Goal: Task Accomplishment & Management: Use online tool/utility

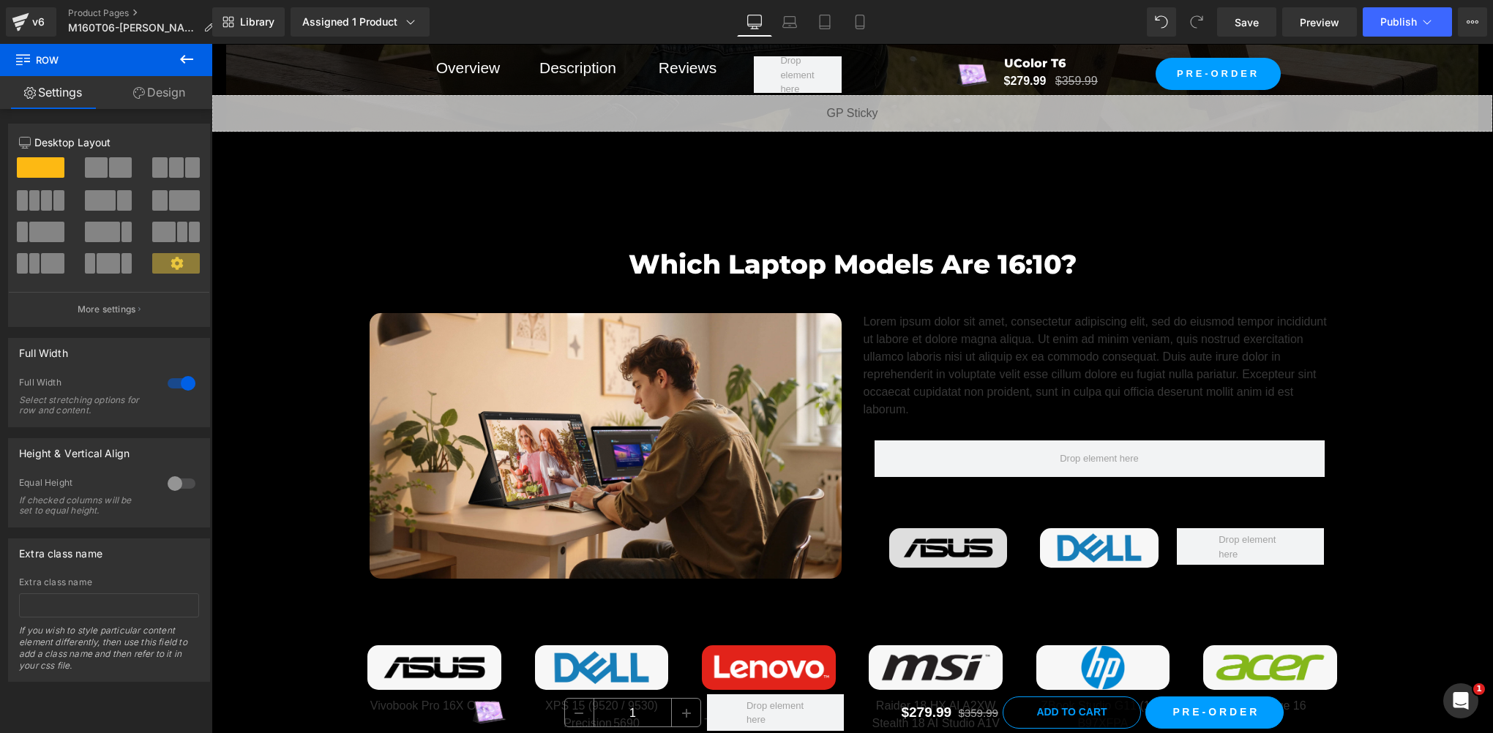
scroll to position [7326, 0]
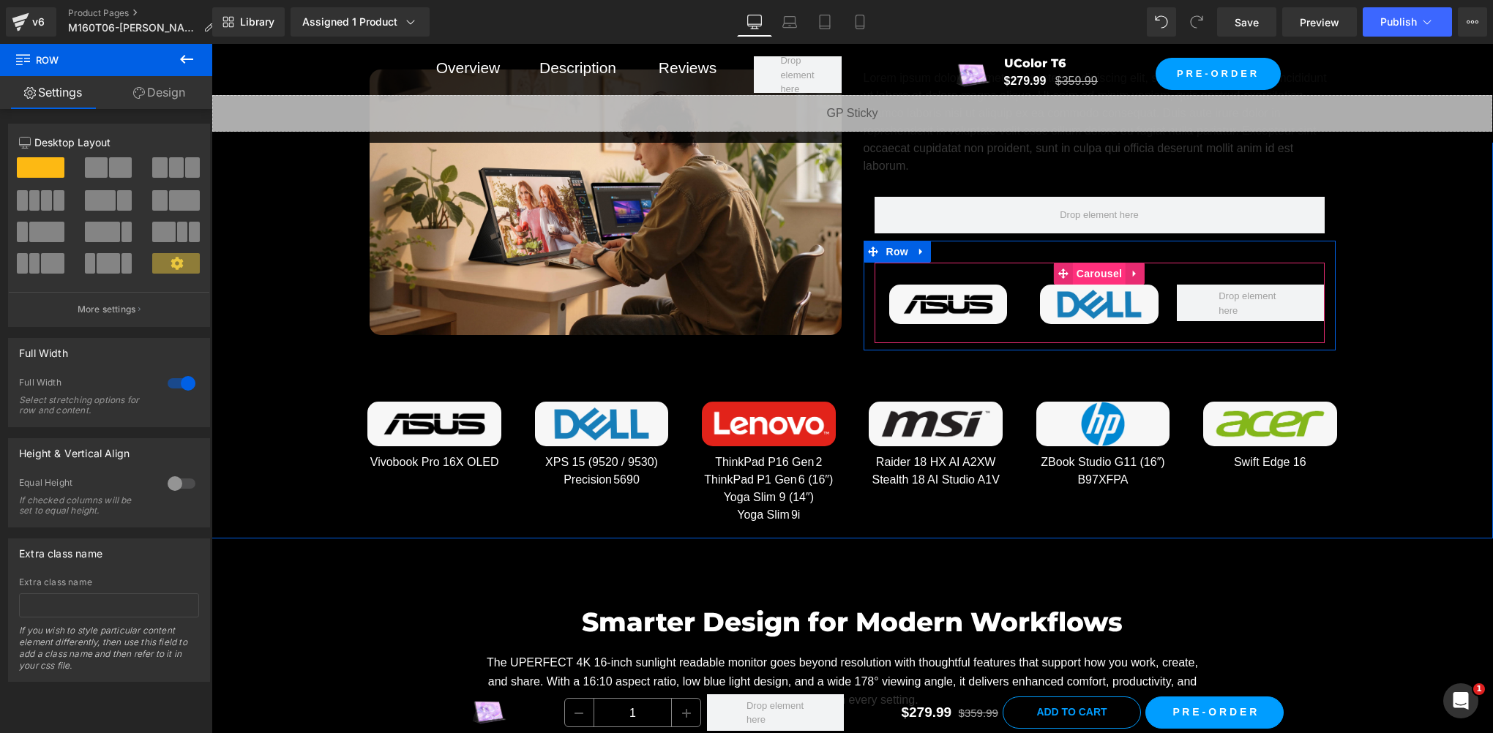
click at [1090, 269] on span "Carousel" at bounding box center [1099, 274] width 53 height 22
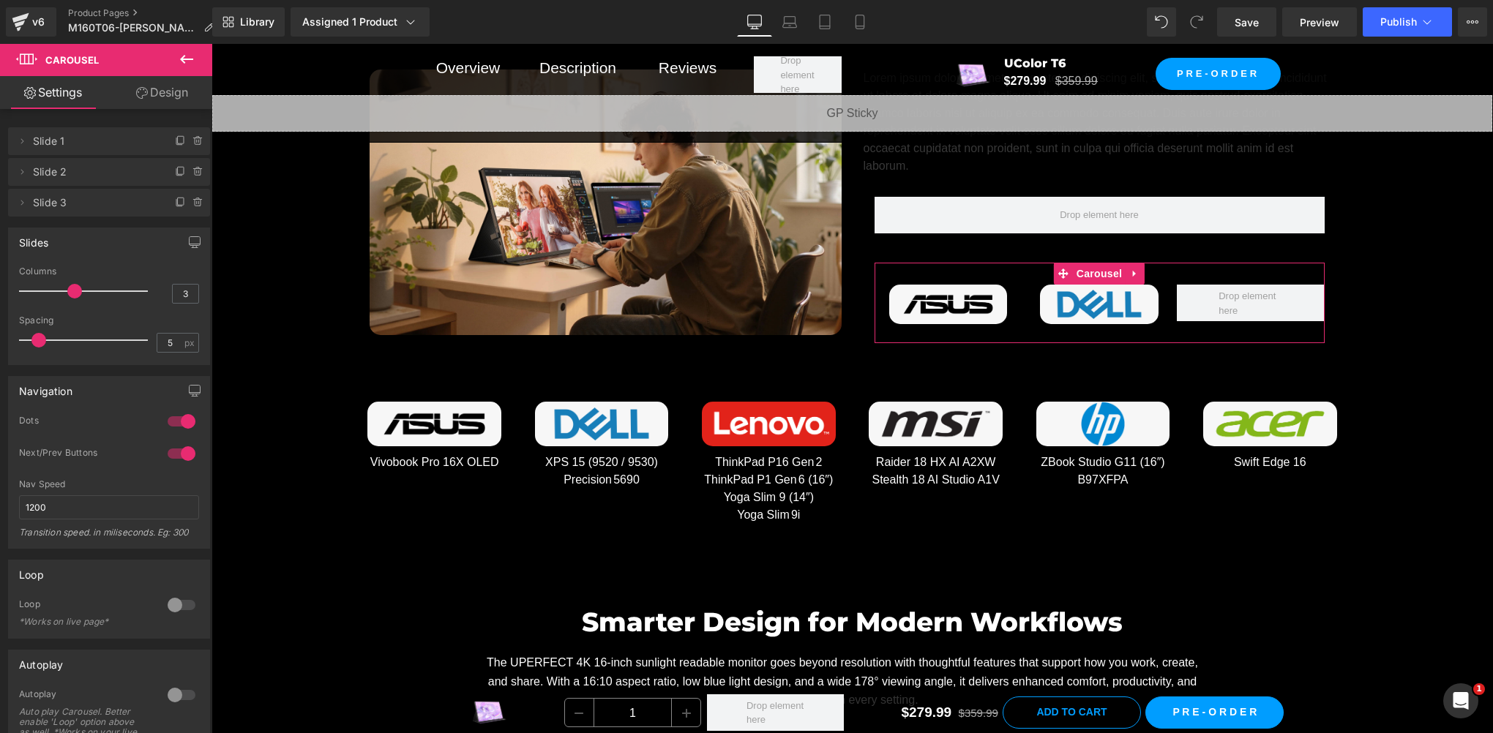
click at [173, 92] on link "Design" at bounding box center [162, 92] width 106 height 33
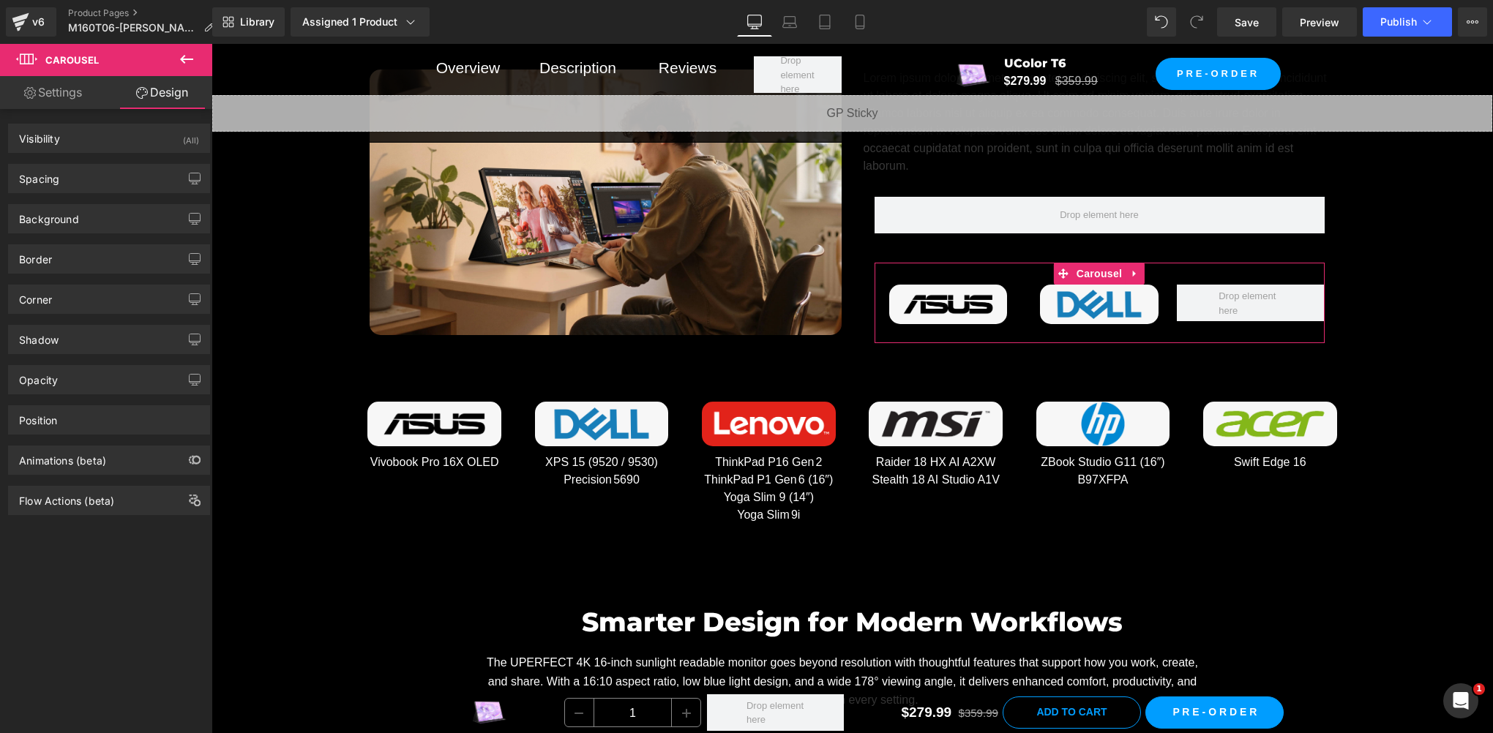
click at [83, 101] on link "Settings" at bounding box center [53, 92] width 106 height 33
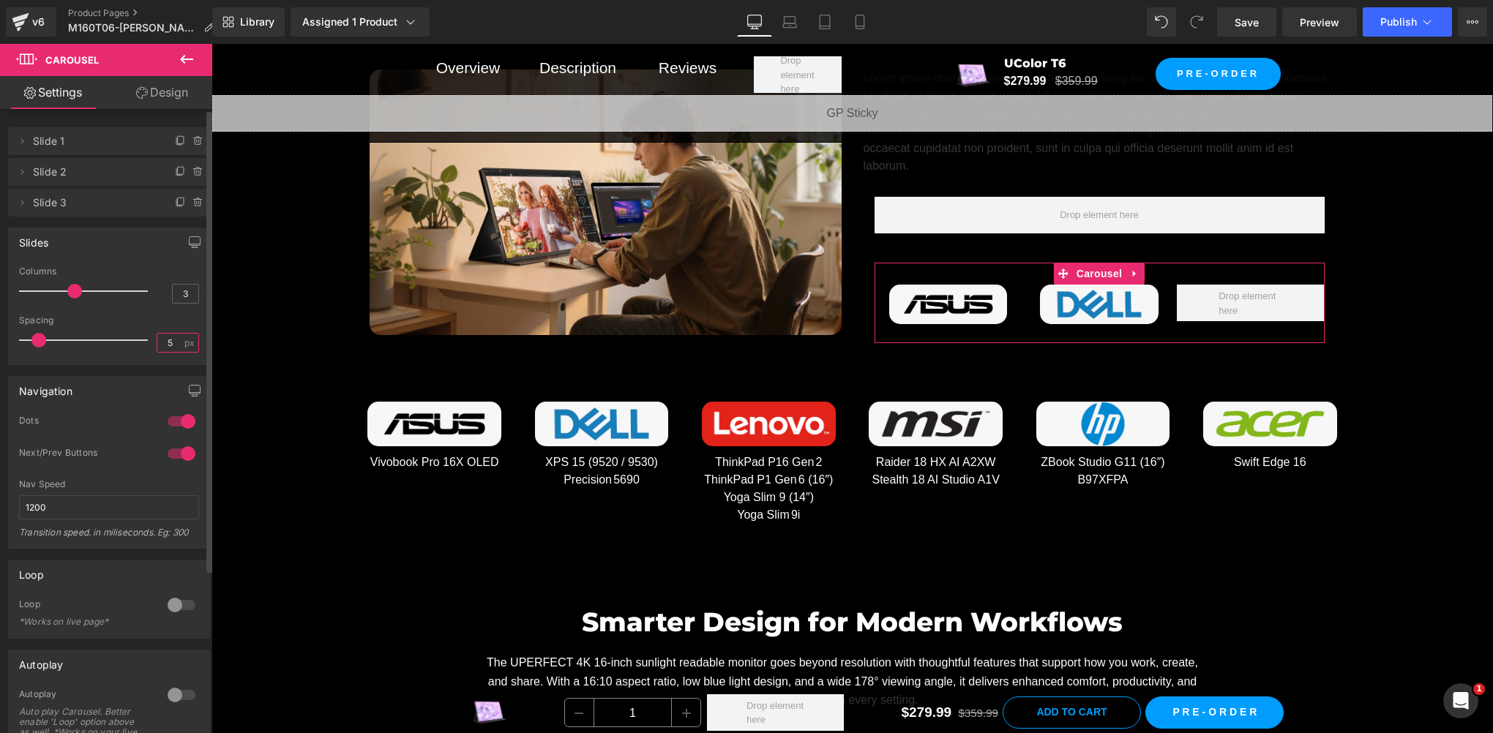
click at [167, 341] on input "5" at bounding box center [170, 343] width 26 height 18
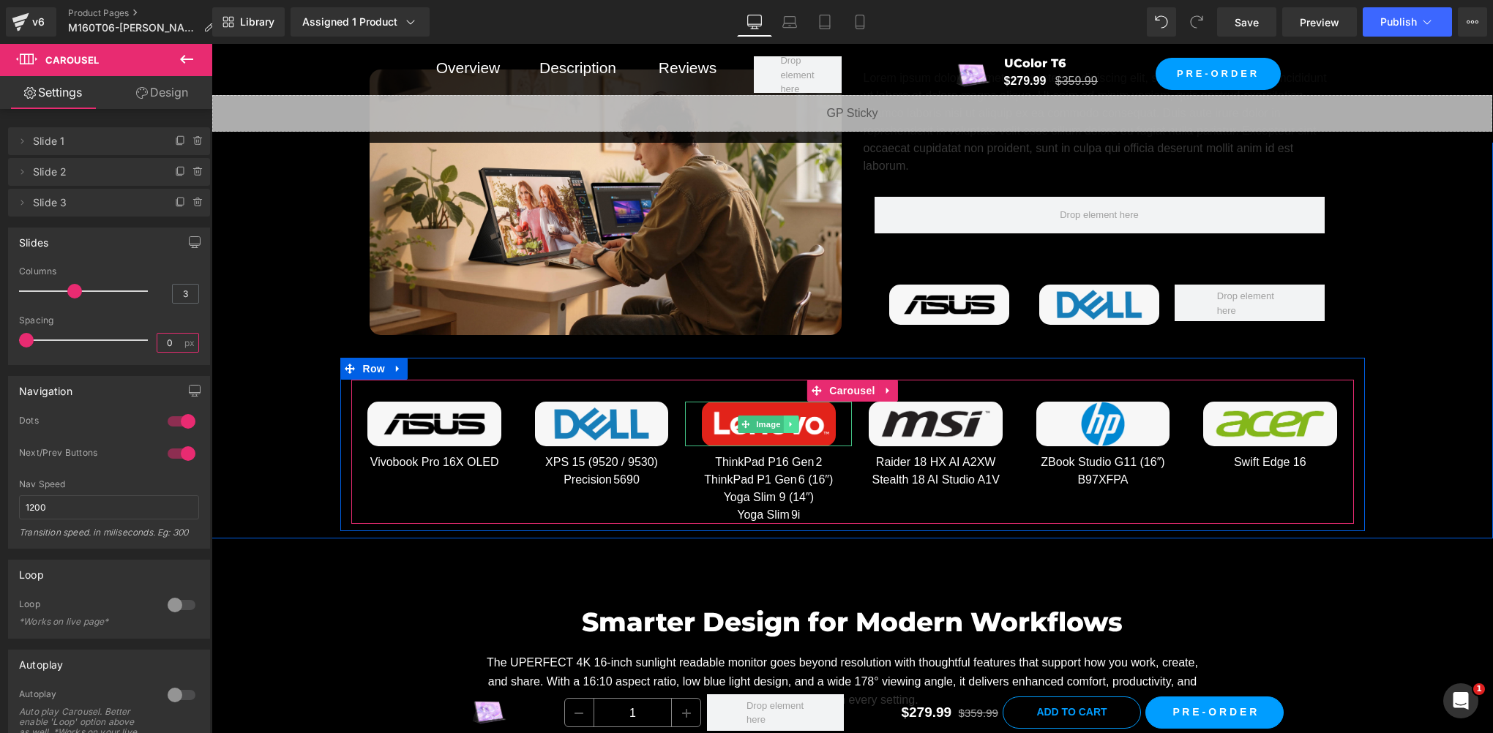
type input "0"
click at [787, 420] on icon at bounding box center [791, 424] width 8 height 9
click at [780, 423] on icon at bounding box center [784, 424] width 8 height 8
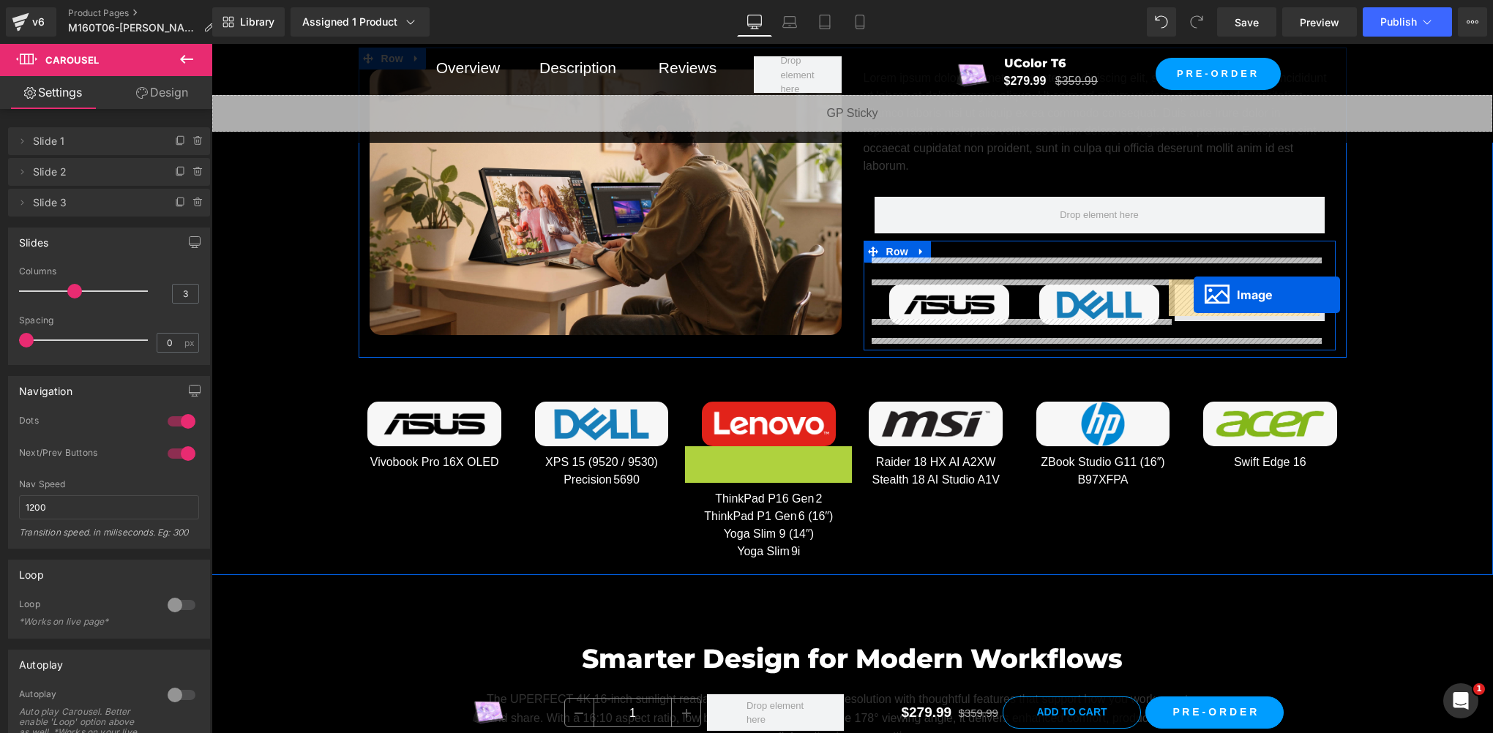
drag, startPoint x: 743, startPoint y: 465, endPoint x: 1193, endPoint y: 295, distance: 481.0
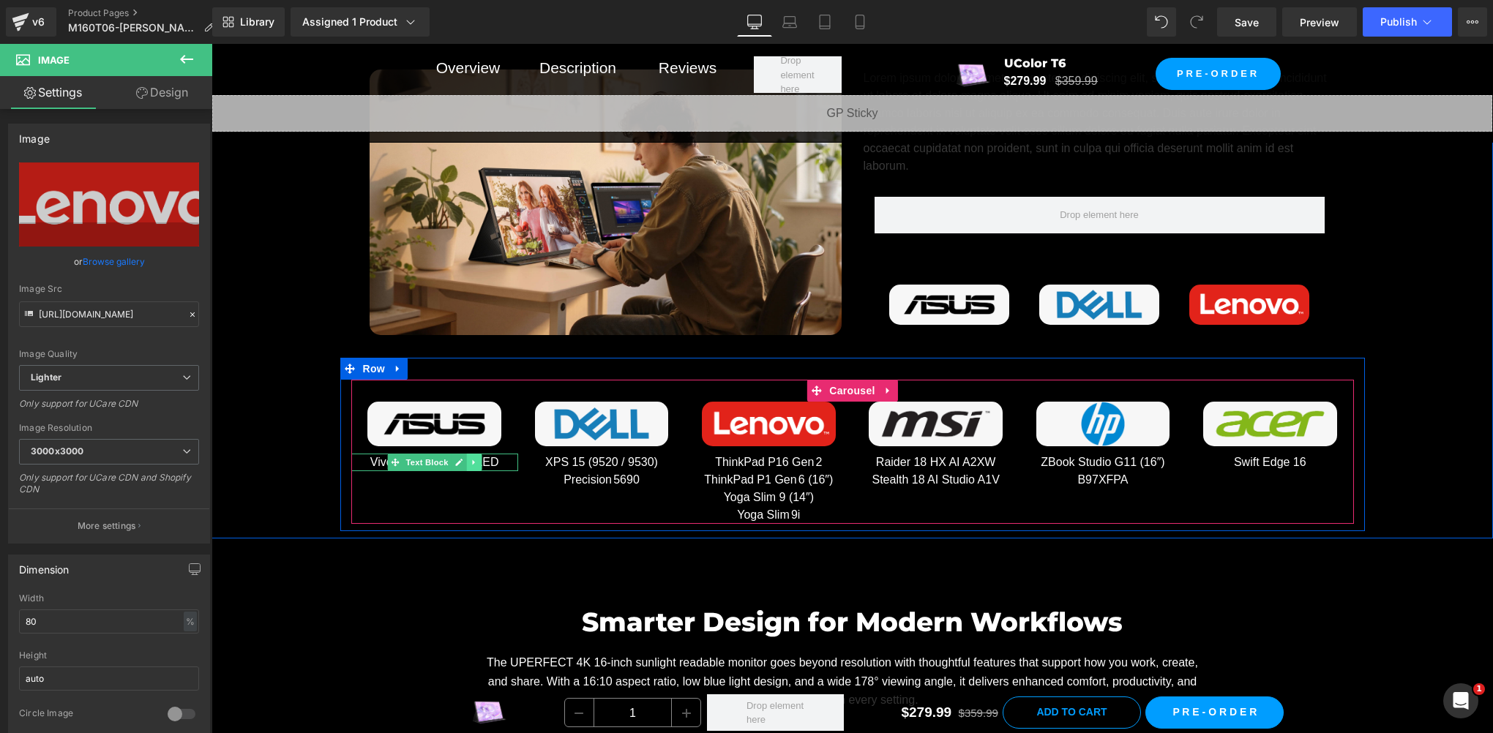
click at [470, 460] on icon at bounding box center [474, 462] width 8 height 9
click at [462, 459] on icon at bounding box center [466, 462] width 8 height 8
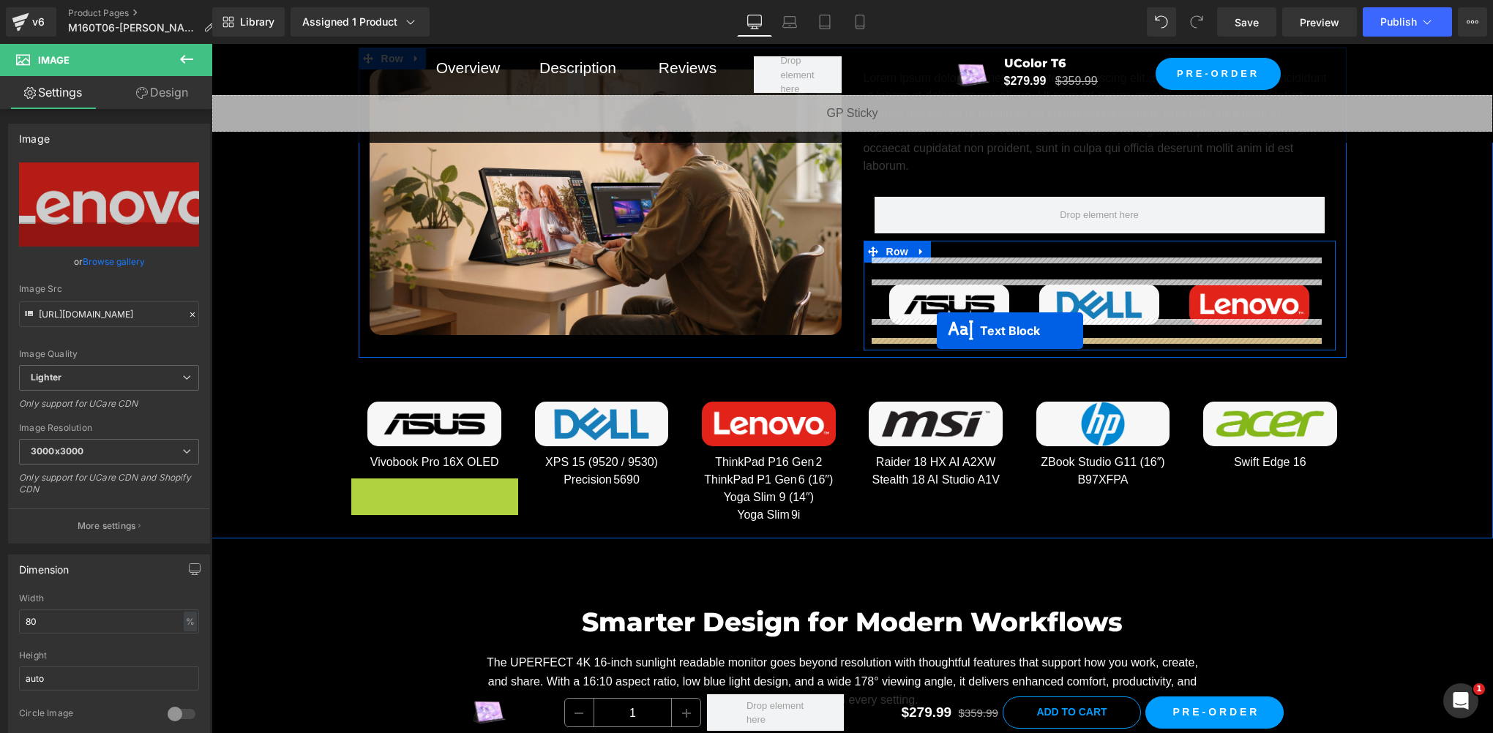
drag, startPoint x: 388, startPoint y: 485, endPoint x: 937, endPoint y: 331, distance: 569.9
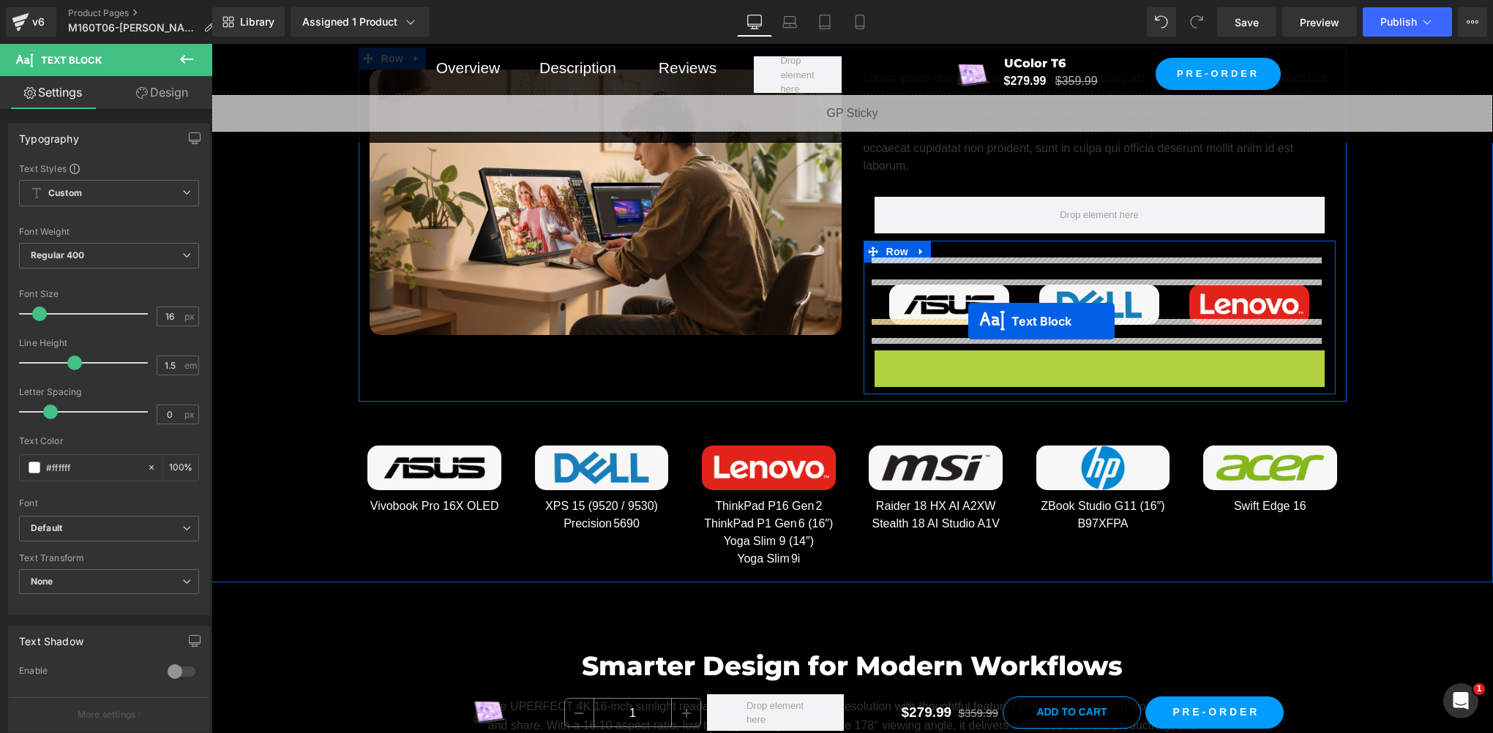
drag, startPoint x: 1055, startPoint y: 351, endPoint x: 968, endPoint y: 321, distance: 92.1
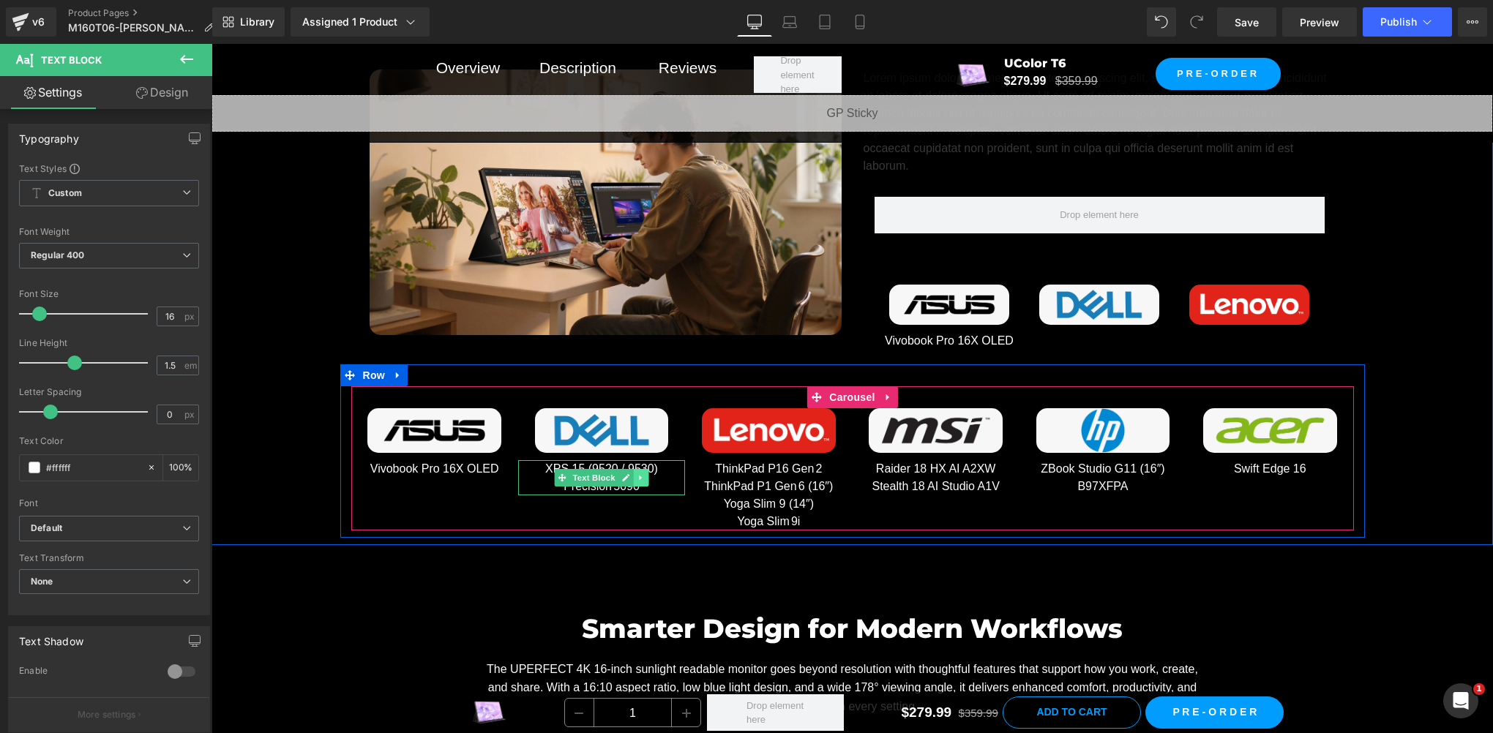
click at [637, 473] on icon at bounding box center [641, 477] width 8 height 9
click at [629, 473] on icon at bounding box center [633, 477] width 8 height 8
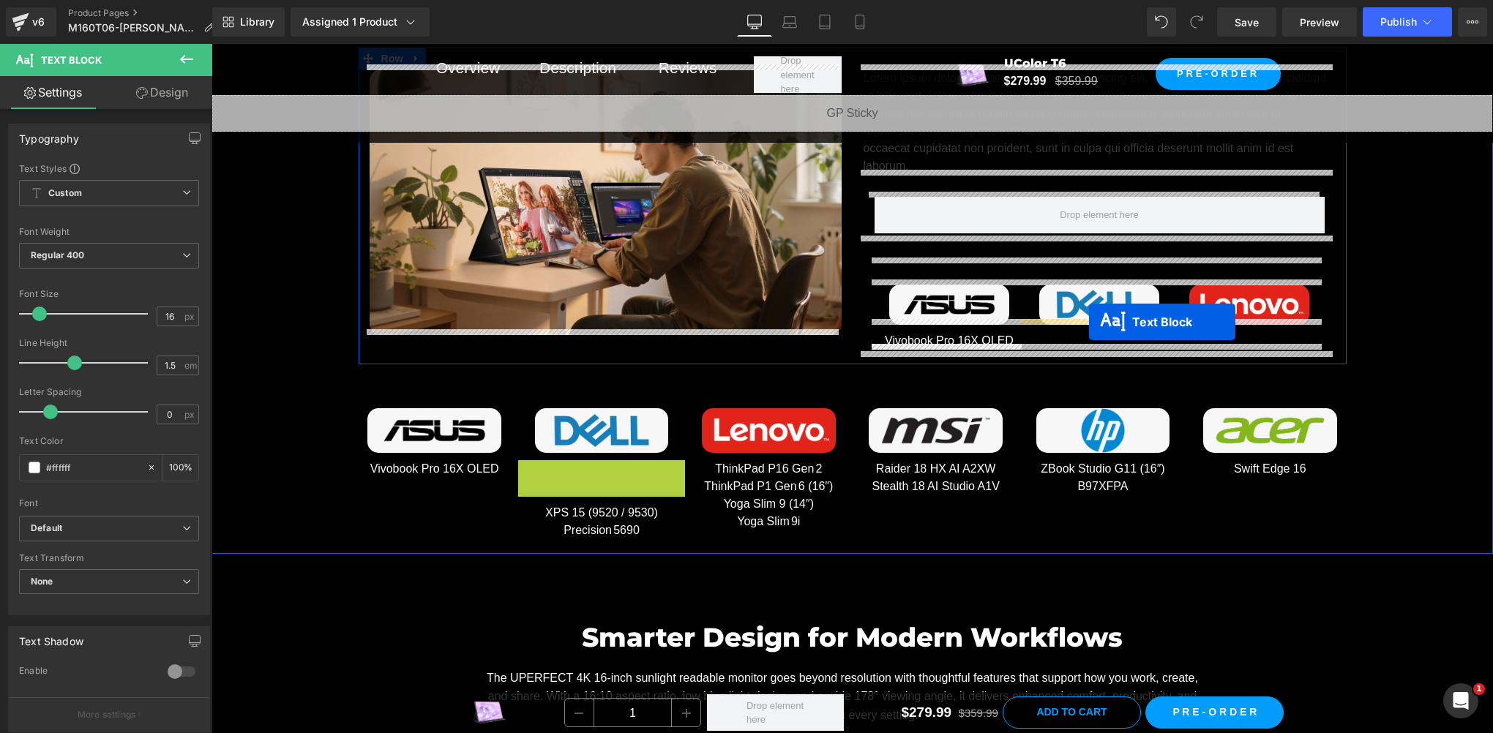
drag, startPoint x: 536, startPoint y: 469, endPoint x: 1089, endPoint y: 323, distance: 571.5
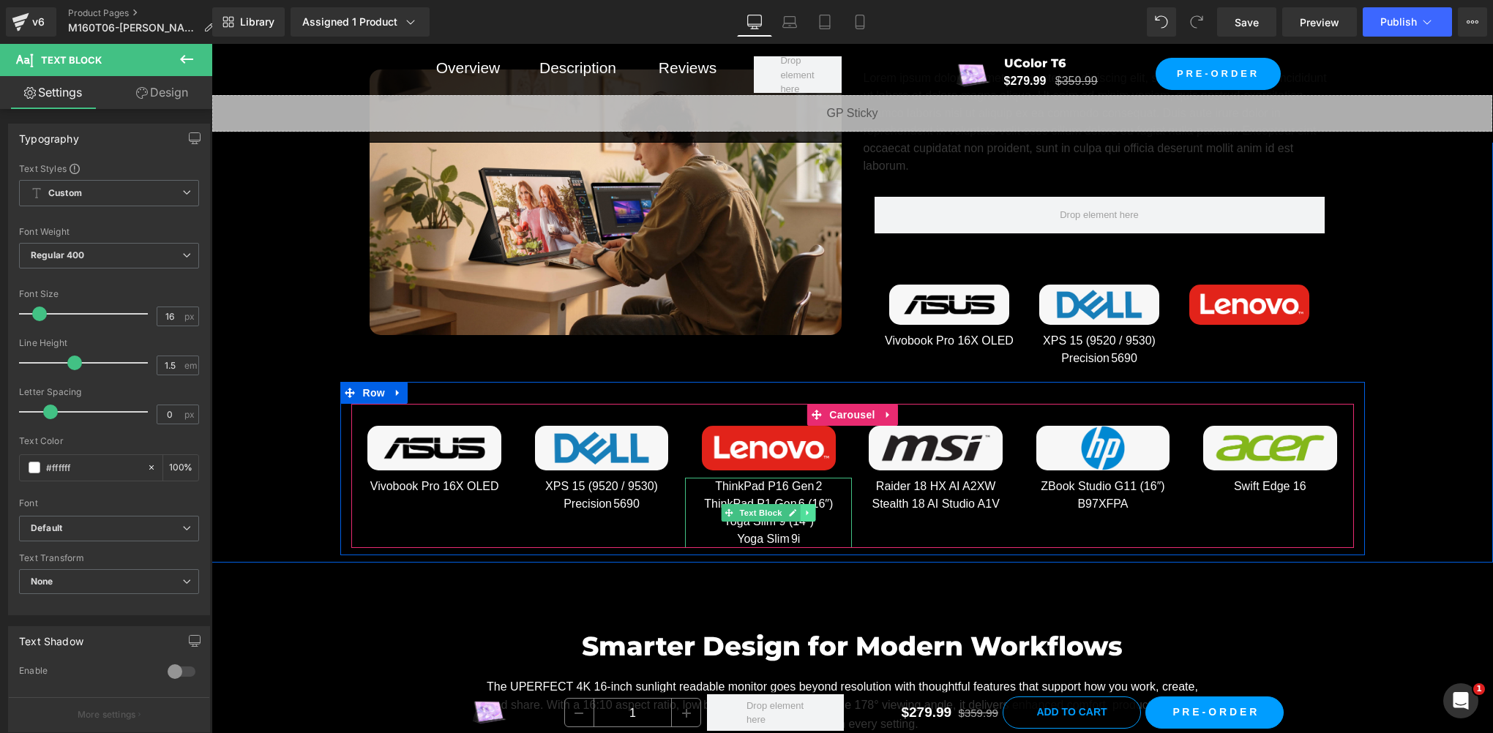
click at [804, 510] on icon at bounding box center [808, 513] width 8 height 9
click at [792, 510] on link at bounding box center [799, 513] width 15 height 18
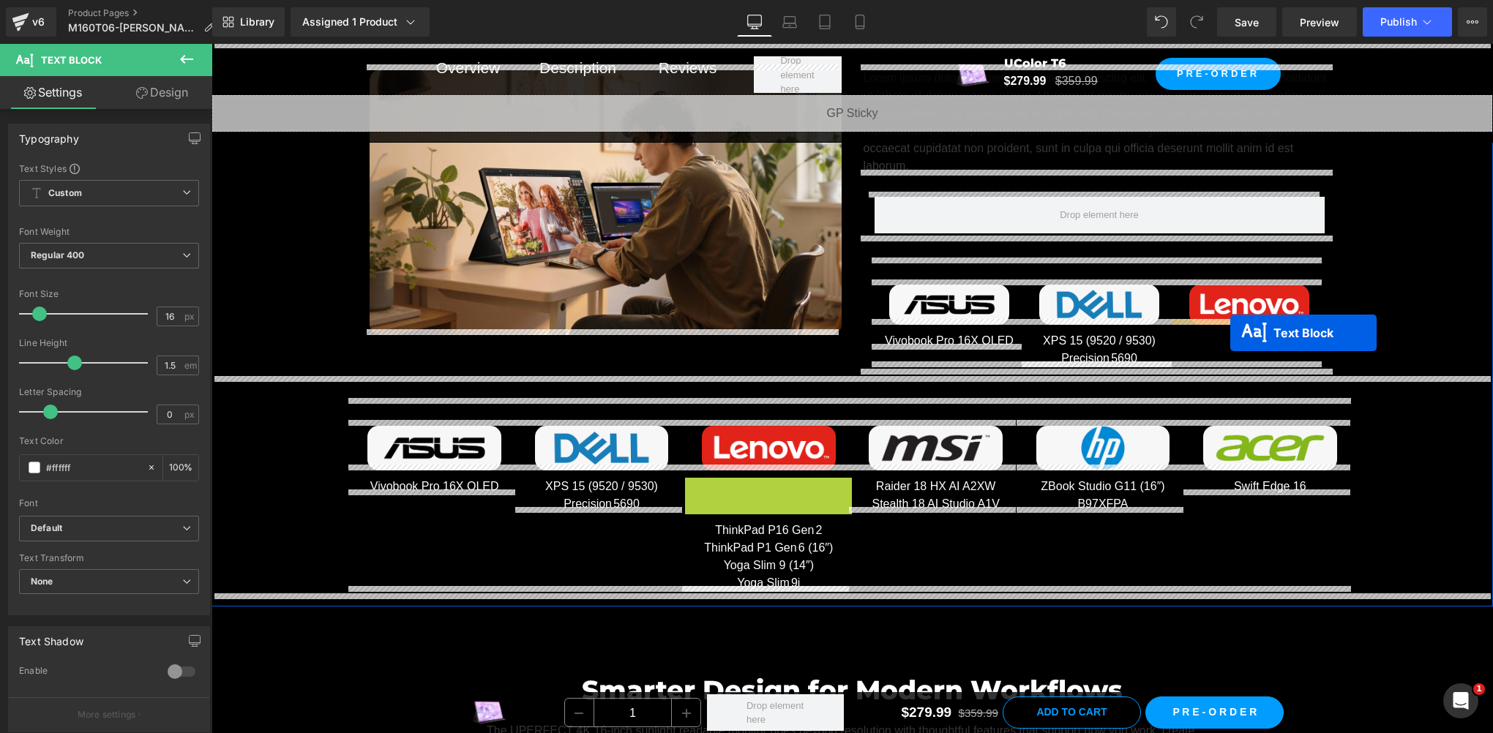
drag, startPoint x: 707, startPoint y: 508, endPoint x: 1230, endPoint y: 333, distance: 551.7
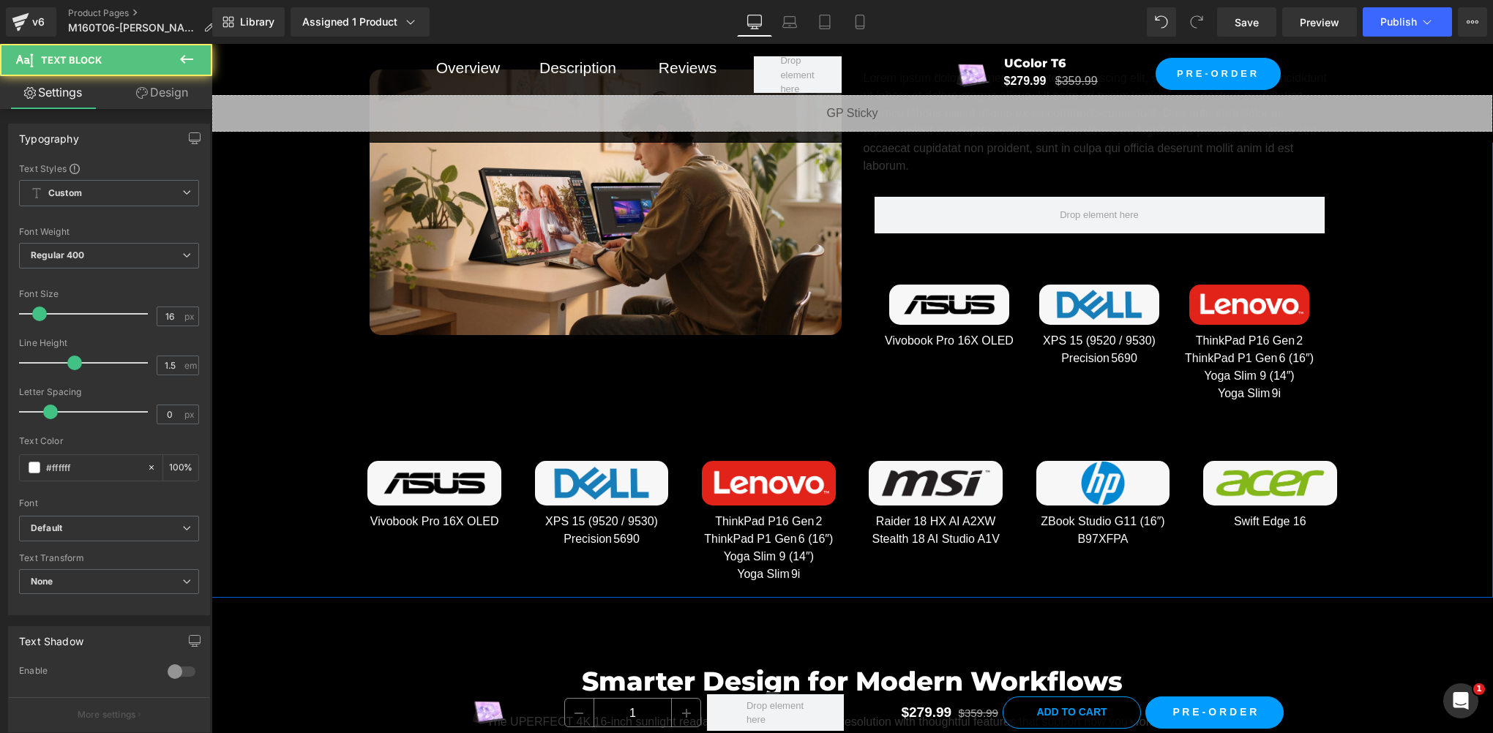
click at [1368, 300] on div "Which Laptop Models Are 16:10? Heading Row Image Lorem ipsum dolor sit amet, co…" at bounding box center [851, 287] width 1281 height 604
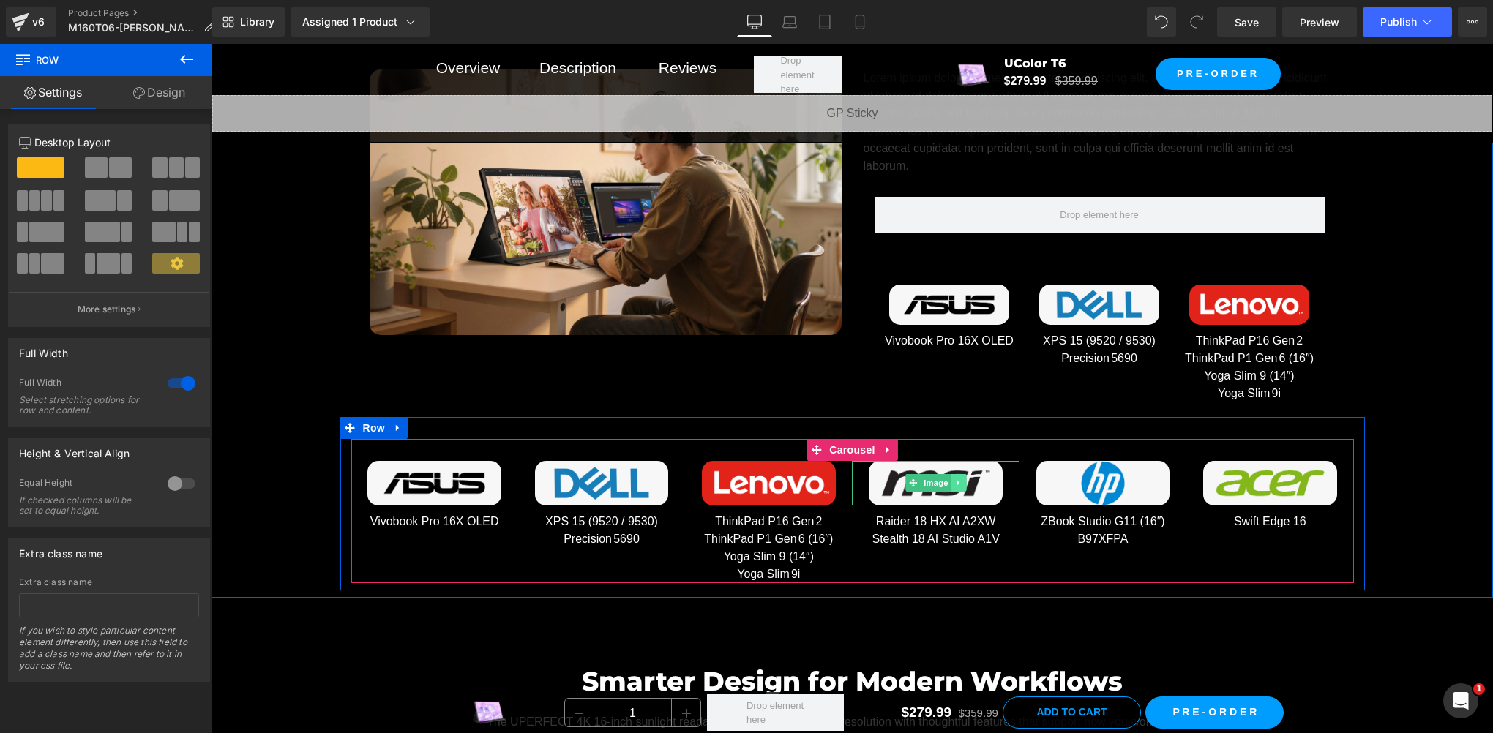
click at [954, 479] on icon at bounding box center [958, 483] width 8 height 9
click at [945, 483] on link at bounding box center [950, 483] width 15 height 18
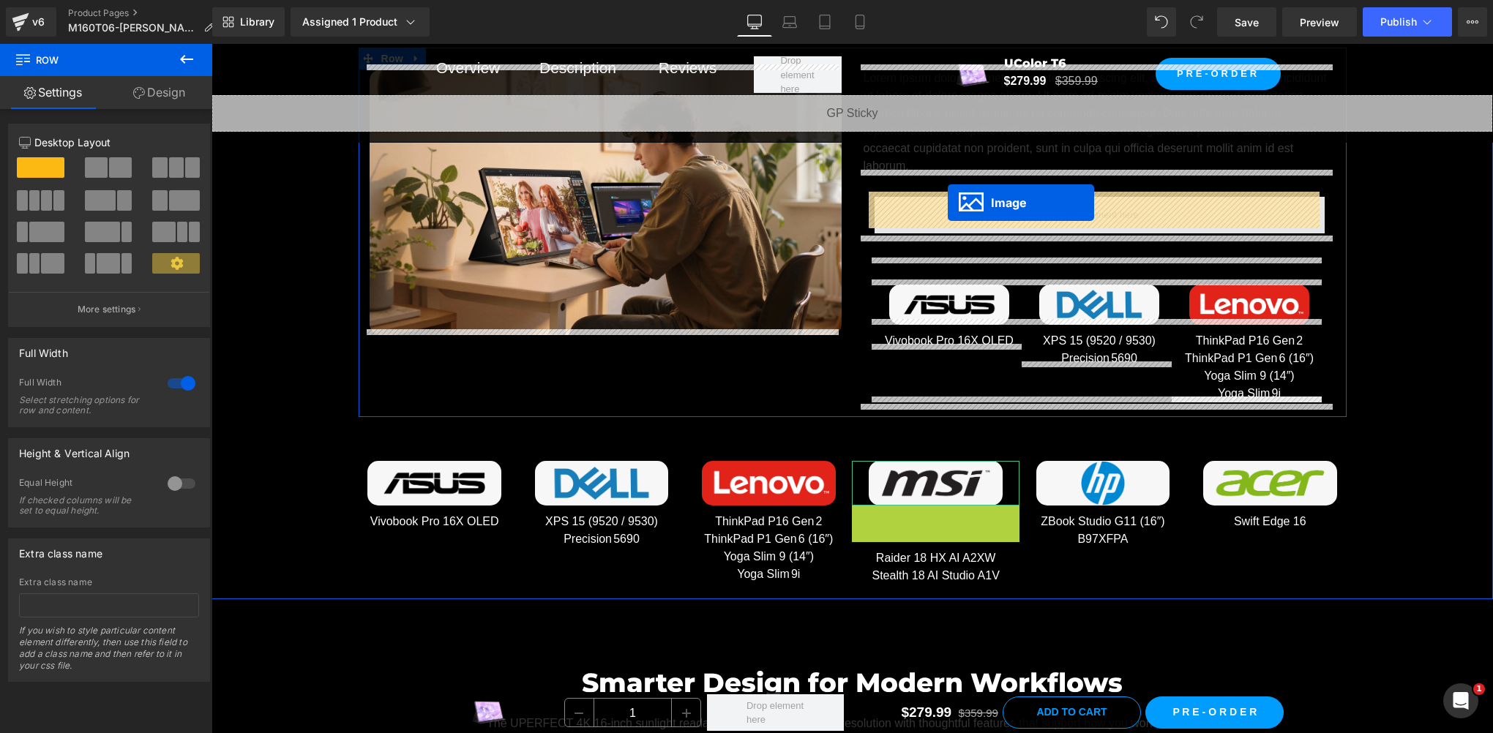
drag, startPoint x: 909, startPoint y: 519, endPoint x: 948, endPoint y: 203, distance: 317.8
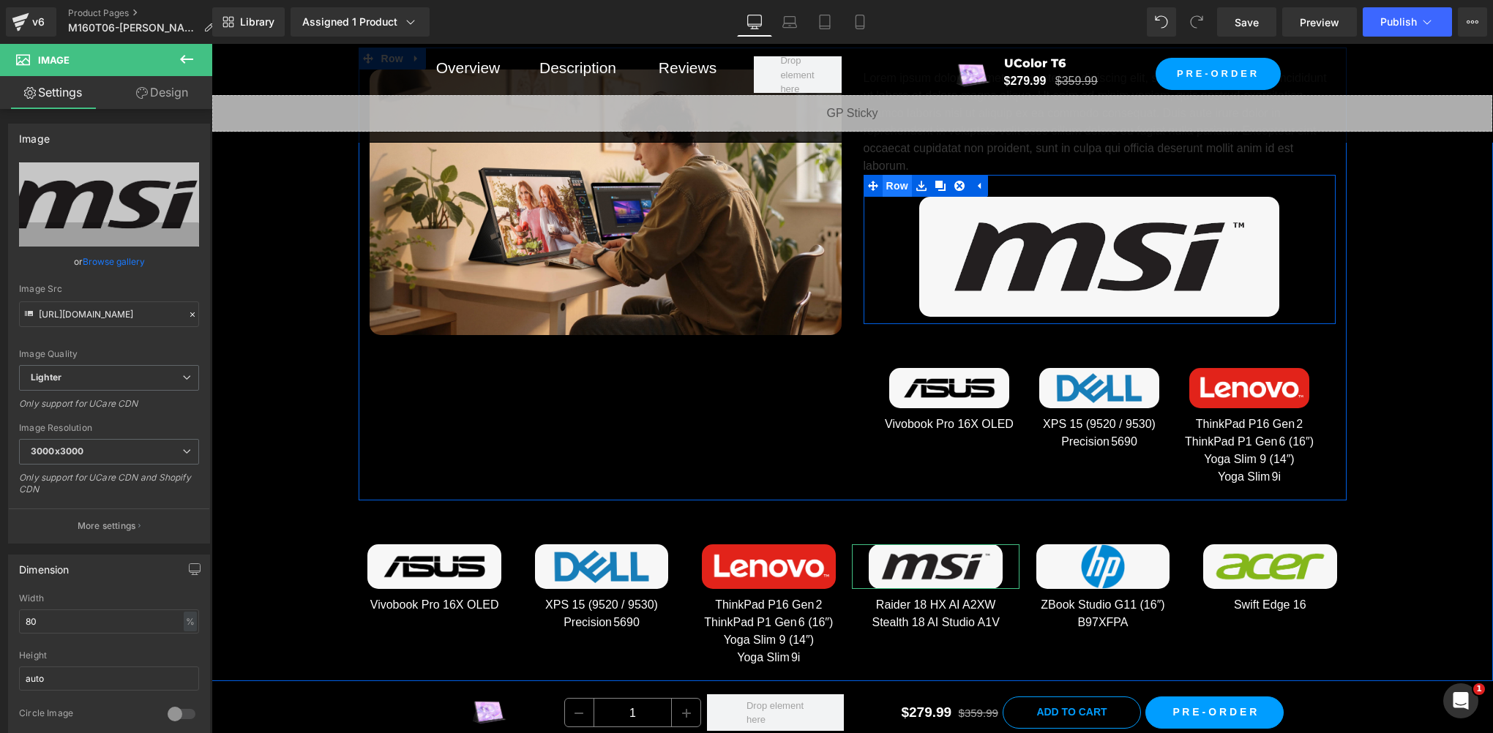
click at [886, 187] on span "Row" at bounding box center [896, 186] width 29 height 22
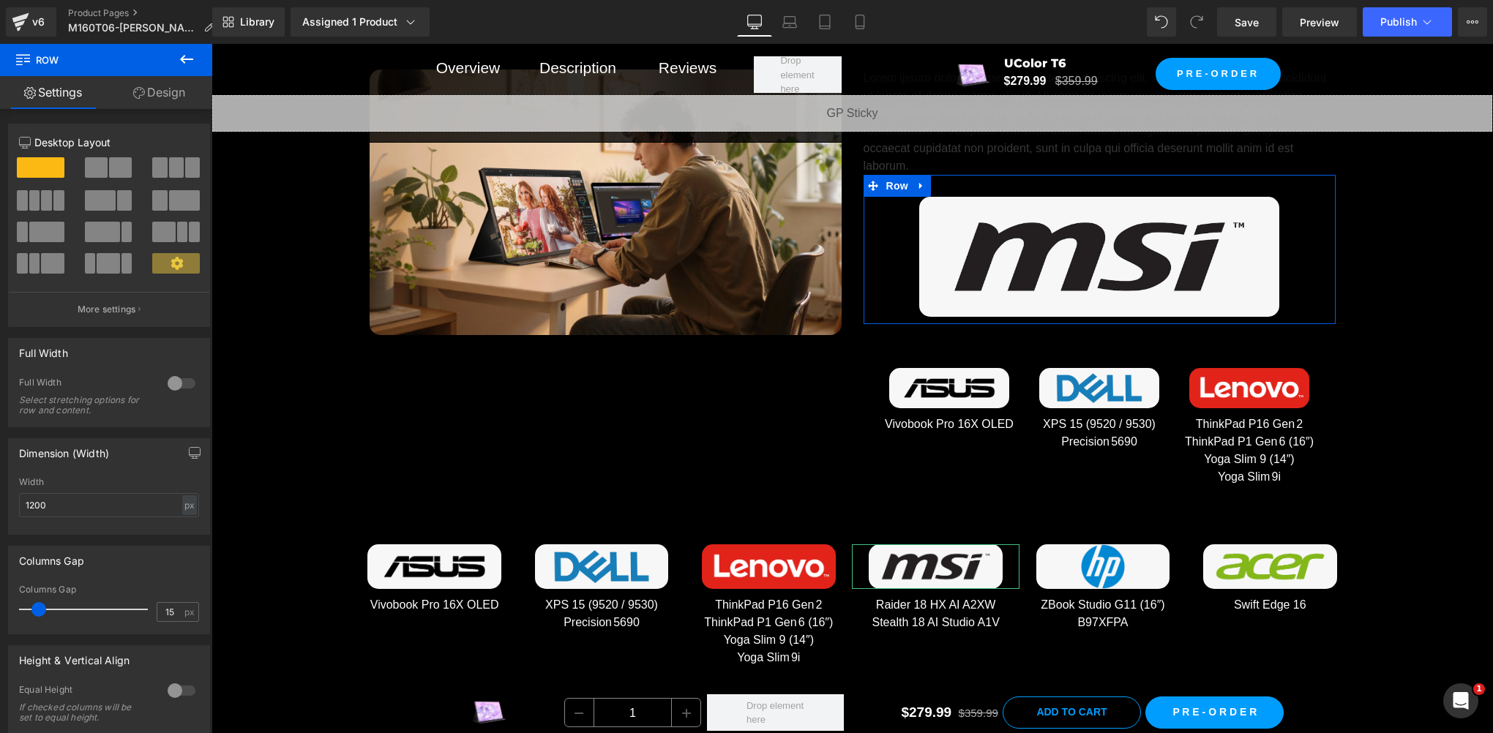
click at [160, 168] on span at bounding box center [159, 167] width 15 height 20
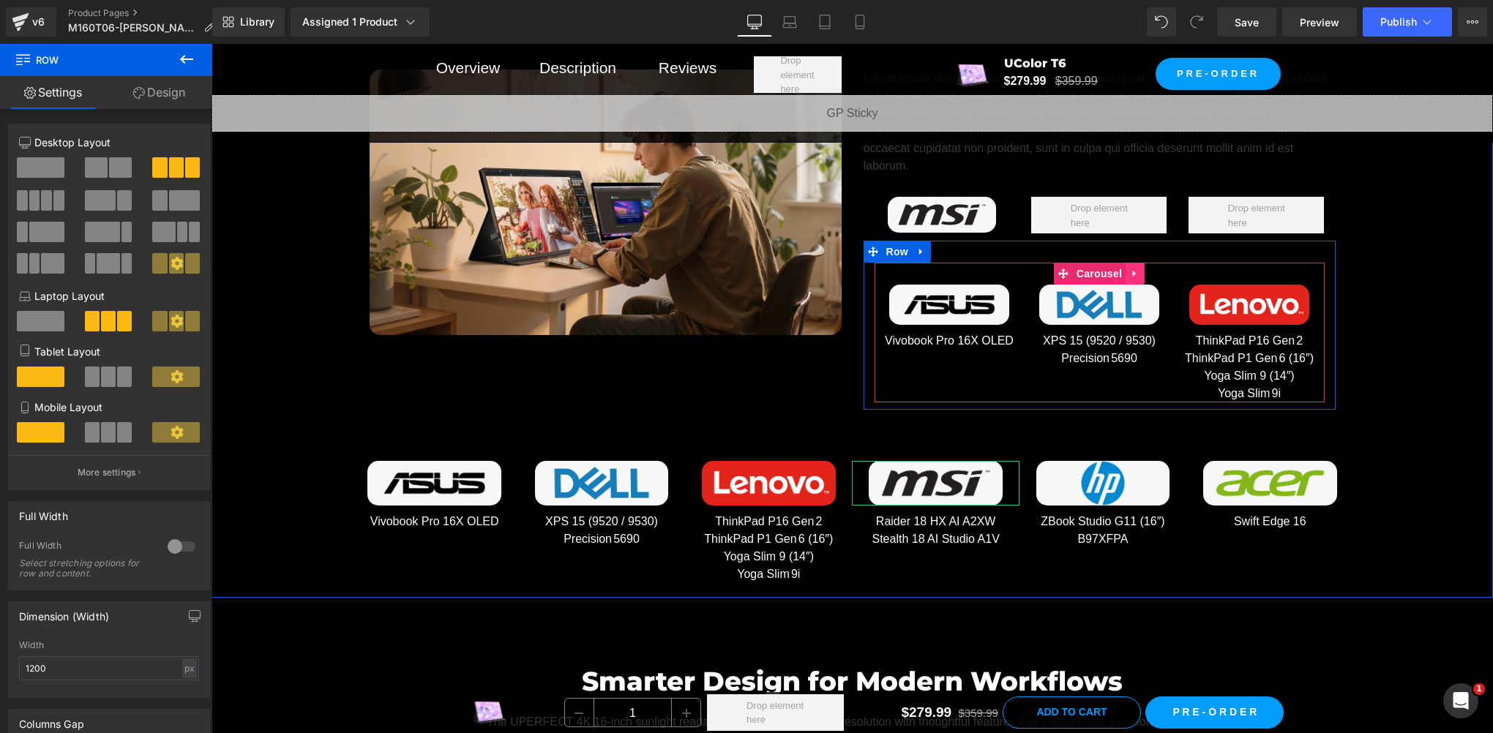
click at [1131, 269] on icon at bounding box center [1135, 274] width 10 height 11
click at [1120, 270] on icon at bounding box center [1125, 274] width 10 height 10
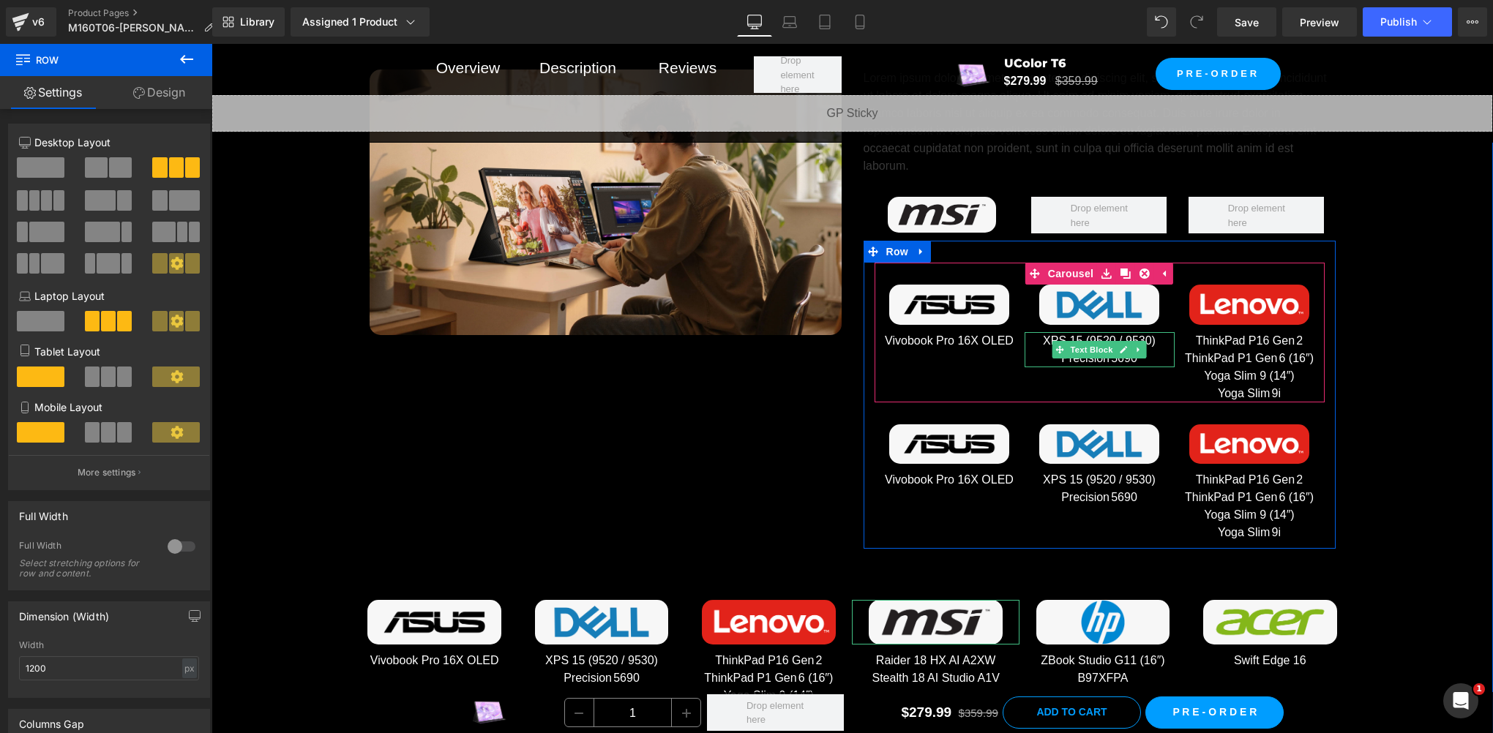
scroll to position [7083, 0]
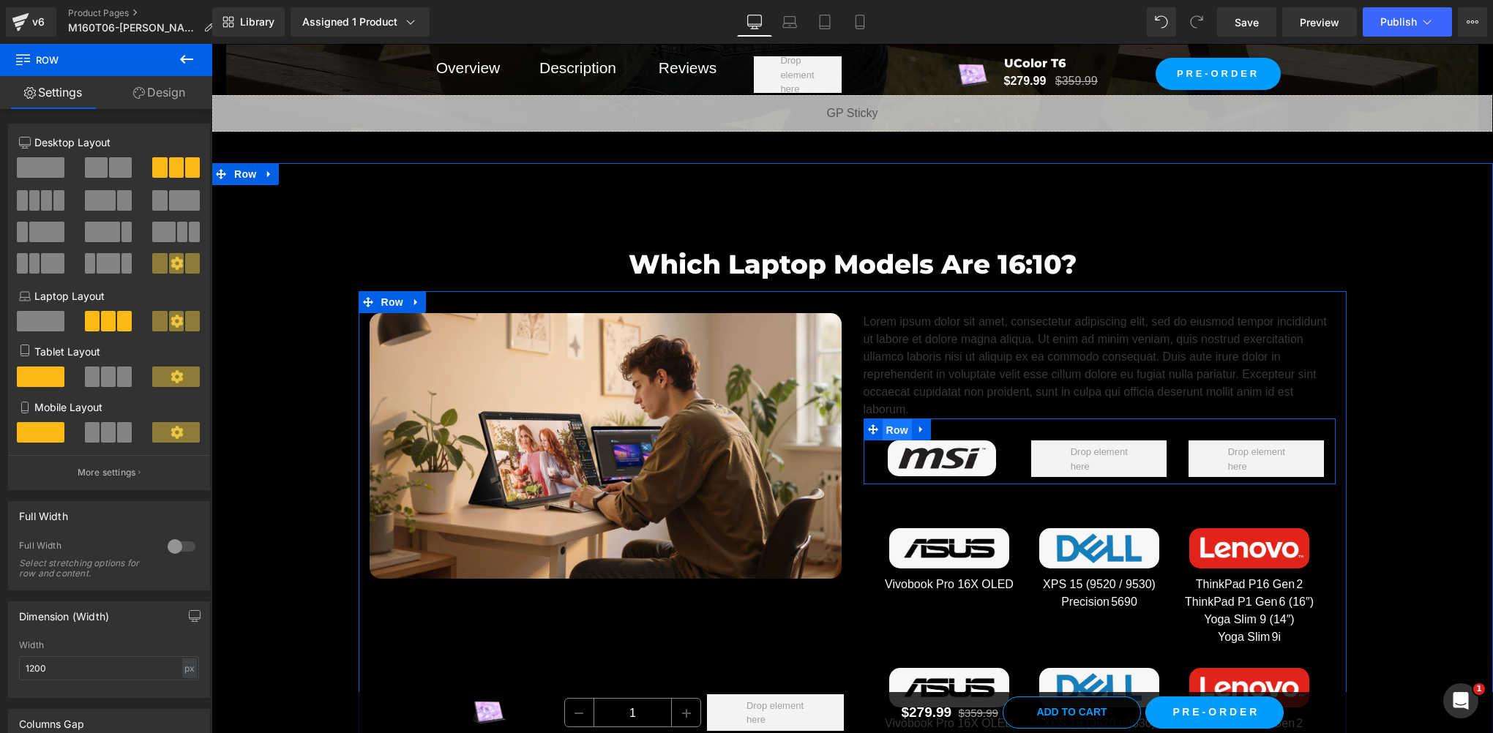
click at [884, 427] on span "Row" at bounding box center [896, 430] width 29 height 22
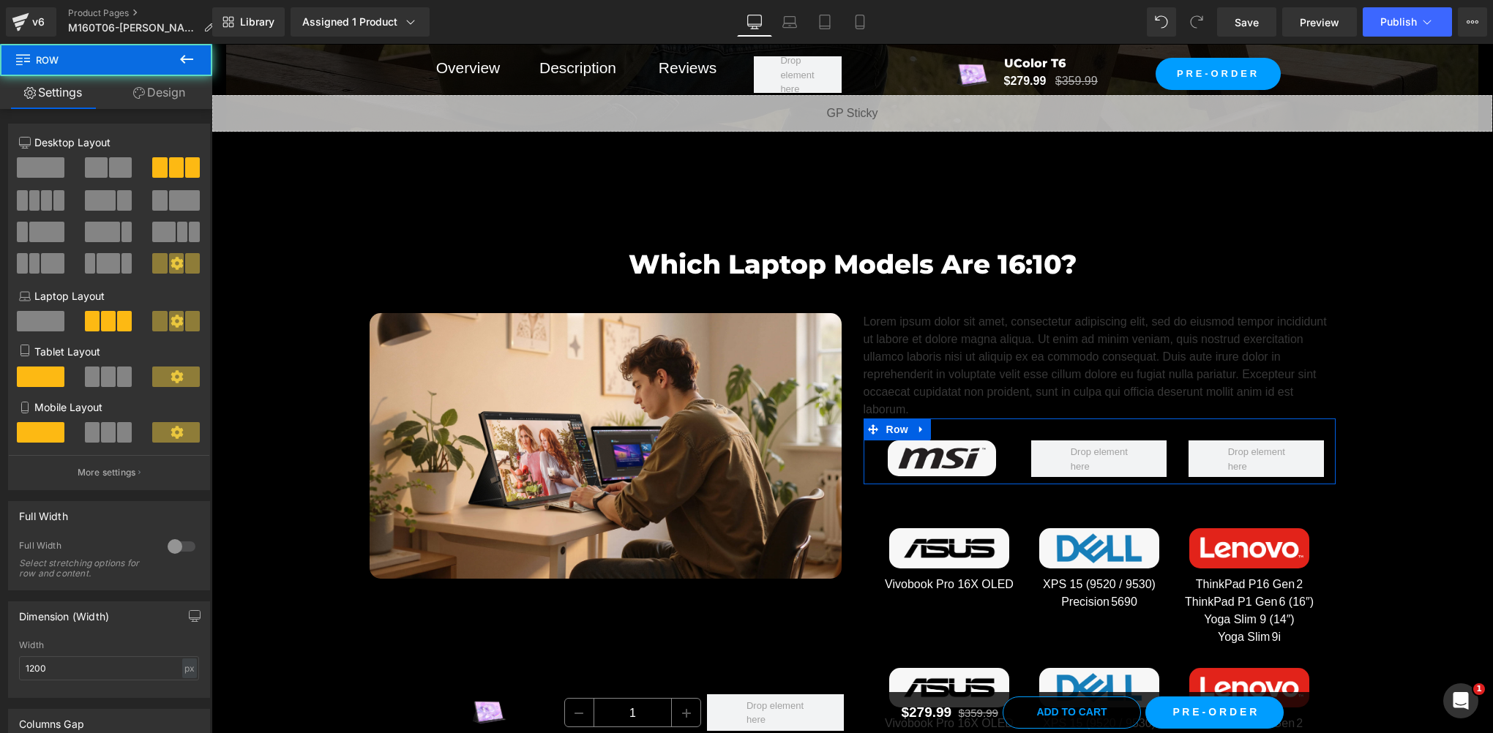
click at [53, 166] on span at bounding box center [41, 167] width 48 height 20
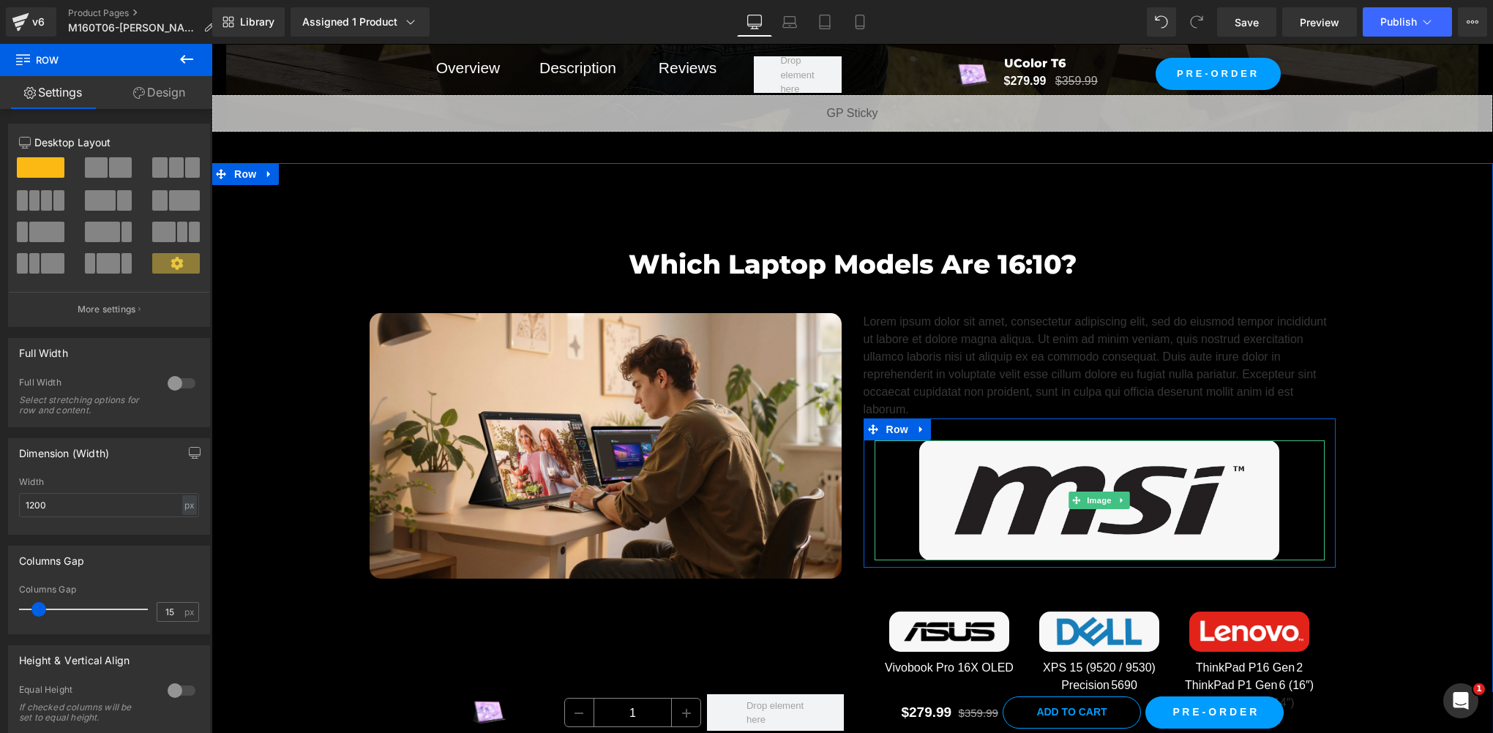
click at [1118, 496] on icon at bounding box center [1122, 500] width 8 height 9
click at [1125, 496] on icon at bounding box center [1129, 500] width 8 height 9
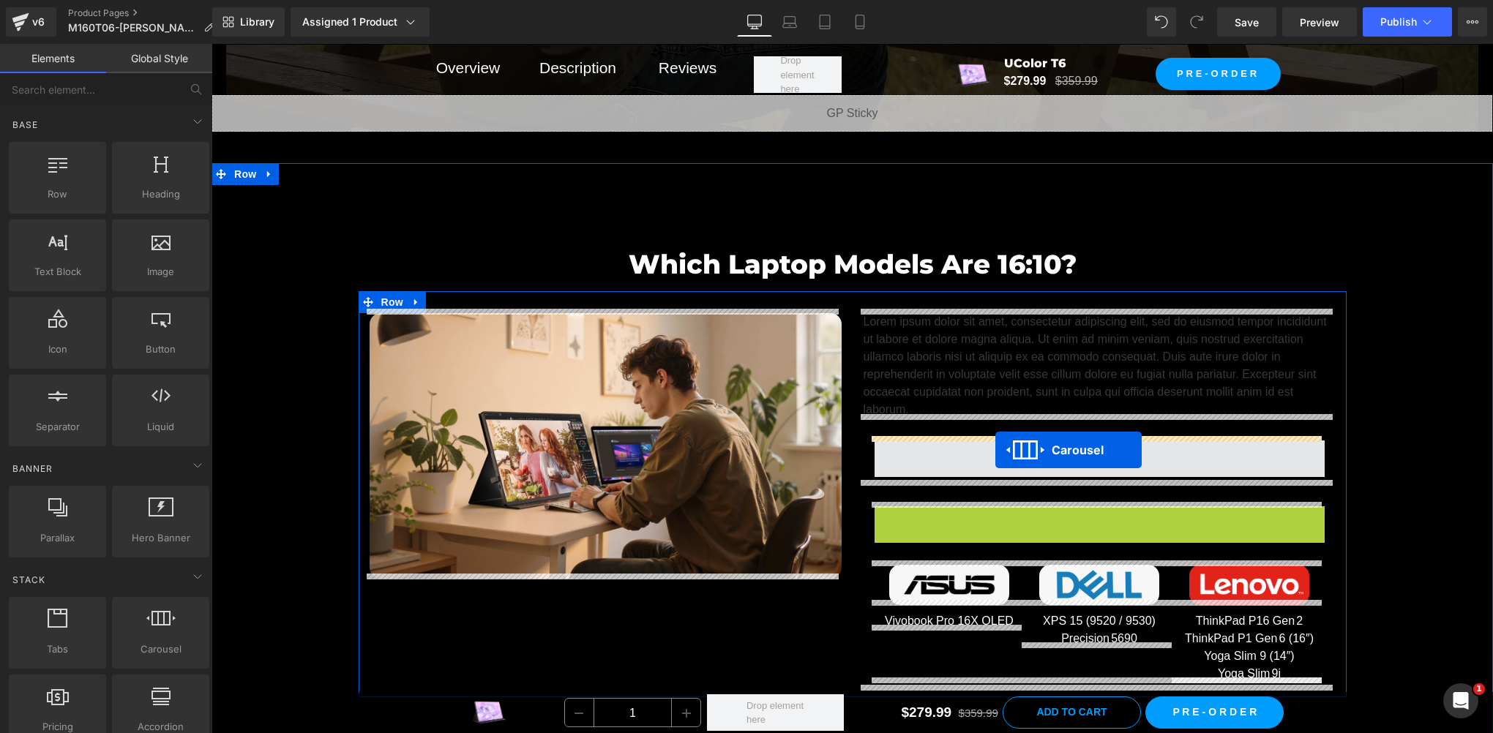
drag, startPoint x: 1037, startPoint y: 511, endPoint x: 995, endPoint y: 450, distance: 74.3
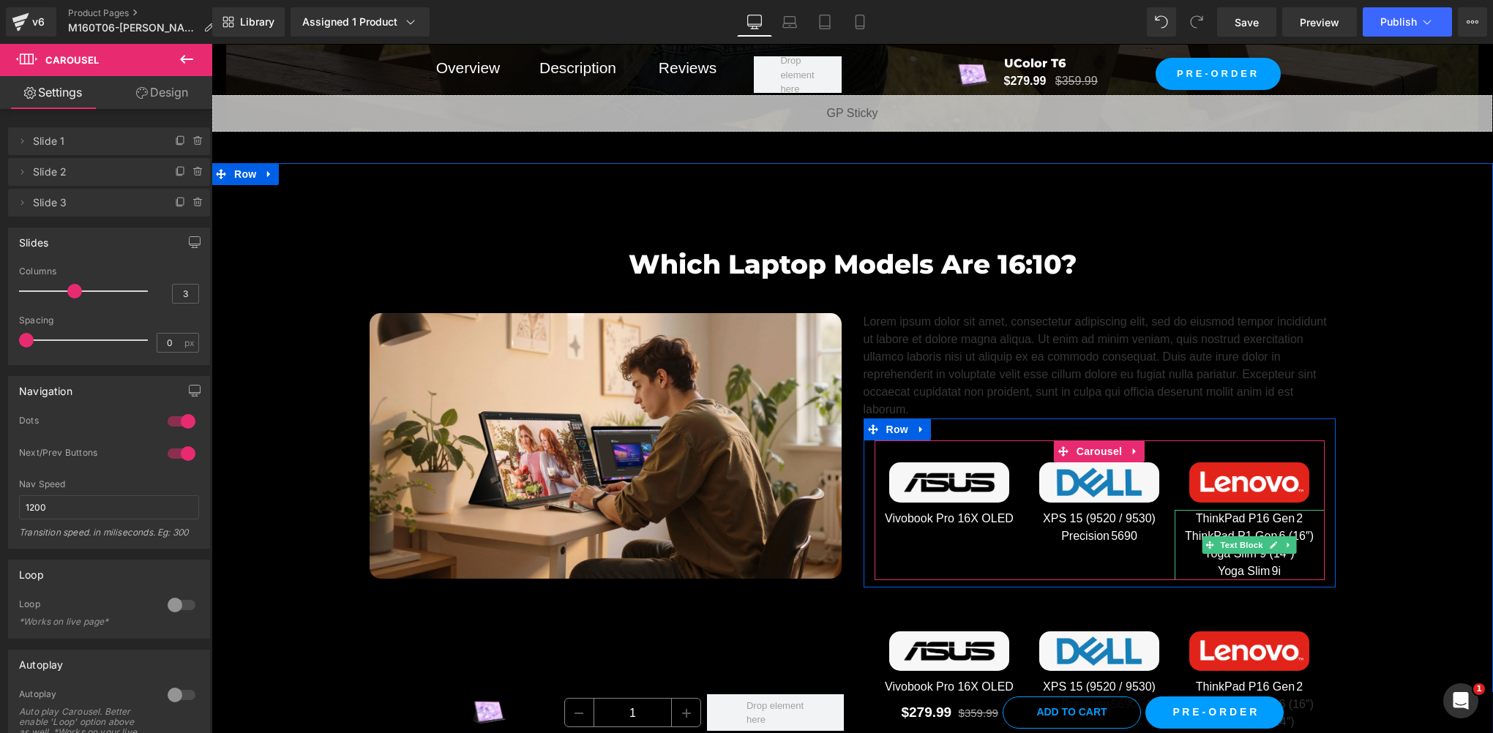
scroll to position [7326, 0]
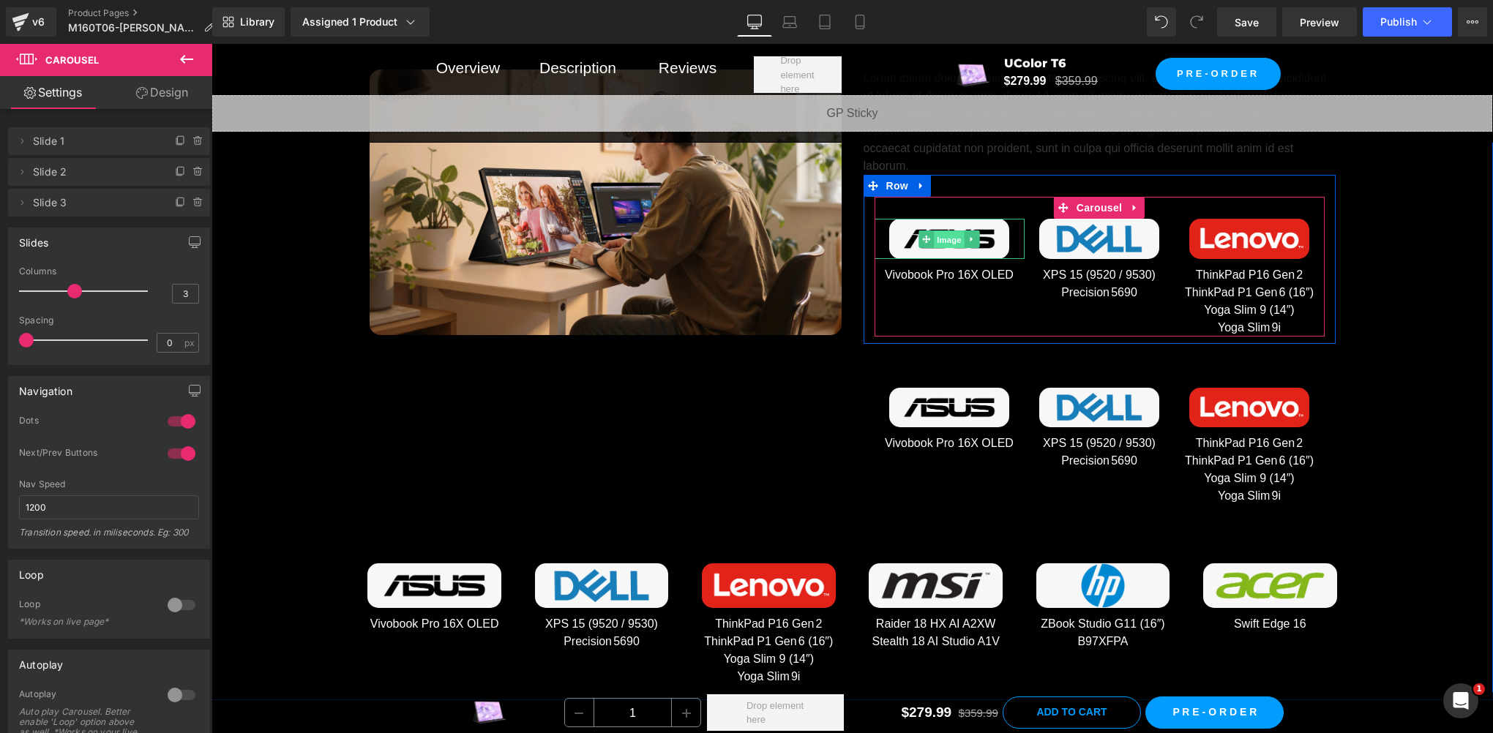
click at [945, 232] on span "Image" at bounding box center [949, 239] width 31 height 18
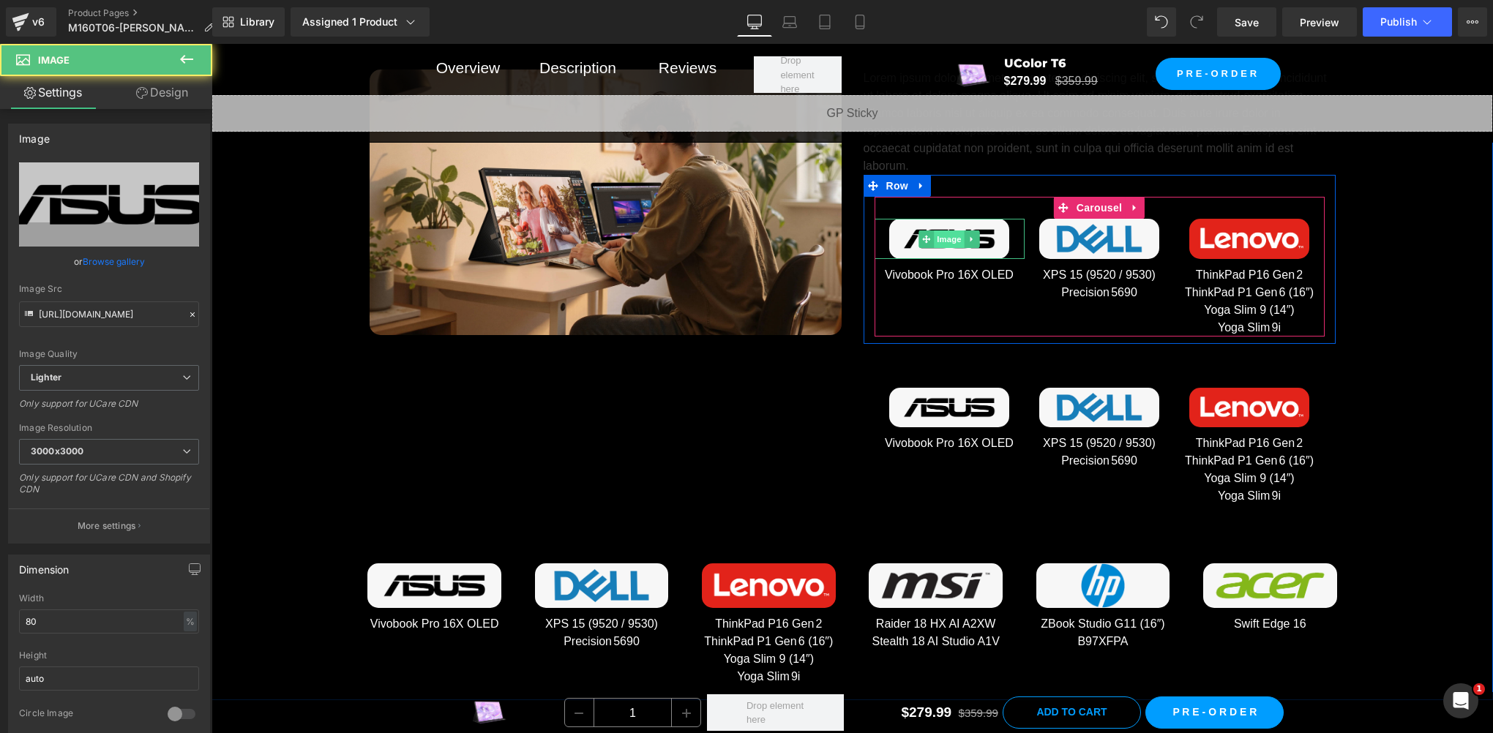
click at [945, 232] on span "Image" at bounding box center [949, 239] width 31 height 18
click at [948, 235] on span "Image" at bounding box center [949, 239] width 31 height 18
click at [941, 236] on span "Image" at bounding box center [949, 239] width 31 height 18
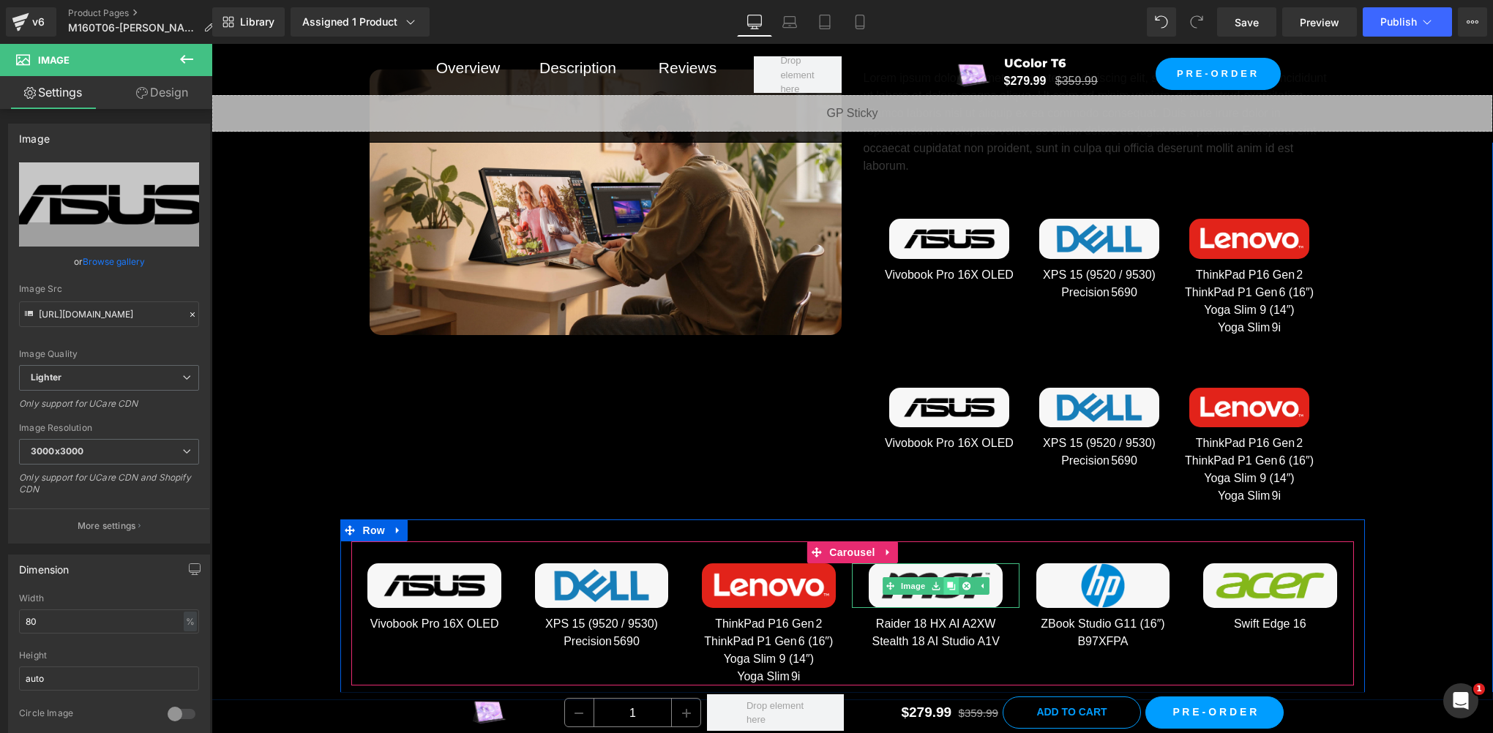
click at [949, 584] on link at bounding box center [950, 586] width 15 height 18
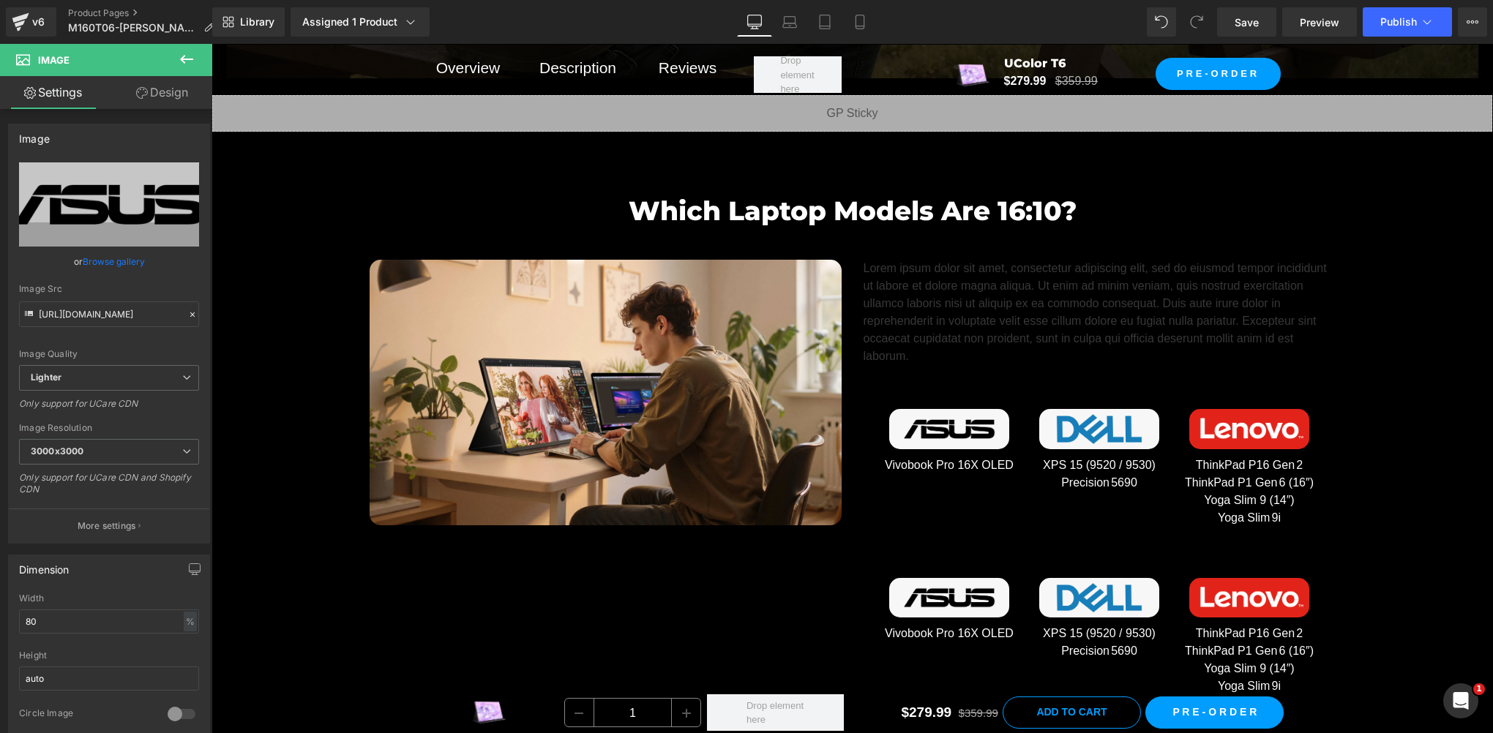
scroll to position [7380, 0]
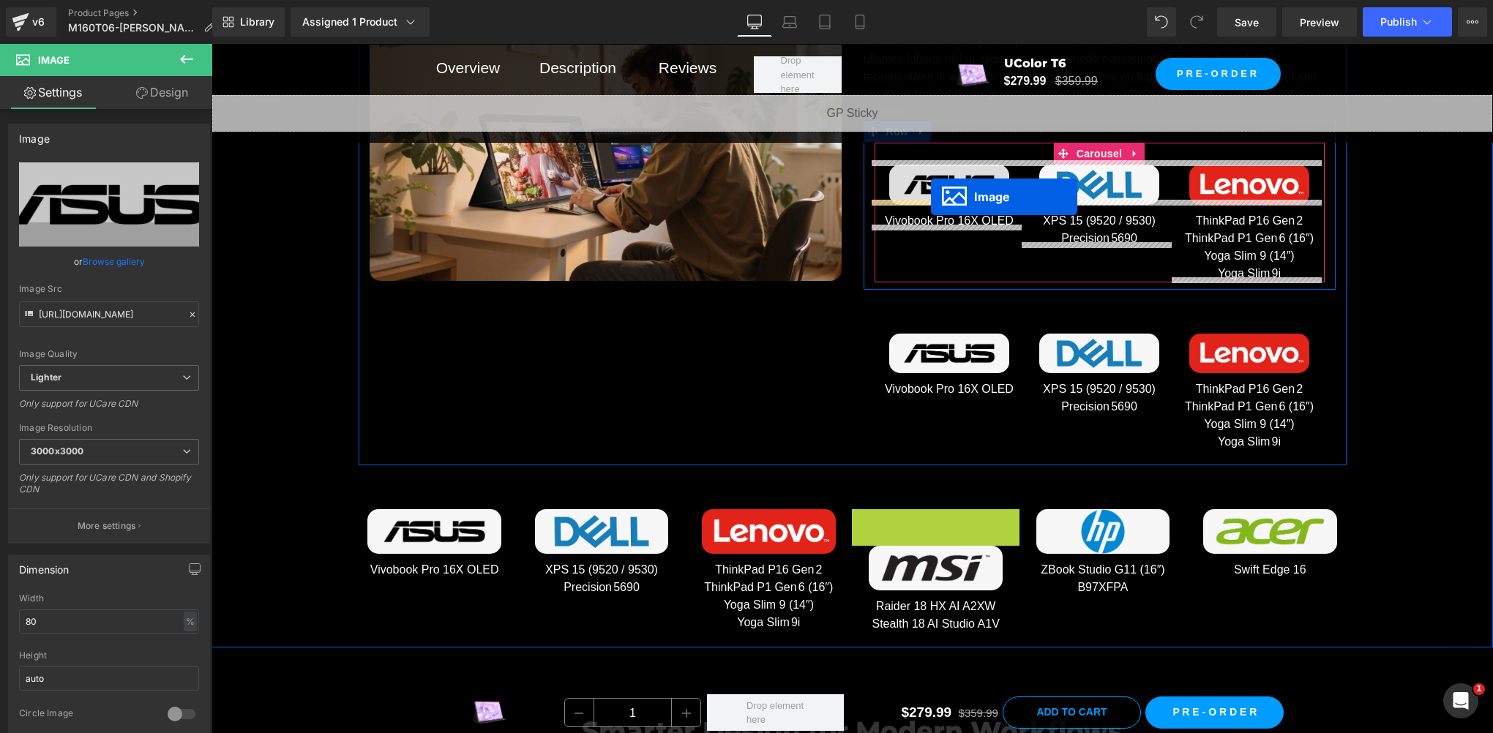
drag, startPoint x: 884, startPoint y: 522, endPoint x: 931, endPoint y: 197, distance: 329.0
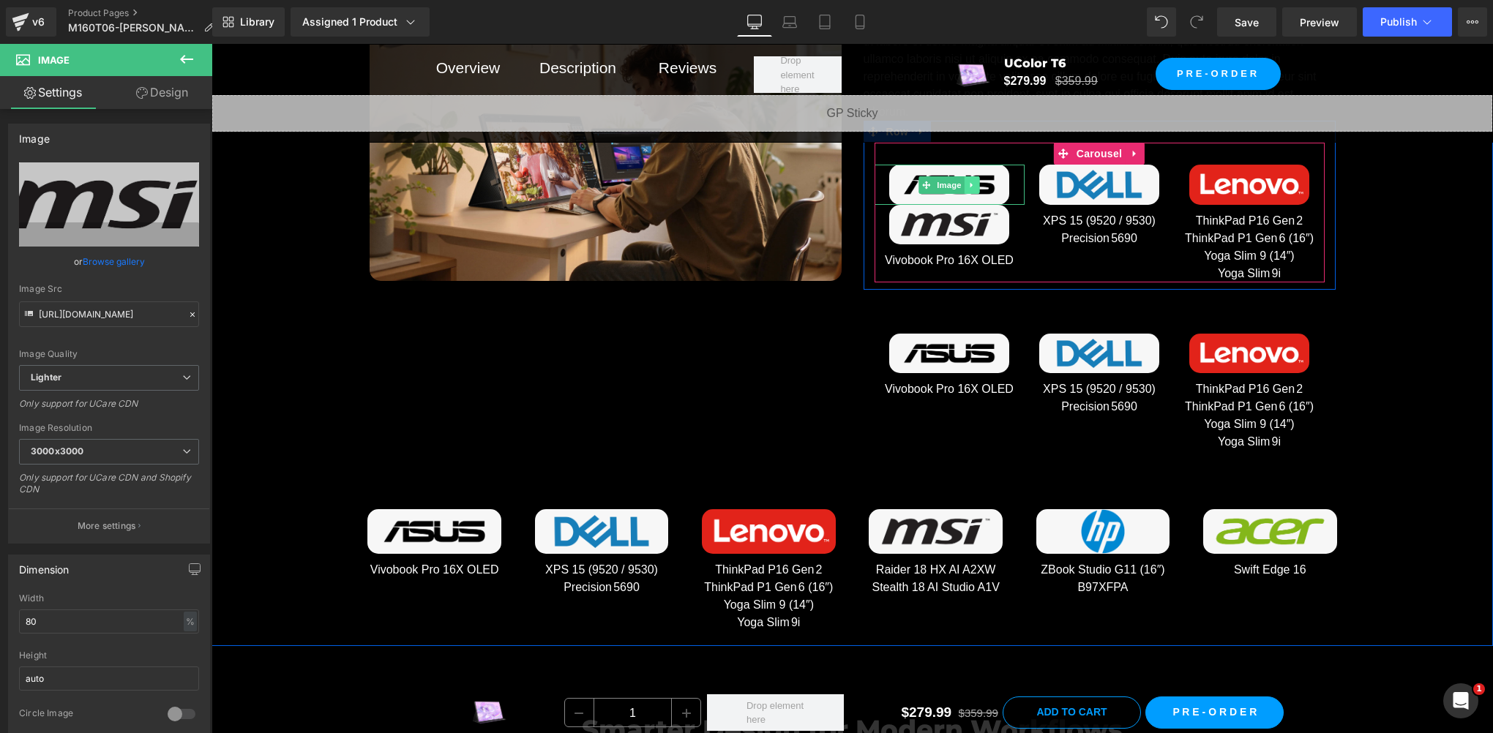
click at [972, 181] on link at bounding box center [971, 185] width 15 height 18
click at [975, 181] on icon at bounding box center [979, 185] width 8 height 9
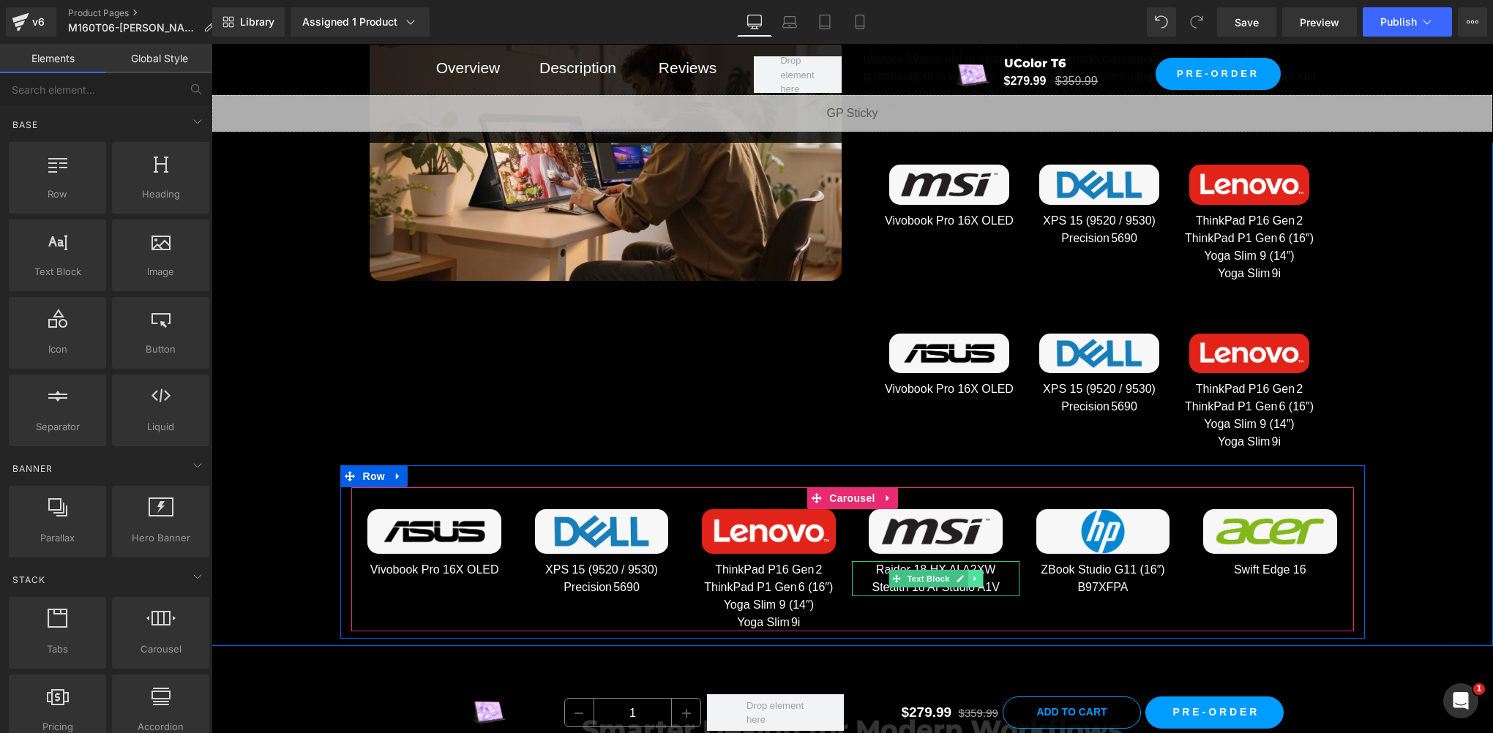
click at [973, 577] on icon at bounding box center [974, 579] width 2 height 5
click at [964, 576] on icon at bounding box center [968, 579] width 8 height 8
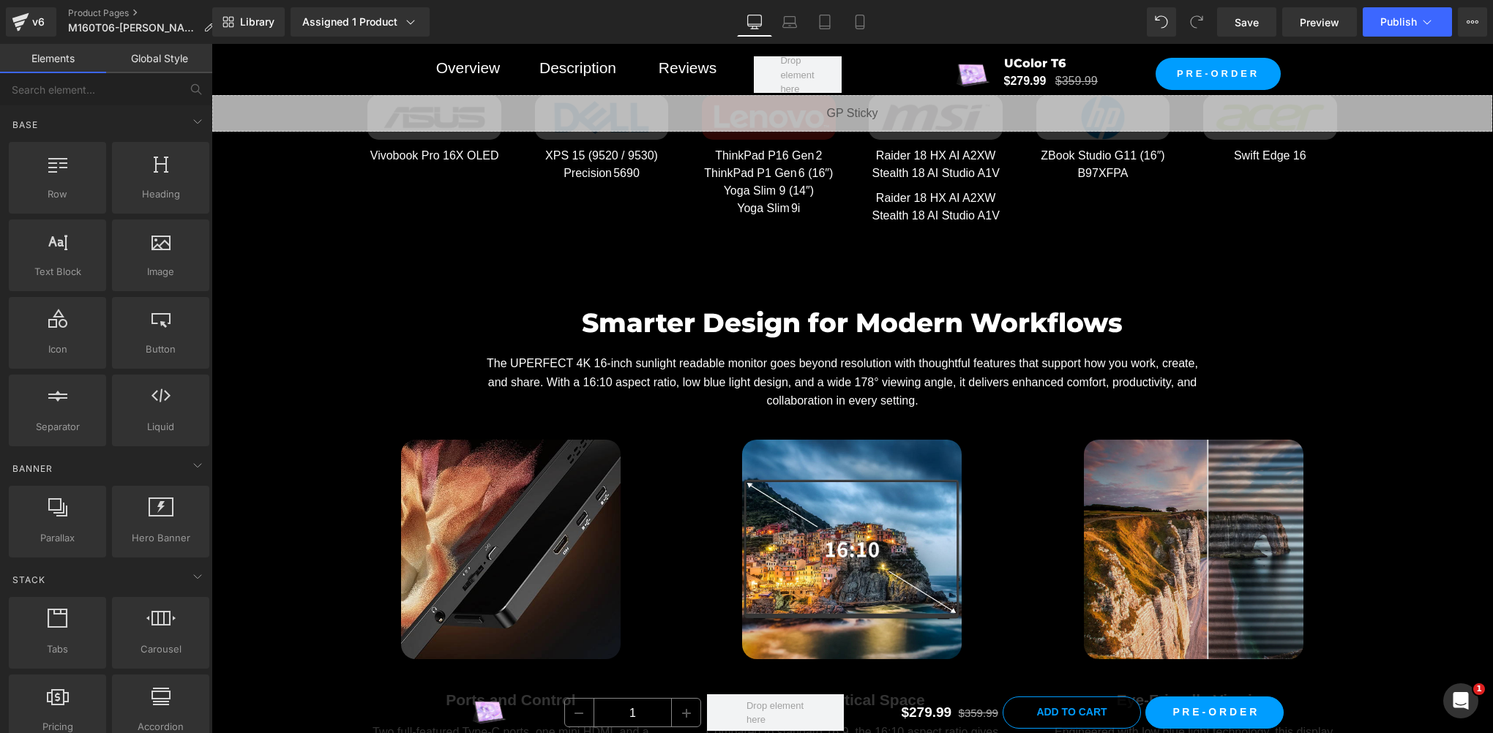
scroll to position [7399, 0]
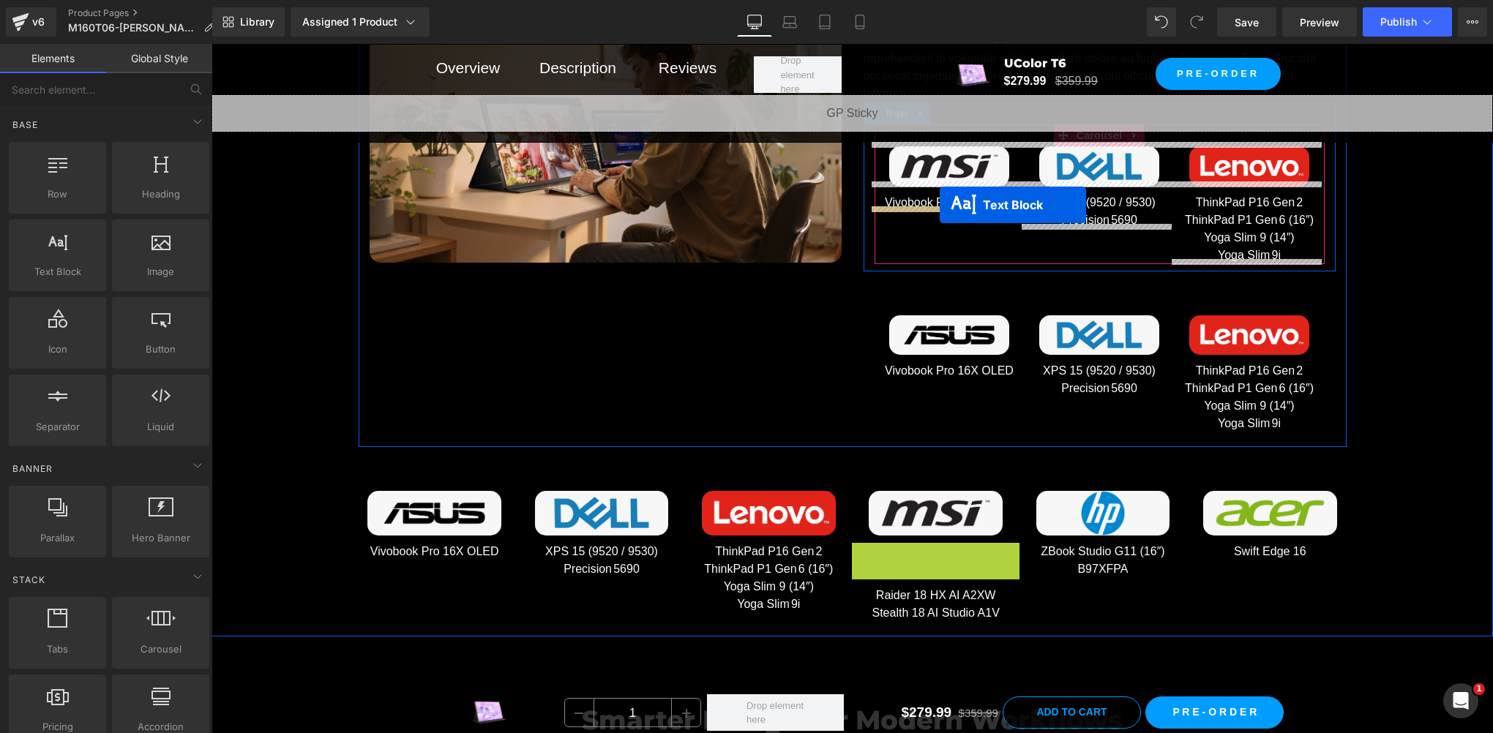
drag, startPoint x: 867, startPoint y: 558, endPoint x: 940, endPoint y: 205, distance: 360.1
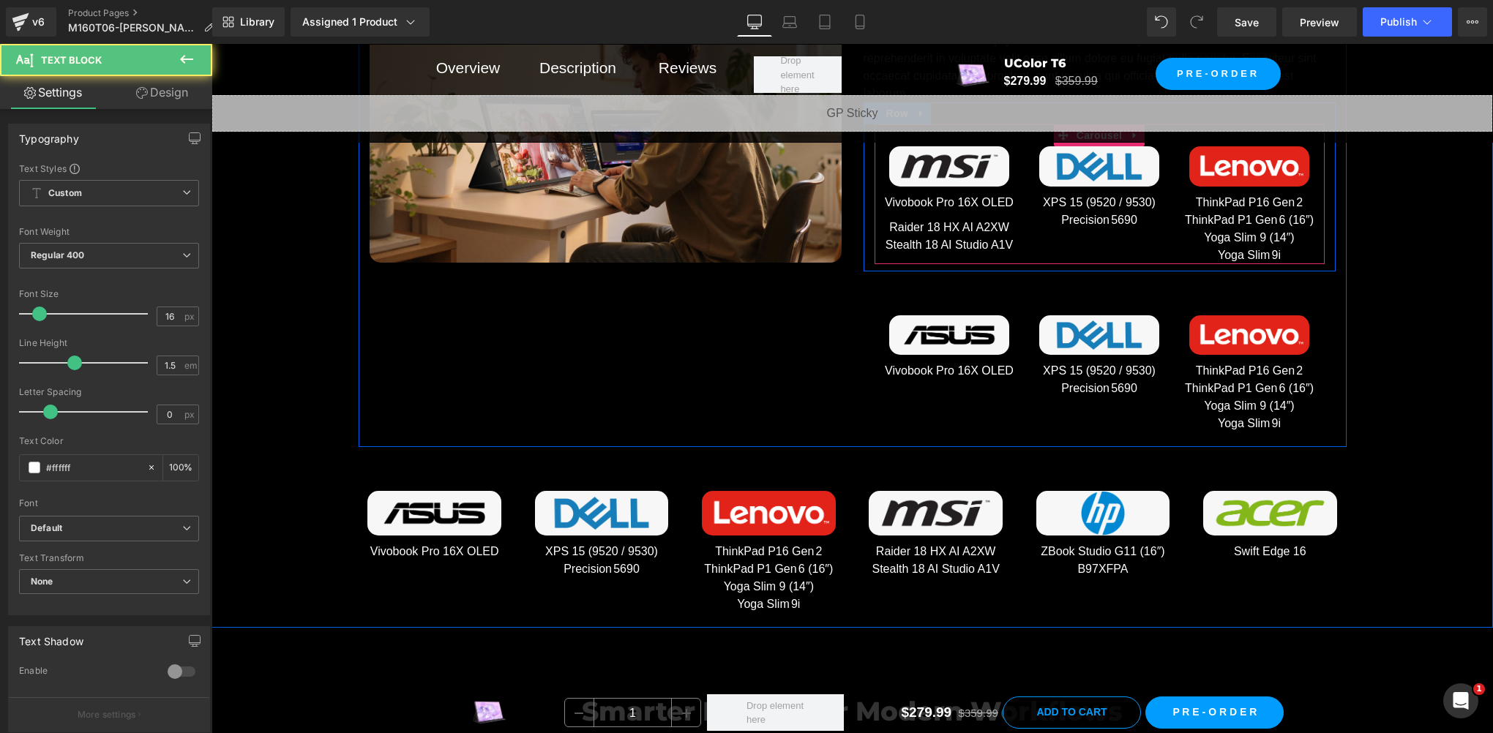
click at [948, 204] on div "Vivobook Pro 16X OLED Text Block" at bounding box center [949, 203] width 150 height 18
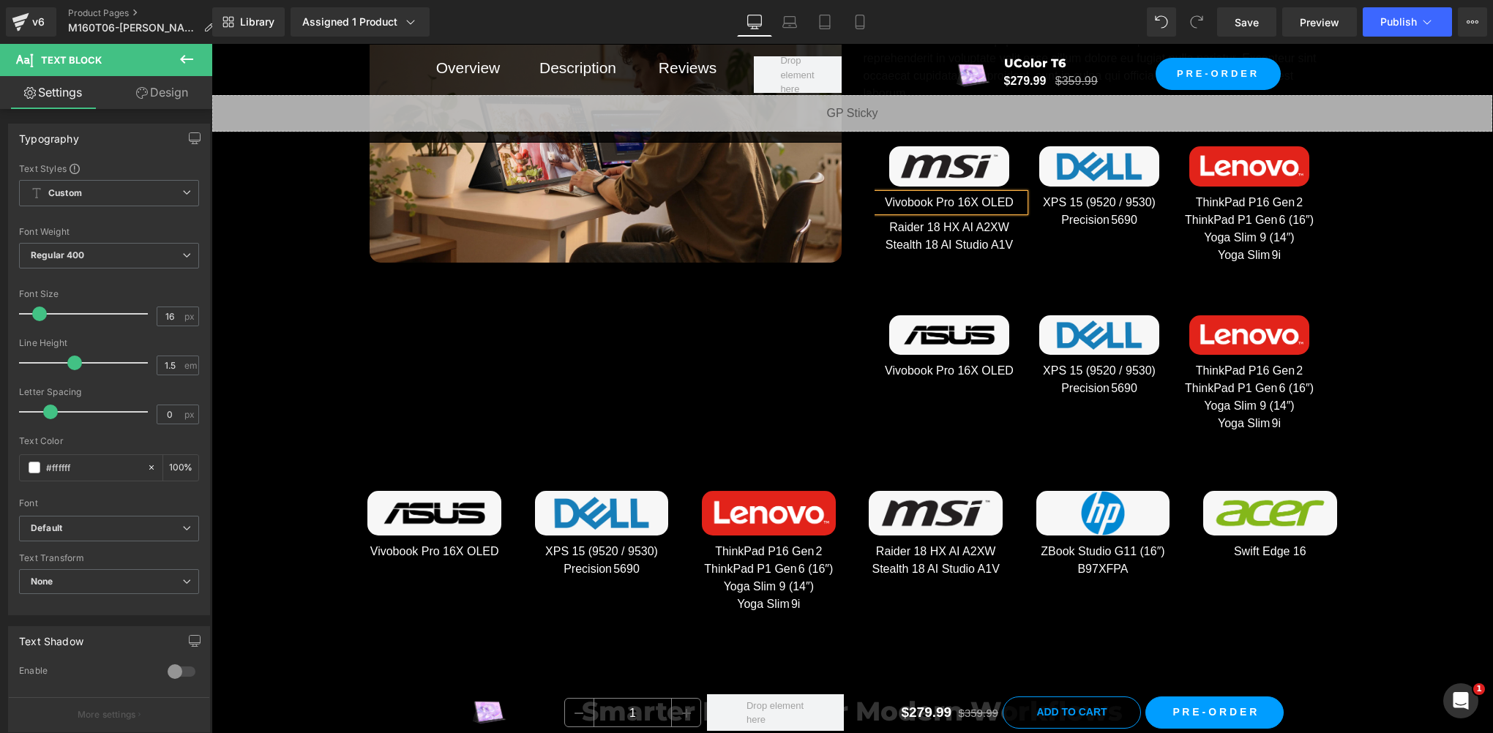
click at [1044, 228] on div "Image Vivobook Pro 16X OLED Text Block Raider 18 HX AI A2XW Stealth 18 AI Studi…" at bounding box center [1099, 205] width 450 height 118
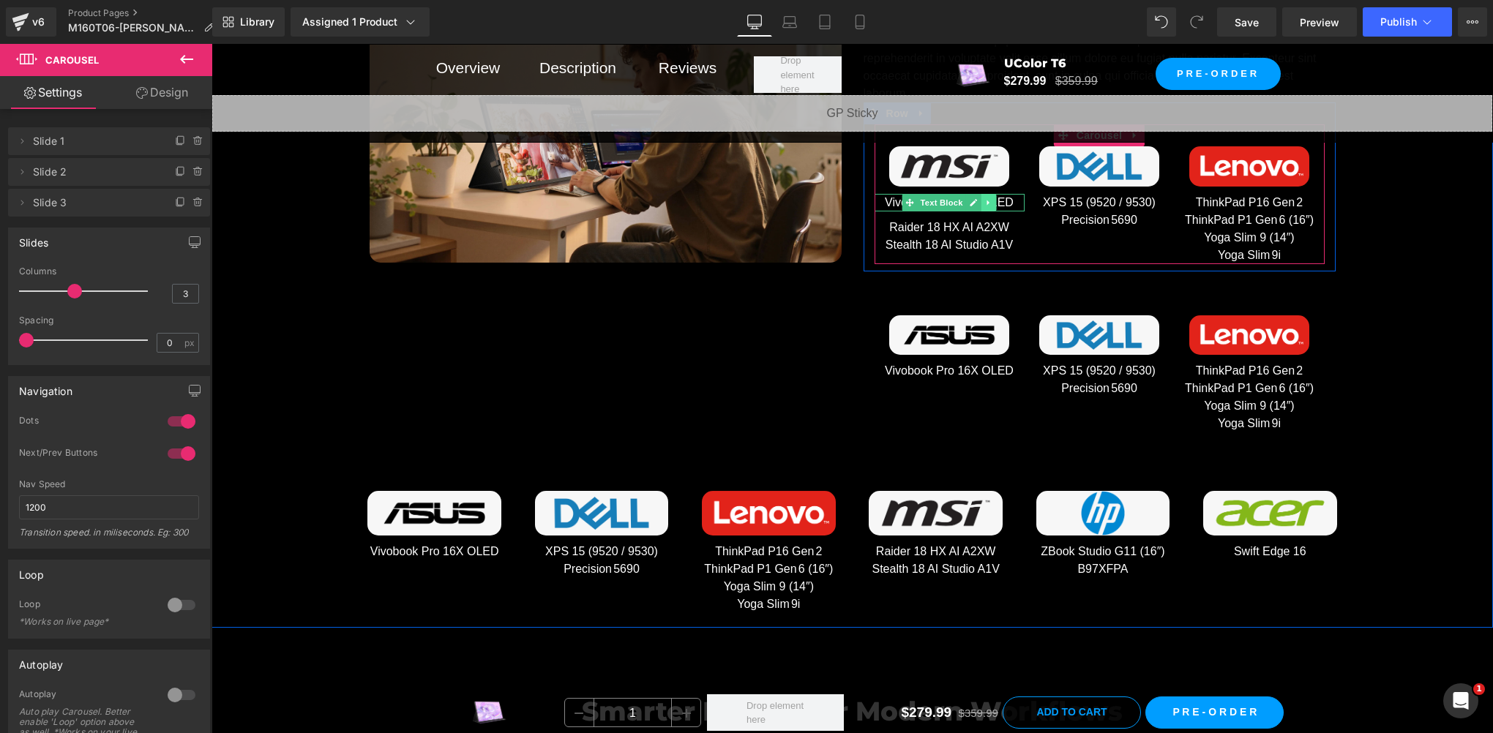
click at [984, 201] on icon at bounding box center [988, 202] width 8 height 9
click at [992, 198] on icon at bounding box center [996, 202] width 8 height 9
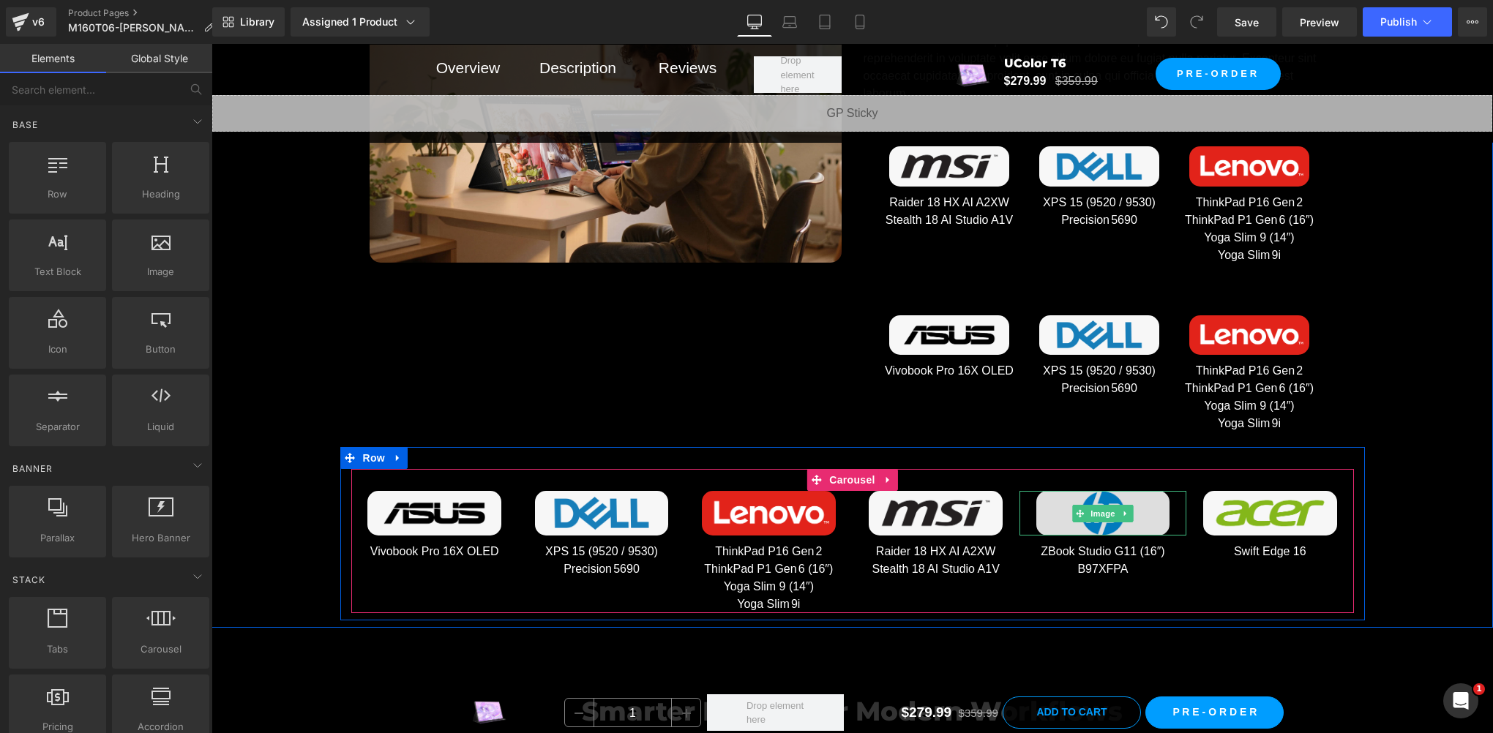
click at [1133, 508] on img at bounding box center [1103, 513] width 134 height 45
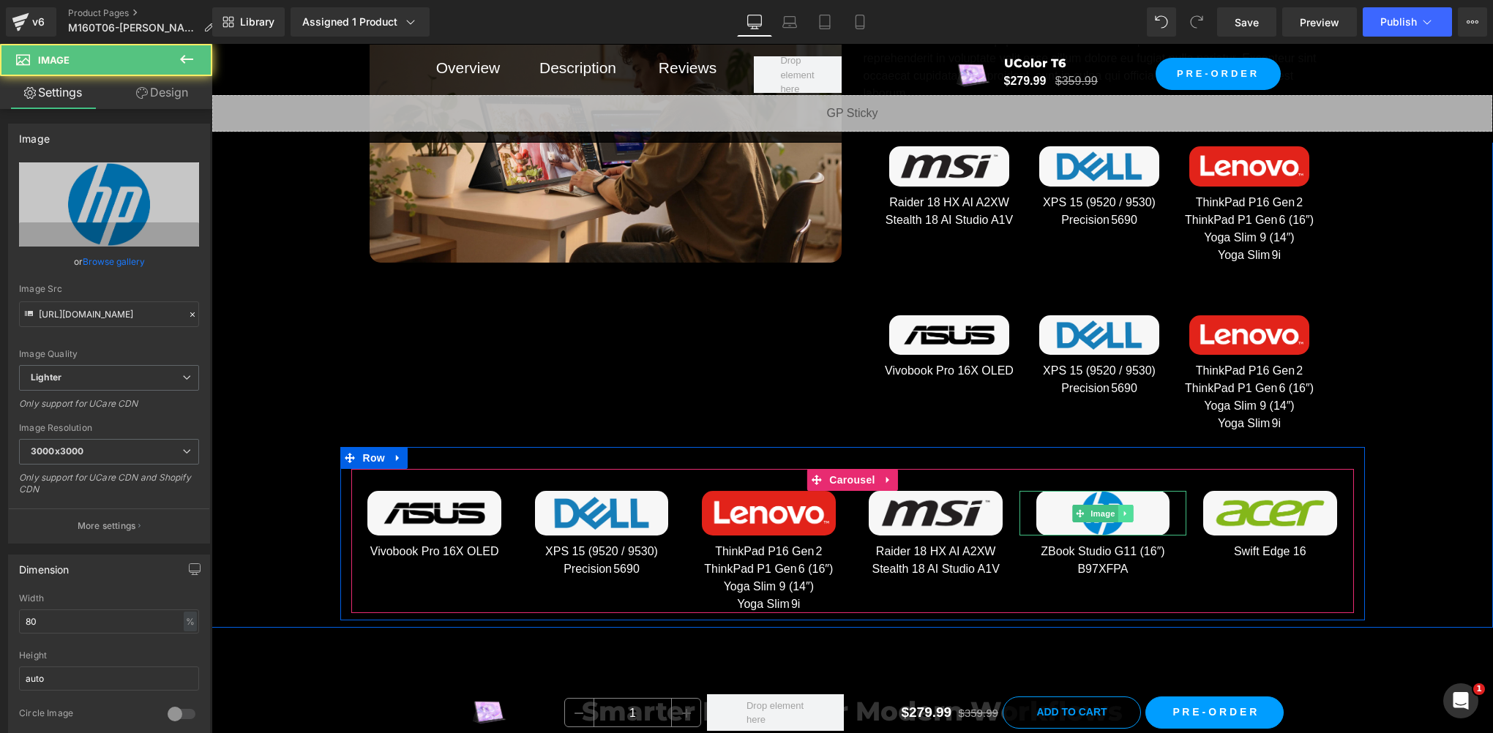
click at [1122, 509] on icon at bounding box center [1126, 513] width 8 height 9
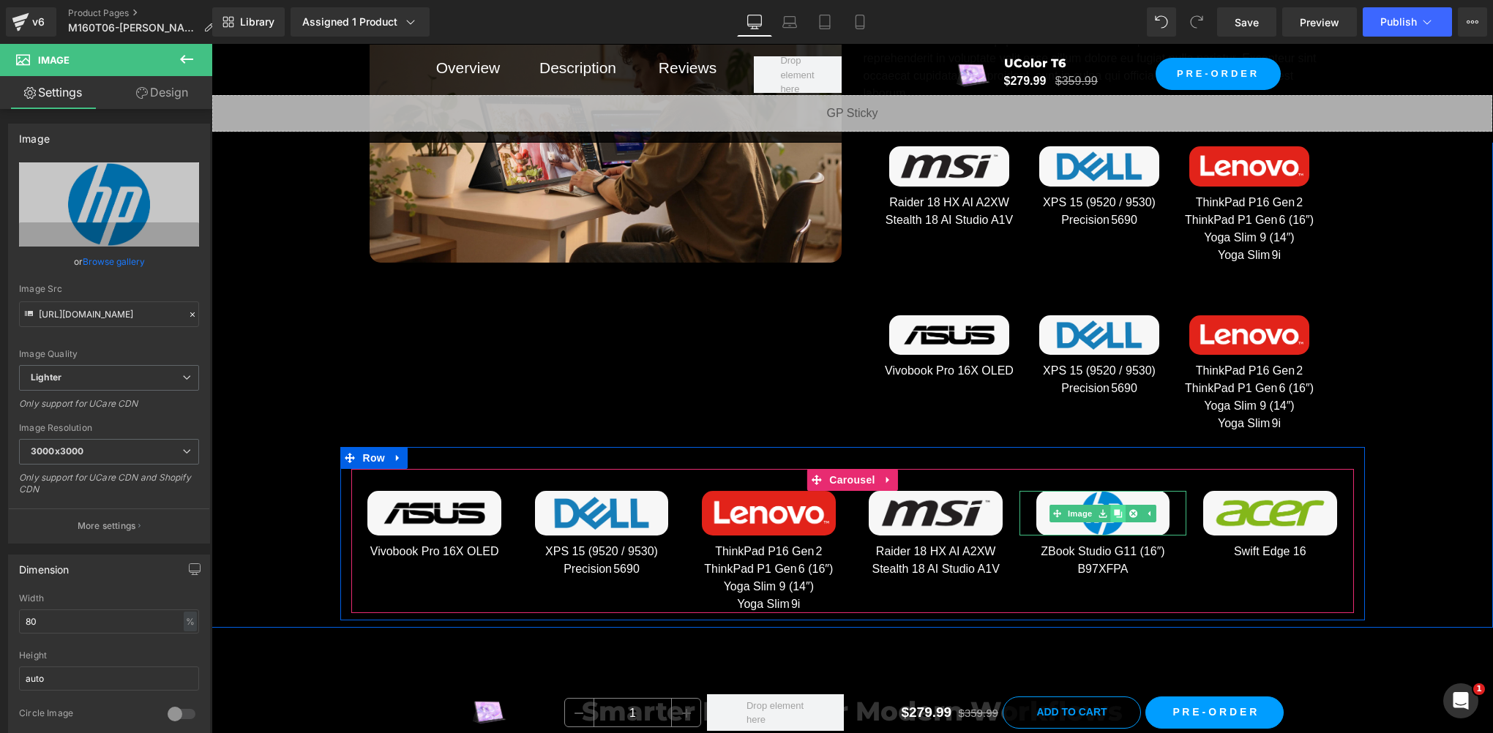
click at [1114, 510] on icon at bounding box center [1118, 513] width 8 height 8
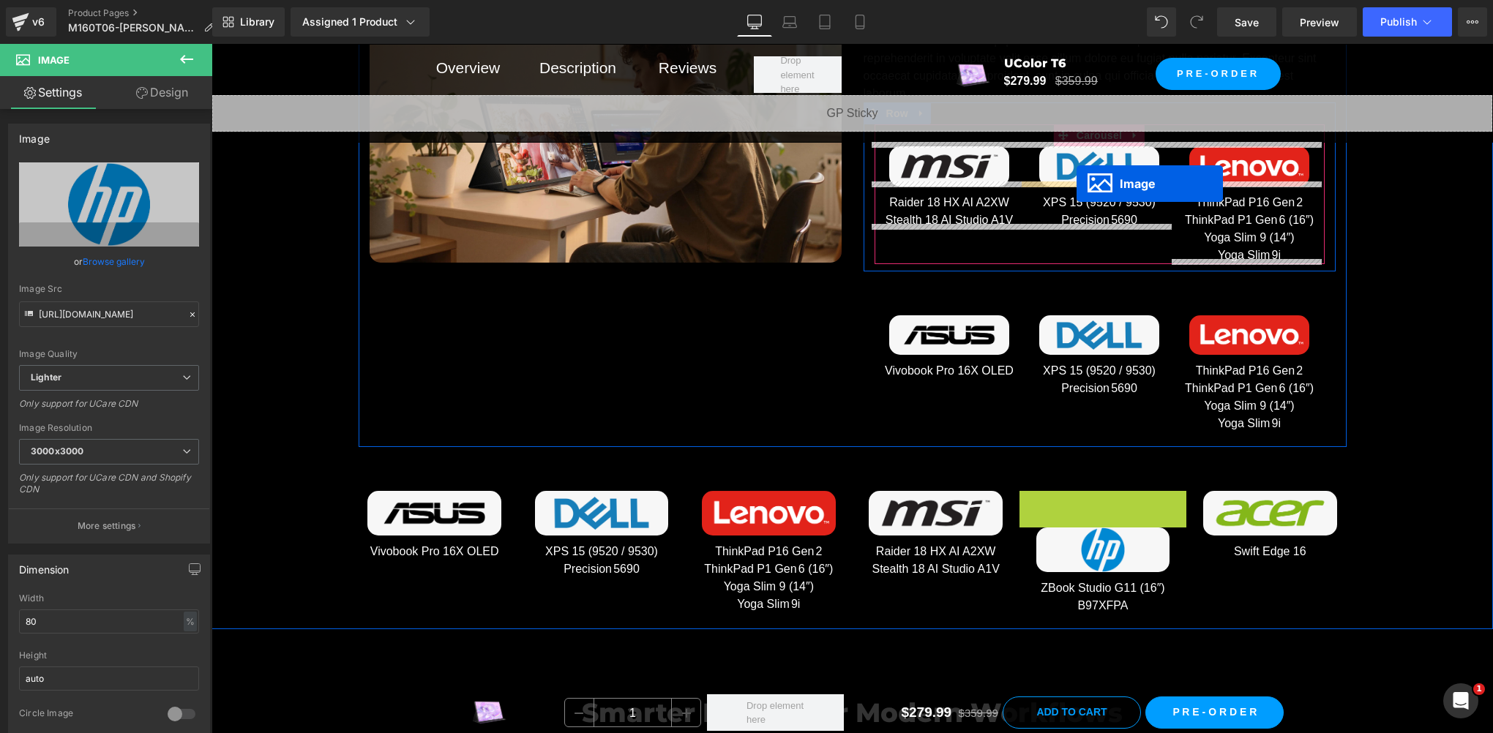
drag, startPoint x: 1053, startPoint y: 514, endPoint x: 1076, endPoint y: 183, distance: 331.5
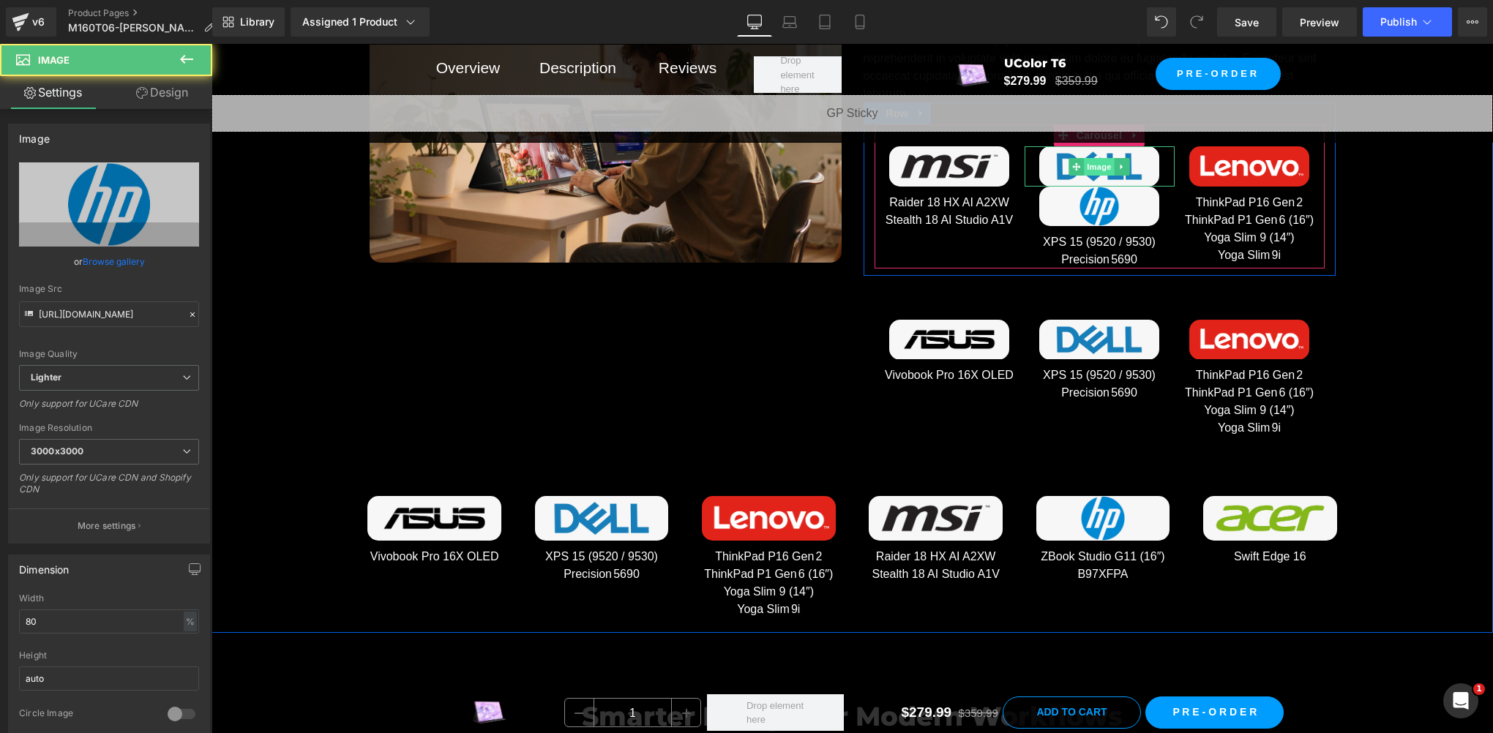
click at [1084, 165] on span "Image" at bounding box center [1099, 167] width 31 height 18
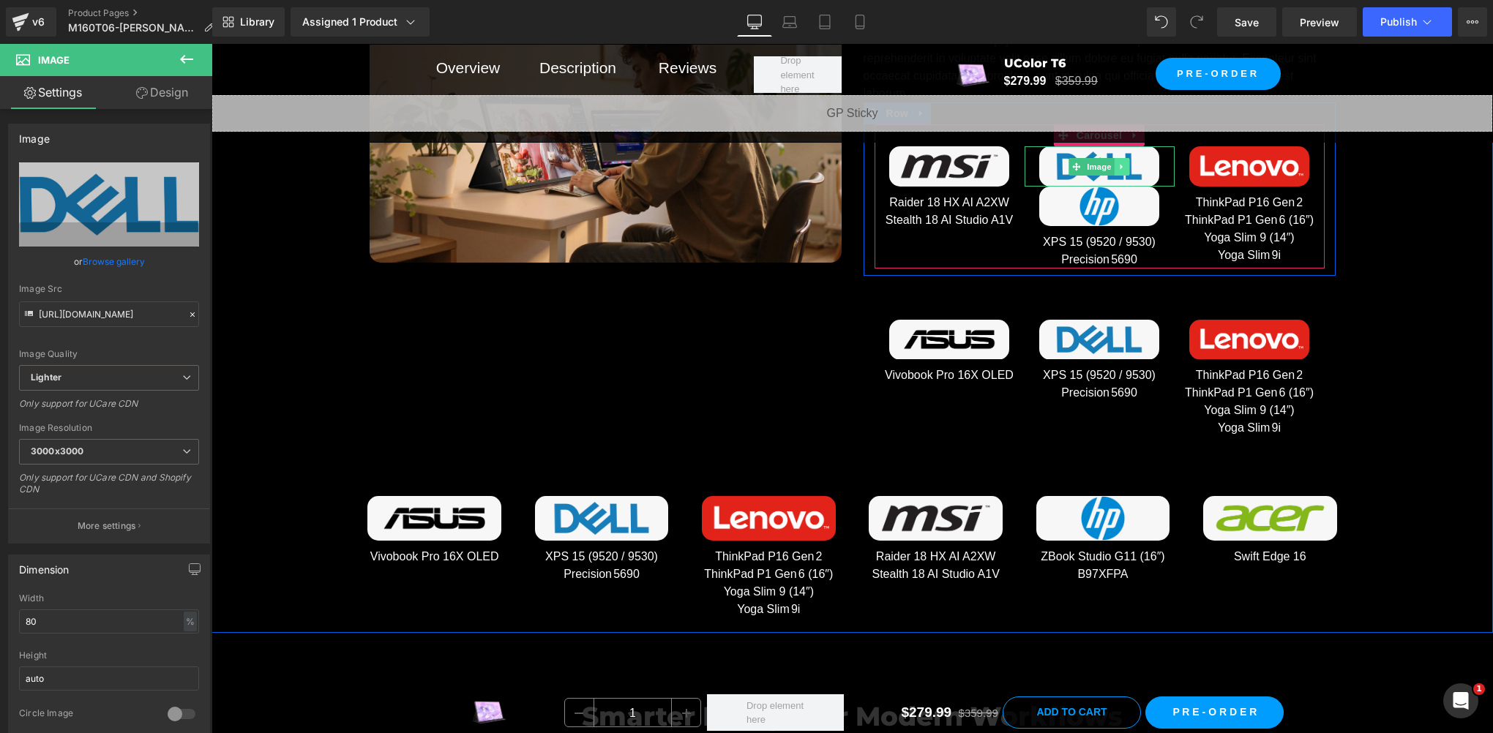
click at [1118, 165] on link at bounding box center [1121, 167] width 15 height 18
click at [1125, 162] on icon at bounding box center [1129, 166] width 8 height 8
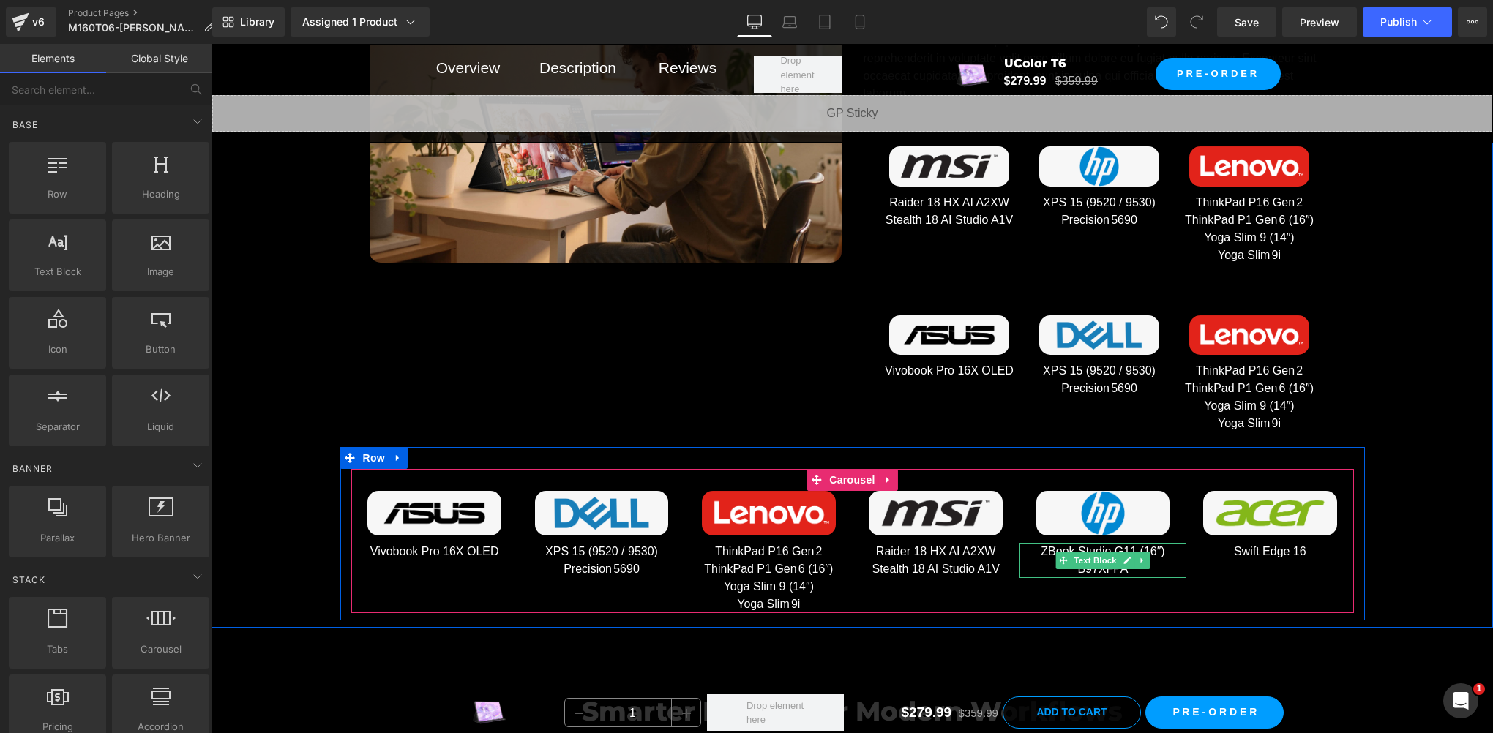
click at [1140, 559] on link at bounding box center [1141, 561] width 15 height 18
click at [1127, 557] on link at bounding box center [1134, 561] width 15 height 18
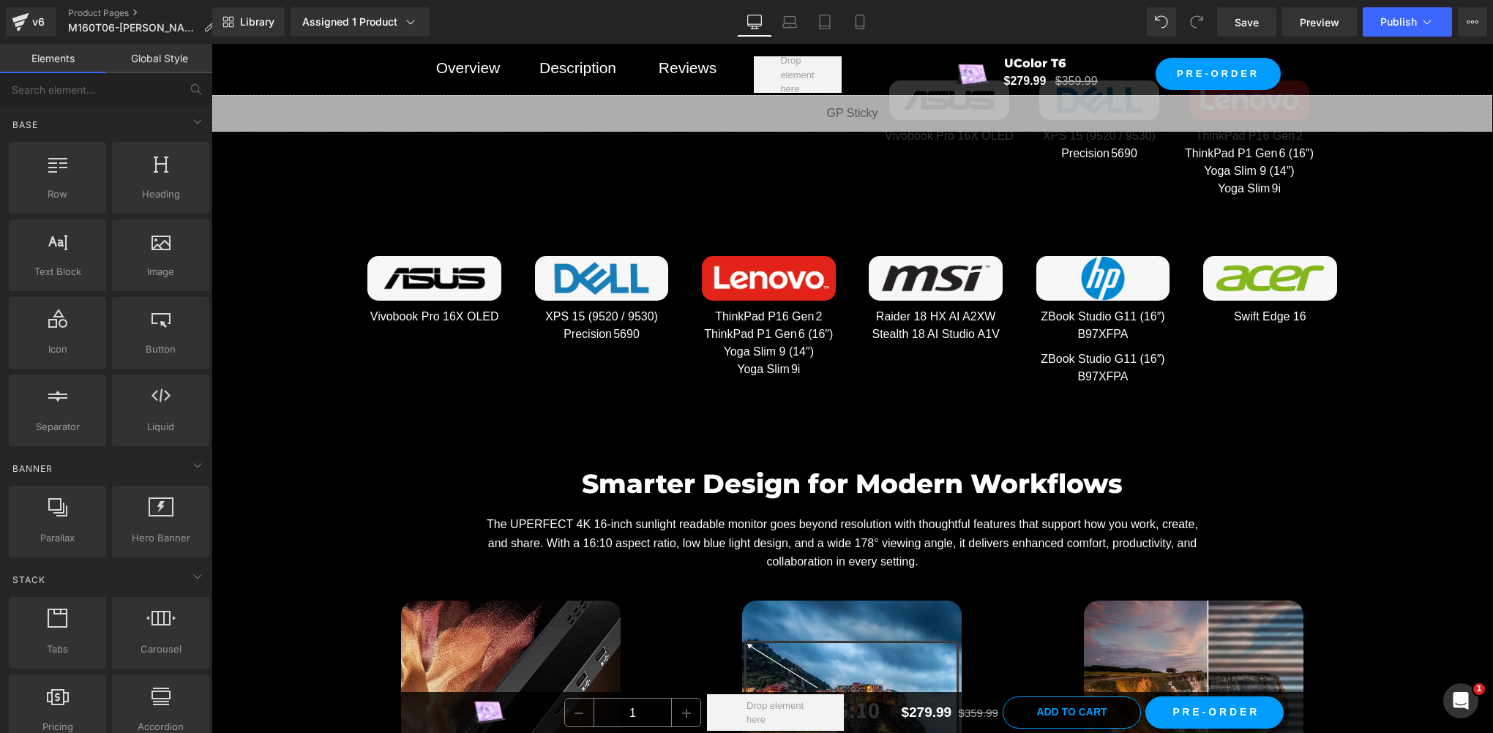
scroll to position [7389, 0]
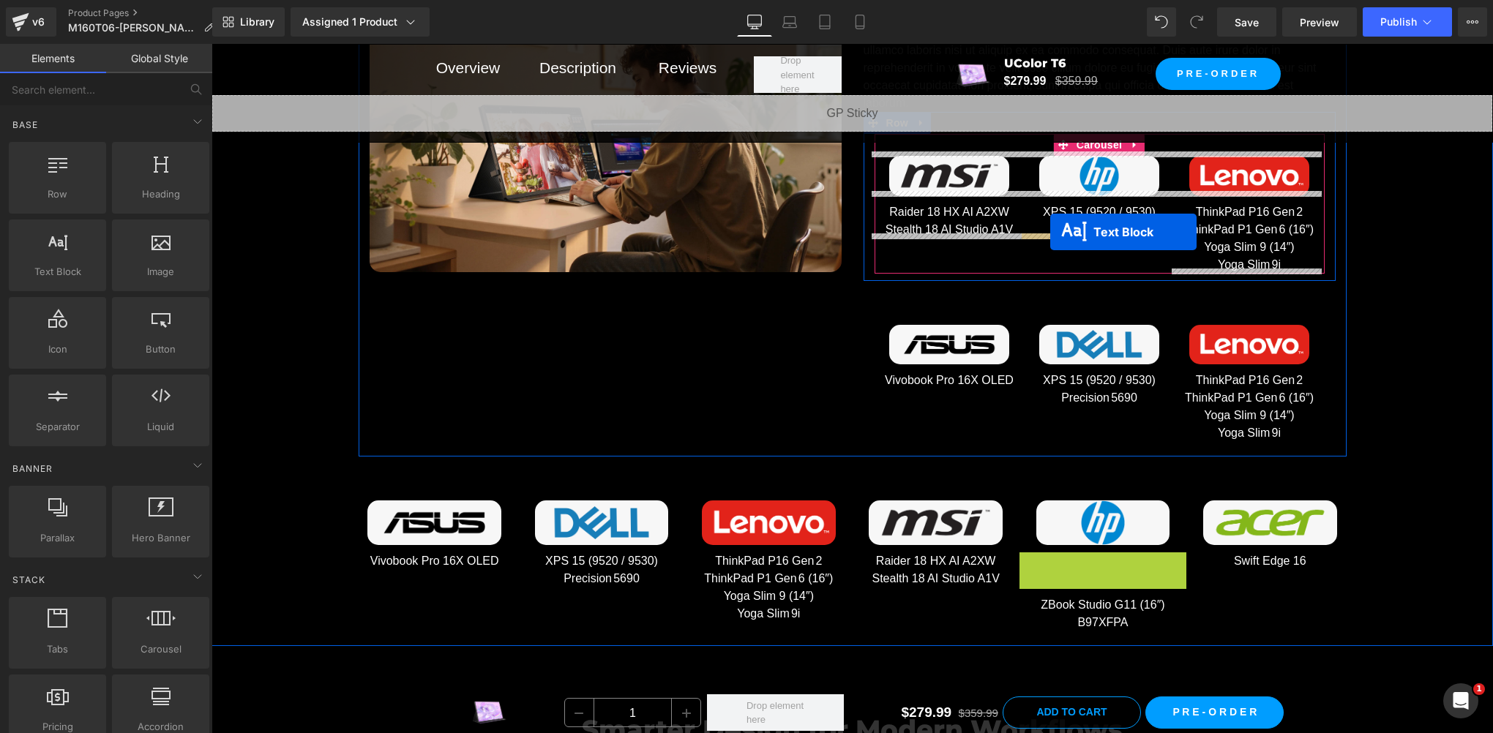
drag, startPoint x: 1039, startPoint y: 566, endPoint x: 1050, endPoint y: 232, distance: 334.6
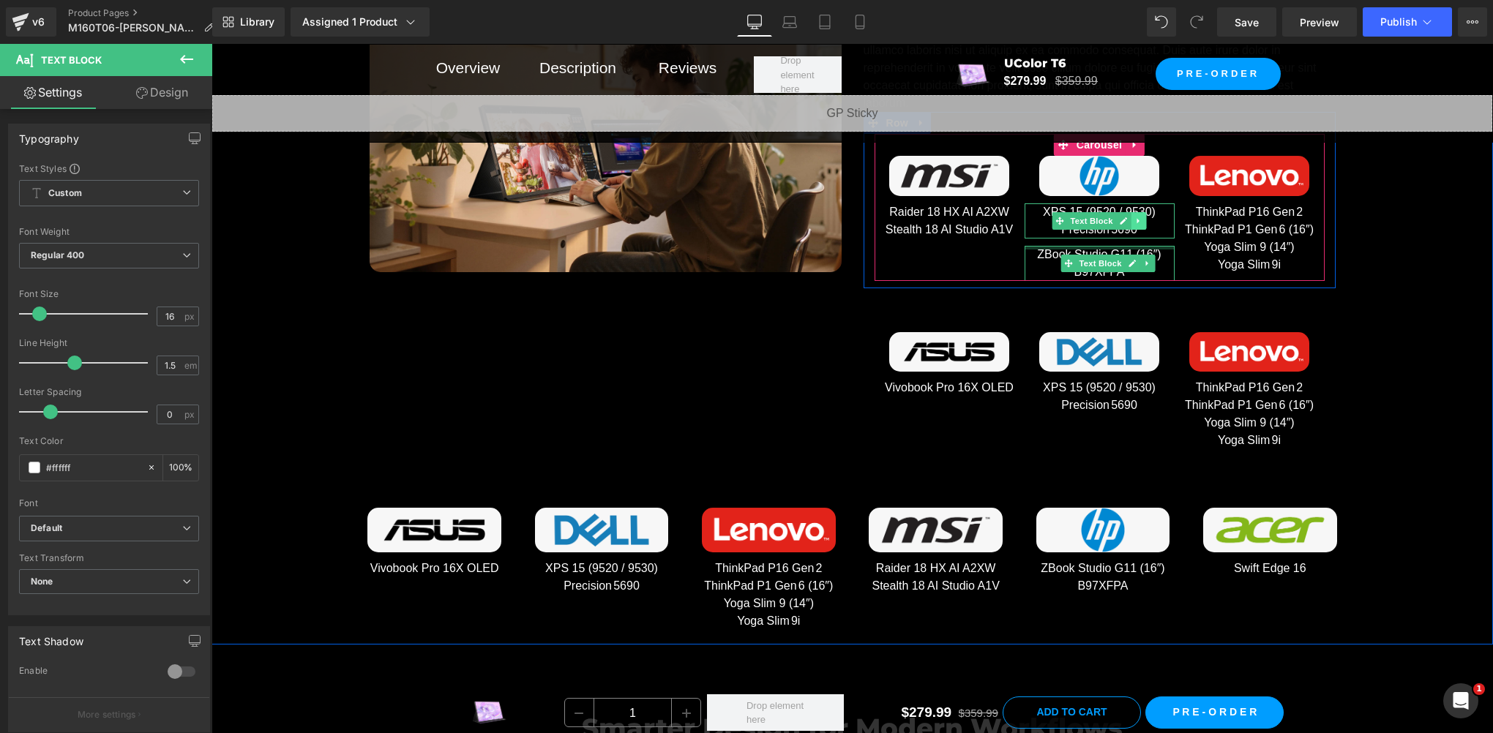
click at [1131, 220] on link at bounding box center [1138, 221] width 15 height 18
click at [1142, 217] on icon at bounding box center [1146, 221] width 8 height 9
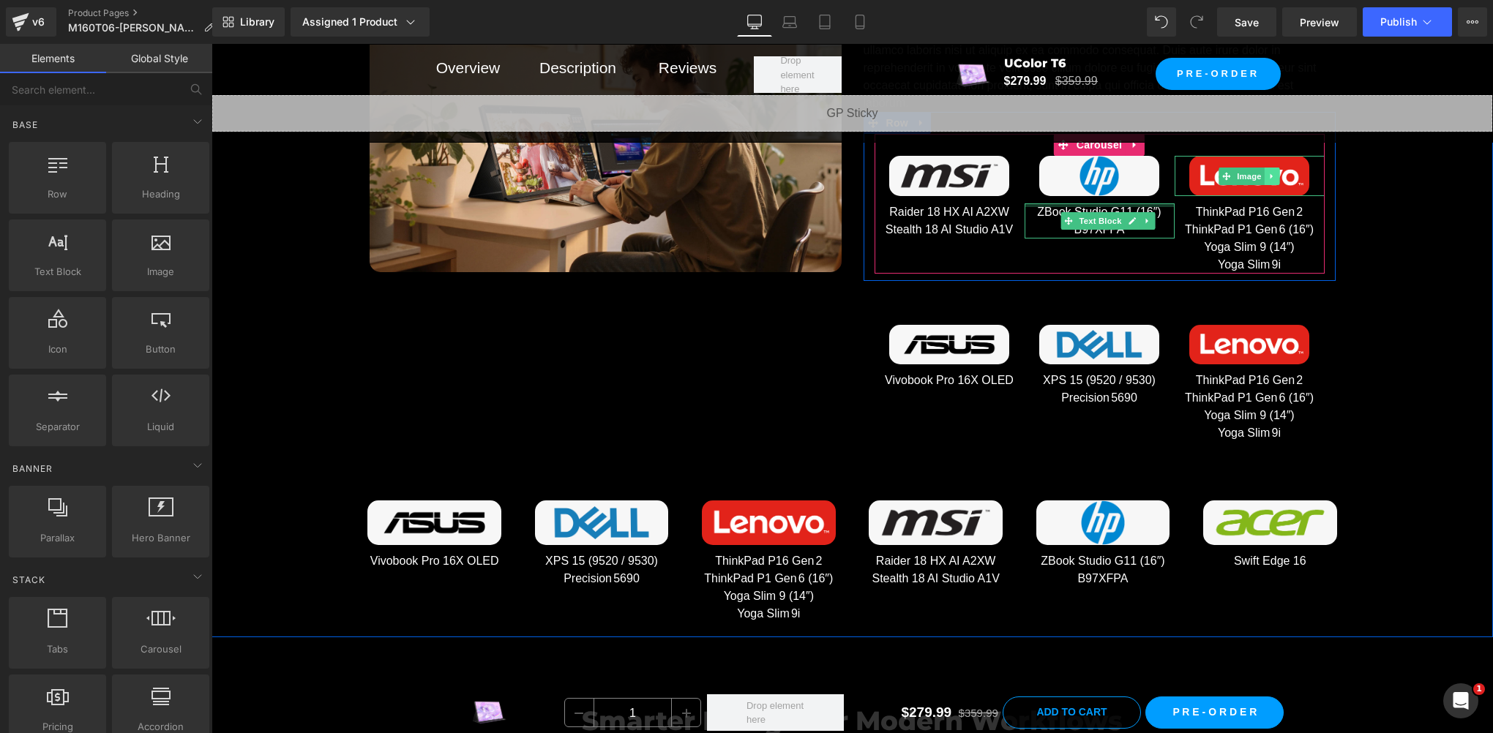
click at [1264, 176] on link at bounding box center [1271, 177] width 15 height 18
click at [1275, 172] on icon at bounding box center [1279, 176] width 8 height 8
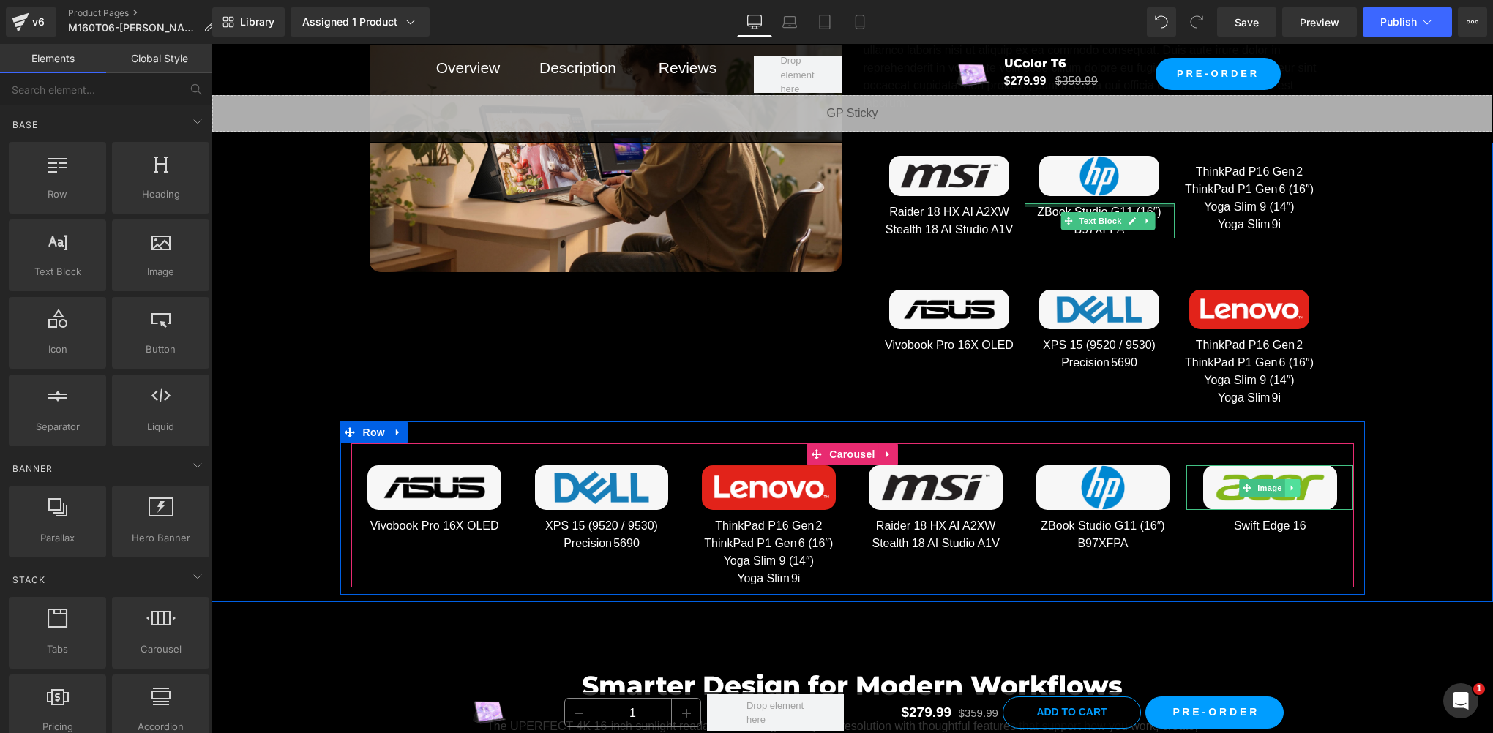
click at [1289, 486] on icon at bounding box center [1293, 488] width 8 height 9
click at [1281, 484] on icon at bounding box center [1285, 488] width 8 height 8
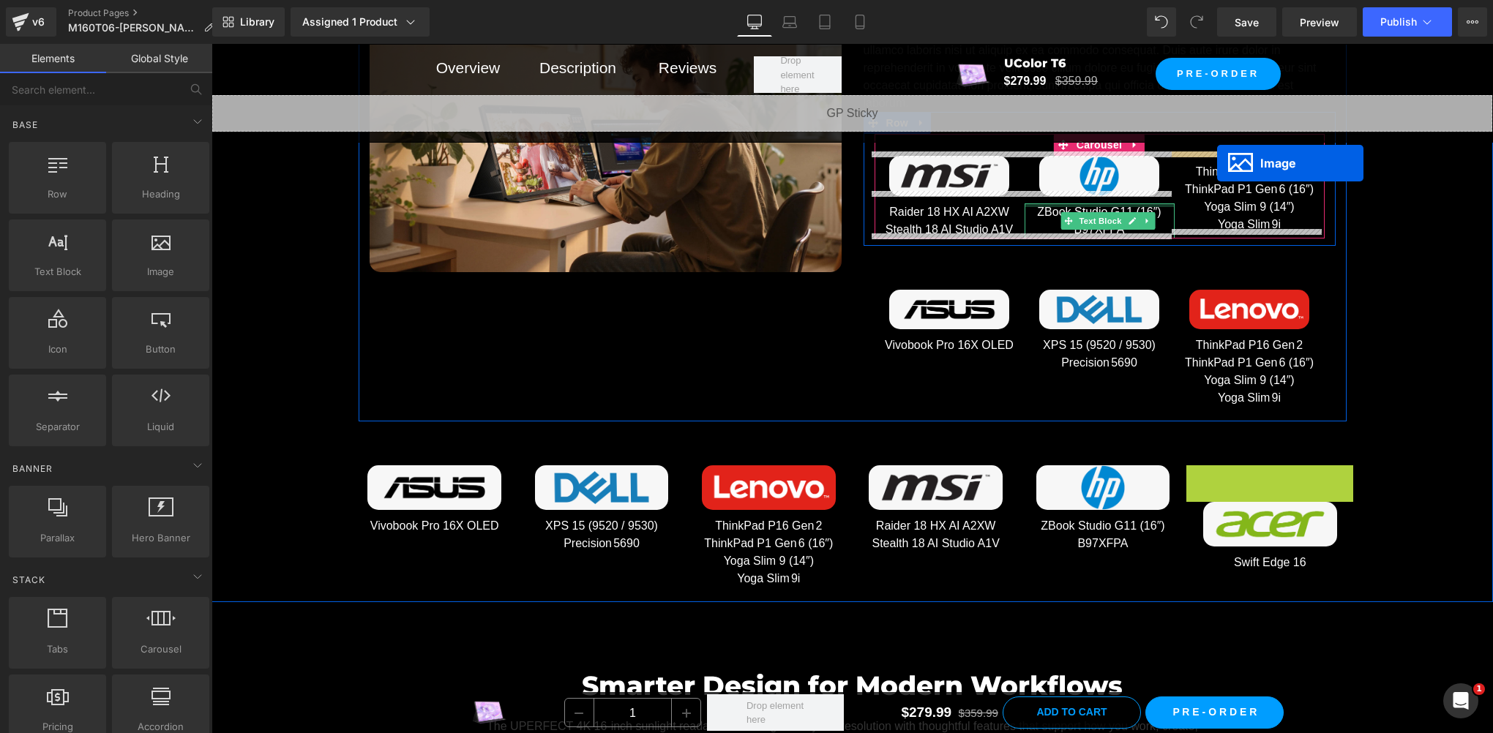
drag, startPoint x: 1218, startPoint y: 483, endPoint x: 1217, endPoint y: 162, distance: 320.5
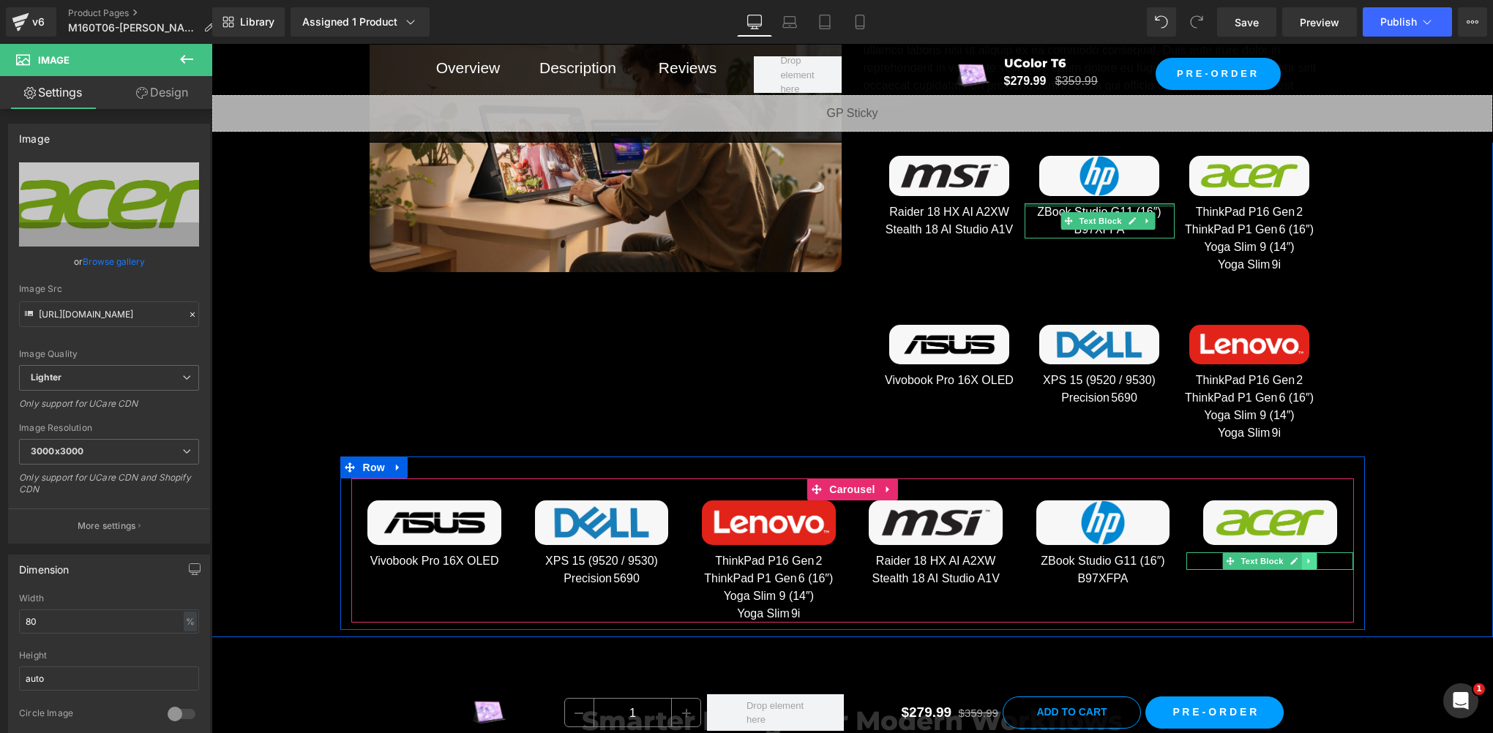
click at [1308, 560] on link at bounding box center [1309, 561] width 15 height 18
click at [1297, 558] on icon at bounding box center [1301, 562] width 8 height 8
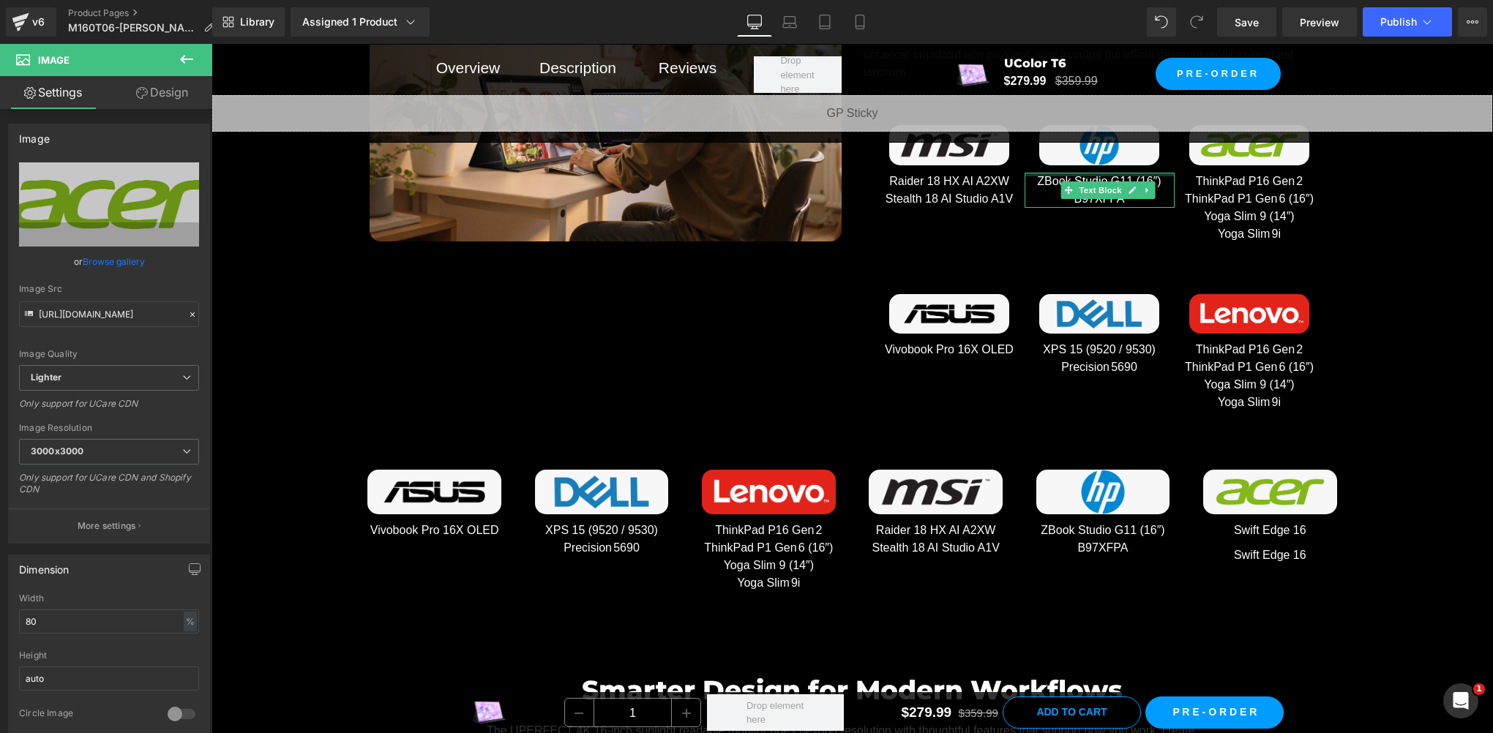
scroll to position [7219, 0]
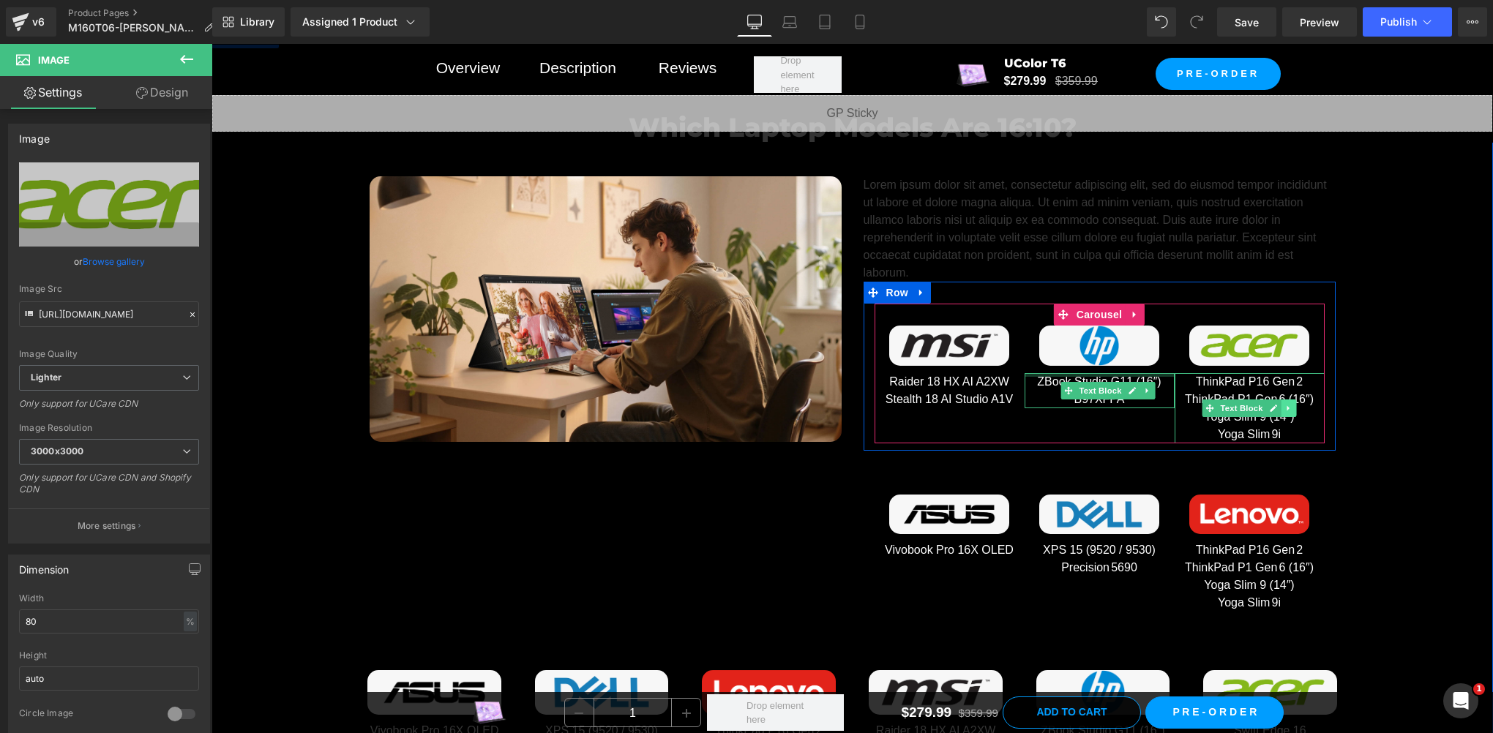
click at [1284, 404] on icon at bounding box center [1288, 408] width 8 height 9
click at [1292, 404] on icon at bounding box center [1296, 408] width 8 height 8
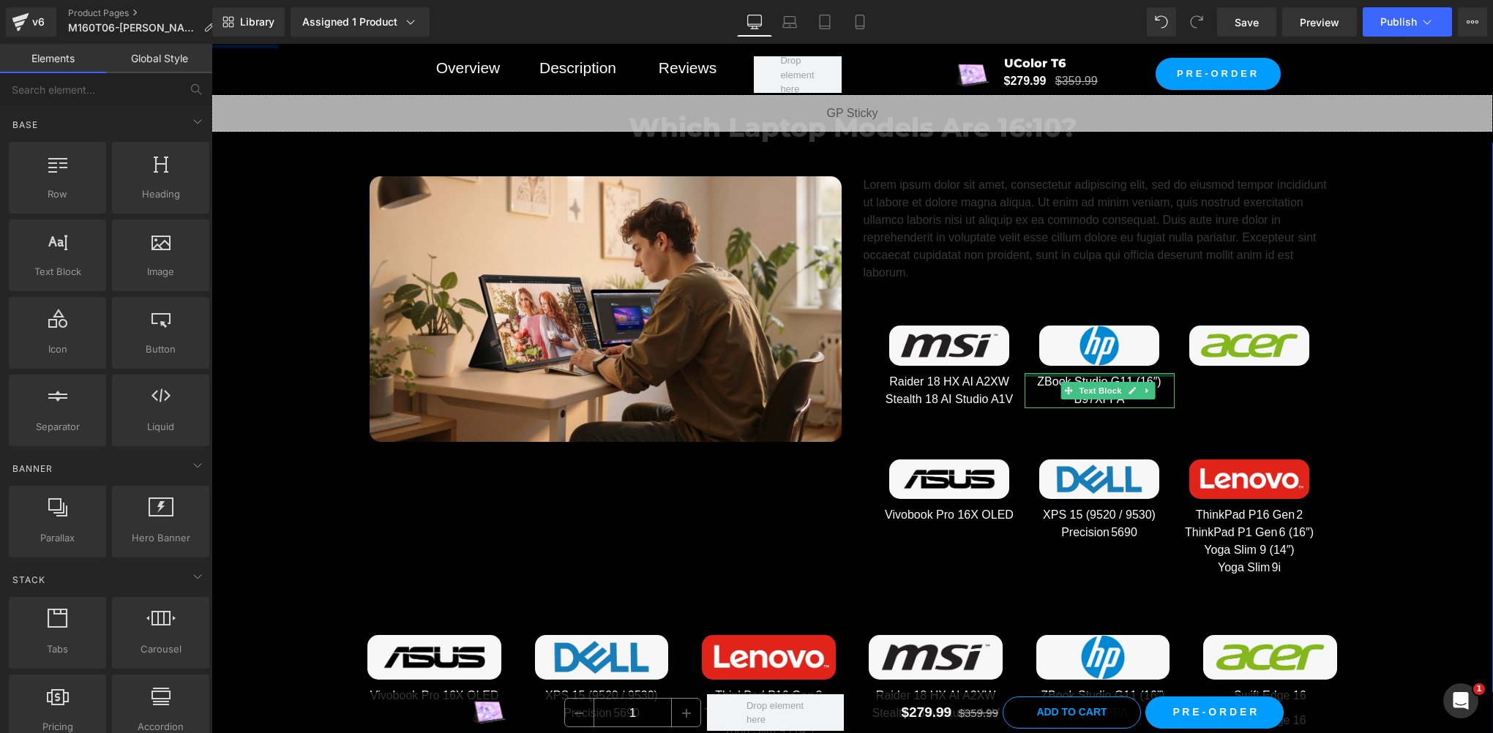
scroll to position [7464, 0]
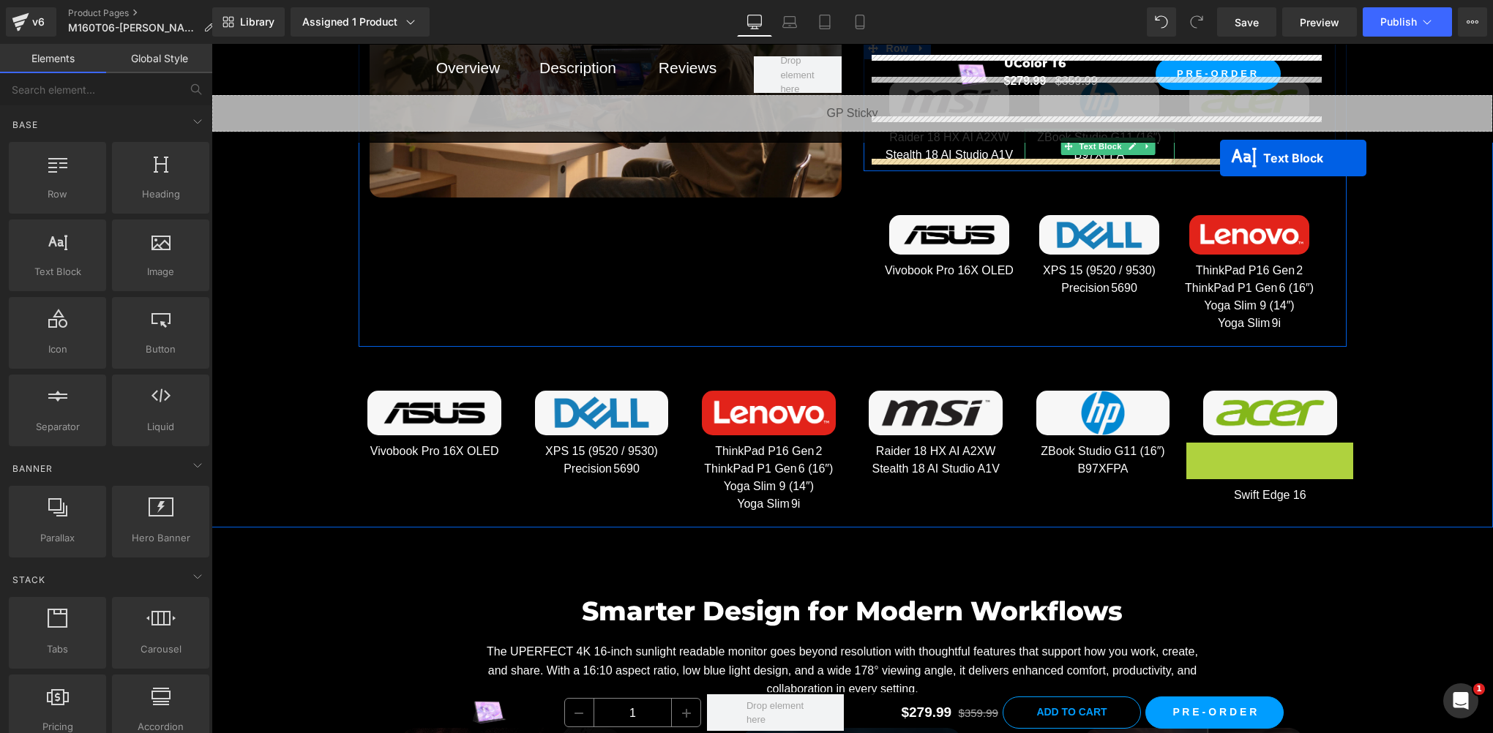
drag, startPoint x: 1202, startPoint y: 447, endPoint x: 1220, endPoint y: 158, distance: 289.6
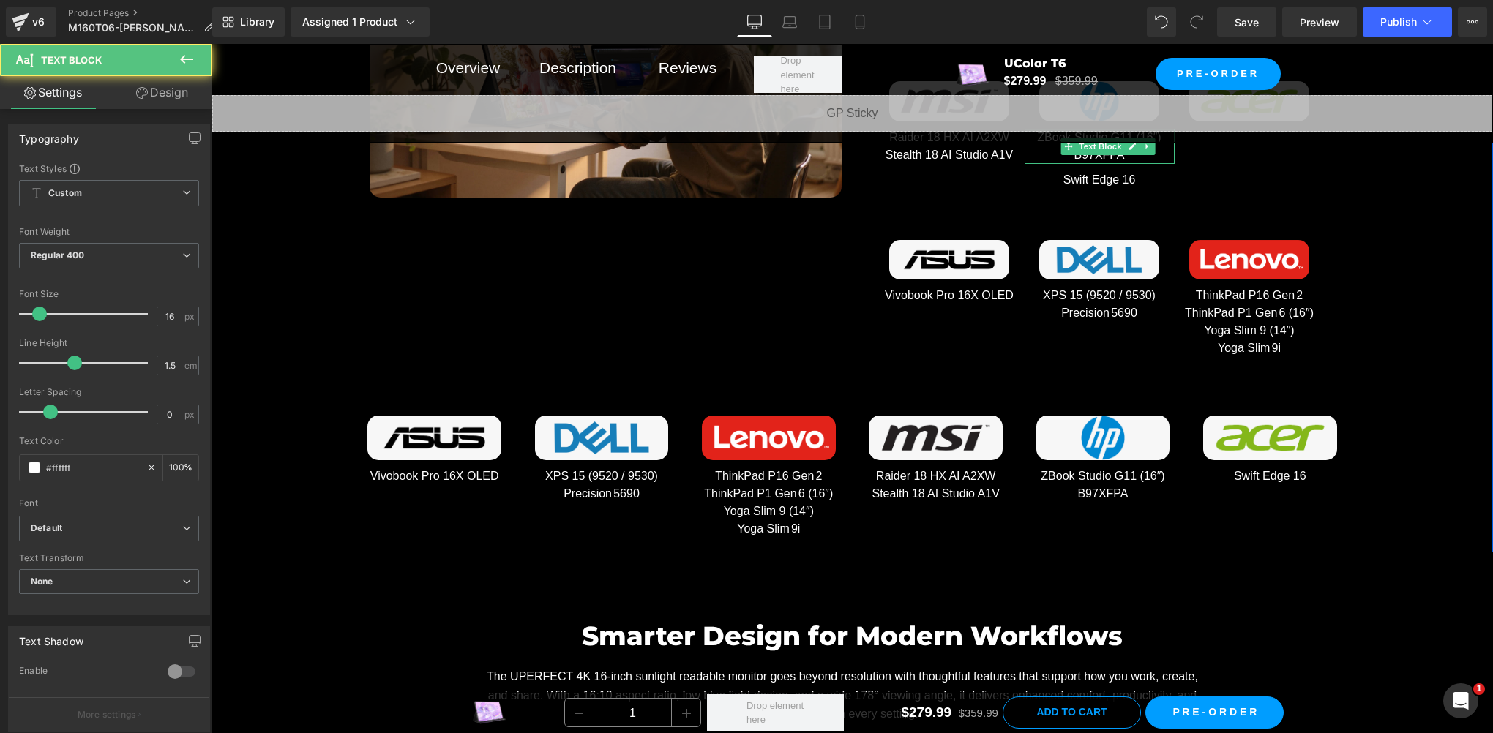
scroll to position [7219, 0]
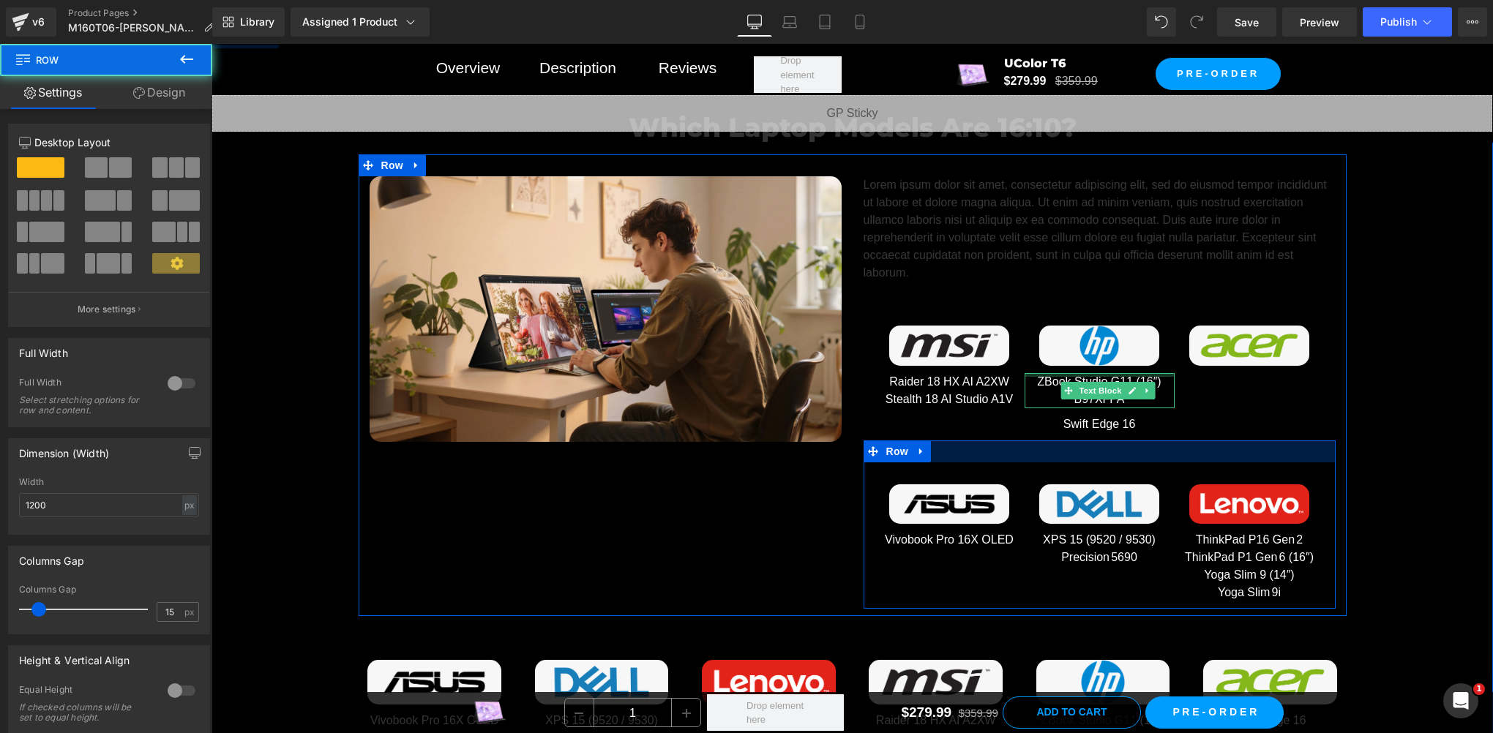
click at [1084, 443] on div at bounding box center [1099, 452] width 472 height 22
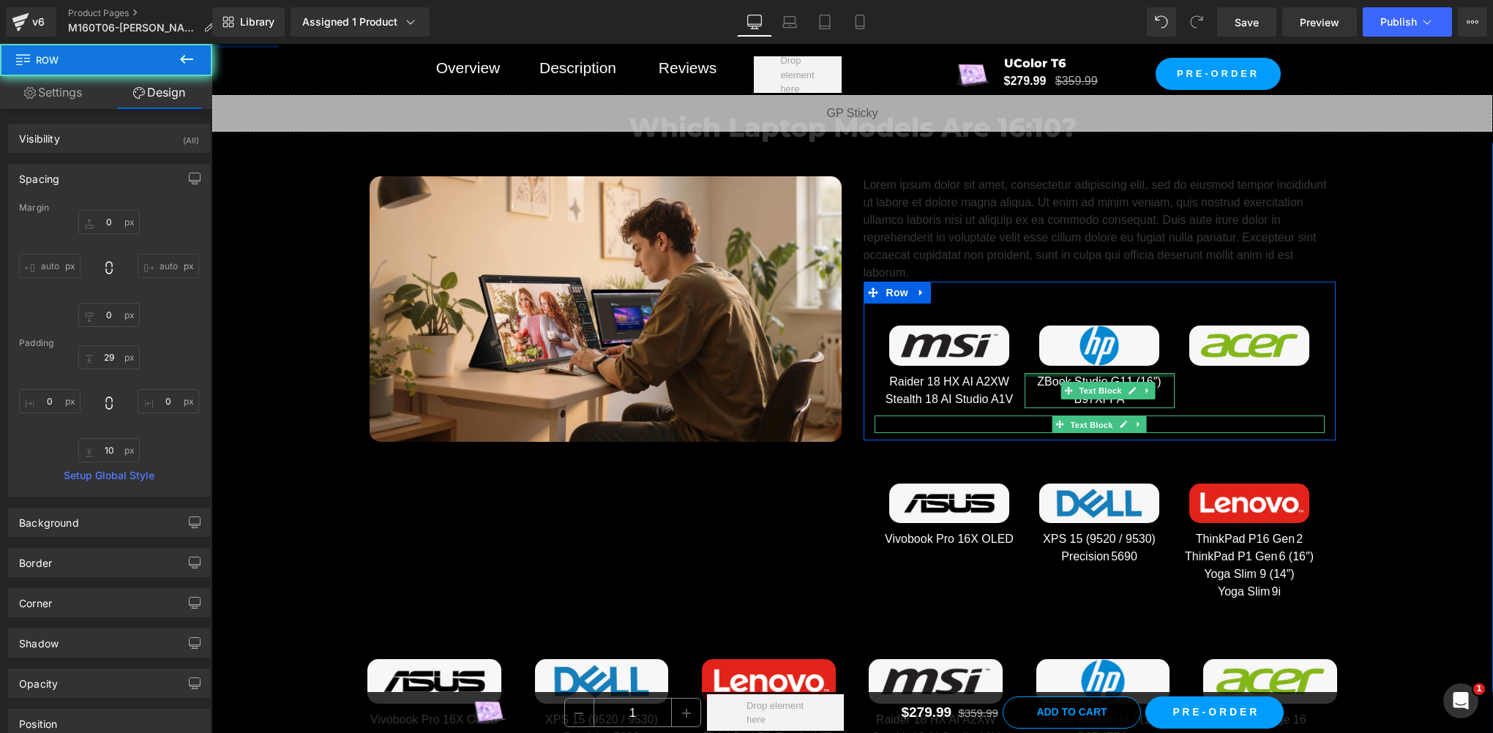
click at [1067, 419] on span "Text Block" at bounding box center [1091, 425] width 48 height 18
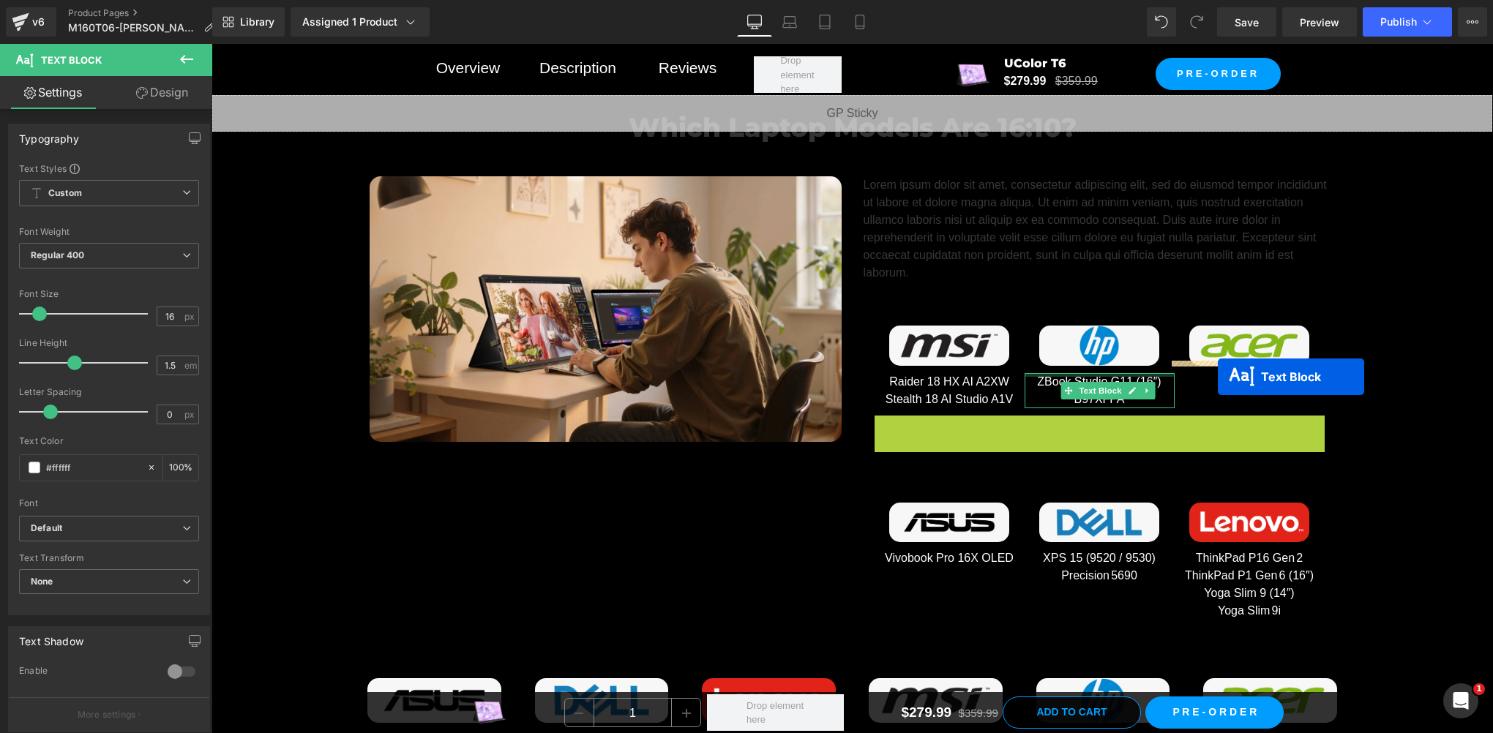
drag, startPoint x: 1057, startPoint y: 419, endPoint x: 1218, endPoint y: 376, distance: 166.5
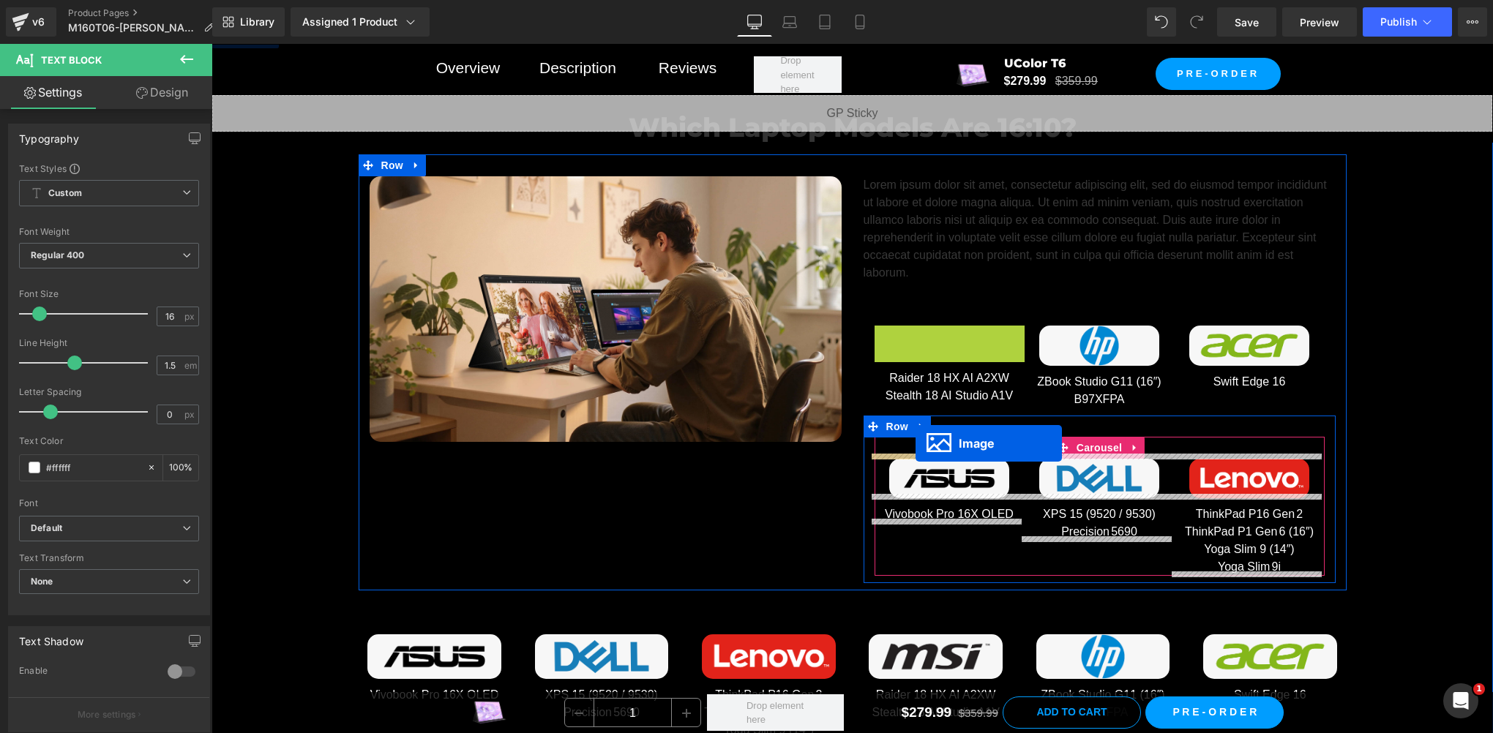
drag, startPoint x: 922, startPoint y: 336, endPoint x: 915, endPoint y: 443, distance: 107.8
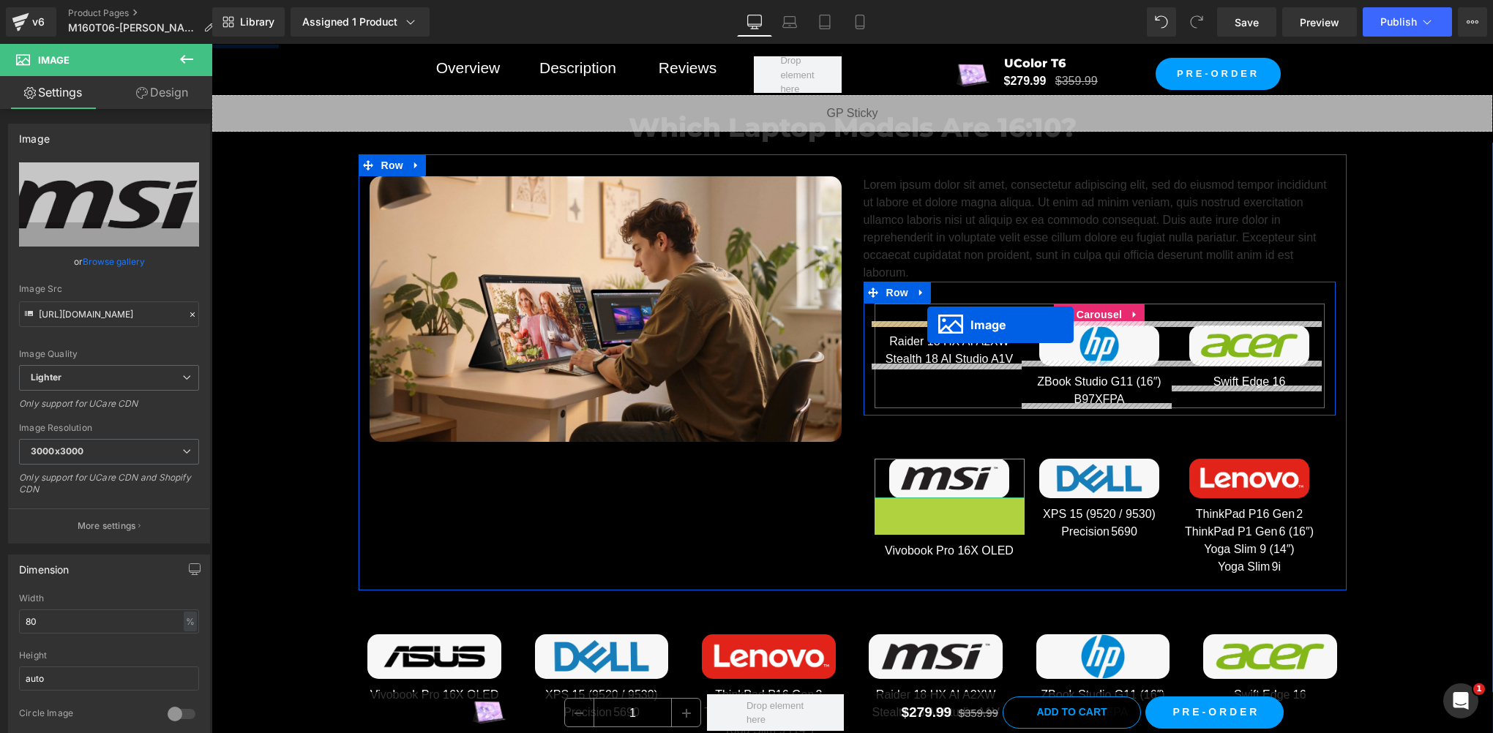
drag, startPoint x: 915, startPoint y: 509, endPoint x: 927, endPoint y: 325, distance: 184.8
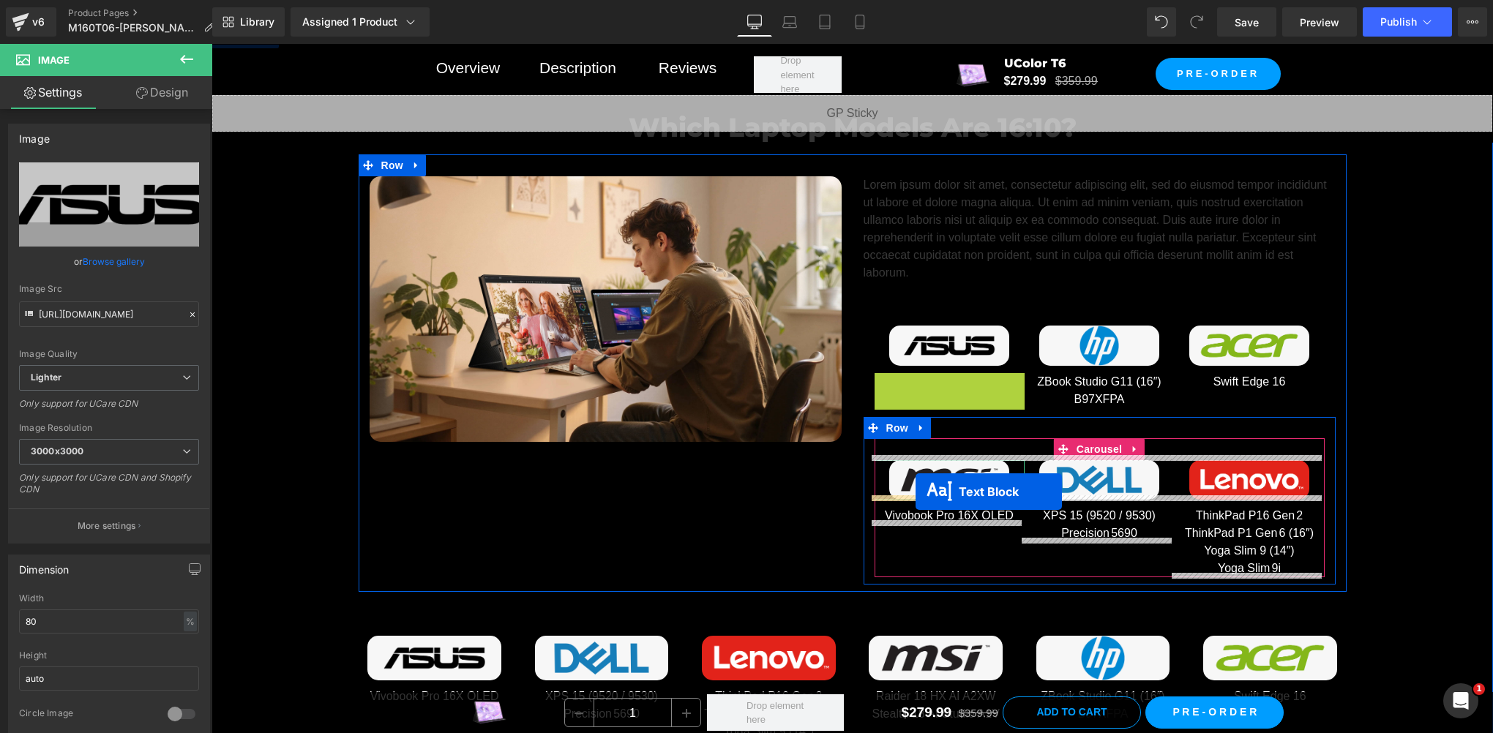
drag, startPoint x: 909, startPoint y: 389, endPoint x: 913, endPoint y: 492, distance: 102.5
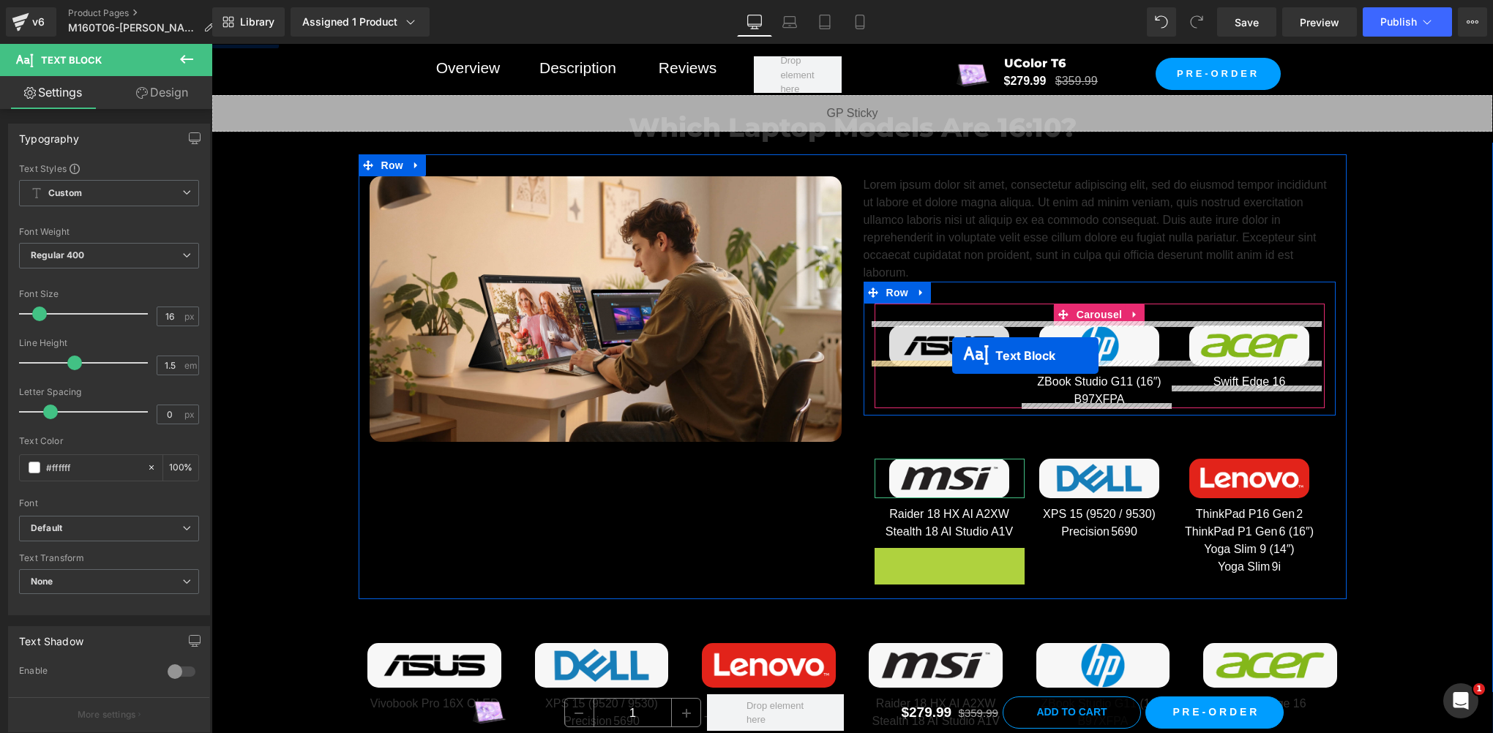
drag, startPoint x: 907, startPoint y: 554, endPoint x: 952, endPoint y: 356, distance: 203.3
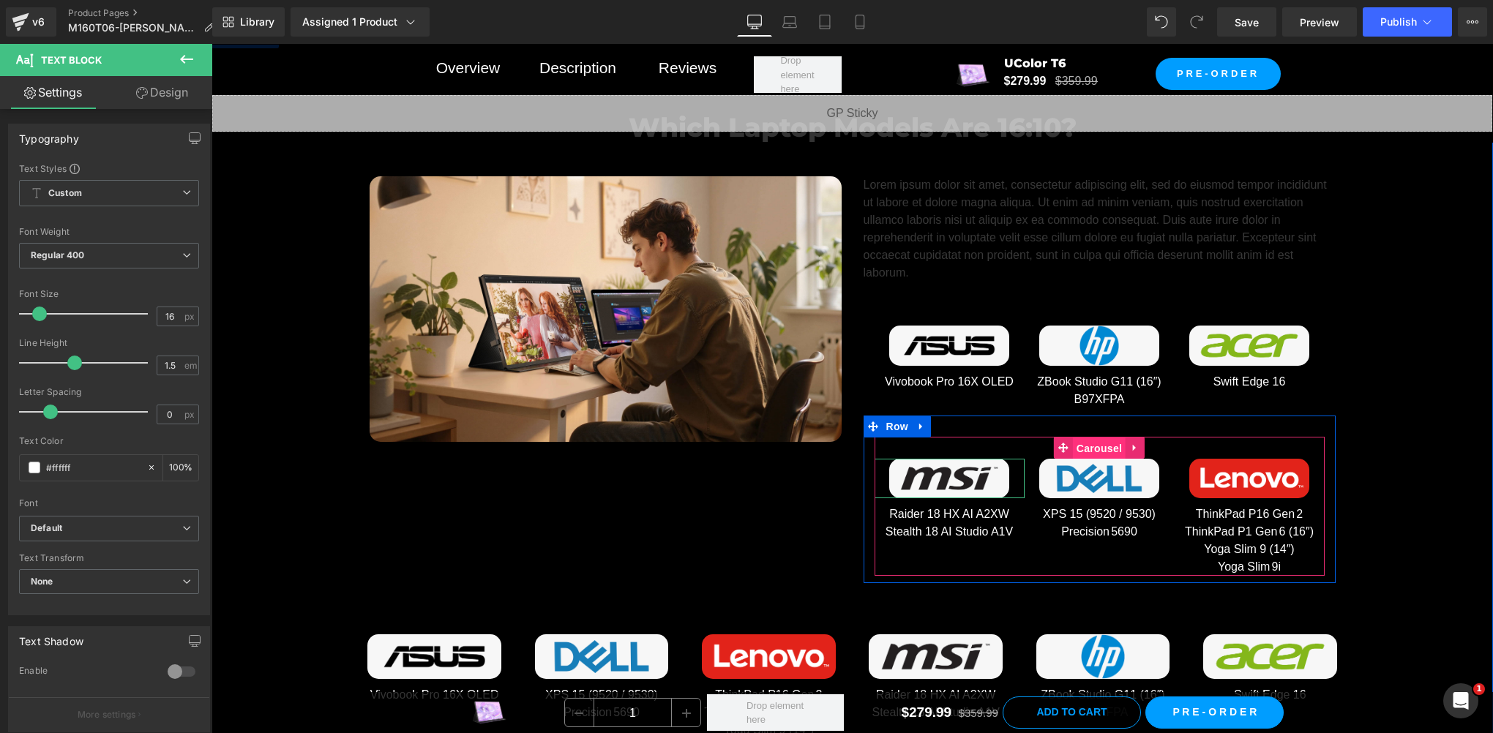
click at [1089, 442] on span "Carousel" at bounding box center [1099, 449] width 53 height 22
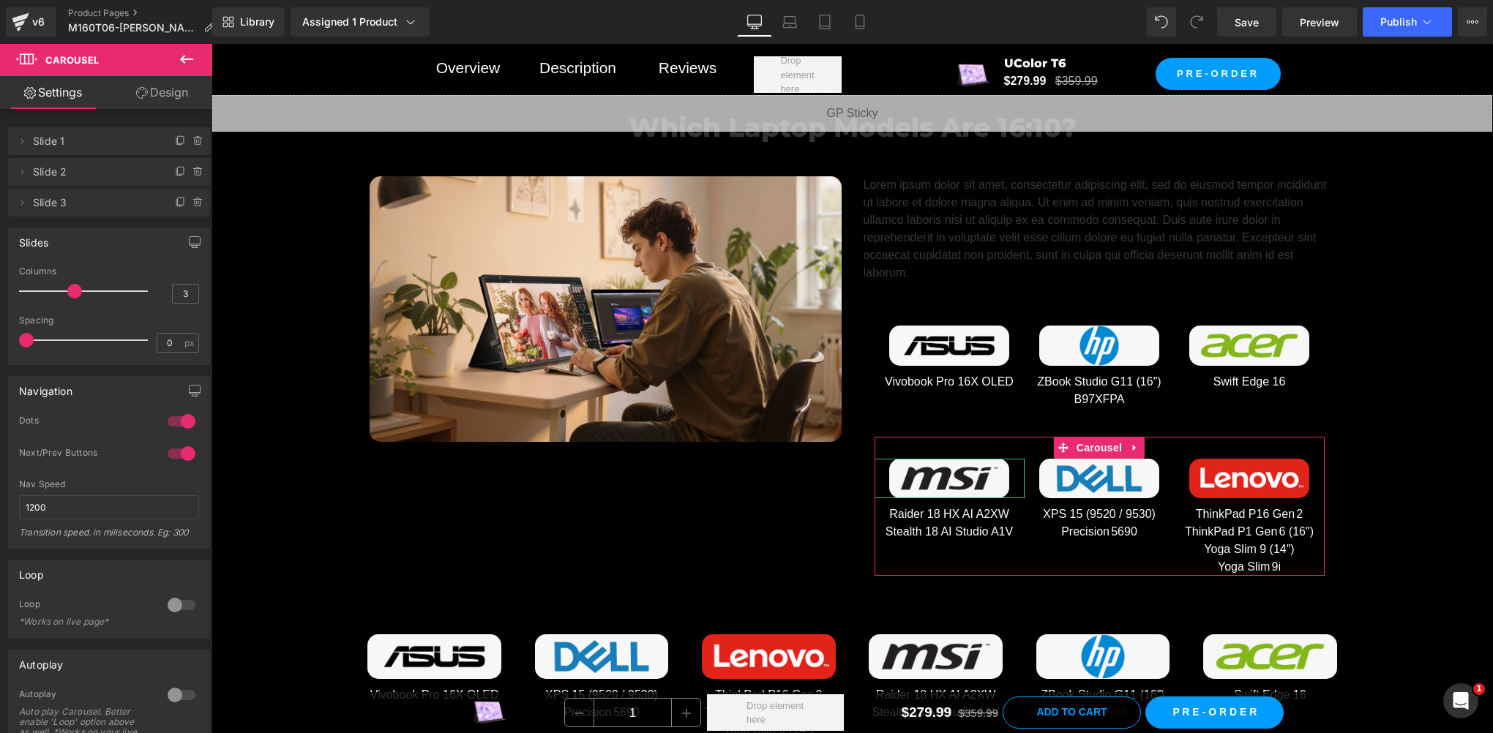
click at [142, 91] on icon at bounding box center [142, 93] width 12 height 12
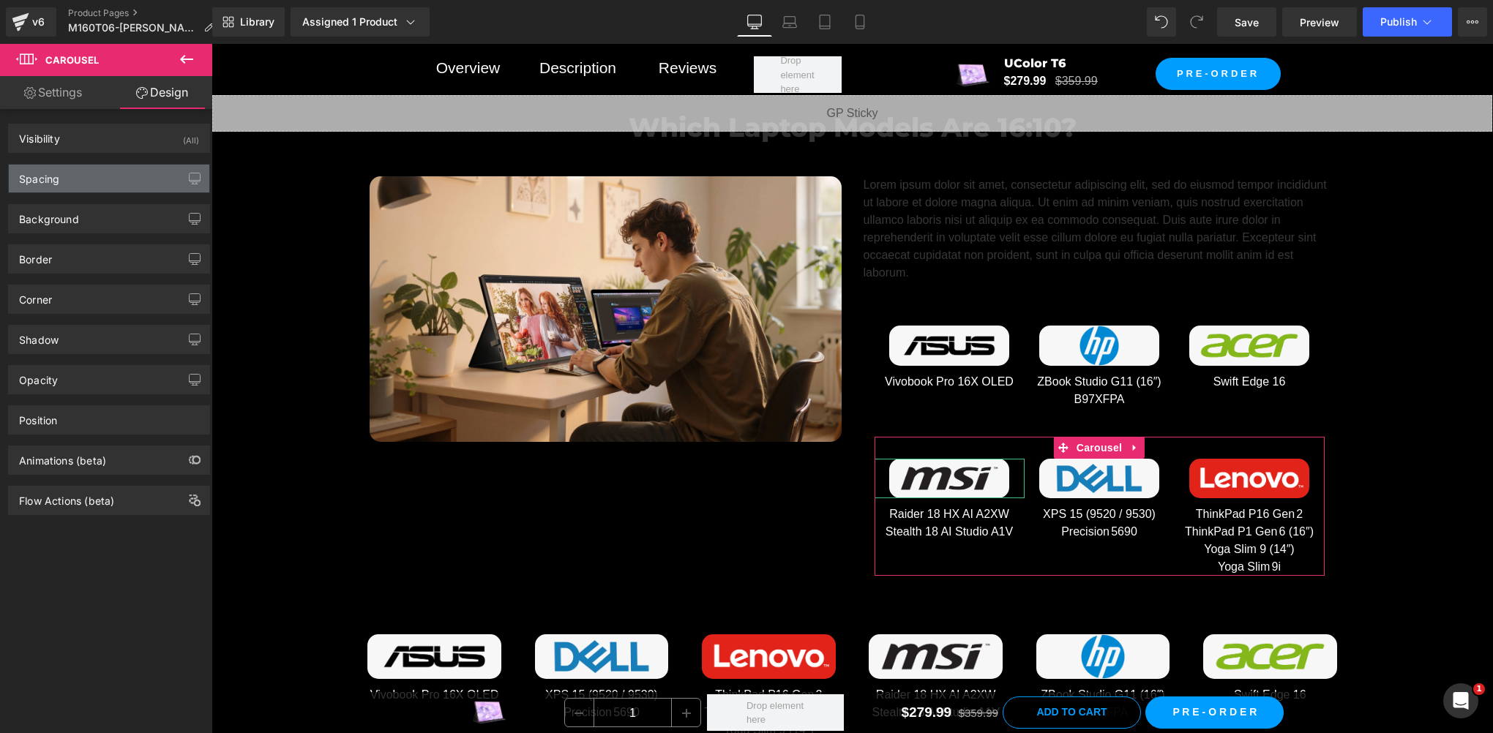
click at [75, 176] on div "Spacing" at bounding box center [109, 179] width 200 height 28
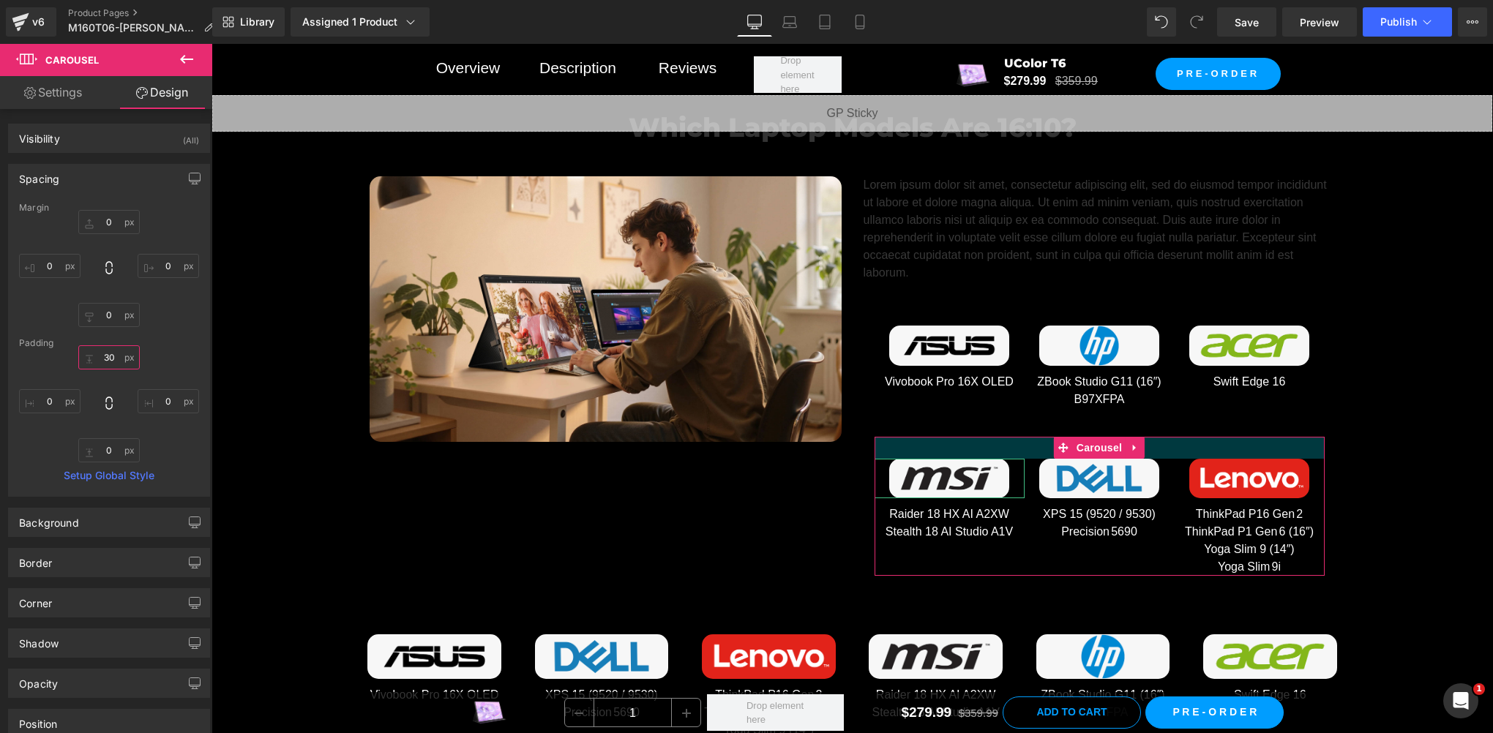
click at [109, 359] on input "30" at bounding box center [108, 357] width 61 height 24
type input "0"
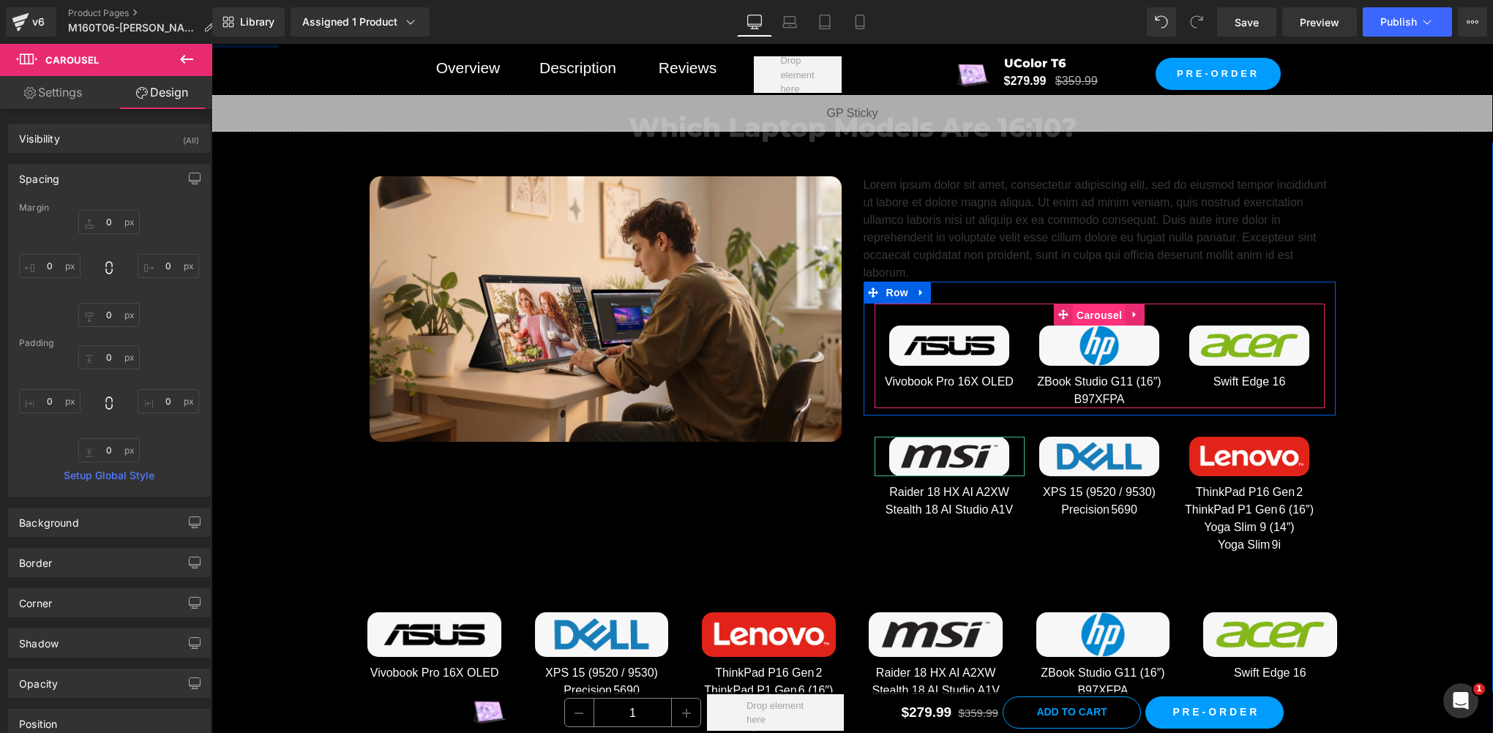
click at [1084, 310] on span "Carousel" at bounding box center [1099, 315] width 53 height 22
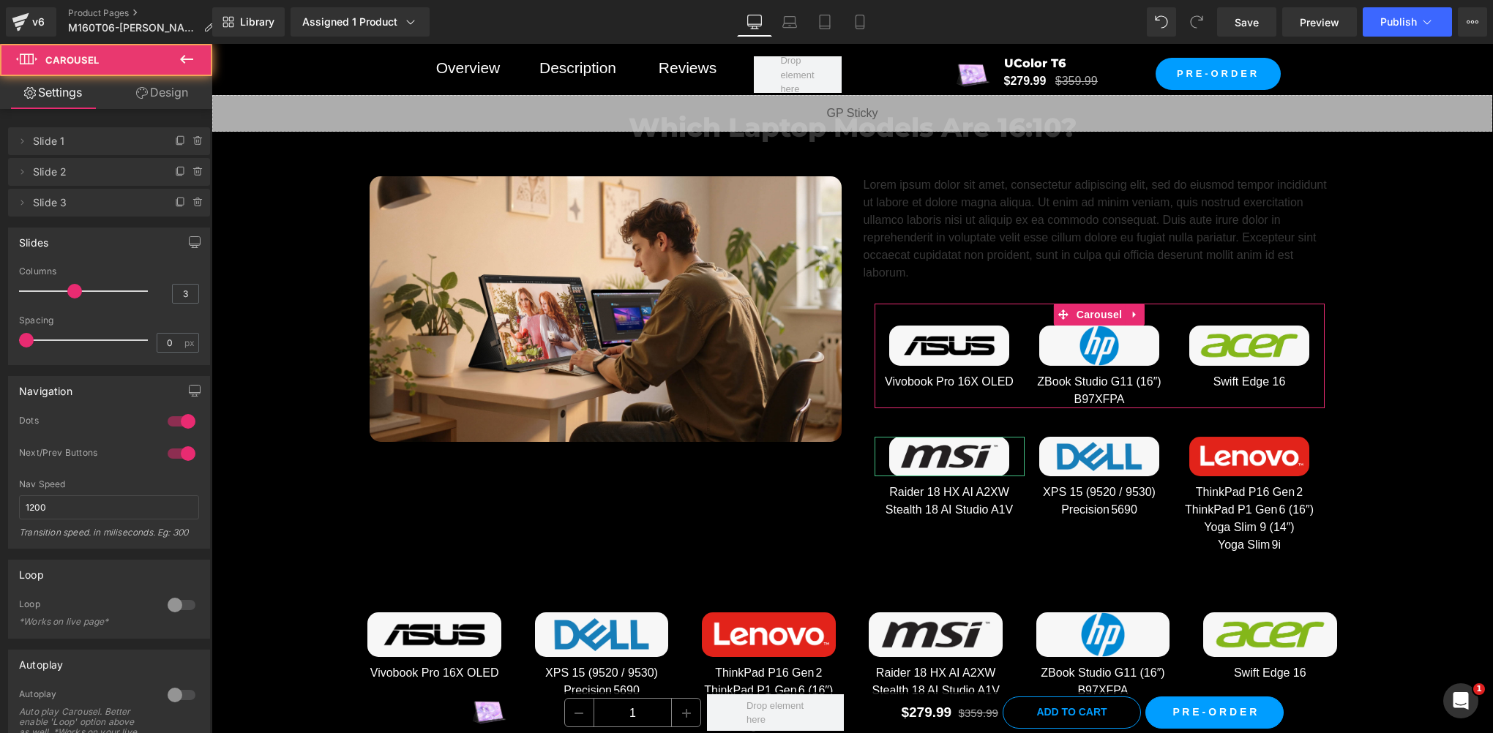
click at [151, 87] on link "Design" at bounding box center [162, 92] width 106 height 33
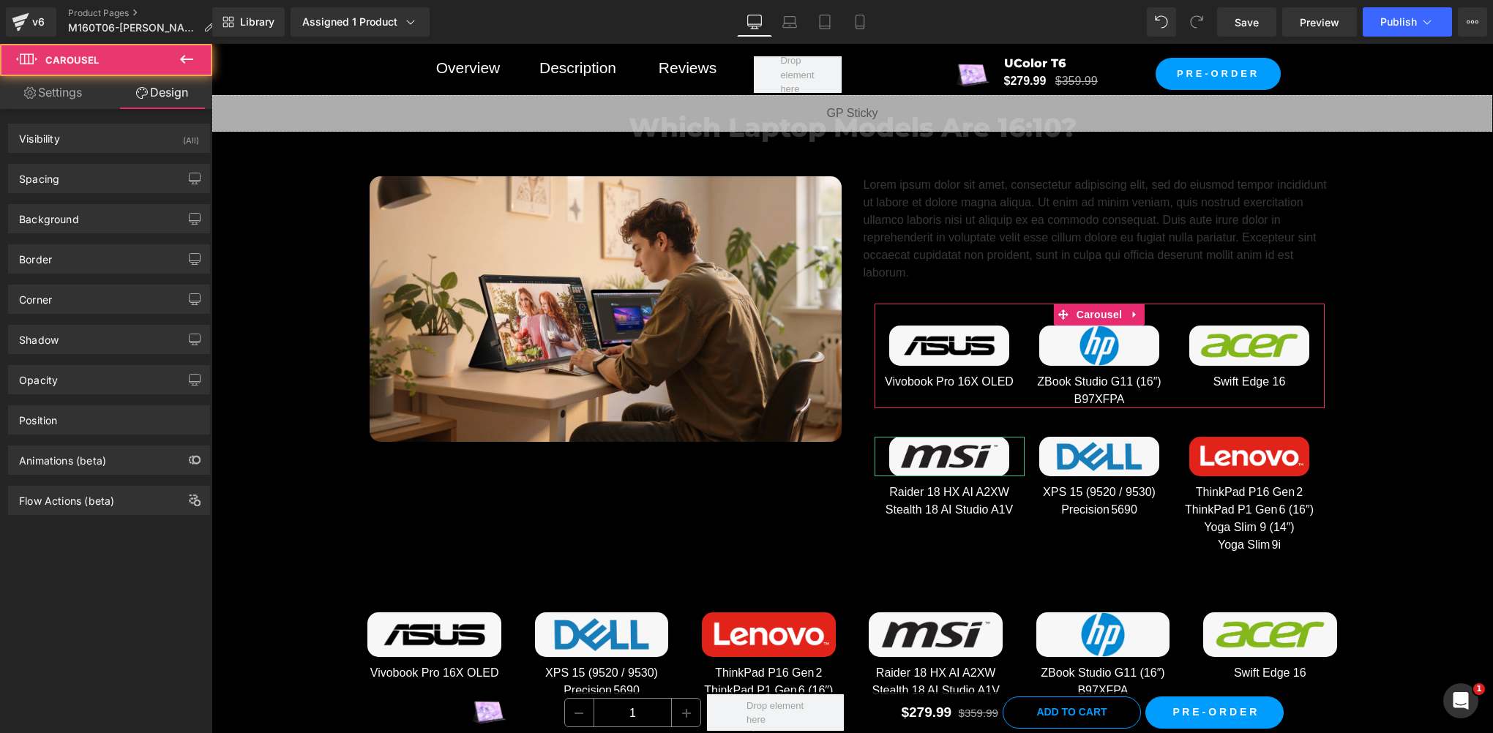
type input "0"
type input "30"
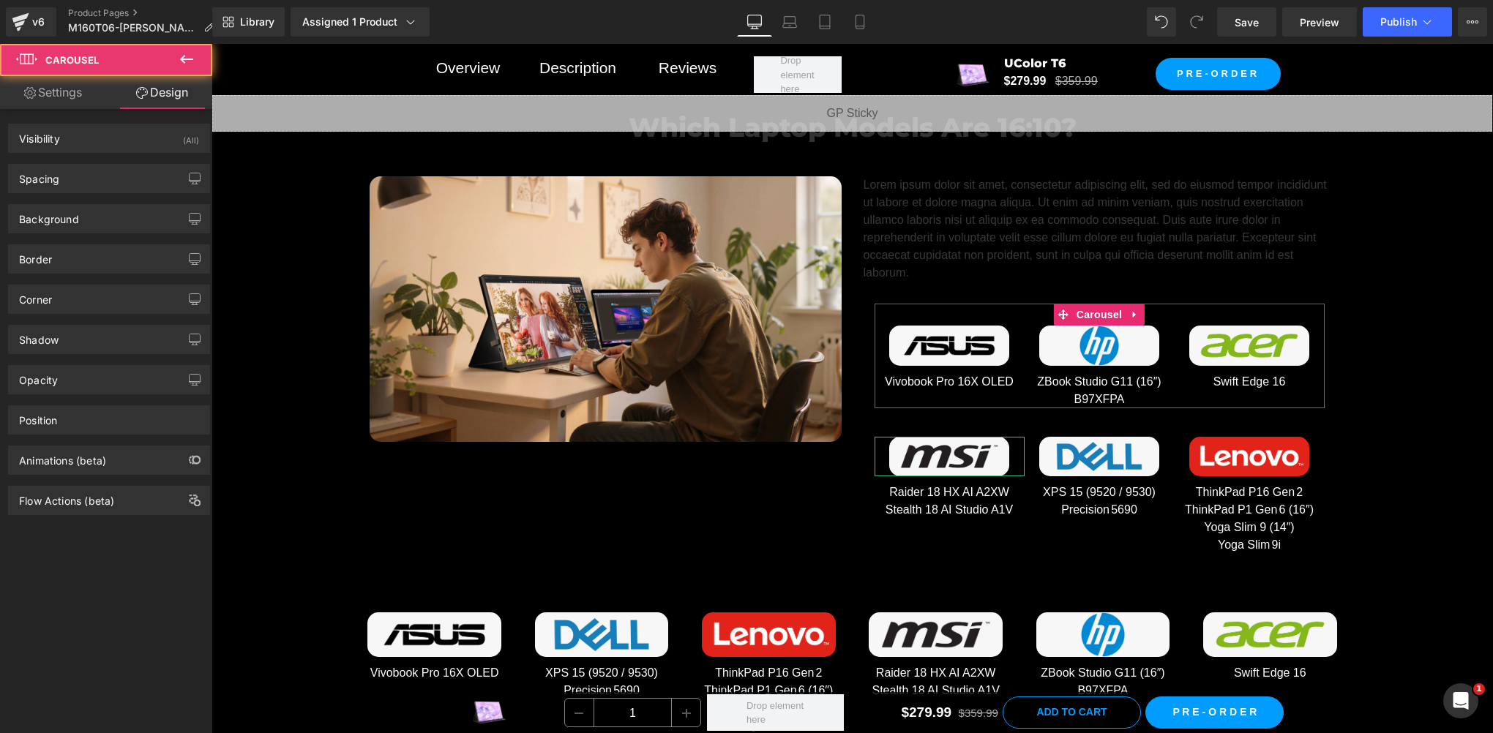
type input "0"
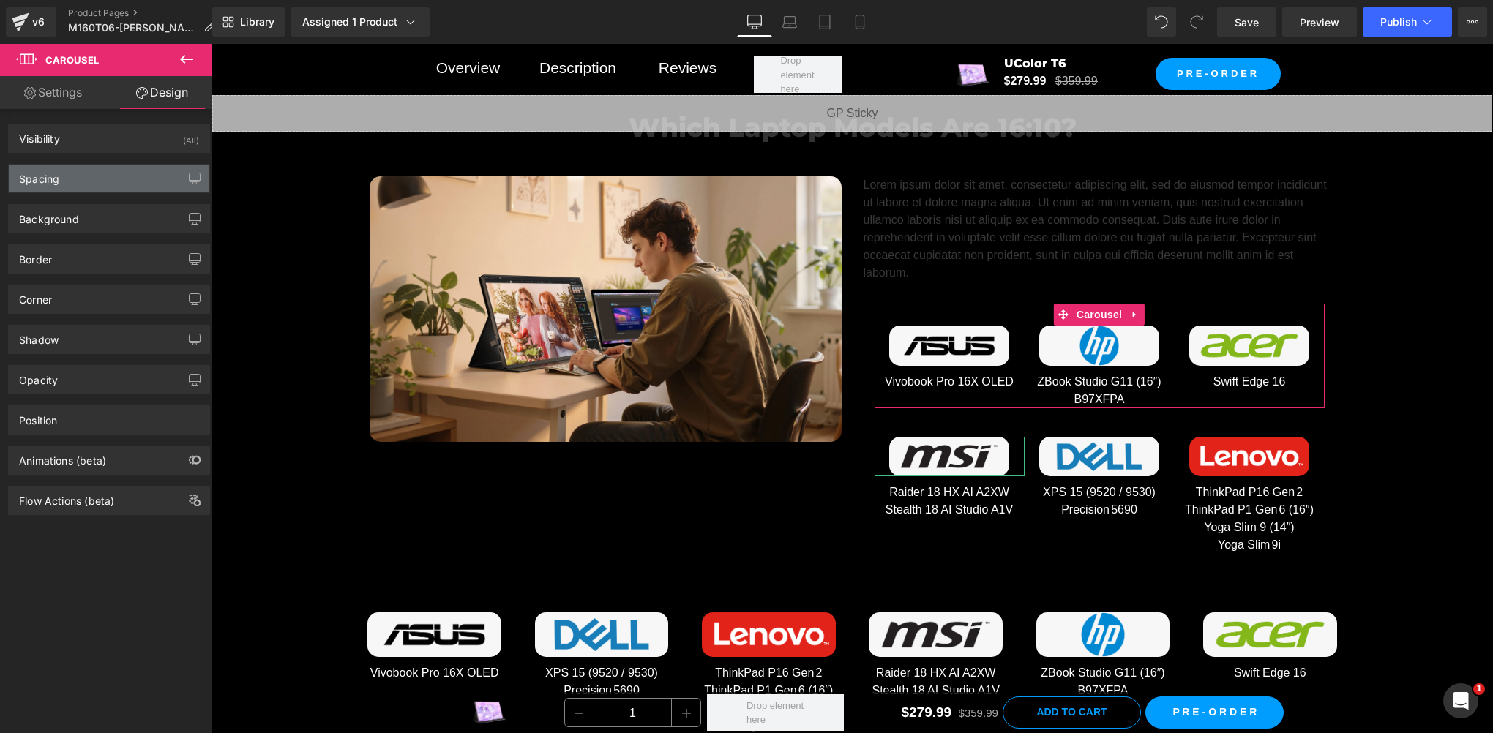
click at [83, 170] on div "Spacing" at bounding box center [109, 179] width 200 height 28
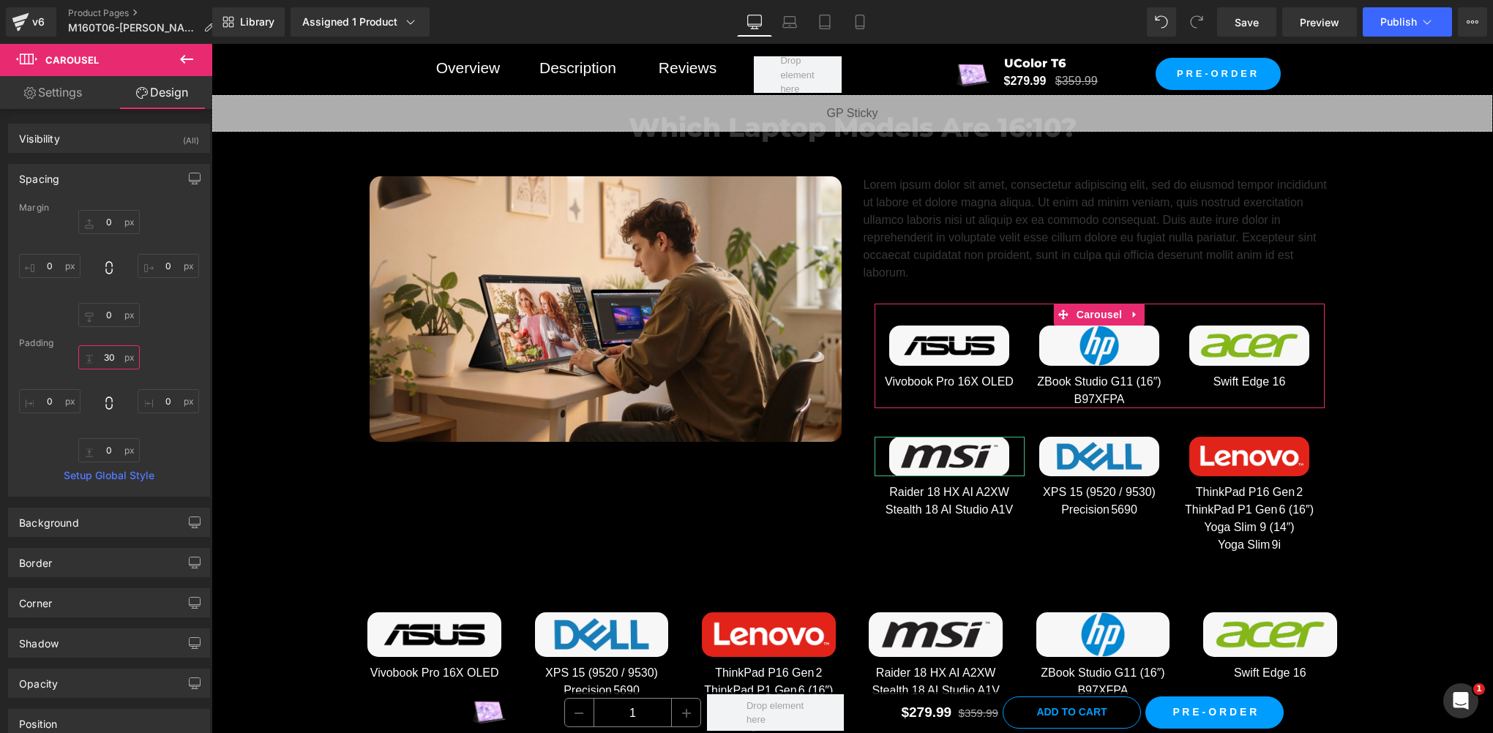
click at [113, 353] on input "30" at bounding box center [108, 357] width 61 height 24
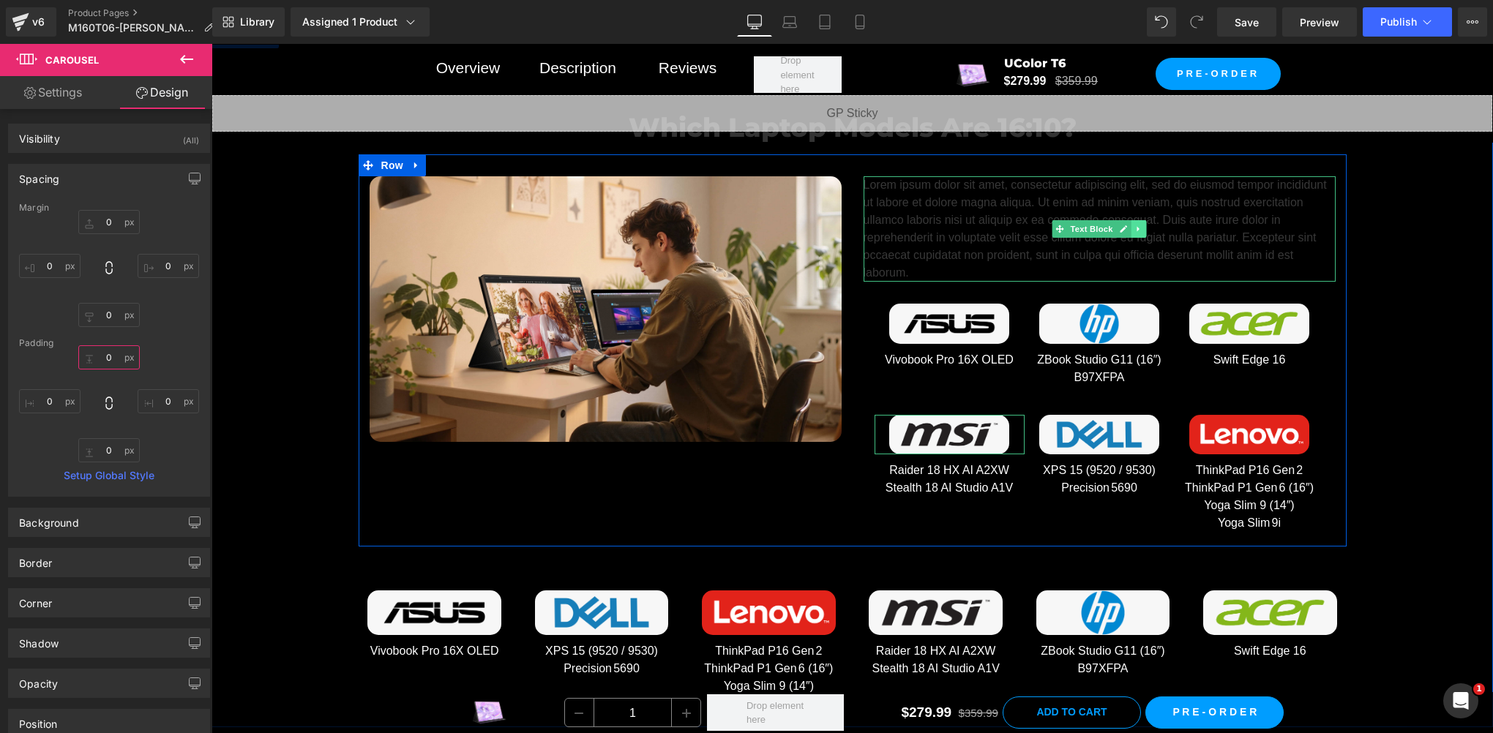
type input "0"
click at [1131, 230] on link at bounding box center [1138, 229] width 15 height 18
click at [1142, 227] on icon at bounding box center [1146, 229] width 8 height 8
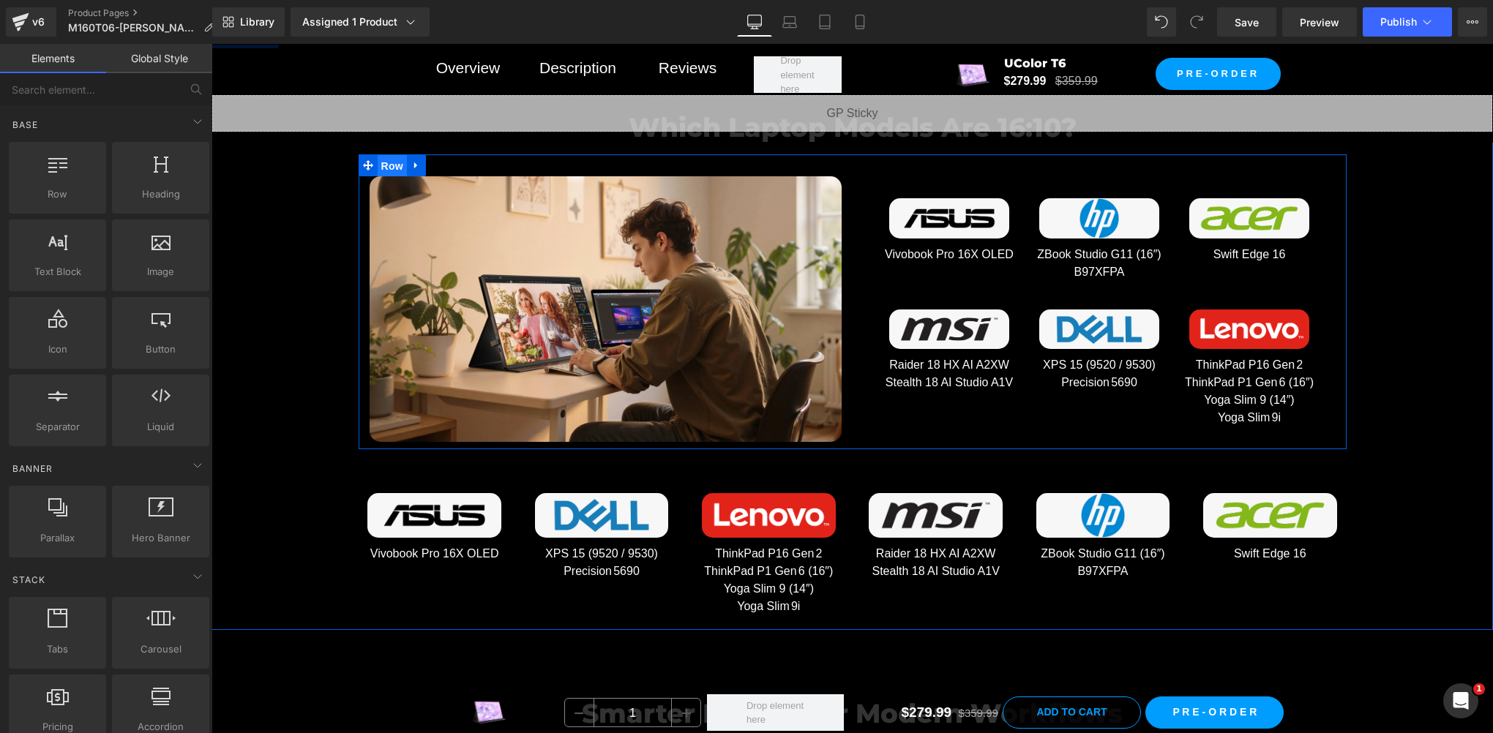
click at [382, 156] on span "Row" at bounding box center [392, 166] width 29 height 22
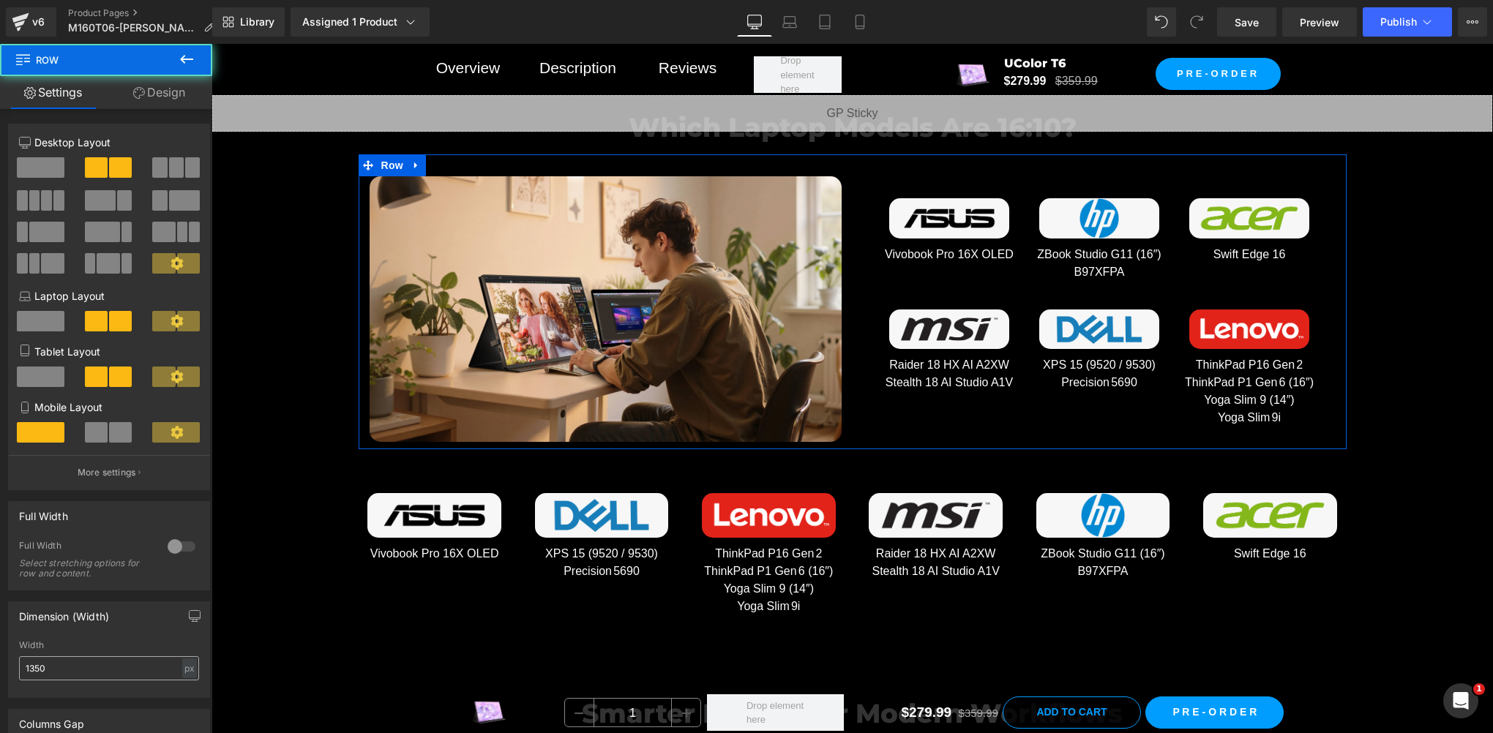
scroll to position [244, 0]
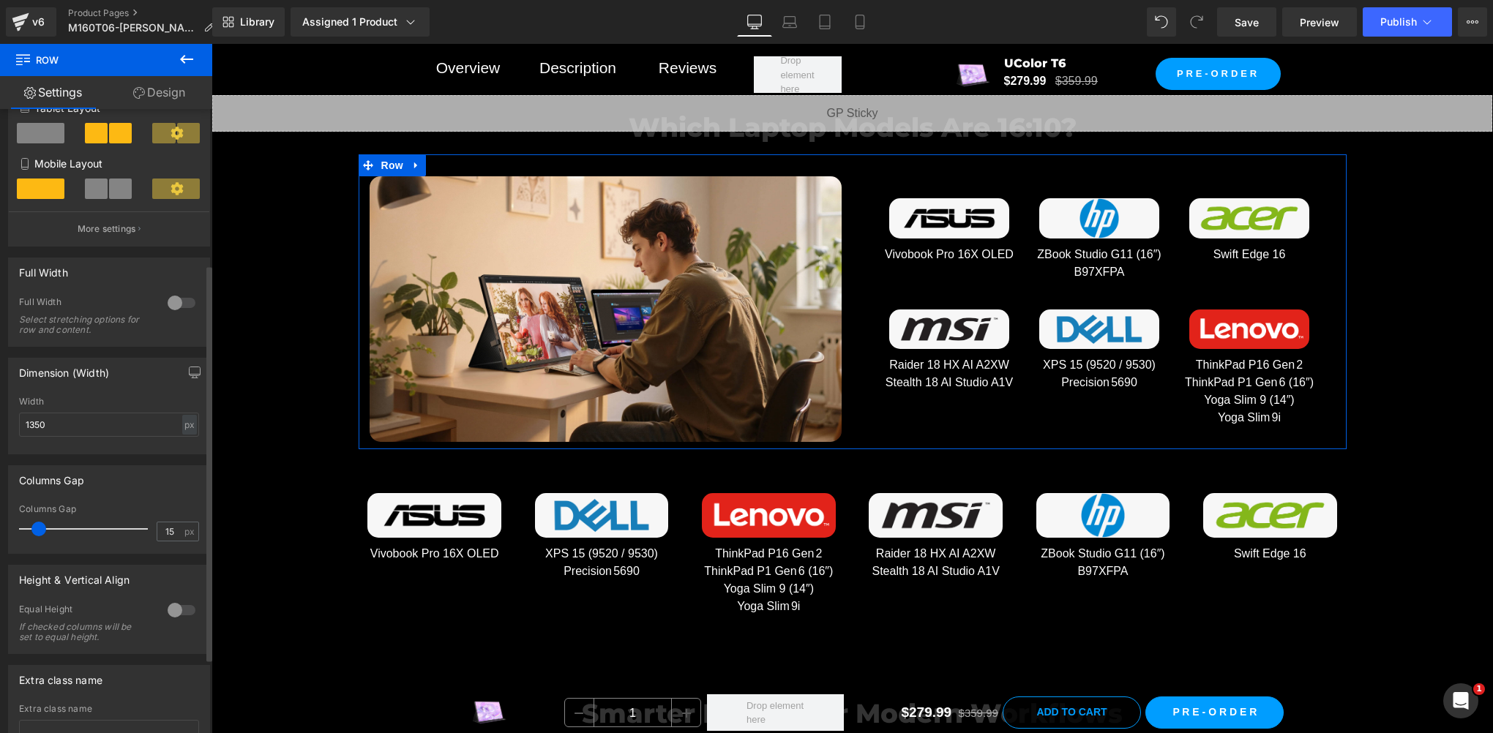
click at [171, 606] on div at bounding box center [181, 610] width 35 height 23
click at [99, 683] on span "Top" at bounding box center [109, 683] width 180 height 26
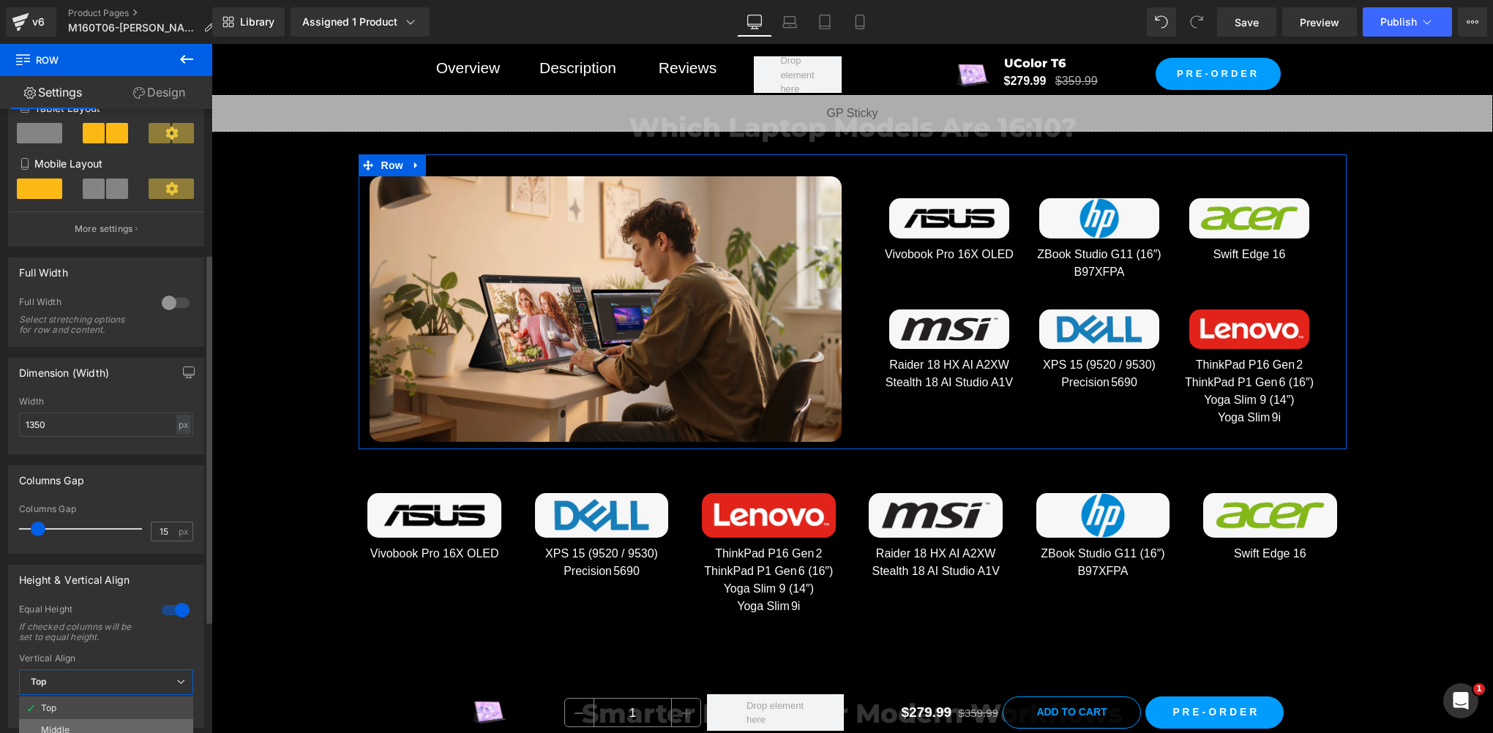
click at [82, 724] on li "Middle" at bounding box center [106, 730] width 174 height 22
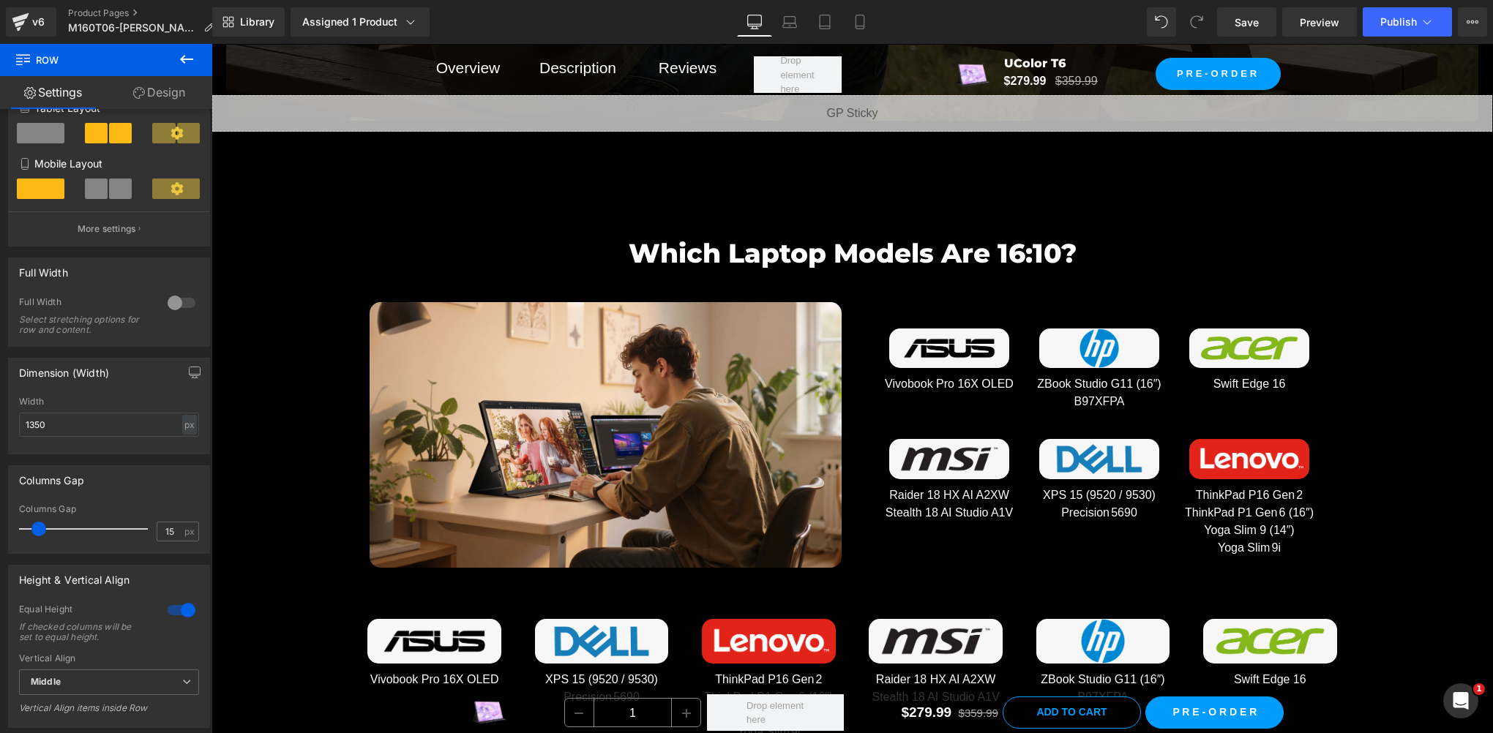
scroll to position [7061, 0]
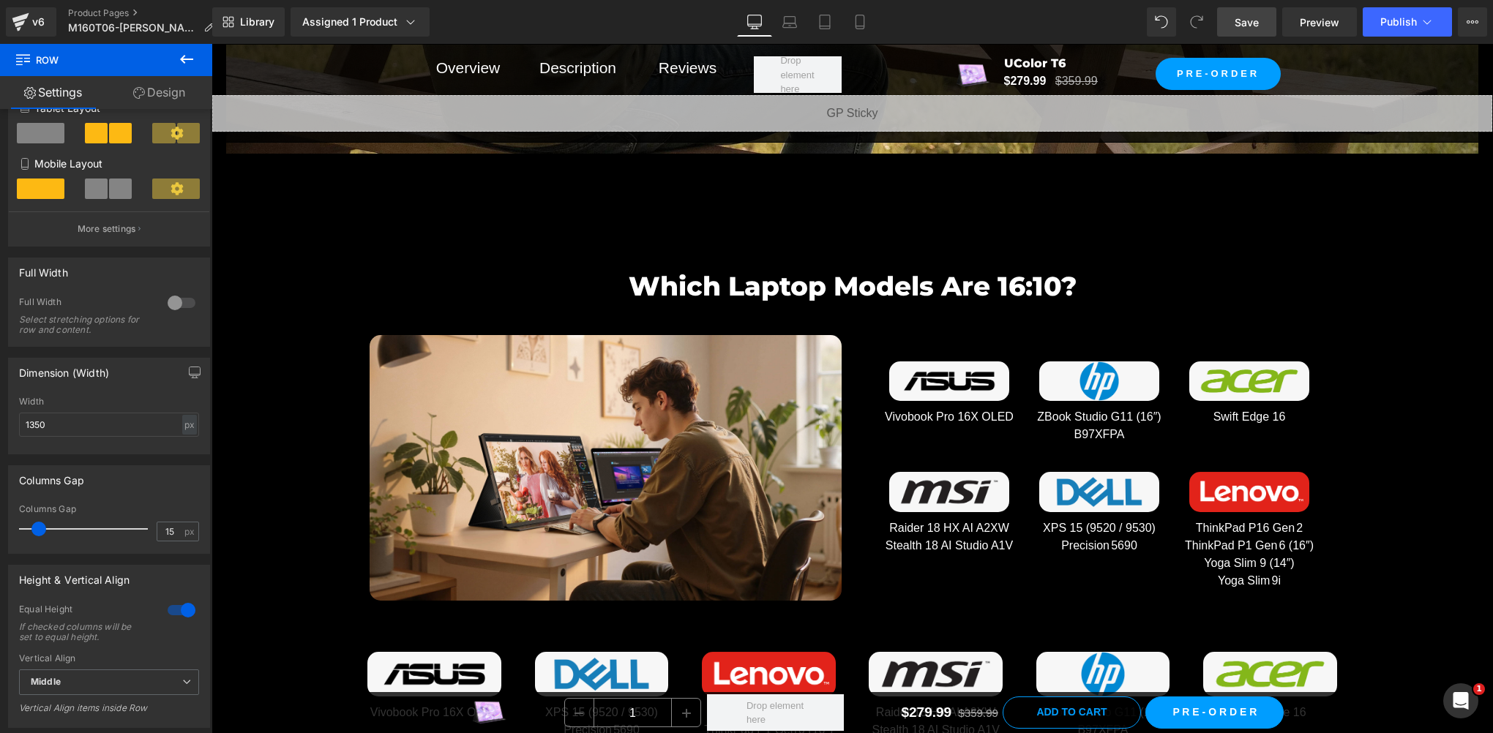
click at [1264, 25] on link "Save" at bounding box center [1246, 21] width 59 height 29
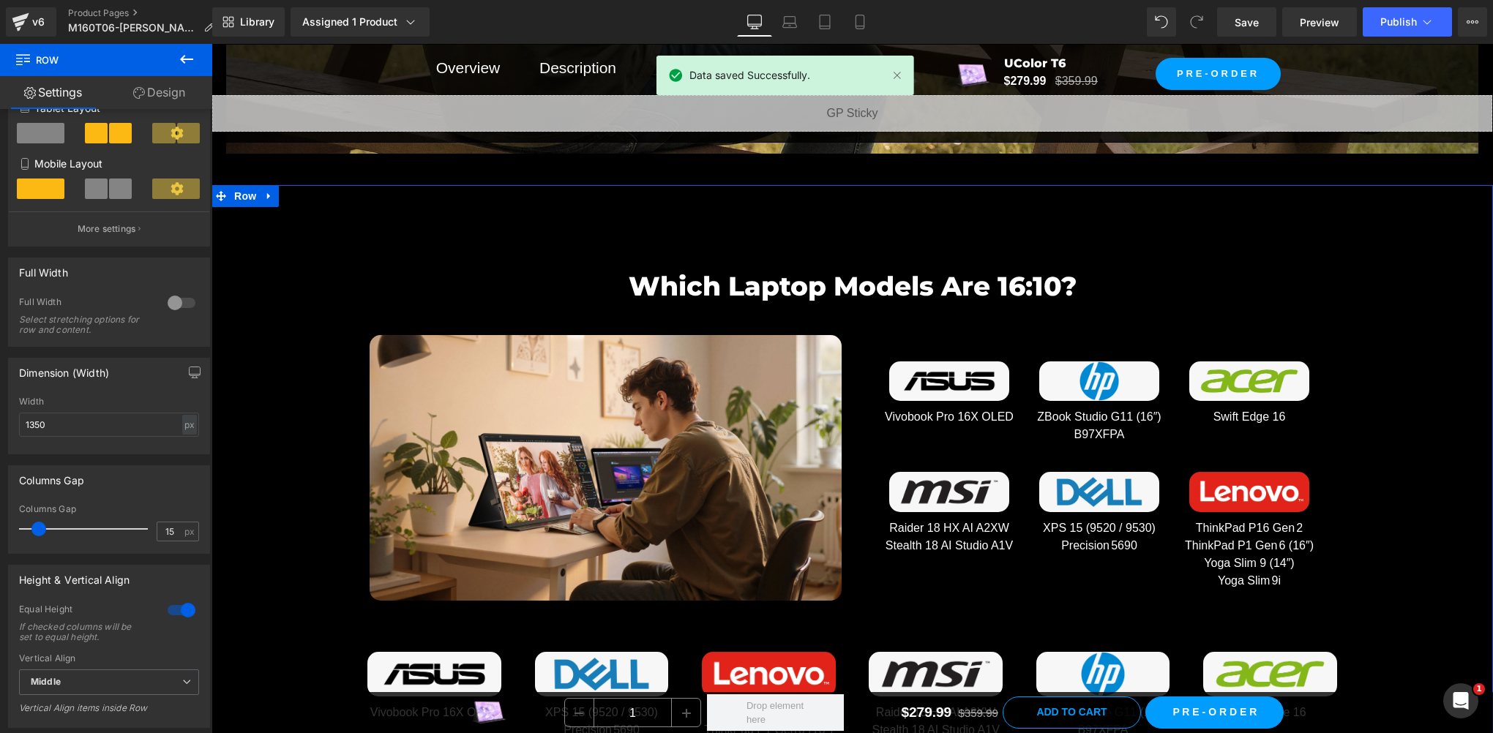
scroll to position [7305, 0]
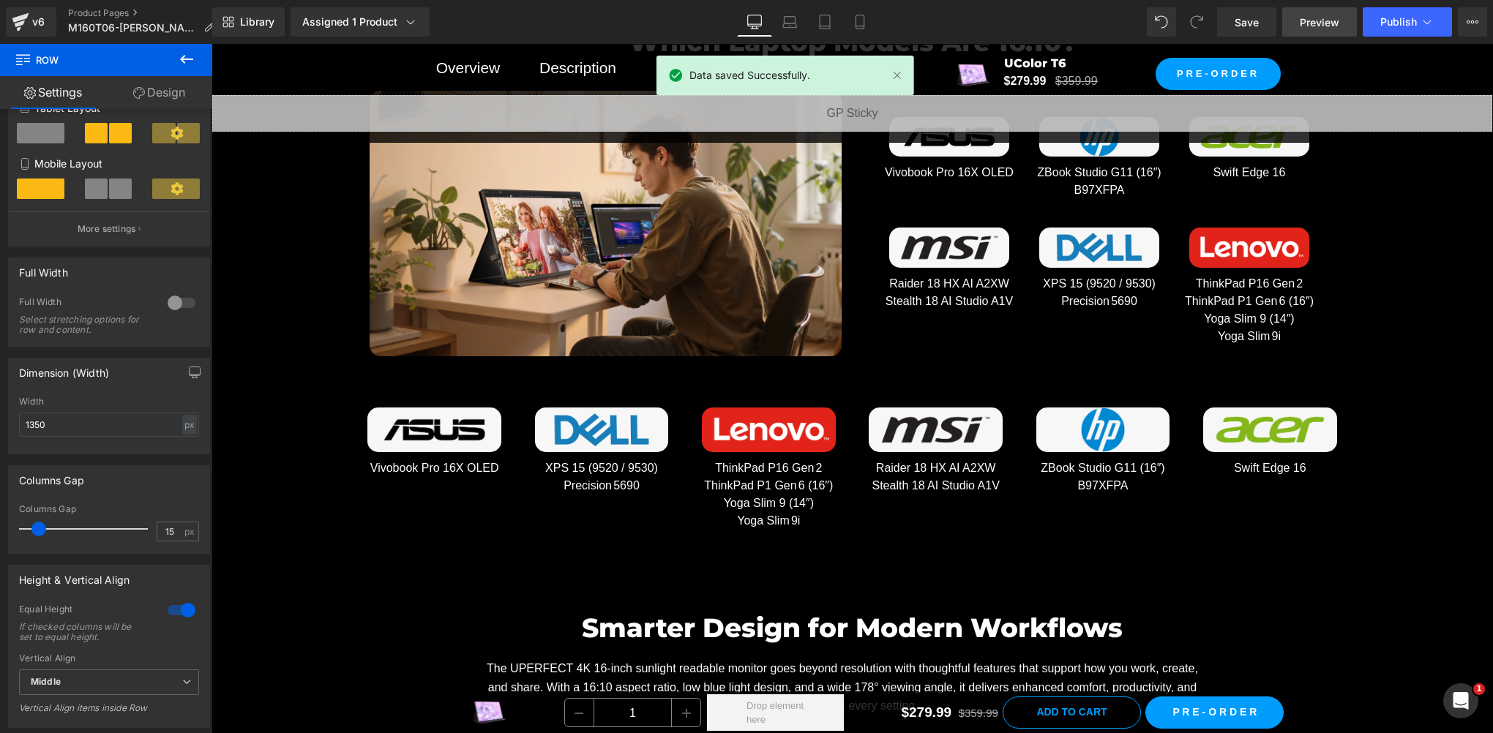
click at [1330, 22] on span "Preview" at bounding box center [1320, 22] width 40 height 15
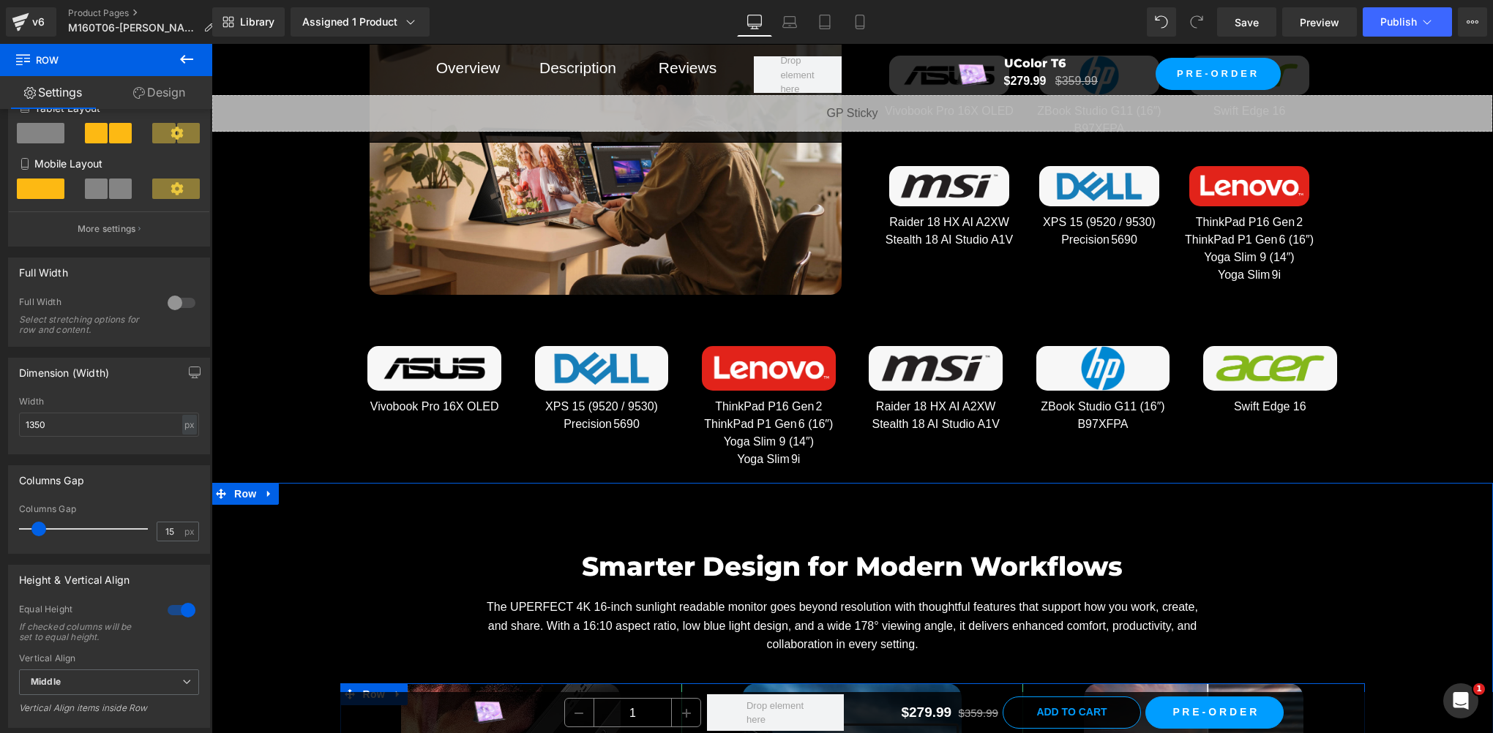
scroll to position [7549, 0]
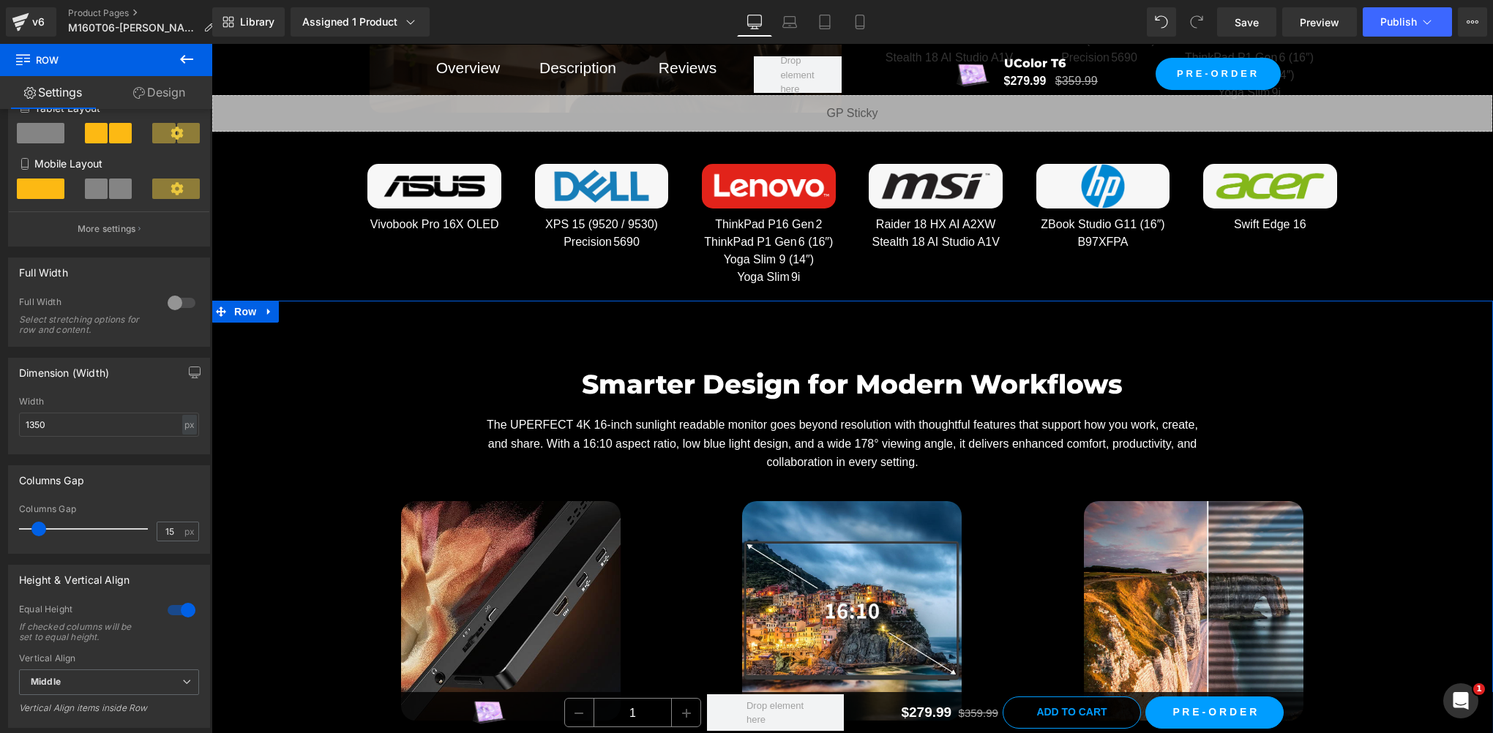
click at [262, 340] on div "Smarter Design for Modern Workflows Heading The UPERFECT 4K 16-inch sunlight re…" at bounding box center [851, 604] width 1281 height 535
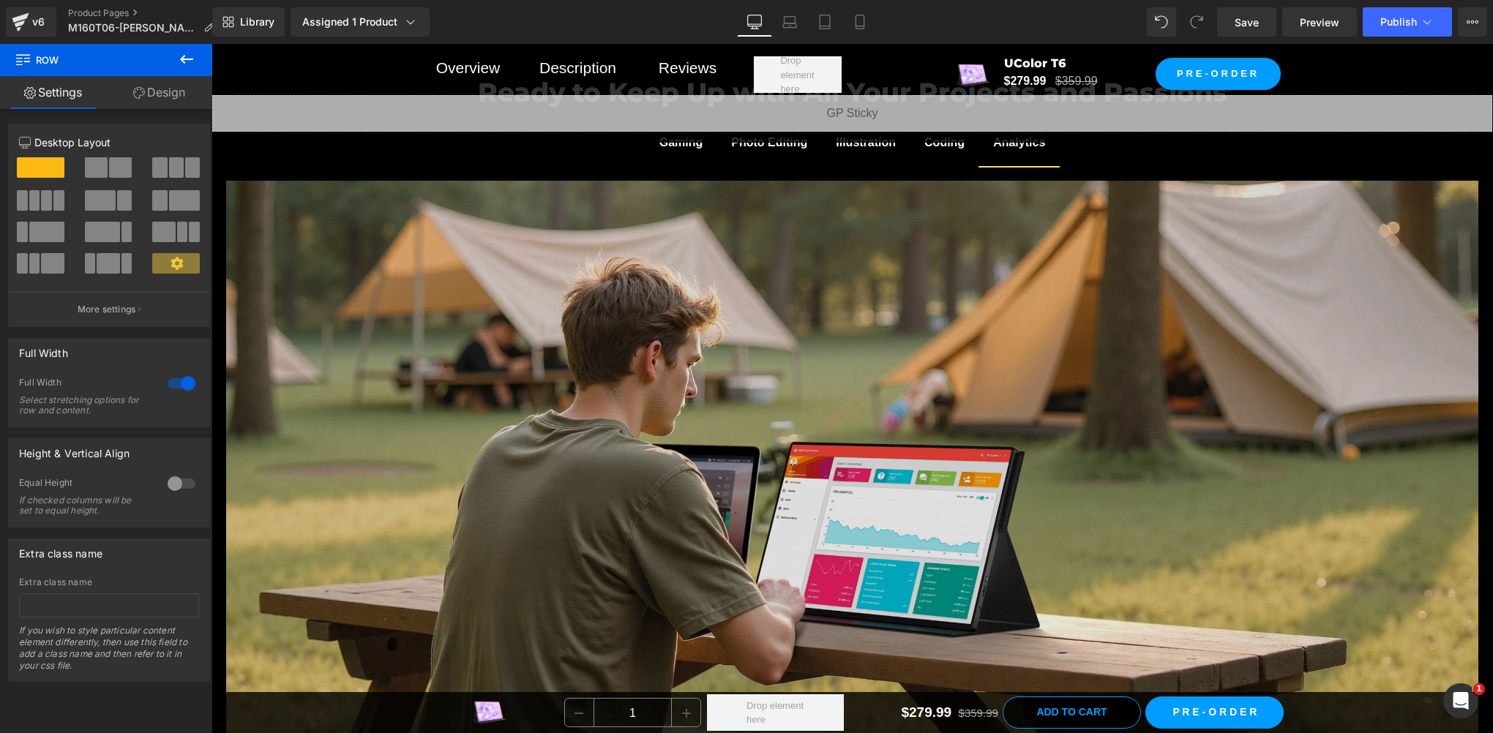
scroll to position [6085, 0]
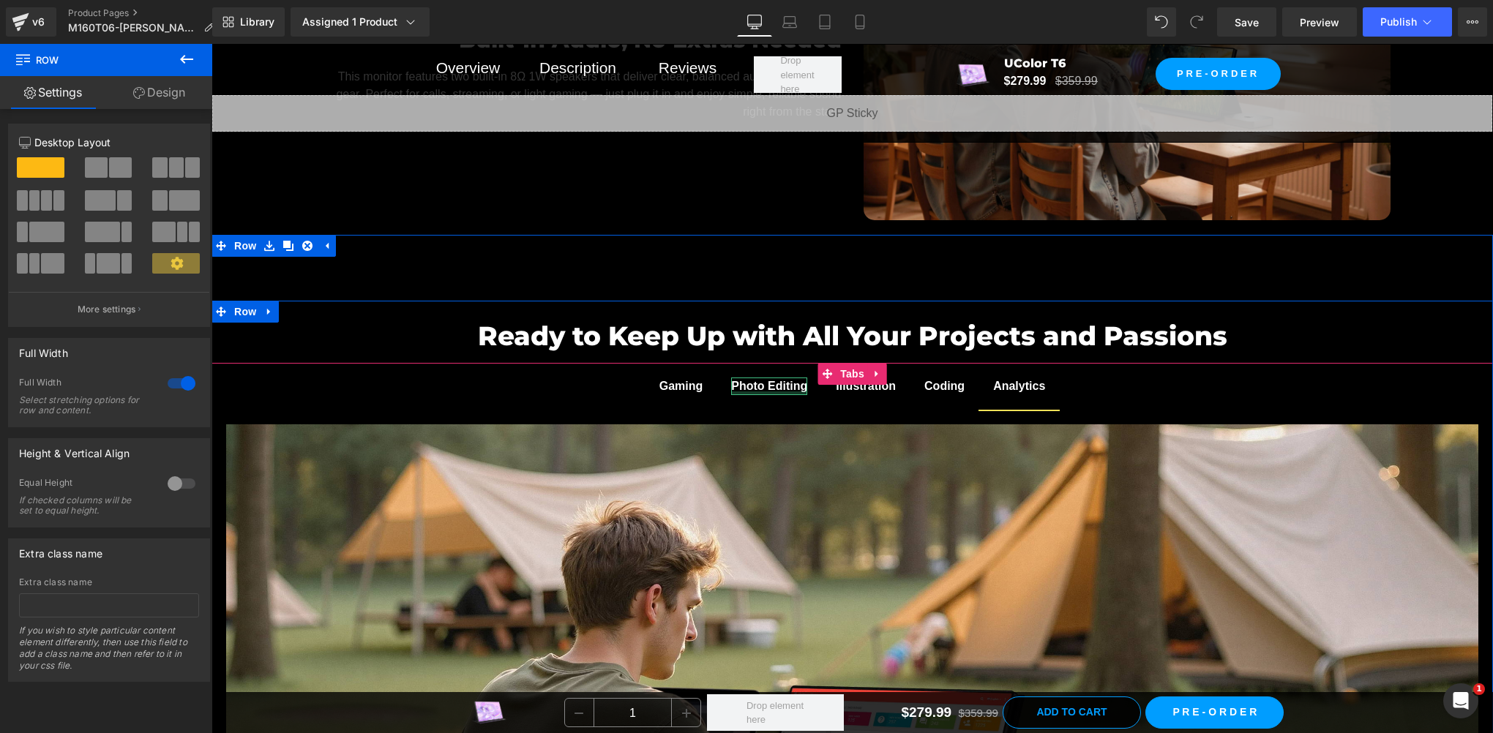
click at [773, 401] on span "Photo Editing Text Block" at bounding box center [768, 386] width 105 height 47
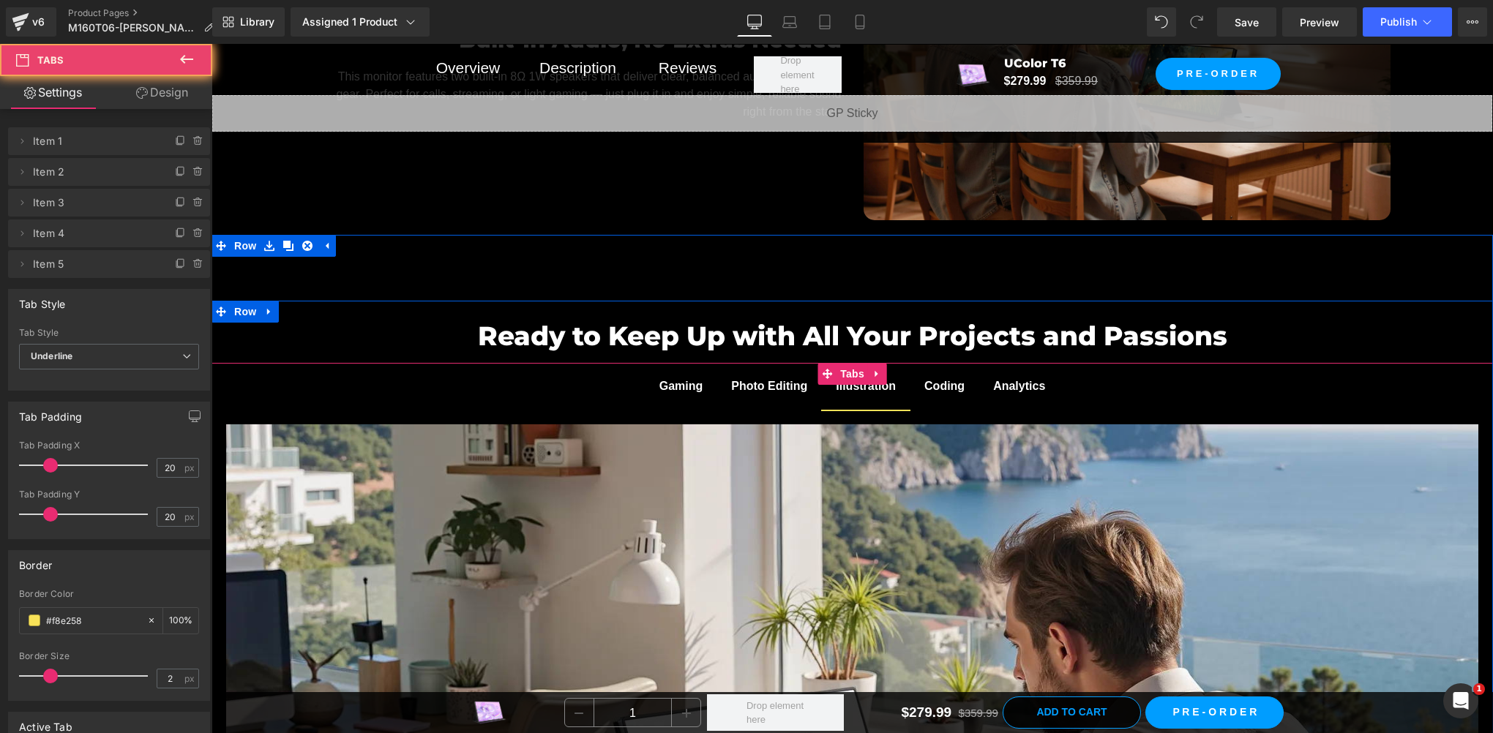
click at [857, 400] on span "Illustration Text Block" at bounding box center [865, 386] width 89 height 47
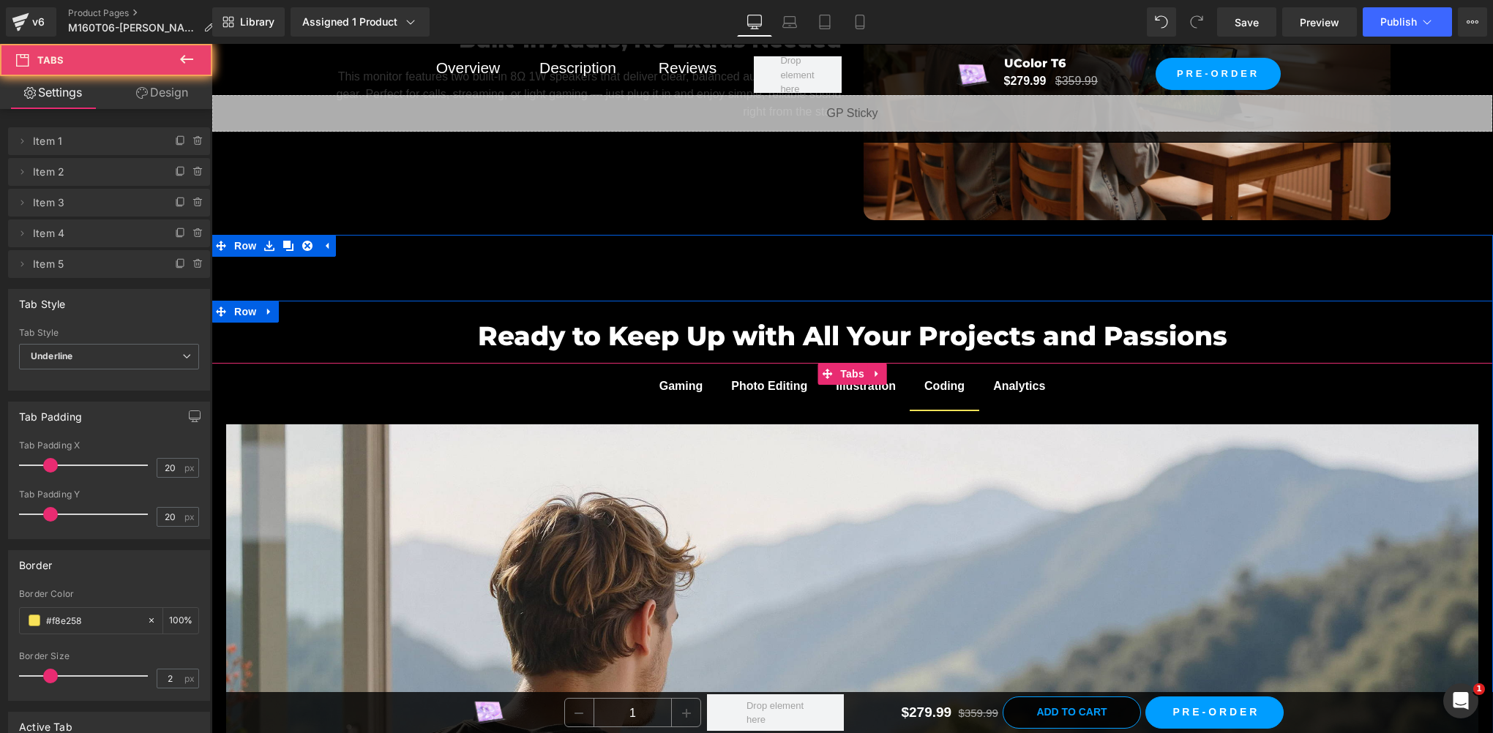
click at [956, 394] on span "Coding Text Block" at bounding box center [945, 386] width 70 height 47
click at [1018, 394] on span "Analytics Text Block" at bounding box center [1018, 386] width 81 height 47
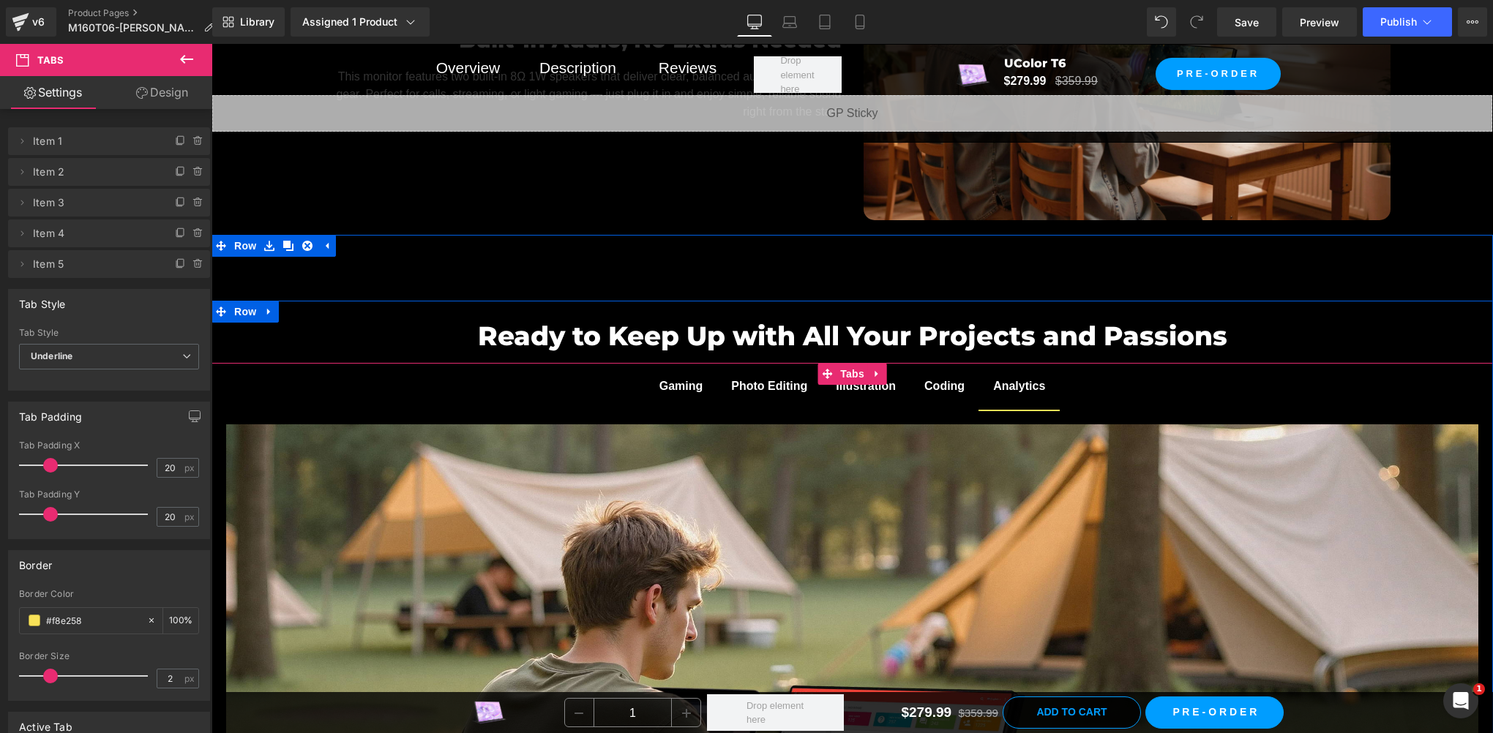
click at [944, 402] on span "Coding Text Block" at bounding box center [945, 386] width 70 height 47
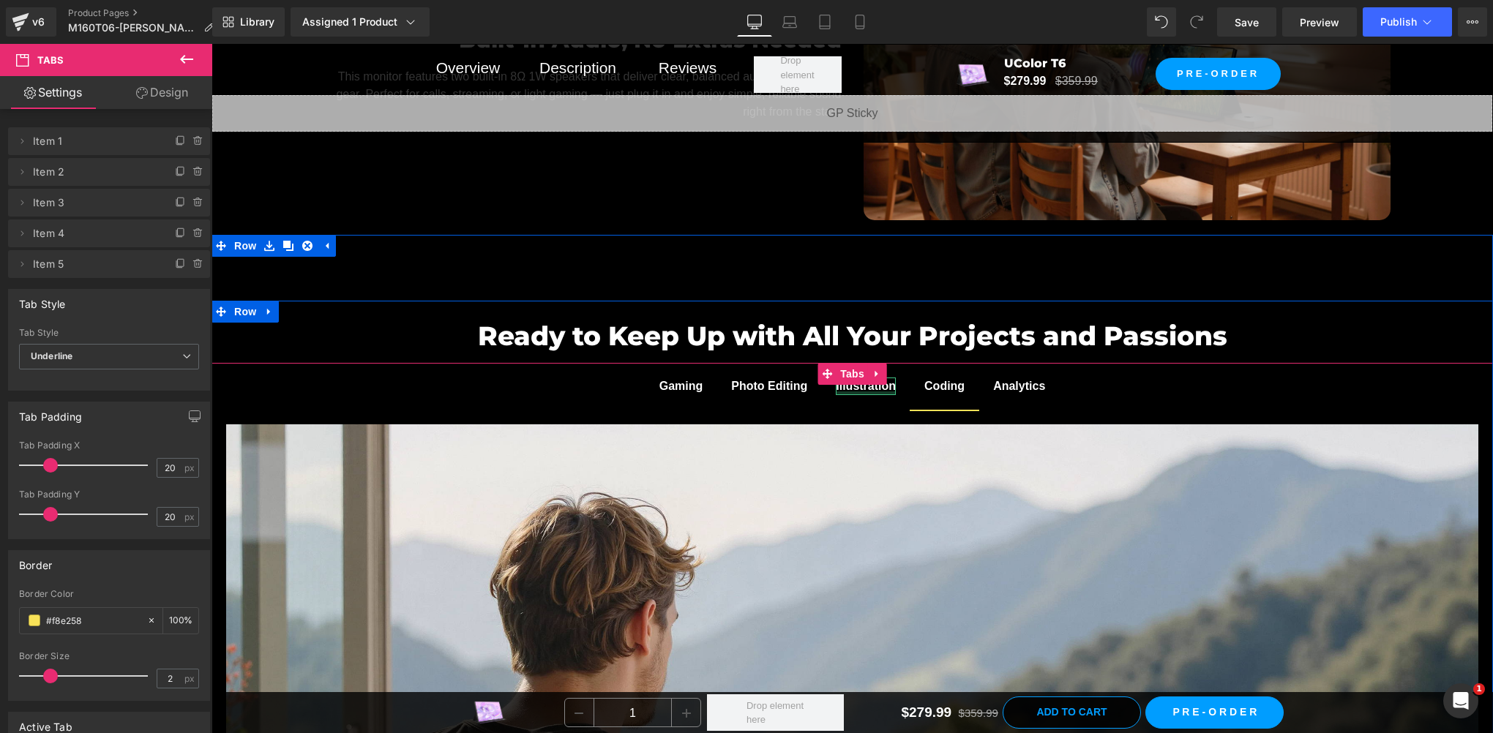
click at [859, 391] on div at bounding box center [866, 393] width 60 height 4
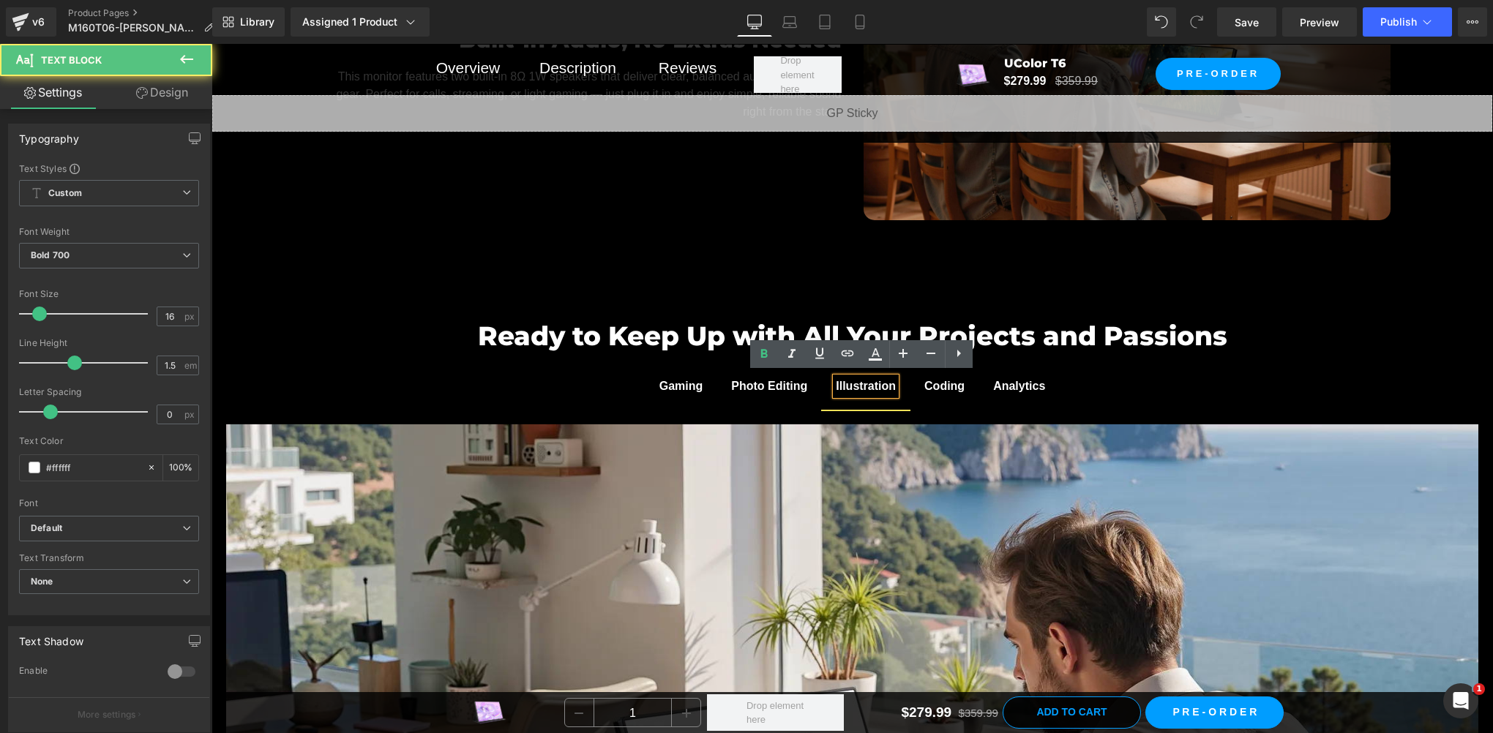
click at [781, 393] on span "Photo Editing Text Block" at bounding box center [768, 386] width 105 height 47
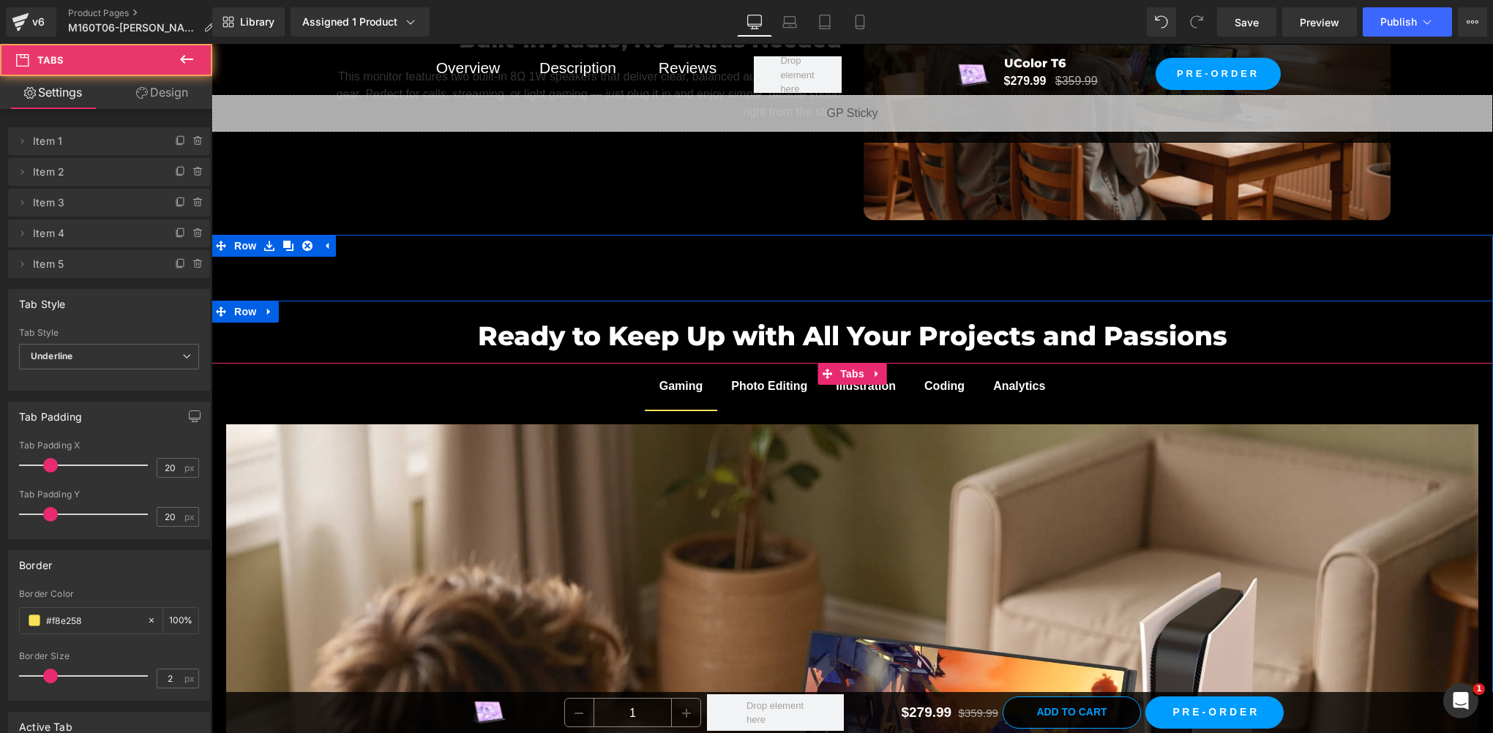
click at [655, 401] on span "Gaming Text Block" at bounding box center [681, 386] width 73 height 47
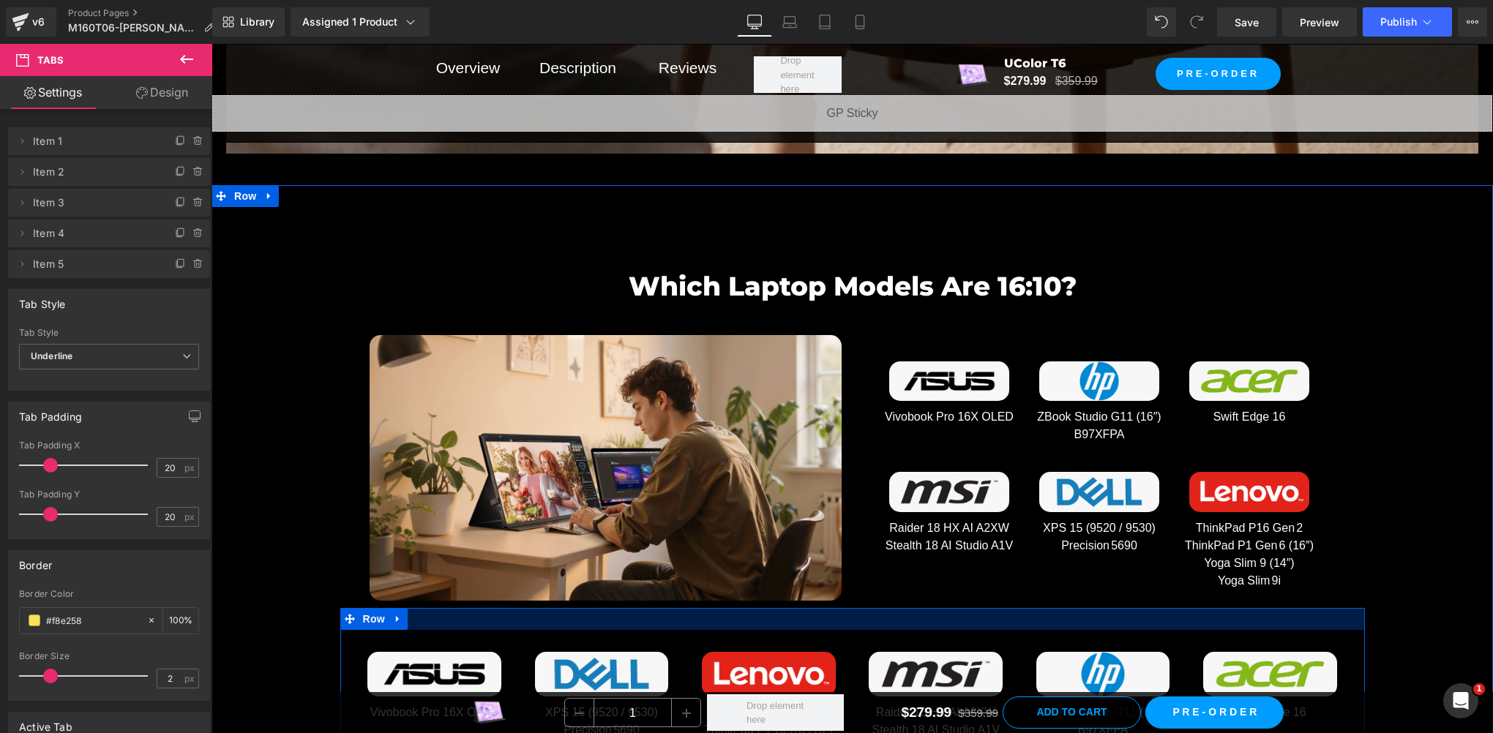
scroll to position [7305, 0]
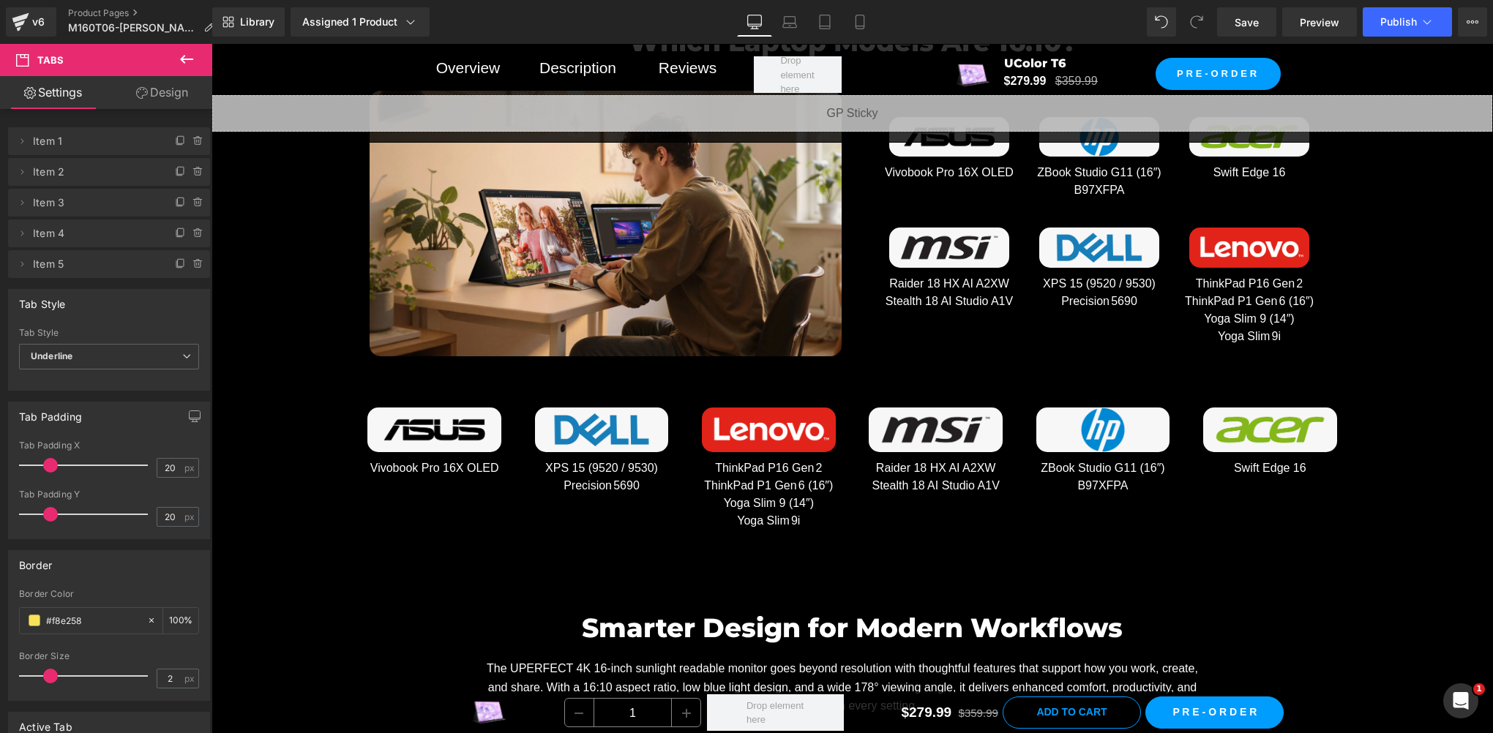
click at [197, 60] on button at bounding box center [186, 60] width 51 height 32
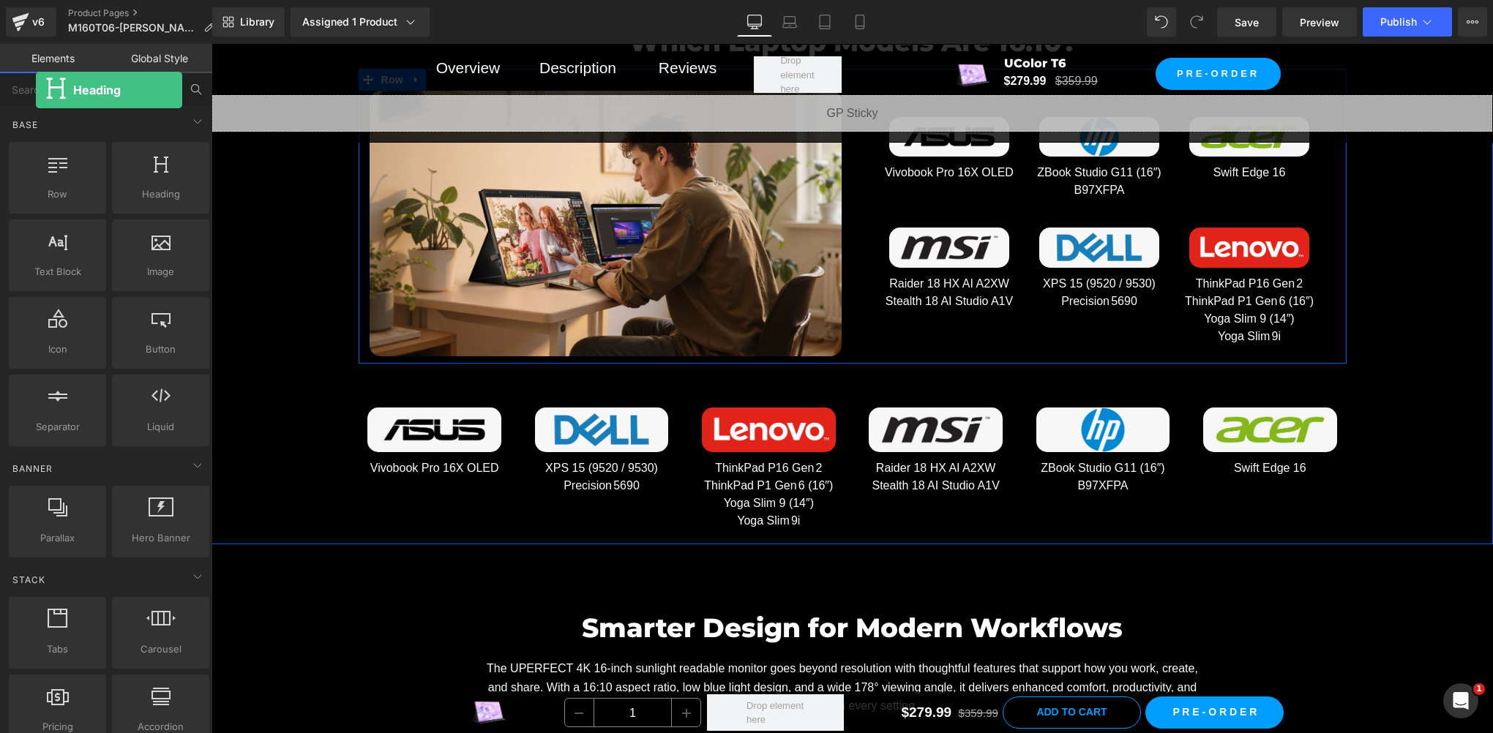
drag, startPoint x: 152, startPoint y: 200, endPoint x: 34, endPoint y: 99, distance: 155.7
click at [34, 99] on div "Base Row rows, columns, layouts, div Heading headings, titles, h1,h2,h3,h4,h5,h…" at bounding box center [106, 421] width 212 height 697
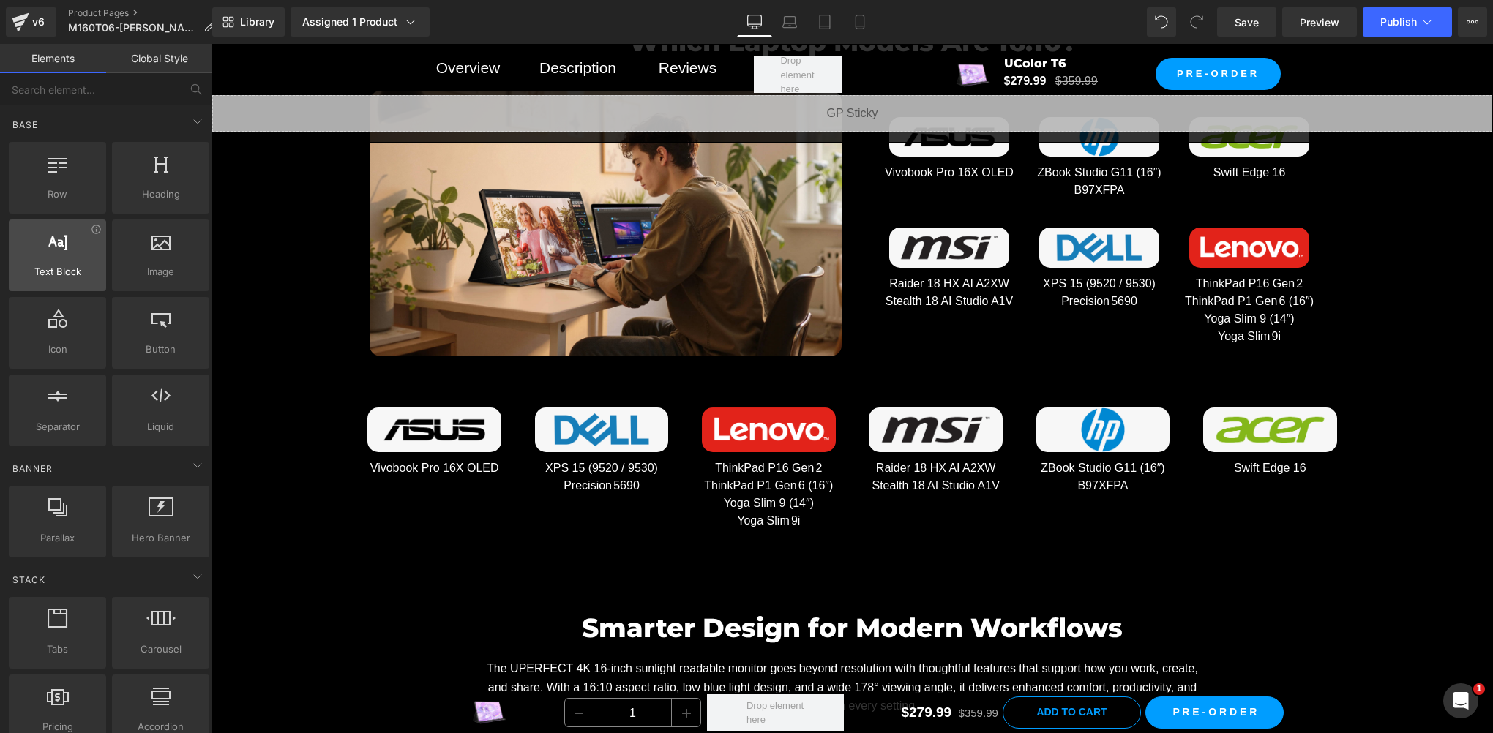
click at [56, 258] on div at bounding box center [57, 247] width 89 height 33
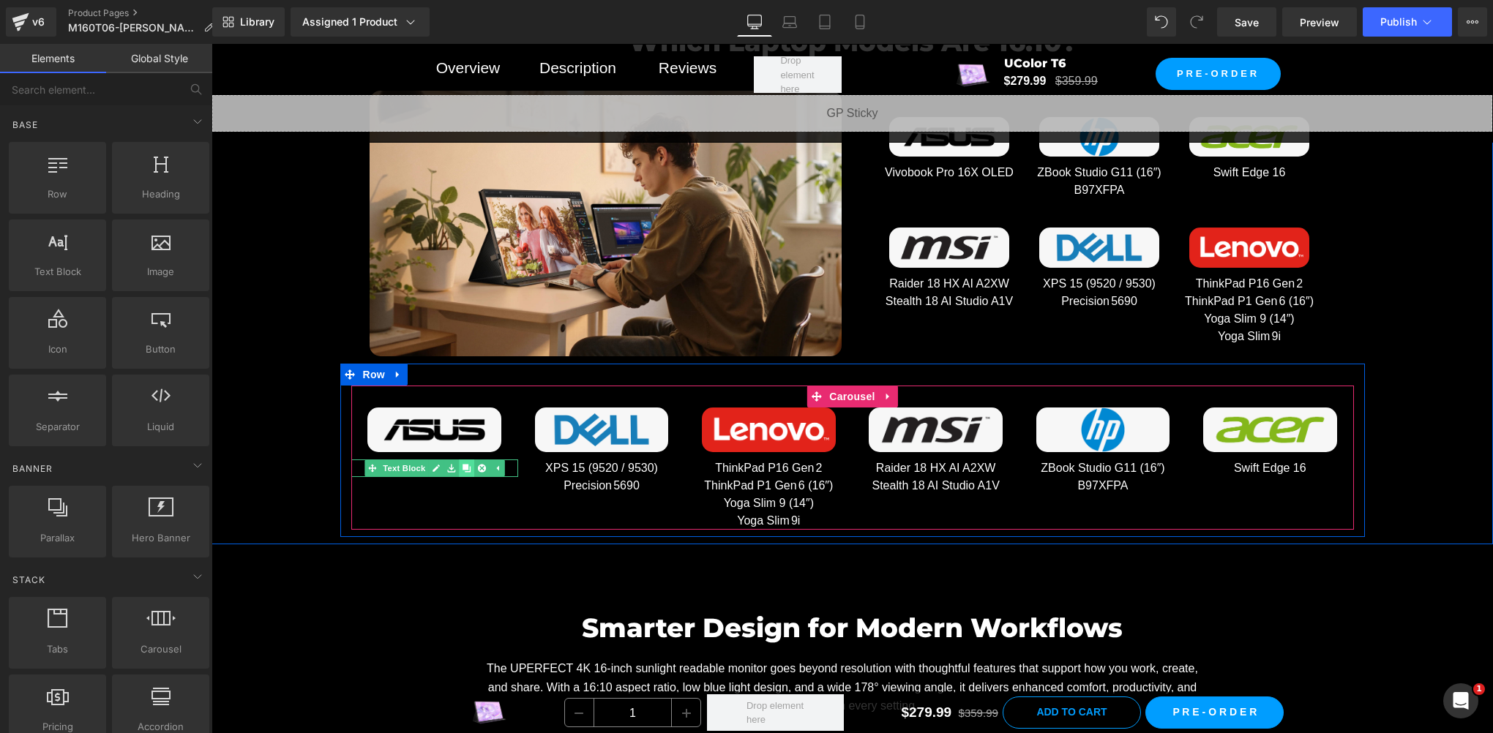
click at [459, 470] on link at bounding box center [466, 469] width 15 height 18
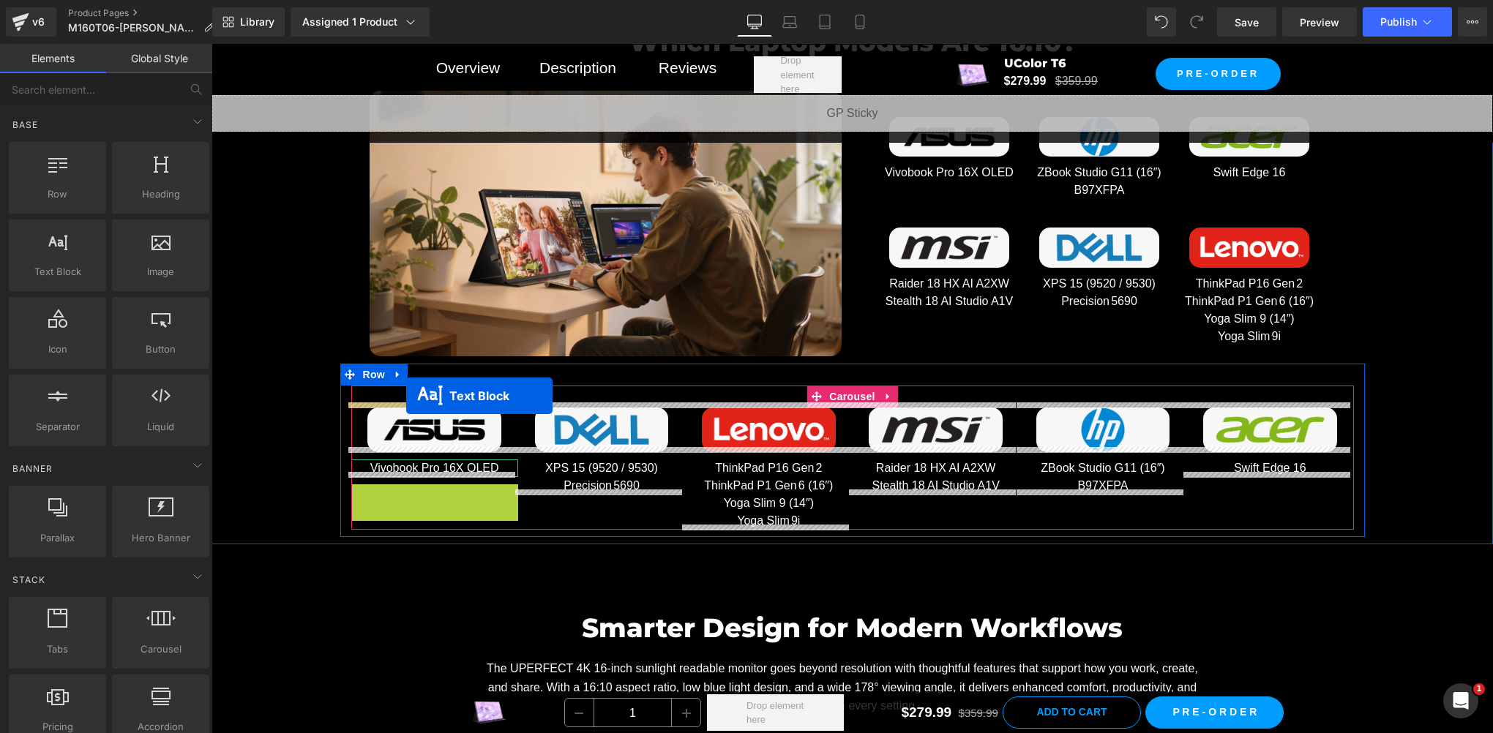
drag, startPoint x: 392, startPoint y: 487, endPoint x: 406, endPoint y: 396, distance: 92.5
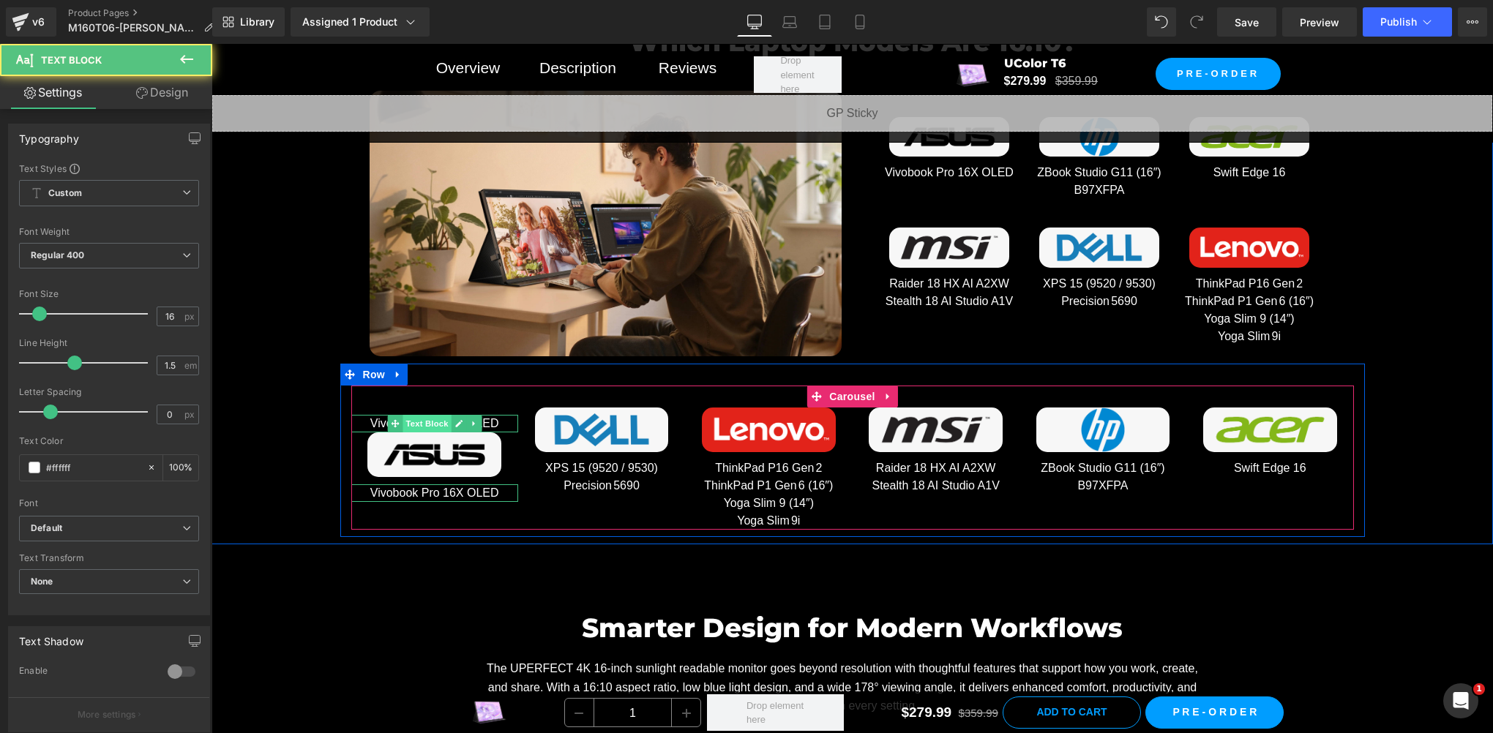
click at [427, 417] on span "Text Block" at bounding box center [426, 424] width 48 height 18
click at [454, 420] on icon at bounding box center [458, 423] width 8 height 9
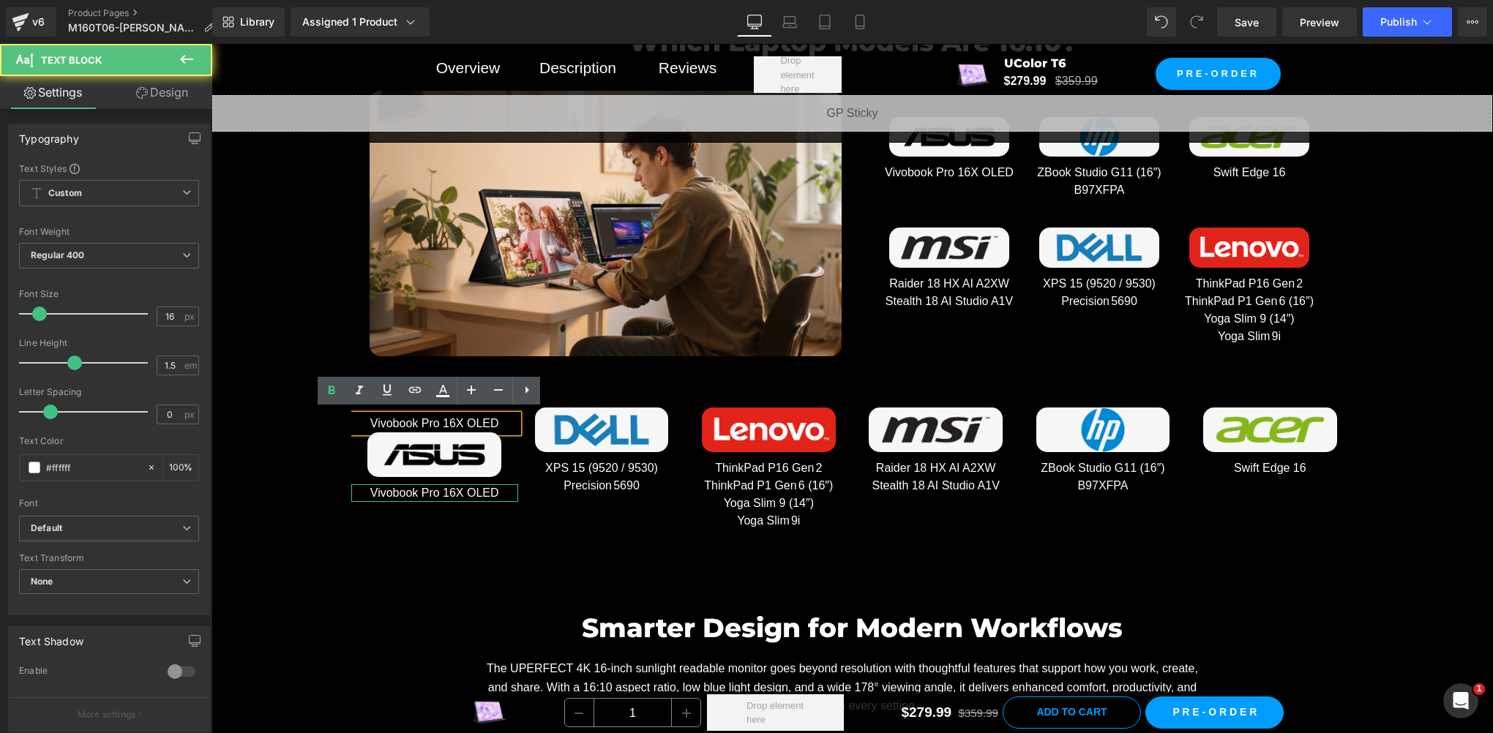
click at [439, 420] on p "Vivobook Pro 16X OLED" at bounding box center [434, 424] width 167 height 18
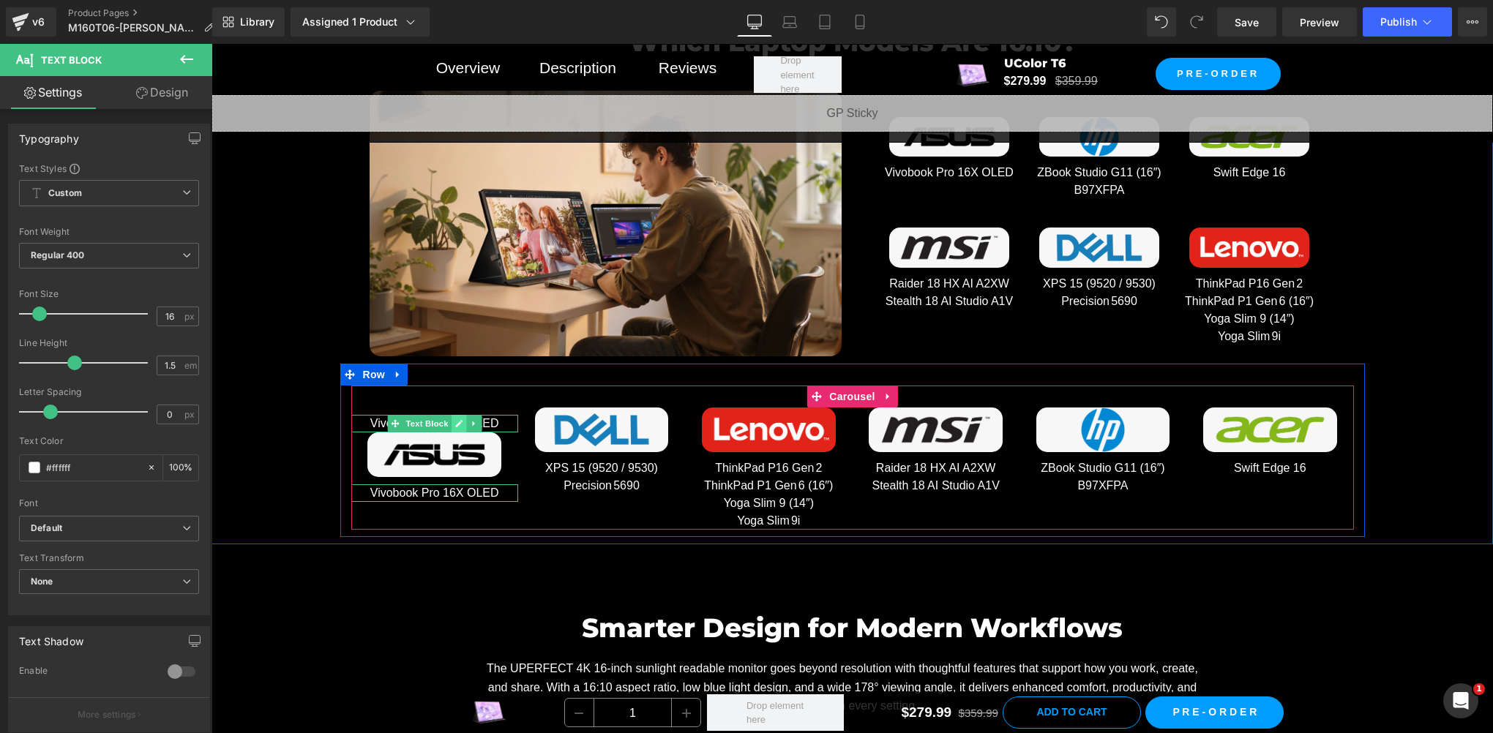
click at [455, 420] on icon at bounding box center [458, 423] width 7 height 7
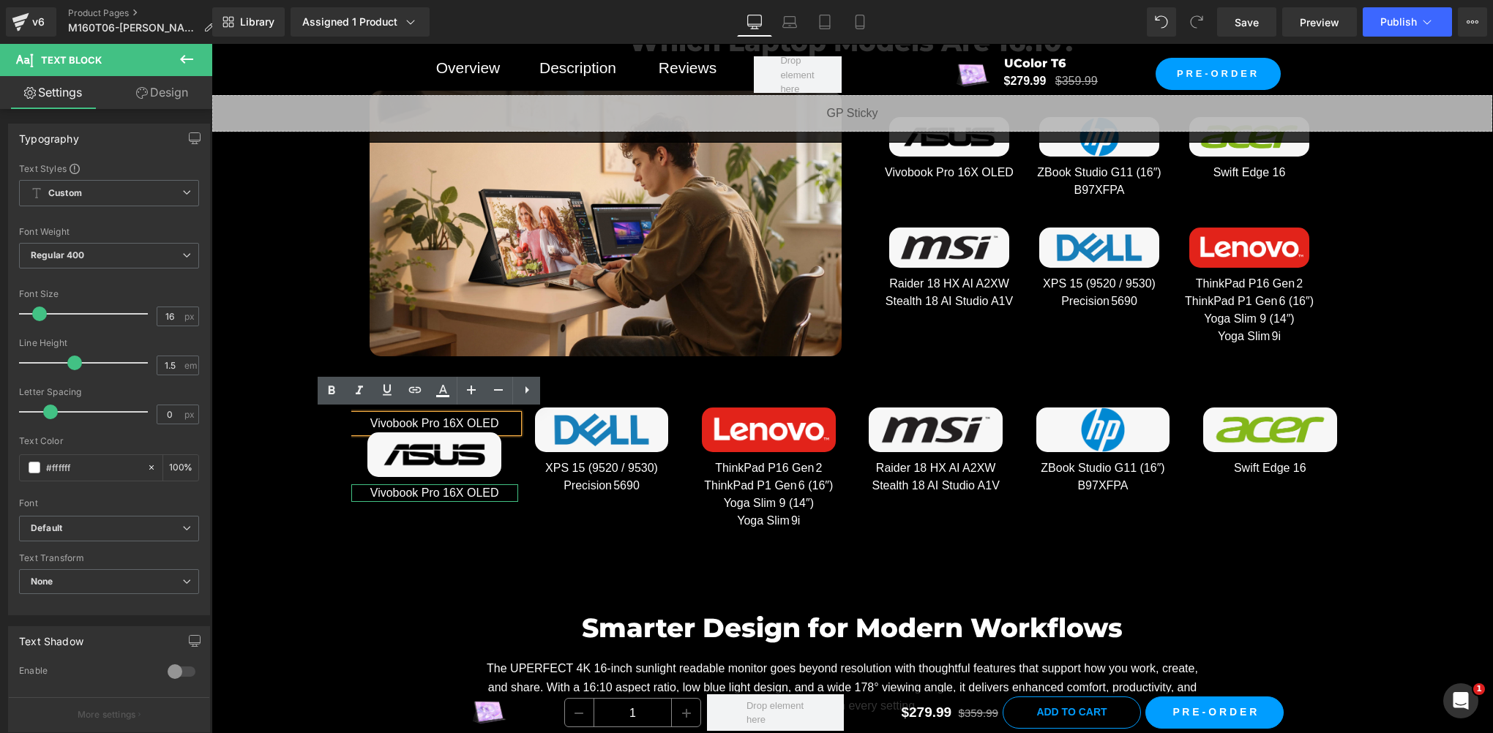
click at [444, 420] on p "Vivobook Pro 16X OLED" at bounding box center [434, 424] width 167 height 18
click at [301, 465] on div "Which Laptop Models Are 16:10? Heading Row Image Image Vivobook Pro 16X OLED Te…" at bounding box center [851, 272] width 1281 height 531
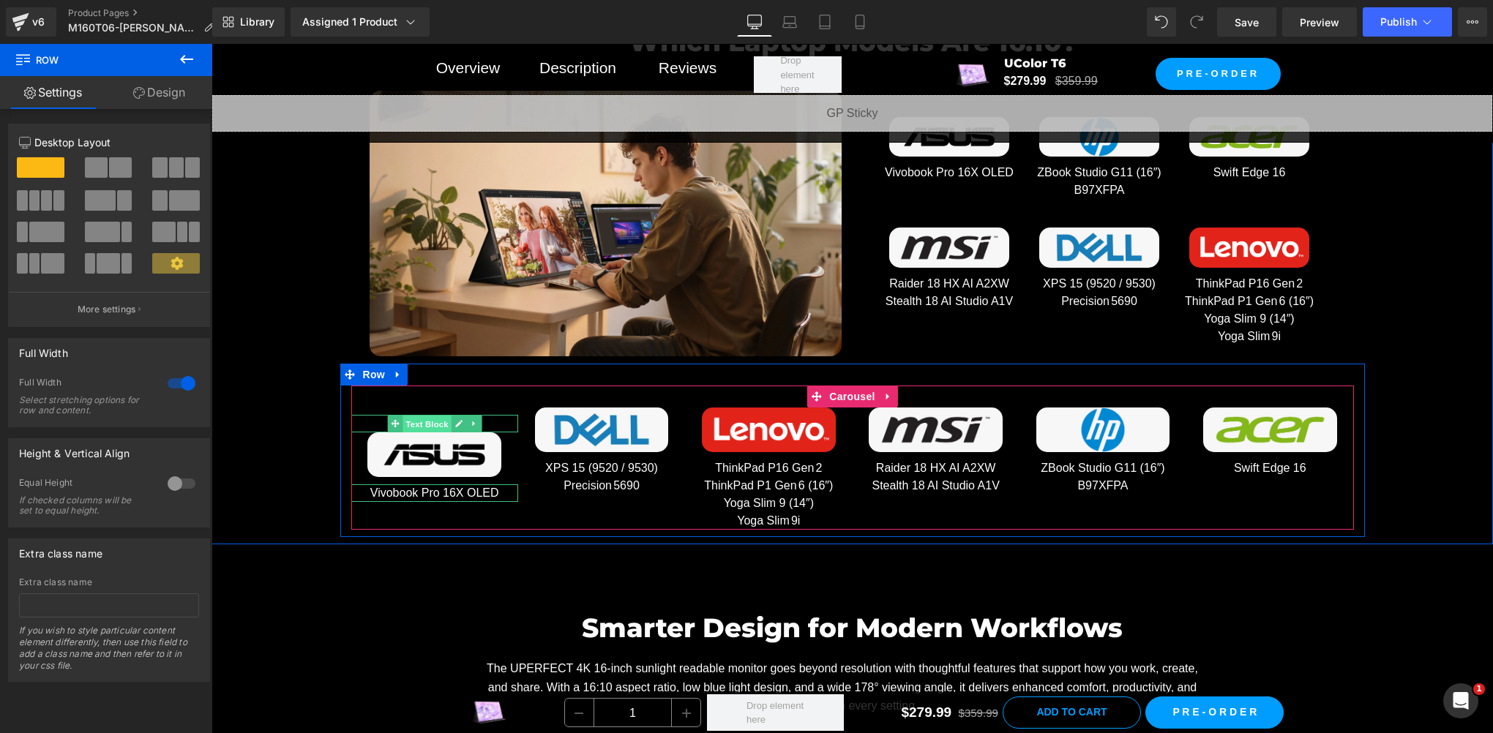
click at [431, 419] on span "Text Block" at bounding box center [426, 425] width 48 height 18
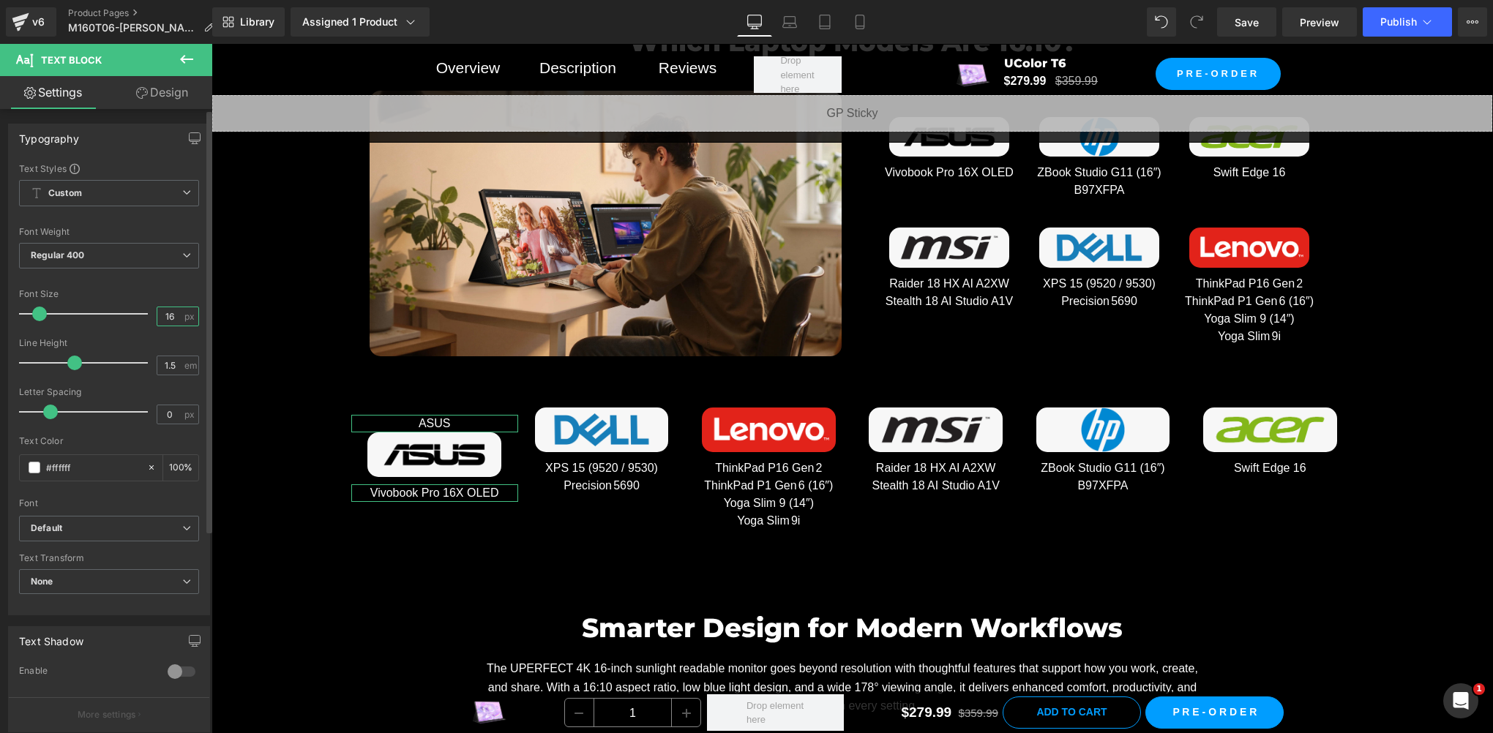
drag, startPoint x: 173, startPoint y: 320, endPoint x: 206, endPoint y: 278, distance: 53.6
click at [179, 314] on div "16 px" at bounding box center [178, 317] width 42 height 20
drag, startPoint x: 167, startPoint y: 315, endPoint x: 138, endPoint y: 312, distance: 29.4
click at [138, 312] on div "Font Size 16 px" at bounding box center [109, 313] width 180 height 49
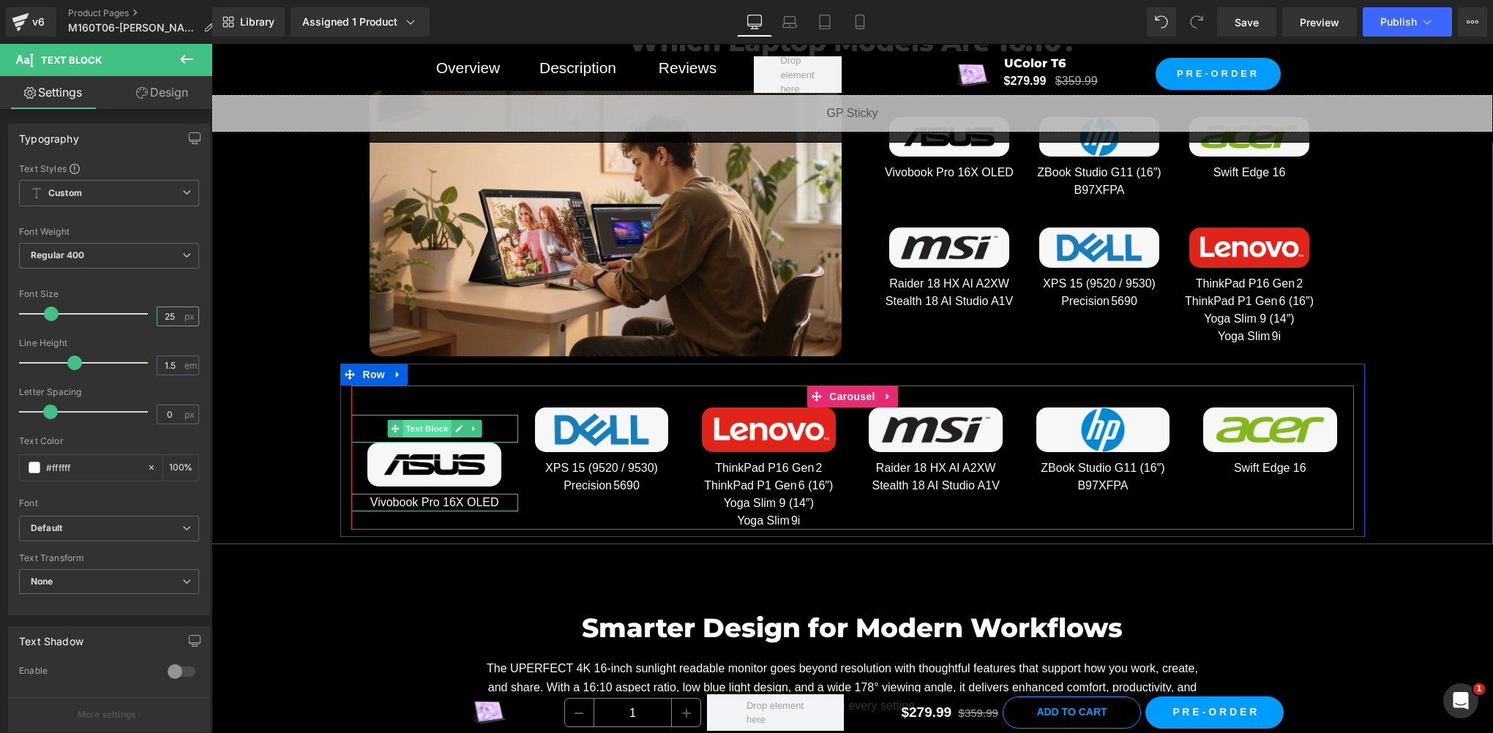
click at [424, 427] on span "Text Block" at bounding box center [426, 429] width 48 height 18
type input "25"
click at [455, 425] on icon at bounding box center [458, 428] width 7 height 7
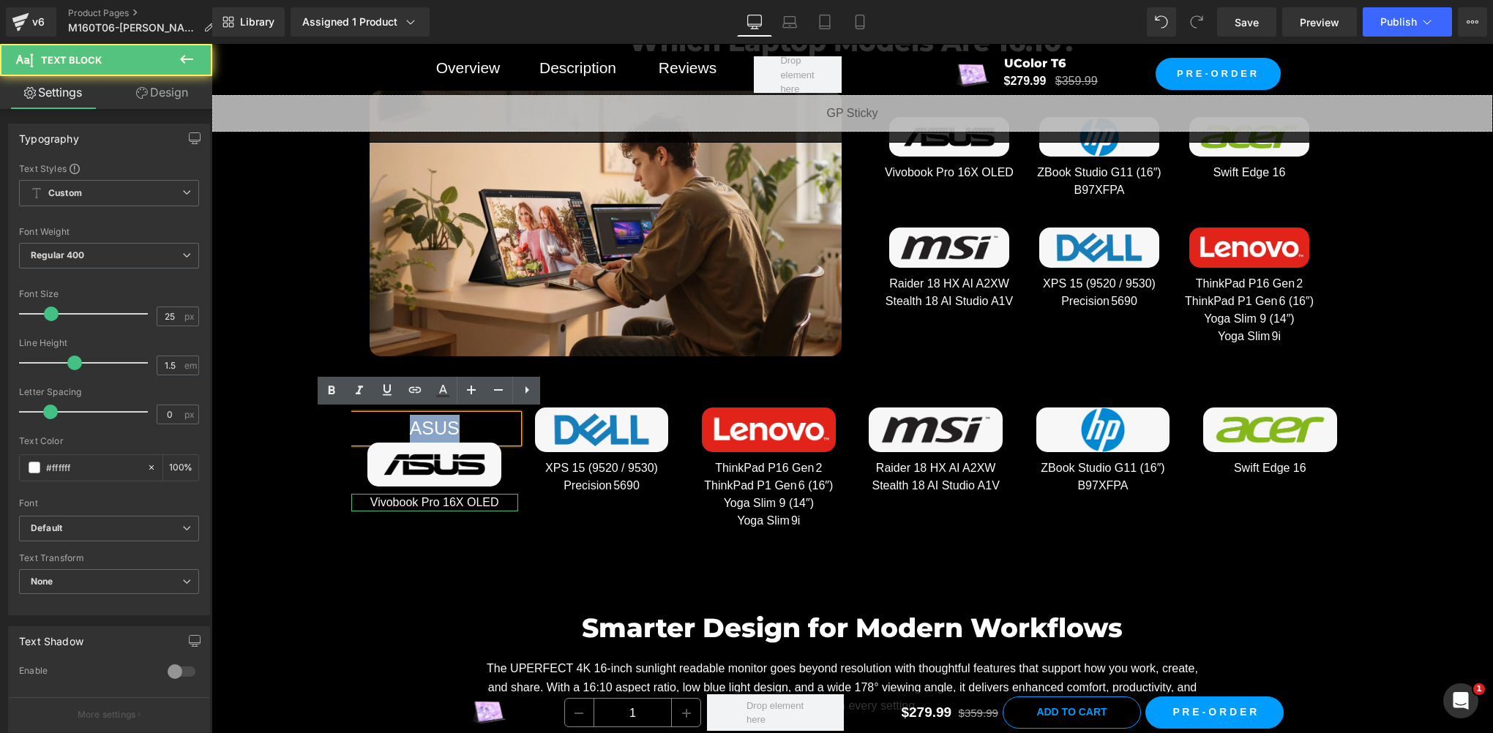
drag, startPoint x: 468, startPoint y: 421, endPoint x: 379, endPoint y: 420, distance: 89.3
click at [379, 420] on p "ASUS" at bounding box center [434, 429] width 167 height 28
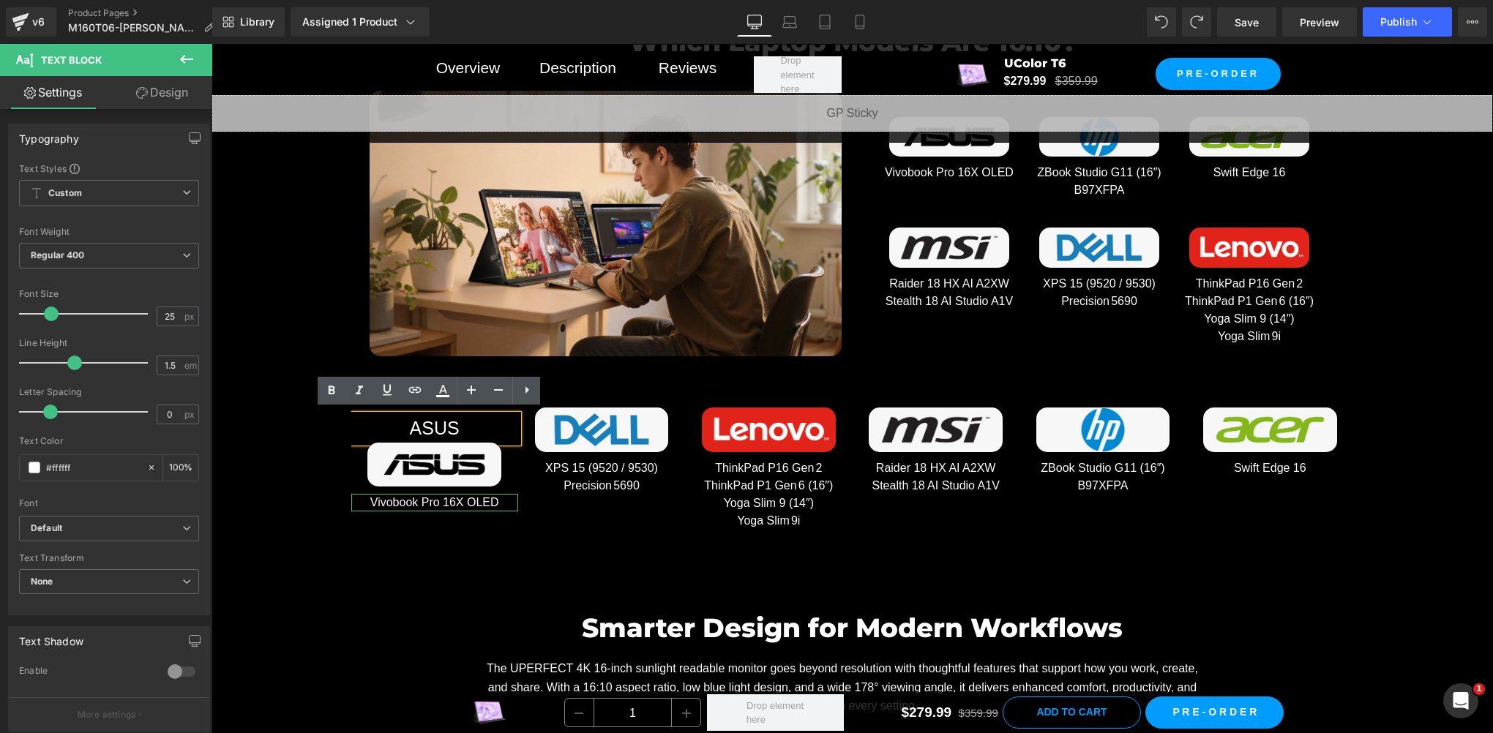
click at [430, 423] on p "ASUS" at bounding box center [434, 429] width 167 height 28
click at [284, 432] on div "Which Laptop Models Are 16:10? Heading Row Image Image Vivobook Pro 16X OLED Te…" at bounding box center [851, 272] width 1281 height 531
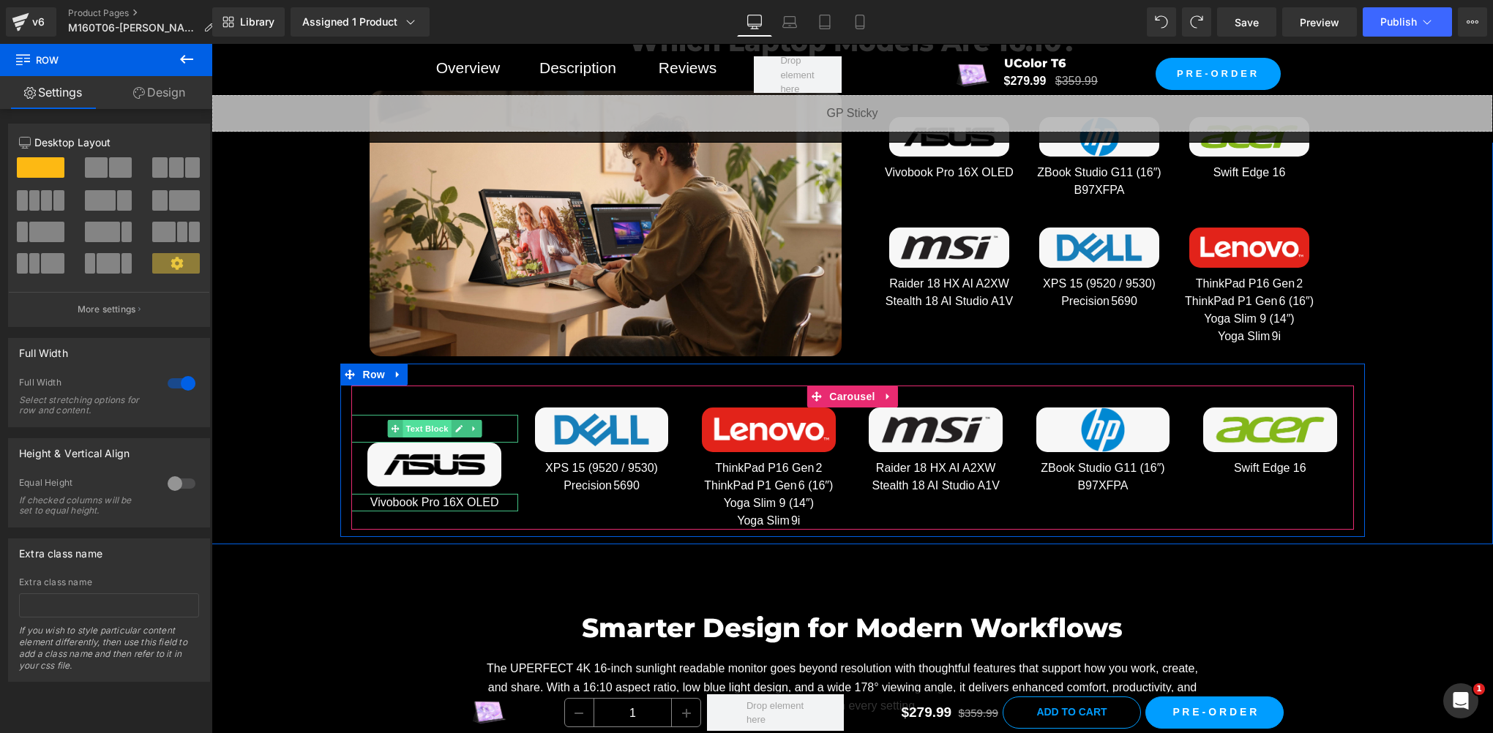
click at [428, 423] on span "Text Block" at bounding box center [426, 429] width 48 height 18
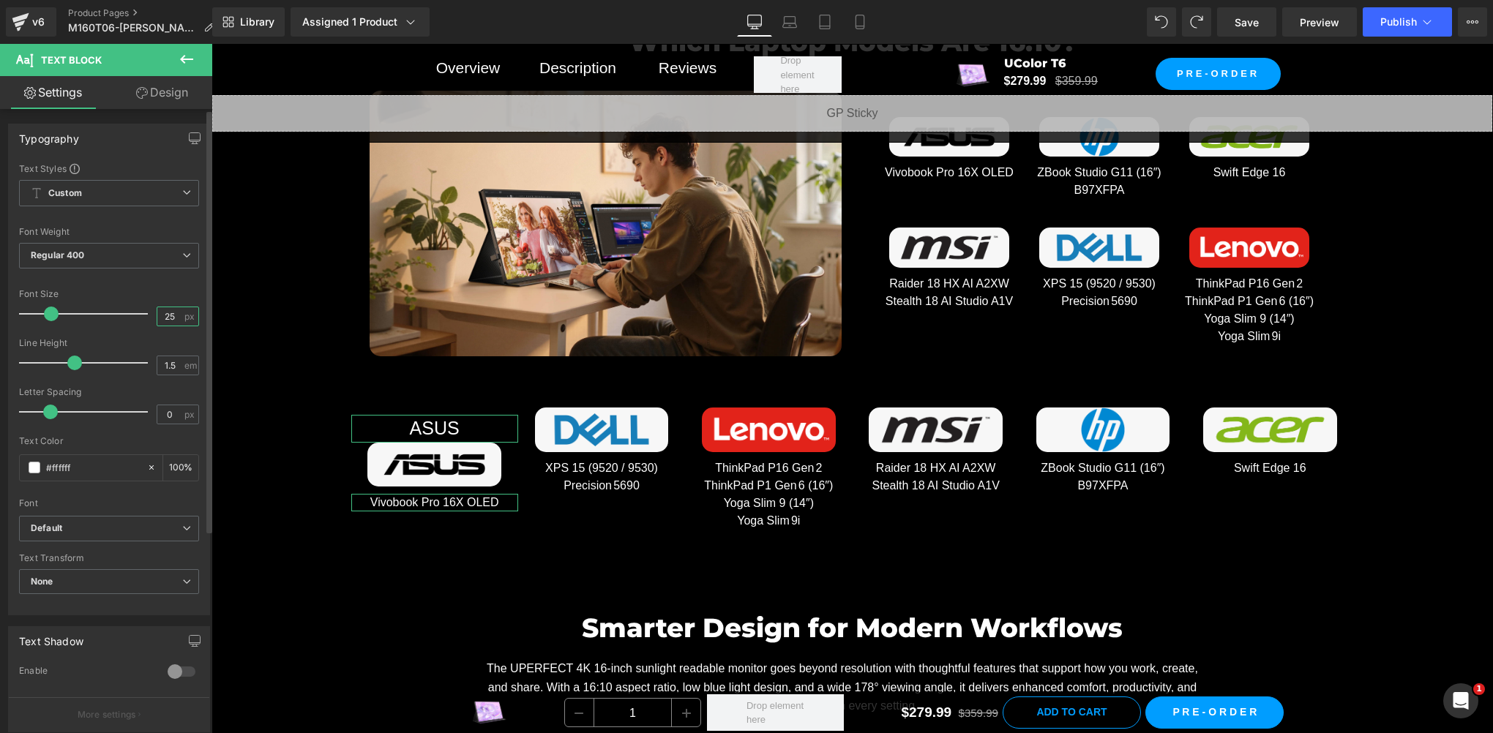
click at [165, 312] on input "25" at bounding box center [170, 316] width 26 height 18
type input "30"
click at [94, 261] on span "Regular 400" at bounding box center [109, 256] width 180 height 26
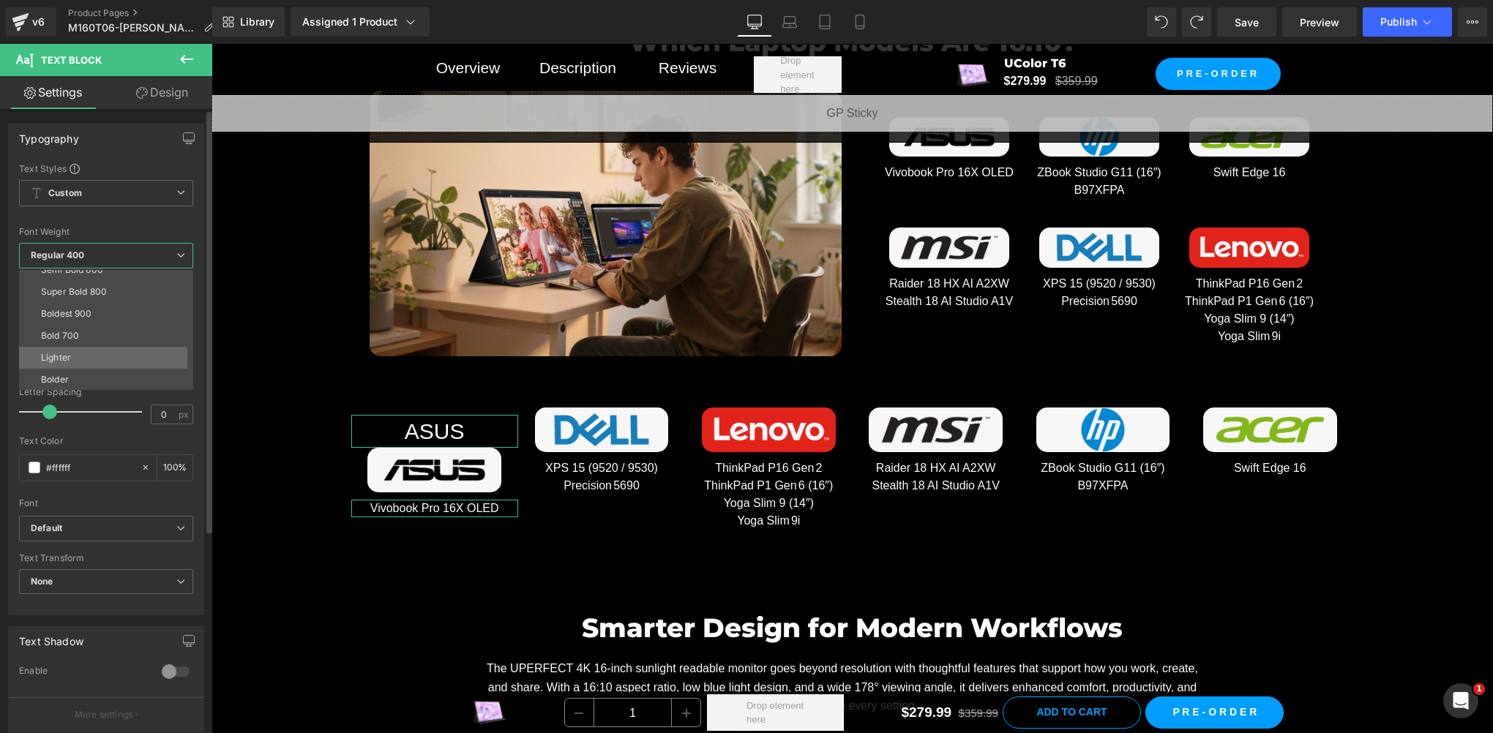
scroll to position [0, 0]
click at [104, 382] on li "Semi Bold 600" at bounding box center [109, 391] width 181 height 22
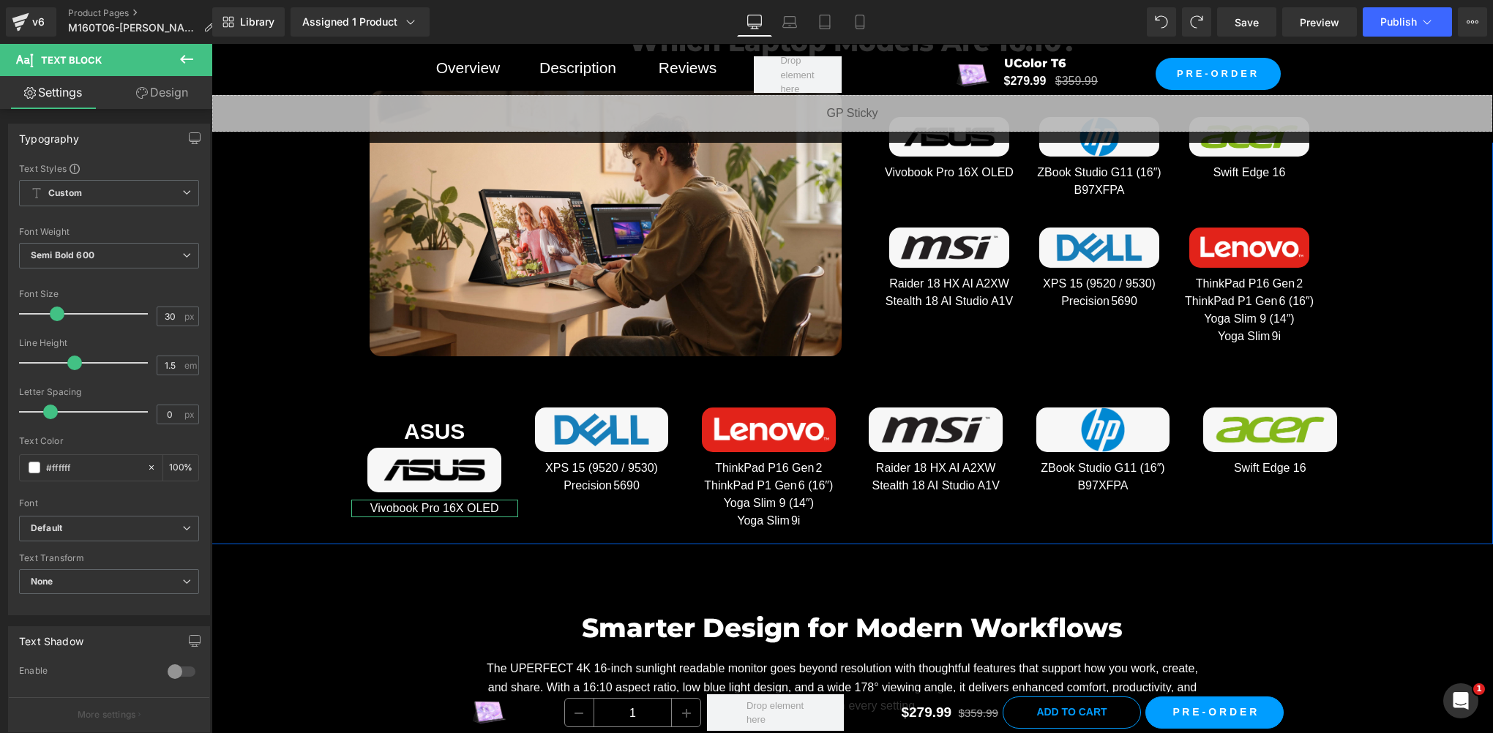
click at [233, 469] on div "Which Laptop Models Are 16:10? Heading Row Image Image Vivobook Pro 16X OLED Te…" at bounding box center [851, 272] width 1281 height 531
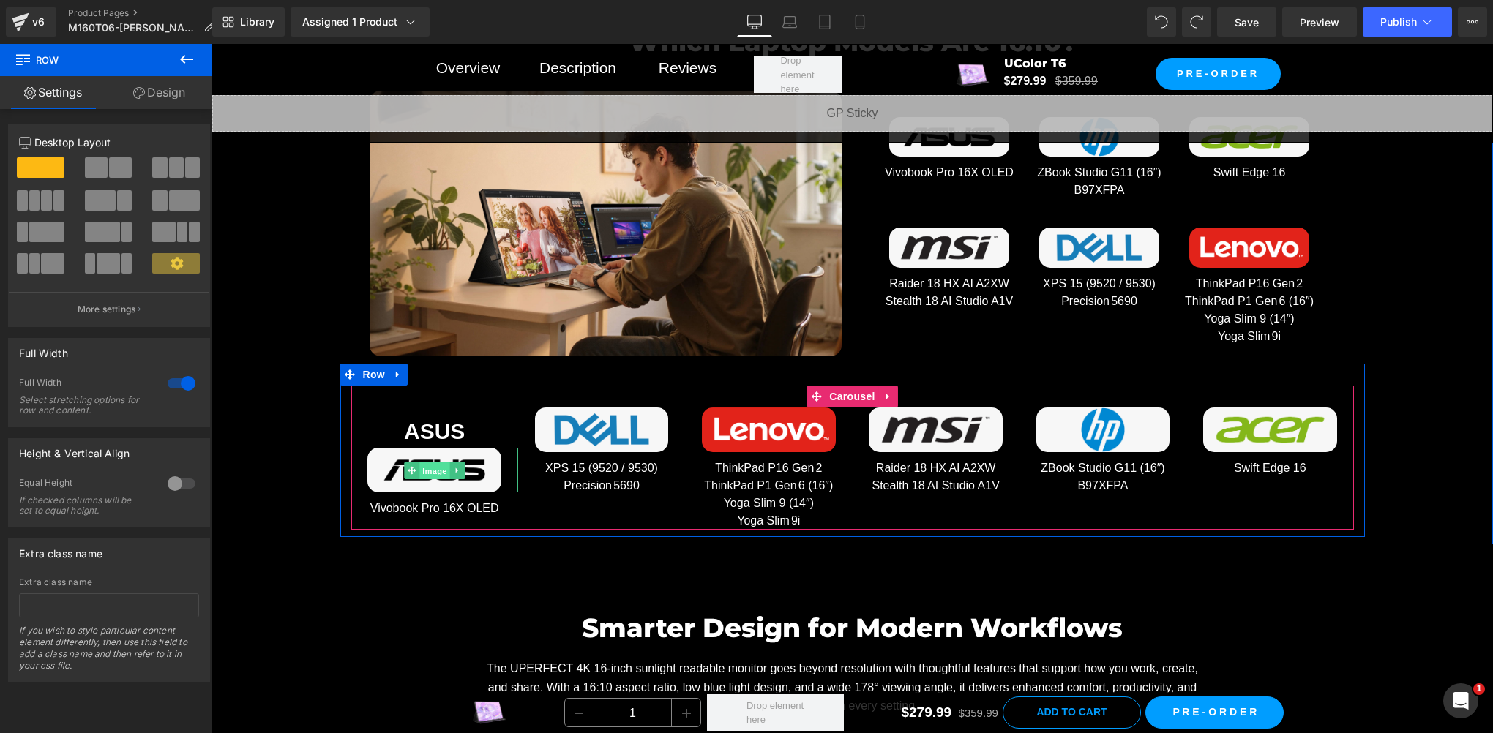
click at [419, 464] on span "Image" at bounding box center [434, 471] width 31 height 18
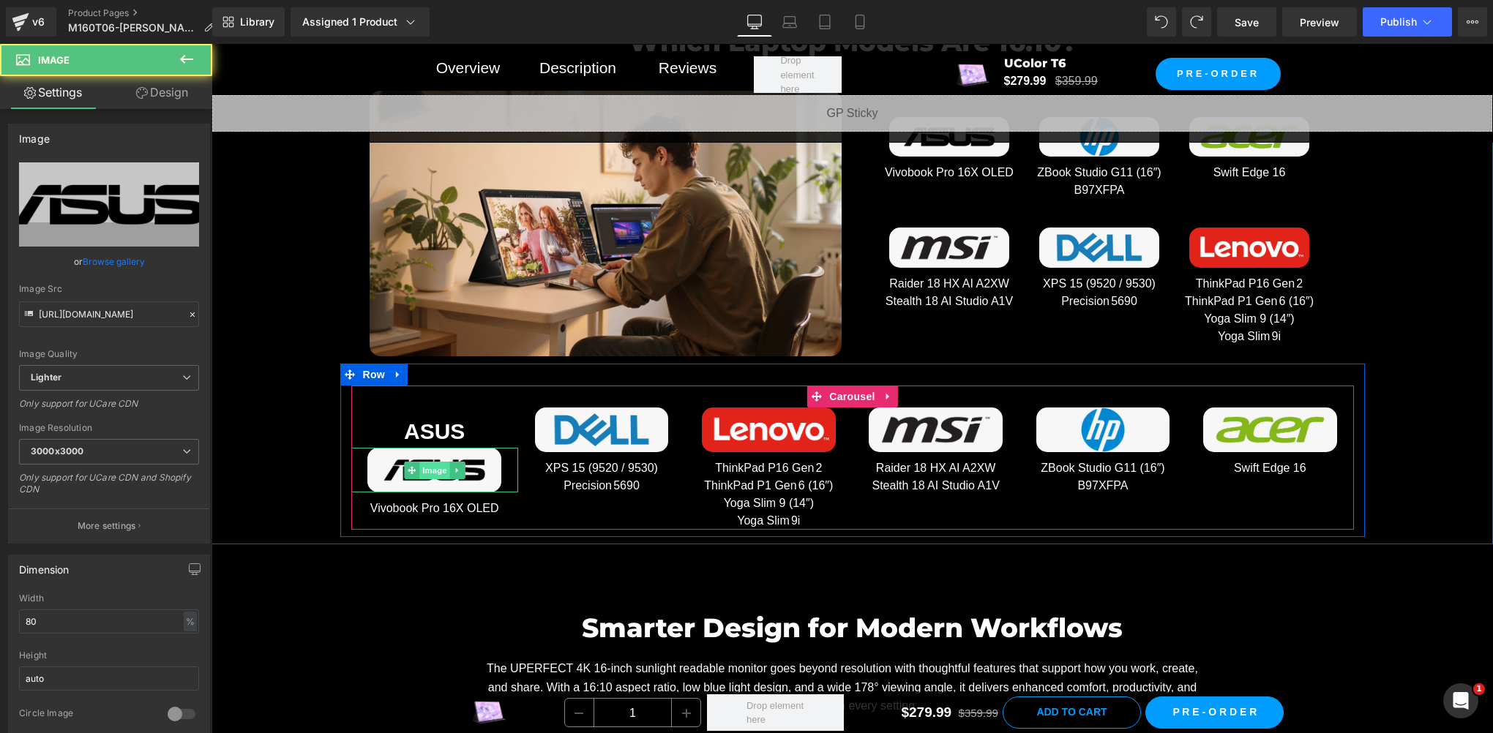
click at [432, 462] on span "Image" at bounding box center [434, 471] width 31 height 18
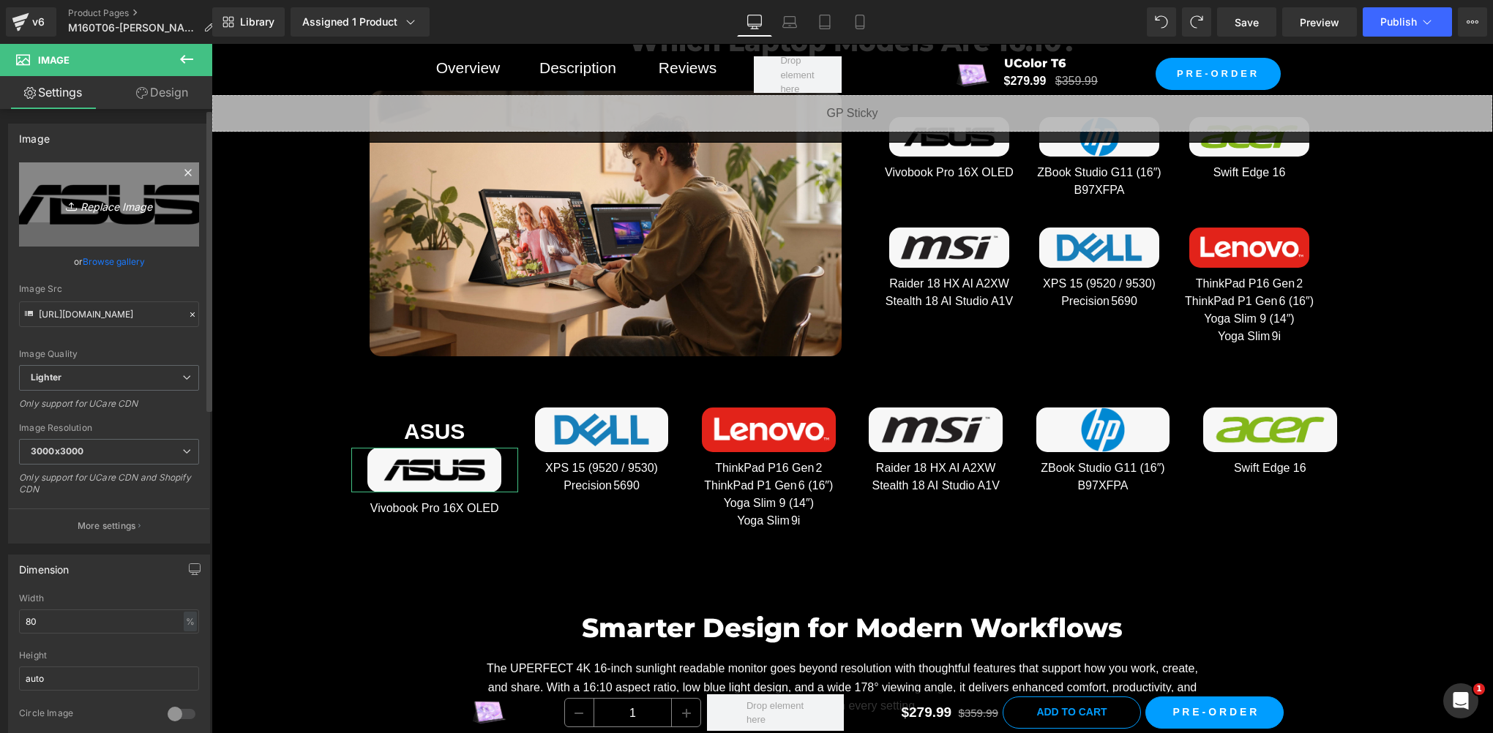
click at [102, 200] on icon "Replace Image" at bounding box center [108, 204] width 117 height 18
type input "C:\fakepath\01.jpg"
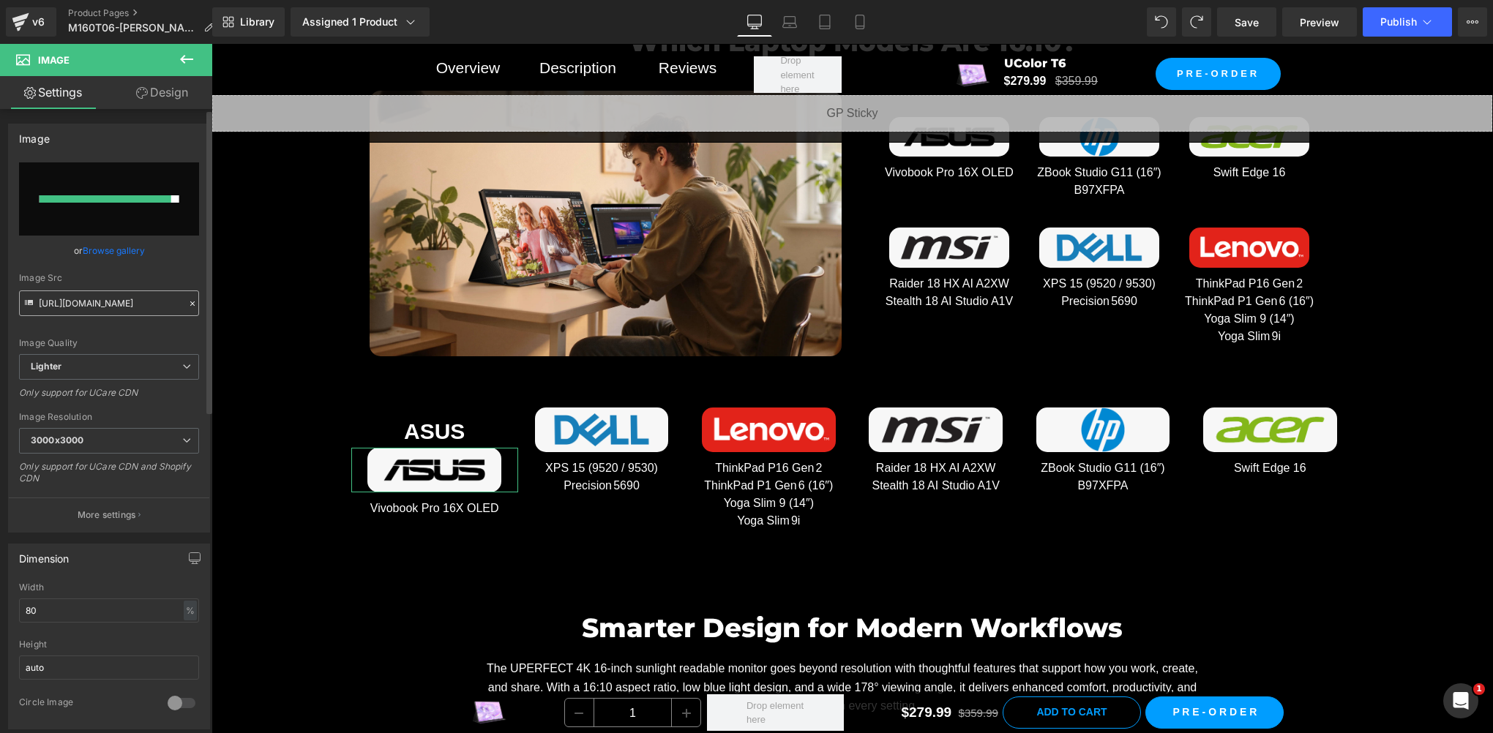
type input "https://ucarecdn.com/7b4147b1-faba-4585-8cc8-2bf4d2c216dc/-/format/auto/-/previ…"
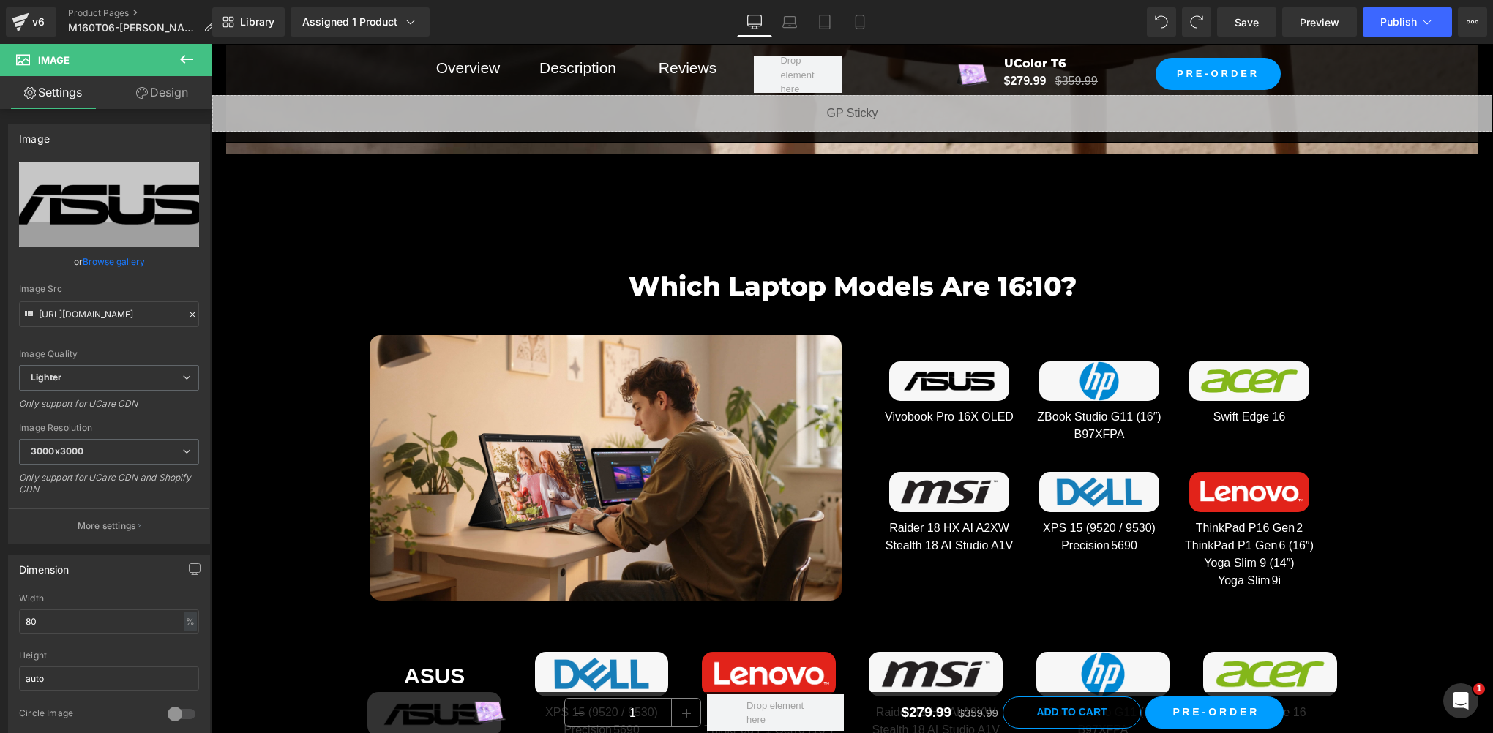
scroll to position [7305, 0]
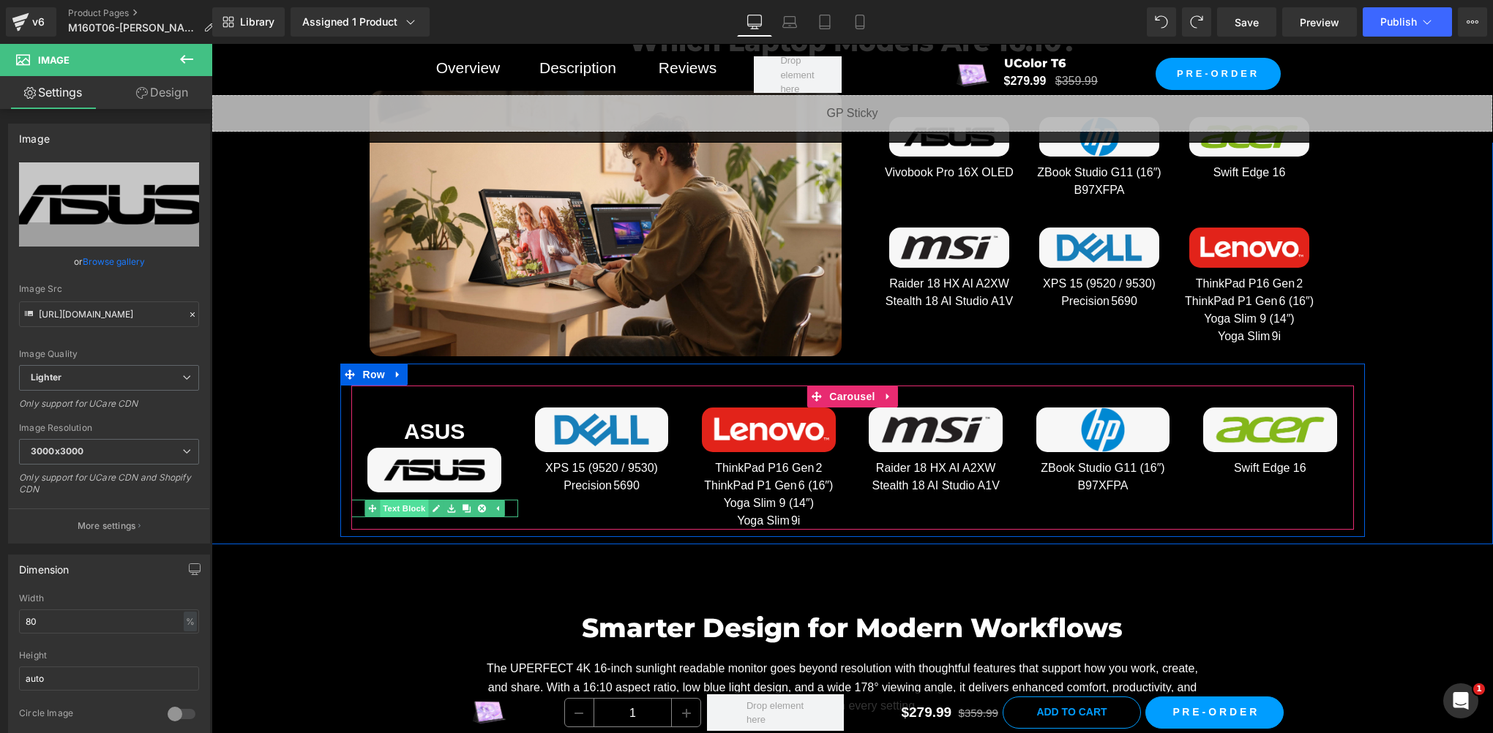
click at [407, 506] on span "Text Block" at bounding box center [404, 509] width 48 height 18
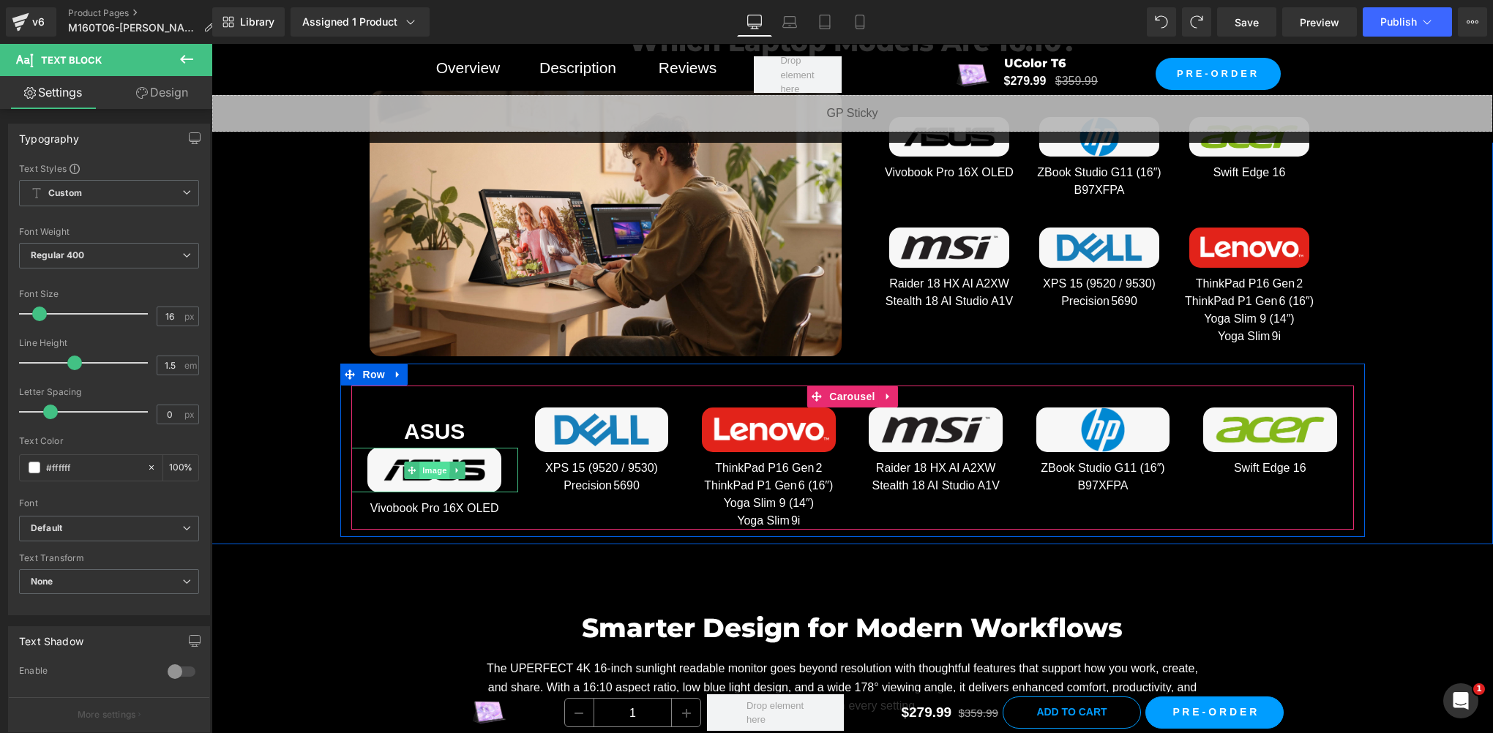
click at [427, 467] on span "Image" at bounding box center [434, 471] width 31 height 18
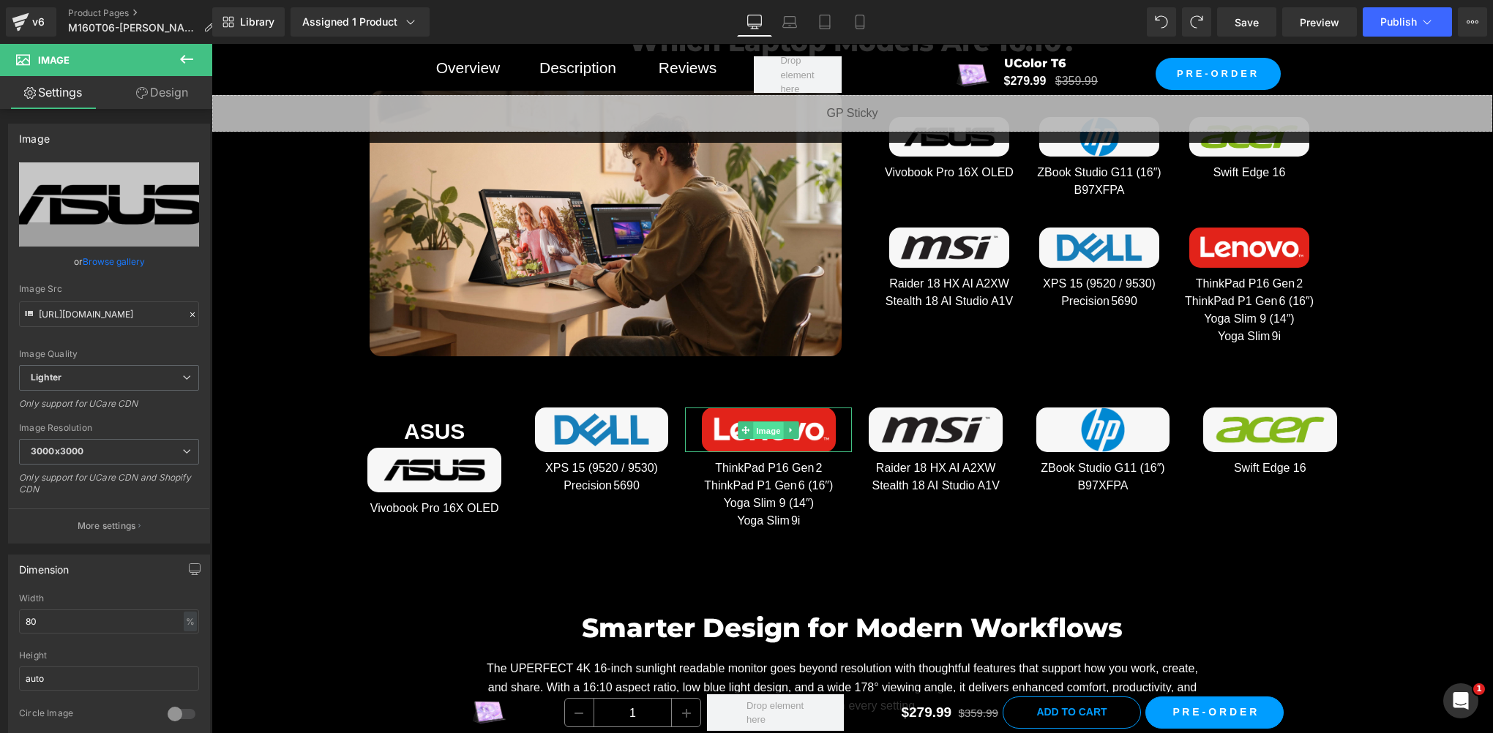
click at [745, 430] on link "Image" at bounding box center [760, 430] width 45 height 18
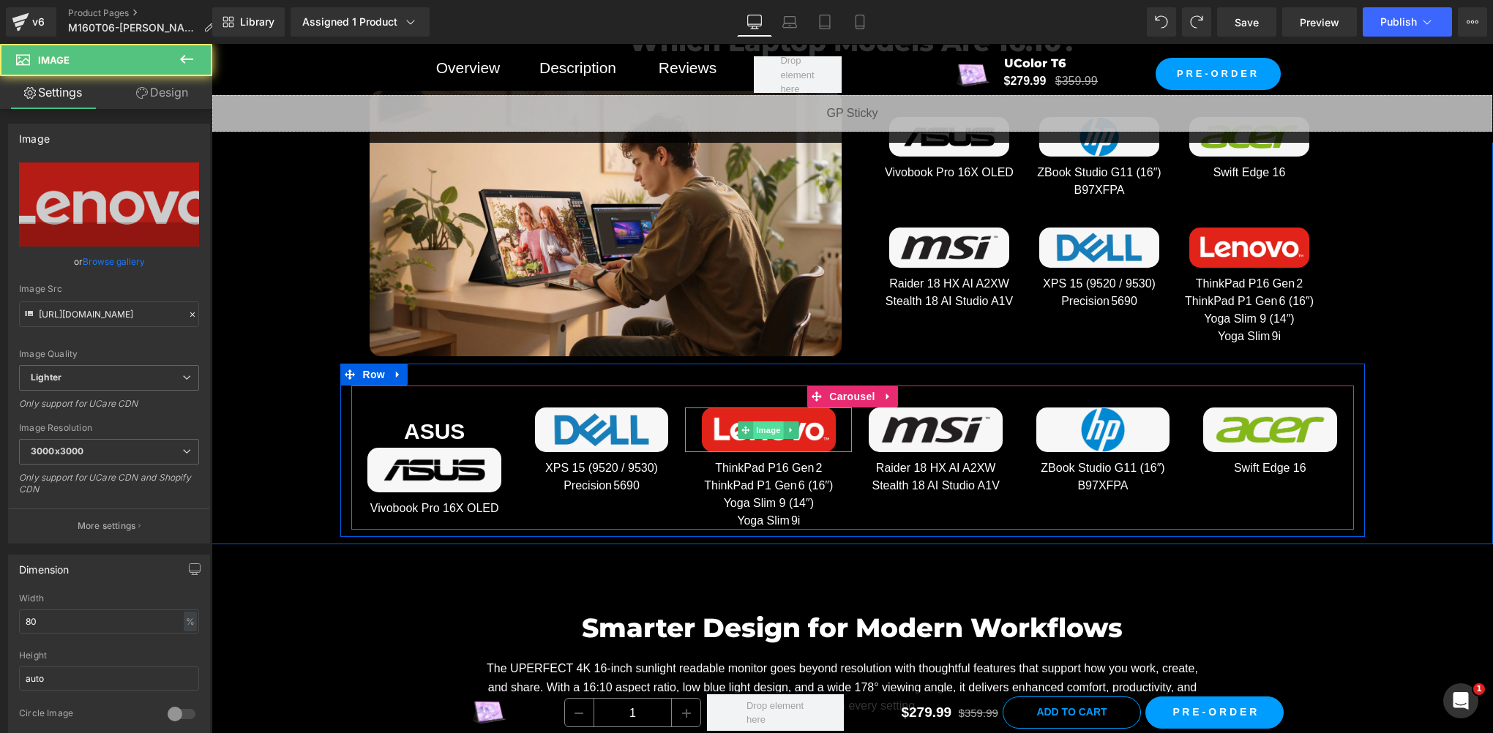
click at [754, 428] on span "Image" at bounding box center [769, 430] width 31 height 18
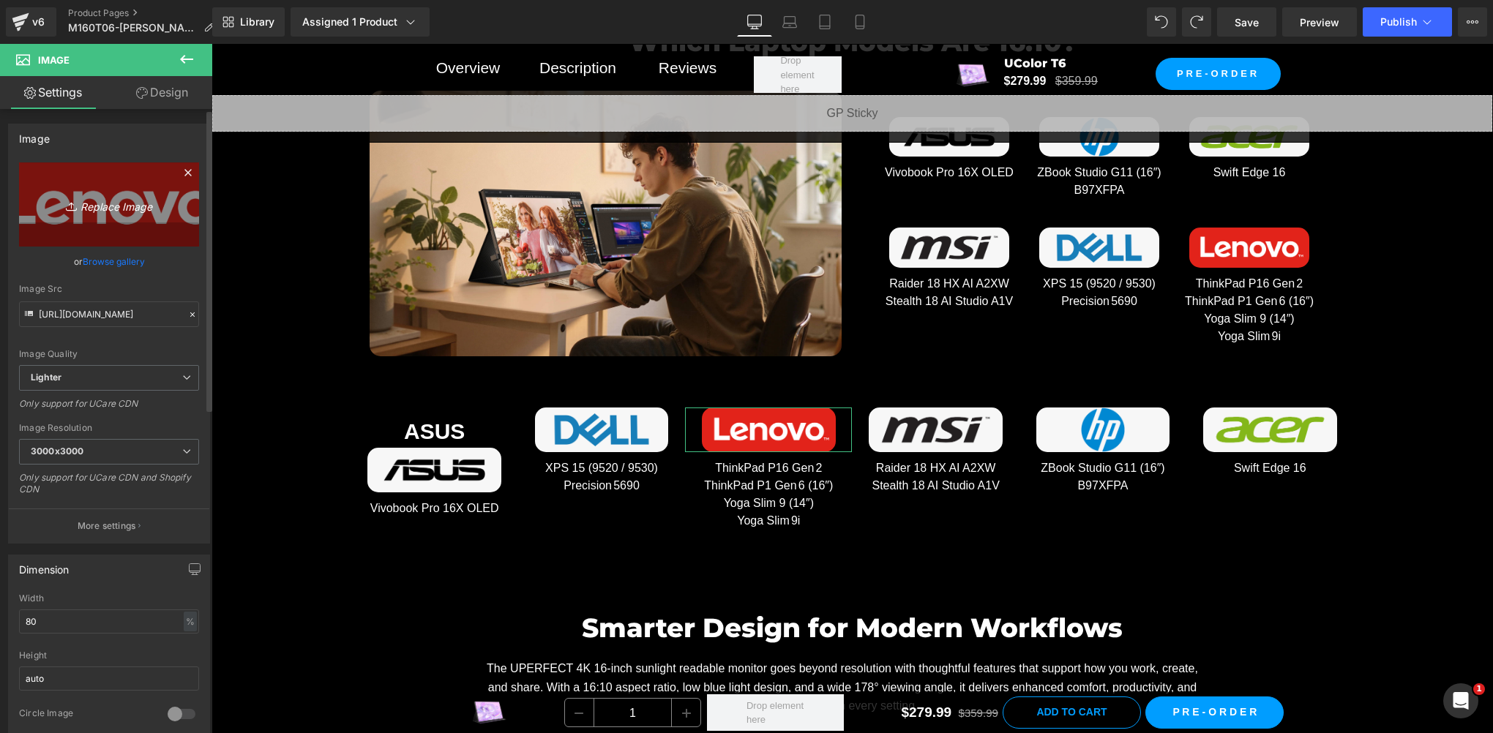
click at [91, 217] on link "Replace Image" at bounding box center [109, 204] width 180 height 84
type input "C:\fakepath\01.png"
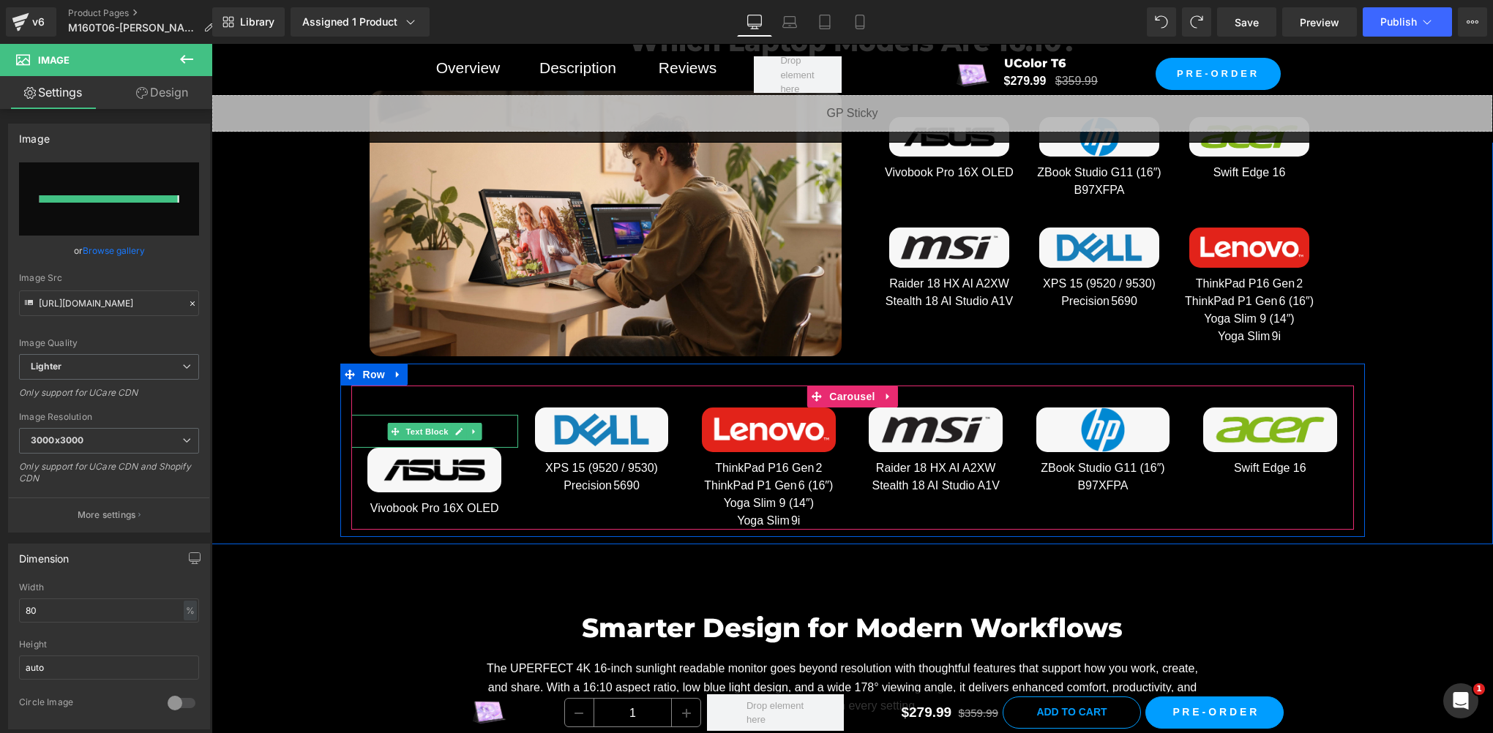
type input "https://ucarecdn.com/8cbe834d-d38e-46d1-9c97-998795847fc9/-/format/auto/-/previ…"
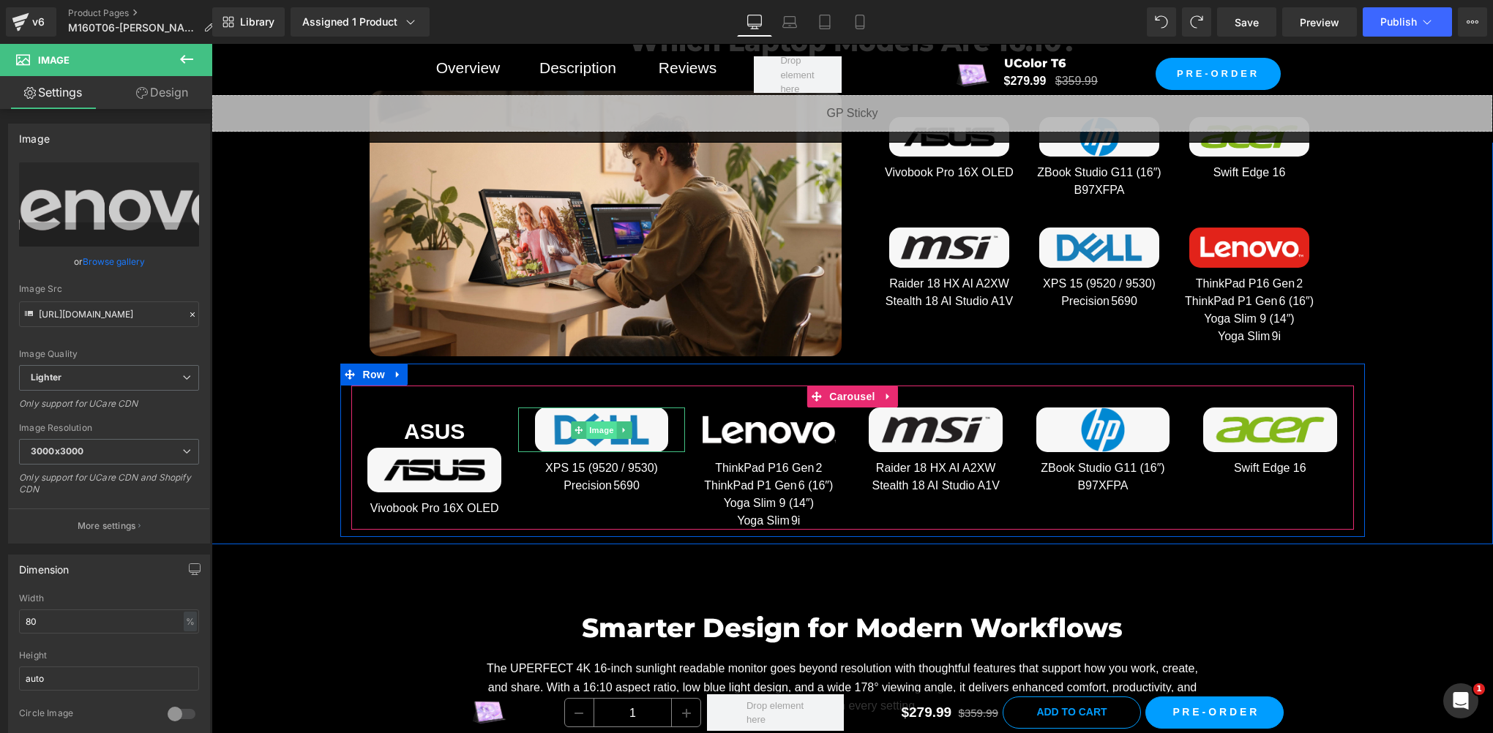
click at [597, 421] on span "Image" at bounding box center [601, 430] width 31 height 18
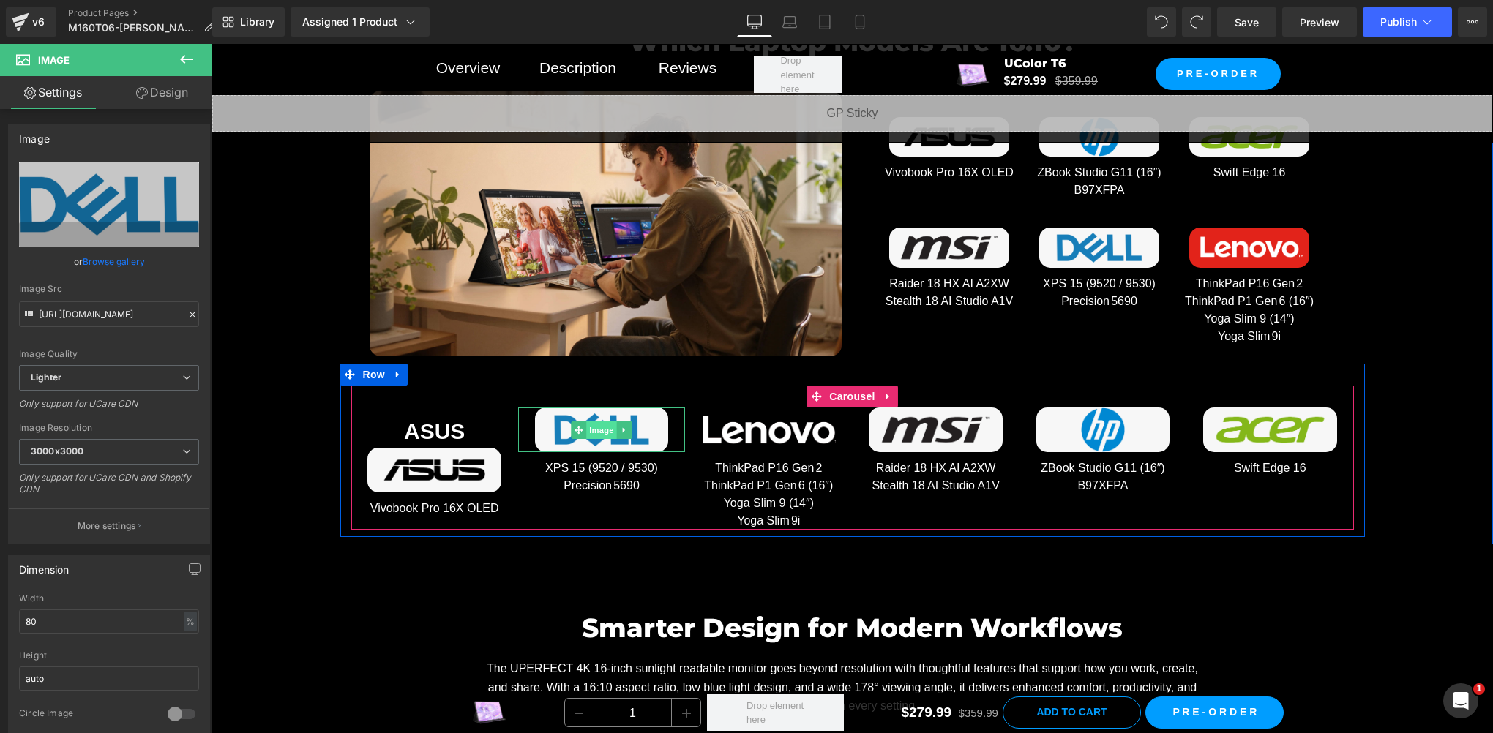
click at [591, 426] on span "Image" at bounding box center [601, 430] width 31 height 18
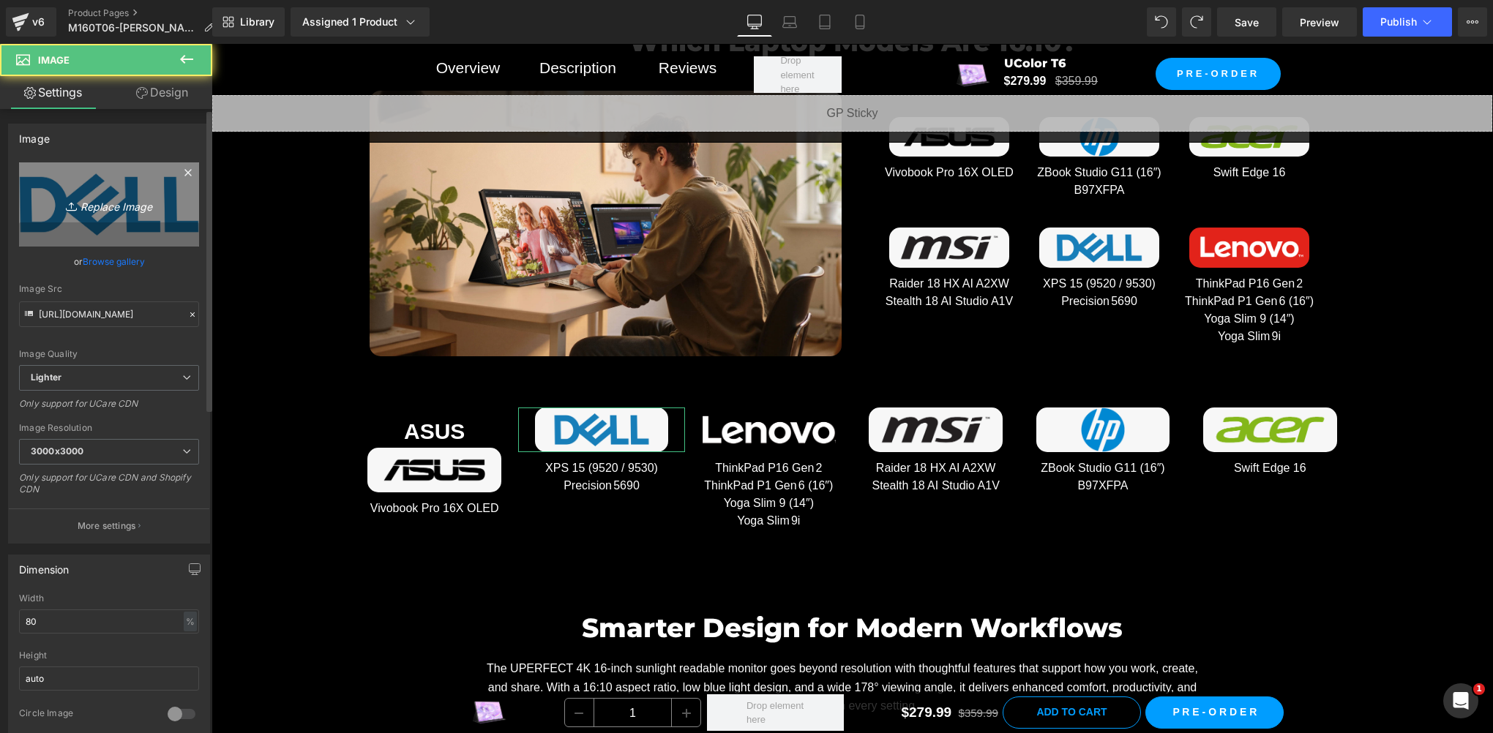
click at [108, 219] on link "Replace Image" at bounding box center [109, 204] width 180 height 84
type input "C:\fakepath\02.png"
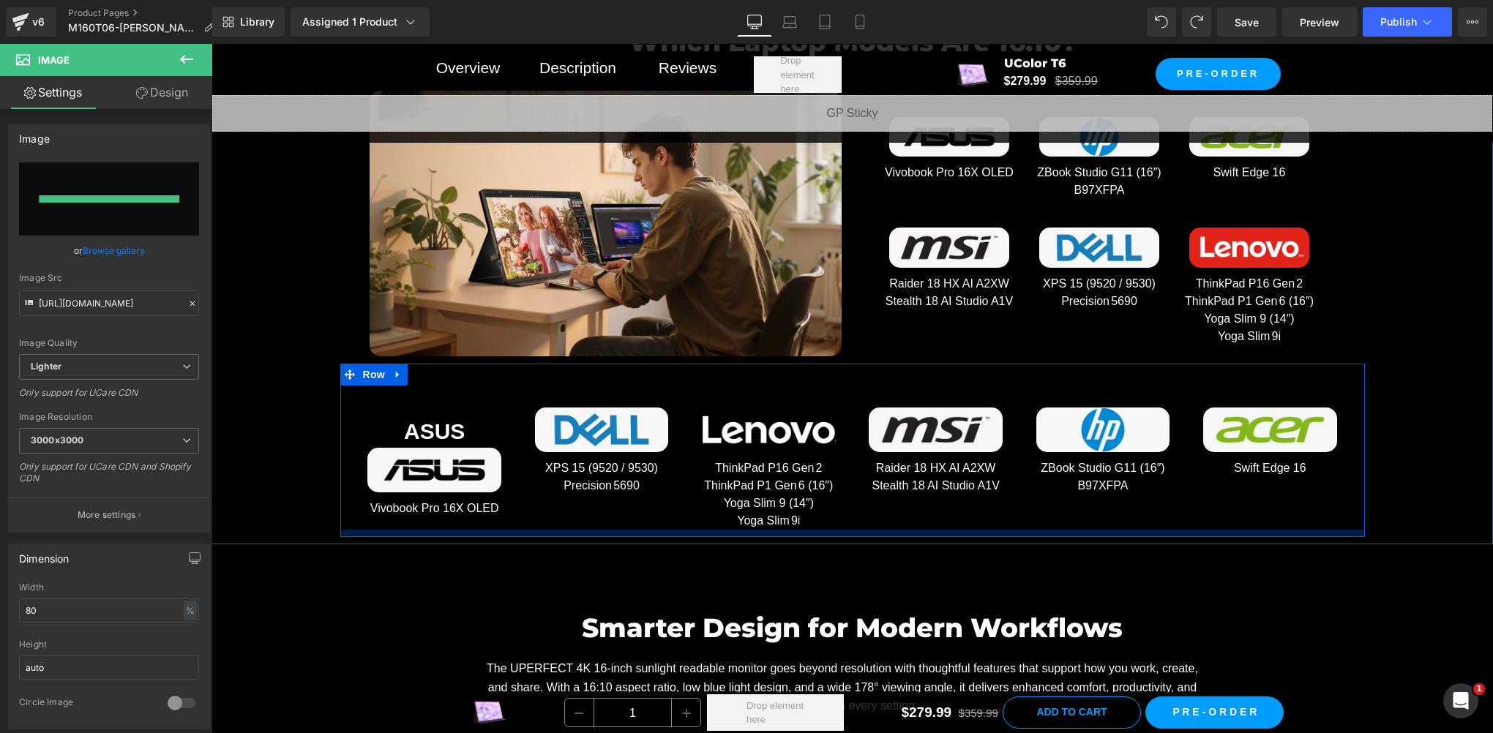
type input "https://ucarecdn.com/dcce8cda-c466-4ffc-8c2f-03d5f433200f/-/format/auto/-/previ…"
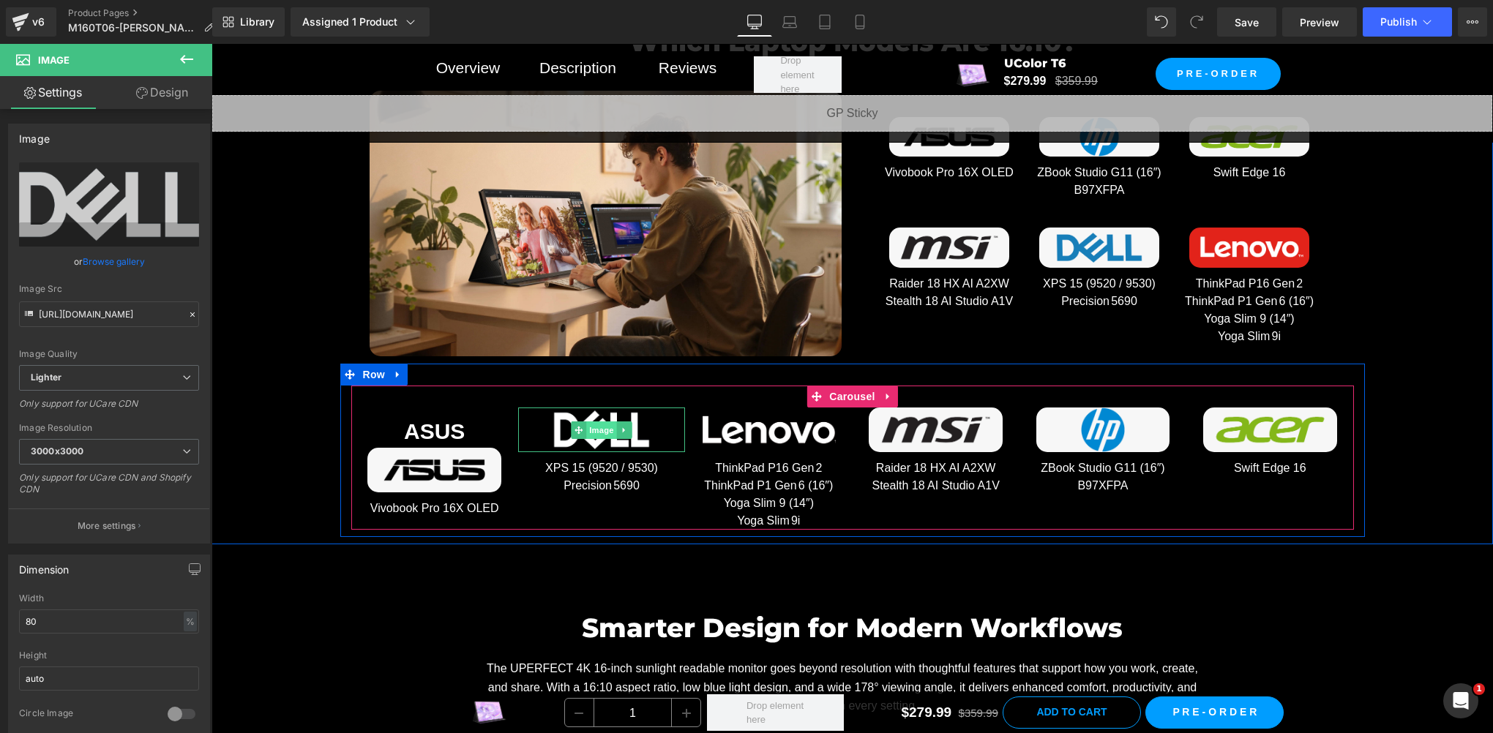
click at [588, 425] on span "Image" at bounding box center [601, 430] width 31 height 18
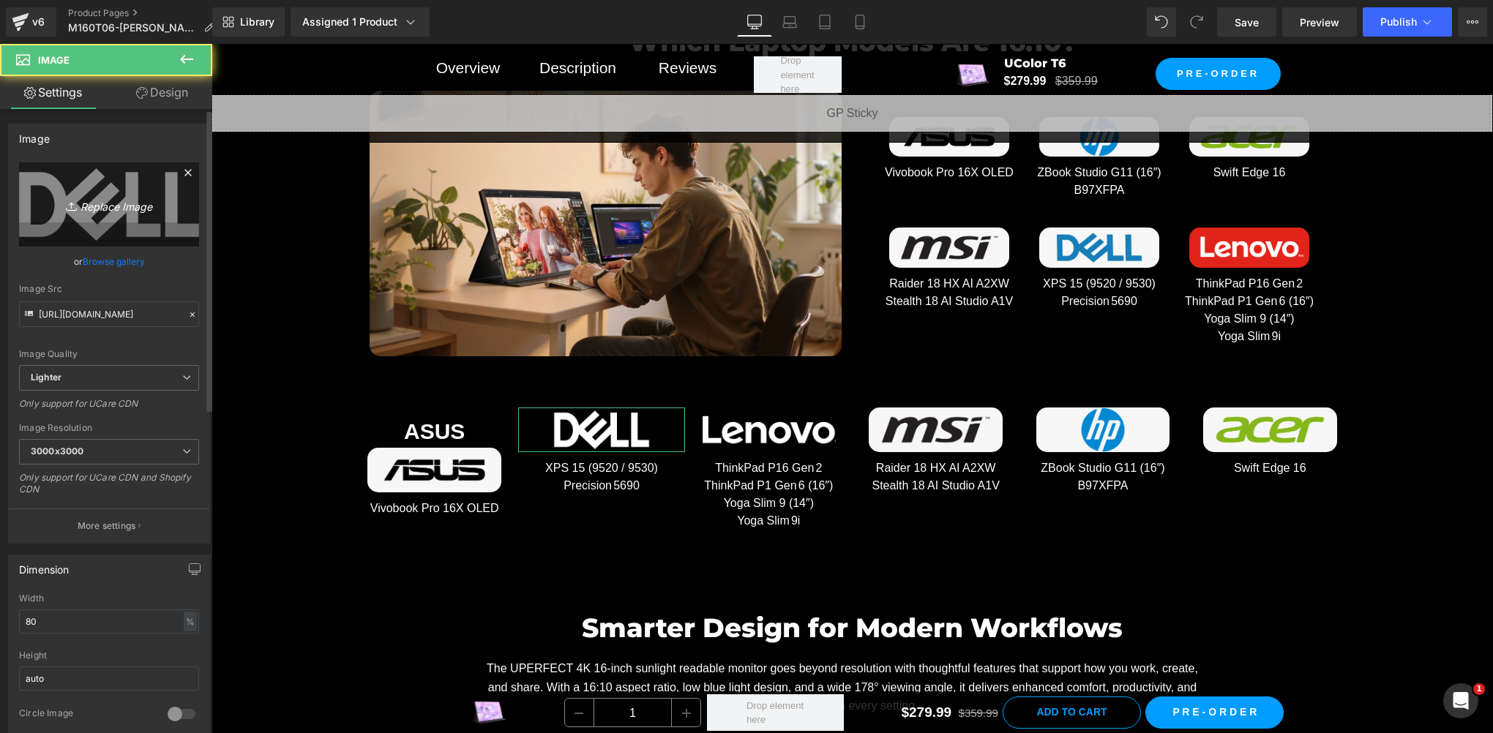
click at [72, 203] on icon at bounding box center [72, 206] width 0 height 6
type input "C:\fakepath\03.png"
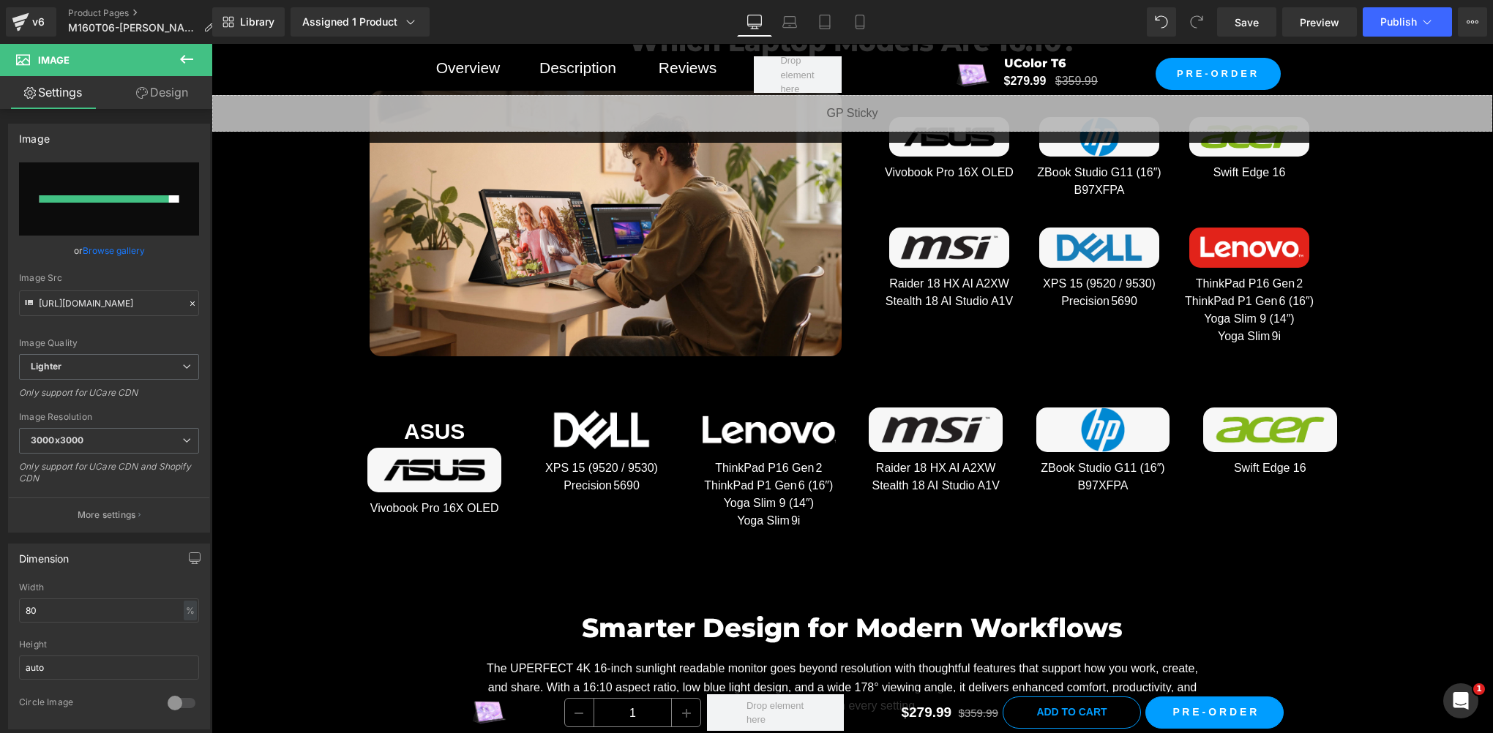
type input "https://ucarecdn.com/3811b4be-4dbc-42ad-8a38-0ade852a7382/-/format/auto/-/previ…"
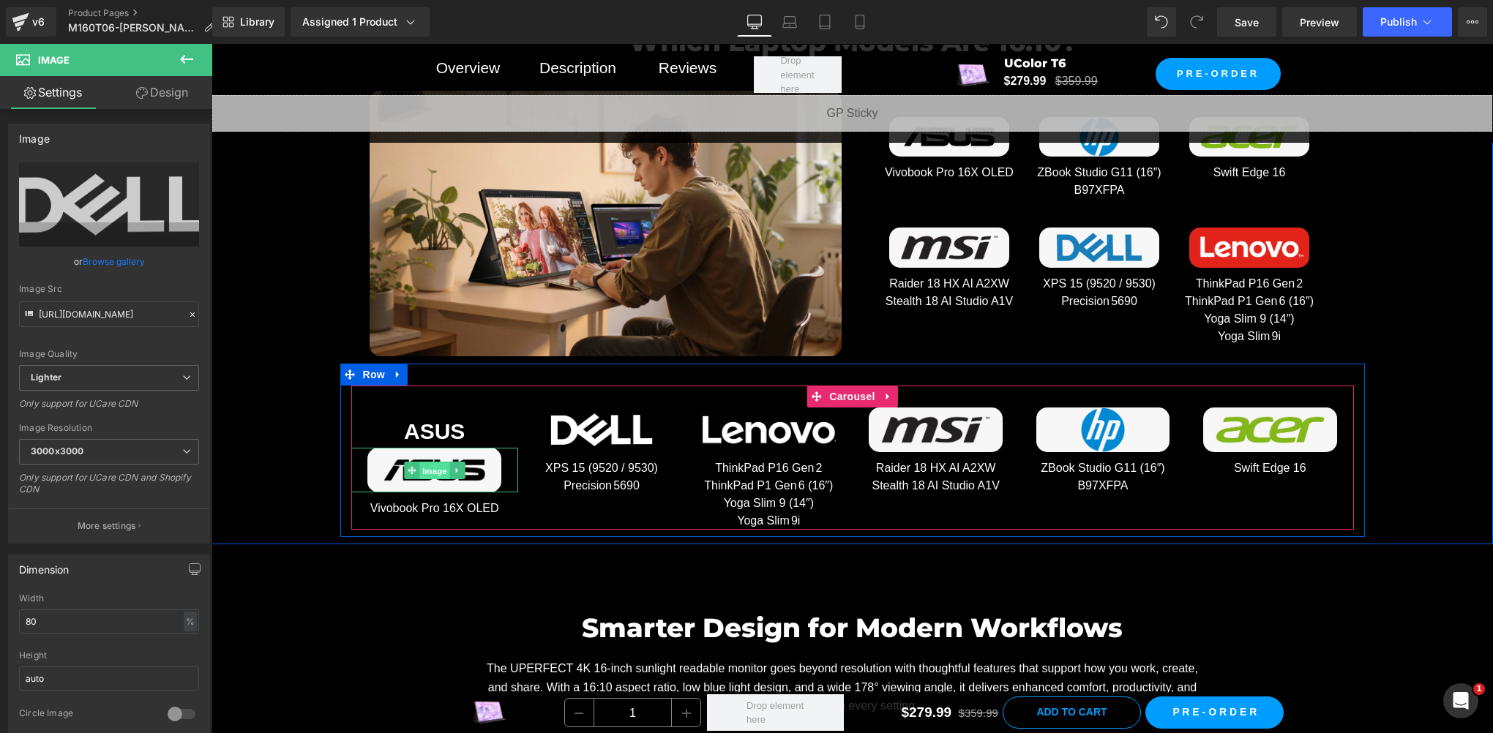
click at [429, 464] on span "Image" at bounding box center [434, 471] width 31 height 18
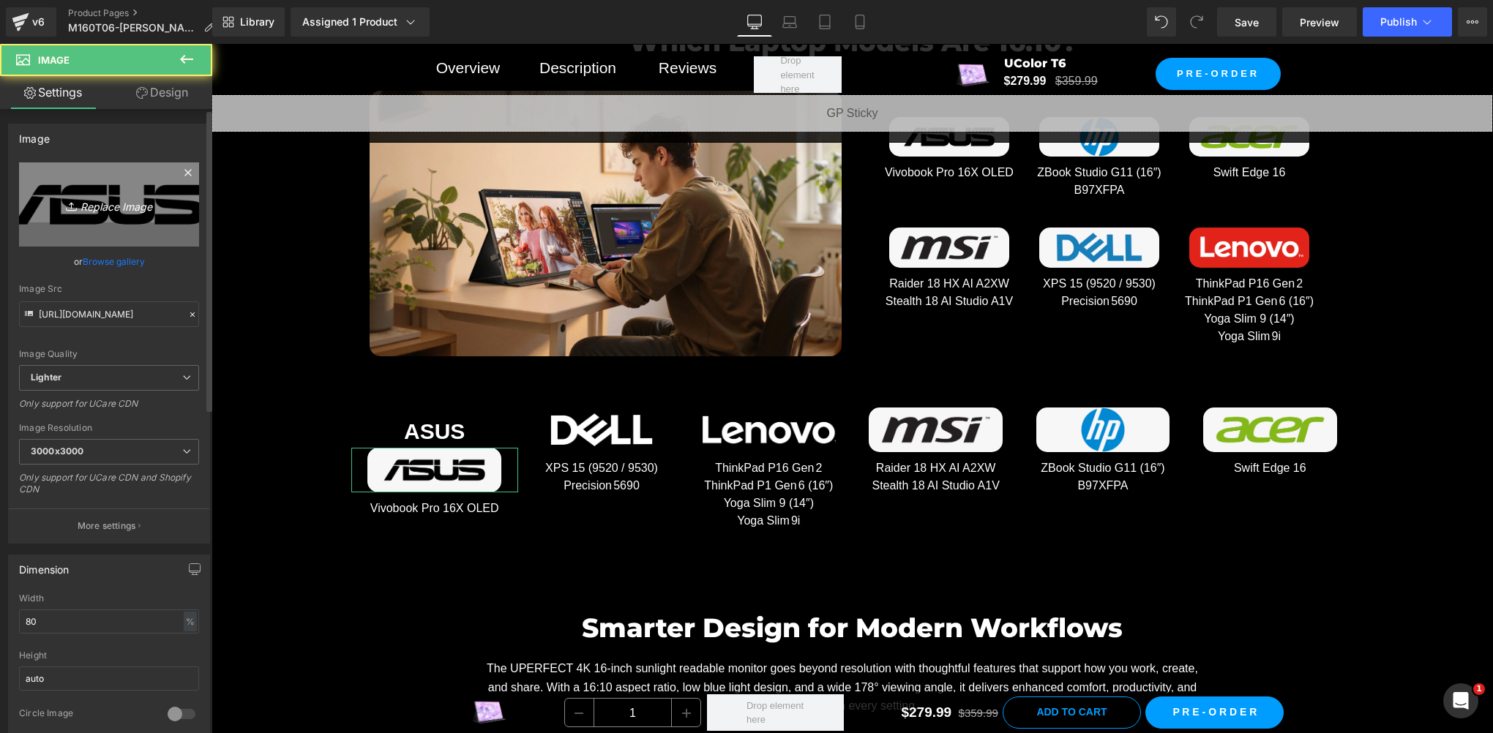
click at [82, 203] on icon "Replace Image" at bounding box center [108, 204] width 117 height 18
type input "C:\fakepath\04.png"
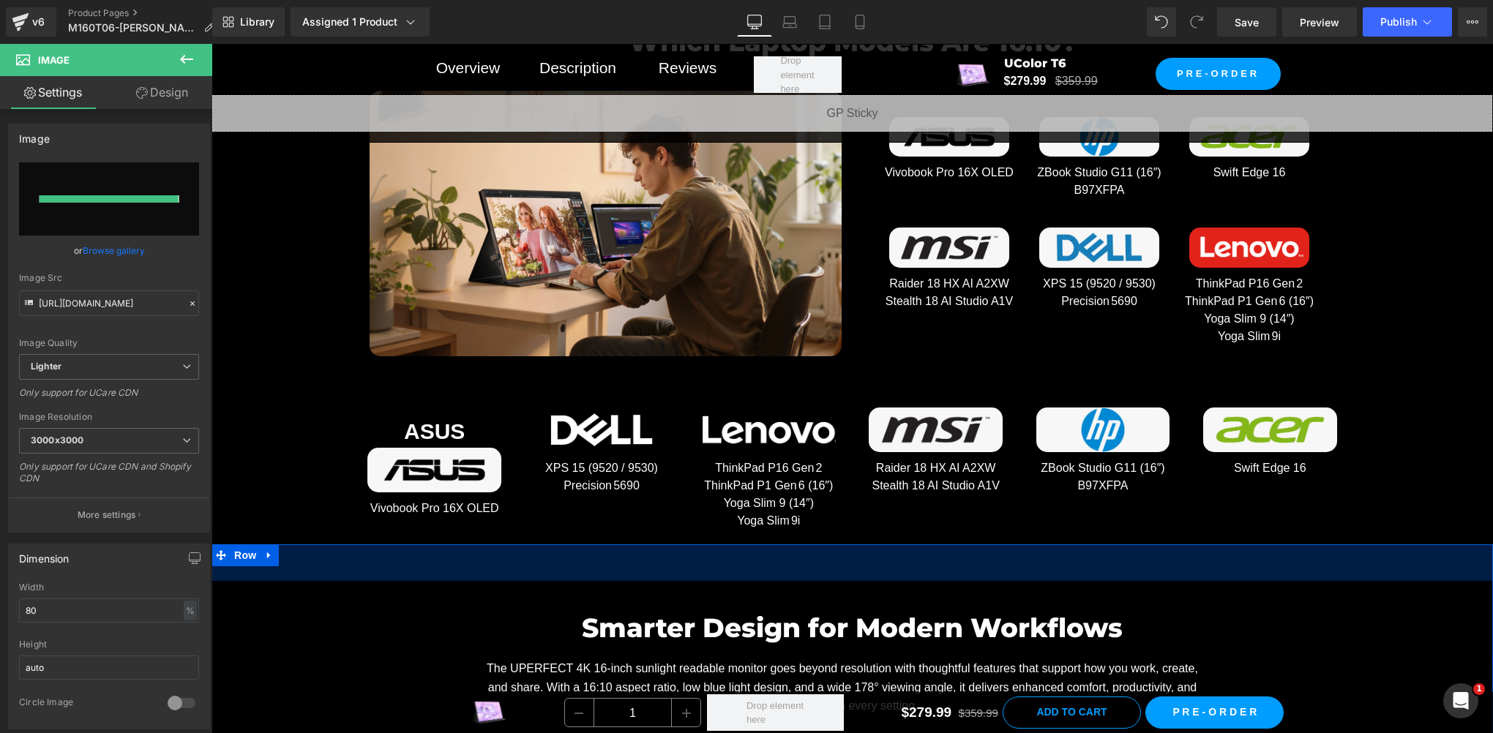
type input "https://ucarecdn.com/20260edb-c3e9-401f-9362-6d9cf5dd5bdb/-/format/auto/-/previ…"
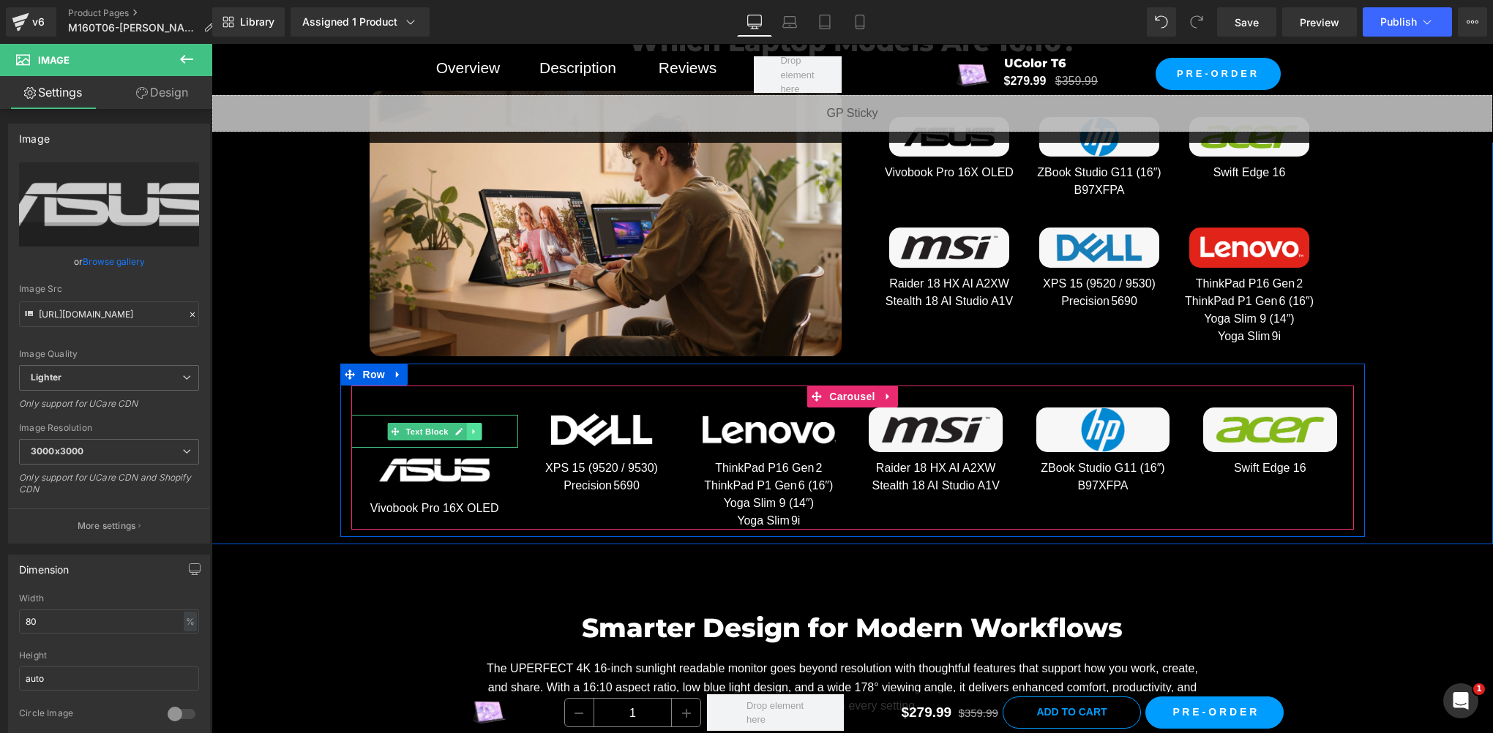
click at [470, 427] on icon at bounding box center [474, 431] width 8 height 9
click at [477, 428] on icon at bounding box center [481, 431] width 8 height 8
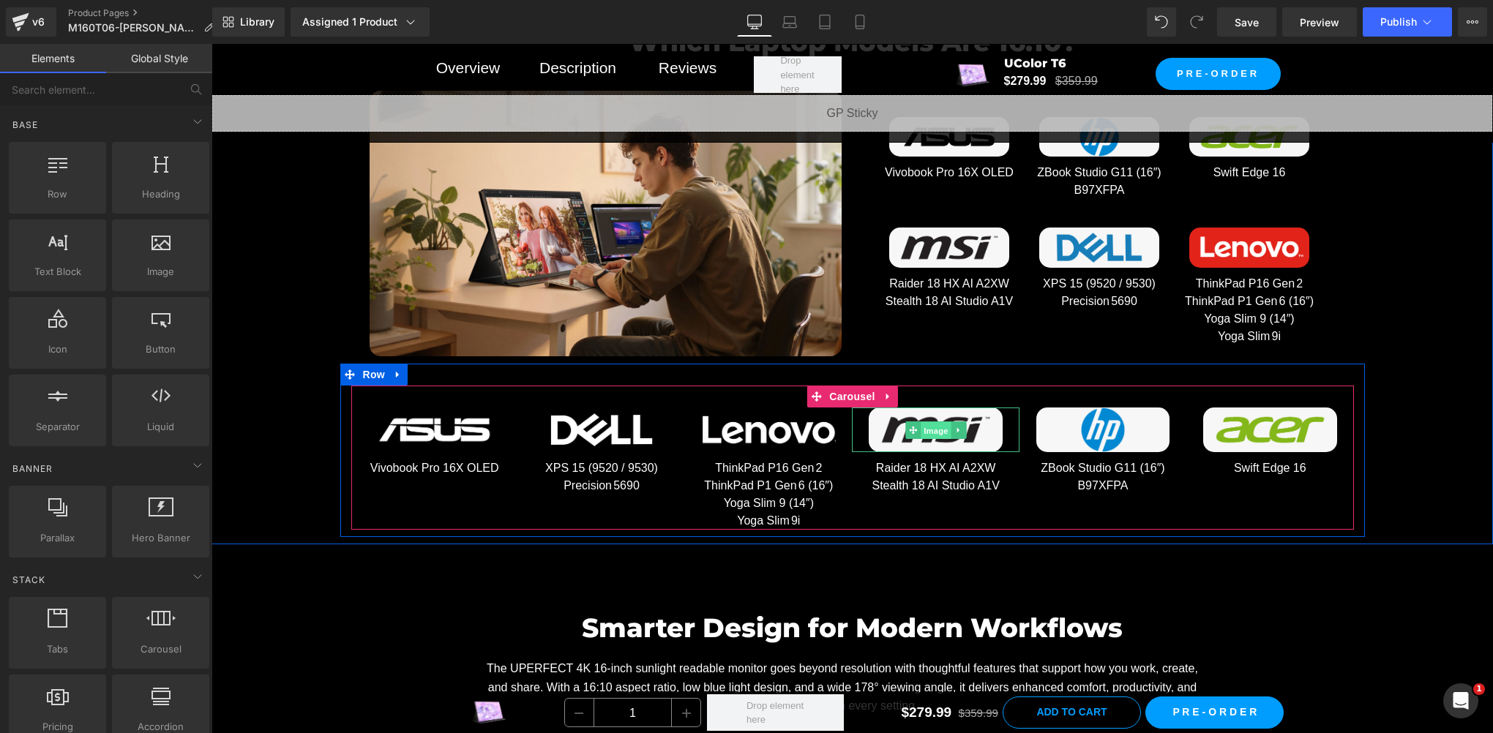
click at [921, 425] on span "Image" at bounding box center [936, 430] width 31 height 18
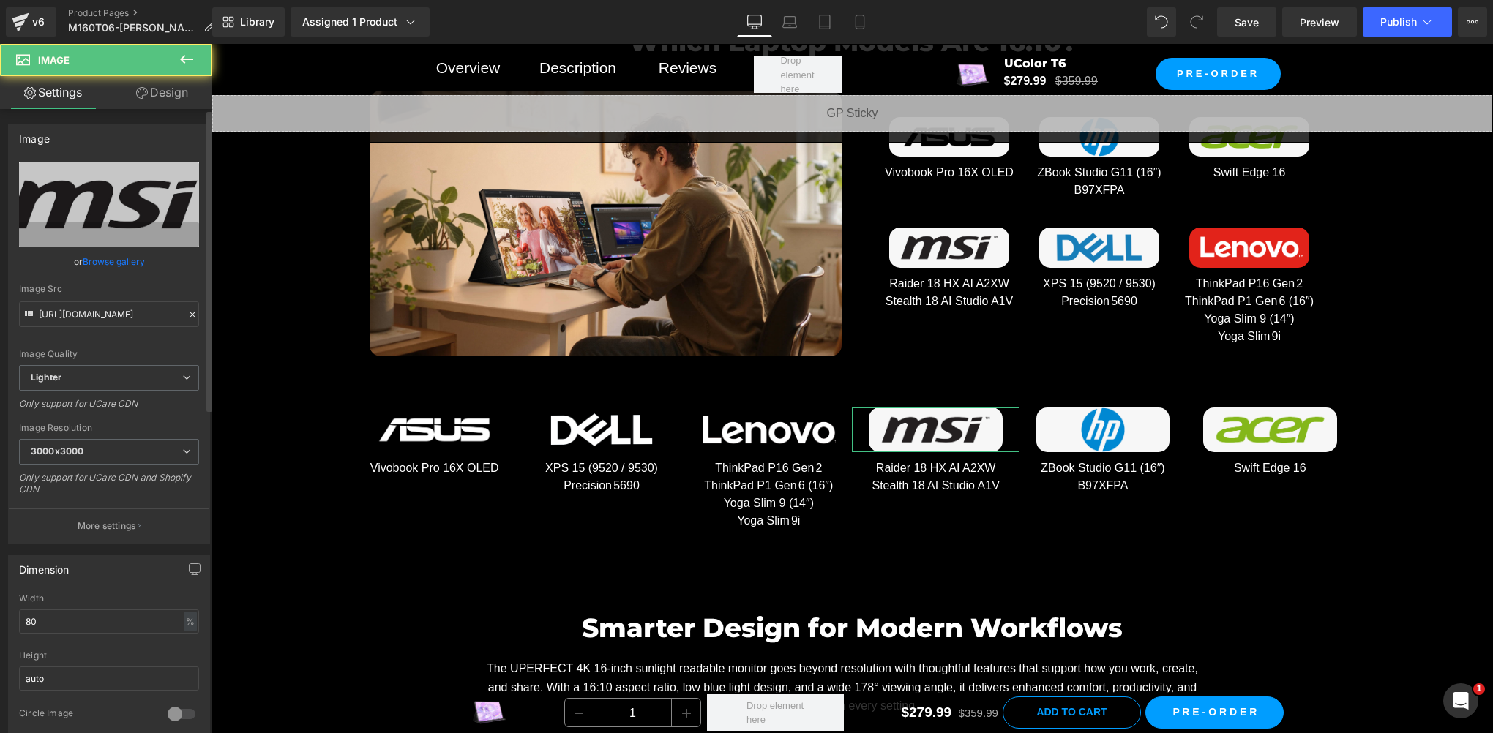
click at [20, 152] on div "Image https://ucarecdn.com/e295d23a-cc7c-4fc3-b188-41928235cc7f/-/format/auto/-…" at bounding box center [109, 334] width 202 height 420
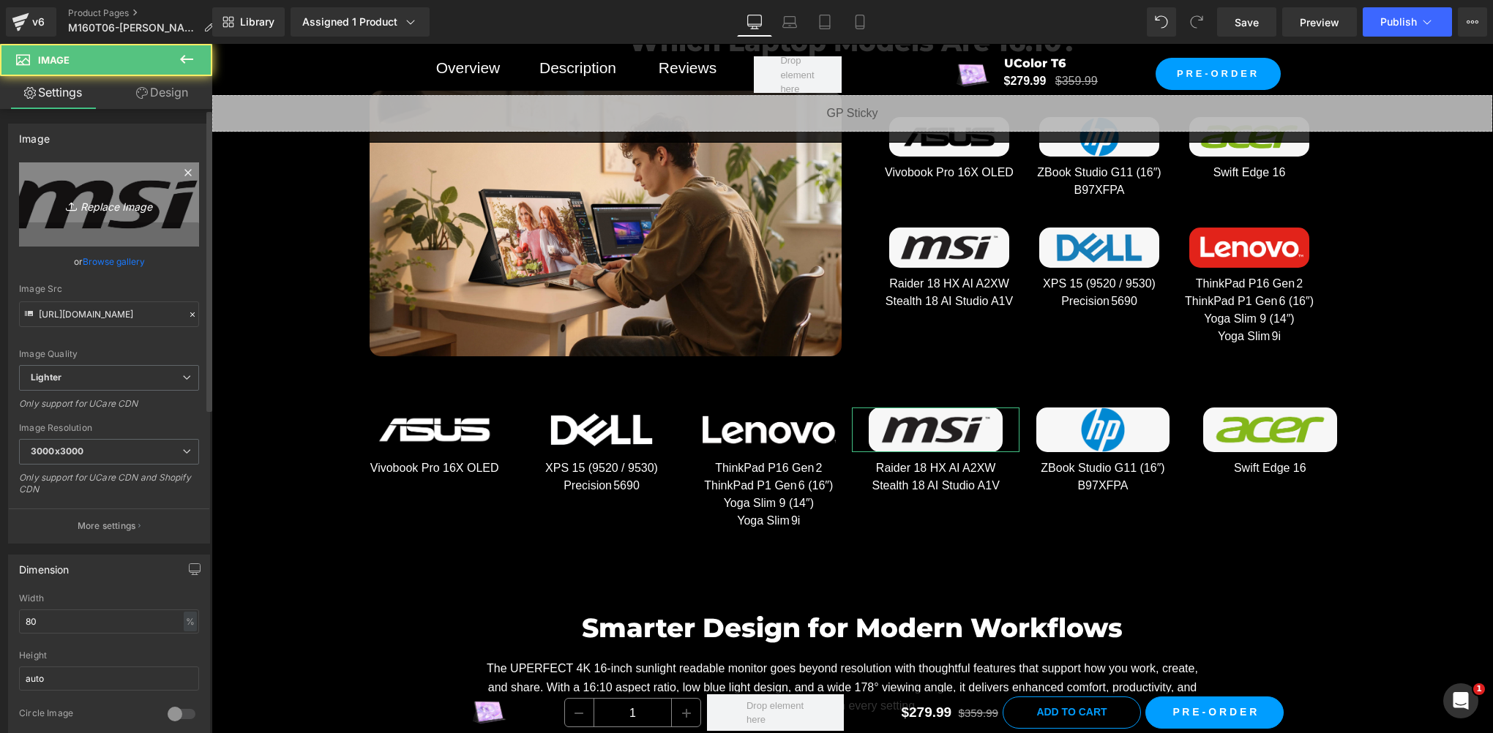
click at [85, 217] on link "Replace Image" at bounding box center [109, 204] width 180 height 84
type input "C:\fakepath\05.png"
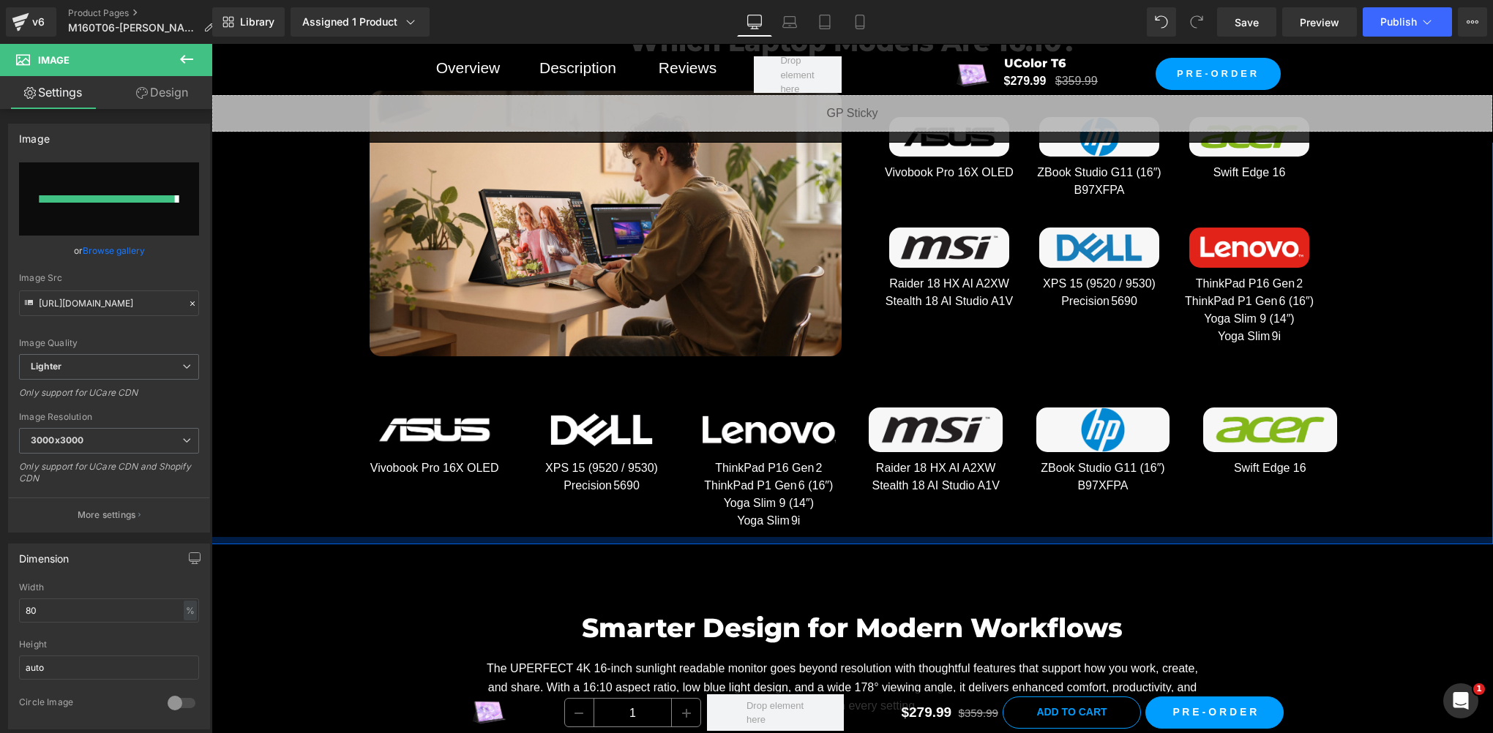
type input "https://ucarecdn.com/419e1684-699f-401d-bc38-eaa40fbb3637/-/format/auto/-/previ…"
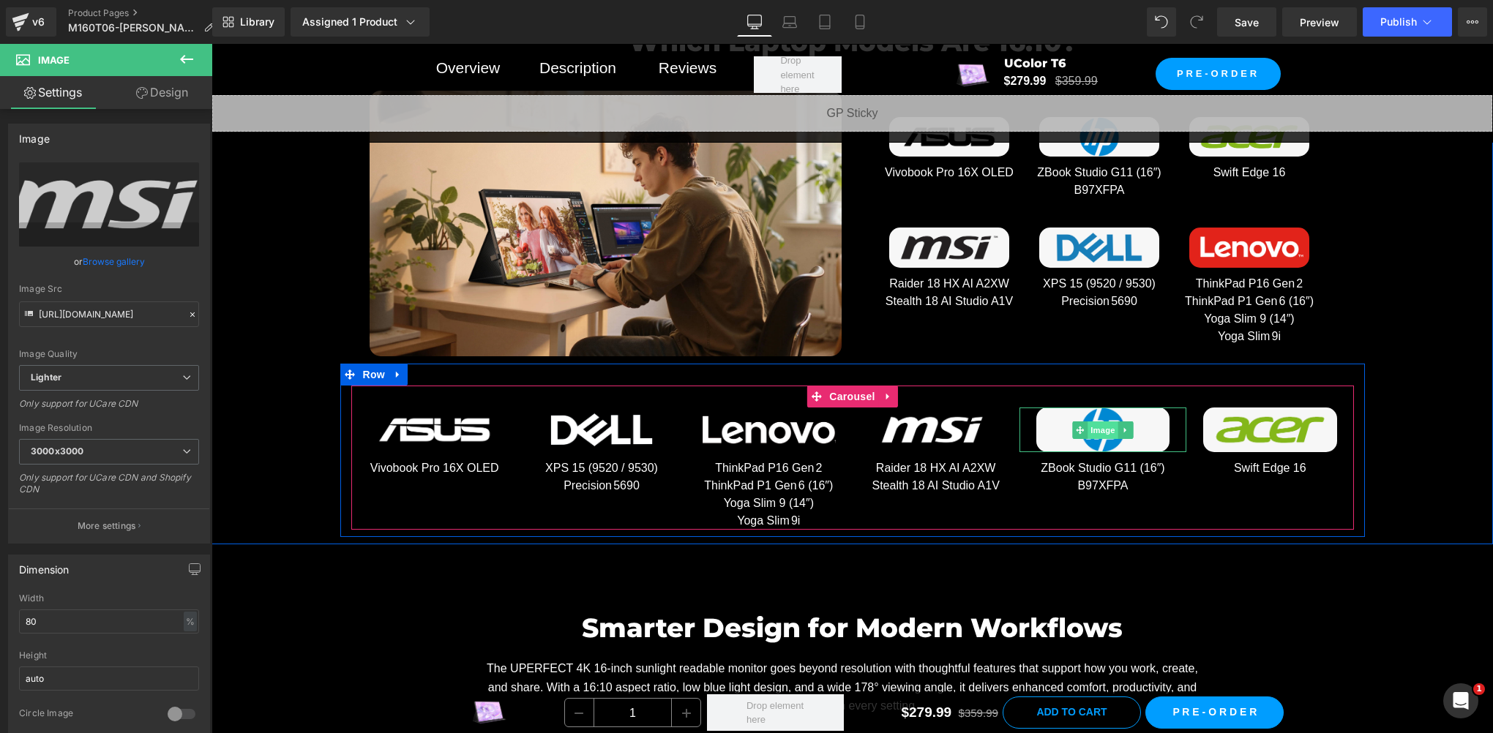
click at [1103, 429] on span "Image" at bounding box center [1102, 430] width 31 height 18
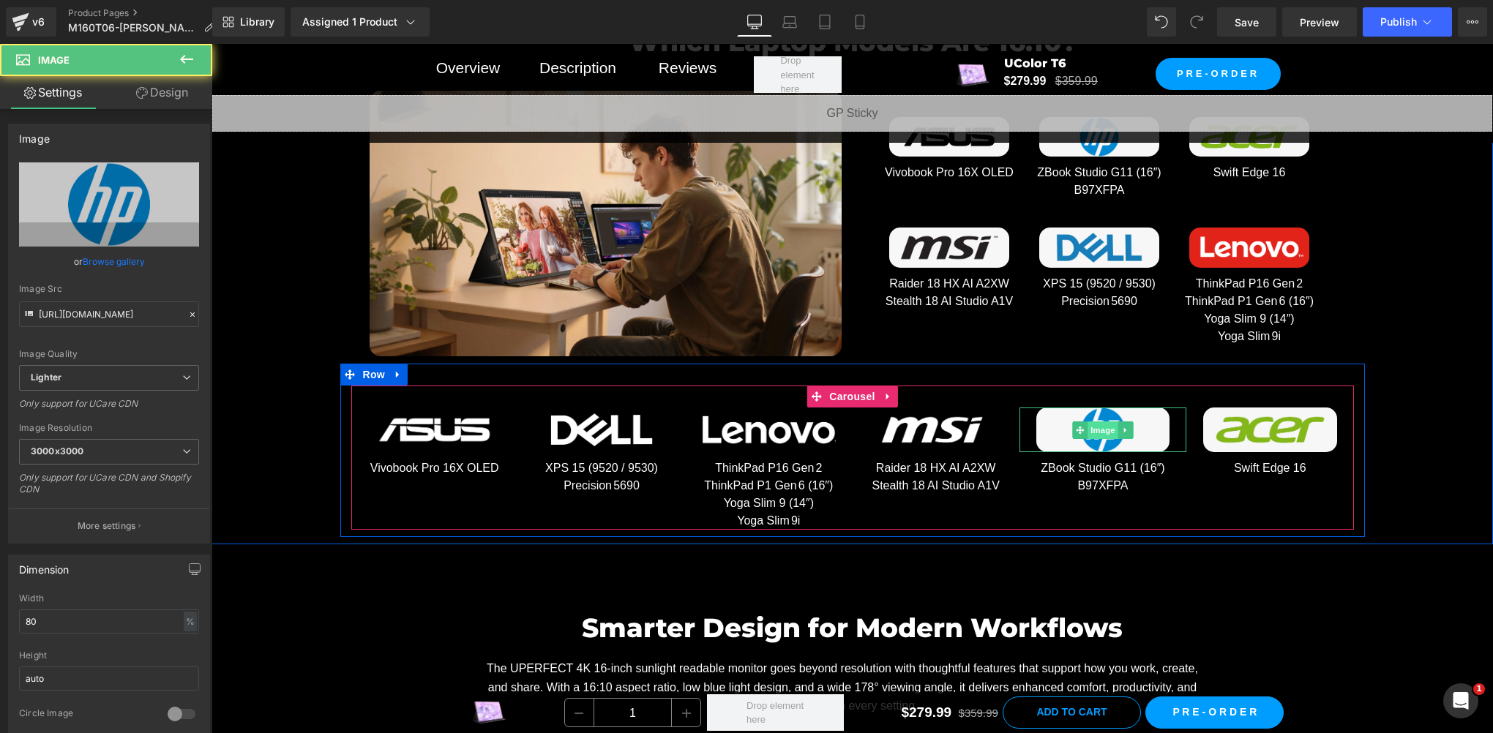
click at [1089, 430] on span "Image" at bounding box center [1102, 430] width 31 height 18
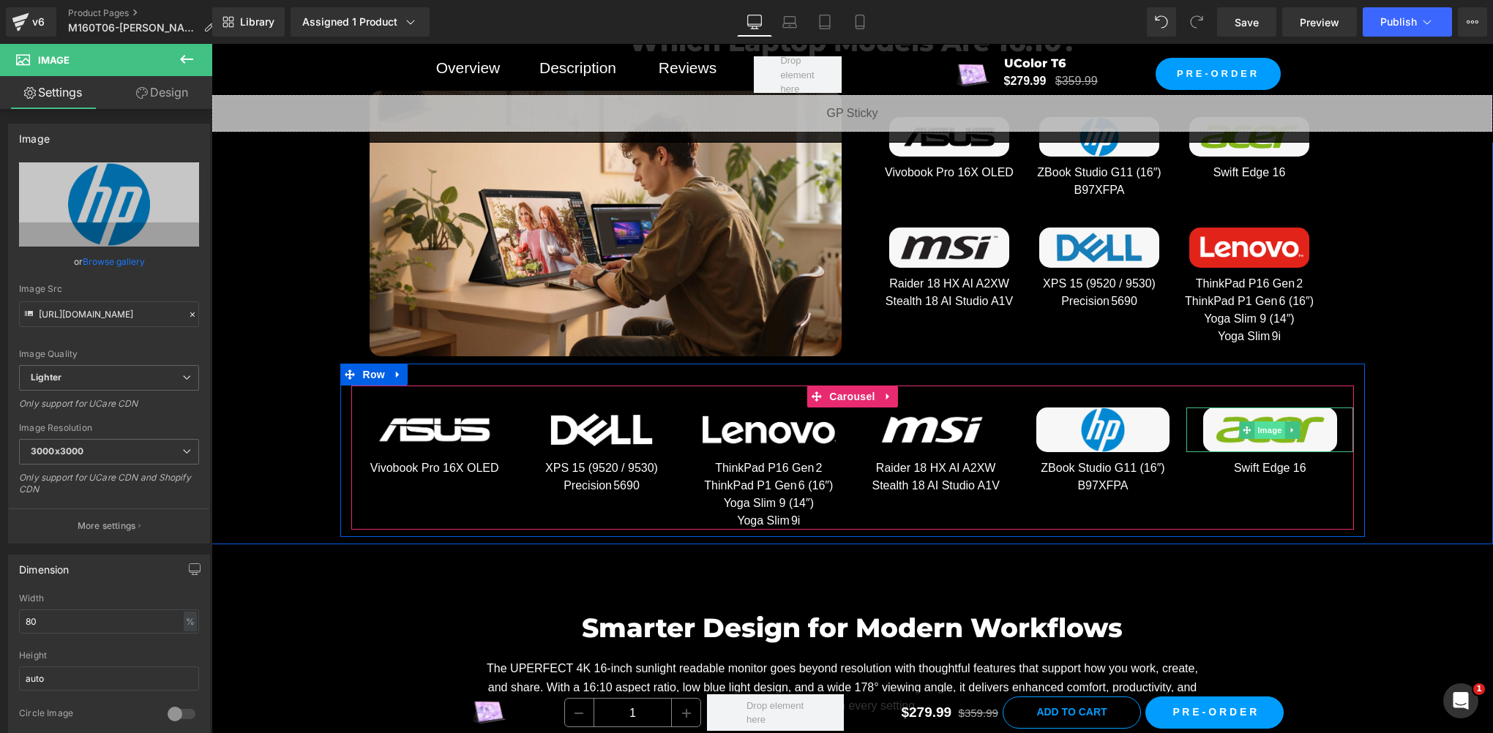
click at [1259, 422] on span "Image" at bounding box center [1270, 430] width 31 height 18
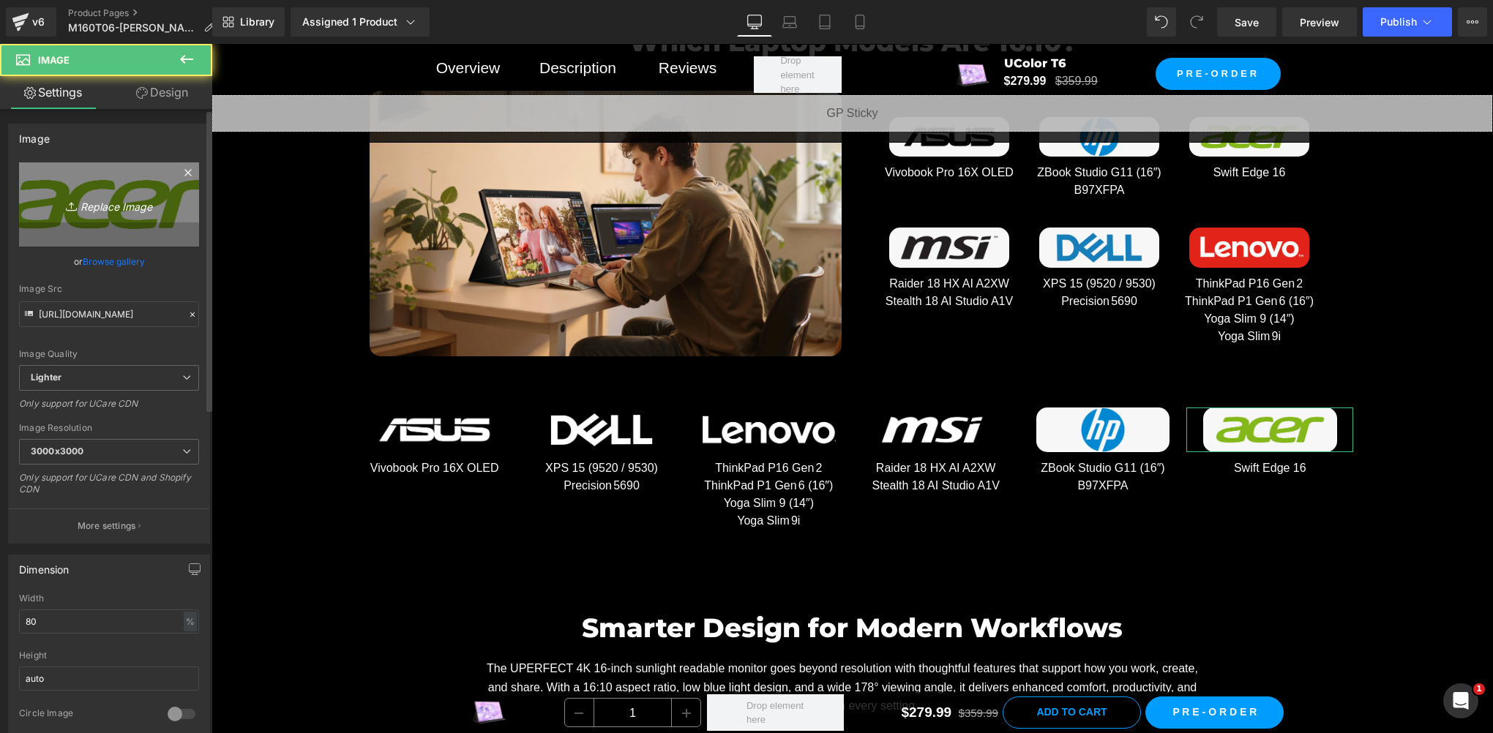
click at [116, 217] on link "Replace Image" at bounding box center [109, 204] width 180 height 84
type input "C:\fakepath\06.png"
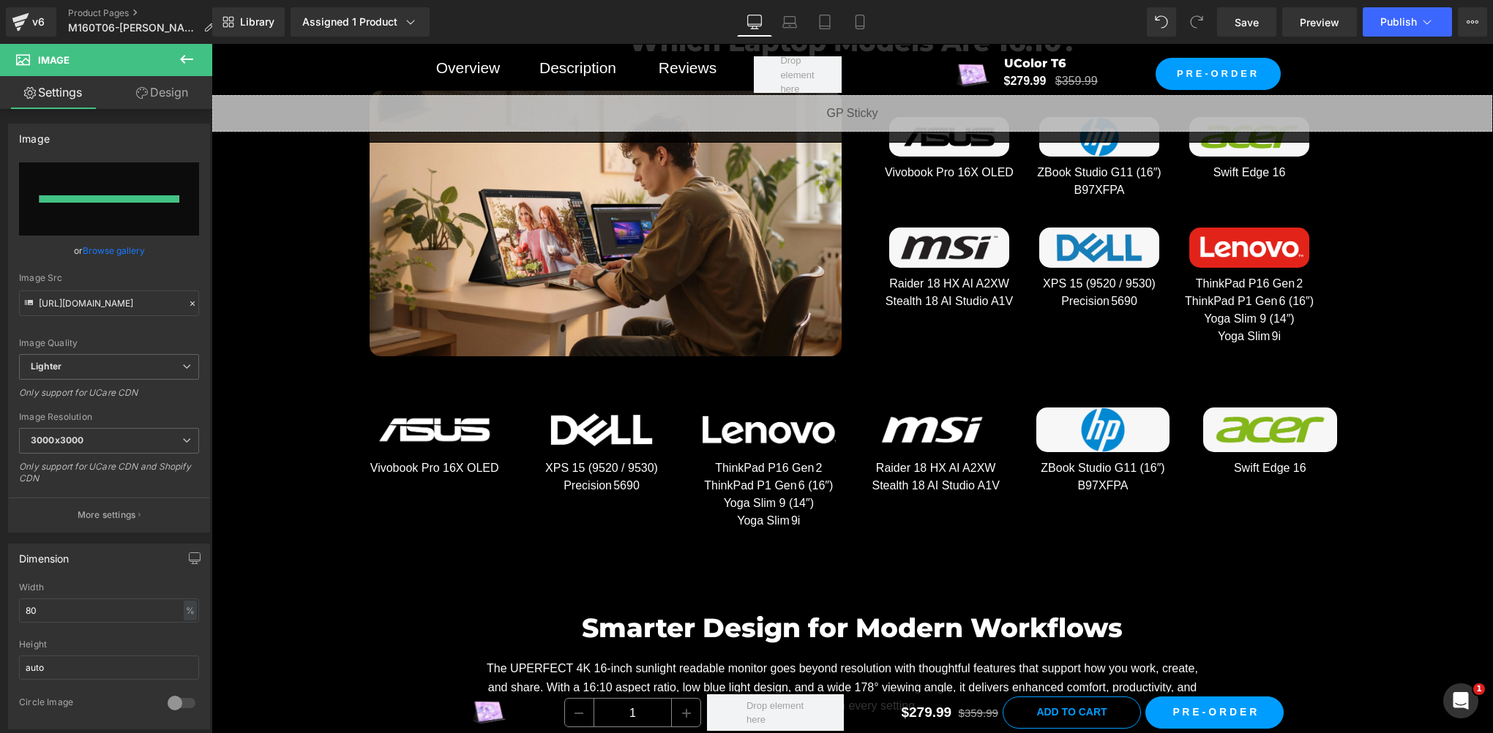
type input "https://ucarecdn.com/f58dab9f-dfa8-45f4-8e77-06825fac13e9/-/format/auto/-/previ…"
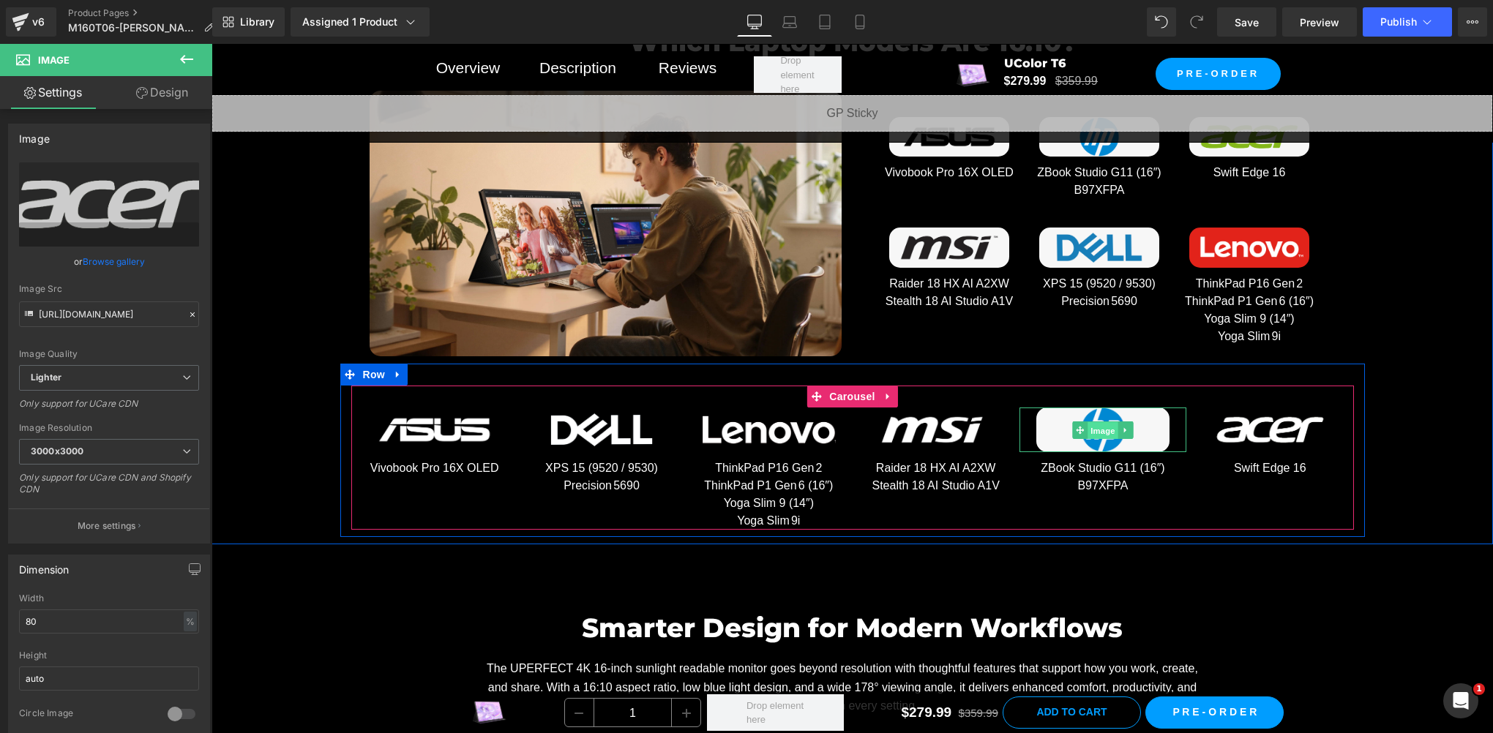
click at [1101, 421] on span "Image" at bounding box center [1102, 430] width 31 height 18
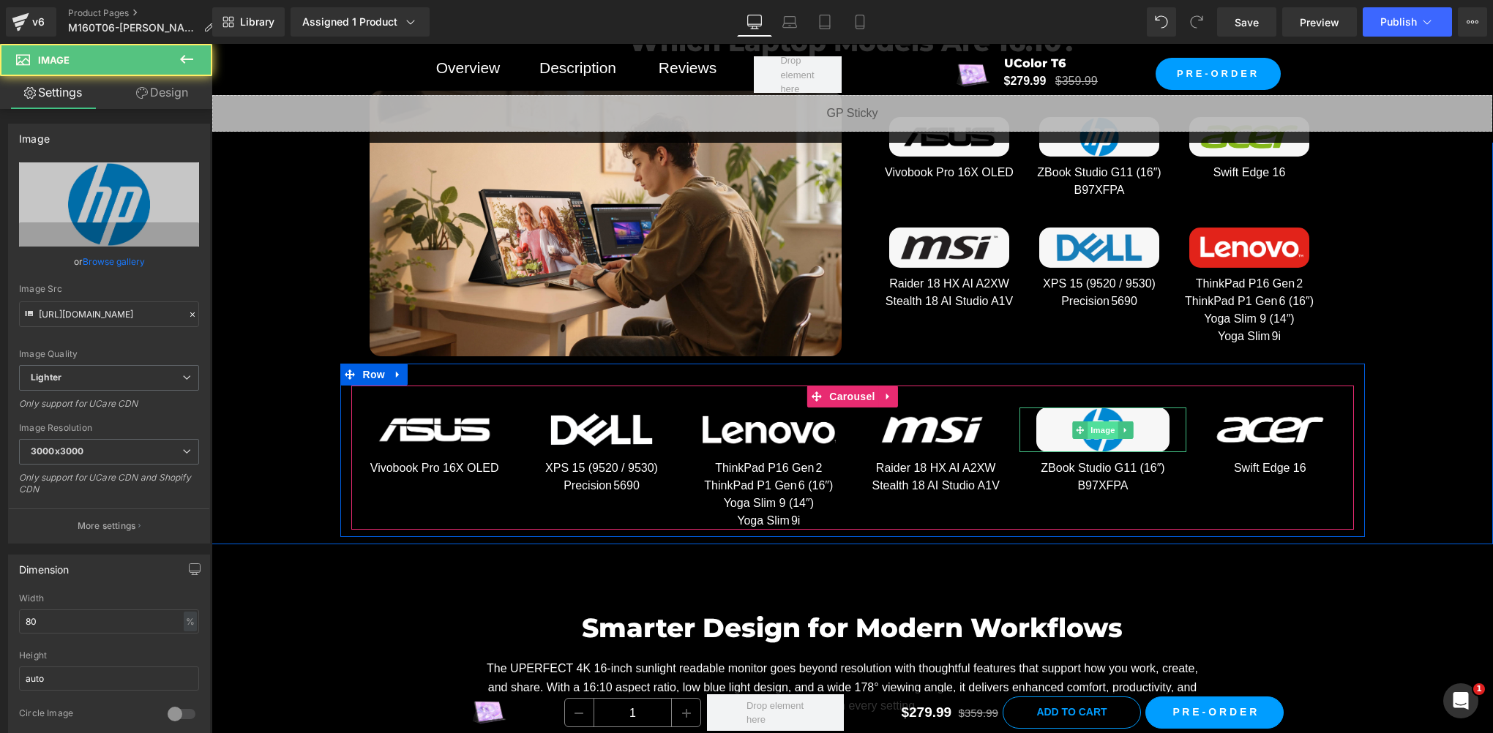
click at [1101, 421] on span "Image" at bounding box center [1102, 430] width 31 height 18
click at [1090, 426] on span "Image" at bounding box center [1102, 430] width 31 height 18
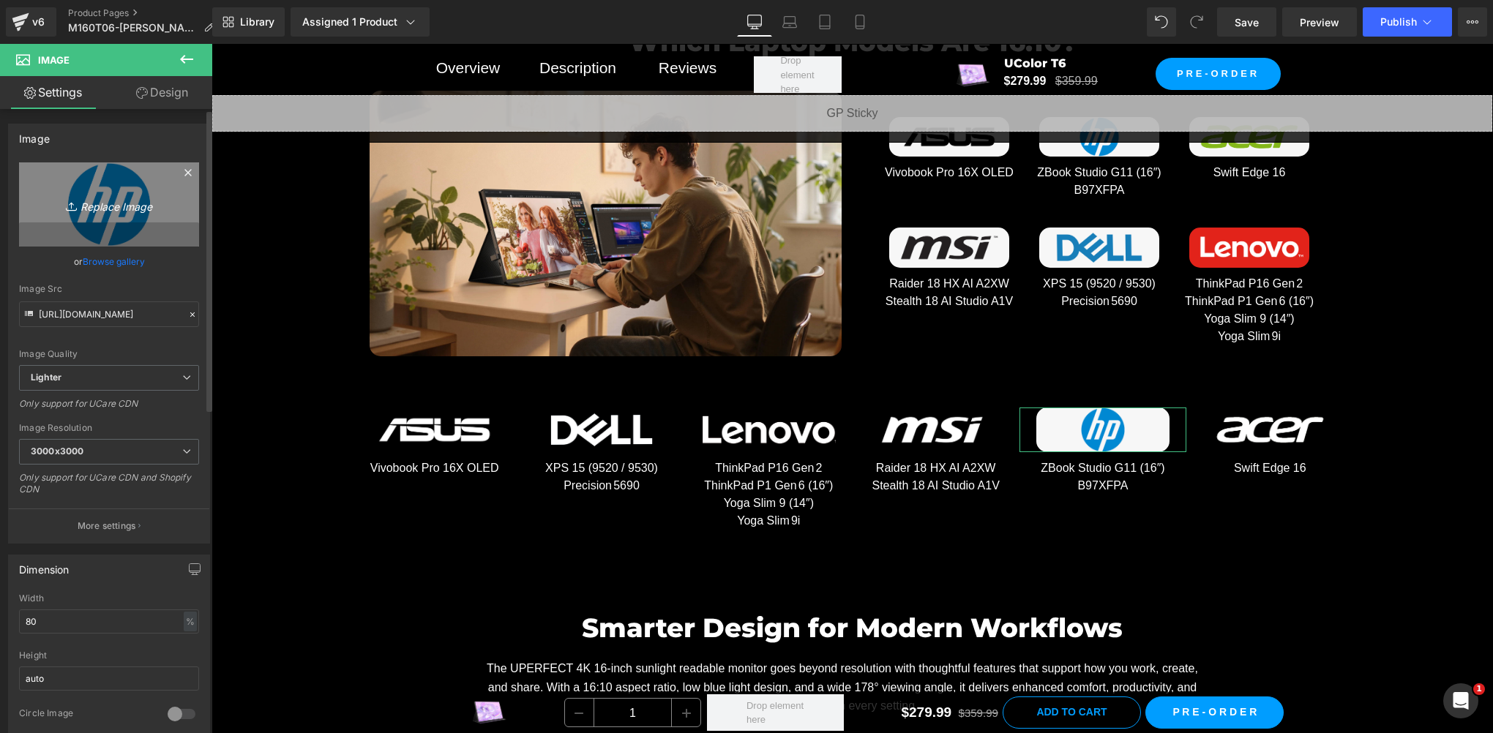
click at [102, 214] on link "Replace Image" at bounding box center [109, 204] width 180 height 84
type input "C:\fakepath\07.png"
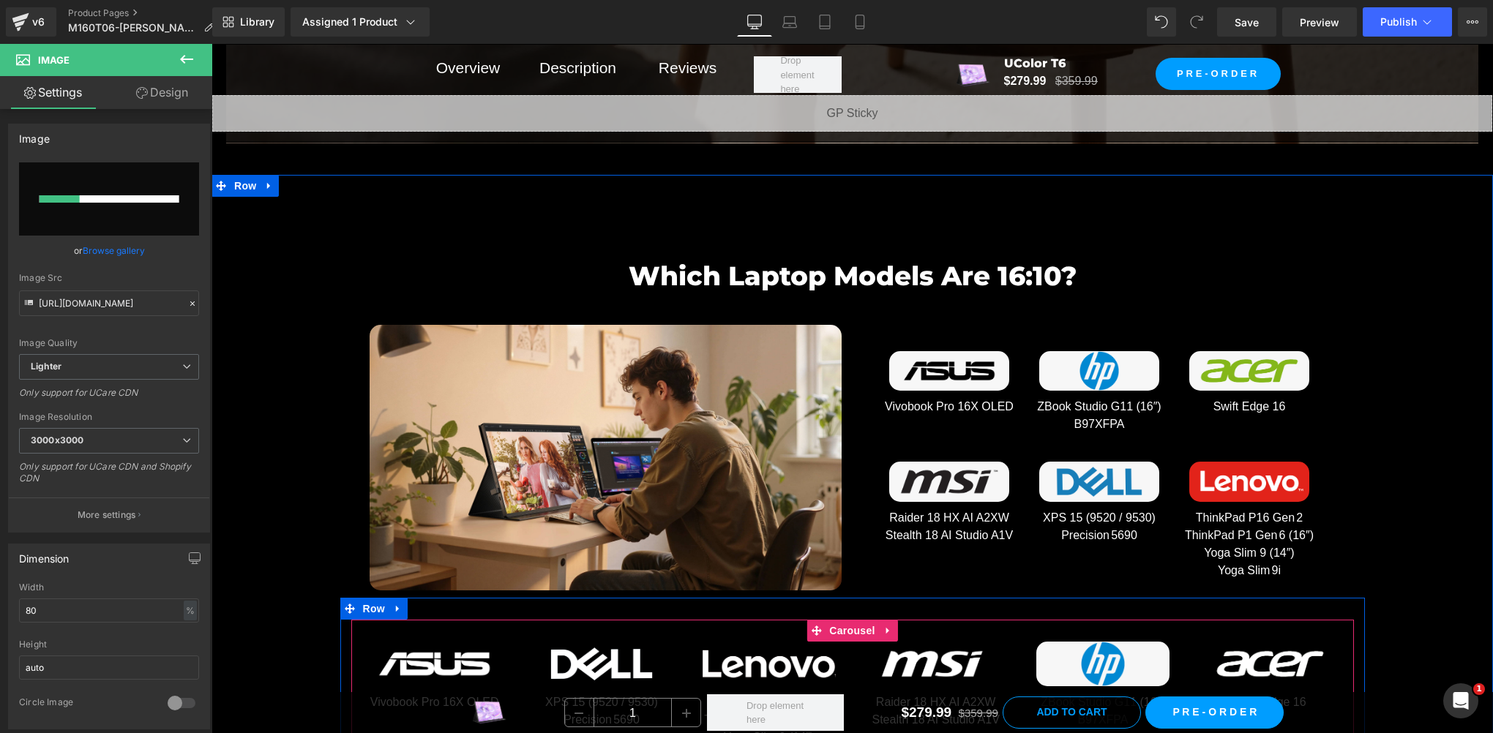
scroll to position [7061, 0]
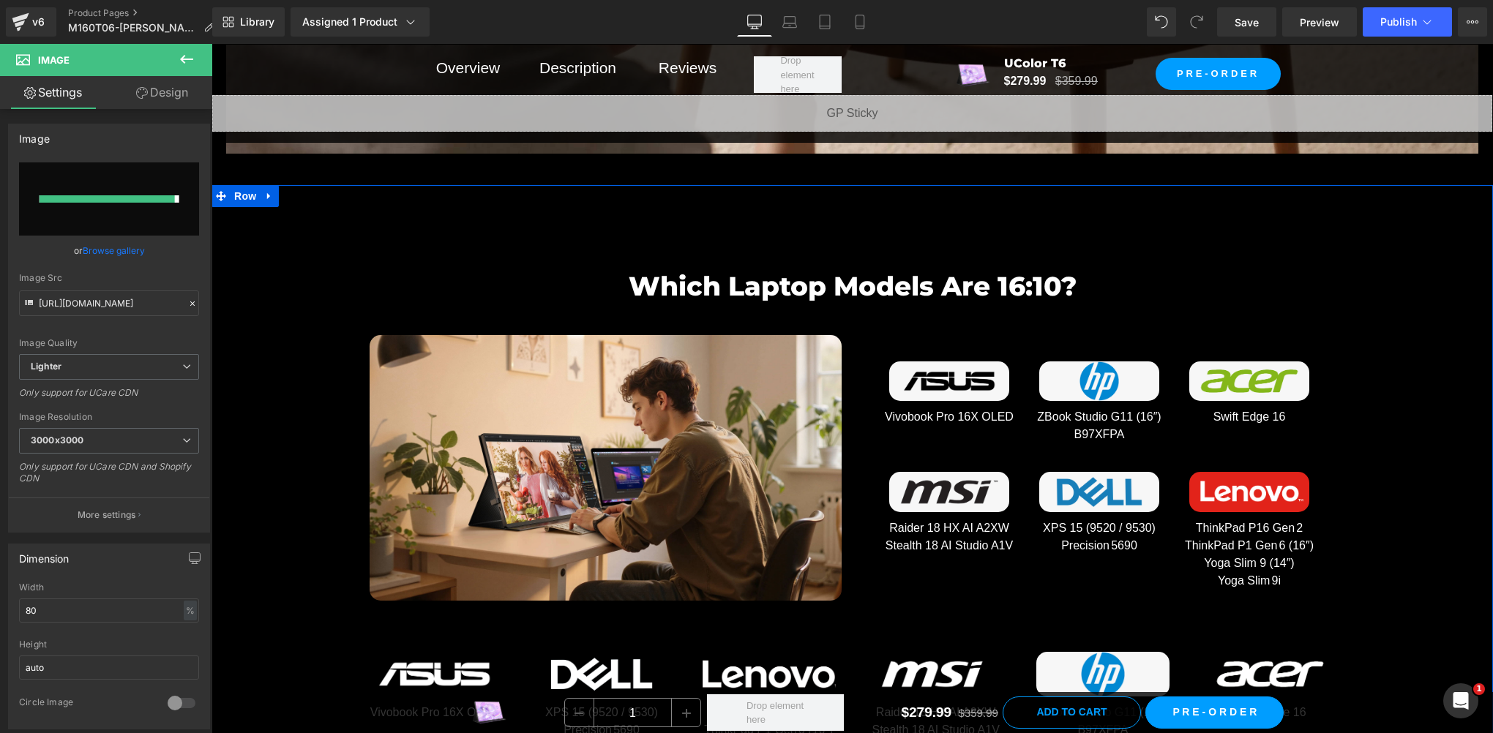
type input "https://ucarecdn.com/c0ac7d2c-2eda-4c50-bd24-b9885df45b3f/-/format/auto/-/previ…"
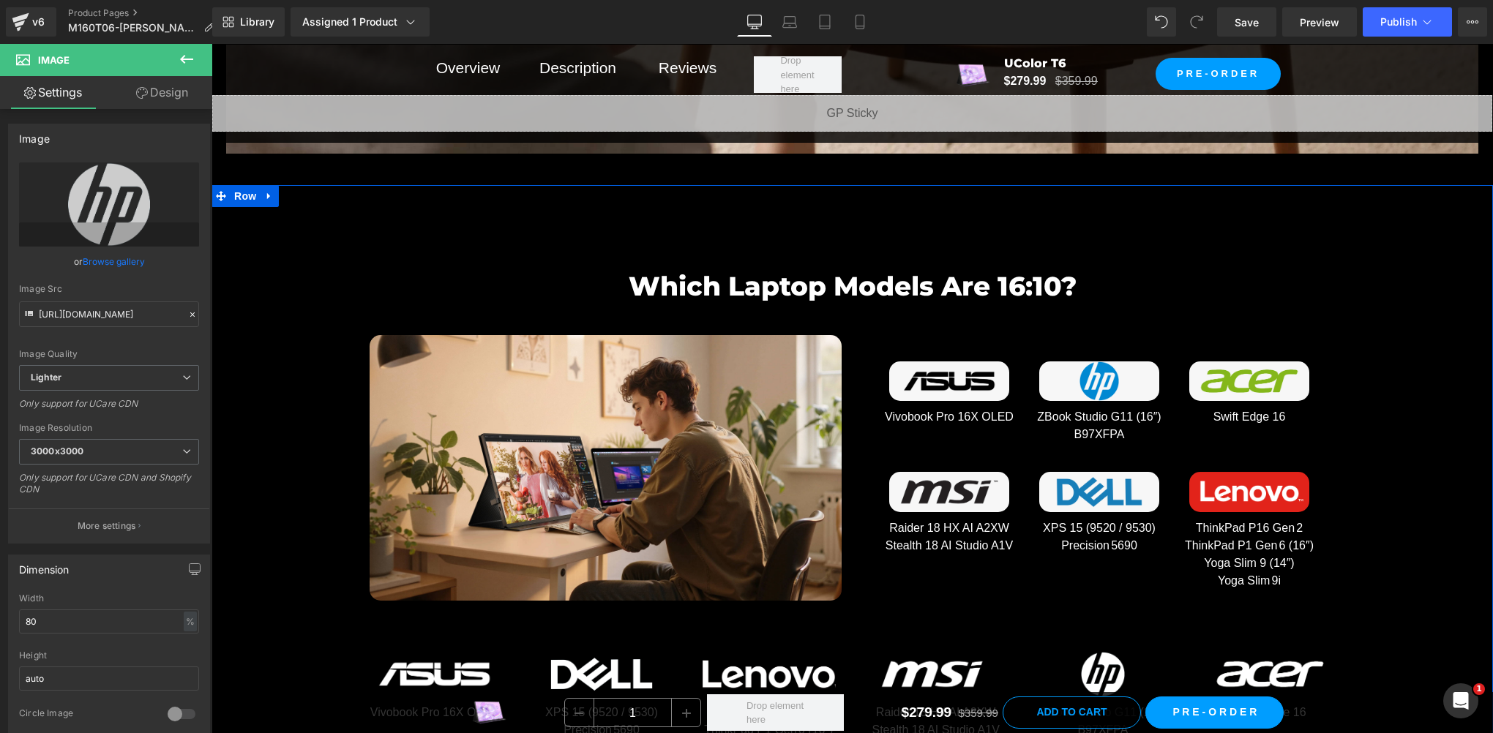
scroll to position [7305, 0]
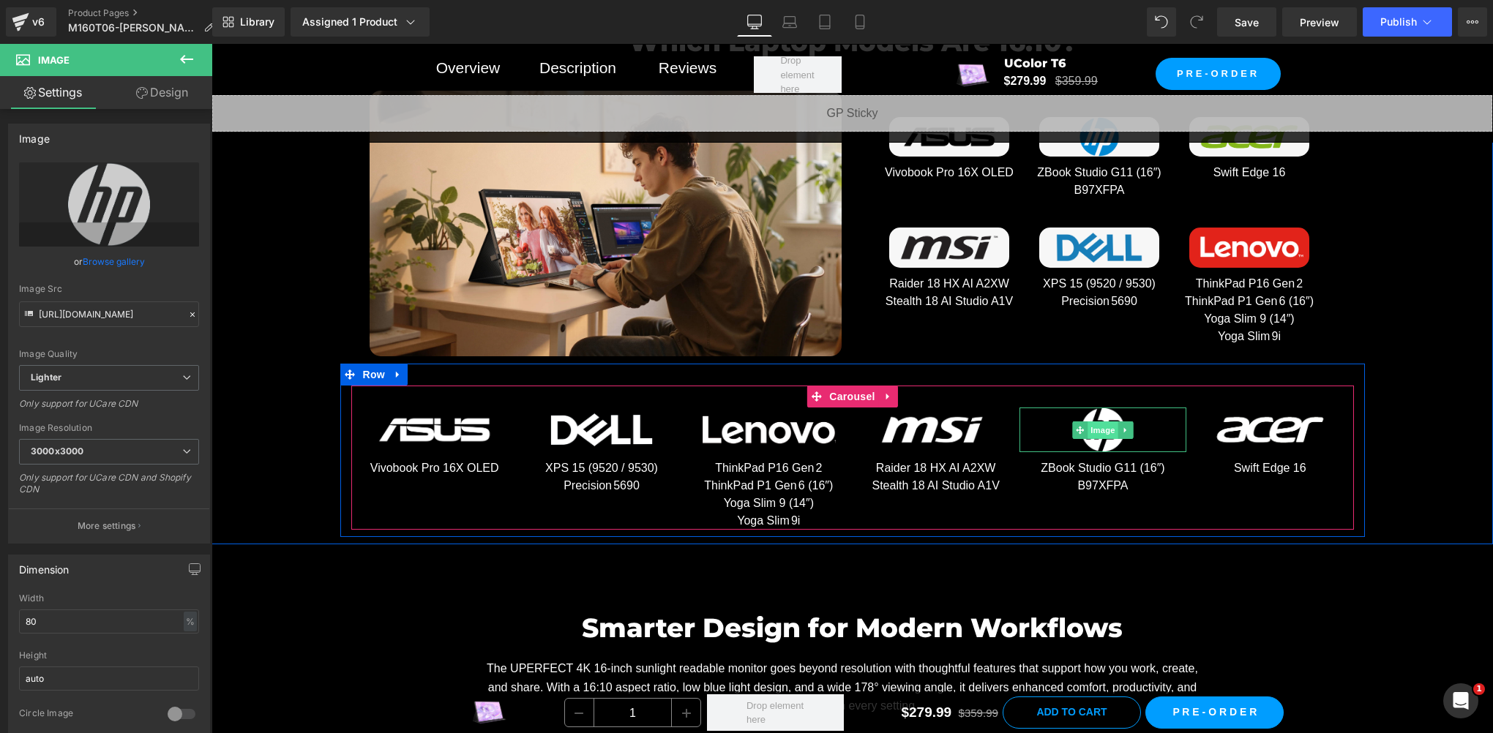
click at [1094, 421] on span "Image" at bounding box center [1102, 430] width 31 height 18
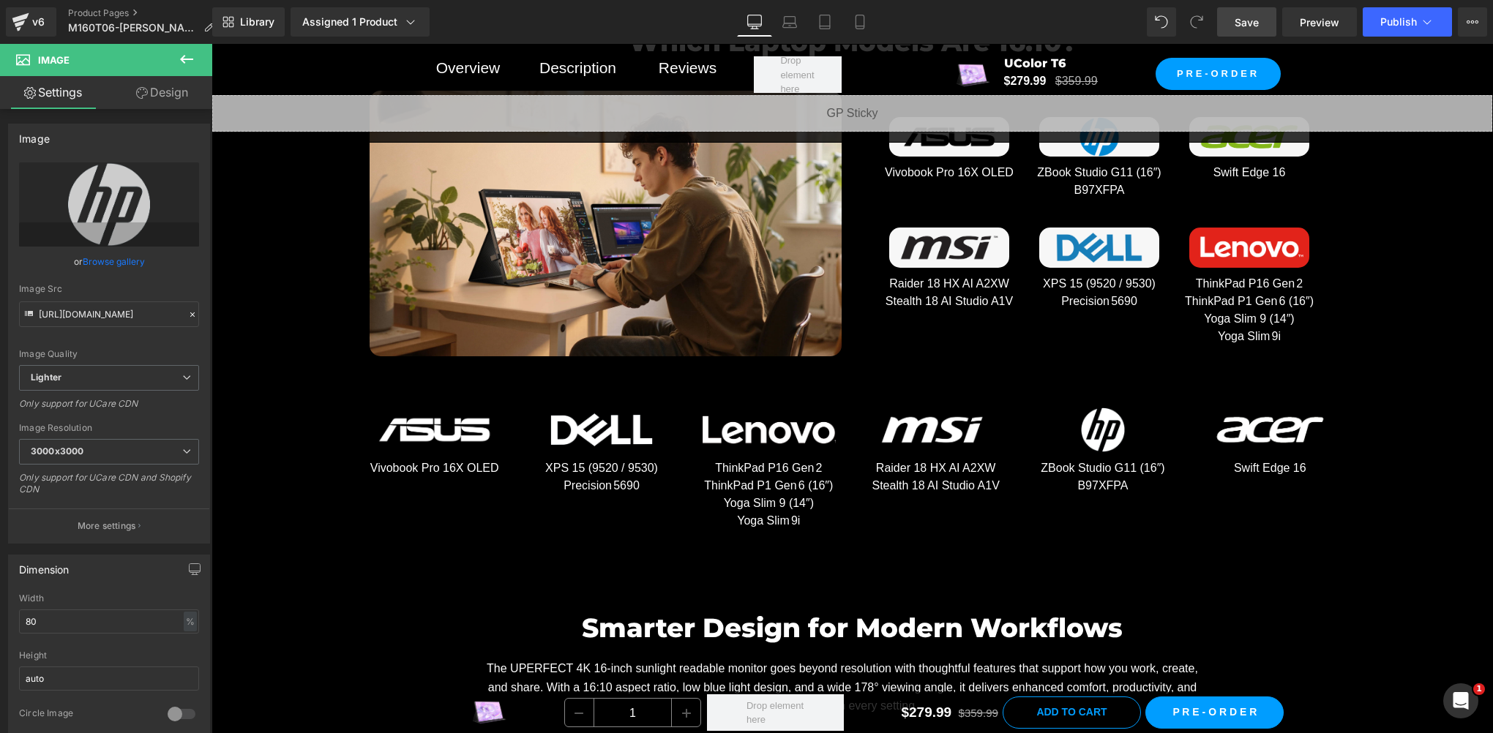
click at [1244, 31] on link "Save" at bounding box center [1246, 21] width 59 height 29
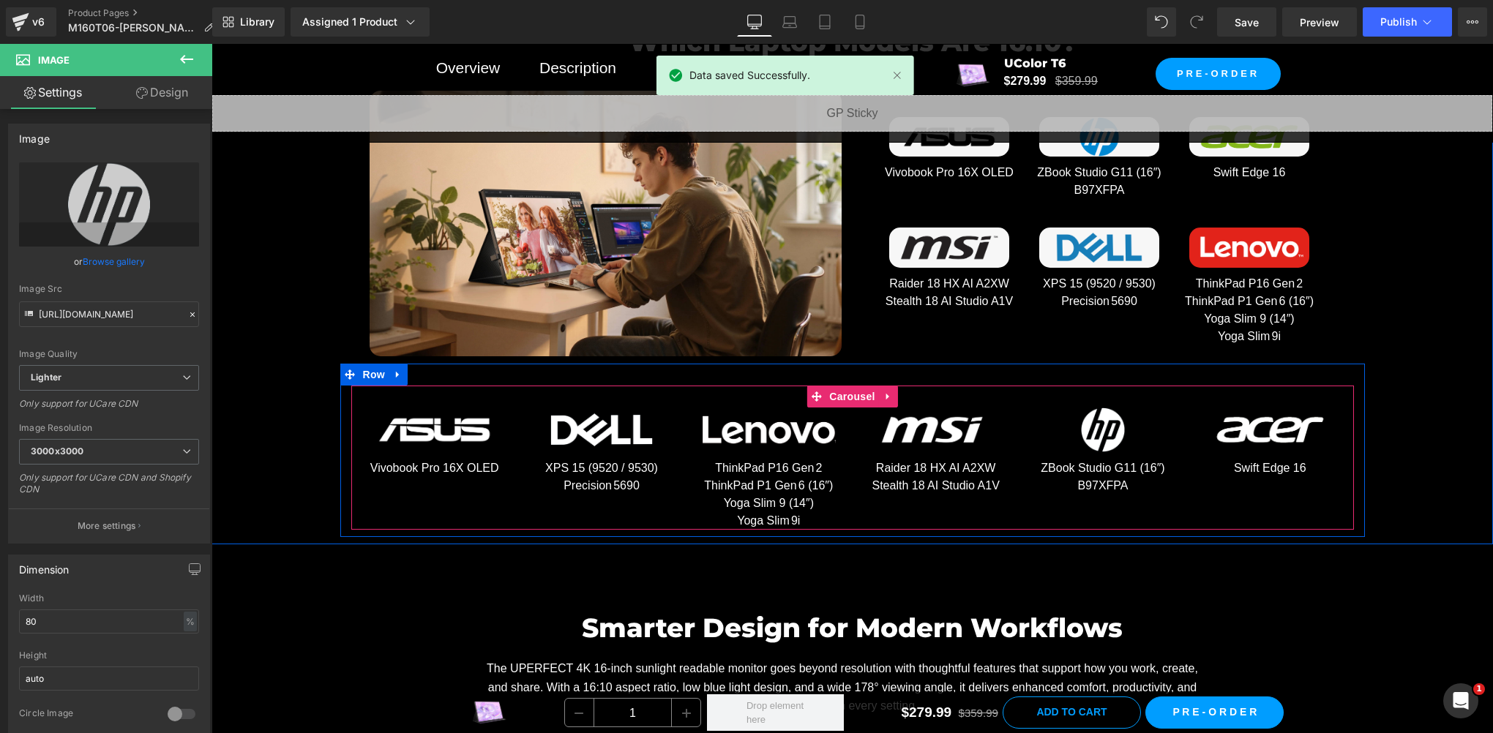
scroll to position [7061, 0]
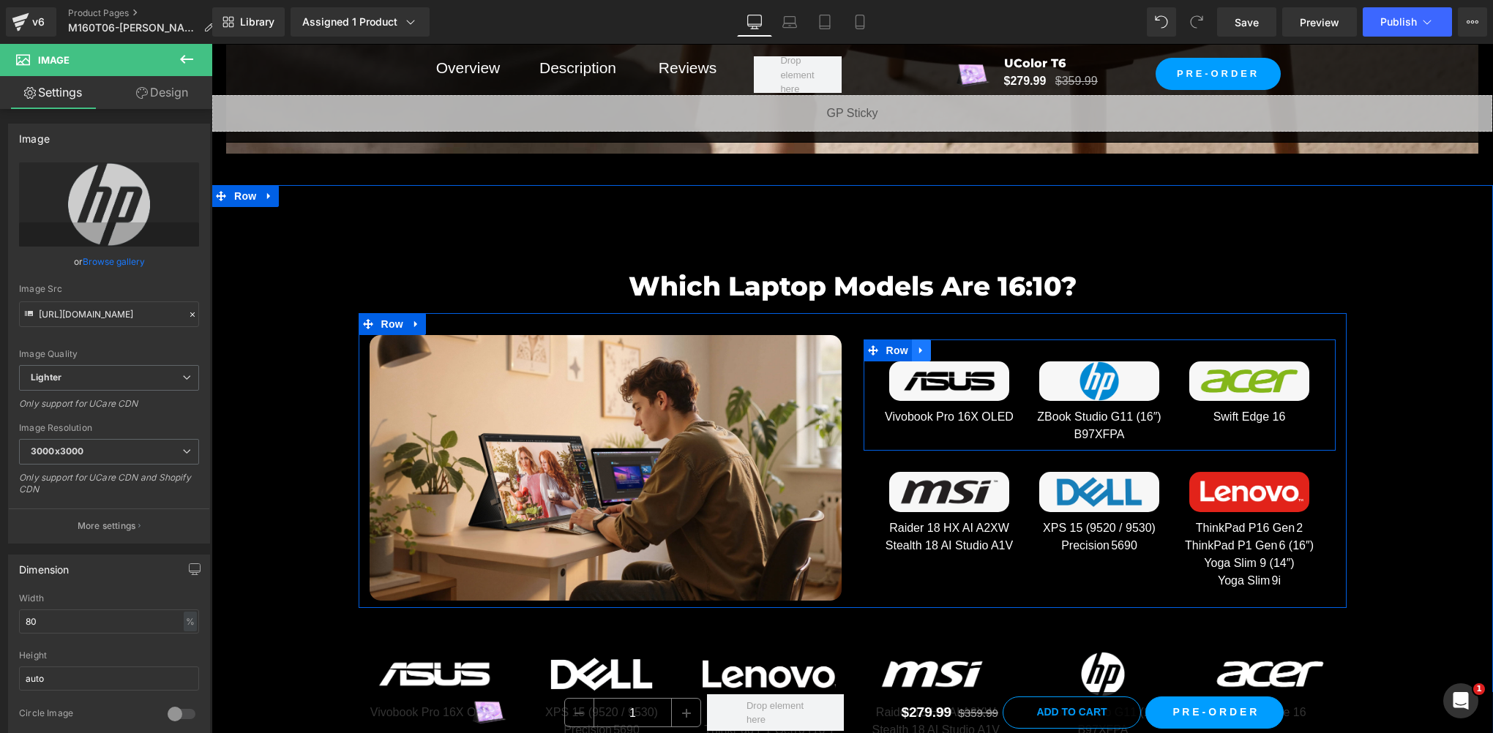
click at [916, 347] on icon at bounding box center [921, 350] width 10 height 11
click at [590, 461] on span "Image" at bounding box center [605, 469] width 31 height 18
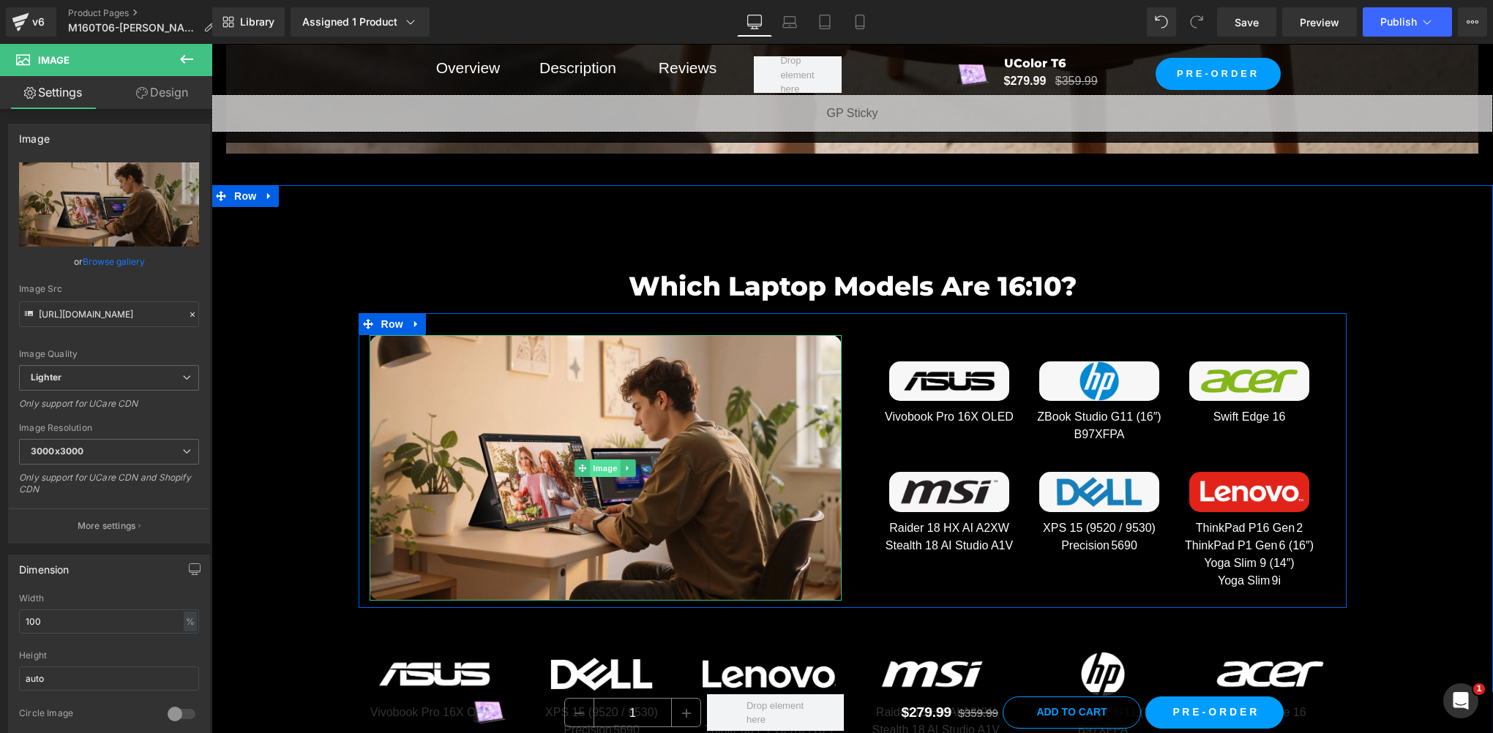
scroll to position [7305, 0]
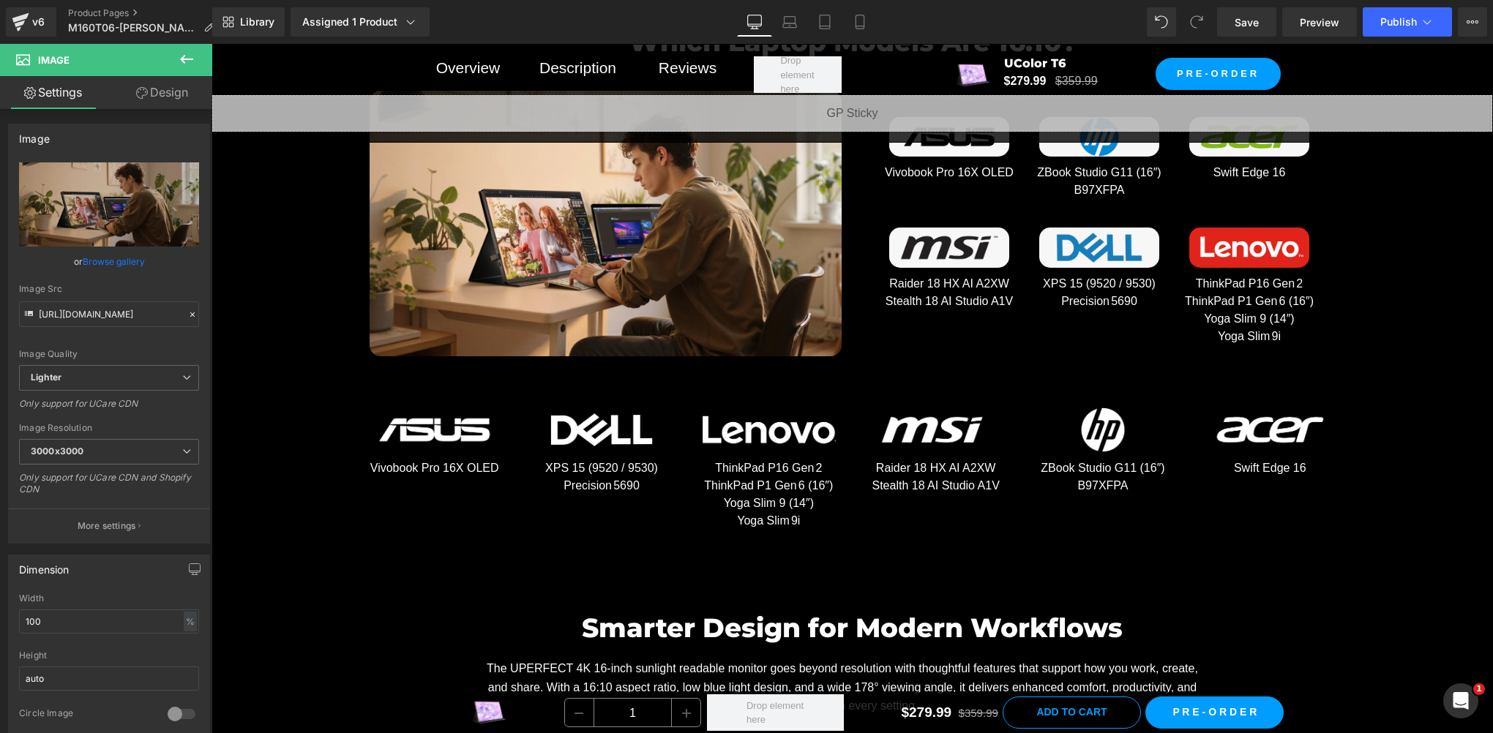
click at [211, 44] on div at bounding box center [211, 44] width 0 height 0
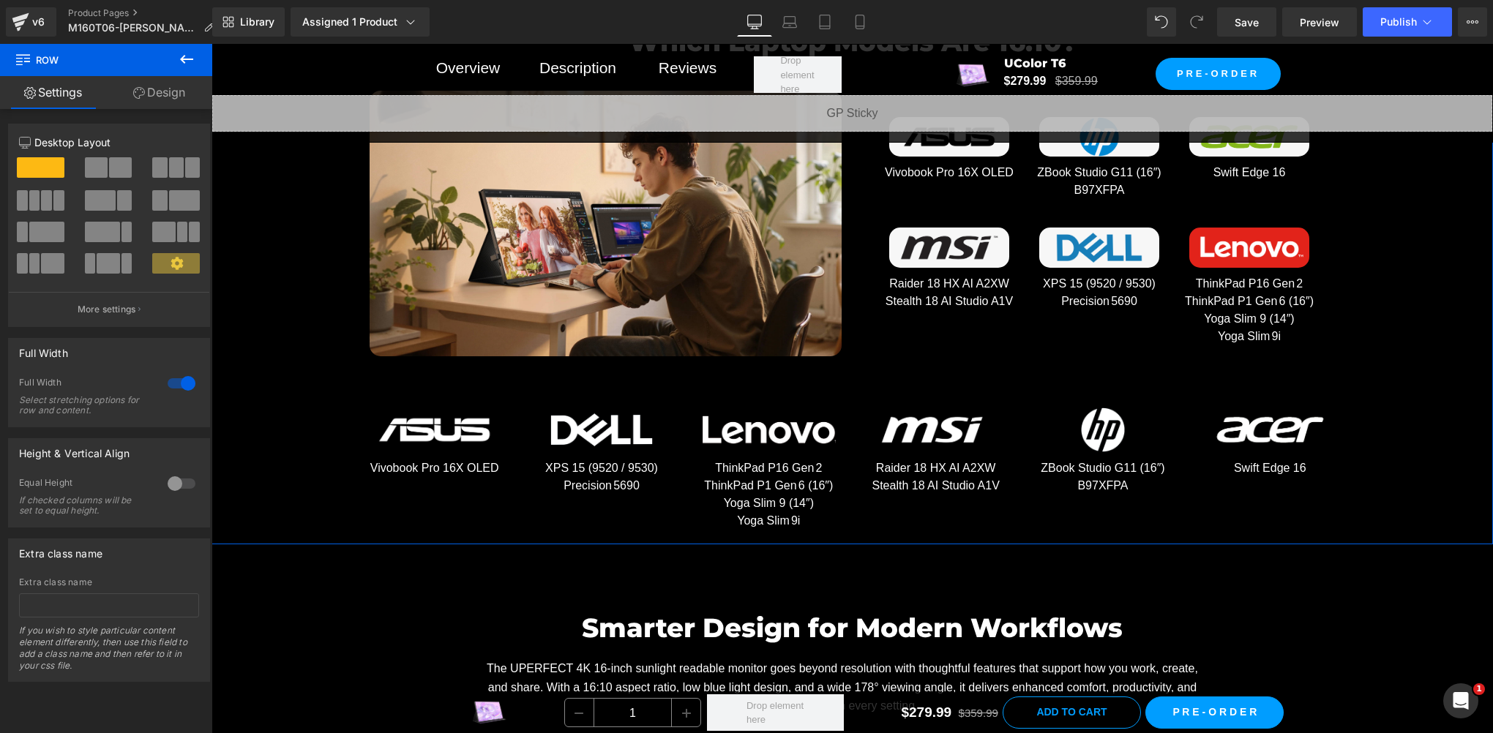
scroll to position [7061, 0]
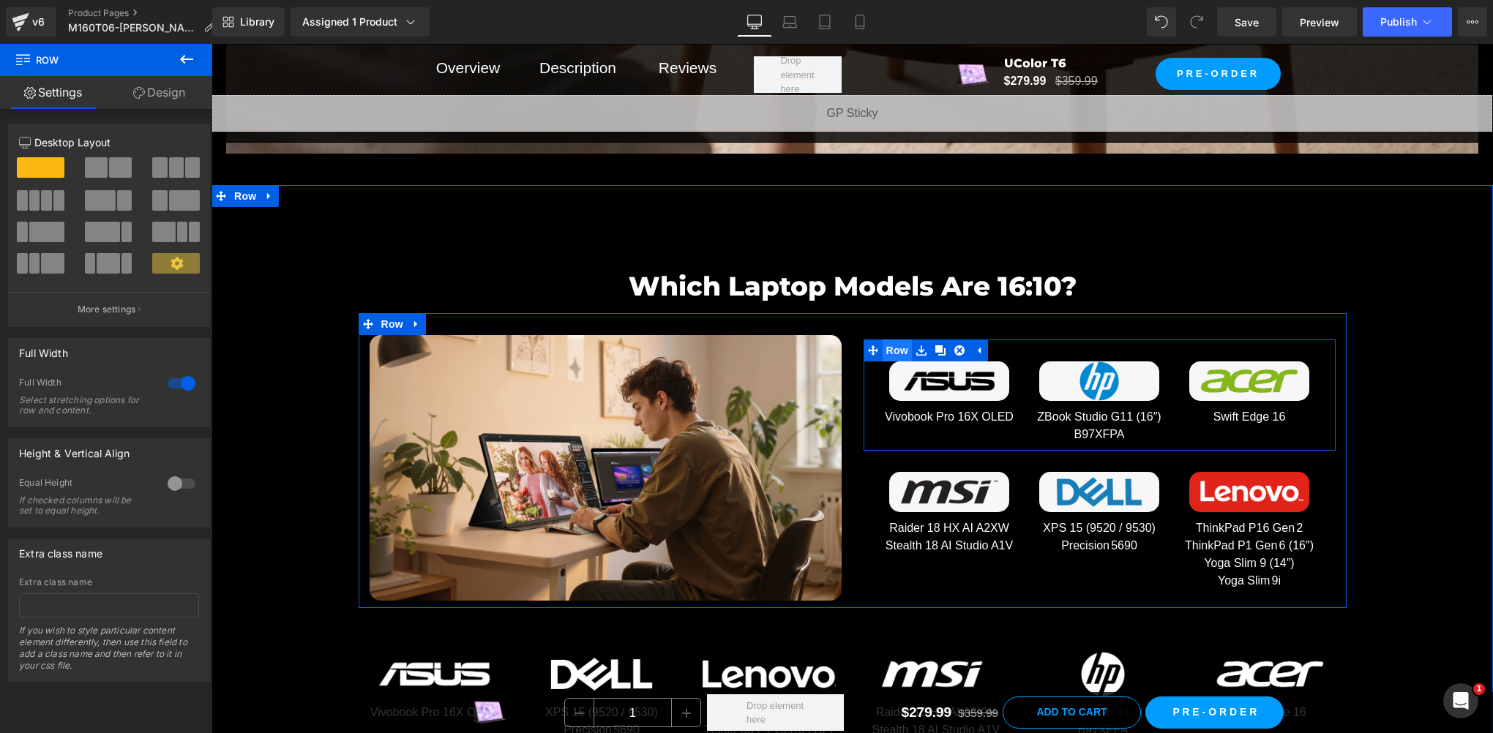
click at [893, 347] on span "Row" at bounding box center [896, 351] width 29 height 22
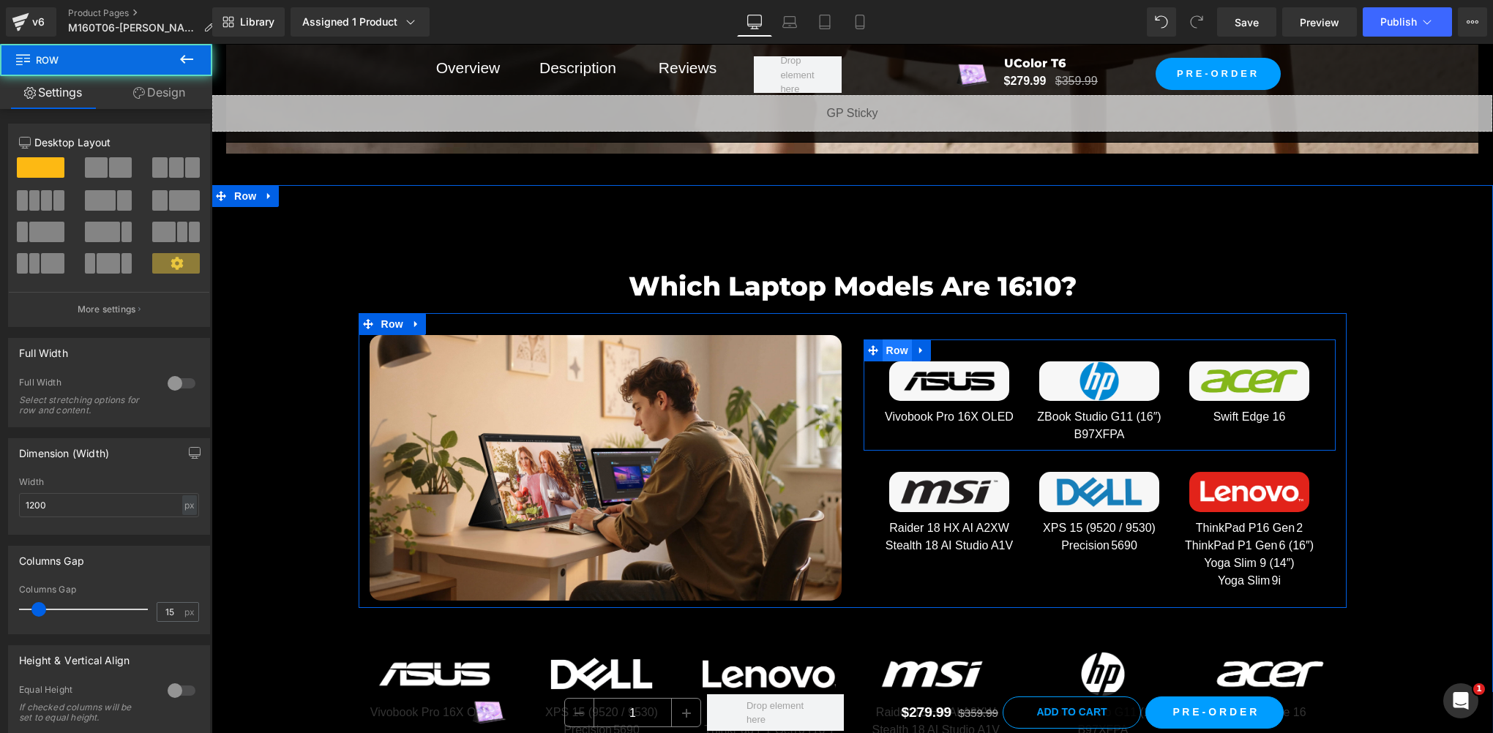
click at [893, 347] on span "Row" at bounding box center [896, 351] width 29 height 22
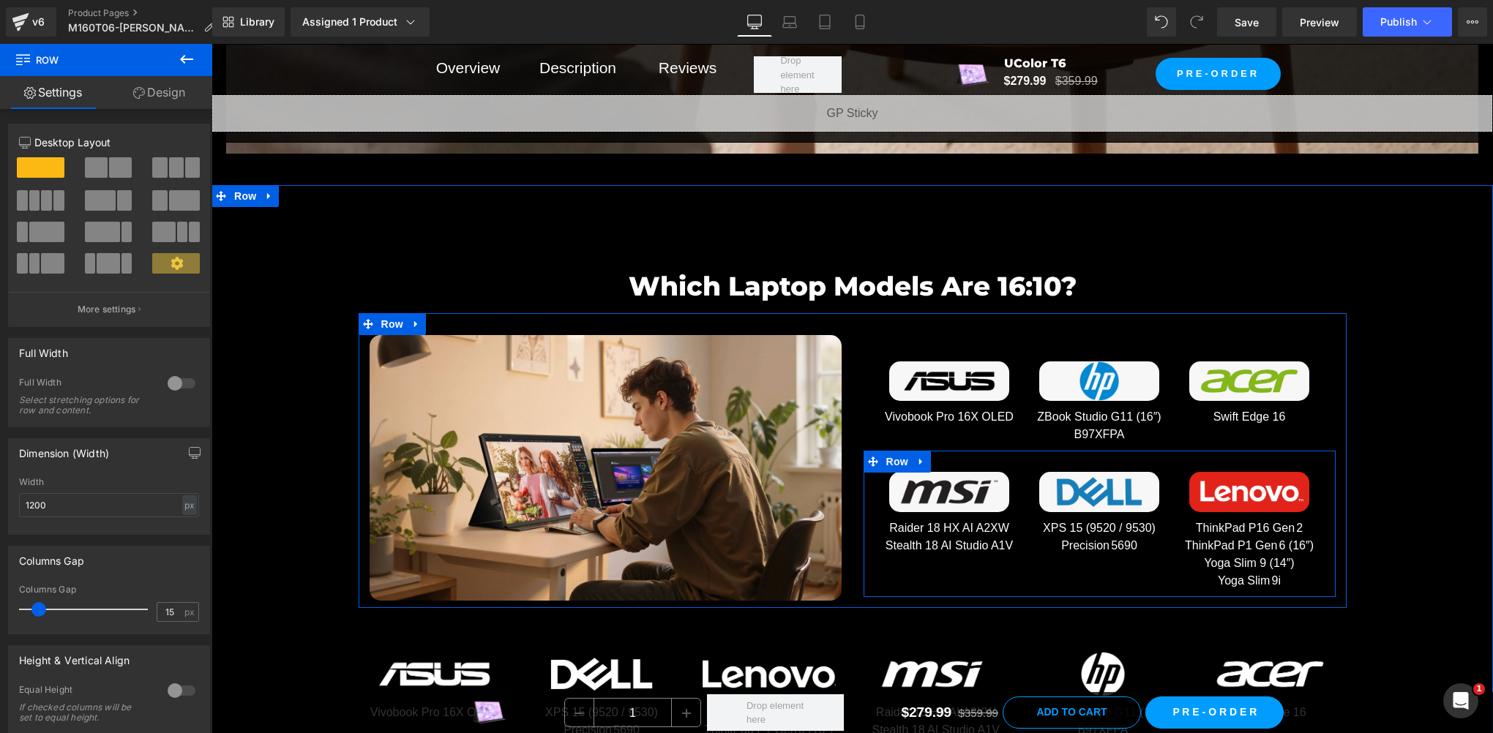
click at [882, 457] on span "Row" at bounding box center [896, 462] width 29 height 22
click at [888, 460] on span "Row" at bounding box center [896, 462] width 29 height 22
click at [916, 348] on icon at bounding box center [921, 350] width 10 height 11
click at [951, 352] on link at bounding box center [959, 351] width 19 height 22
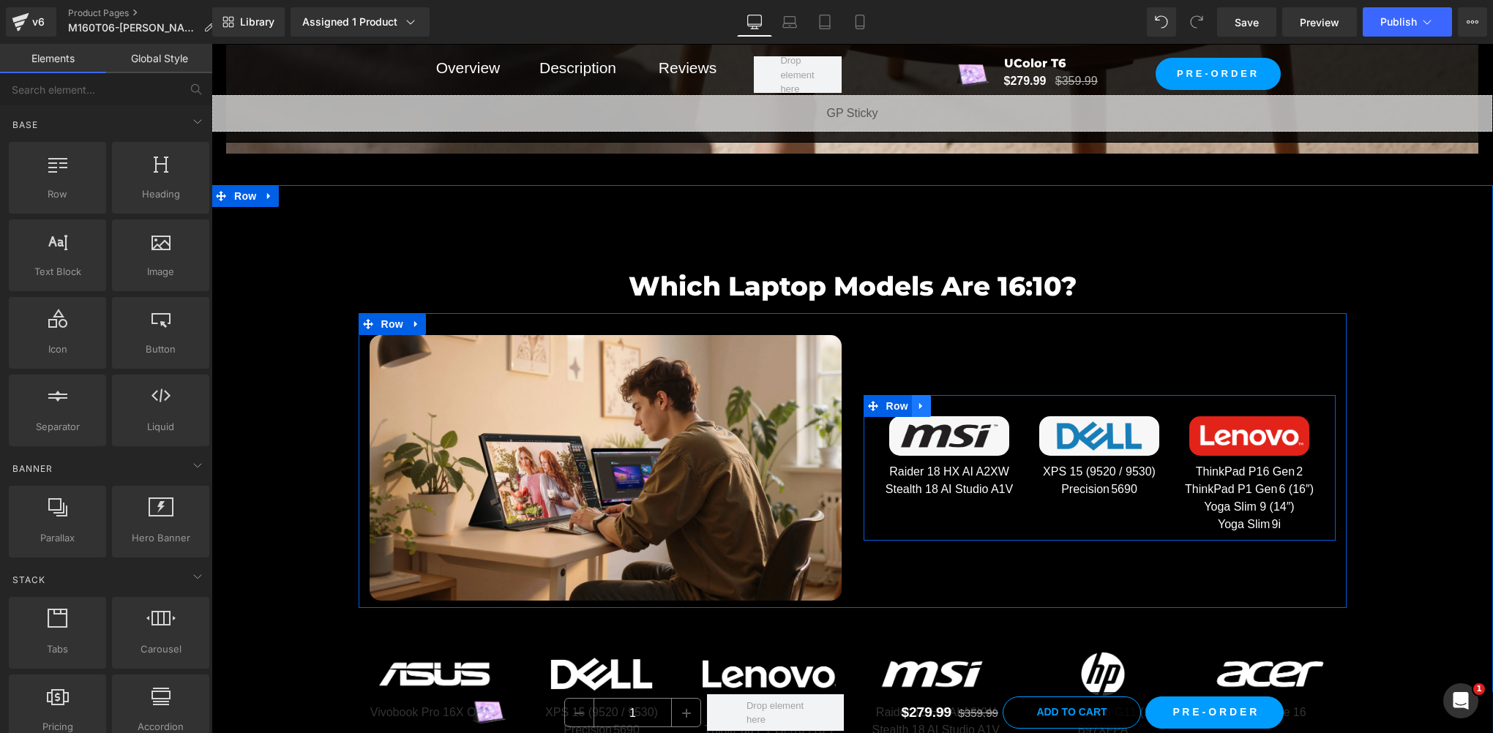
click at [919, 403] on icon at bounding box center [920, 406] width 3 height 7
click at [954, 401] on icon at bounding box center [959, 406] width 10 height 10
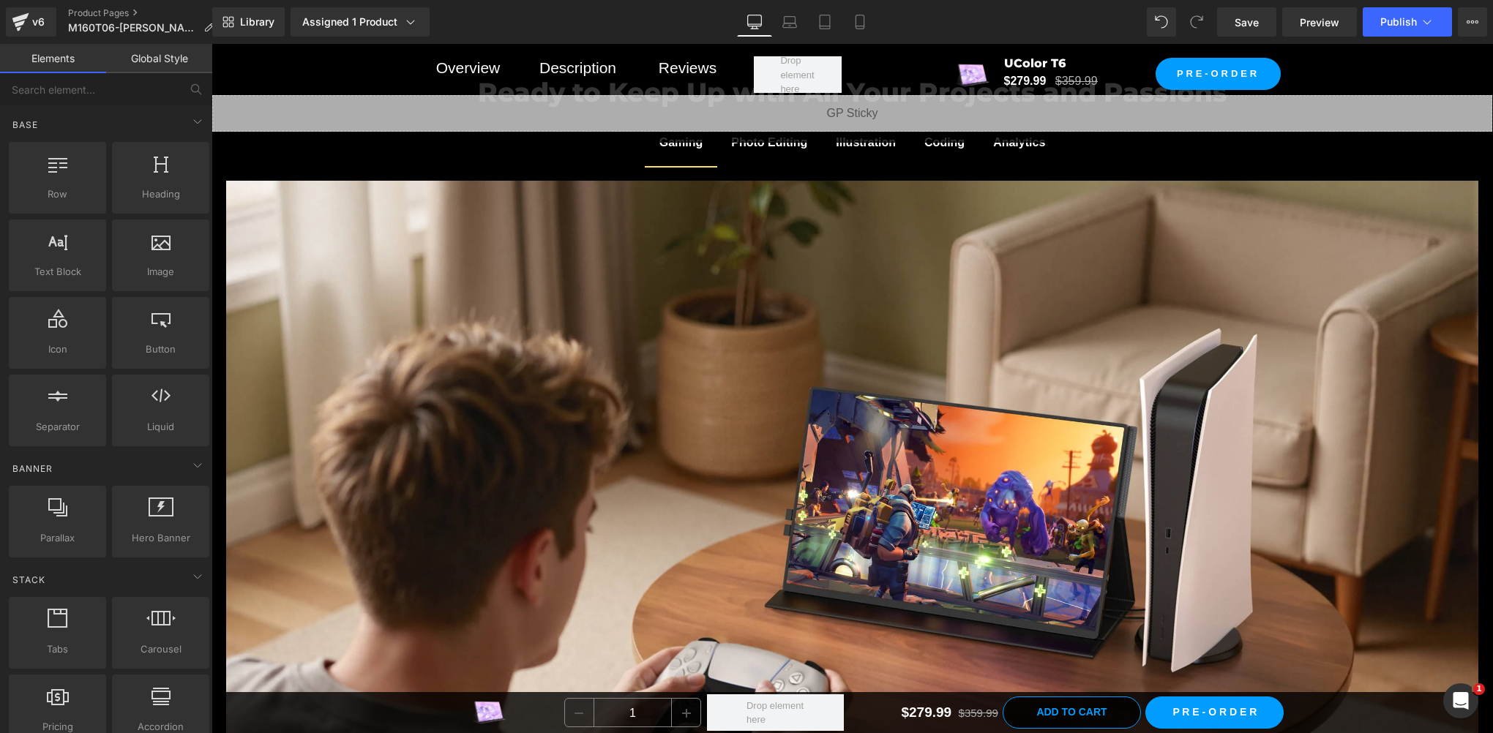
scroll to position [6085, 0]
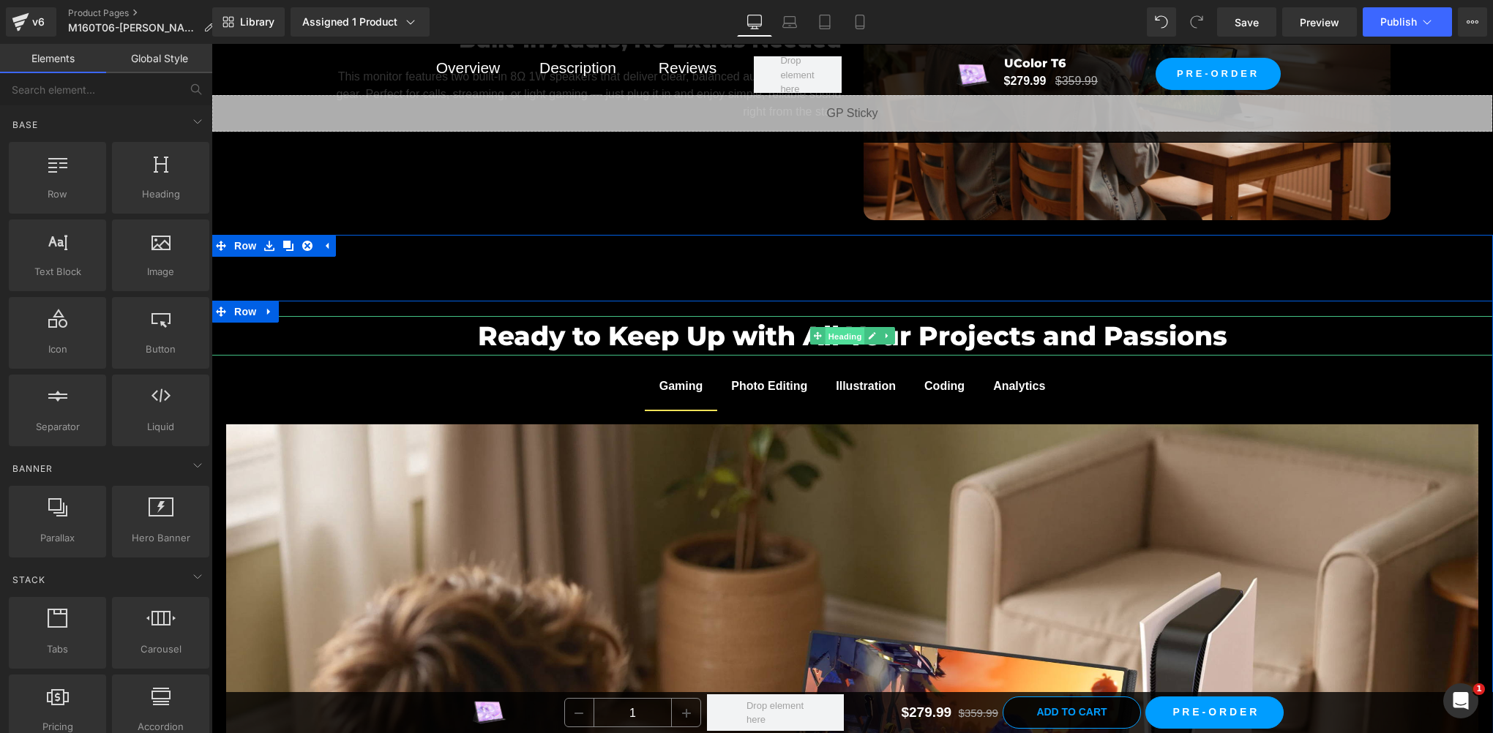
click at [830, 334] on span "Heading" at bounding box center [845, 337] width 40 height 18
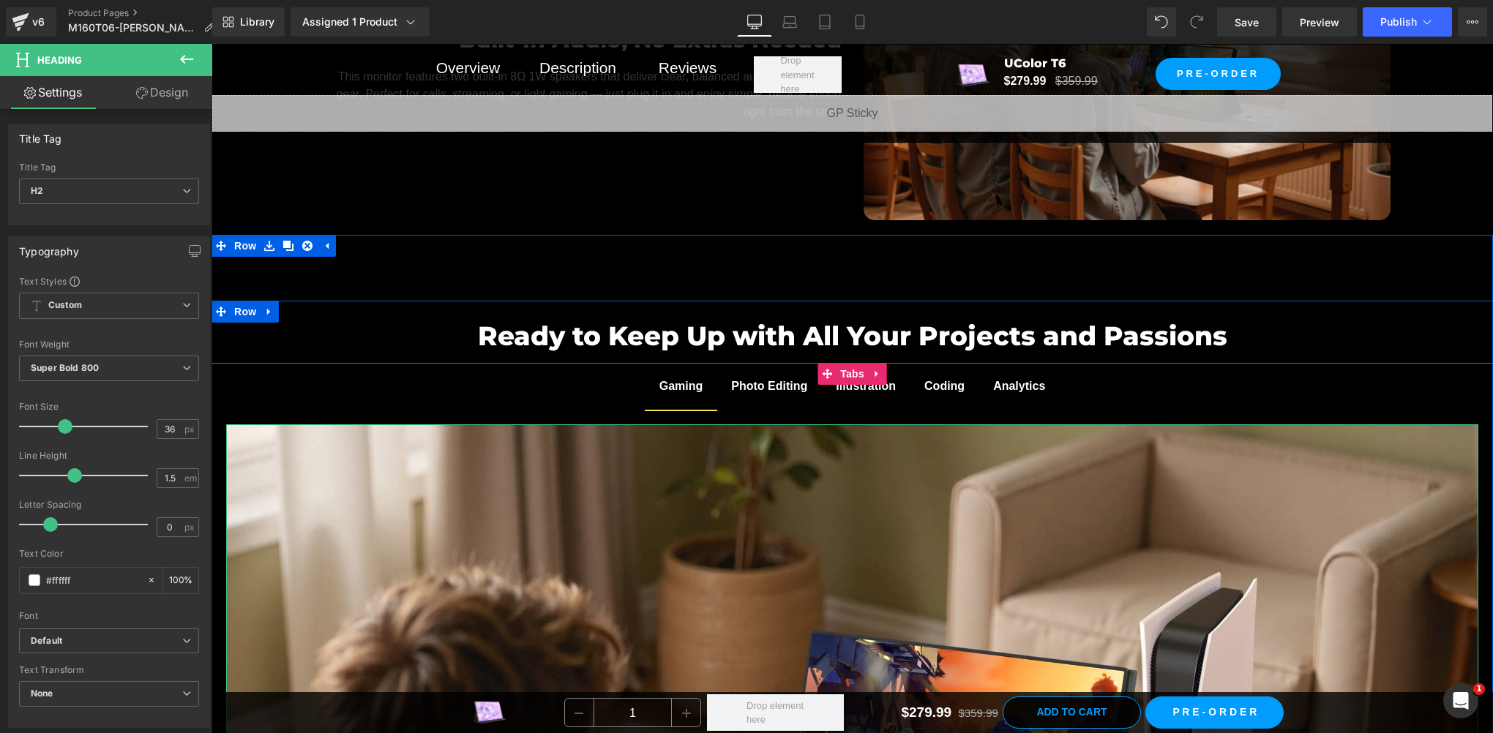
scroll to position [6817, 0]
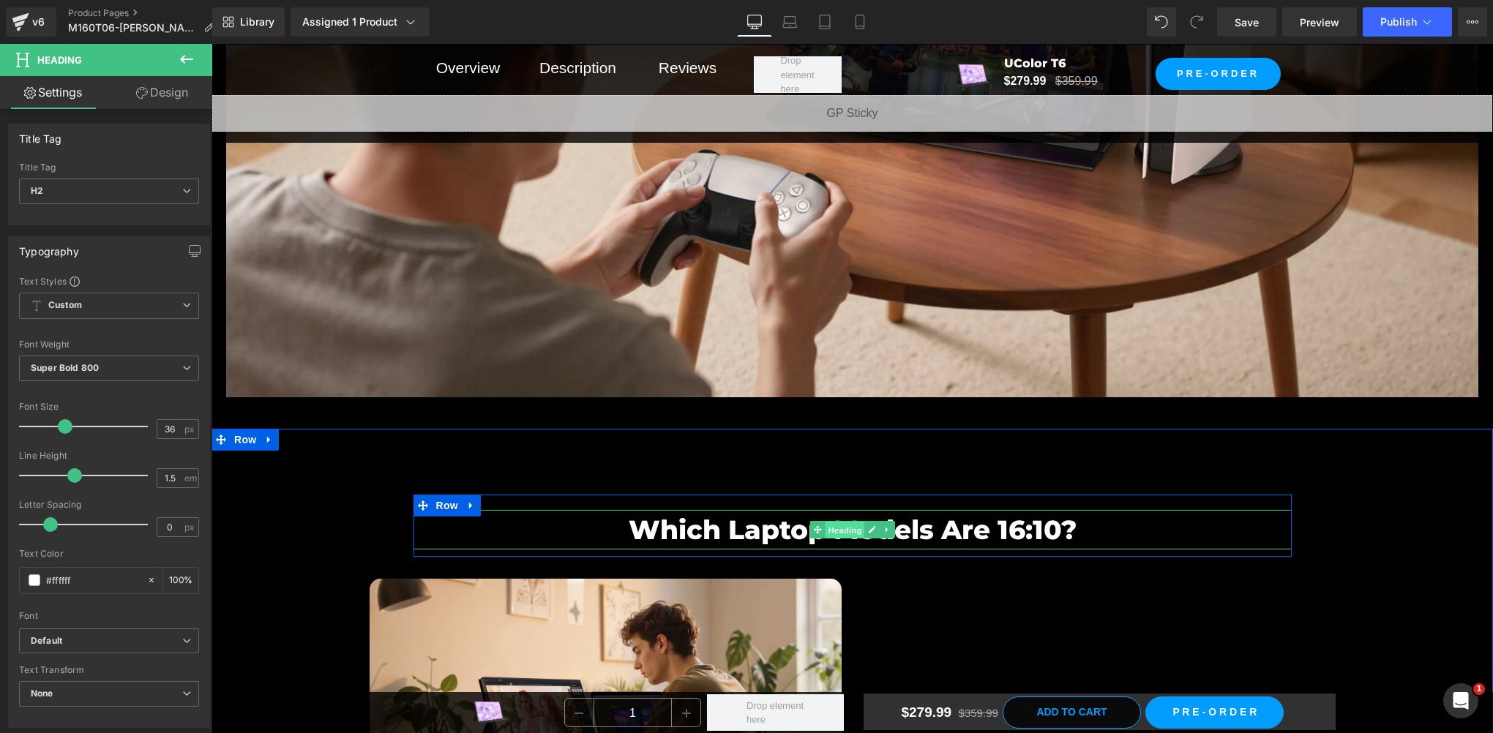
click at [831, 525] on span "Heading" at bounding box center [845, 531] width 40 height 18
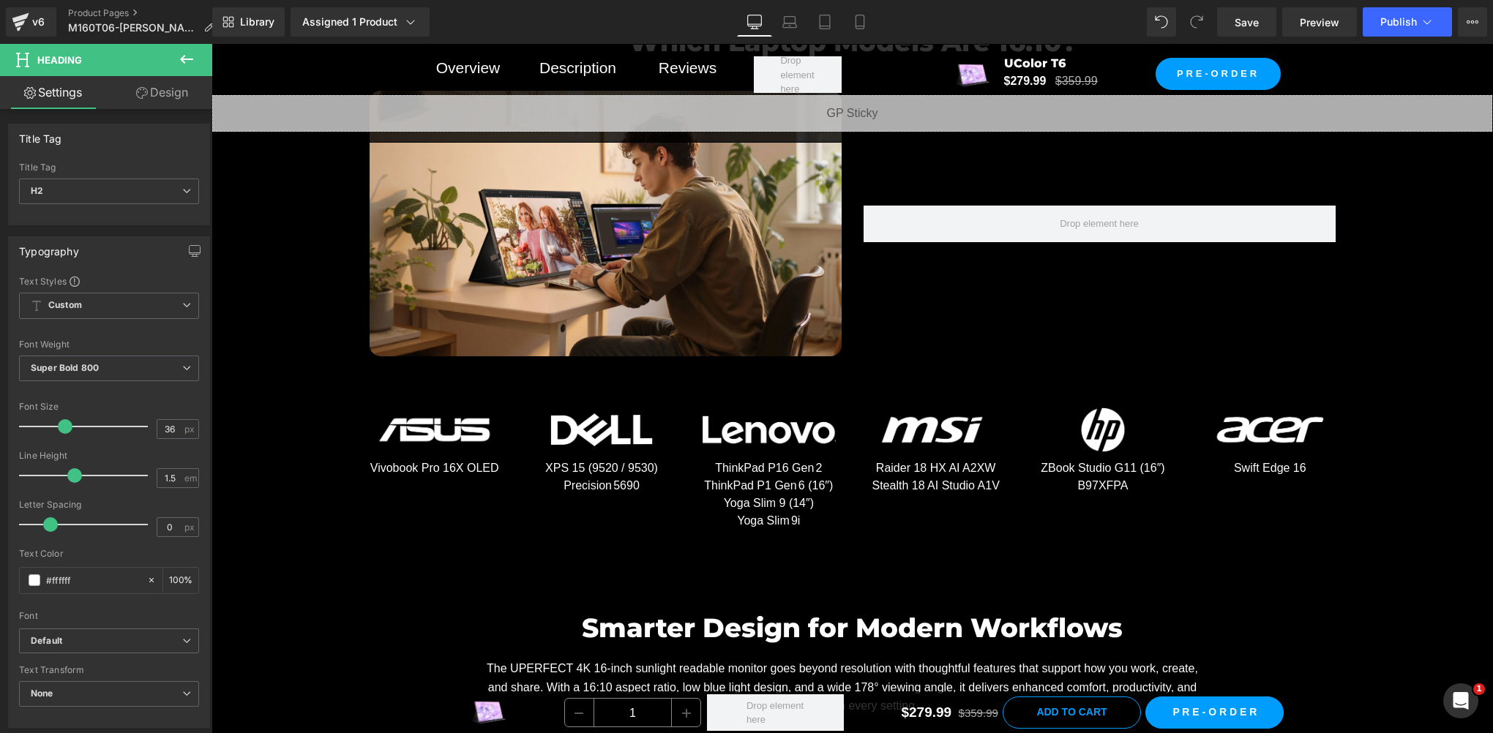
scroll to position [7061, 0]
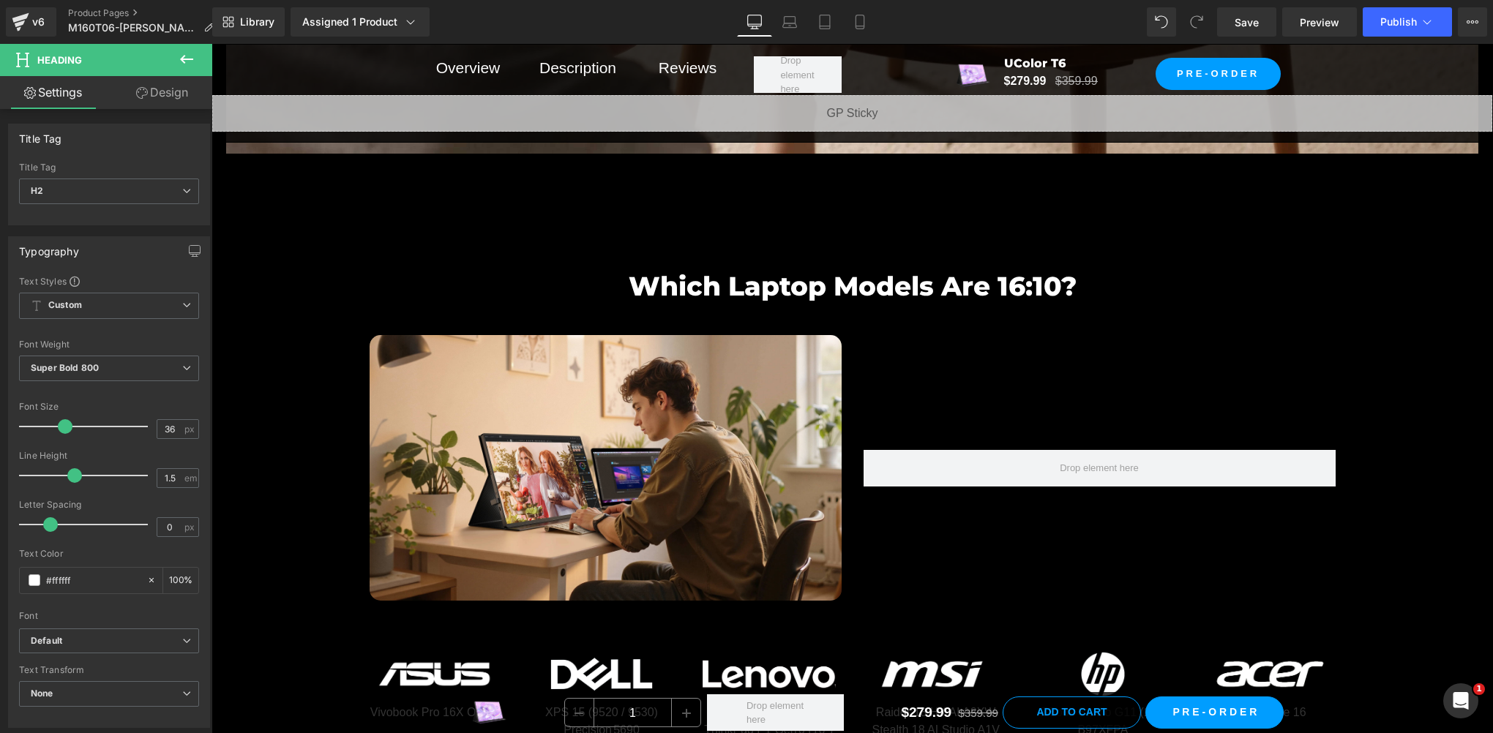
click at [190, 65] on icon at bounding box center [187, 59] width 18 height 18
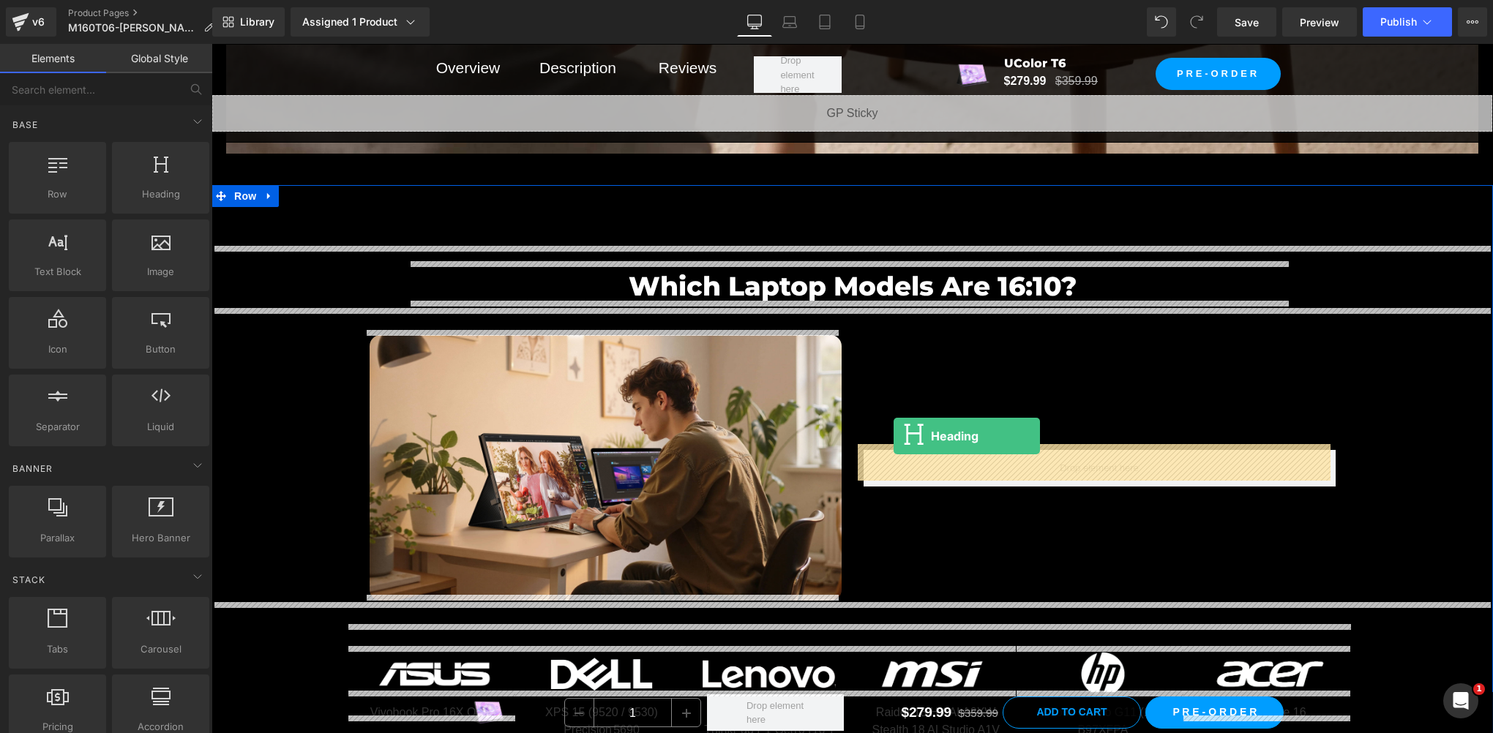
drag, startPoint x: 620, startPoint y: 265, endPoint x: 893, endPoint y: 437, distance: 323.2
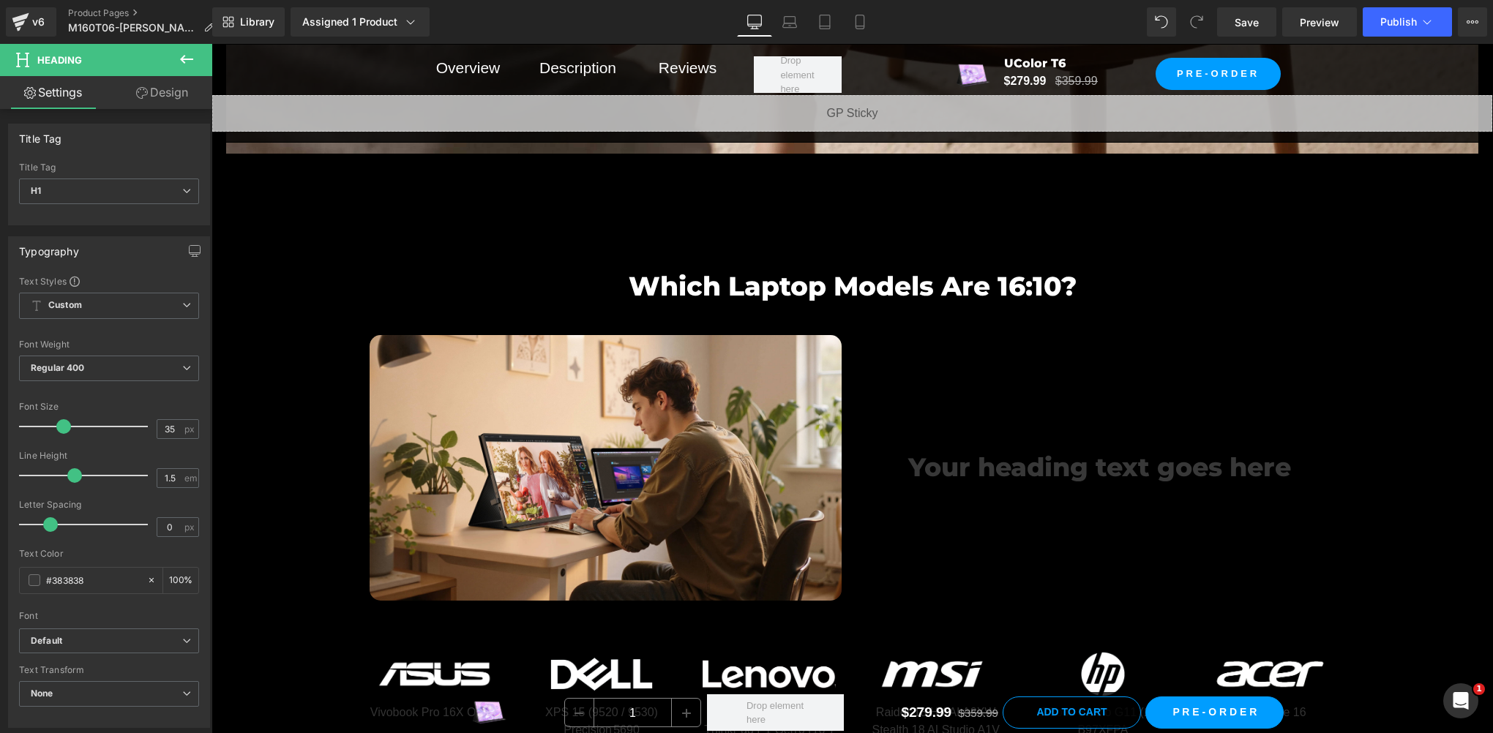
click at [190, 64] on icon at bounding box center [187, 59] width 18 height 18
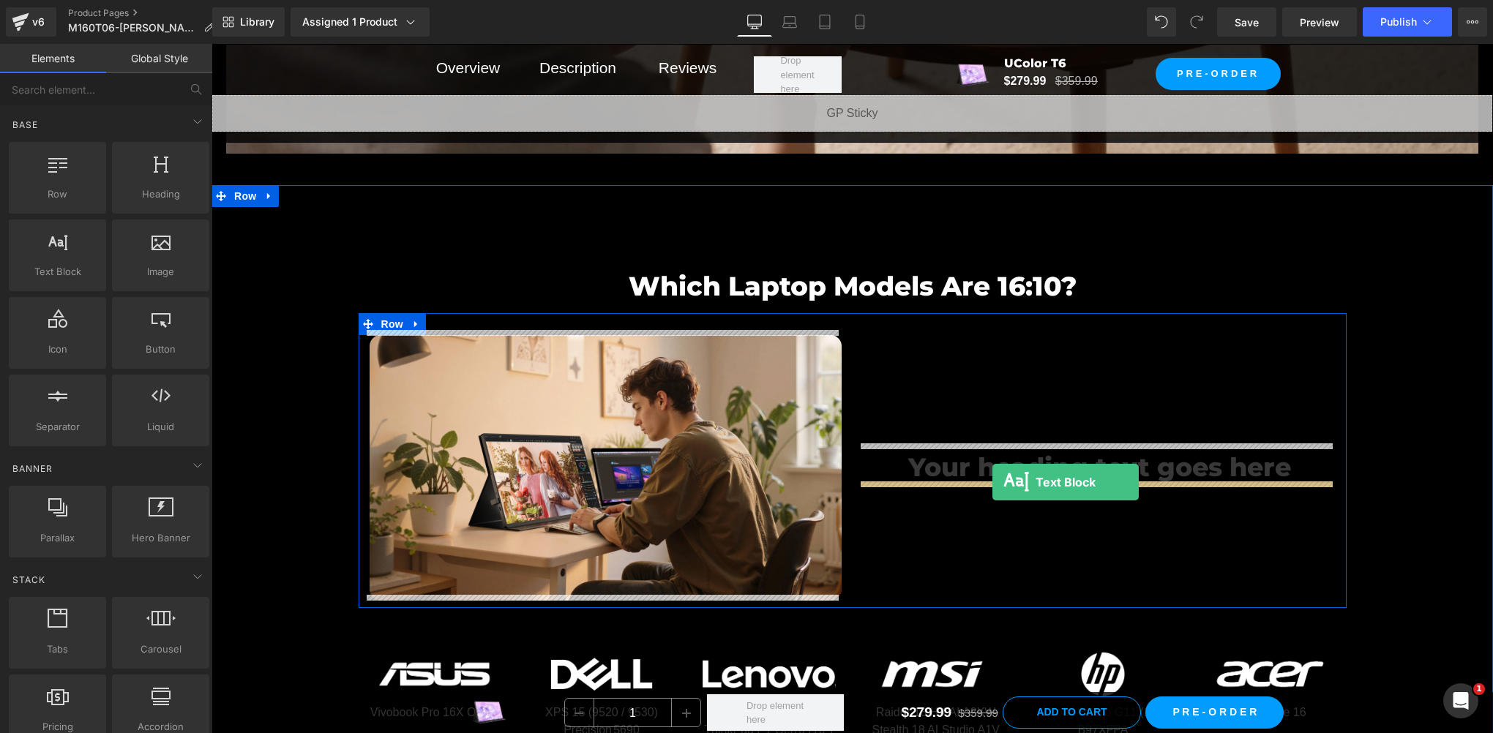
drag, startPoint x: 255, startPoint y: 310, endPoint x: 992, endPoint y: 484, distance: 757.0
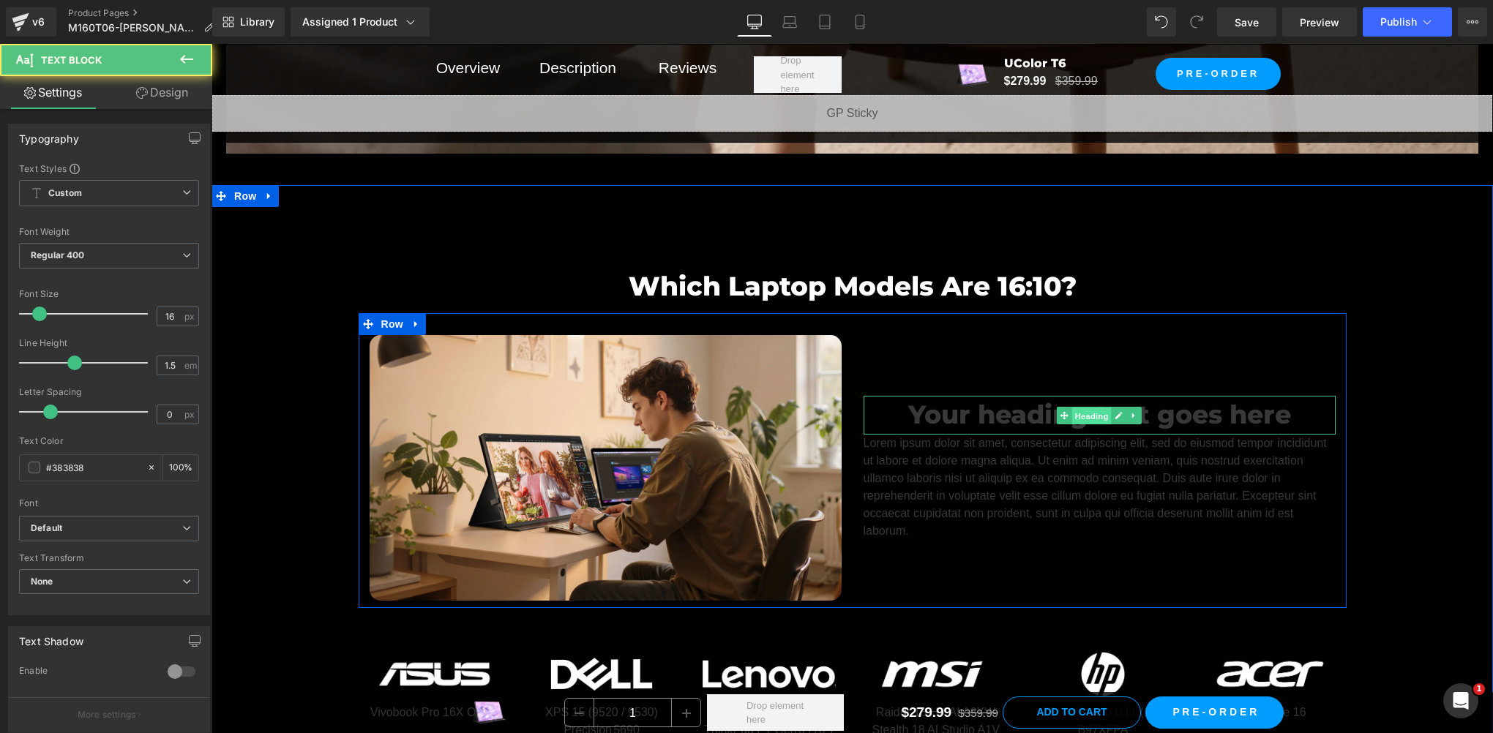
click at [1082, 410] on span "Heading" at bounding box center [1092, 416] width 40 height 18
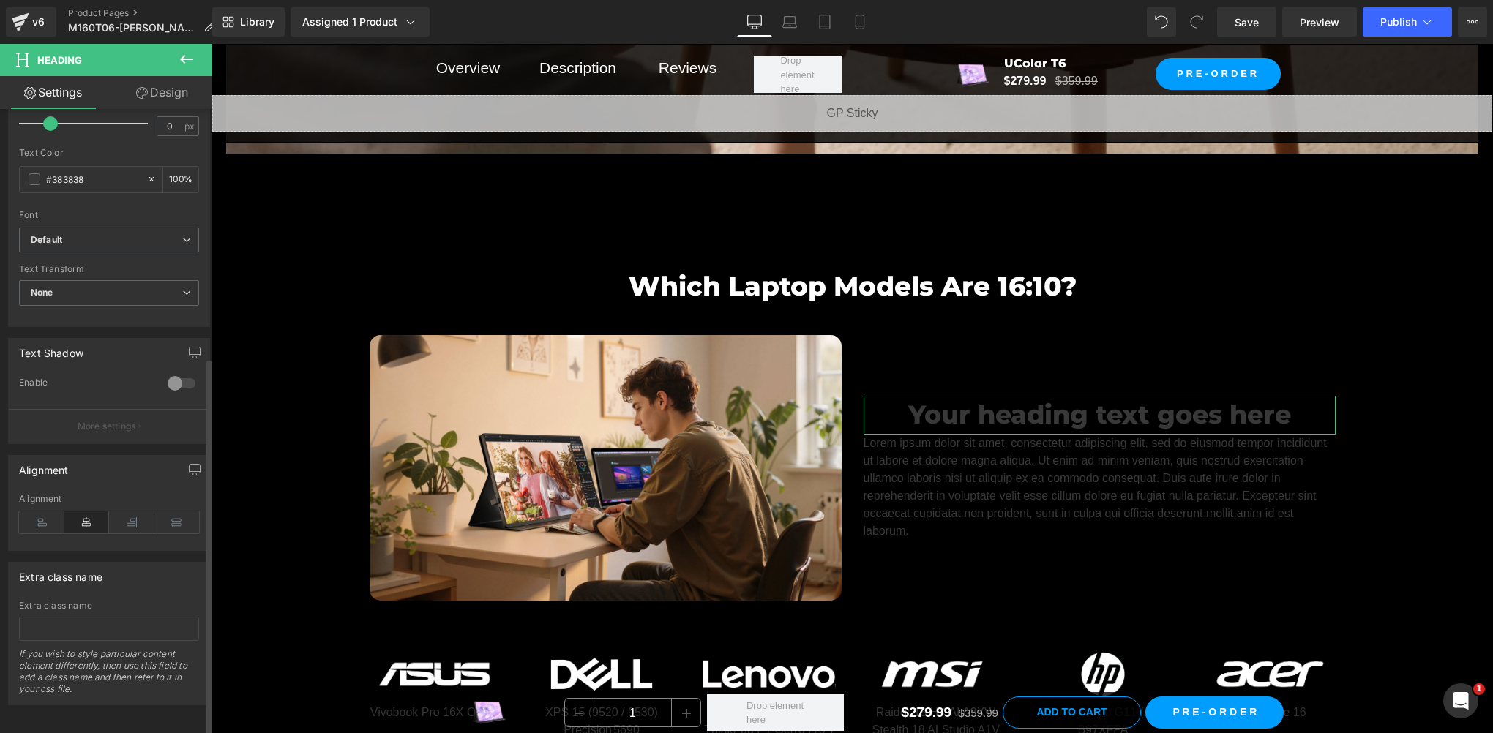
scroll to position [411, 0]
click at [39, 509] on icon at bounding box center [41, 520] width 45 height 22
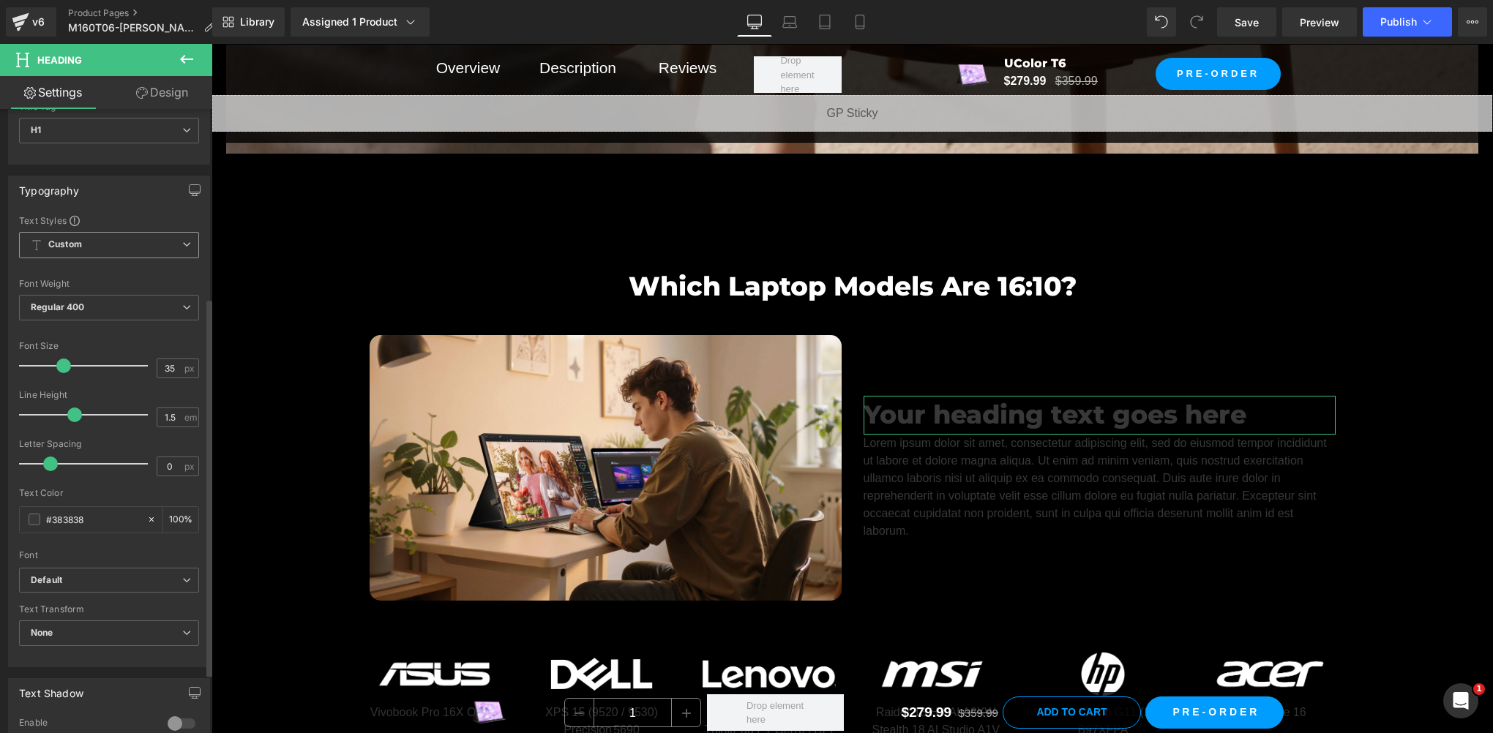
scroll to position [0, 0]
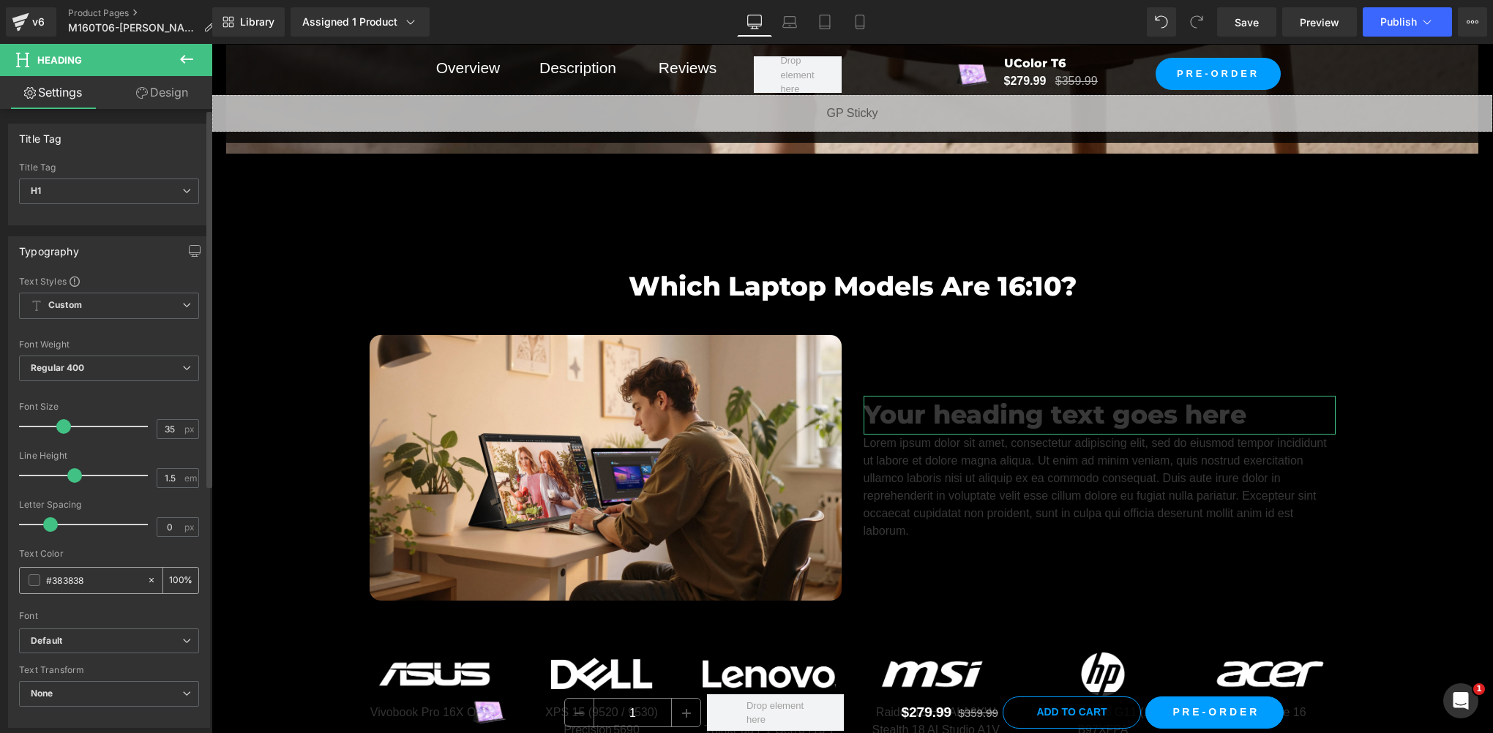
click at [37, 581] on span at bounding box center [35, 580] width 12 height 12
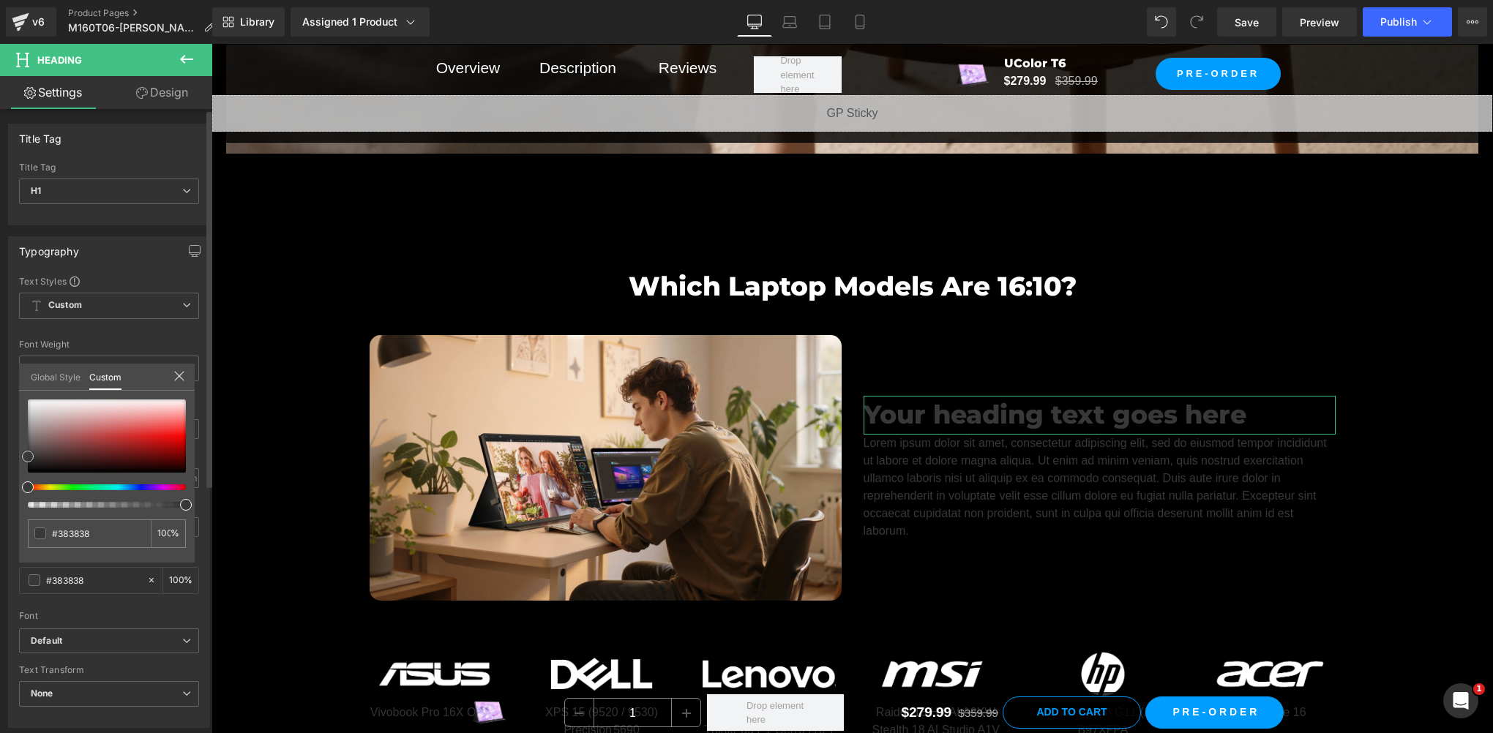
type input "#e8e2e2"
type input "#eae5e5"
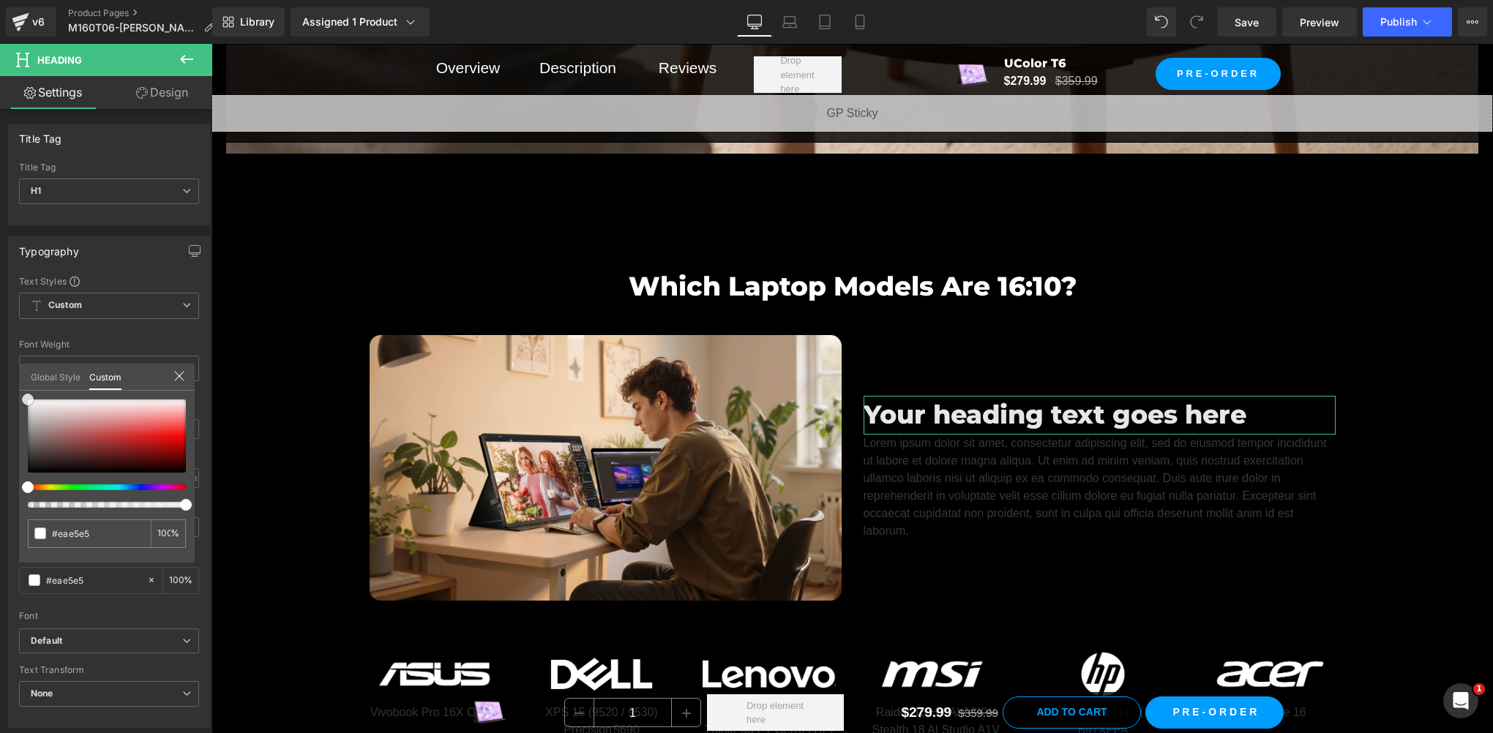
type input "#ffffff"
drag, startPoint x: 43, startPoint y: 405, endPoint x: 13, endPoint y: 337, distance: 74.4
click at [0, 345] on html "Heading You are previewing how the will restyle your page. You can not edit Ele…" at bounding box center [746, 366] width 1493 height 733
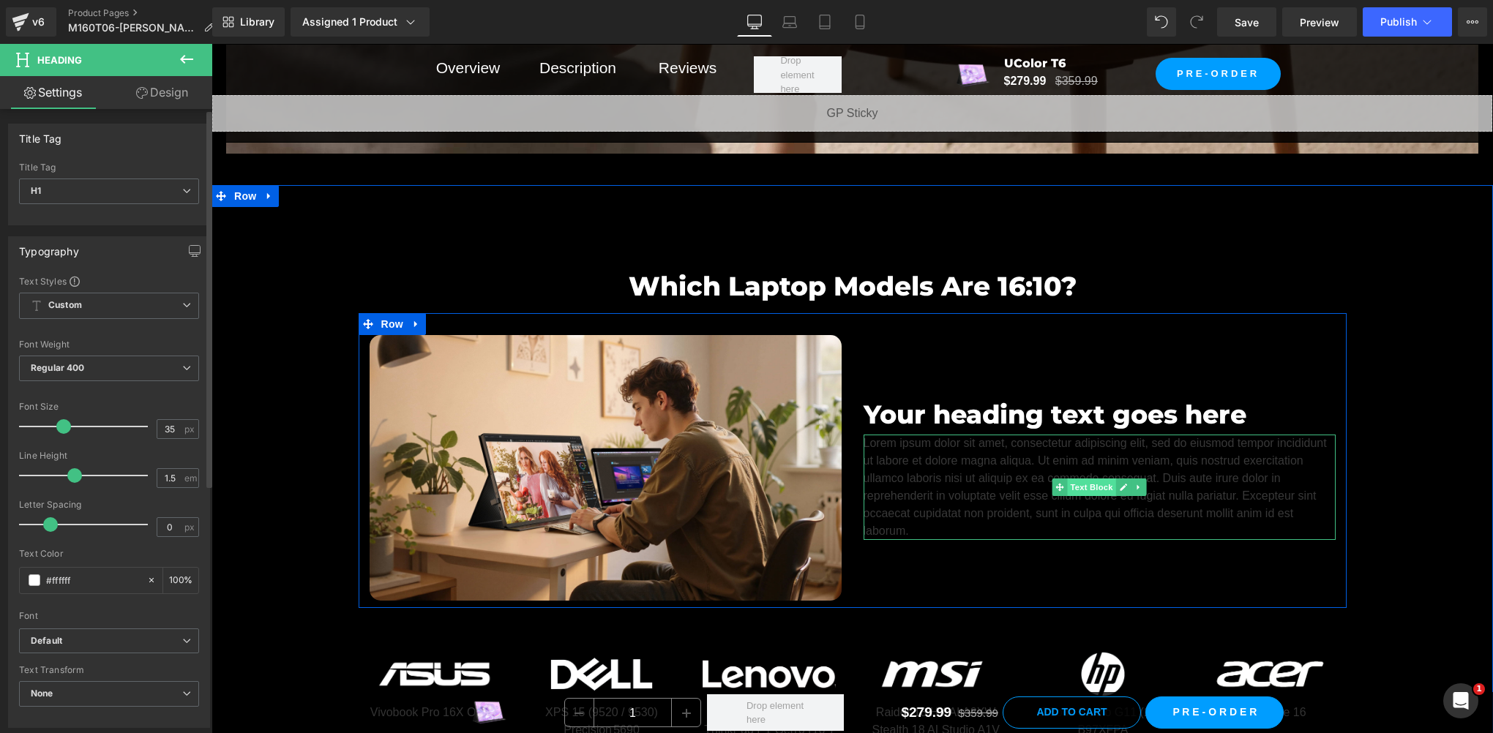
click at [1076, 479] on span "Text Block" at bounding box center [1091, 488] width 48 height 18
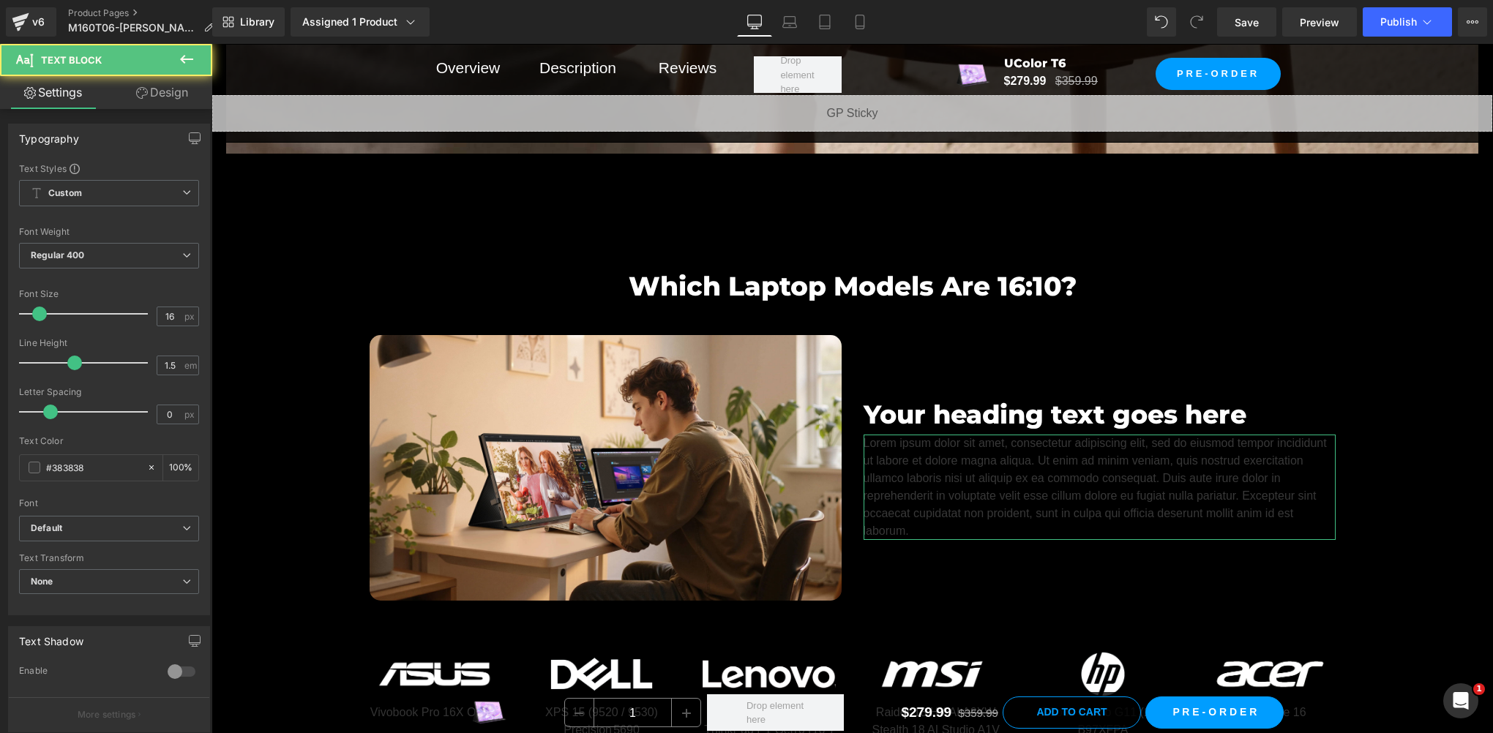
click at [161, 89] on link "Design" at bounding box center [162, 92] width 106 height 33
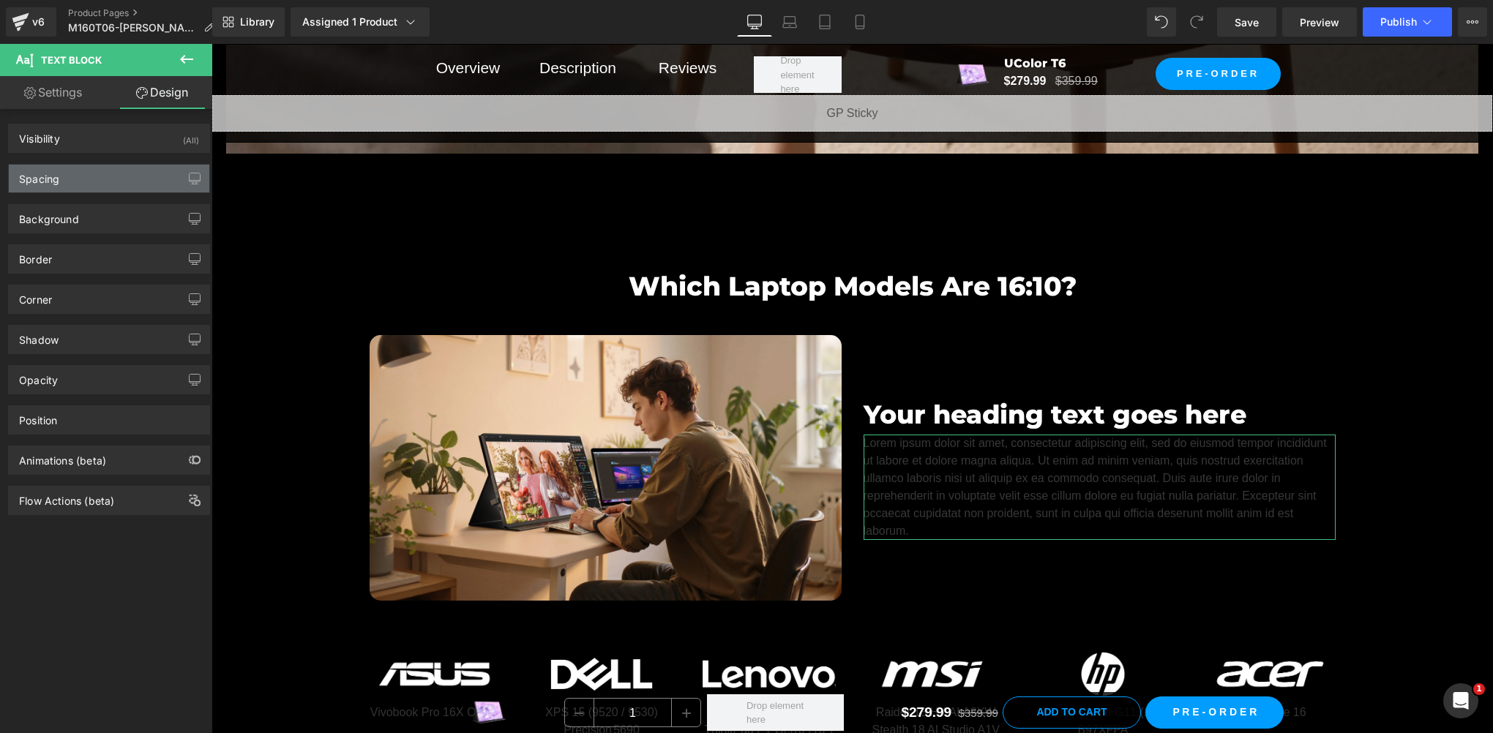
click at [37, 174] on div "Spacing" at bounding box center [39, 175] width 40 height 20
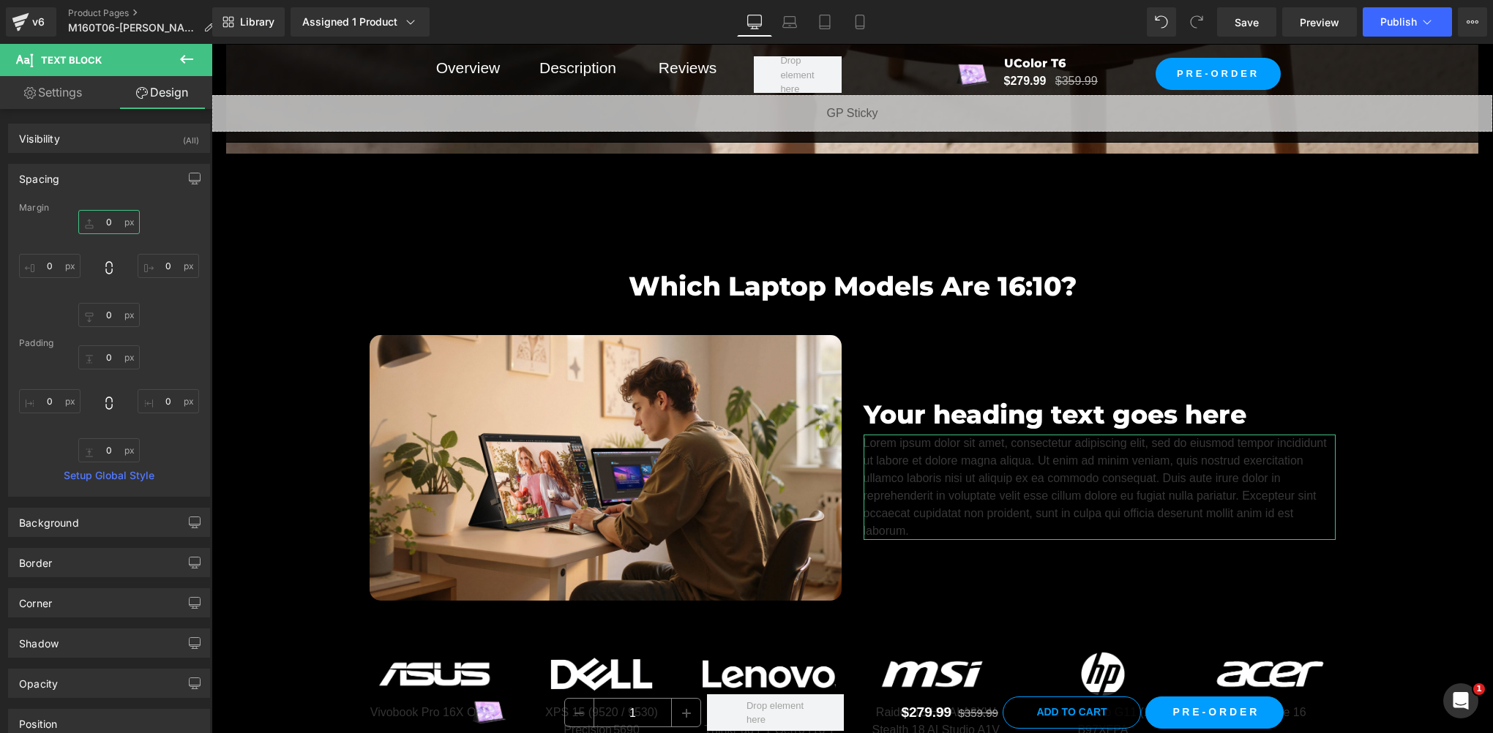
click at [106, 224] on input "0" at bounding box center [108, 222] width 61 height 24
type input "10"
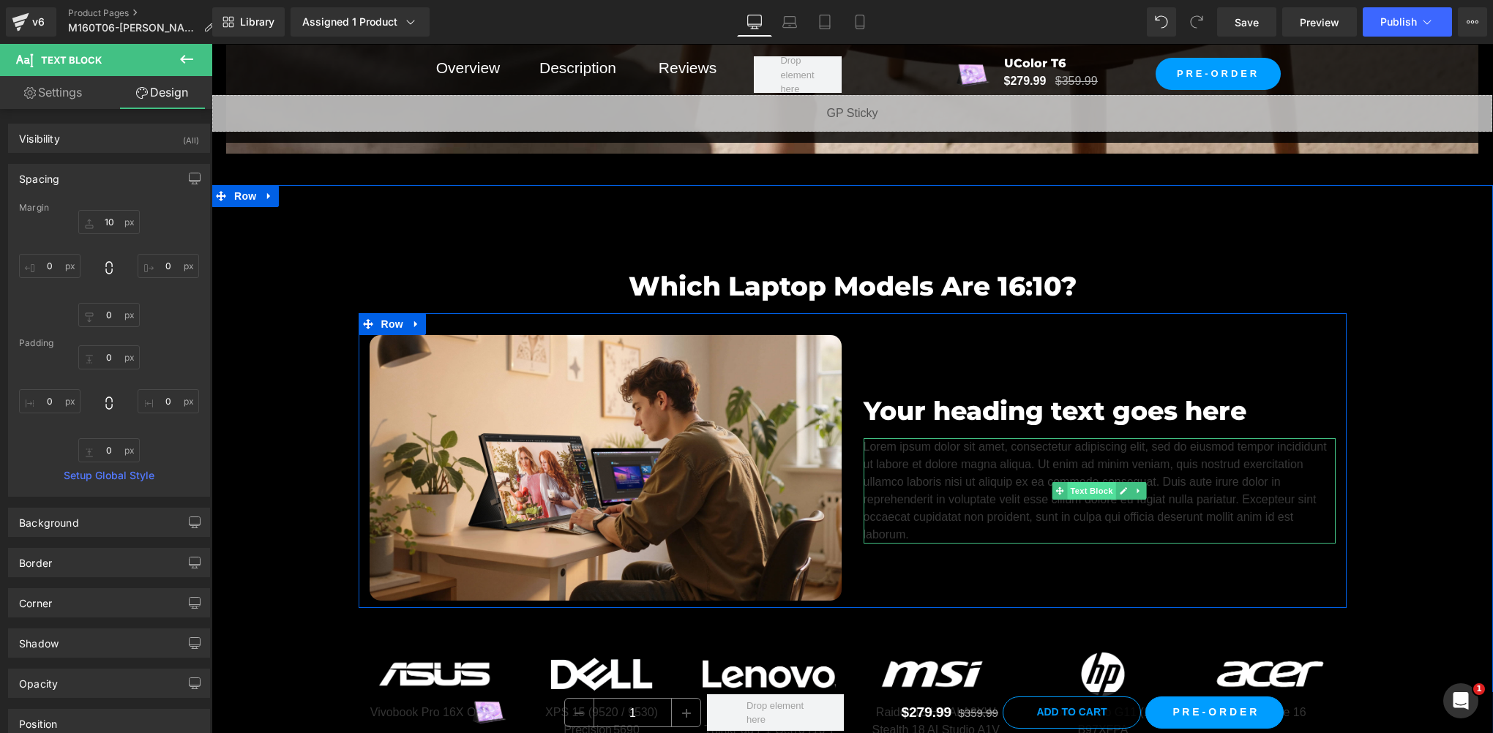
click at [1082, 487] on span "Text Block" at bounding box center [1091, 491] width 48 height 18
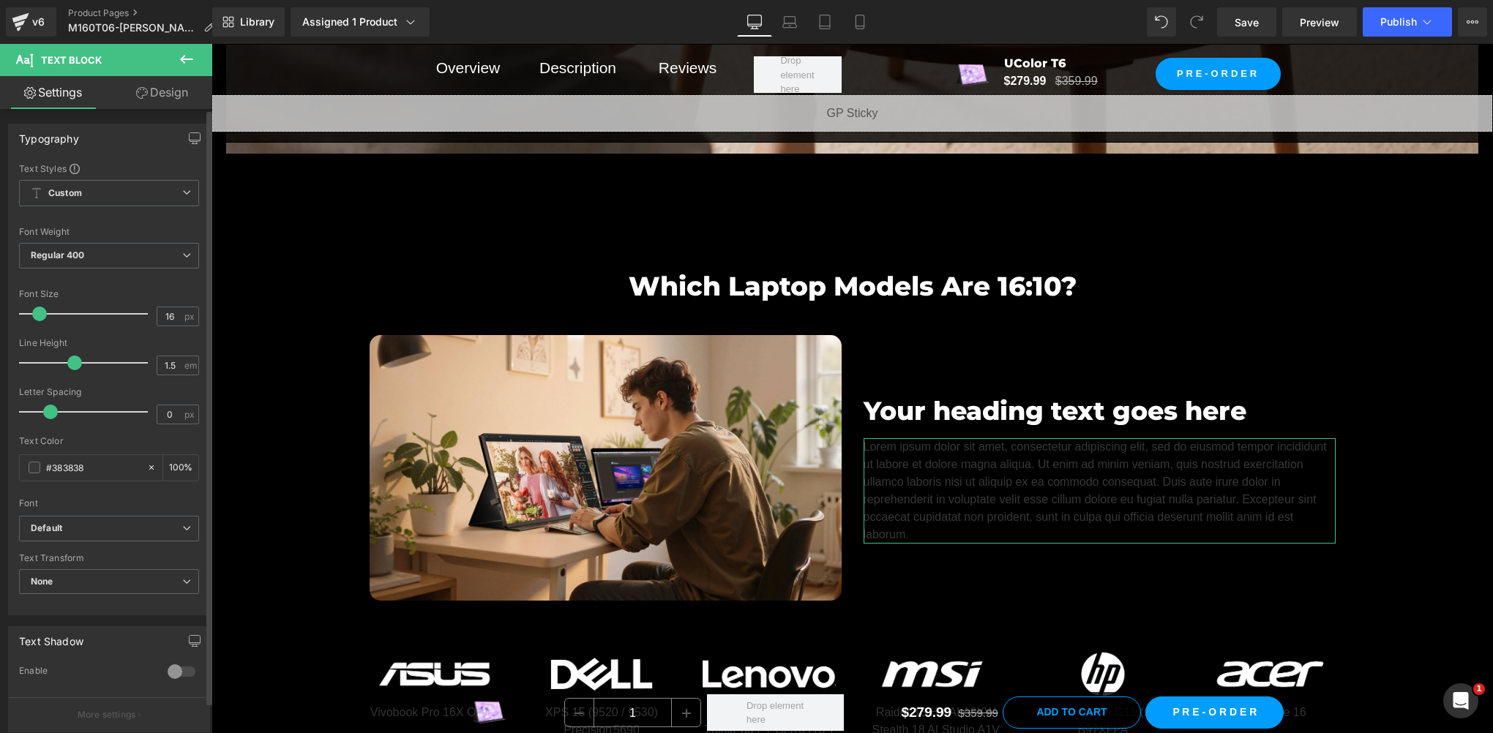
click at [37, 481] on div "Text Color #383838 100 %" at bounding box center [109, 467] width 180 height 62
click at [37, 468] on span at bounding box center [35, 468] width 12 height 12
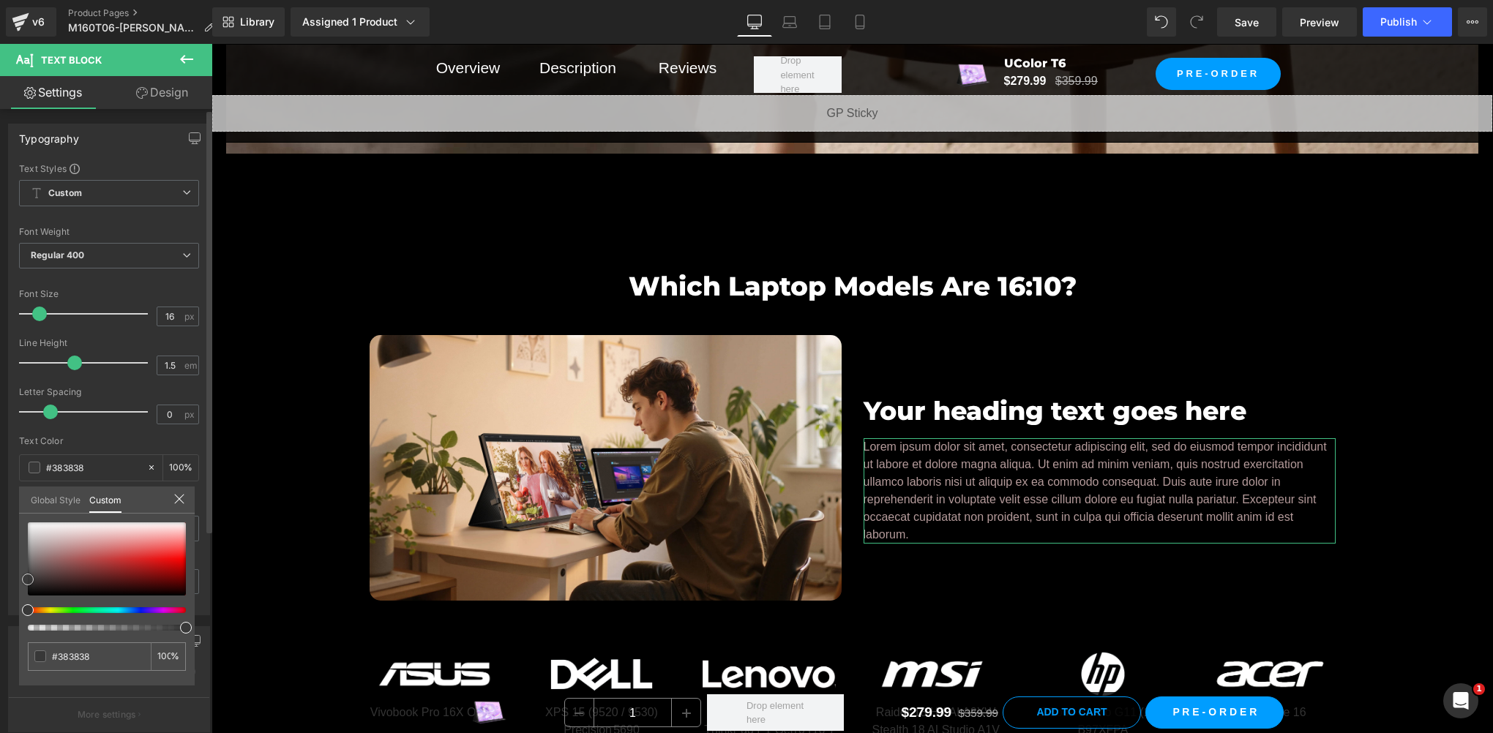
type input "#b59b9b"
type input "#b69f9f"
type input "#cfc8c8"
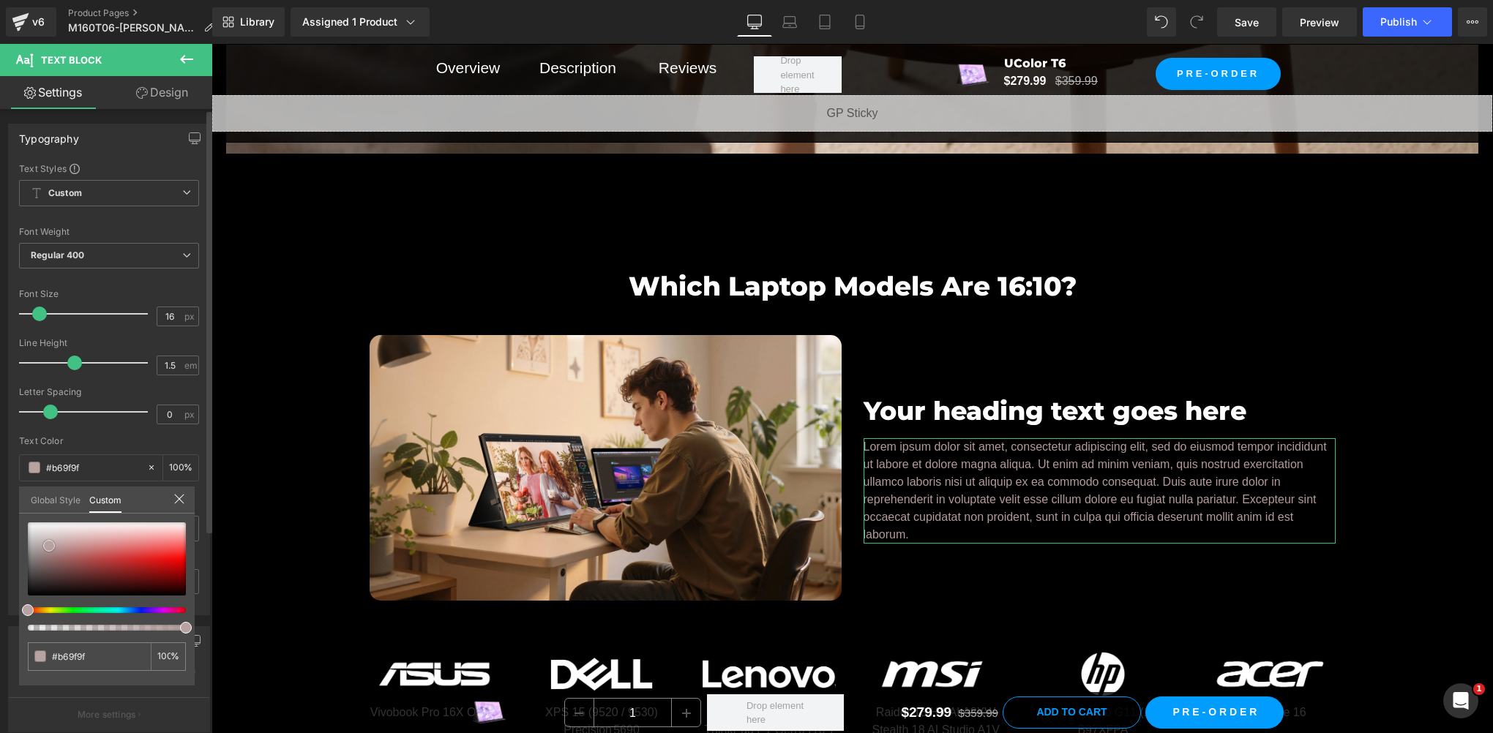
type input "#cfc8c8"
type input "#ffffff"
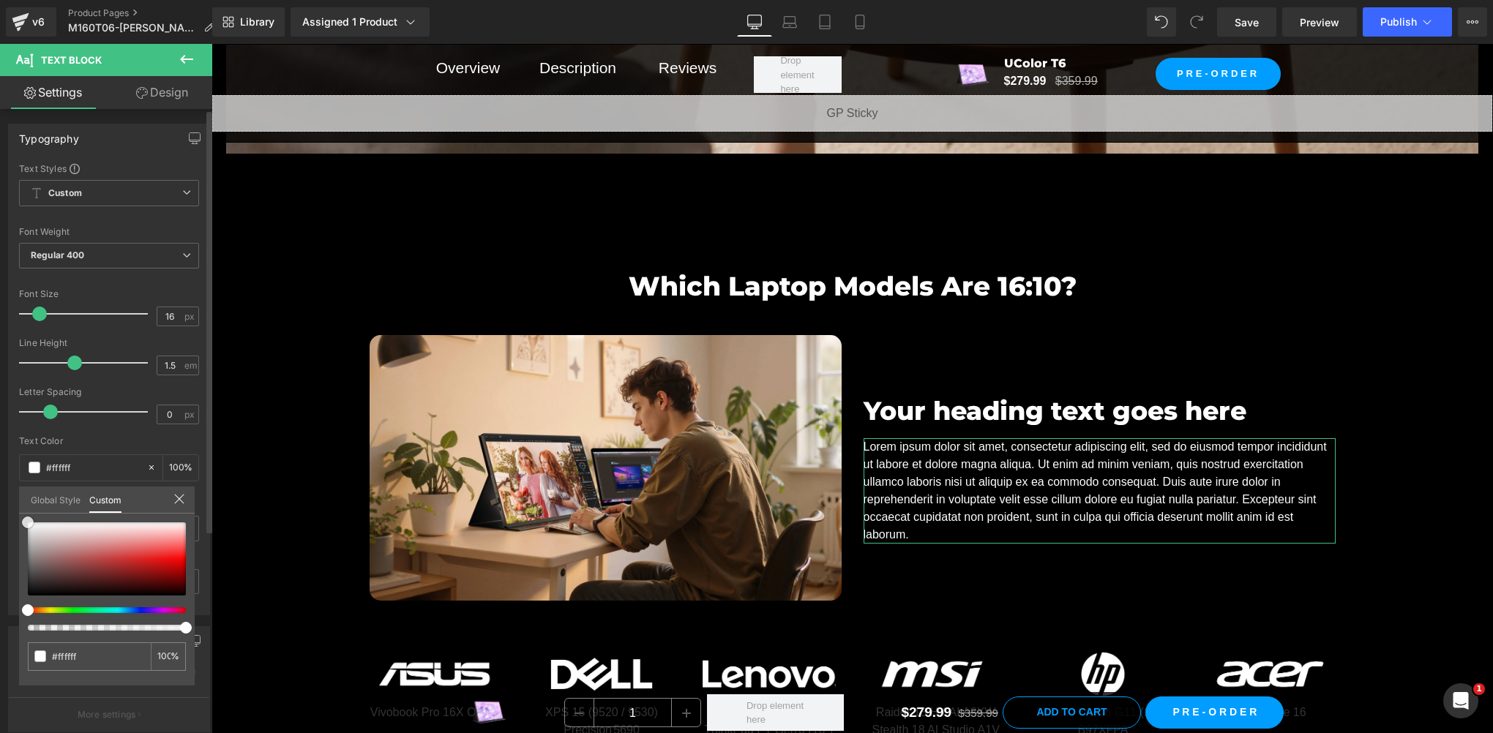
drag, startPoint x: 49, startPoint y: 545, endPoint x: 25, endPoint y: 470, distance: 79.1
click at [19, 478] on div "Typography Text Styles Custom Custom Setup Global Style Custom Setup Global Sty…" at bounding box center [109, 364] width 219 height 503
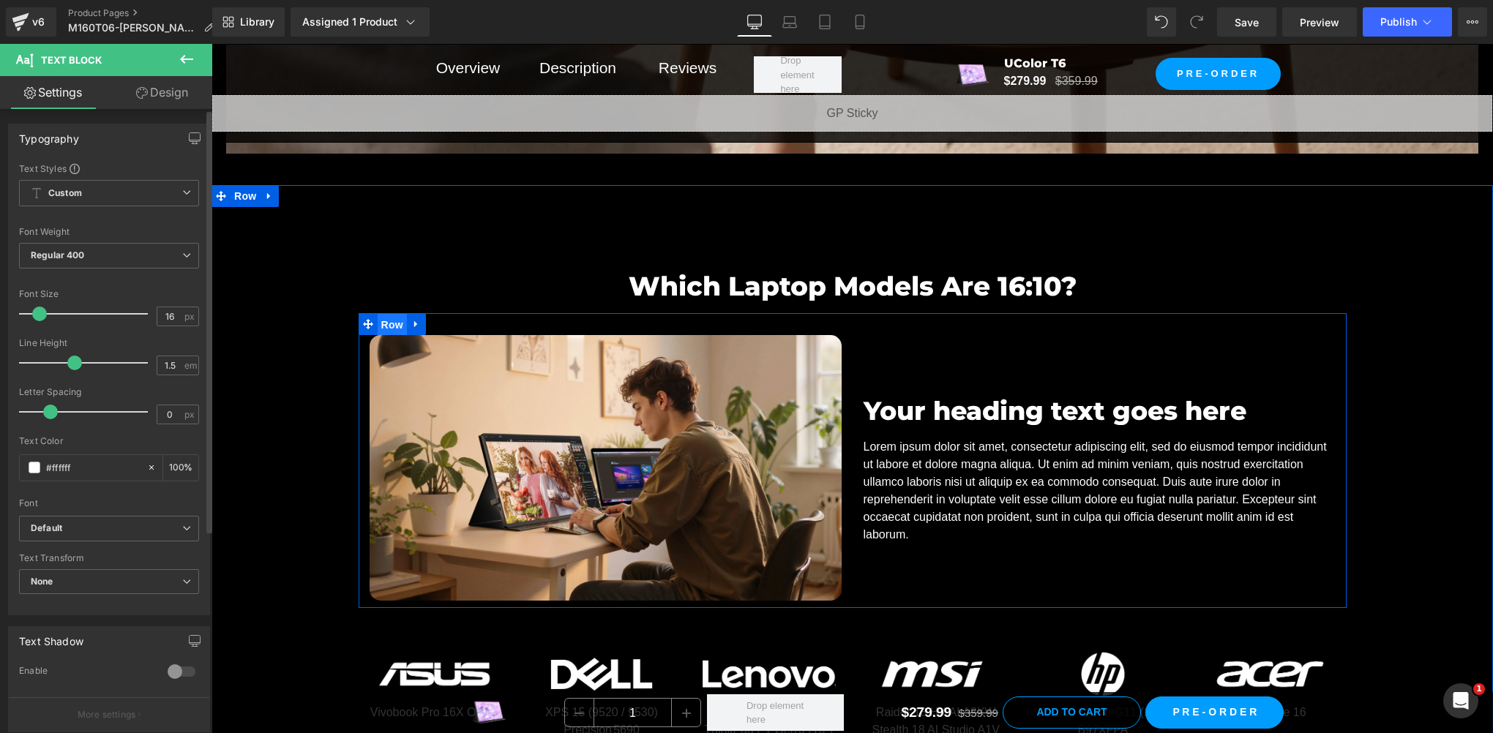
click at [389, 323] on span "Row" at bounding box center [392, 325] width 29 height 22
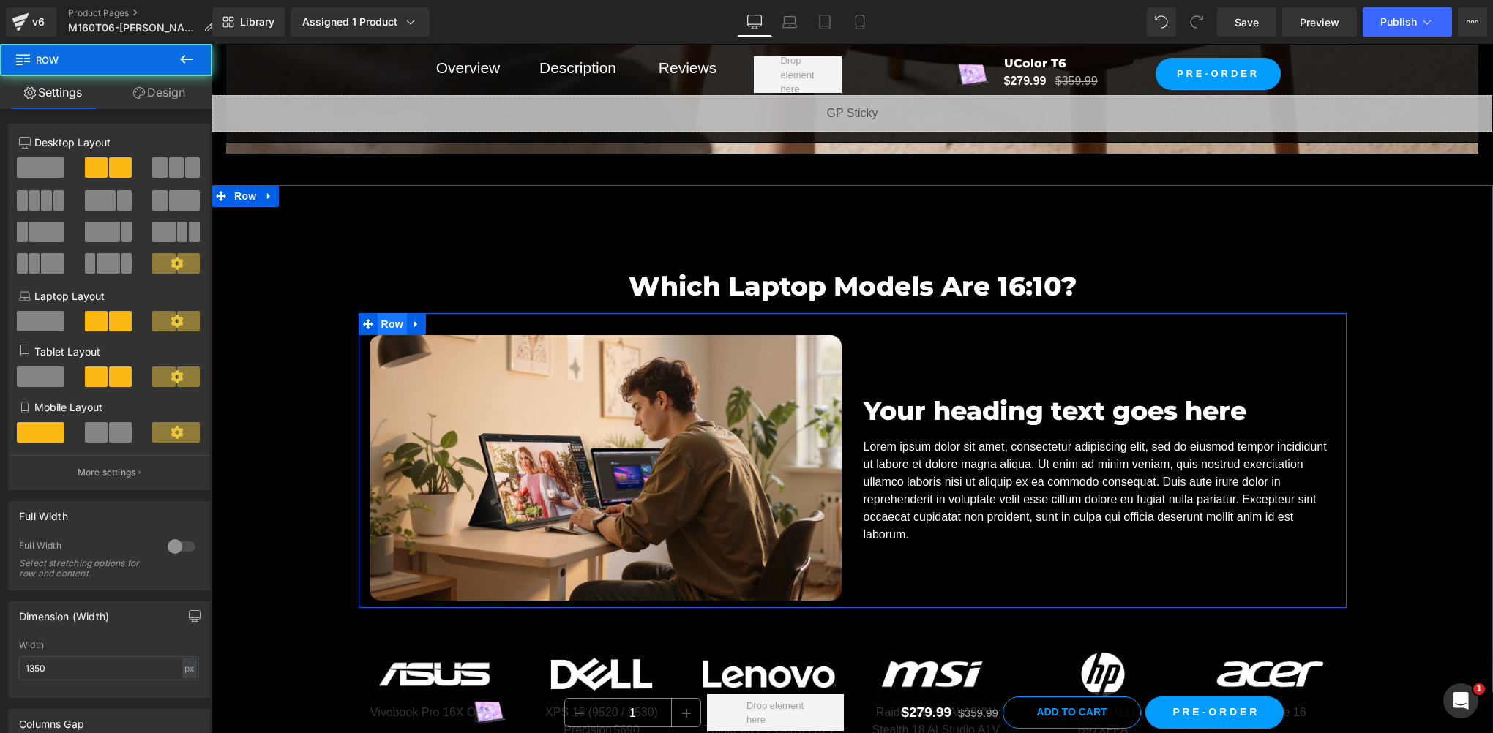
click at [389, 323] on span "Row" at bounding box center [392, 324] width 29 height 22
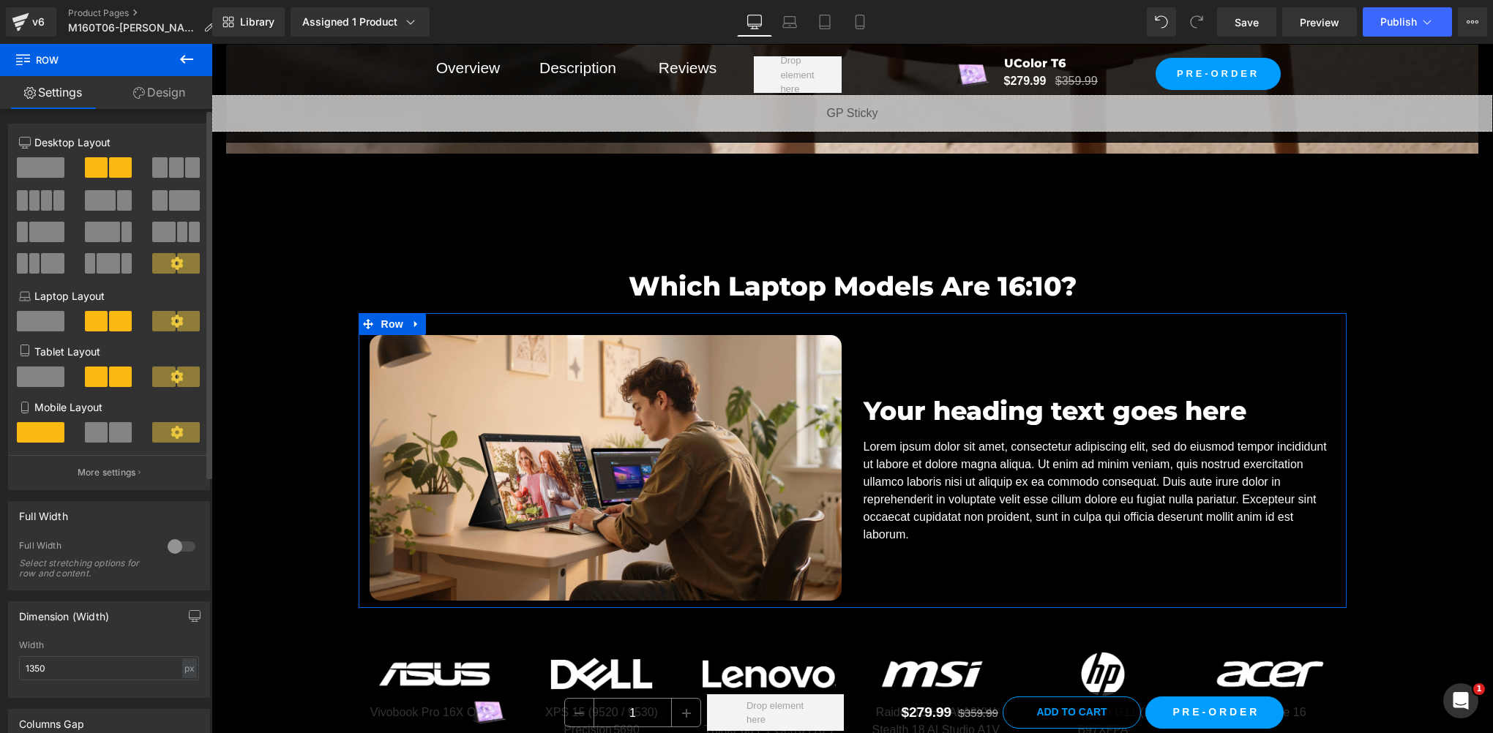
click at [117, 203] on span at bounding box center [124, 200] width 15 height 20
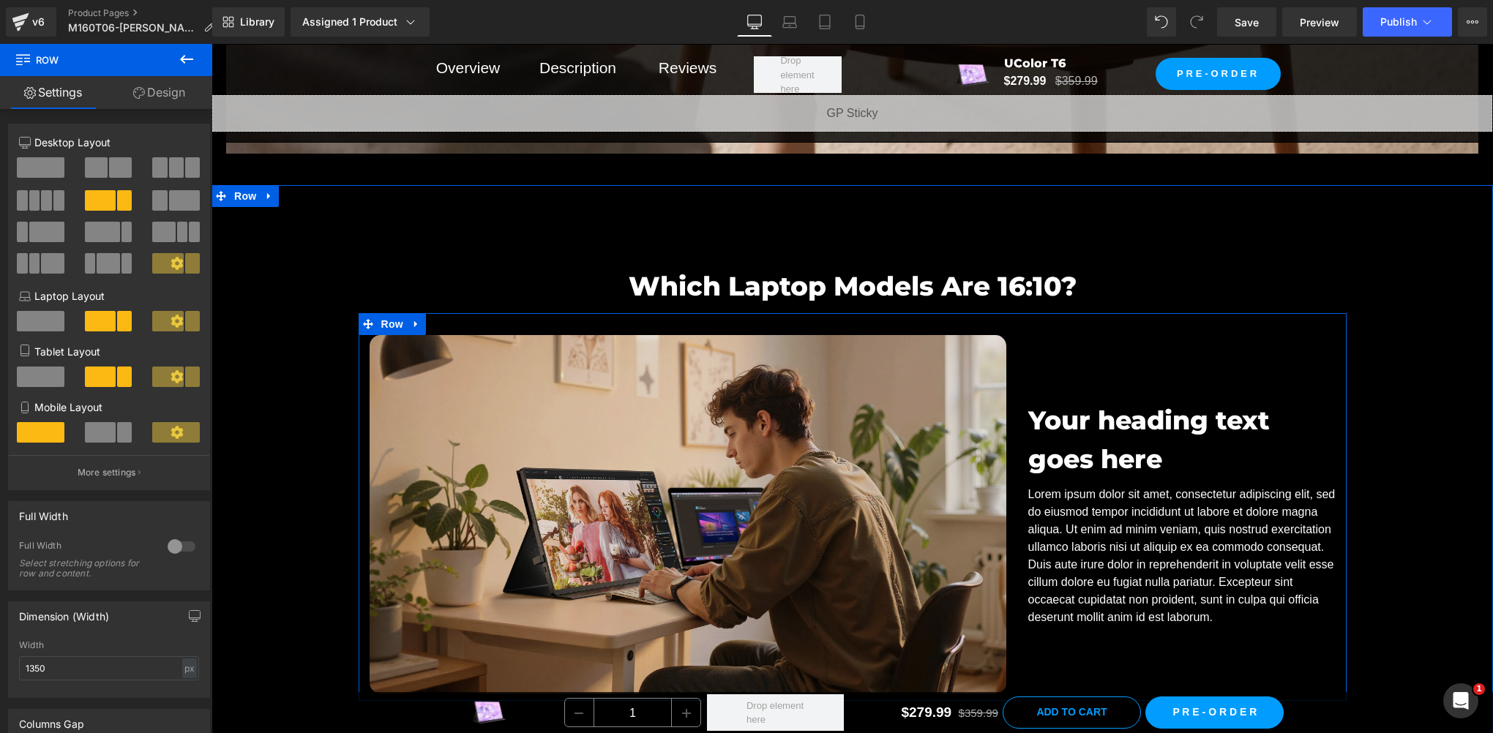
drag, startPoint x: 389, startPoint y: 321, endPoint x: 389, endPoint y: 330, distance: 8.8
click at [388, 321] on span "Row" at bounding box center [392, 324] width 29 height 22
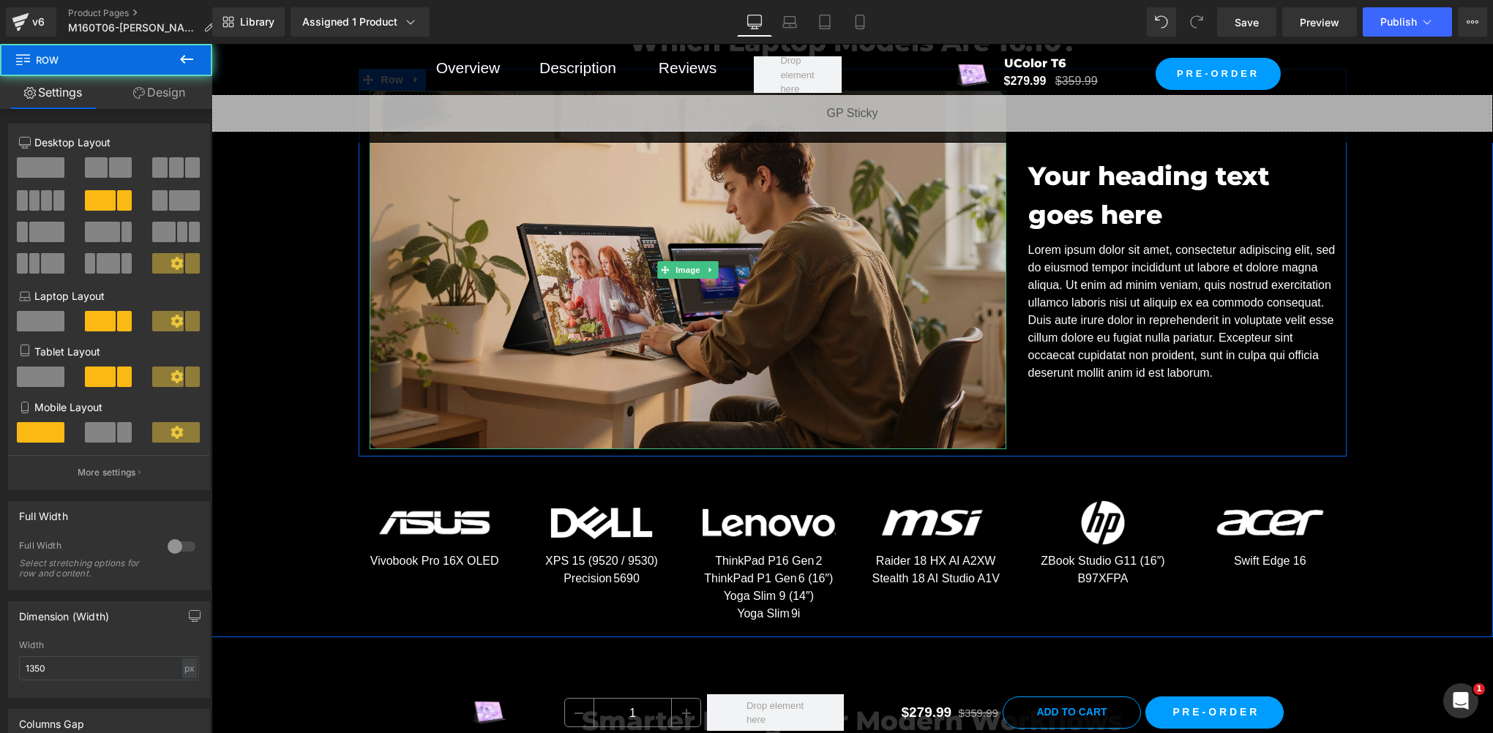
scroll to position [7061, 0]
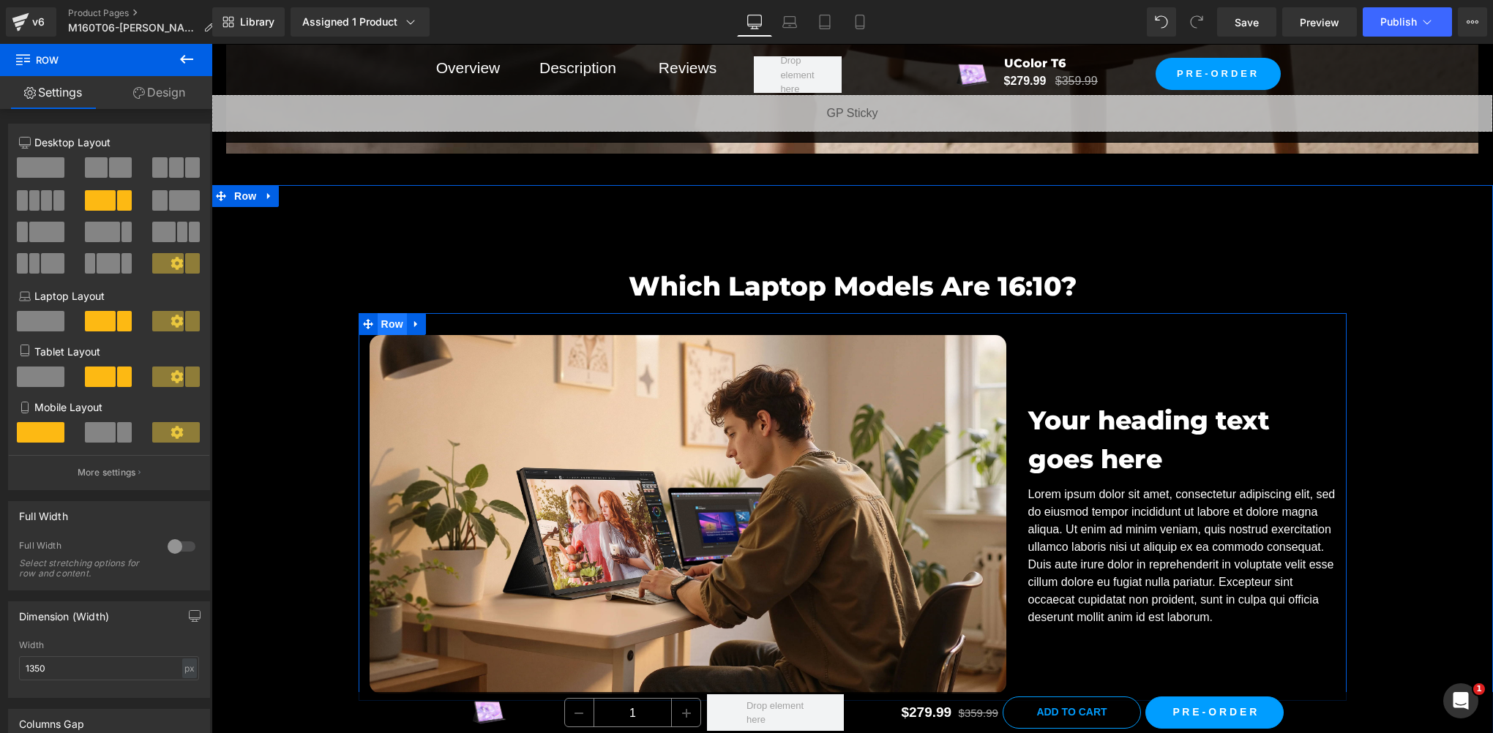
click at [394, 322] on span "Row" at bounding box center [392, 324] width 29 height 22
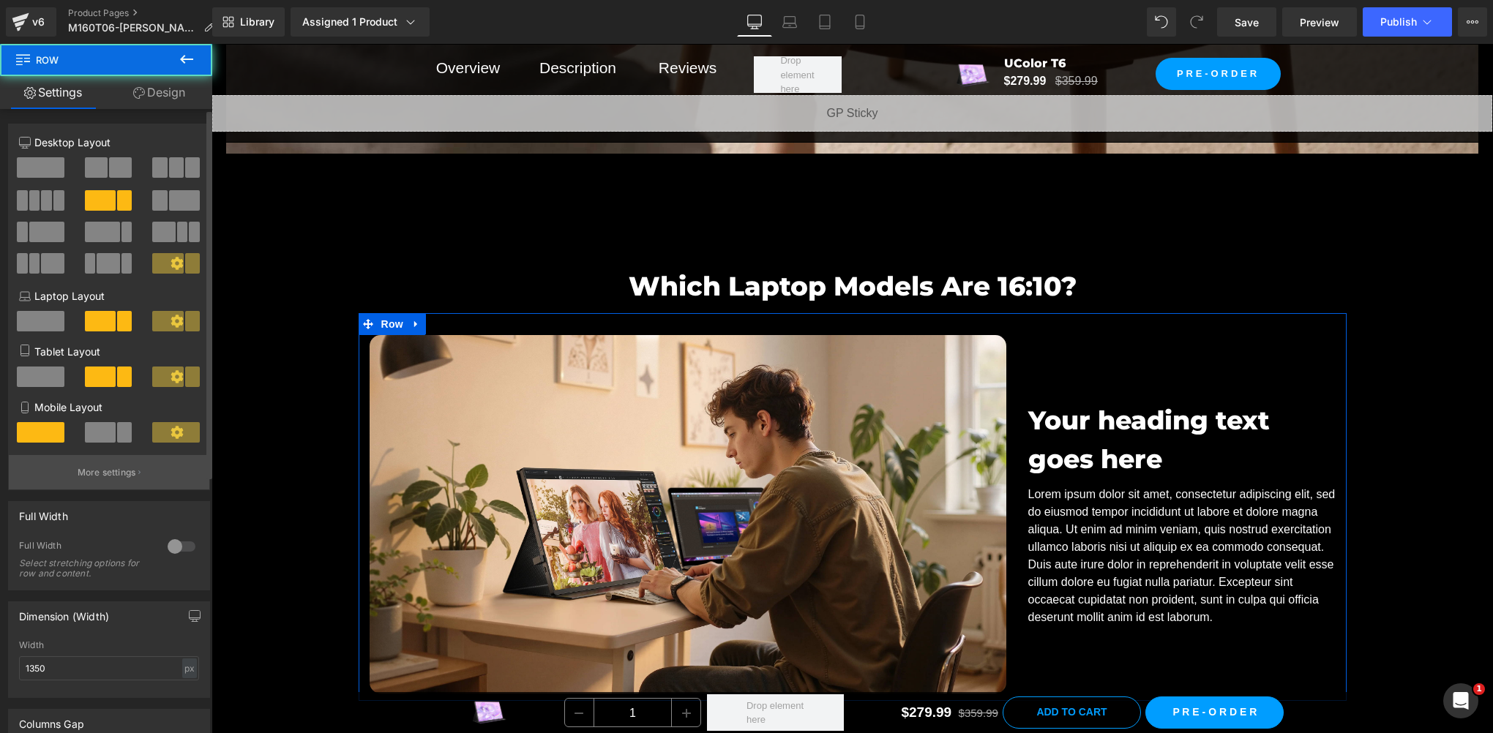
click at [94, 466] on button "More settings" at bounding box center [109, 472] width 200 height 34
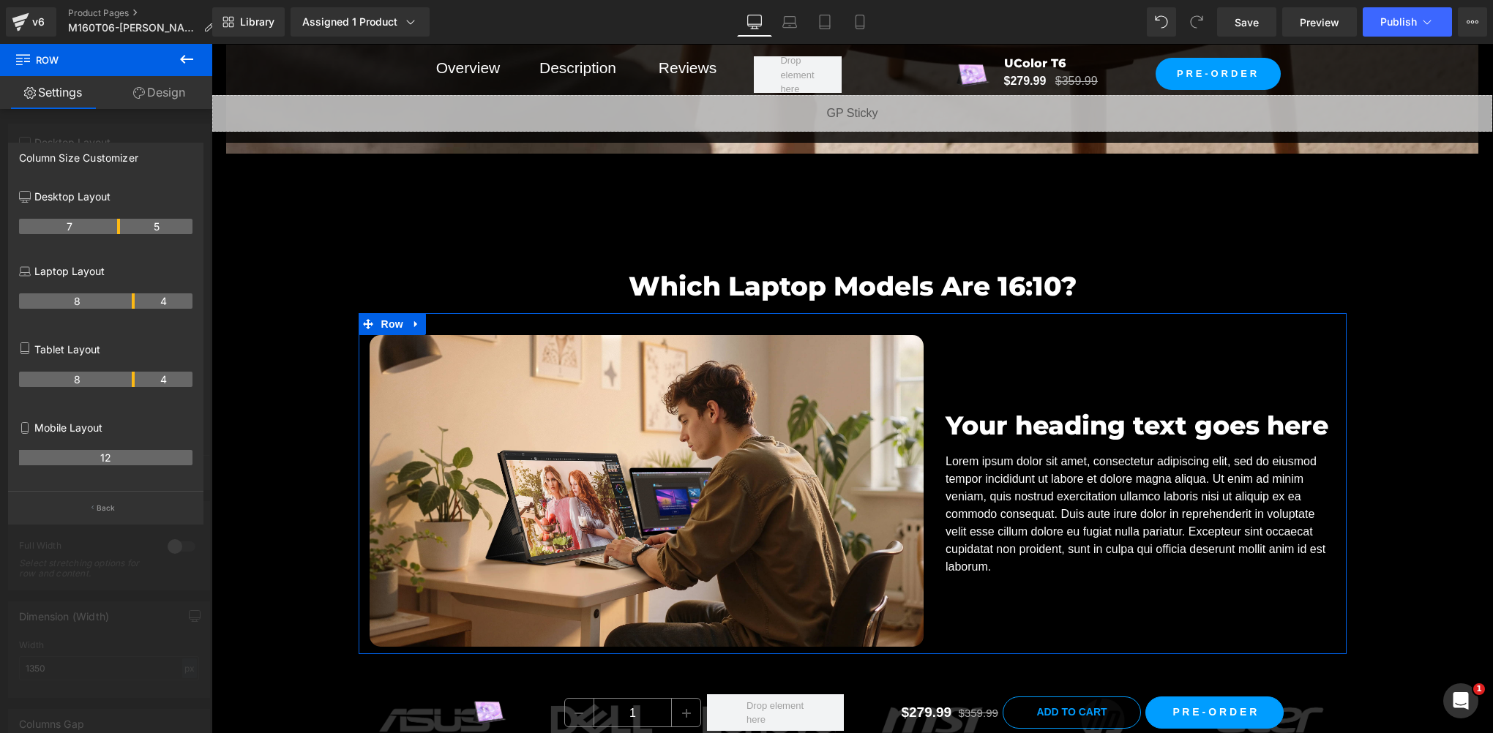
drag, startPoint x: 132, startPoint y: 230, endPoint x: 124, endPoint y: 230, distance: 8.8
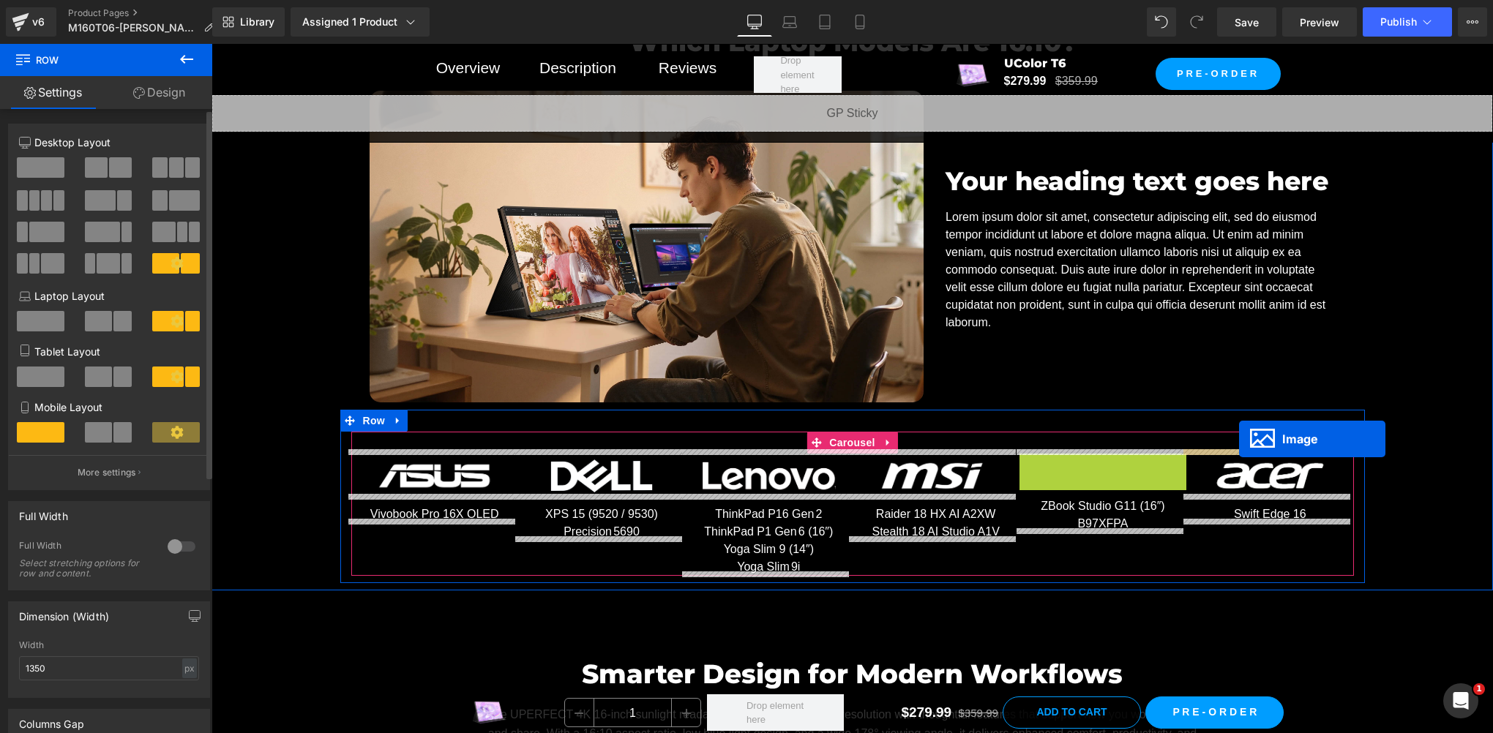
drag, startPoint x: 1081, startPoint y: 473, endPoint x: 1239, endPoint y: 439, distance: 161.6
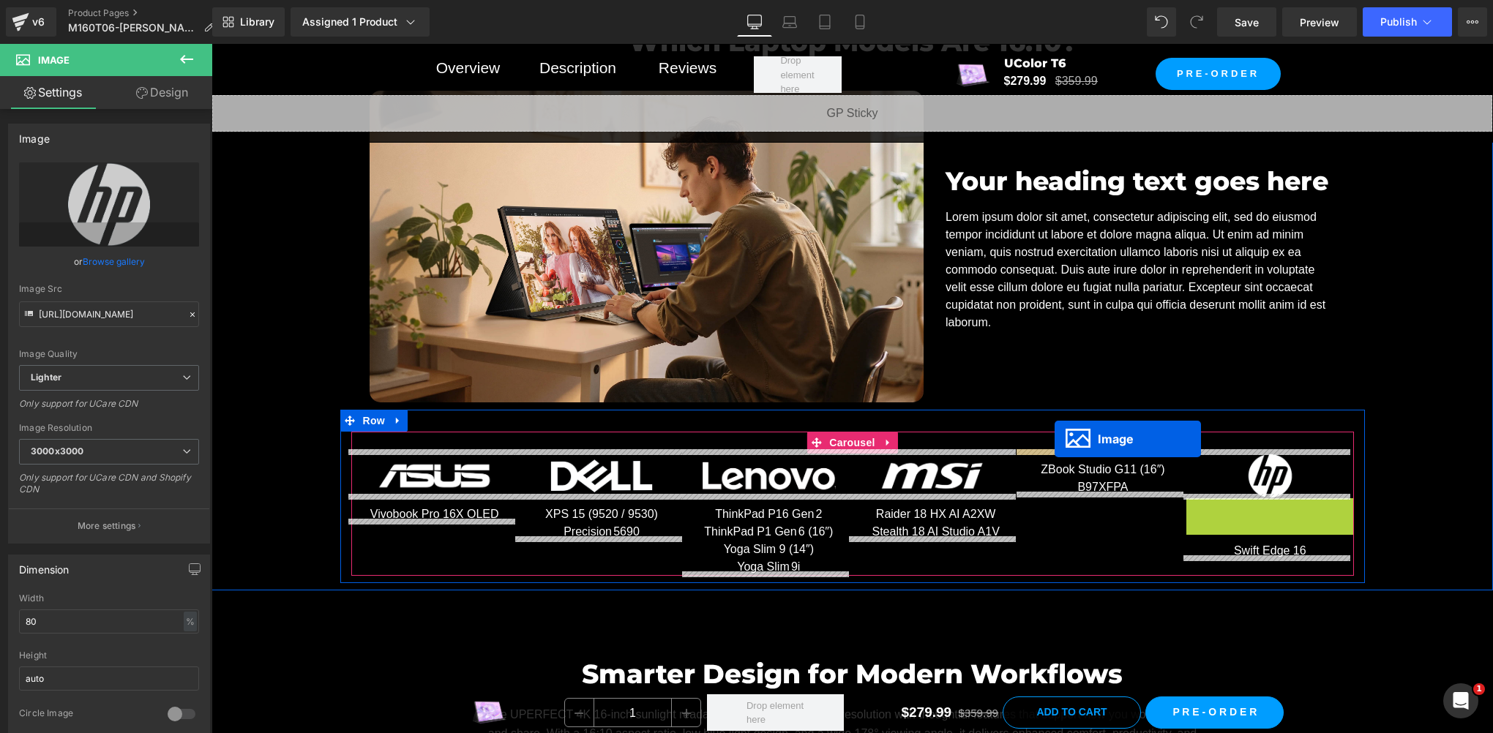
drag, startPoint x: 1236, startPoint y: 511, endPoint x: 1054, endPoint y: 439, distance: 195.1
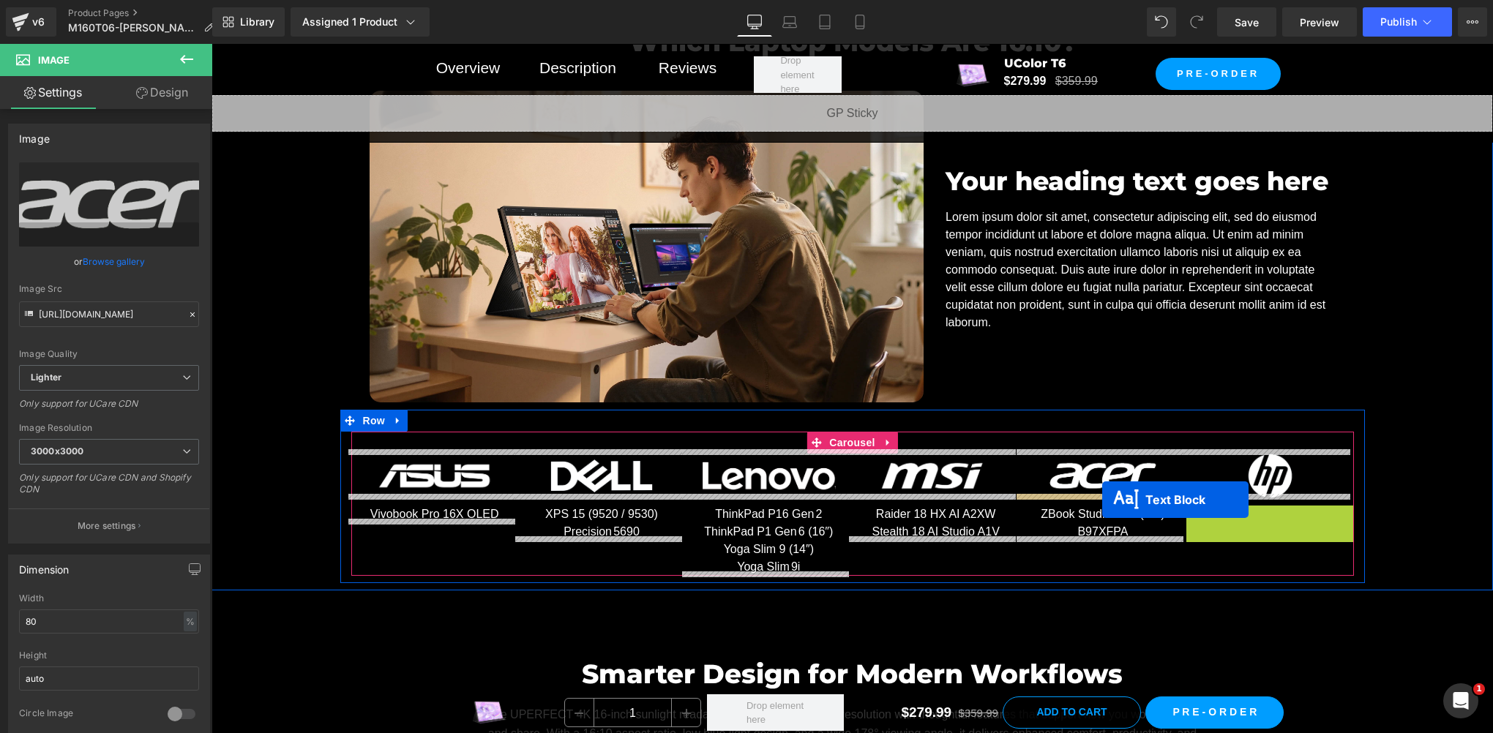
drag, startPoint x: 1219, startPoint y: 511, endPoint x: 1097, endPoint y: 499, distance: 122.8
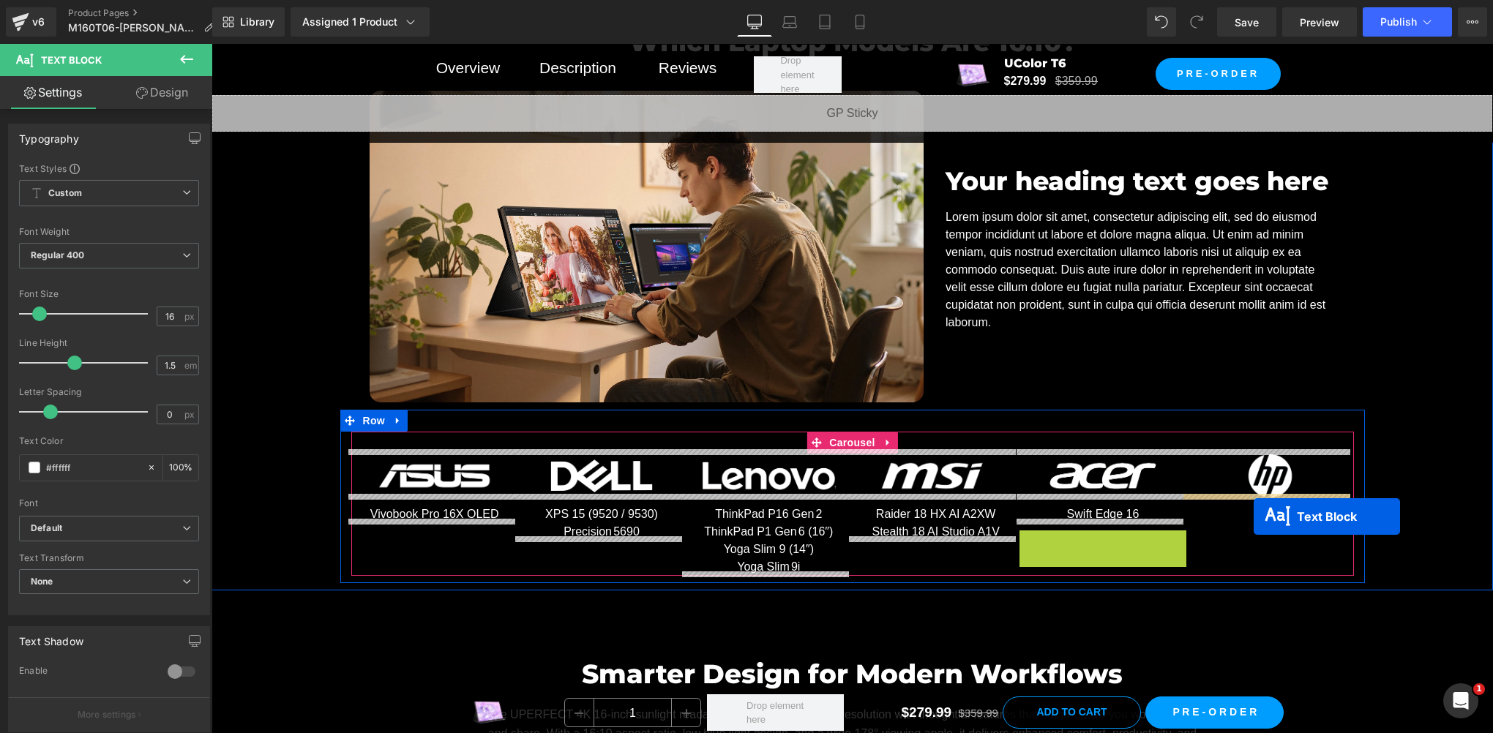
drag, startPoint x: 1065, startPoint y: 547, endPoint x: 1253, endPoint y: 517, distance: 191.3
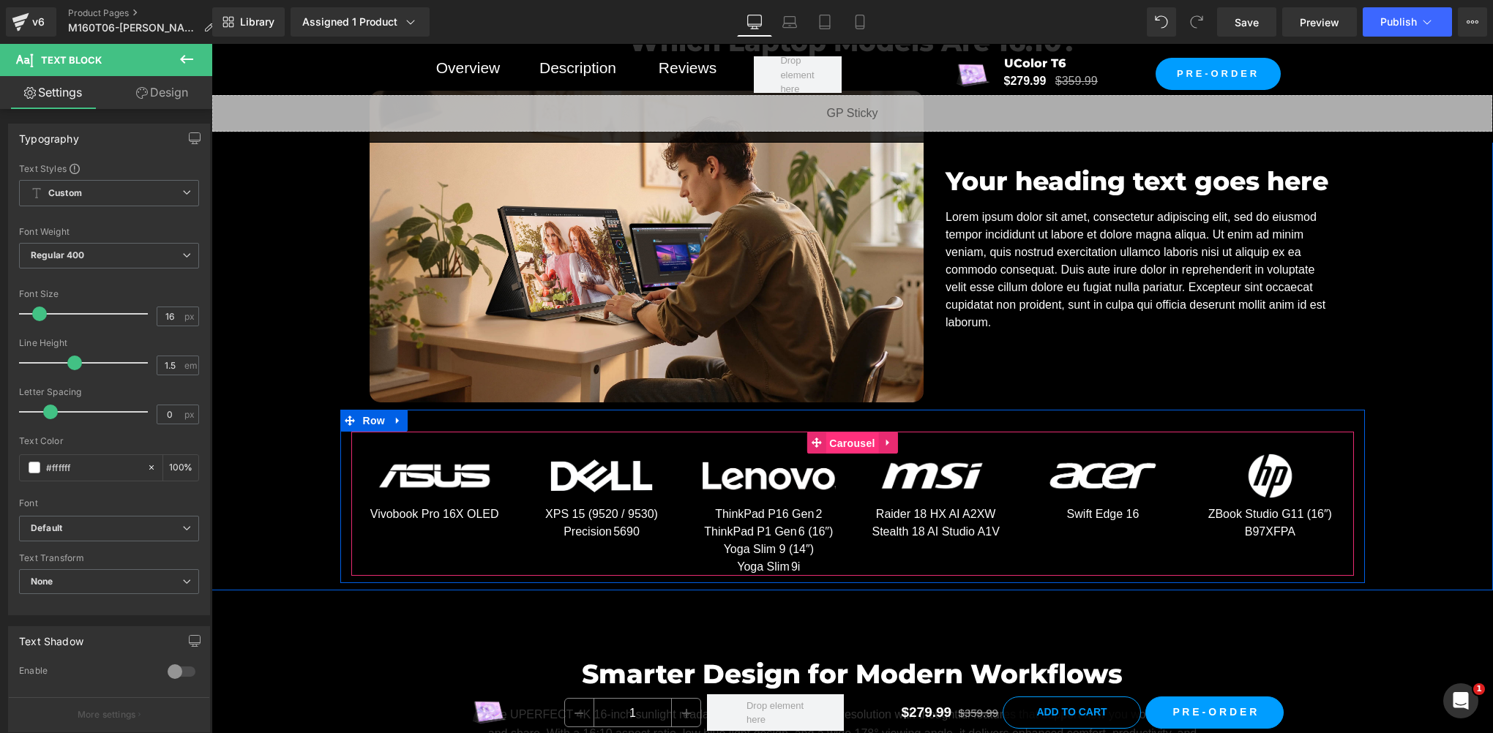
click at [845, 438] on span "Carousel" at bounding box center [851, 443] width 53 height 22
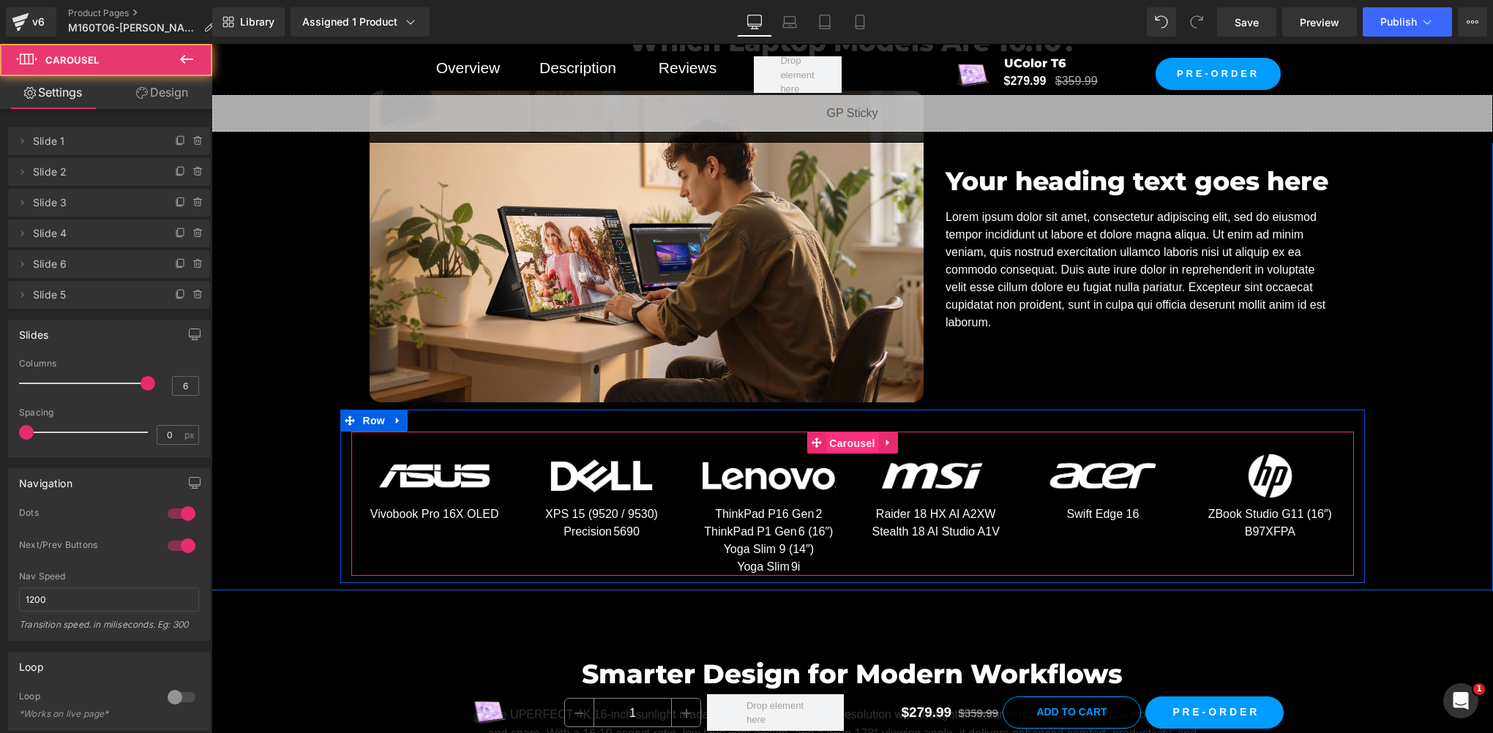
click at [844, 438] on span "Carousel" at bounding box center [851, 443] width 53 height 22
click at [837, 441] on span "Carousel" at bounding box center [851, 443] width 53 height 22
click at [430, 476] on span "Image" at bounding box center [434, 477] width 31 height 18
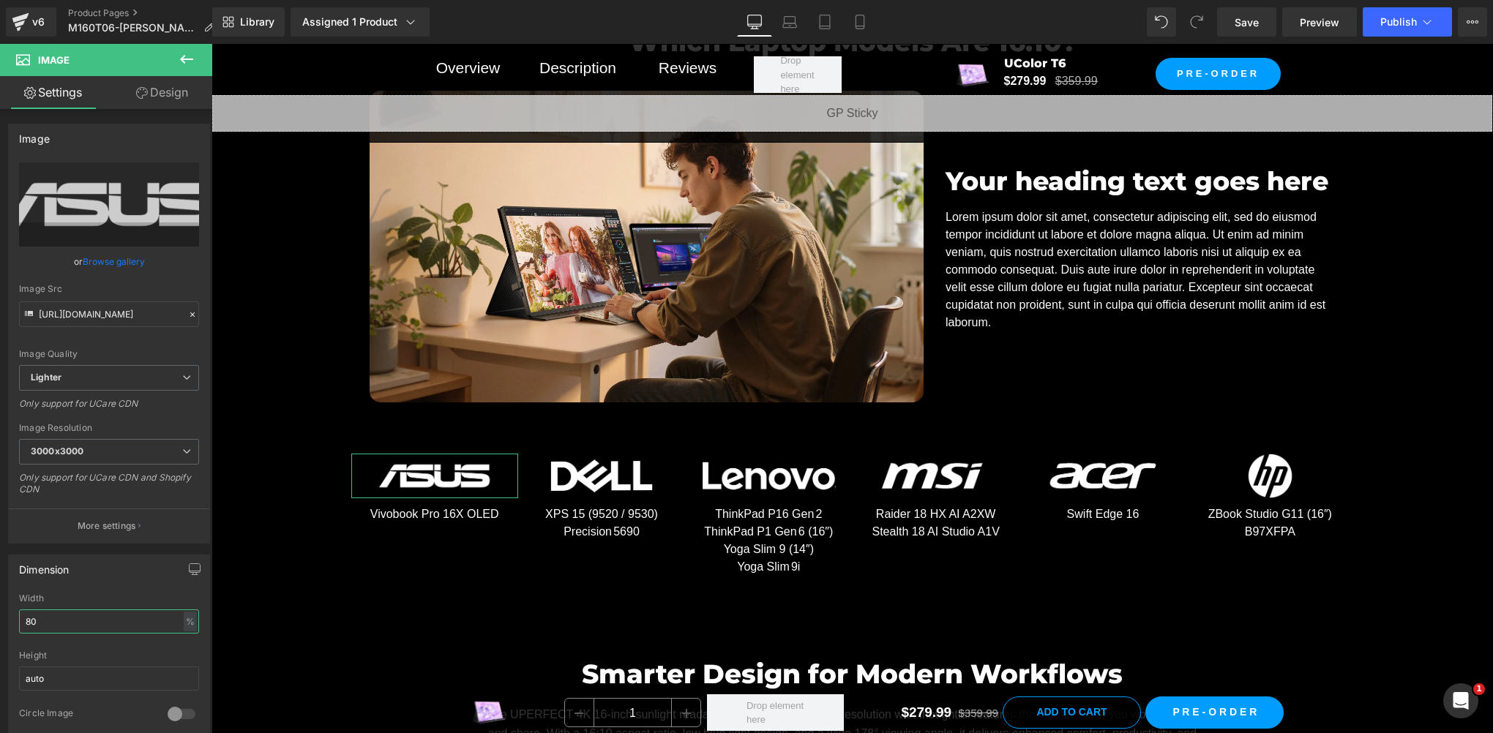
drag, startPoint x: 47, startPoint y: 618, endPoint x: -3, endPoint y: 604, distance: 51.7
click at [0, 604] on html "Image You are previewing how the will restyle your page. You can not edit Eleme…" at bounding box center [746, 366] width 1493 height 733
type input "70"
click at [86, 614] on input "70" at bounding box center [109, 622] width 180 height 24
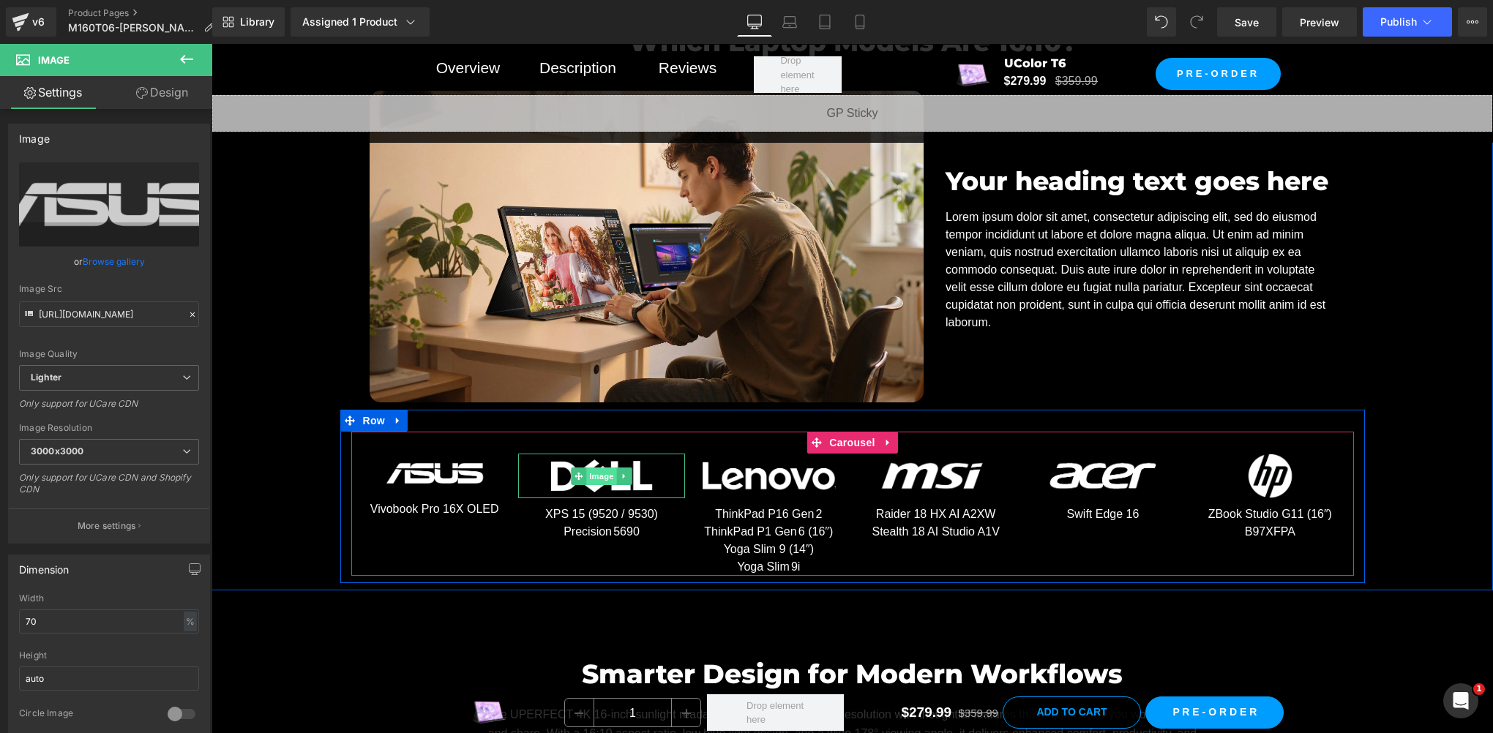
click at [586, 470] on span "Image" at bounding box center [601, 477] width 31 height 18
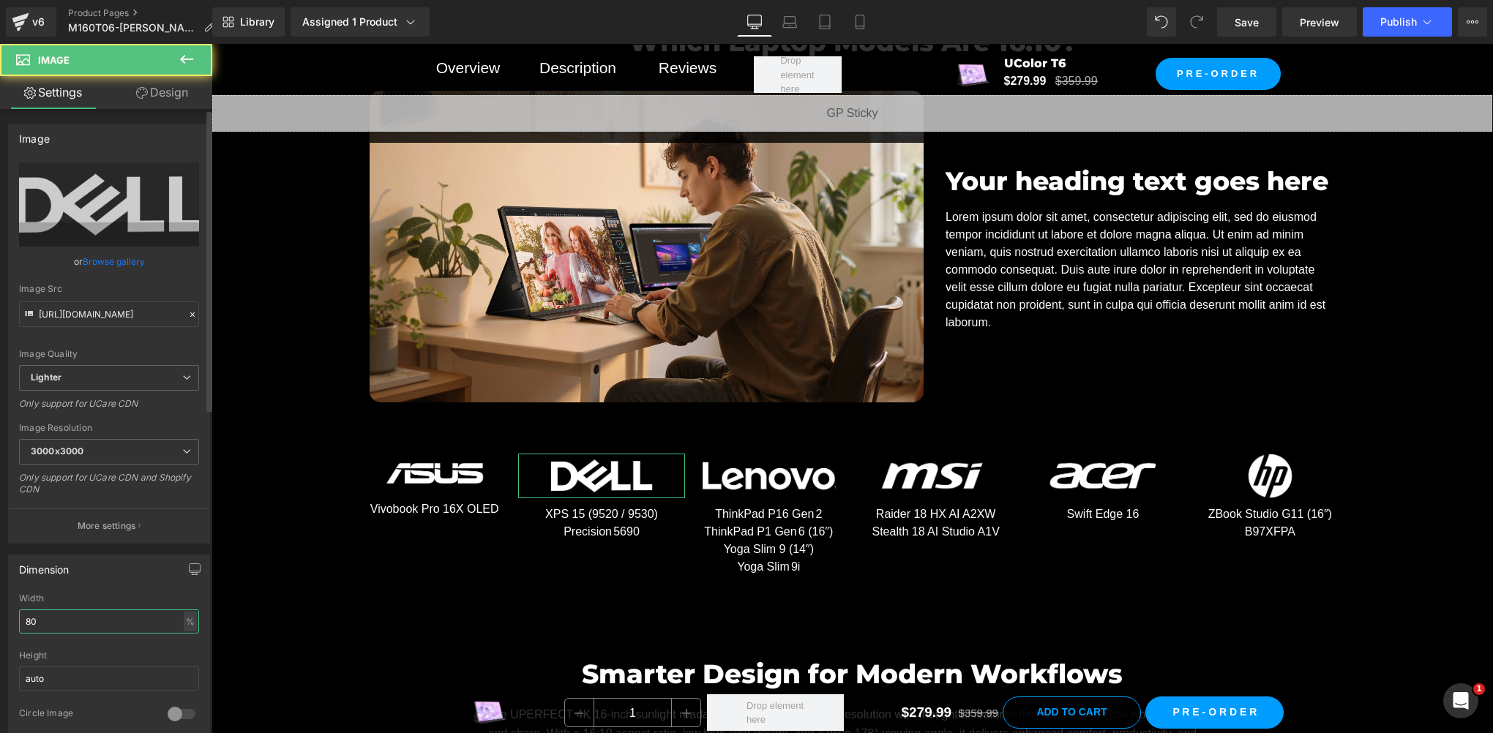
click at [50, 621] on input "80" at bounding box center [109, 622] width 180 height 24
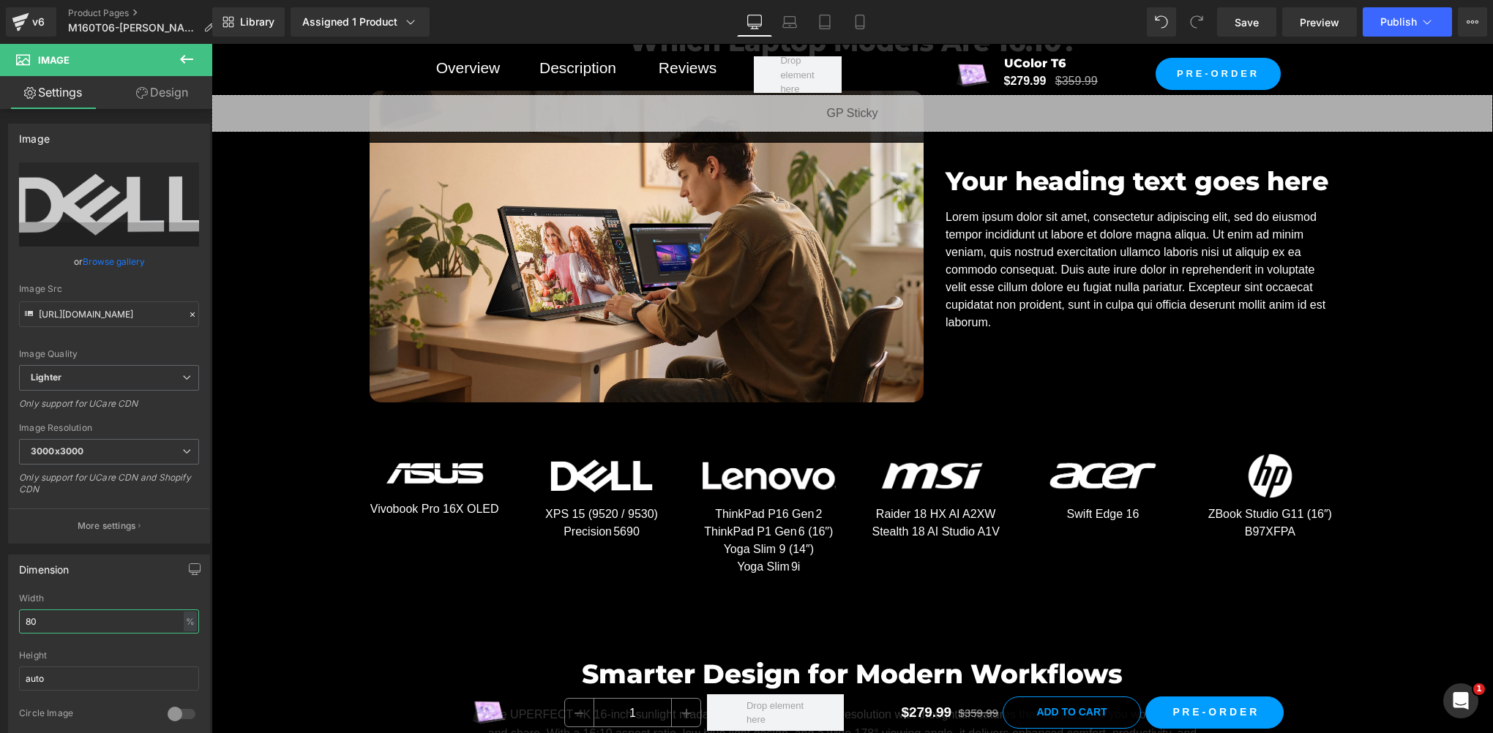
paste input "7"
type input "70"
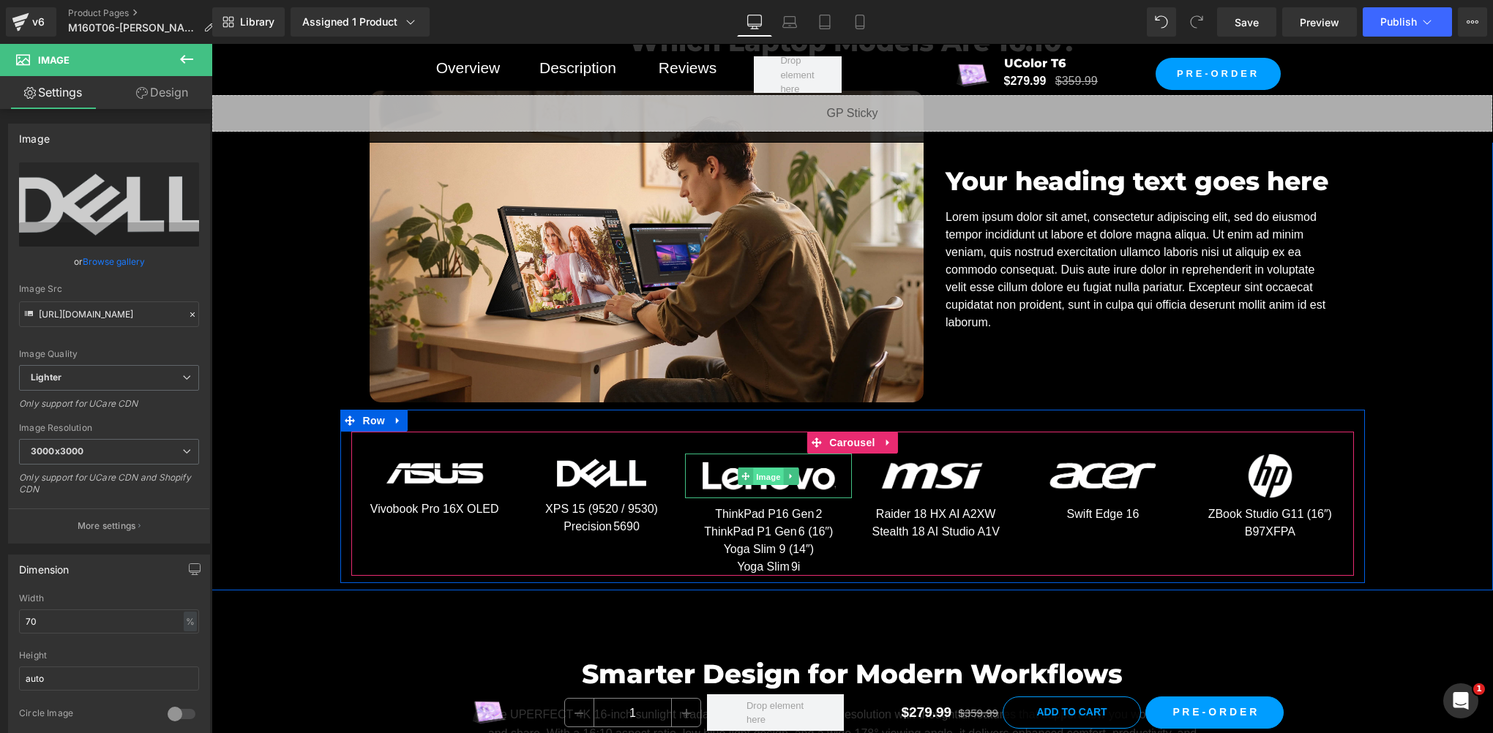
click at [756, 468] on span "Image" at bounding box center [769, 477] width 31 height 18
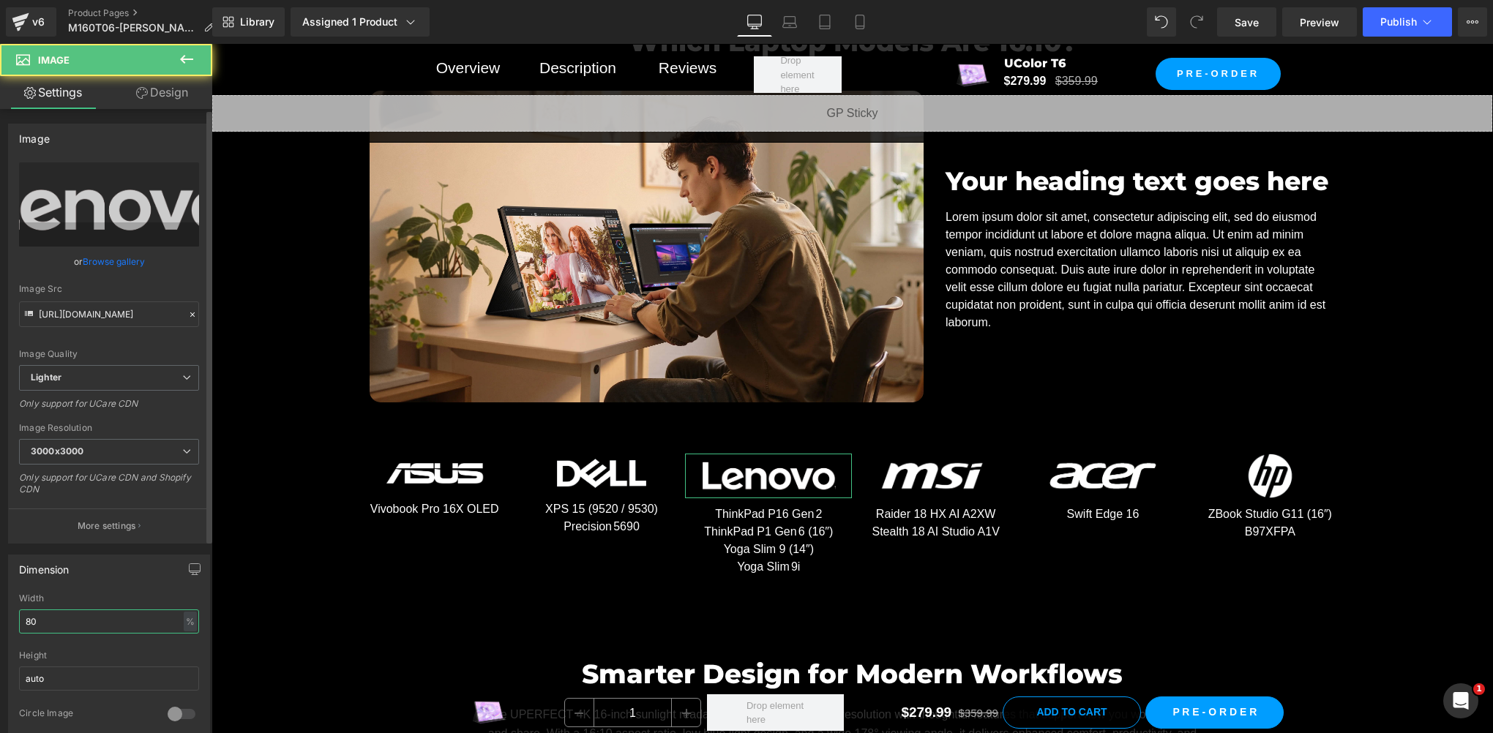
drag, startPoint x: 34, startPoint y: 611, endPoint x: 50, endPoint y: 626, distance: 22.3
click at [34, 611] on input "80" at bounding box center [109, 622] width 180 height 24
click at [51, 626] on input "80" at bounding box center [109, 622] width 180 height 24
paste input "7"
type input "70"
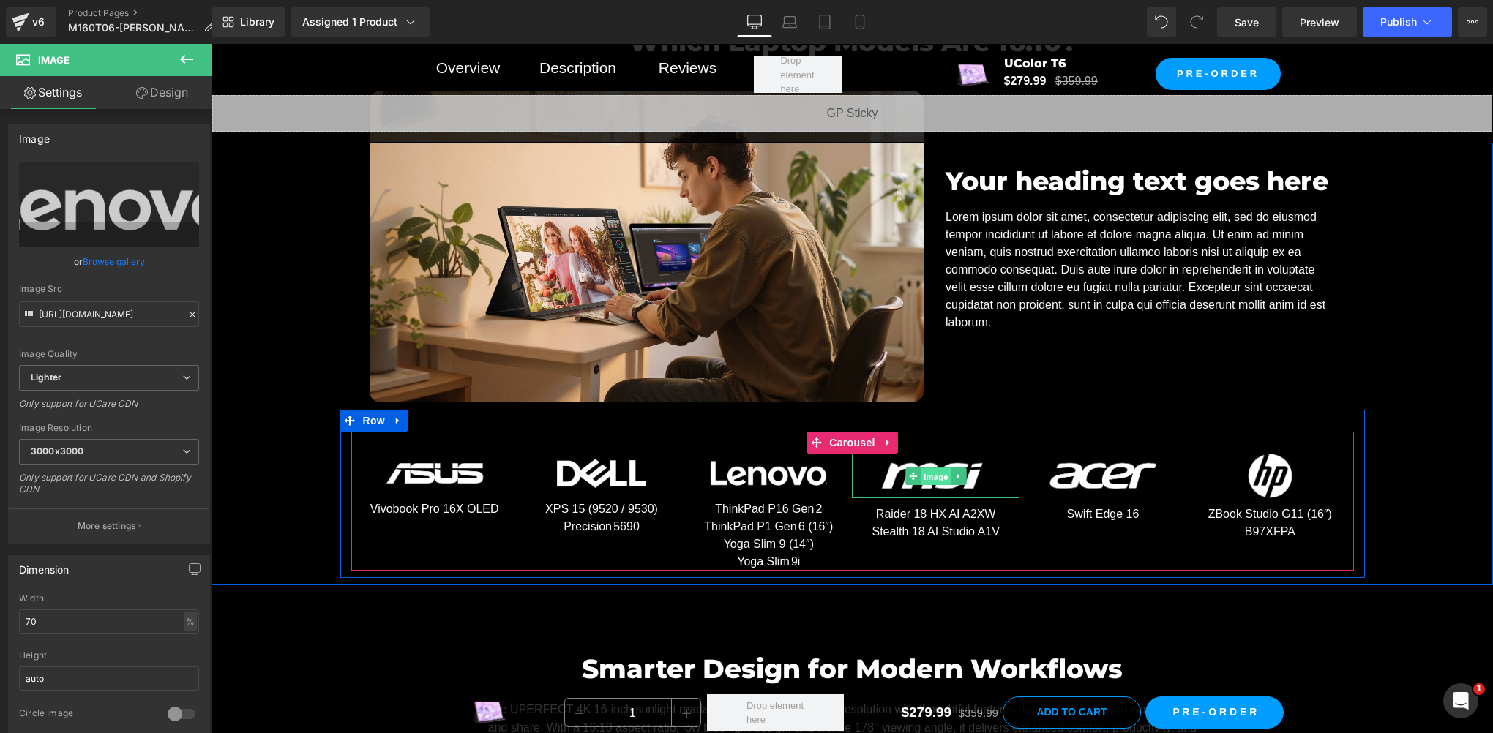
click at [929, 468] on span "Image" at bounding box center [936, 477] width 31 height 18
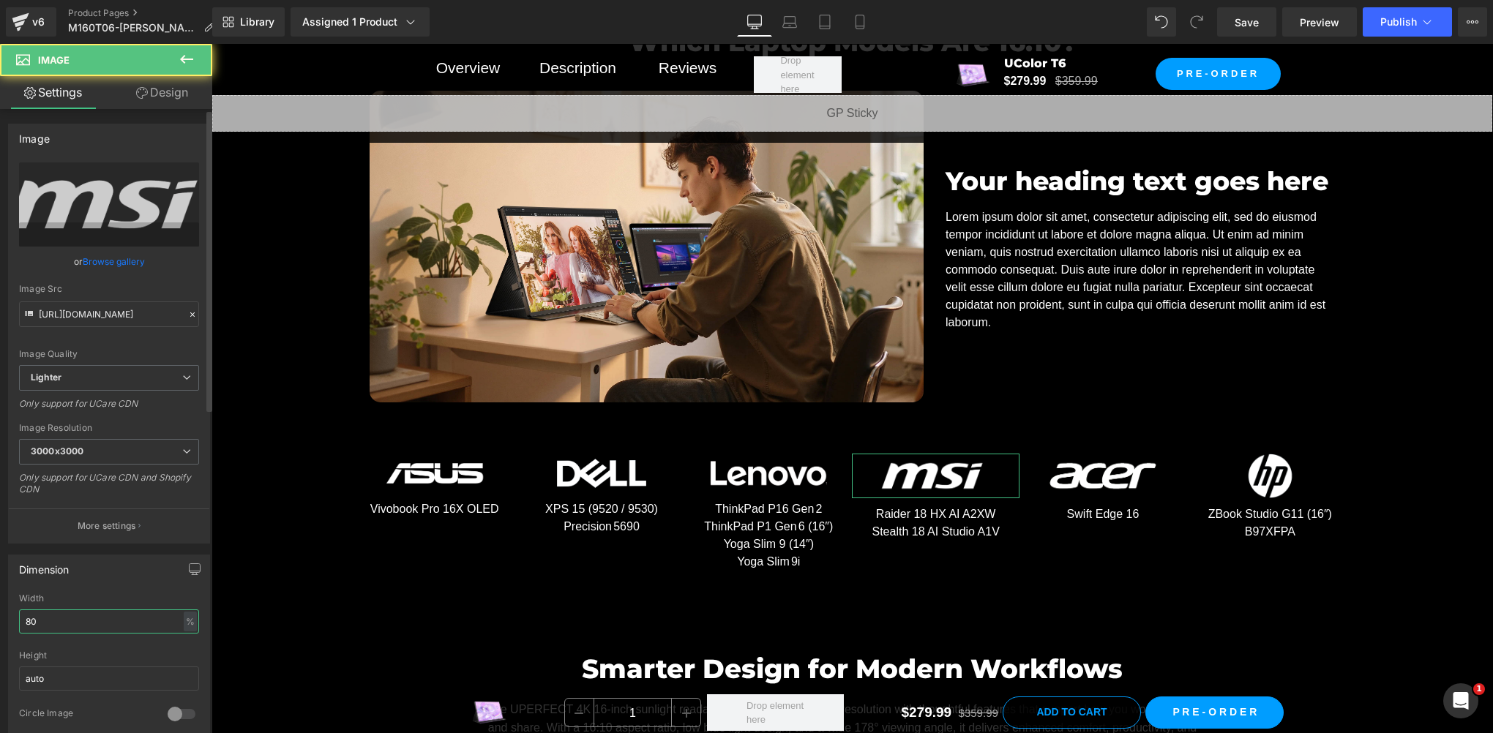
click at [59, 620] on input "80" at bounding box center [109, 622] width 180 height 24
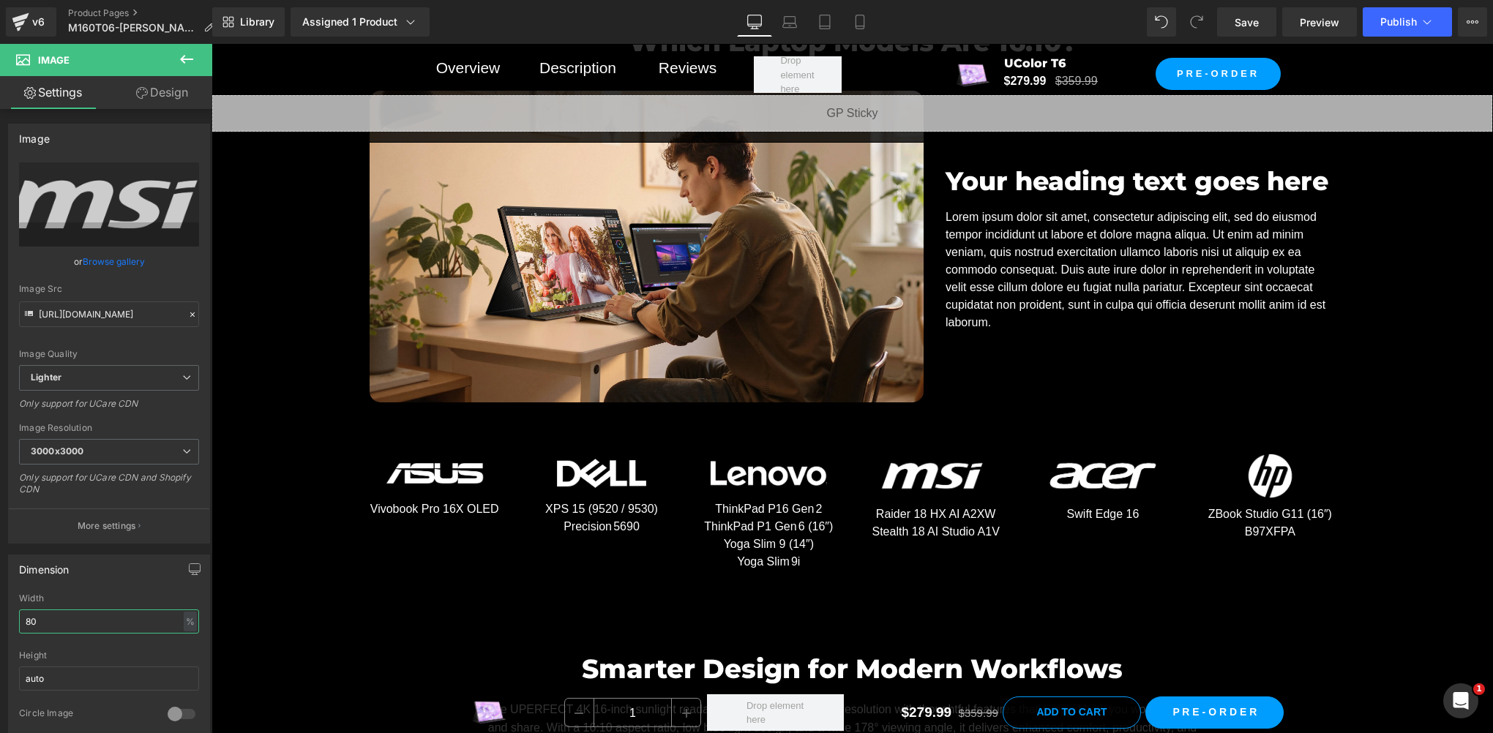
paste input "7"
type input "70"
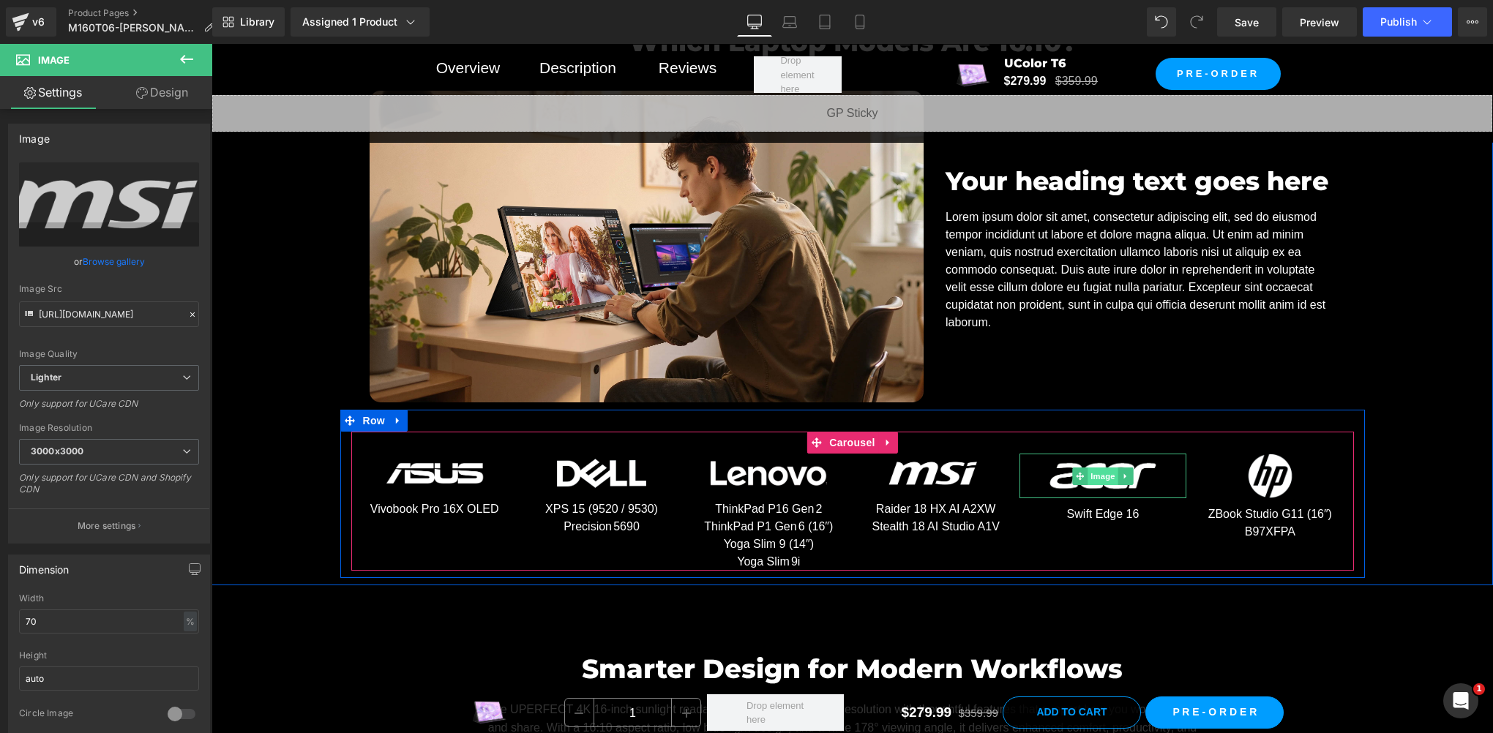
click at [1093, 469] on span "Image" at bounding box center [1102, 477] width 31 height 18
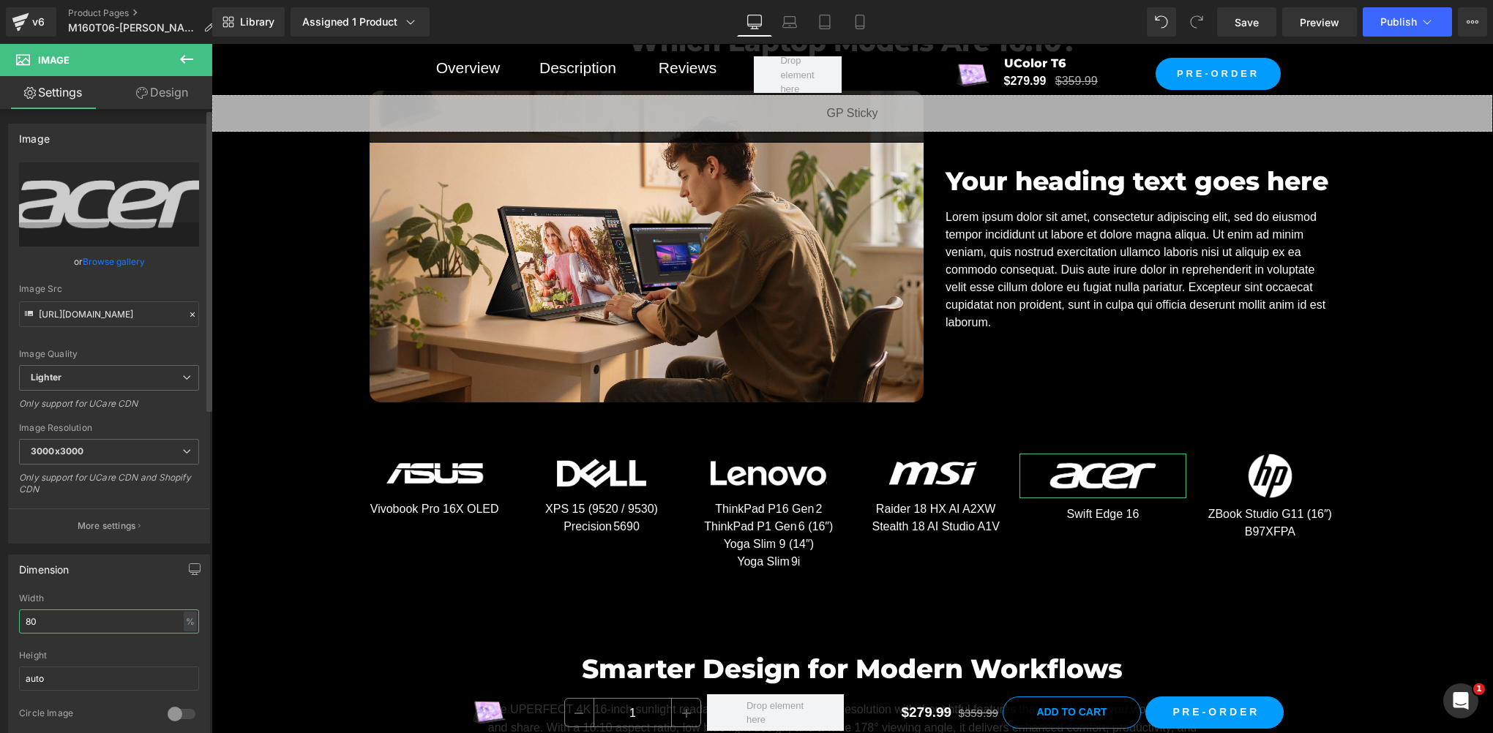
click at [68, 611] on input "80" at bounding box center [109, 622] width 180 height 24
paste input "7"
type input "70"
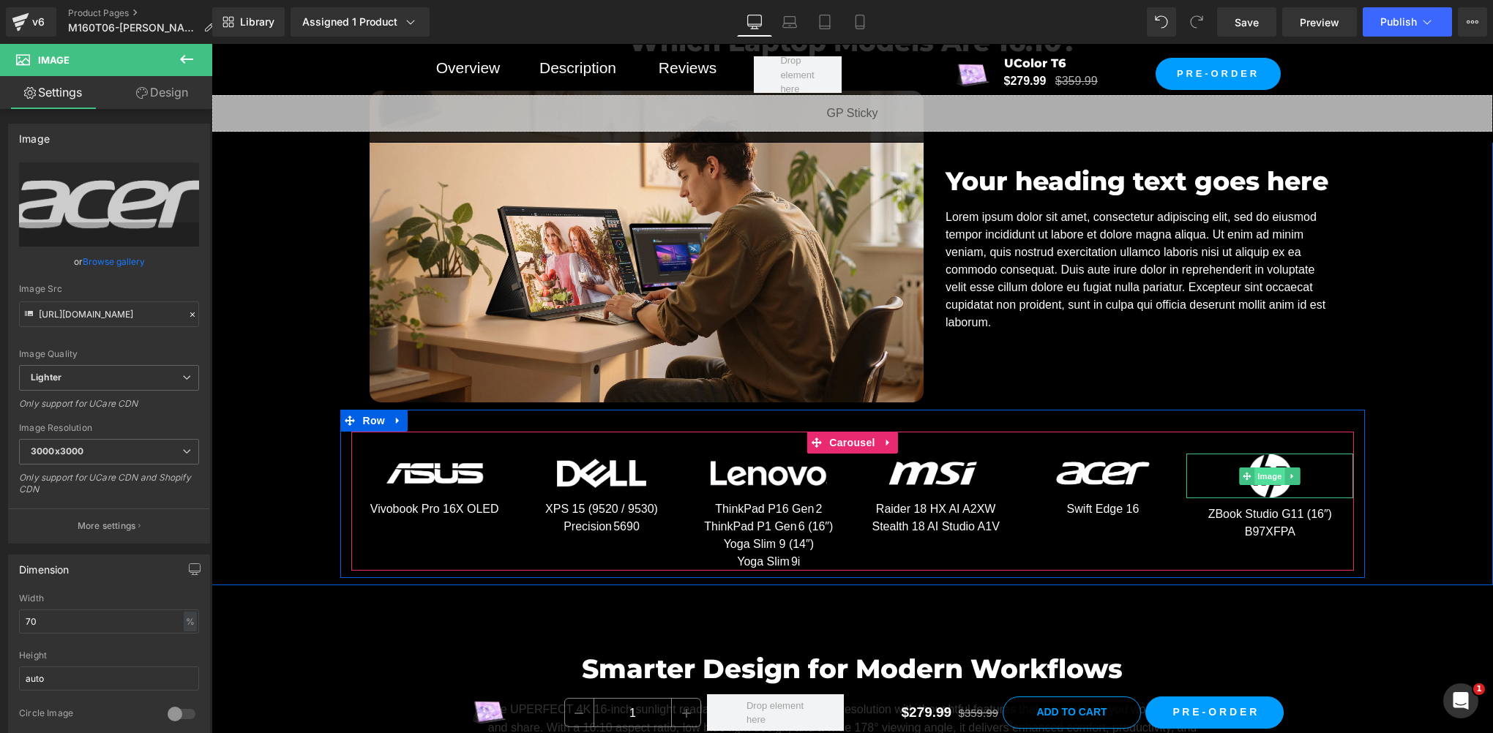
click at [1267, 471] on span "Image" at bounding box center [1270, 477] width 31 height 18
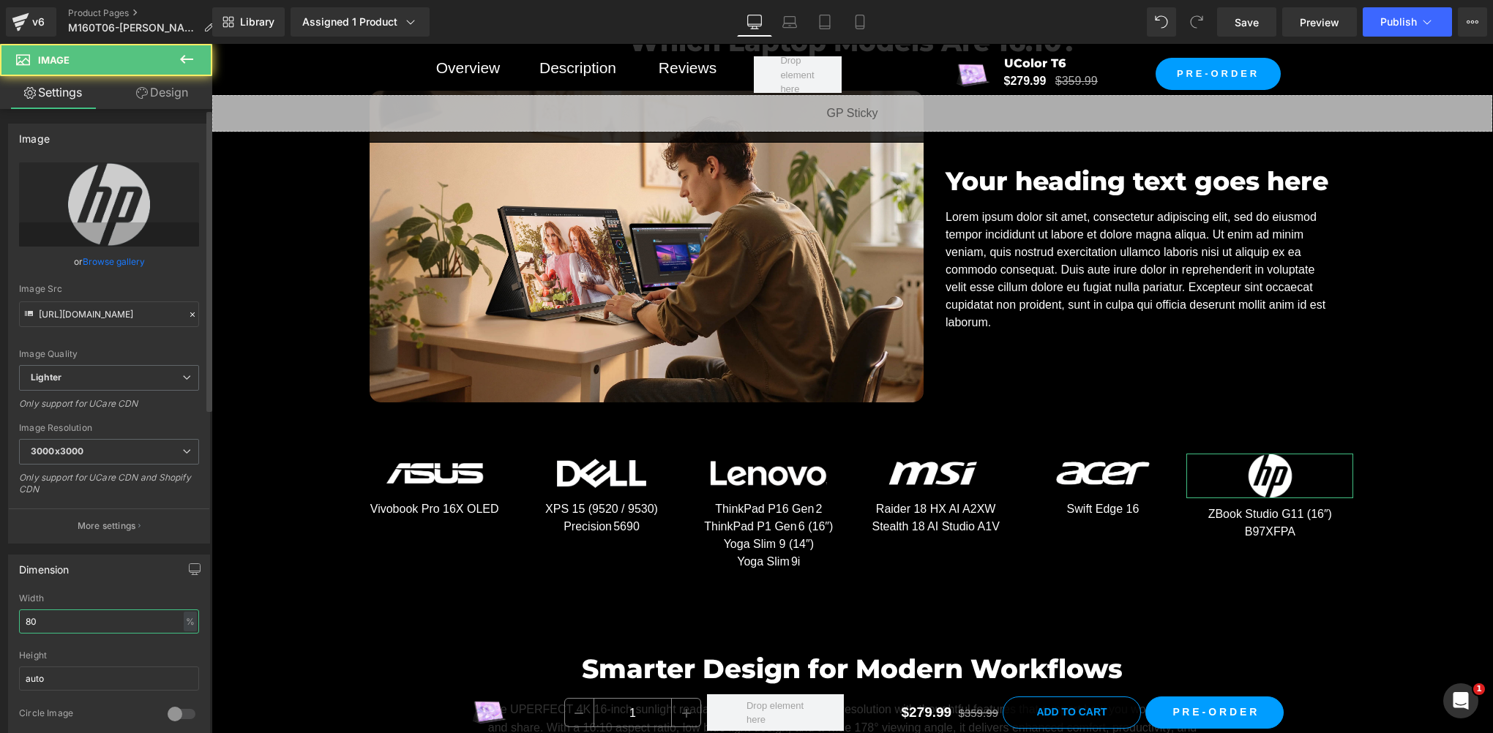
click at [38, 618] on input "80" at bounding box center [109, 622] width 180 height 24
paste input "7"
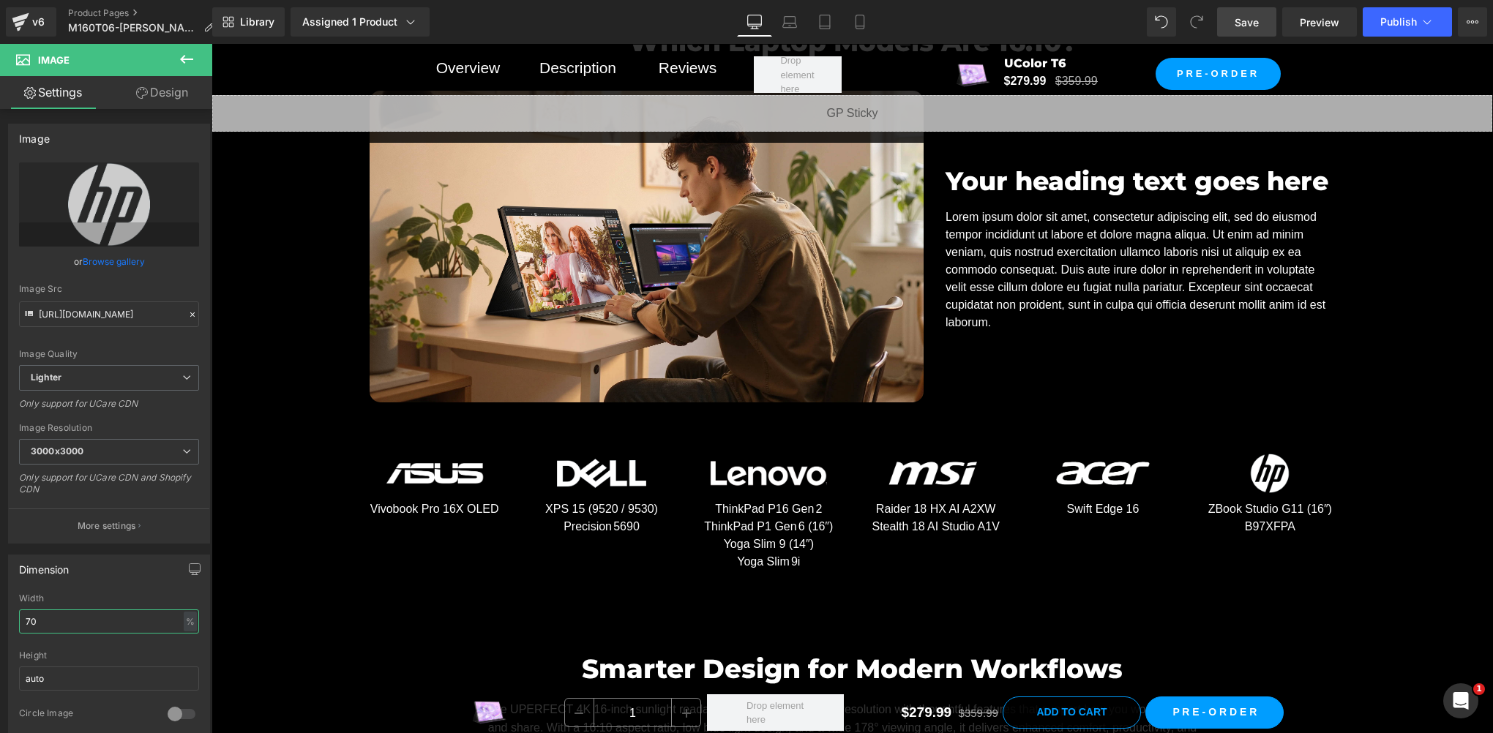
type input "70"
click at [1248, 19] on span "Save" at bounding box center [1246, 22] width 24 height 15
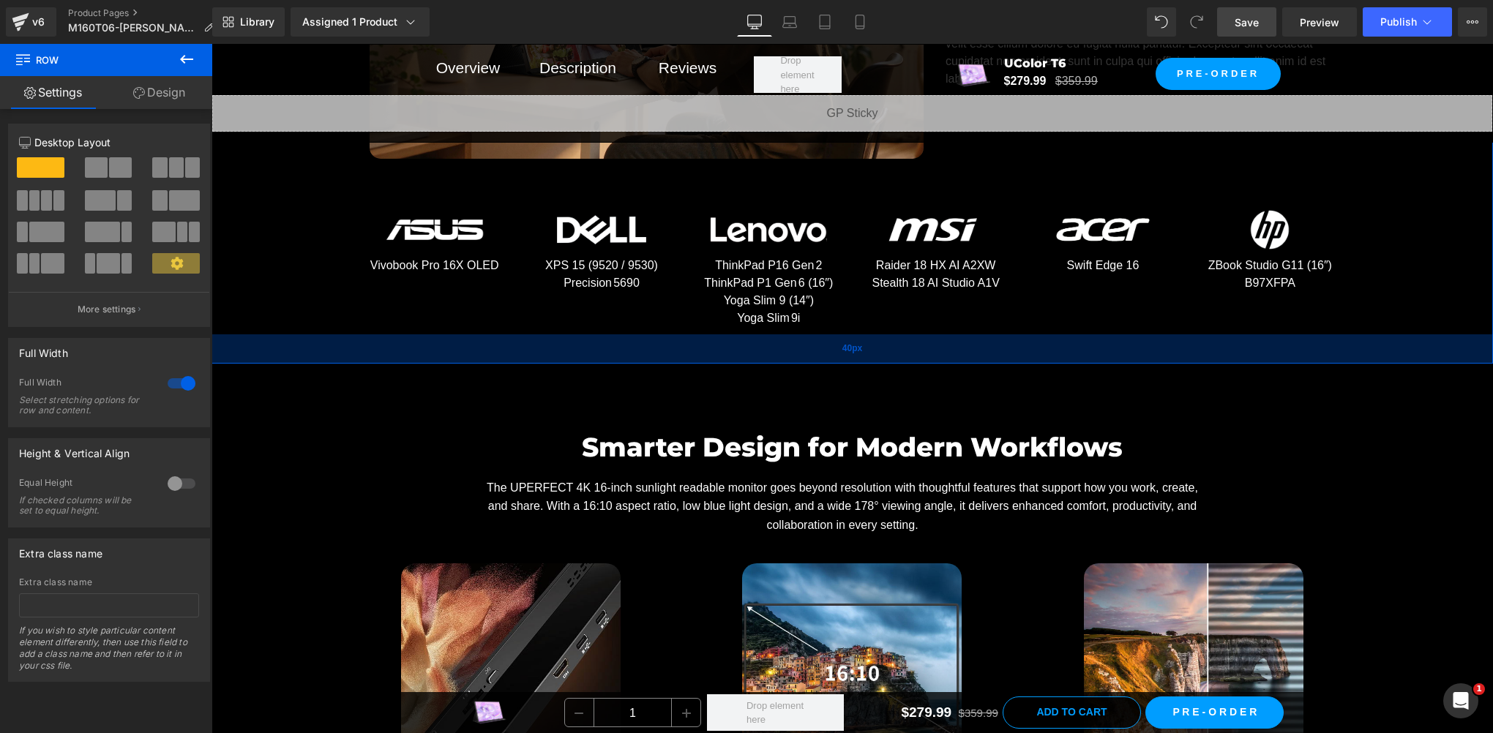
drag, startPoint x: 762, startPoint y: 331, endPoint x: 762, endPoint y: 353, distance: 22.0
click at [762, 353] on div "40px" at bounding box center [851, 348] width 1281 height 29
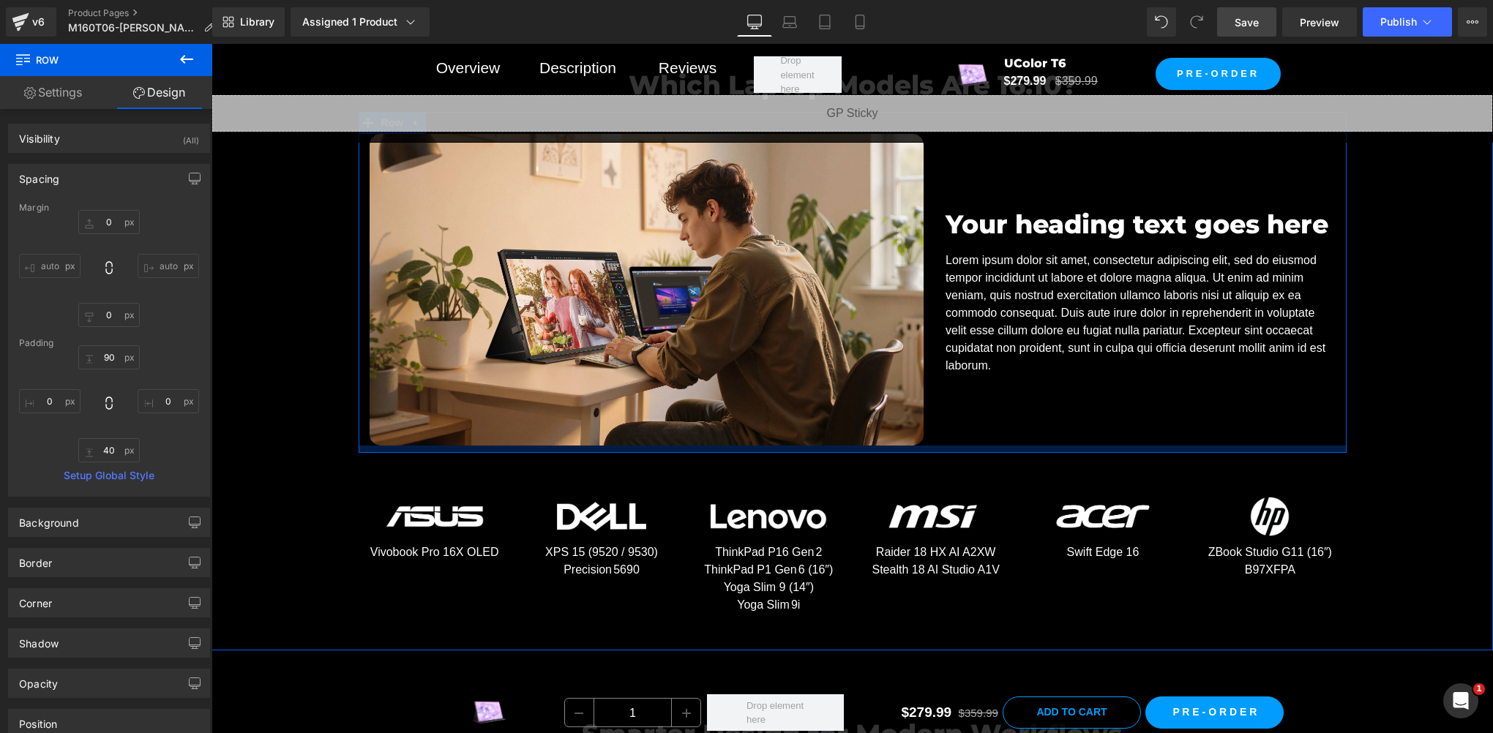
scroll to position [7061, 0]
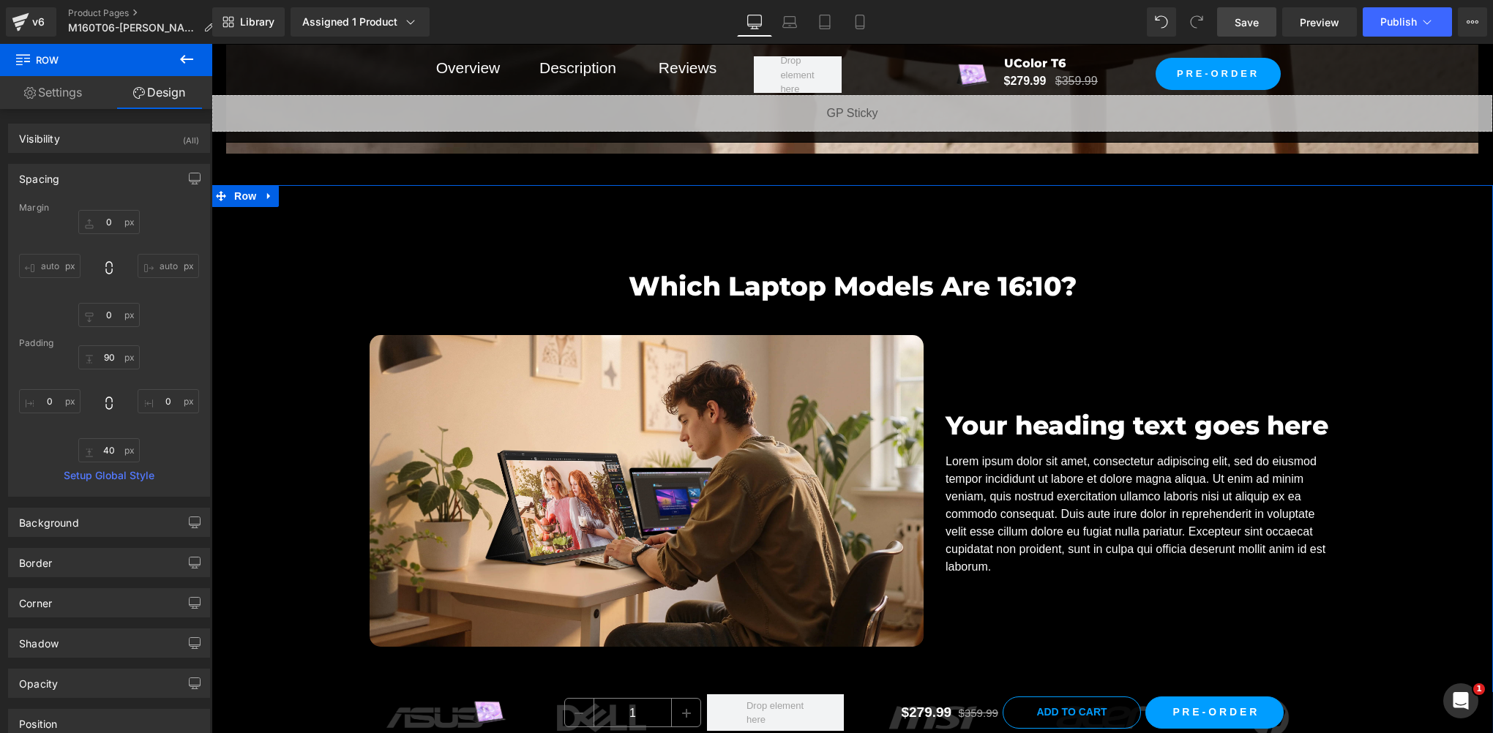
click at [997, 417] on h1 "Your heading text goes here" at bounding box center [1140, 426] width 390 height 39
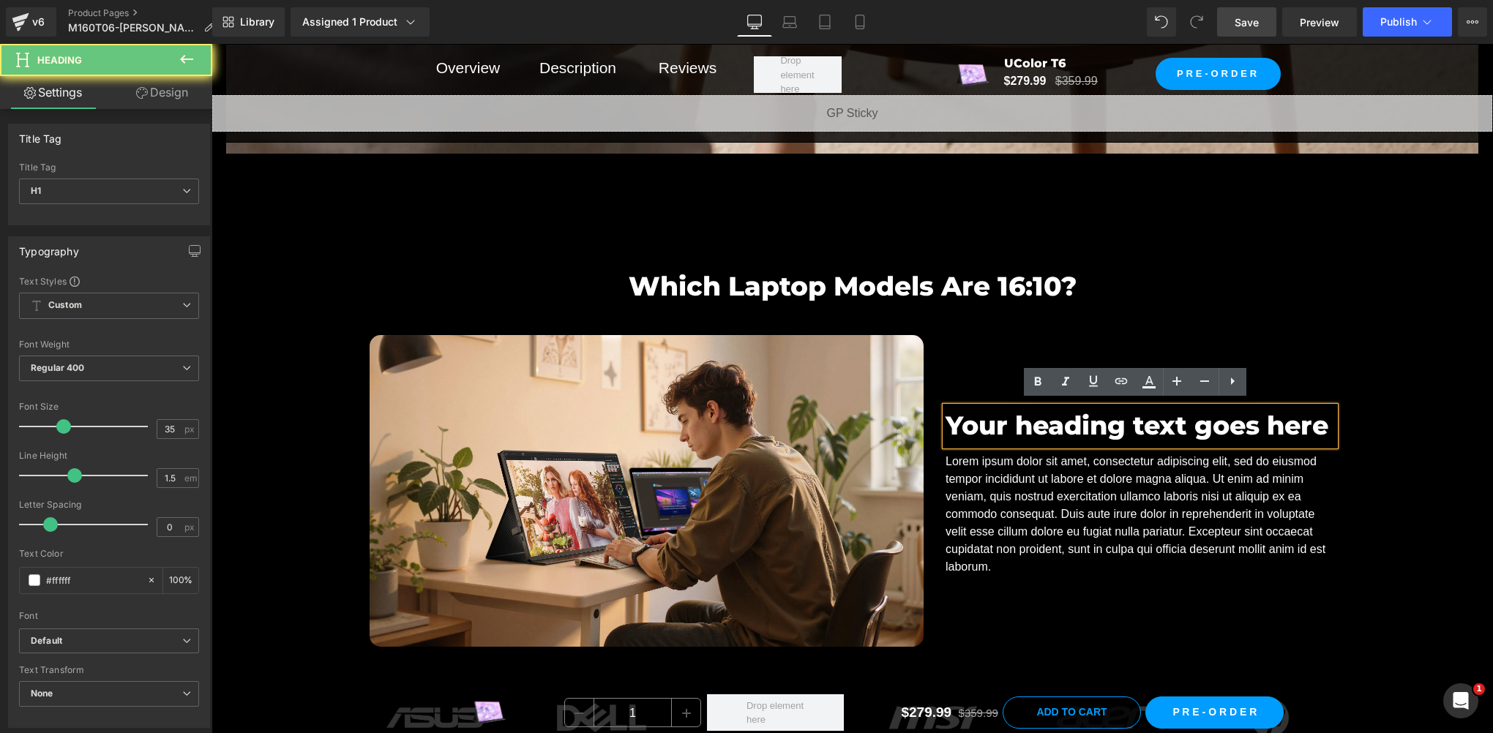
click at [1046, 423] on h1 "Your heading text goes here" at bounding box center [1140, 426] width 390 height 39
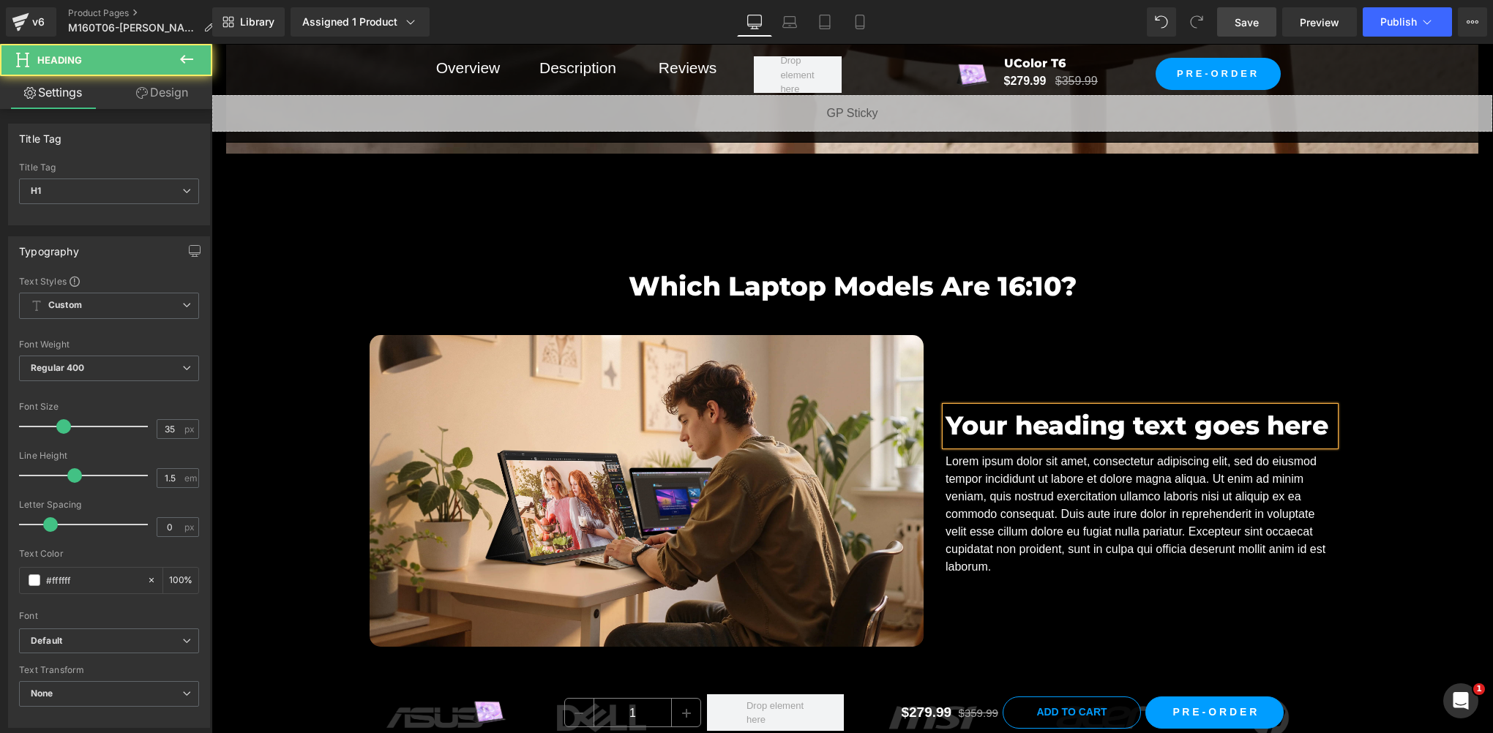
click at [1022, 428] on h1 "Your heading text goes here" at bounding box center [1140, 426] width 390 height 39
click at [1022, 421] on h1 "Your heading text goes here" at bounding box center [1140, 426] width 390 height 39
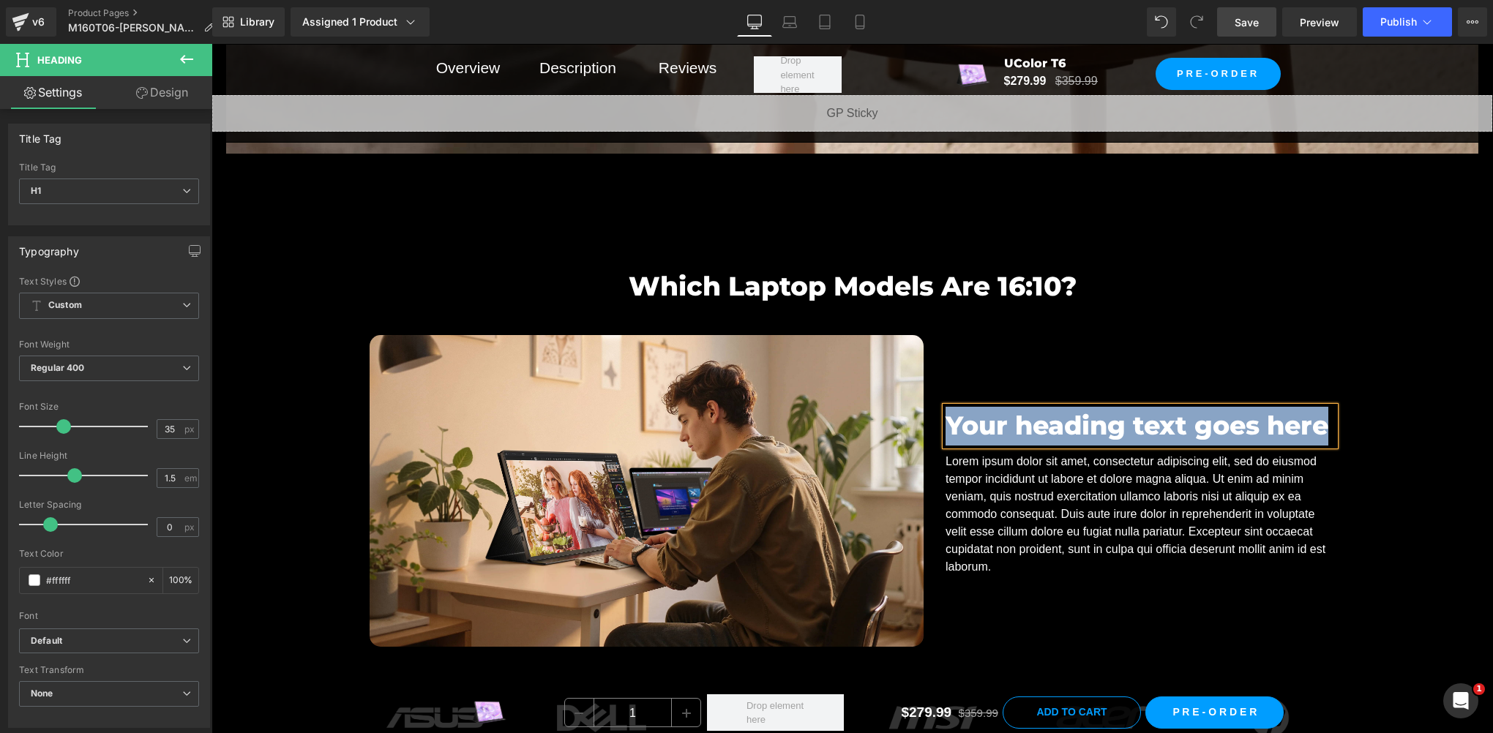
paste div
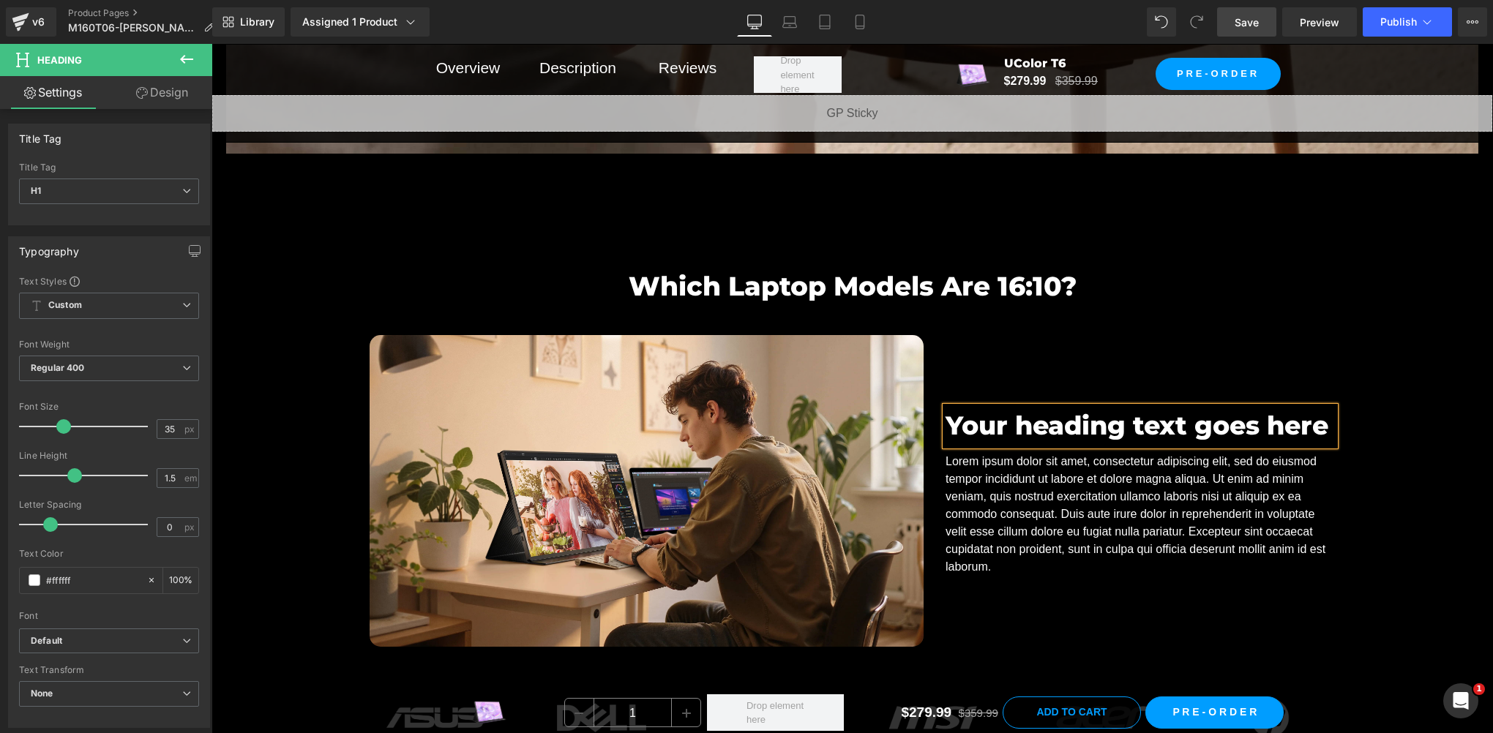
scroll to position [7042, 0]
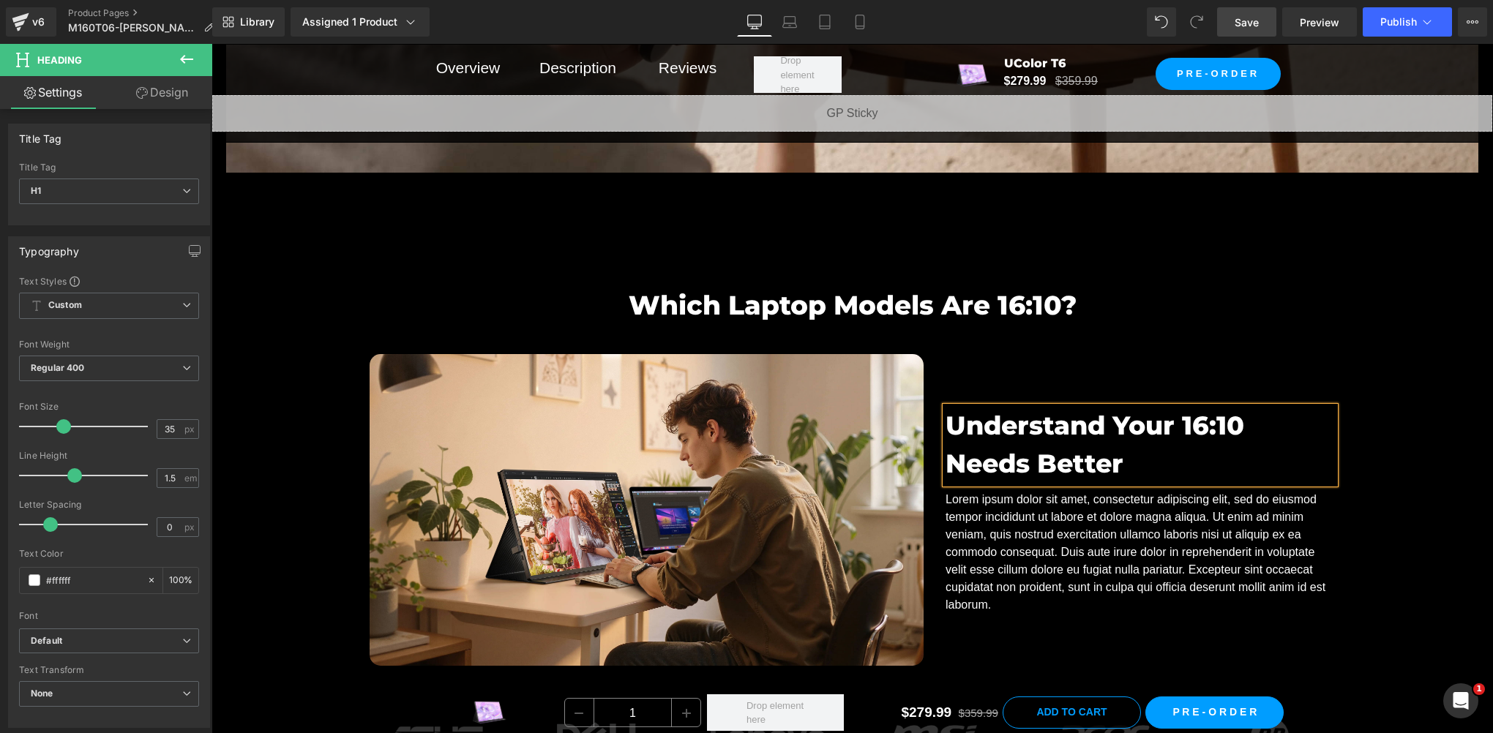
click at [1091, 637] on div "Understand Your 16:10 Needs Better Heading Lorem ipsum dolor sit amet, consecte…" at bounding box center [1140, 510] width 412 height 312
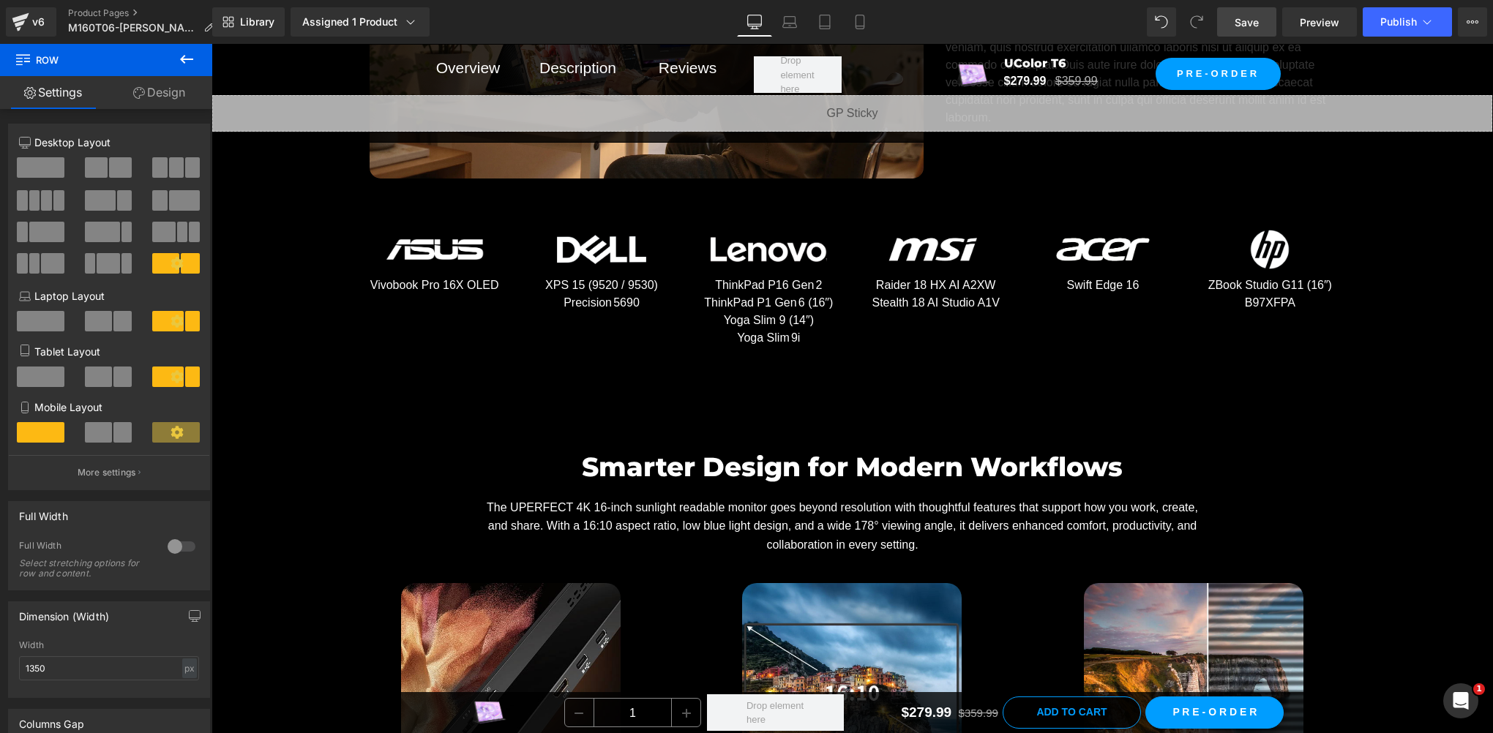
scroll to position [7285, 0]
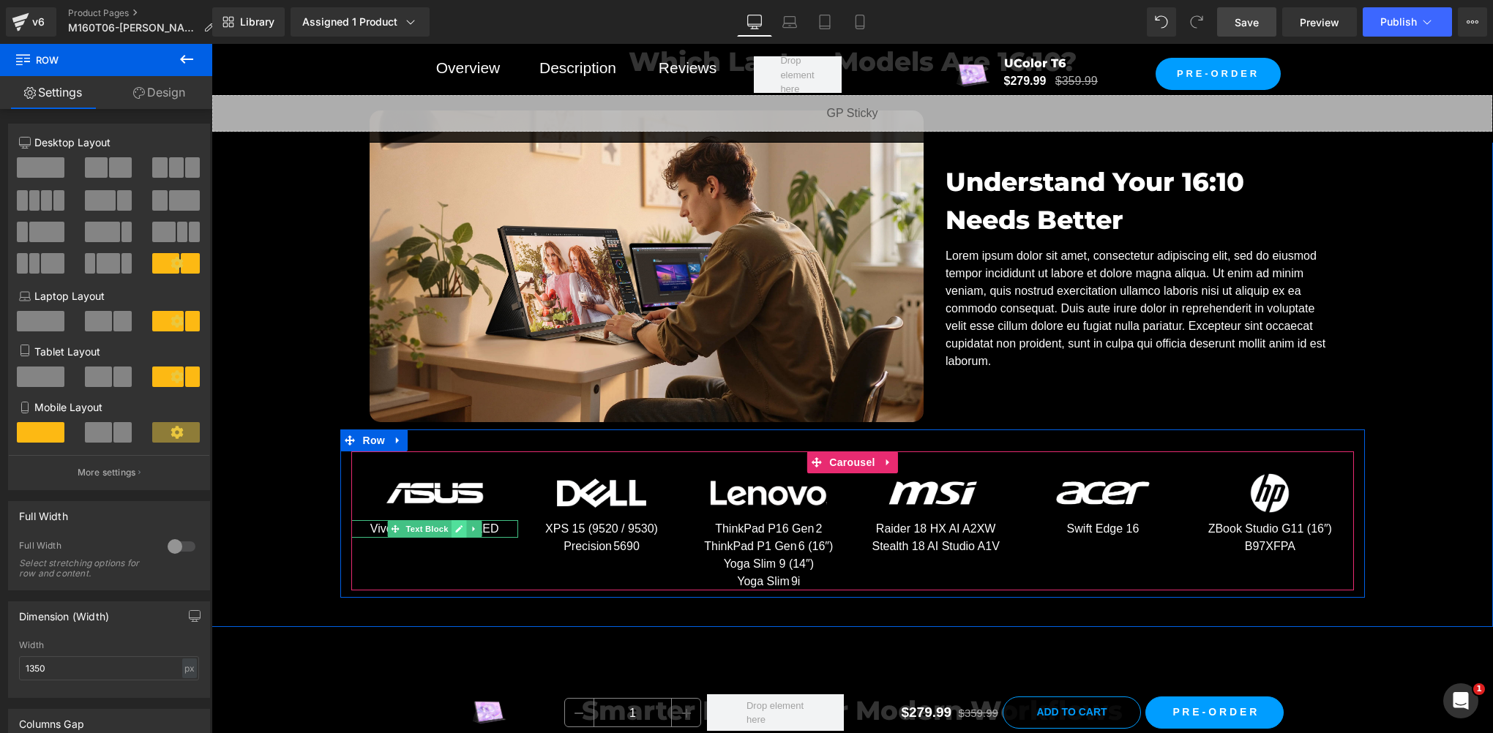
click at [455, 526] on icon at bounding box center [458, 528] width 7 height 7
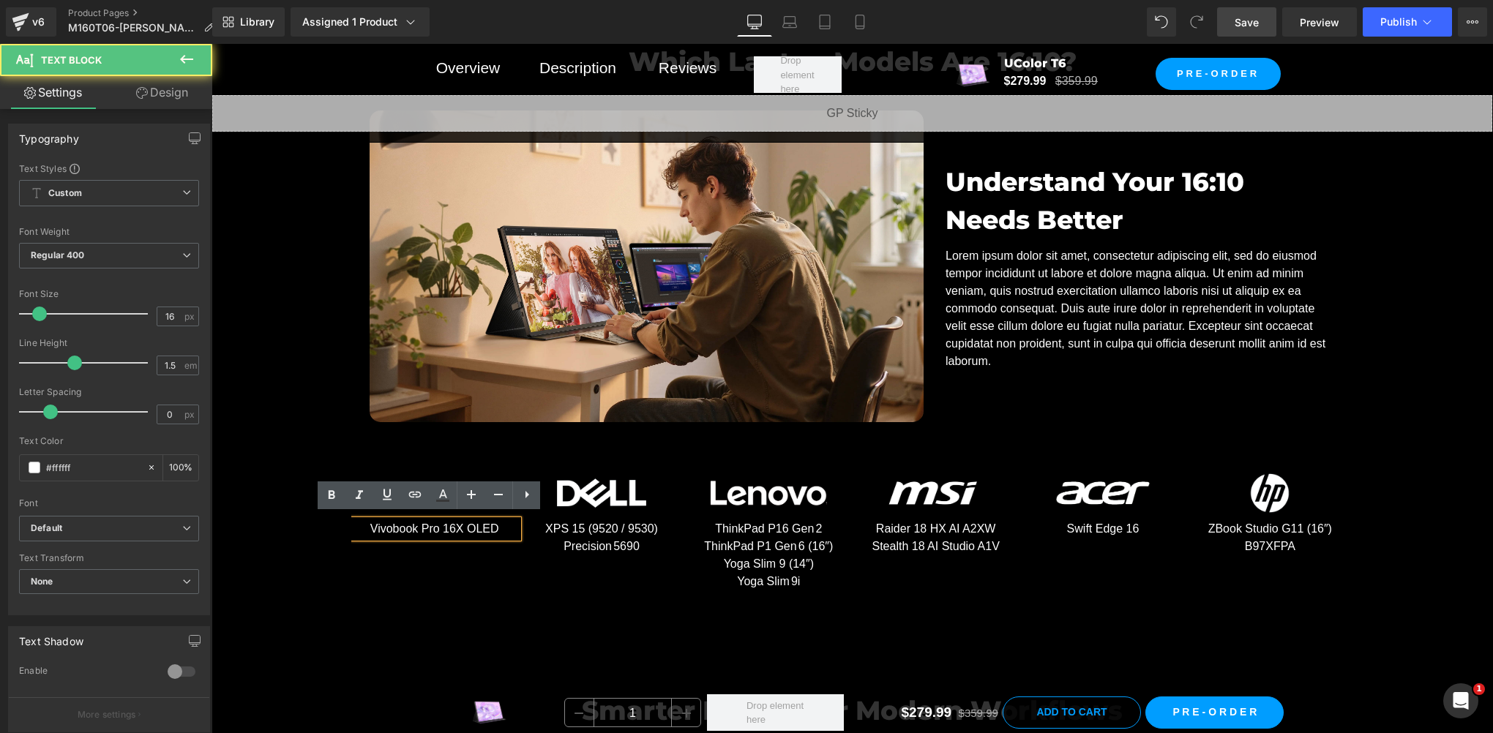
click at [413, 525] on p "Vivobook Pro 16X OLED" at bounding box center [434, 529] width 167 height 18
drag, startPoint x: 418, startPoint y: 524, endPoint x: 369, endPoint y: 520, distance: 49.2
click at [369, 520] on p "Vivobook Pro 16X OLED" at bounding box center [434, 529] width 167 height 18
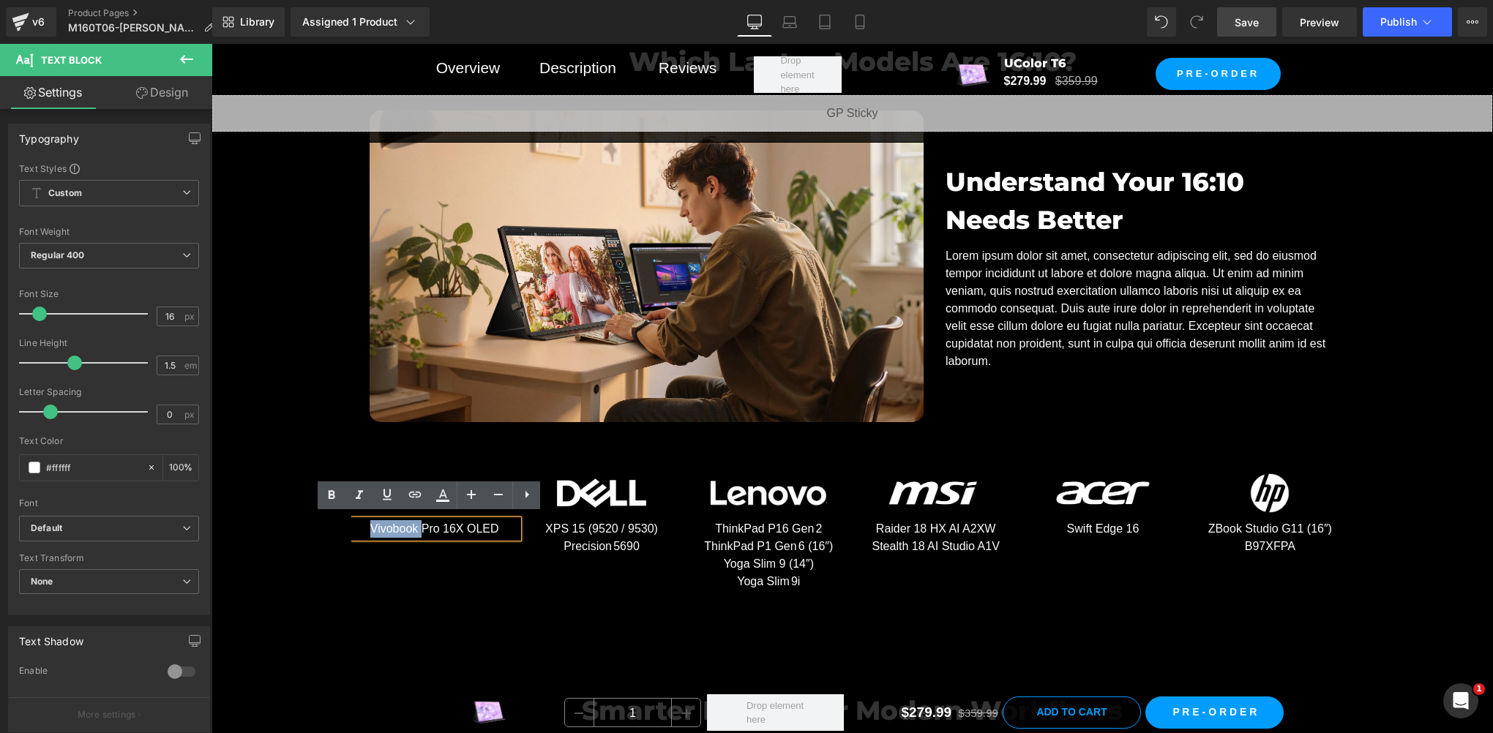
copy p "Vivobook"
click at [1291, 534] on icon at bounding box center [1294, 537] width 7 height 7
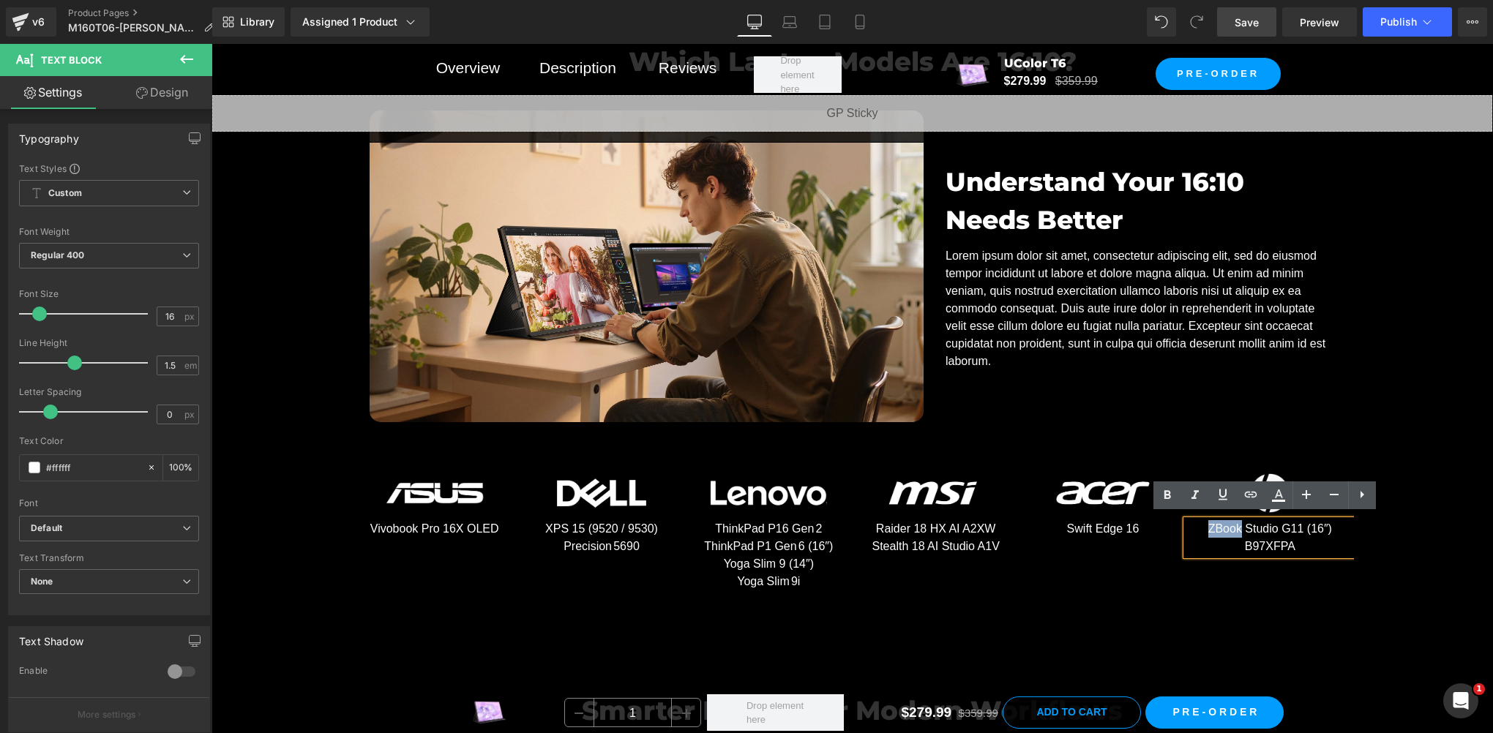
drag, startPoint x: 1235, startPoint y: 525, endPoint x: 1200, endPoint y: 523, distance: 35.2
click at [1200, 523] on p "ZBook Studio G11 (16″) B97XFPA" at bounding box center [1269, 537] width 167 height 35
copy p "ZBook"
click at [986, 339] on p "Lorem ipsum dolor sit amet, consectetur adipiscing elit, sed do eiusmod tempor …" at bounding box center [1140, 308] width 390 height 123
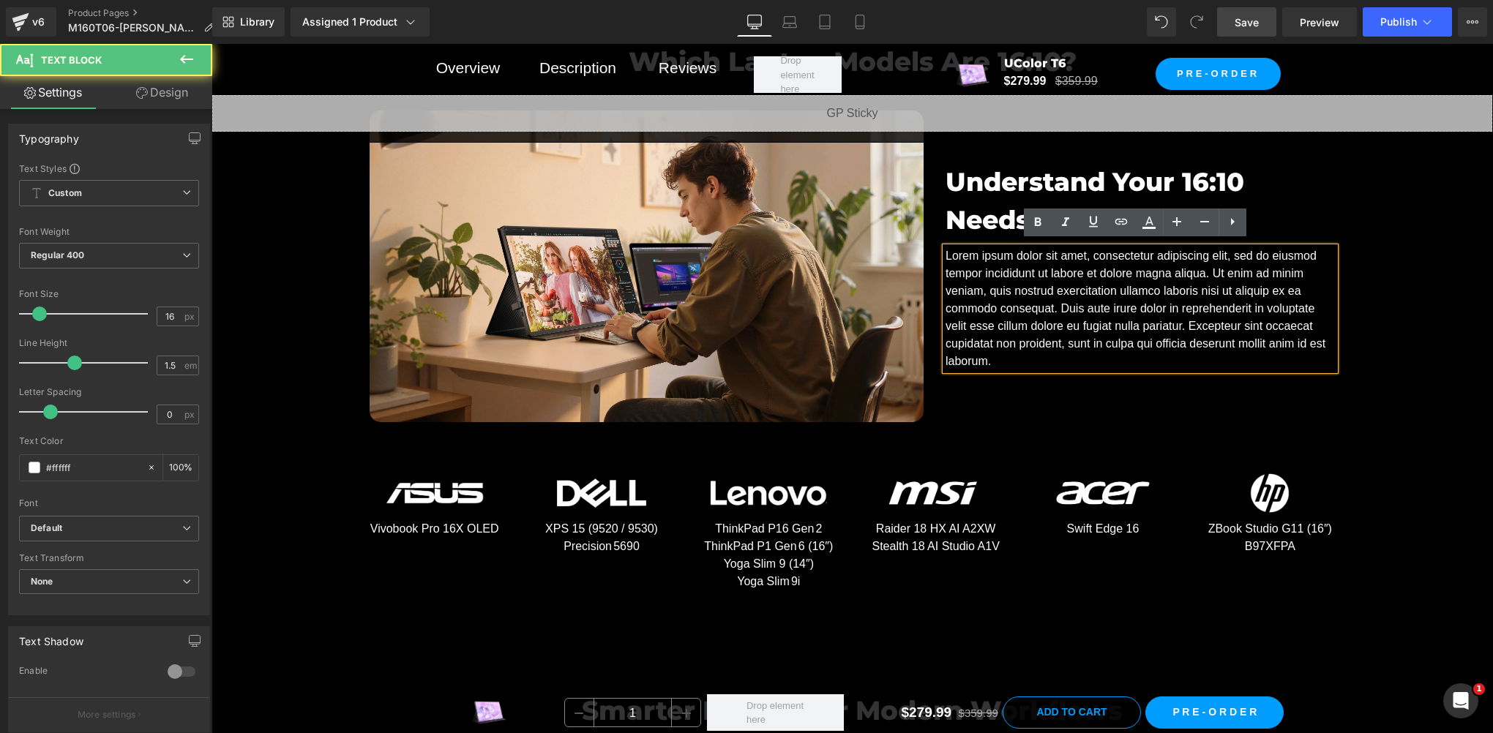
click at [1017, 353] on p "Lorem ipsum dolor sit amet, consectetur adipiscing elit, sed do eiusmod tempor …" at bounding box center [1140, 308] width 390 height 123
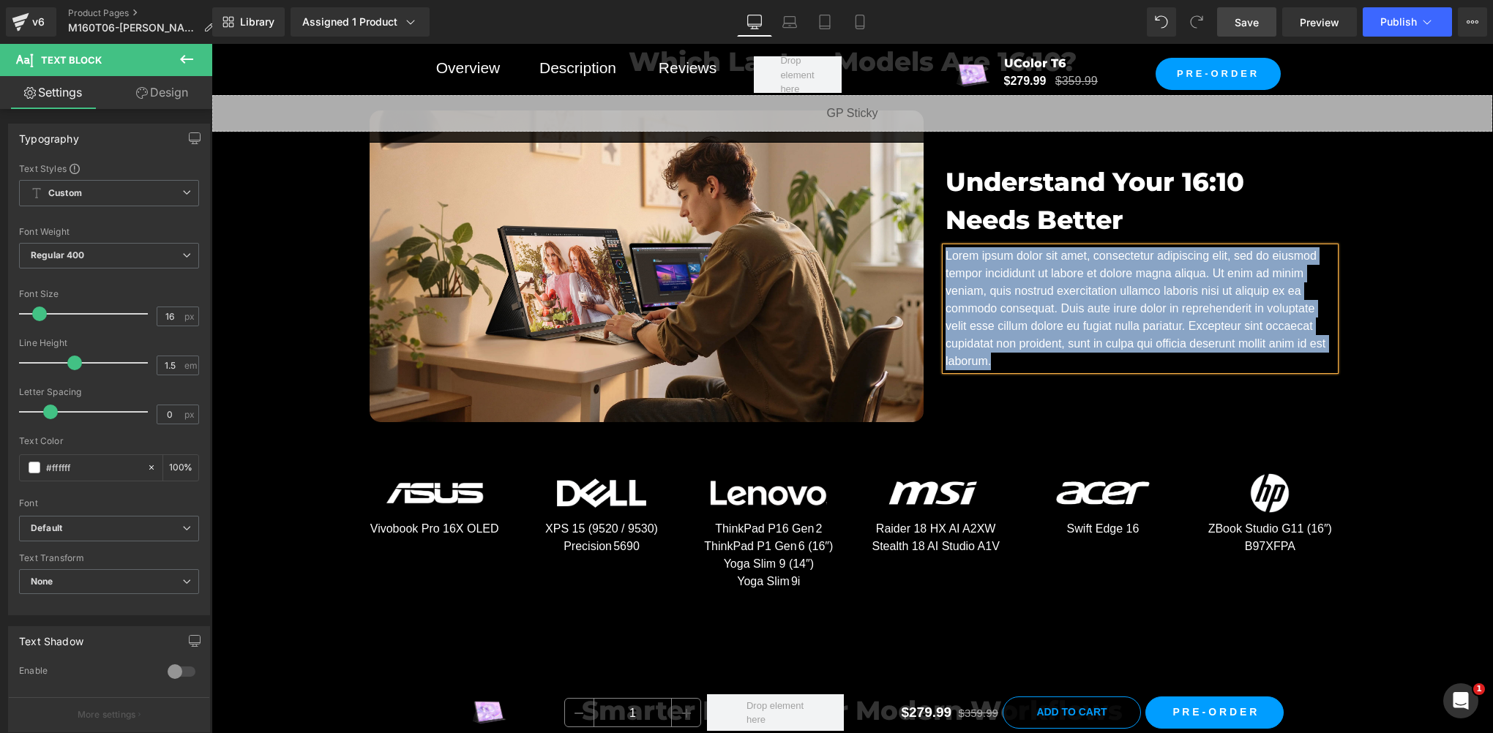
paste div
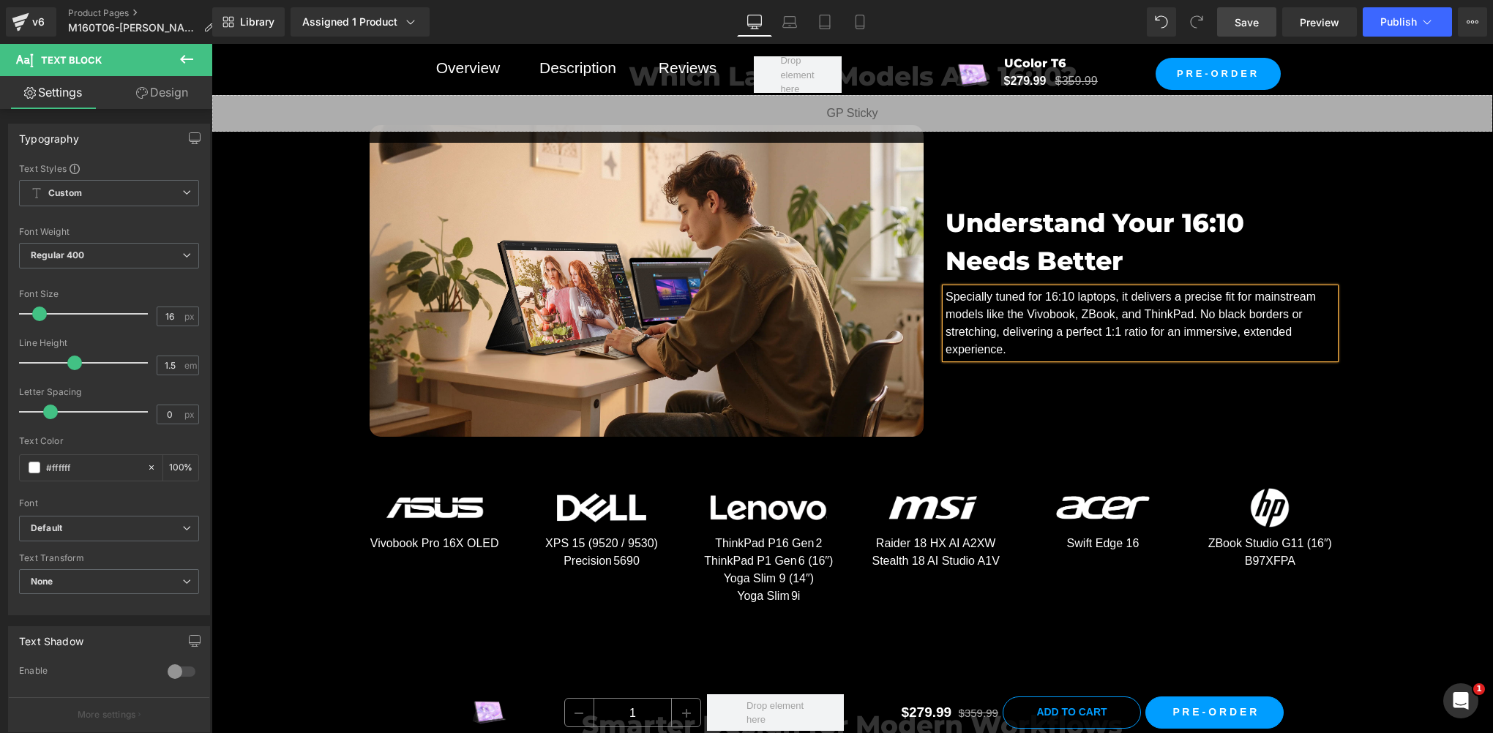
scroll to position [7068, 0]
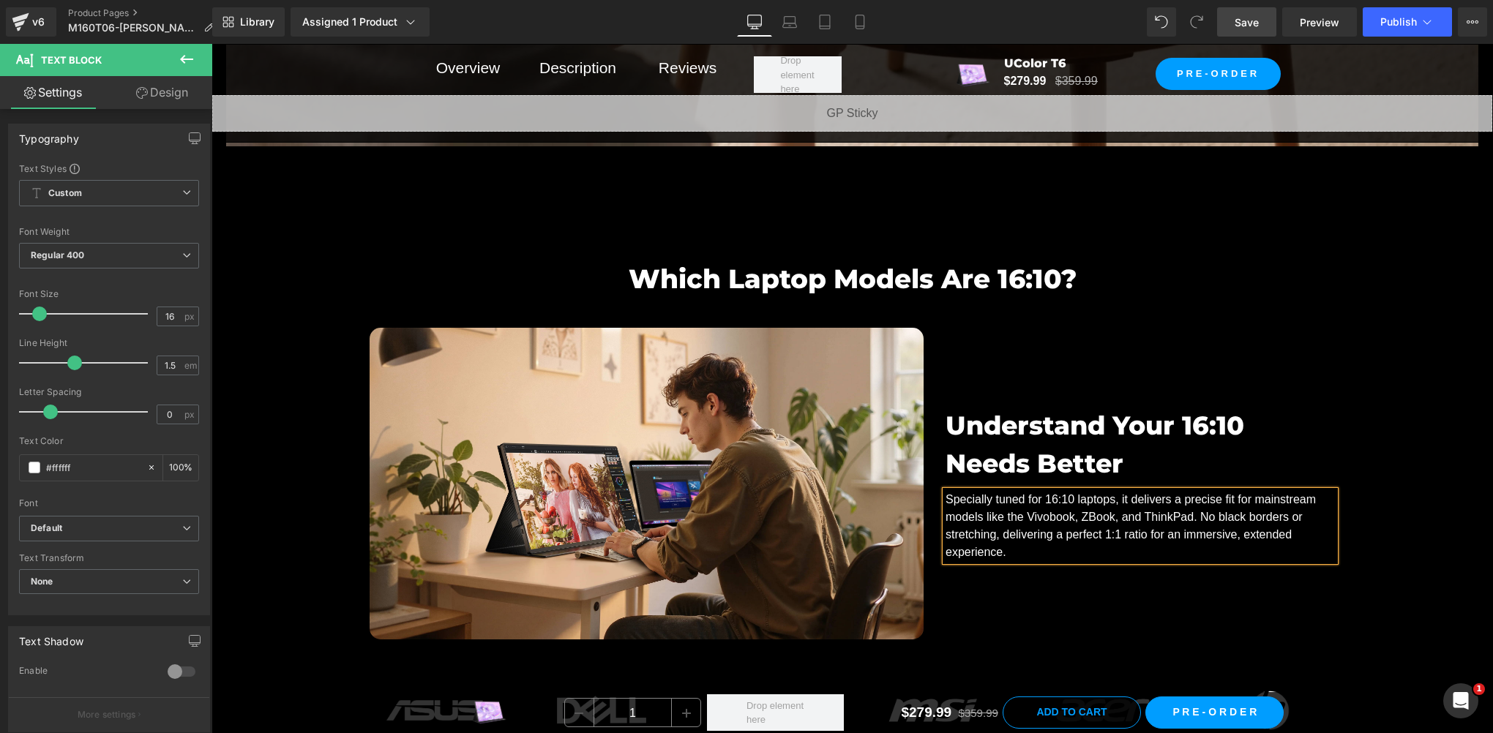
click at [1233, 28] on link "Save" at bounding box center [1246, 21] width 59 height 29
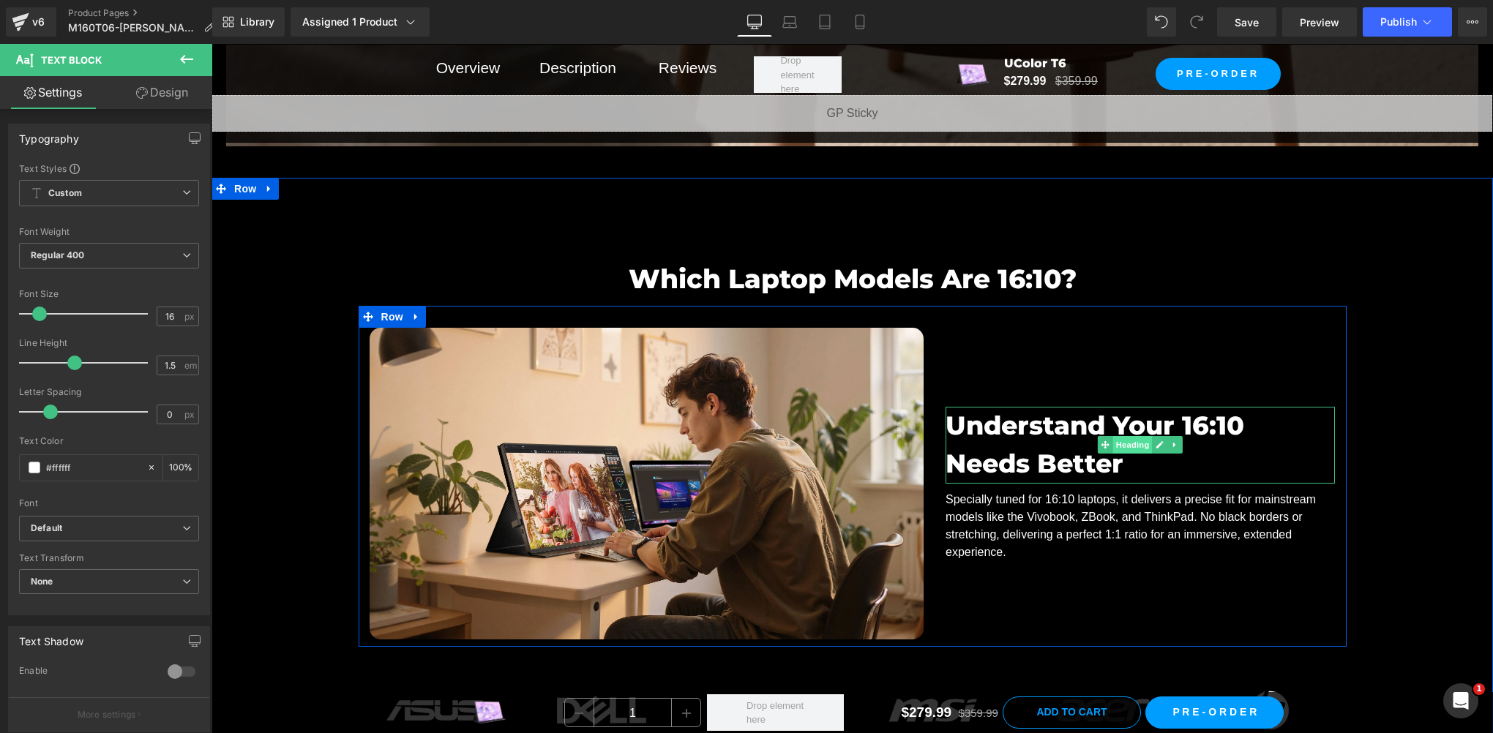
click at [1127, 436] on span "Heading" at bounding box center [1133, 445] width 40 height 18
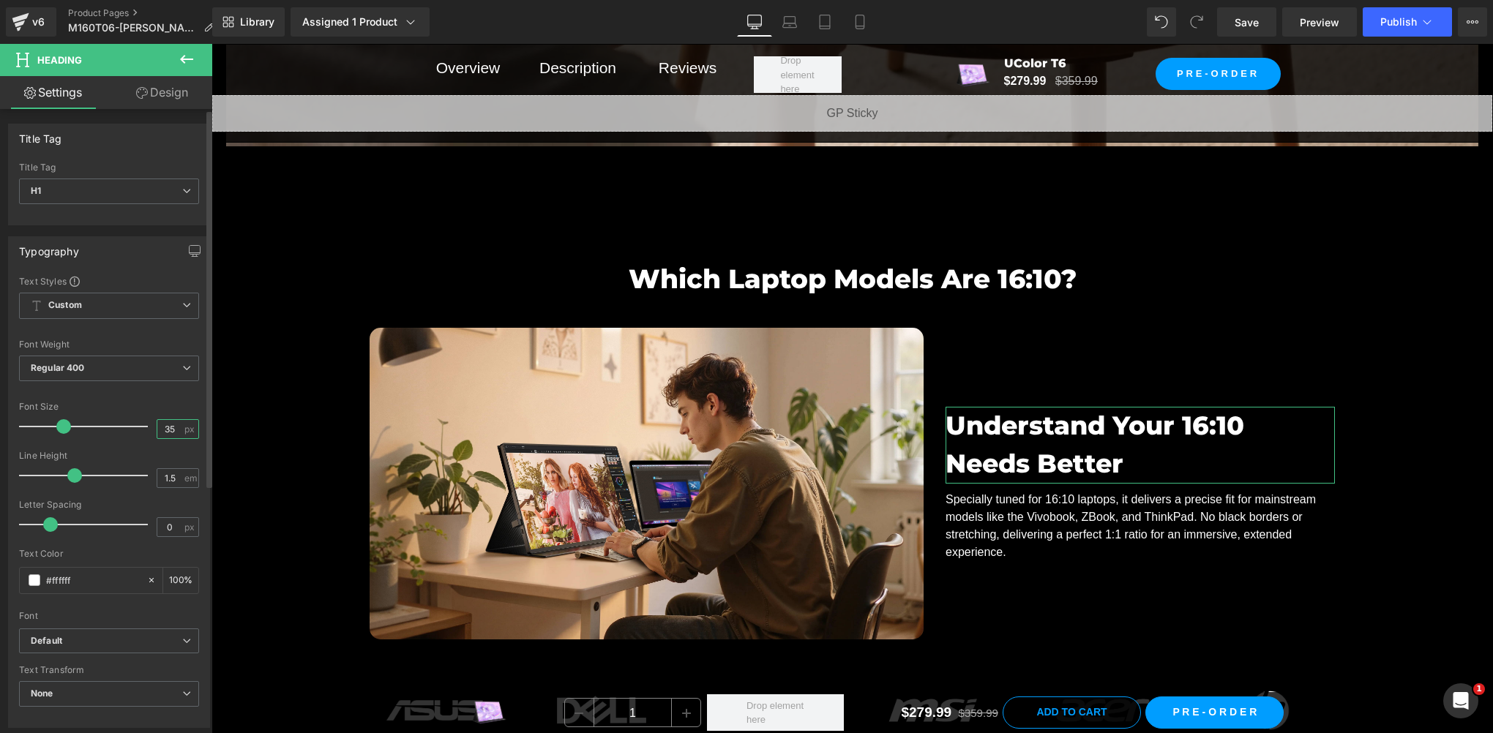
drag, startPoint x: 173, startPoint y: 426, endPoint x: 80, endPoint y: 434, distance: 92.6
click at [80, 434] on div "Font Size 35 px" at bounding box center [109, 426] width 180 height 49
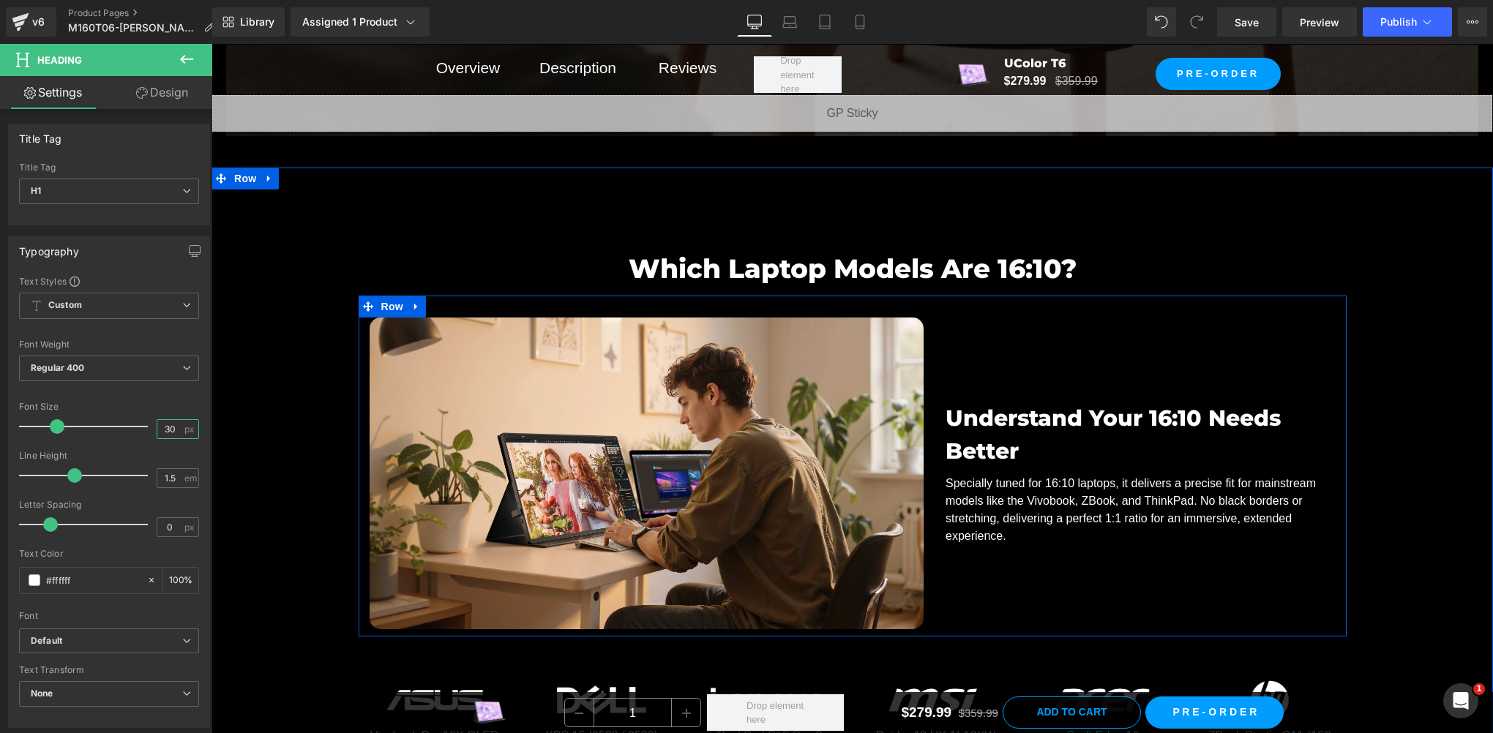
scroll to position [7312, 0]
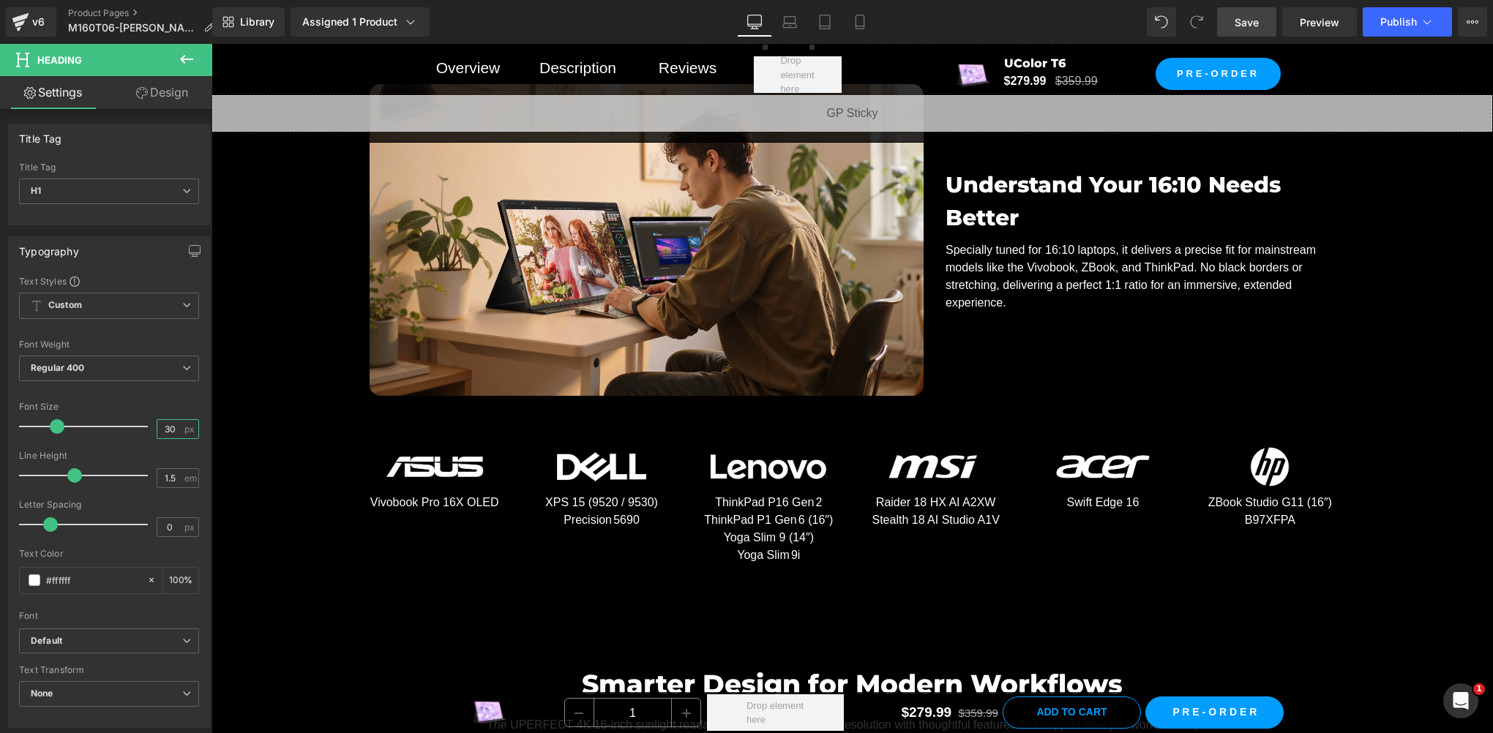
type input "30"
click at [1269, 18] on link "Save" at bounding box center [1246, 21] width 59 height 29
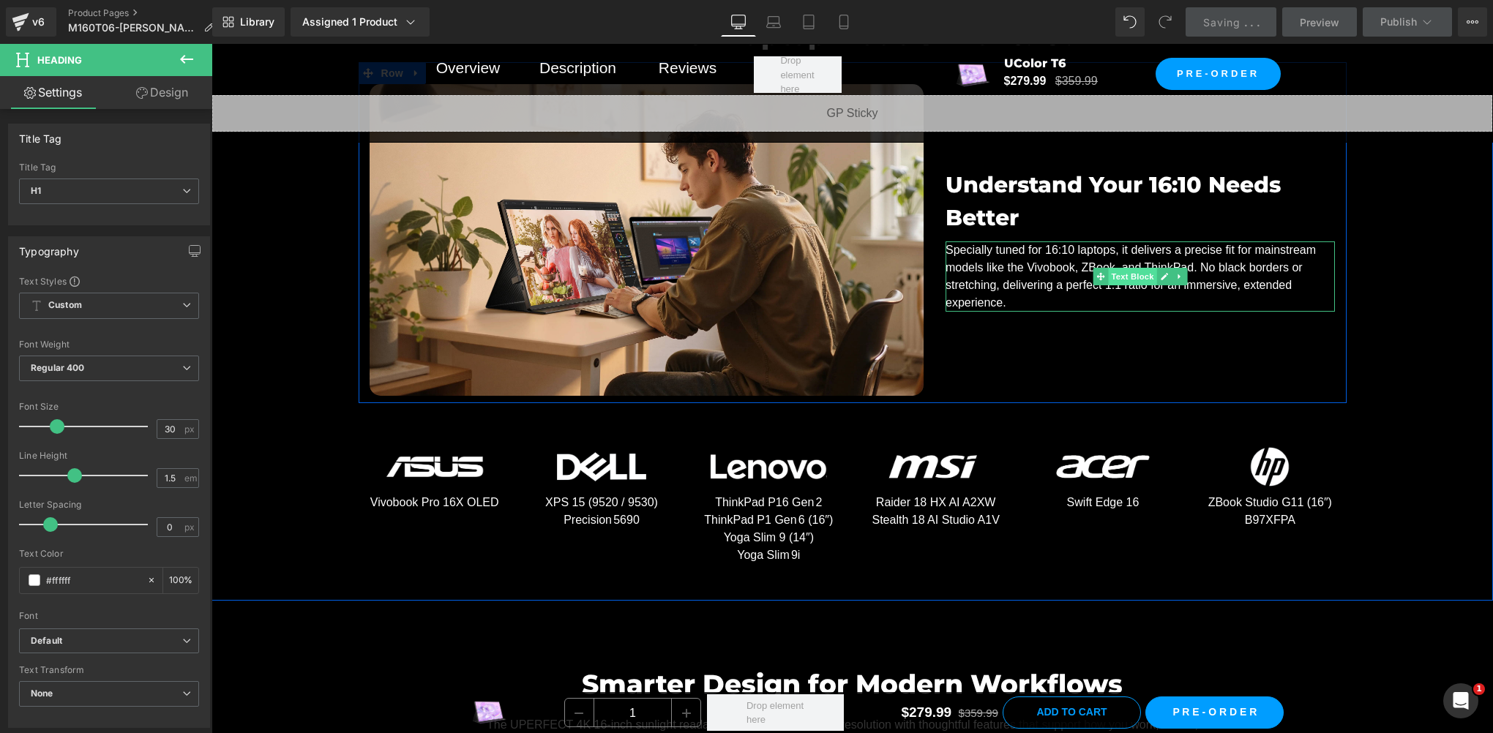
click at [1124, 268] on span "Text Block" at bounding box center [1133, 277] width 48 height 18
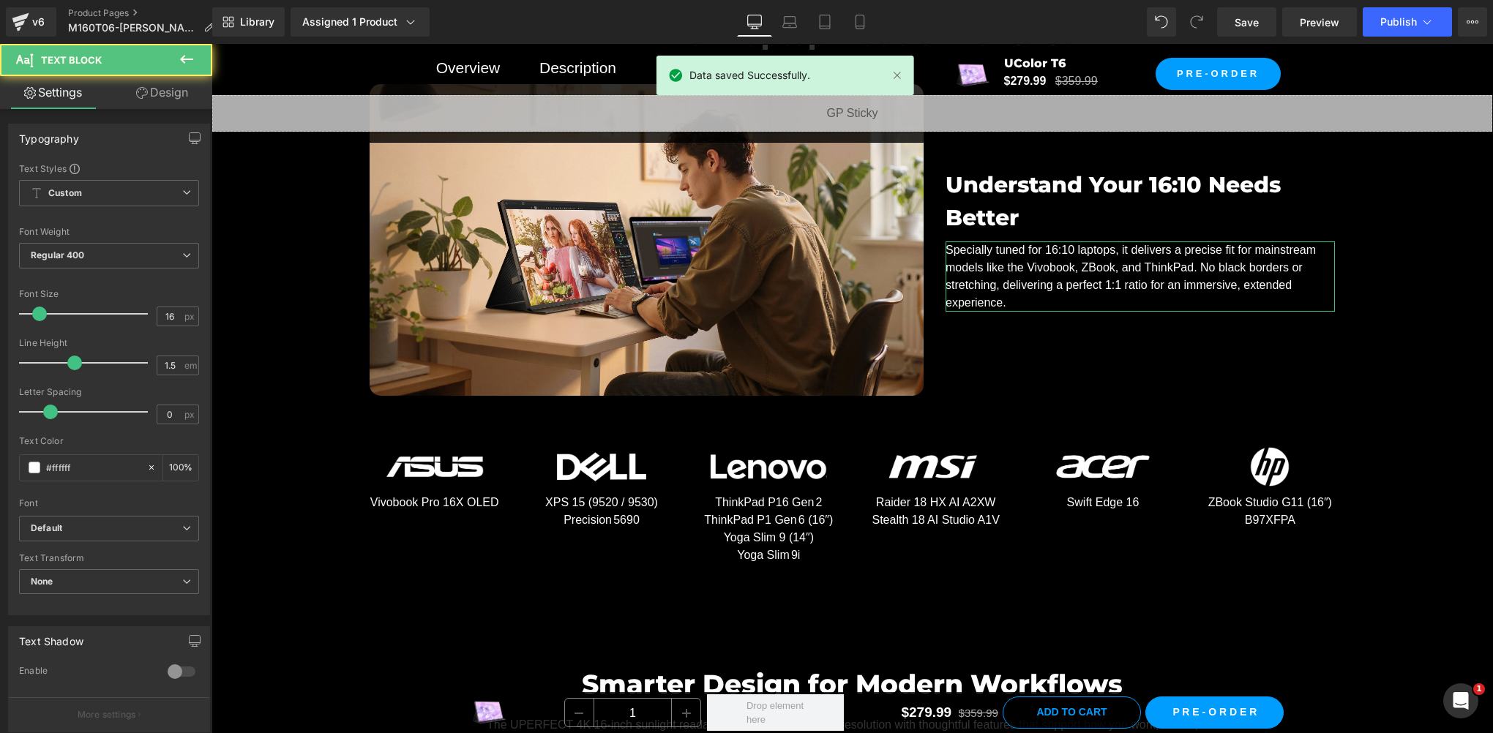
click at [167, 98] on link "Design" at bounding box center [162, 92] width 106 height 33
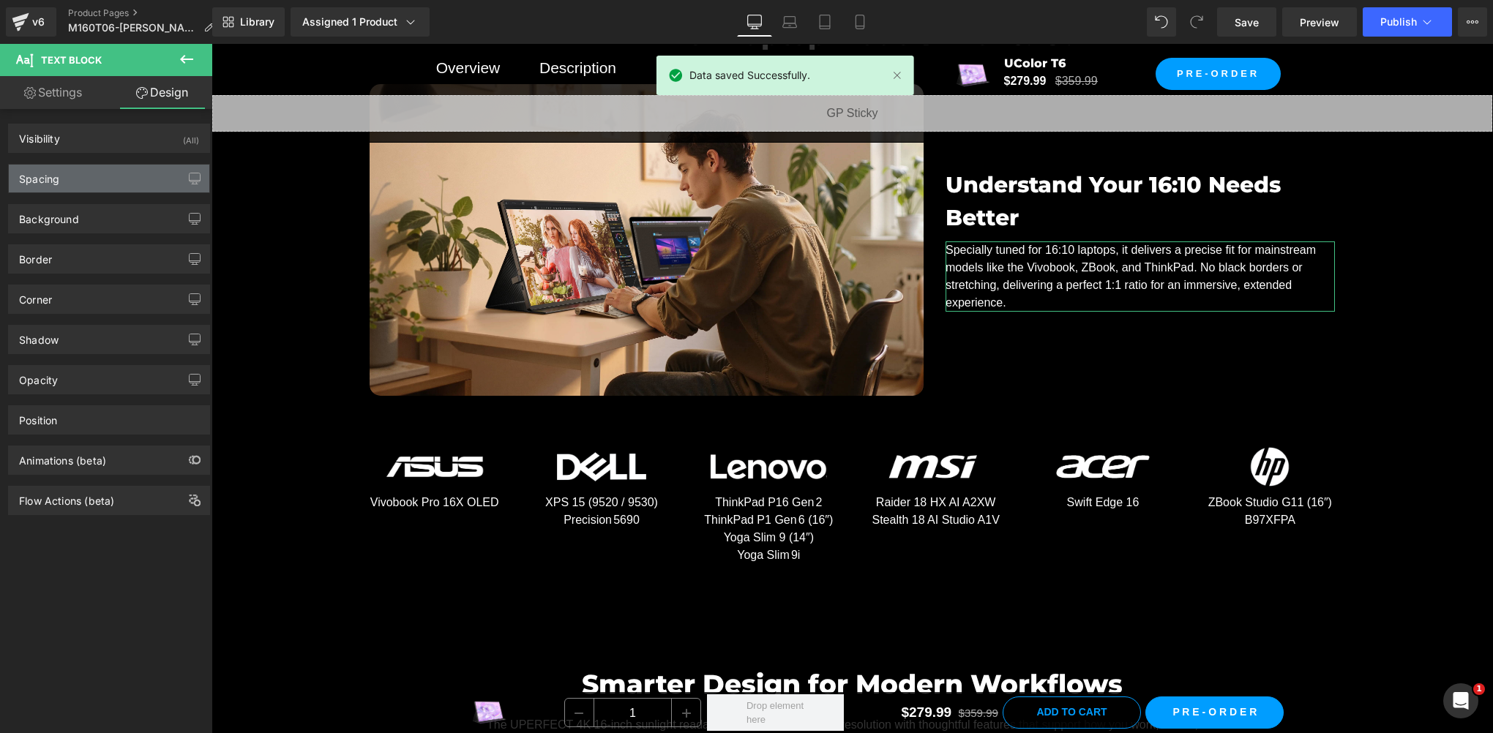
click at [45, 186] on div "Spacing" at bounding box center [109, 179] width 200 height 28
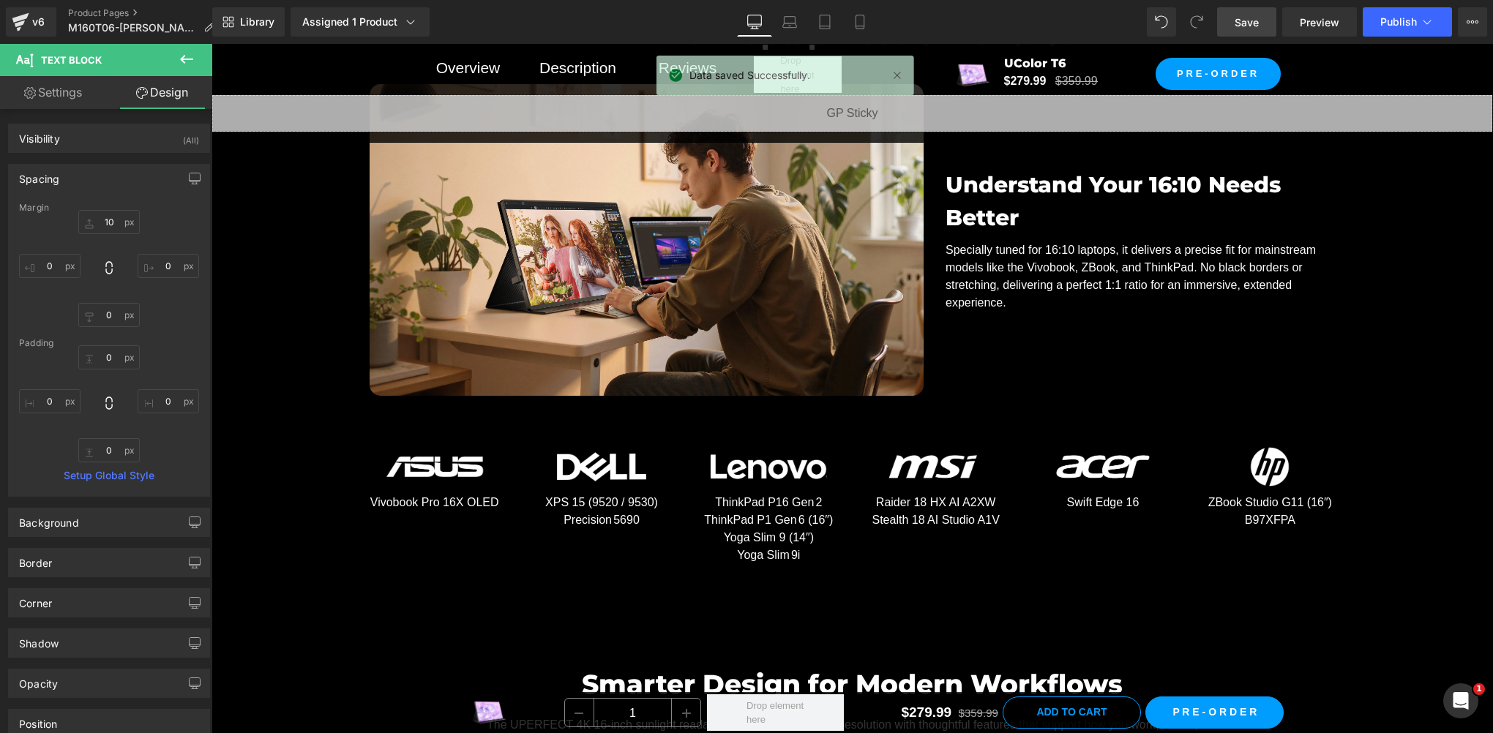
click at [1240, 23] on span "Save" at bounding box center [1246, 22] width 24 height 15
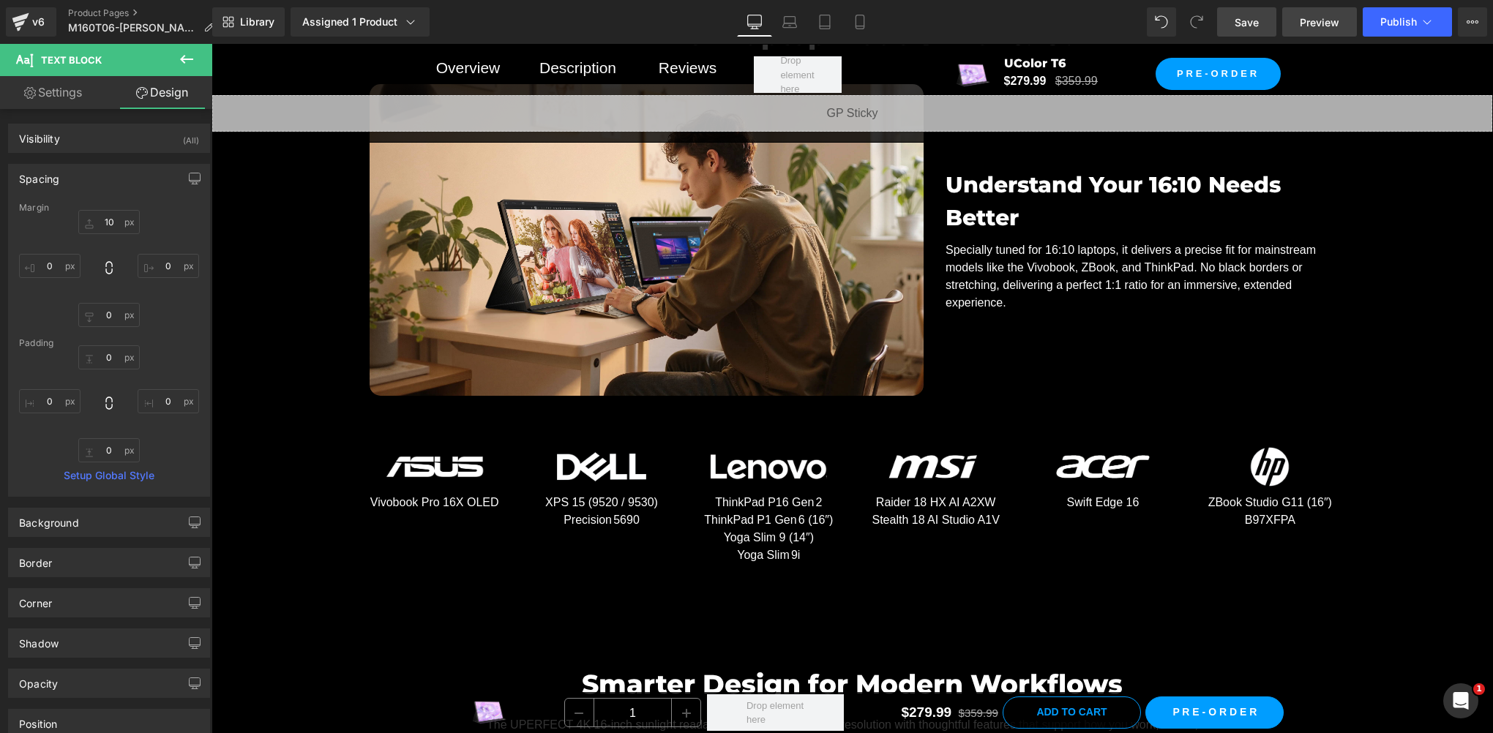
click at [1294, 21] on link "Preview" at bounding box center [1319, 21] width 75 height 29
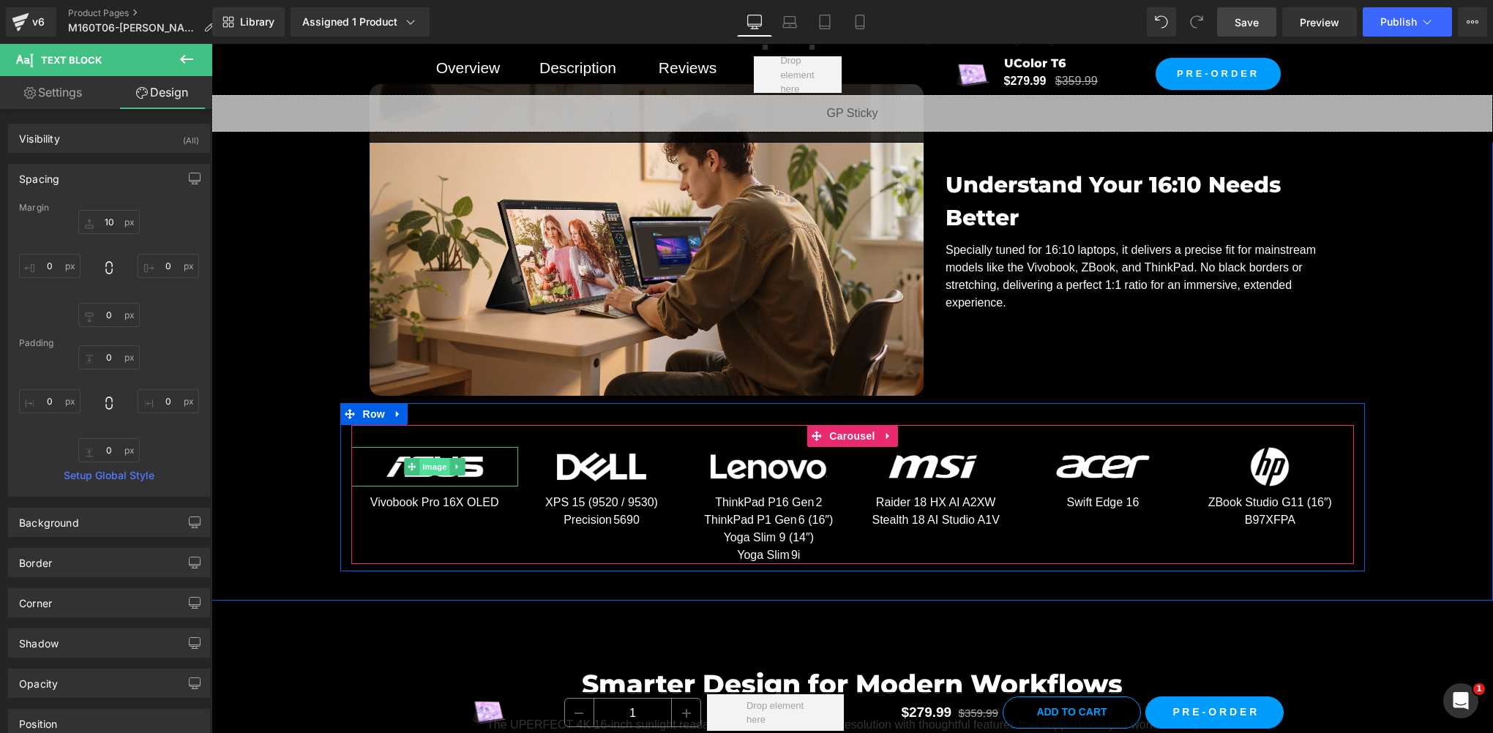
click at [424, 465] on span "Image" at bounding box center [434, 467] width 31 height 18
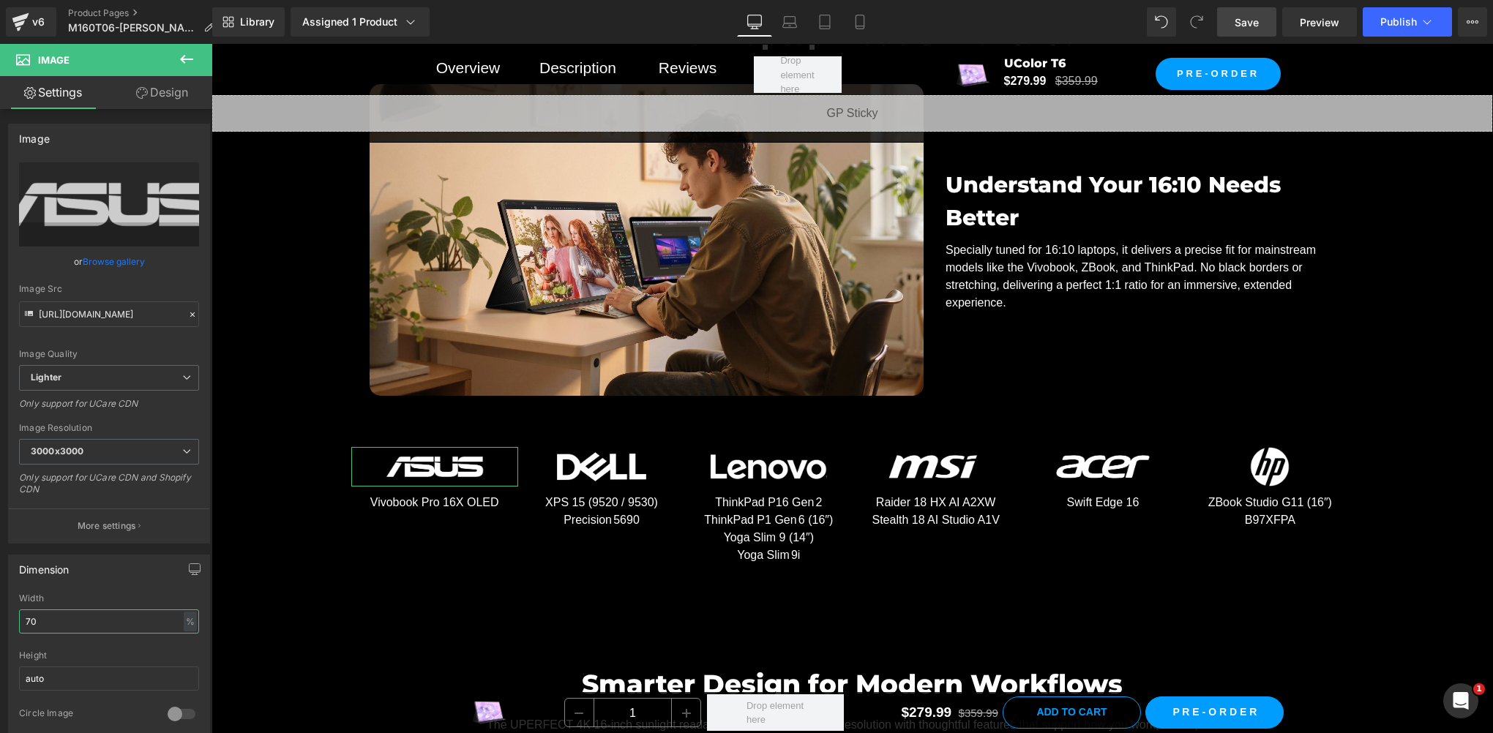
click at [0, 613] on html "Image You are previewing how the will restyle your page. You can not edit Eleme…" at bounding box center [746, 366] width 1493 height 733
type input "60"
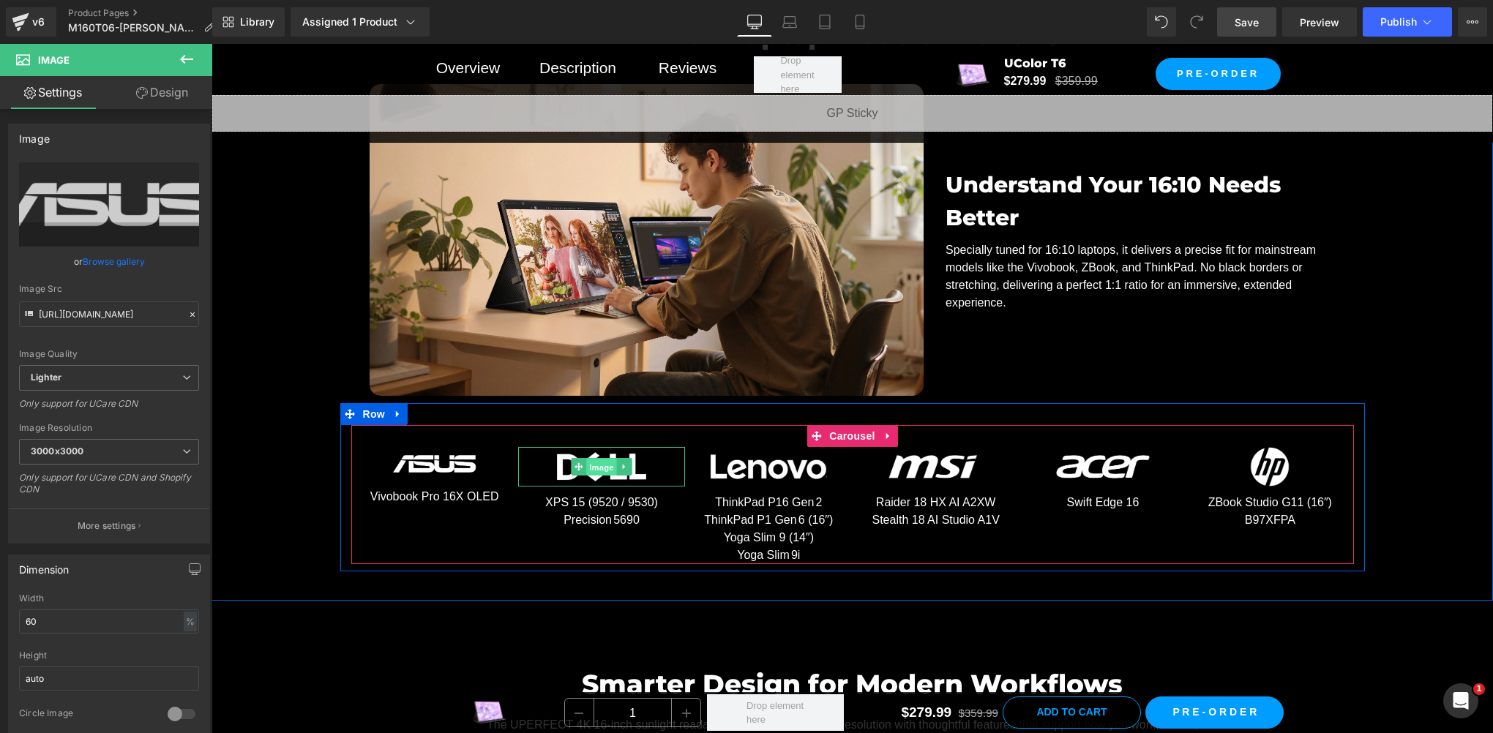
click at [588, 464] on span "Image" at bounding box center [601, 468] width 31 height 18
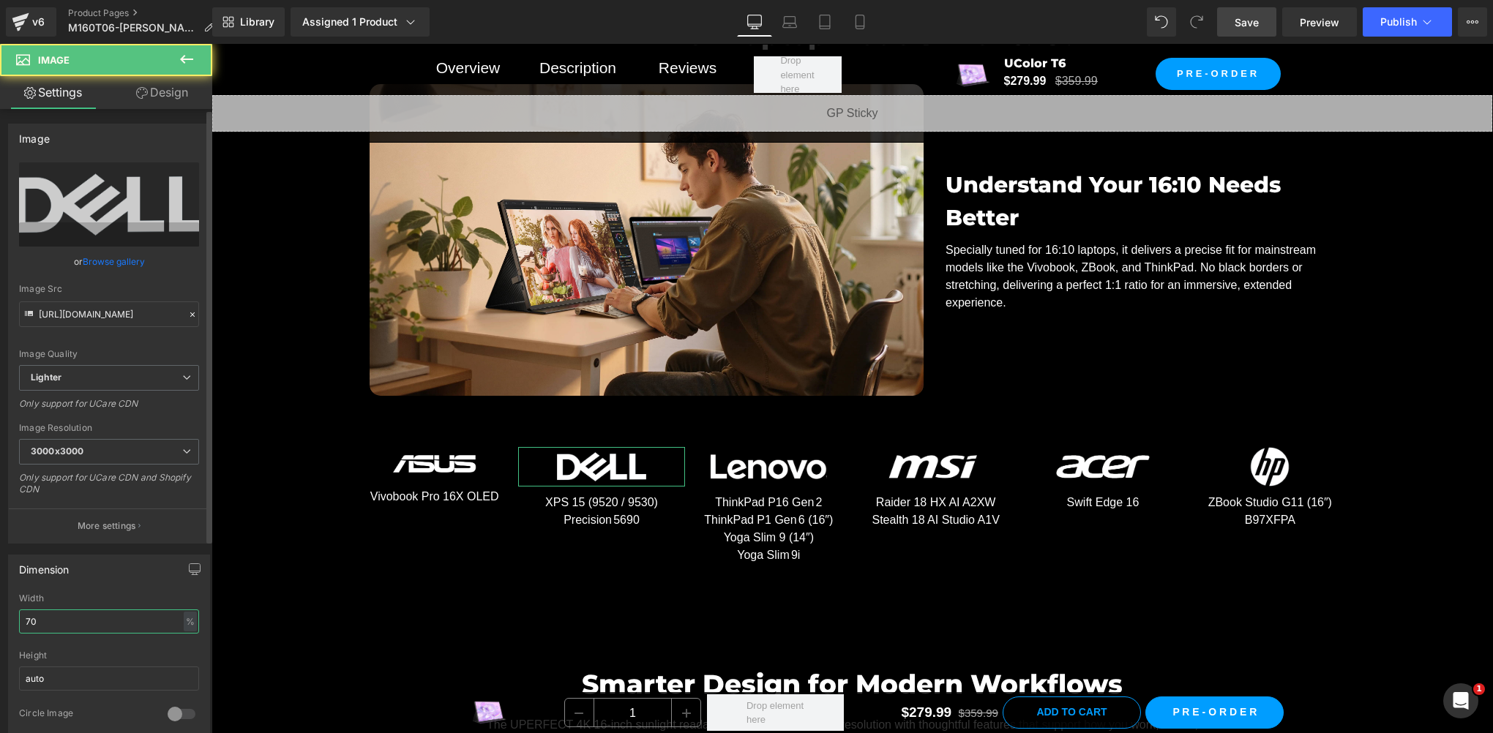
click at [78, 616] on input "70" at bounding box center [109, 622] width 180 height 24
paste input "6"
type input "60"
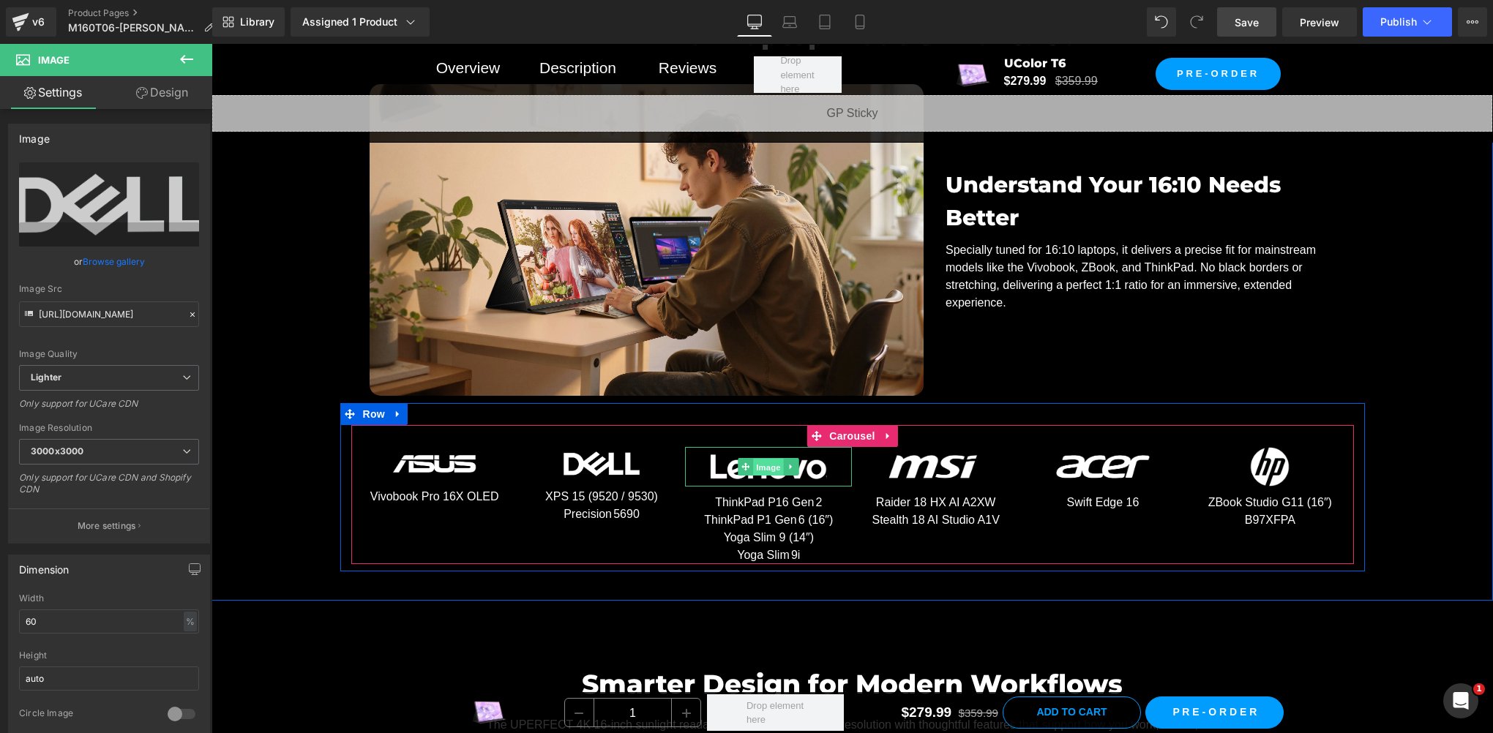
click at [769, 459] on span "Image" at bounding box center [769, 468] width 31 height 18
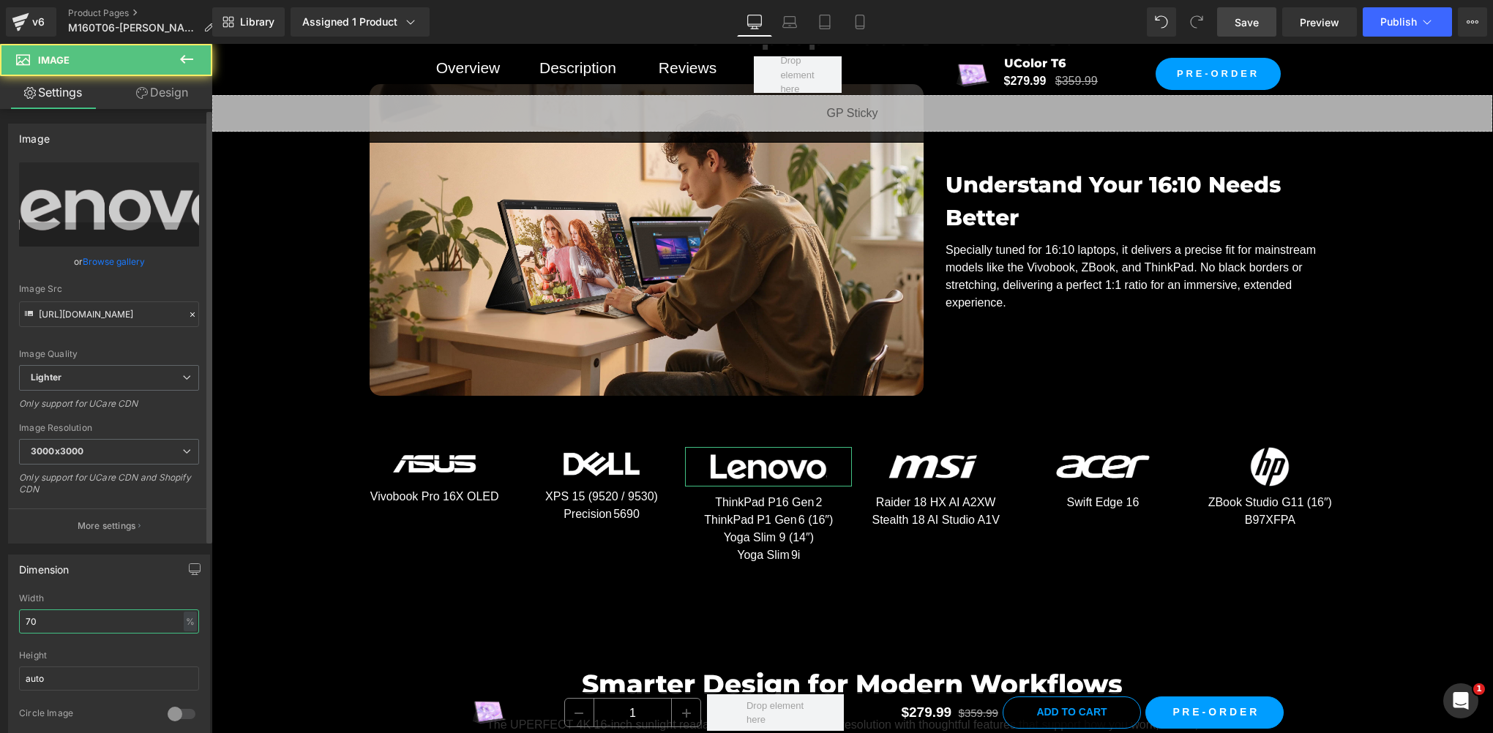
click at [45, 616] on input "70" at bounding box center [109, 622] width 180 height 24
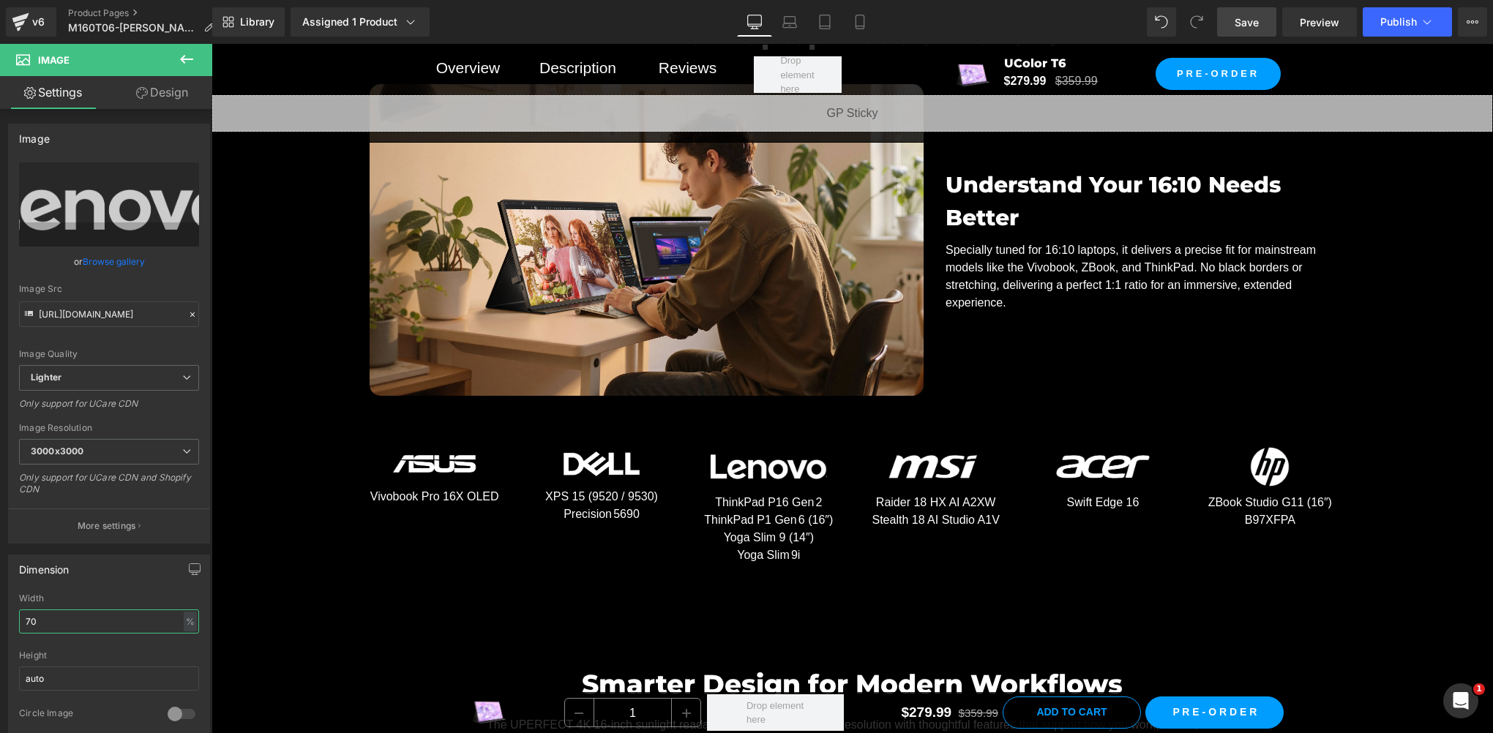
paste input "6"
type input "60"
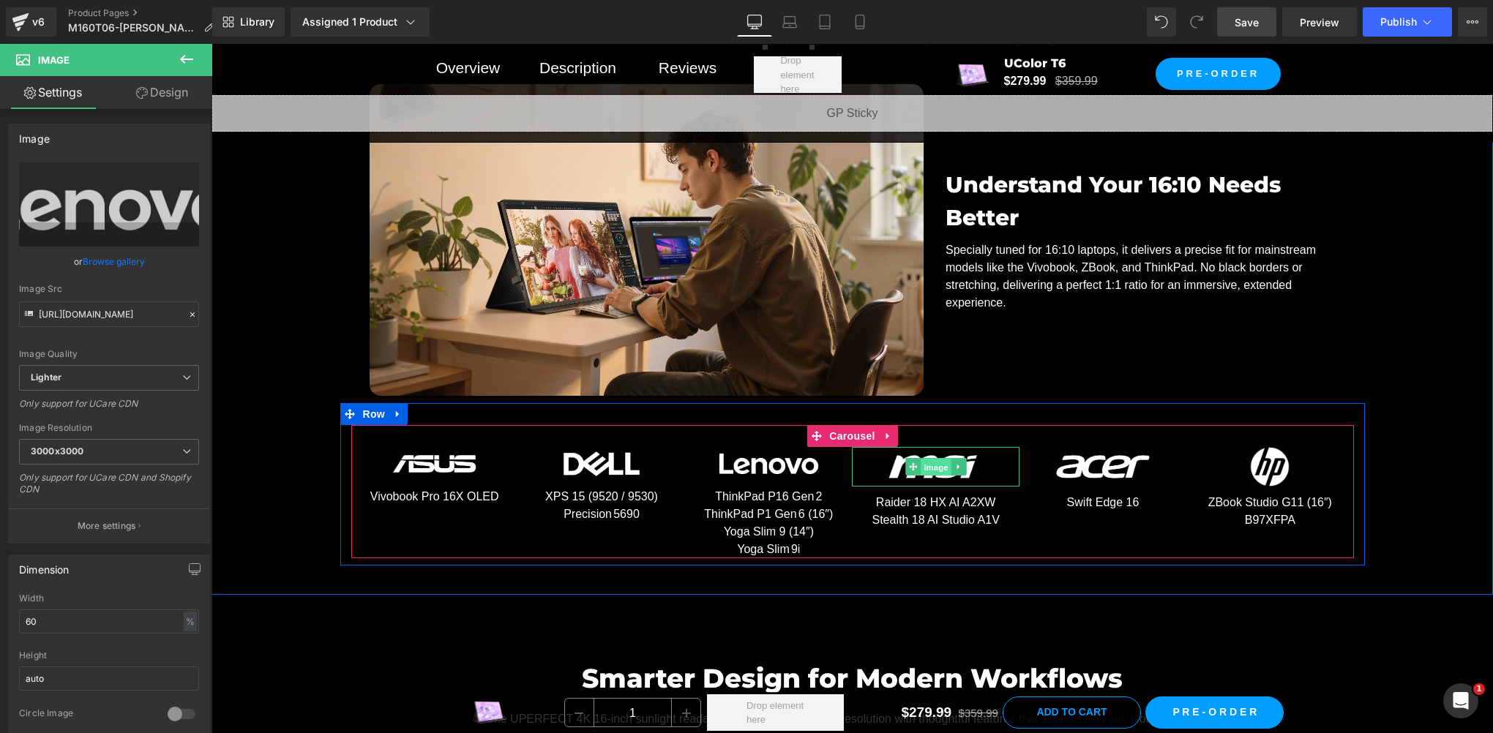
click at [932, 461] on span "Image" at bounding box center [936, 468] width 31 height 18
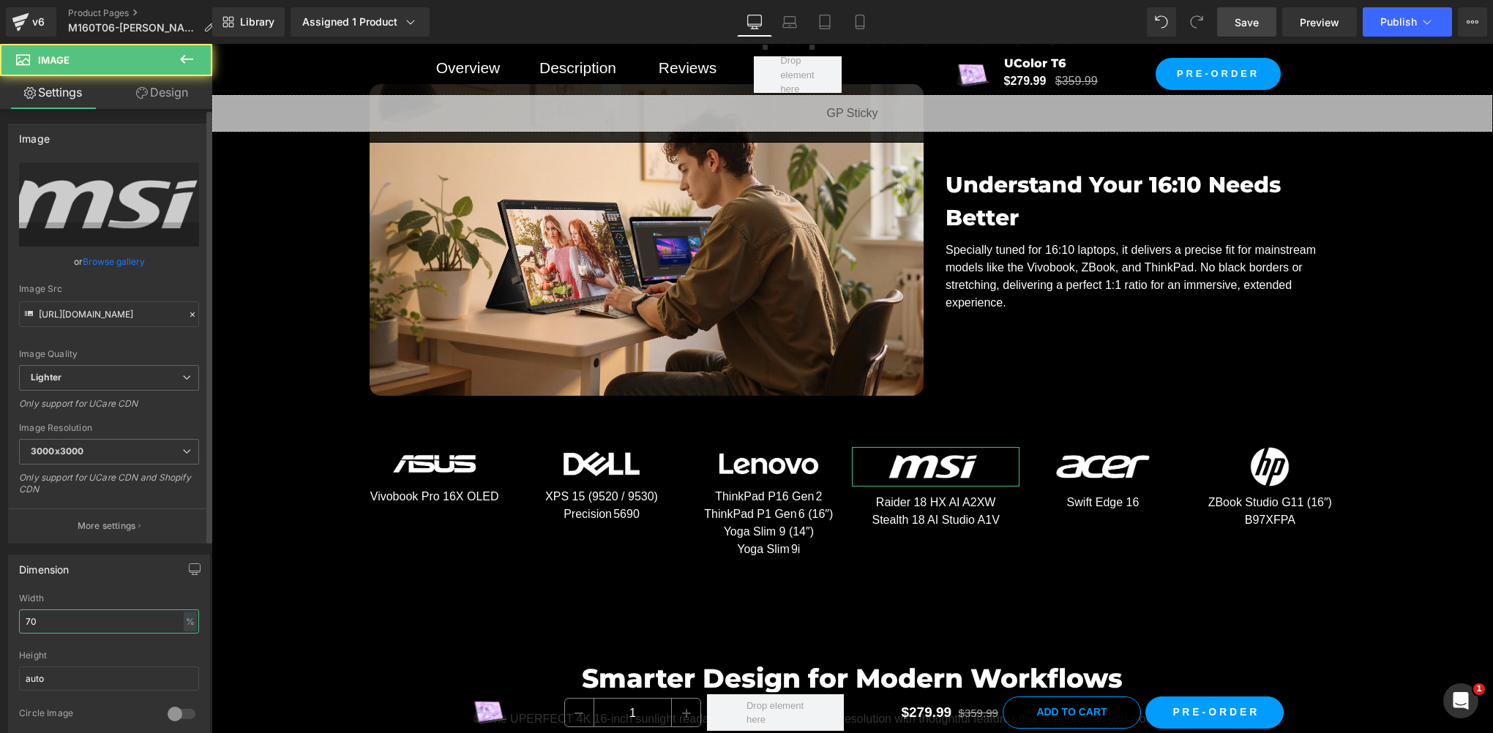
click at [64, 613] on input "70" at bounding box center [109, 622] width 180 height 24
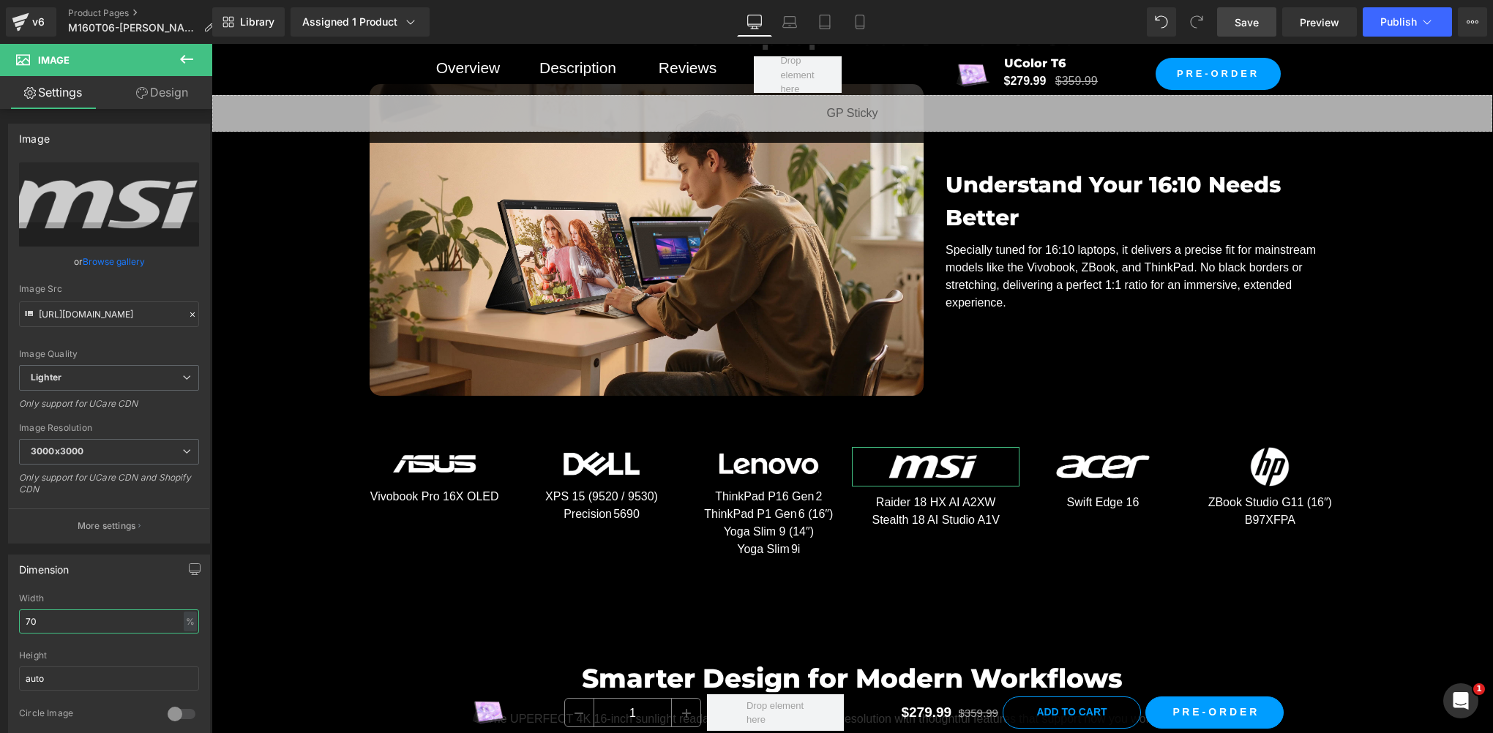
paste input "6"
type input "60"
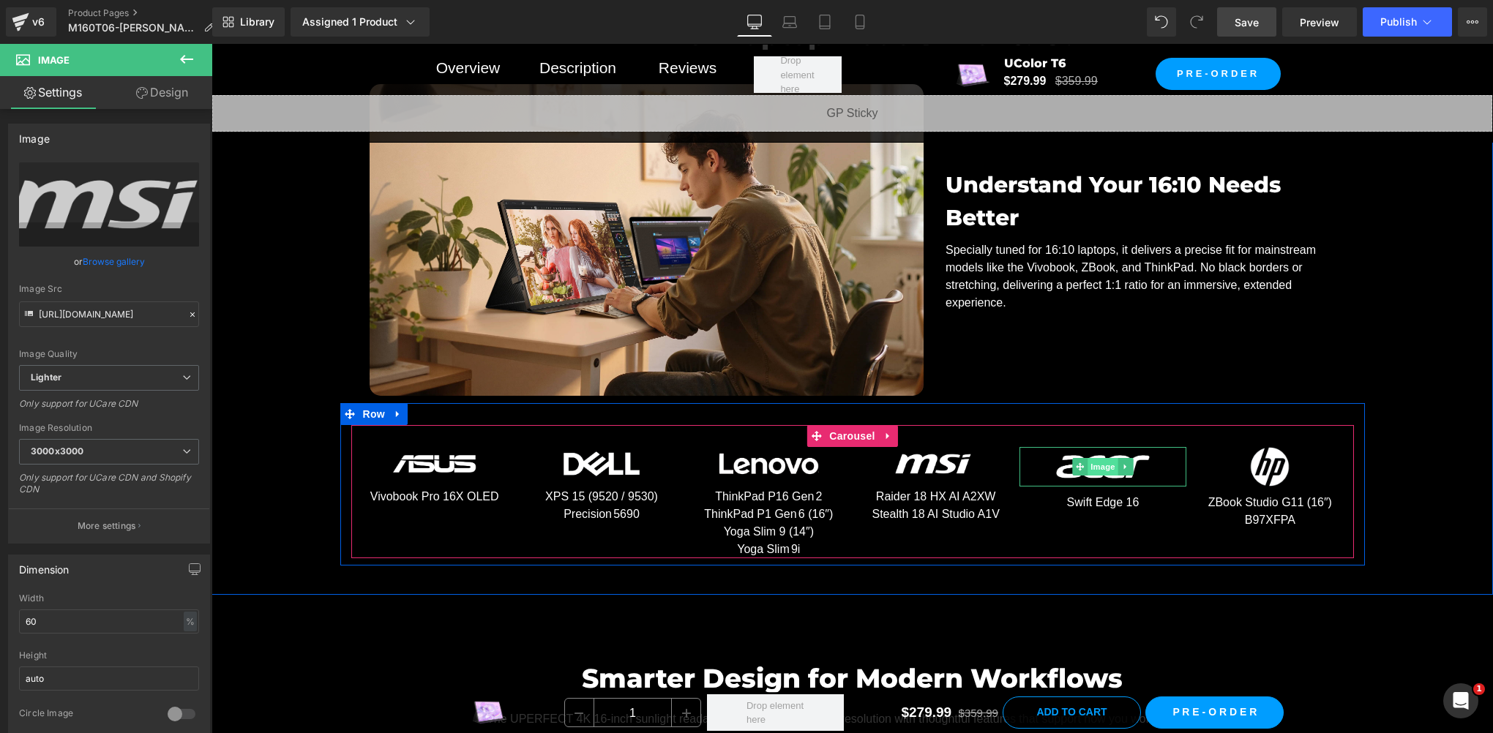
click at [1089, 458] on span "Image" at bounding box center [1102, 467] width 31 height 18
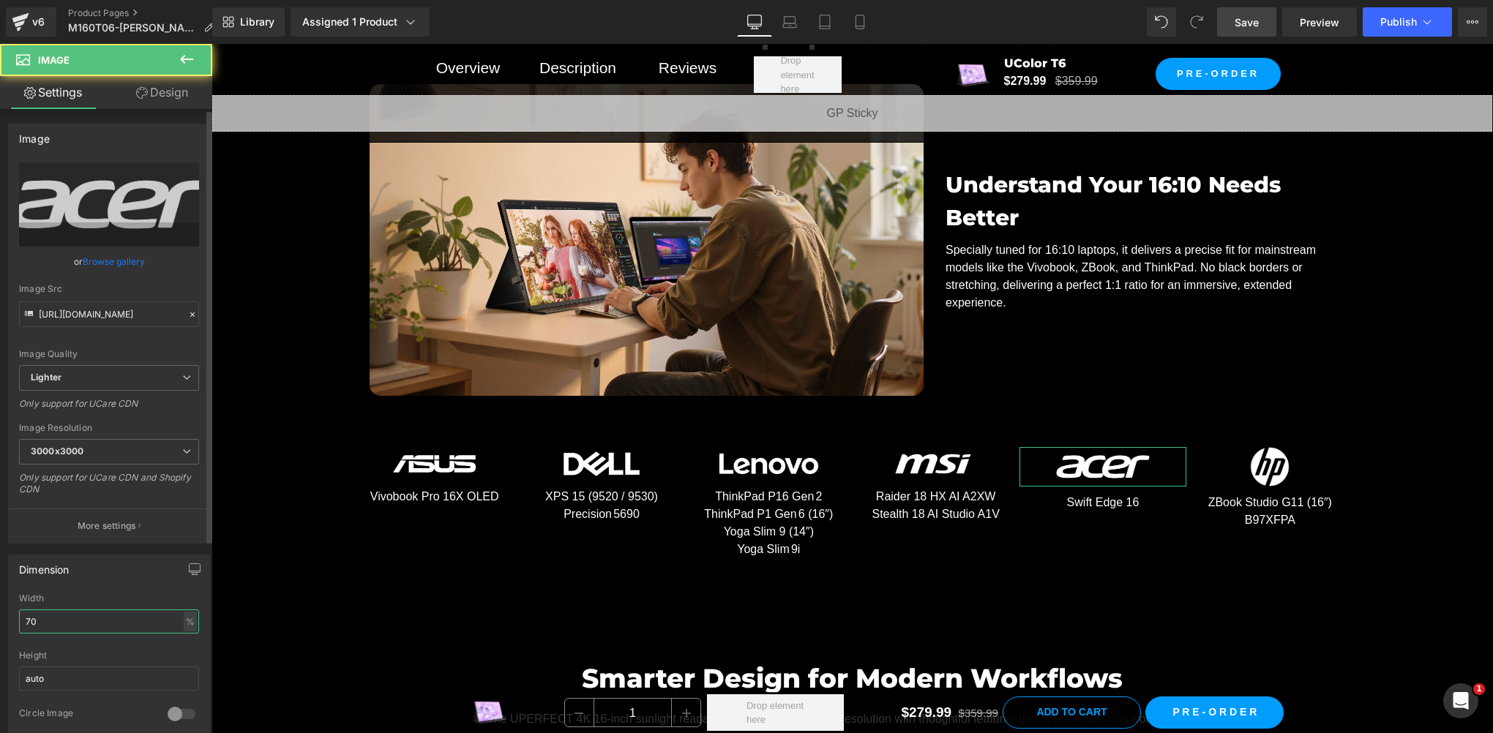
click at [53, 628] on input "70" at bounding box center [109, 622] width 180 height 24
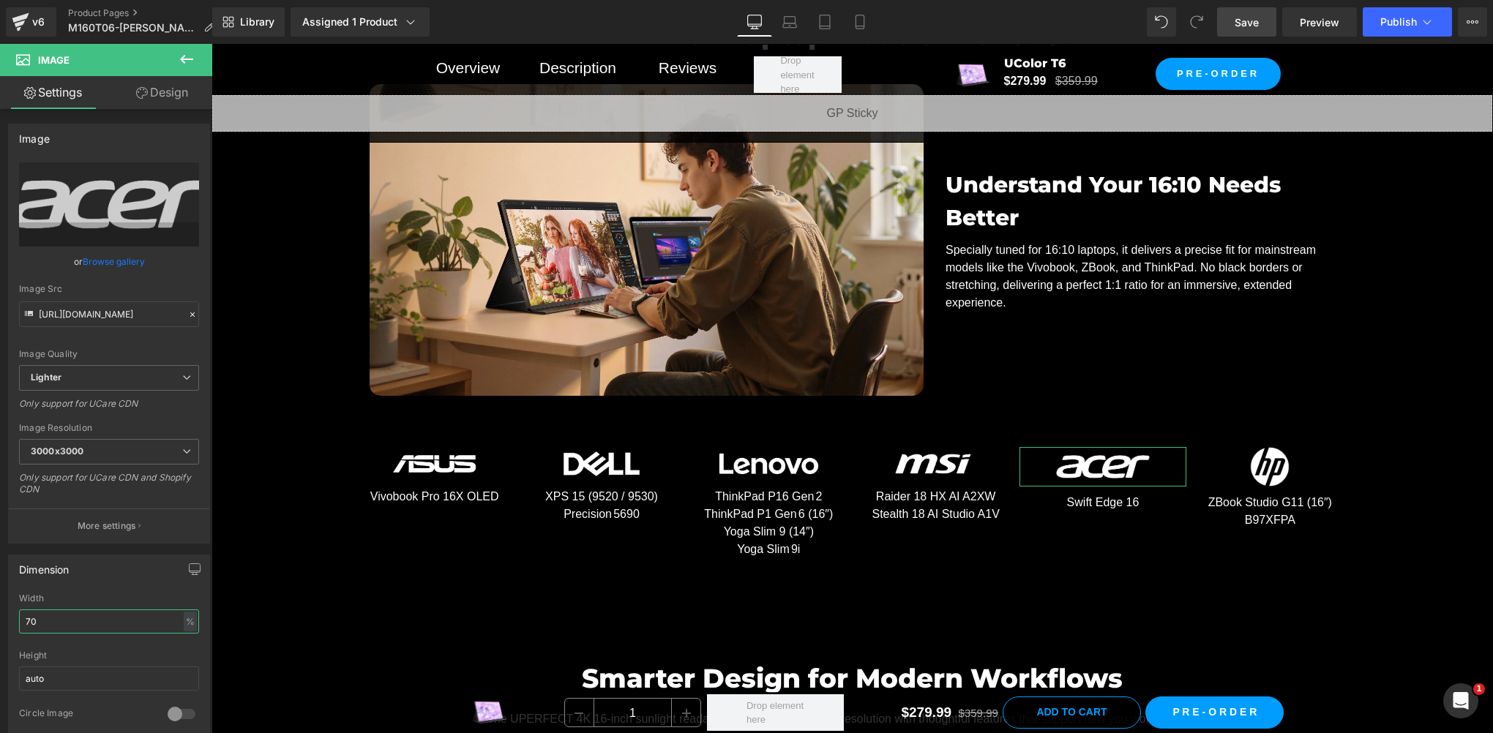
paste input "6"
type input "60"
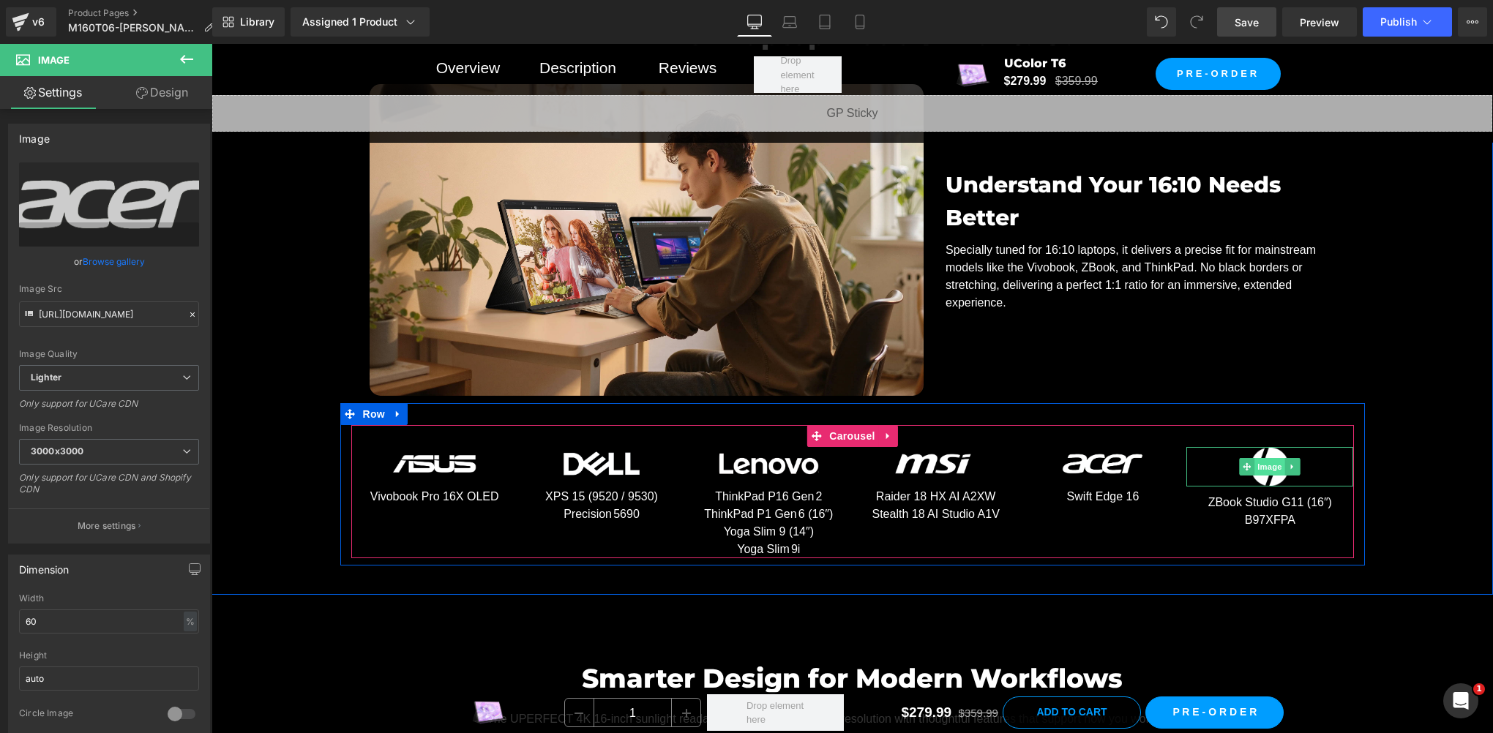
click at [1255, 463] on span "Image" at bounding box center [1270, 467] width 31 height 18
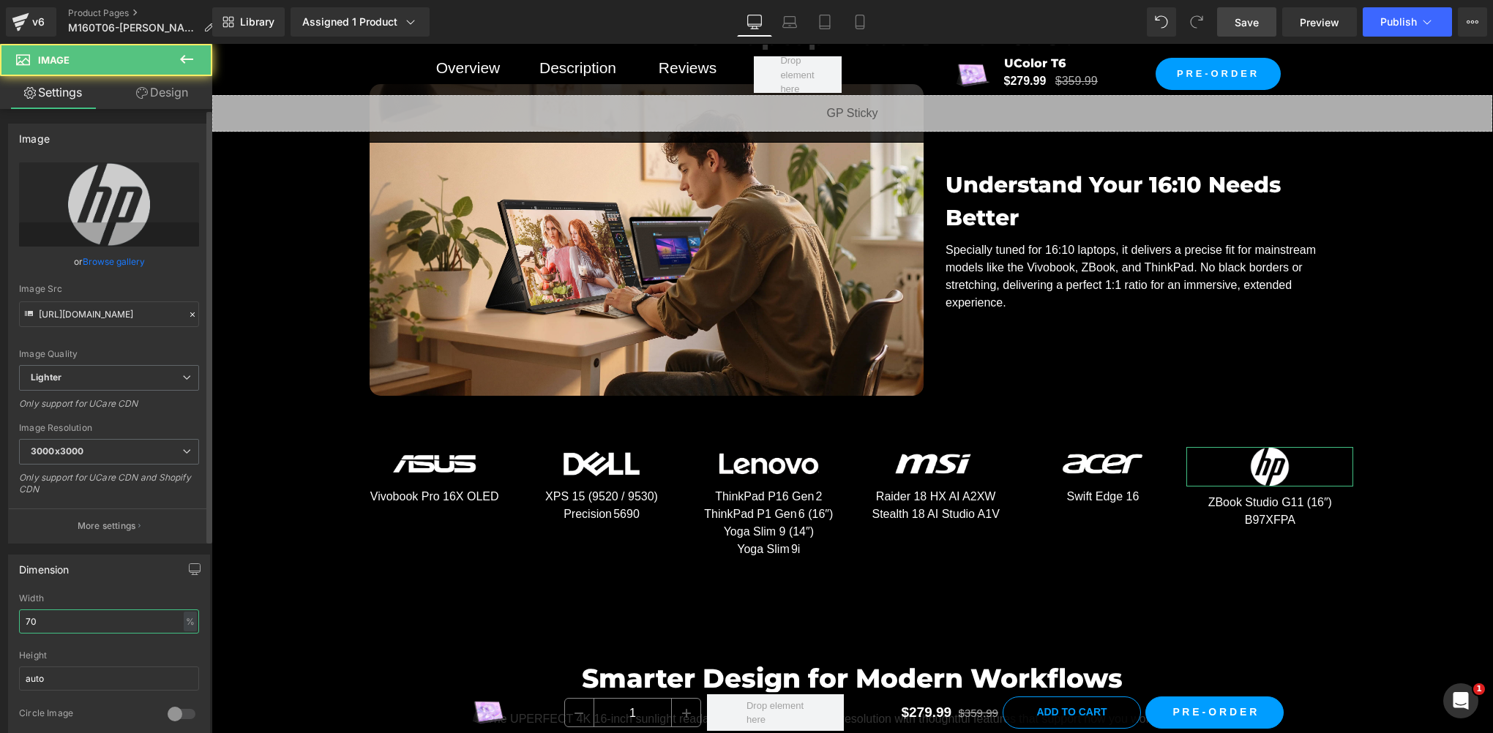
click at [37, 616] on input "70" at bounding box center [109, 622] width 180 height 24
paste input "6"
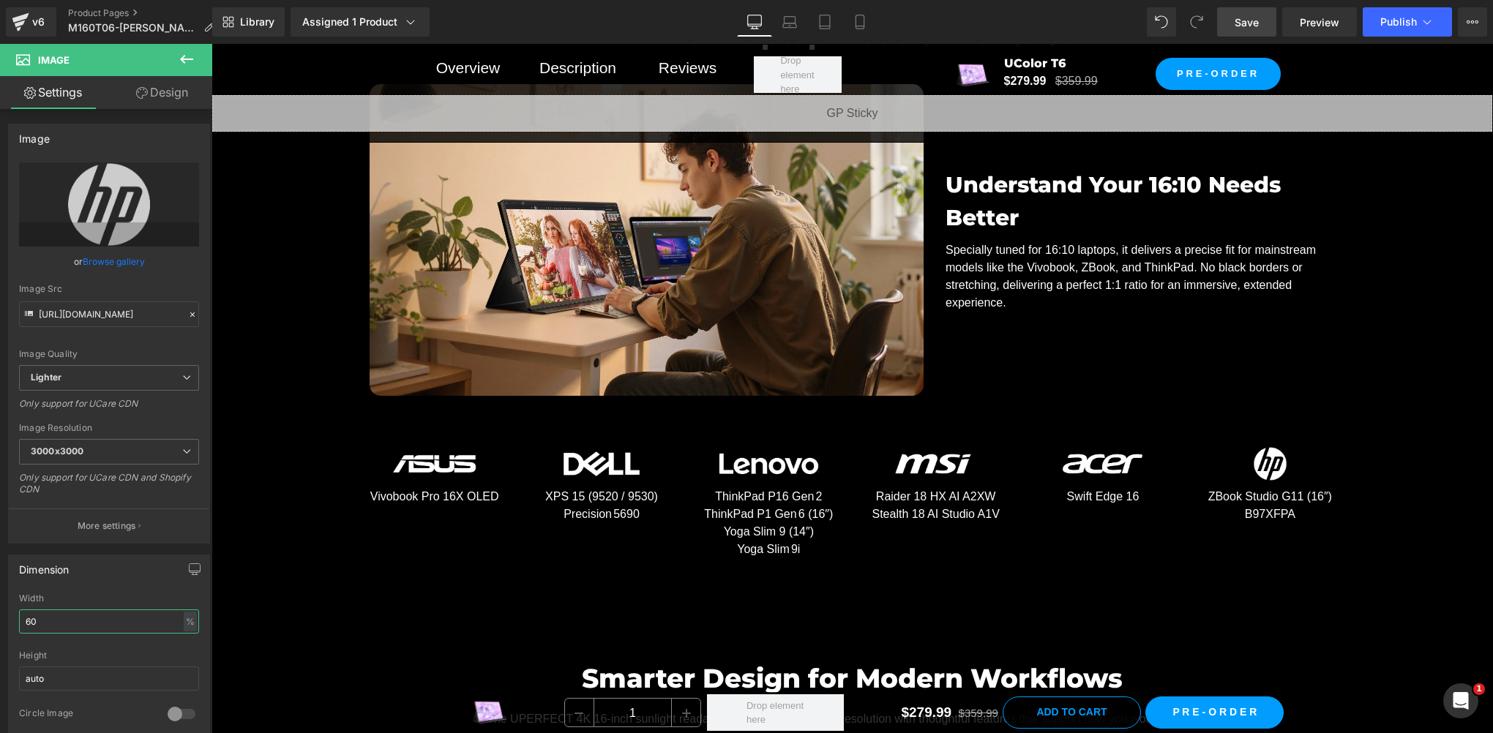
type input "60"
click at [1260, 15] on link "Save" at bounding box center [1246, 21] width 59 height 29
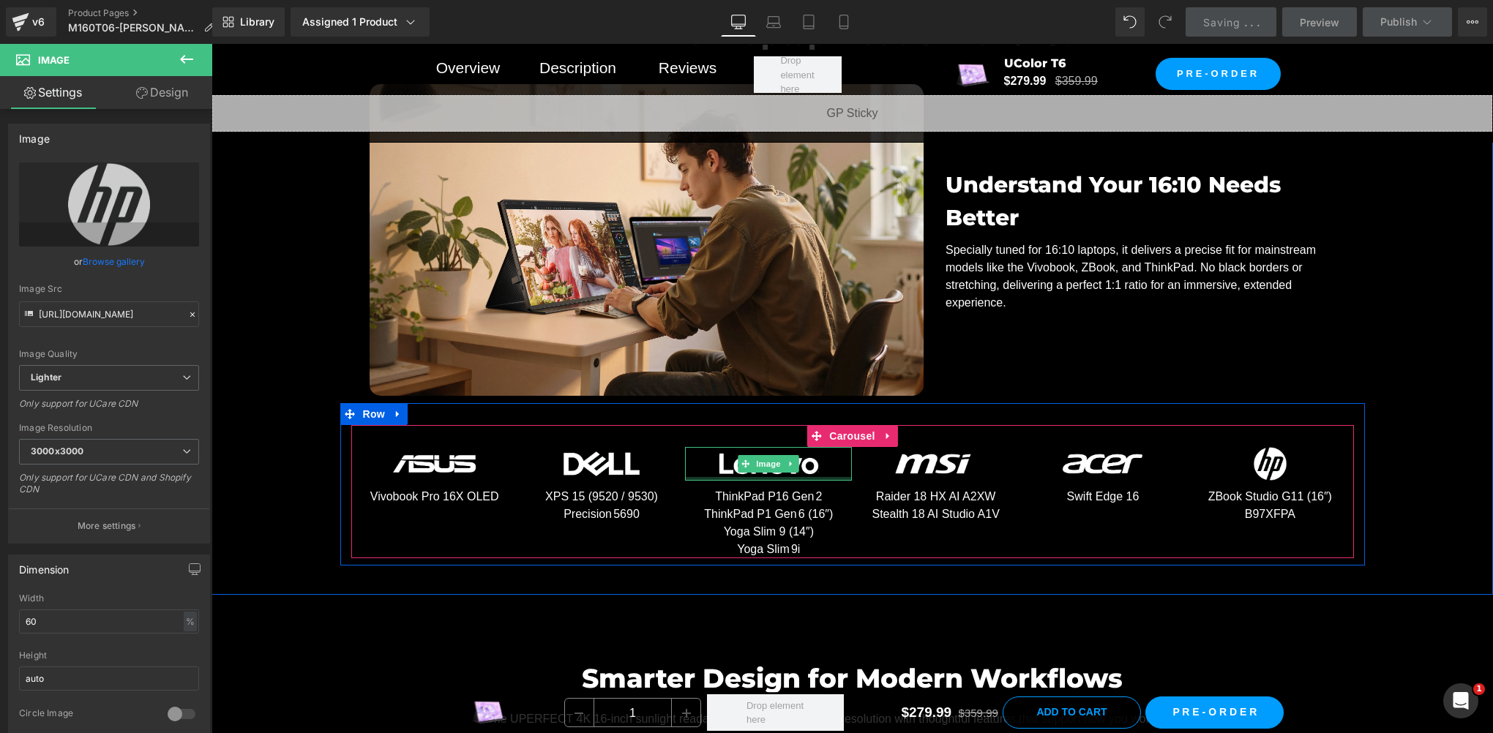
scroll to position [7068, 0]
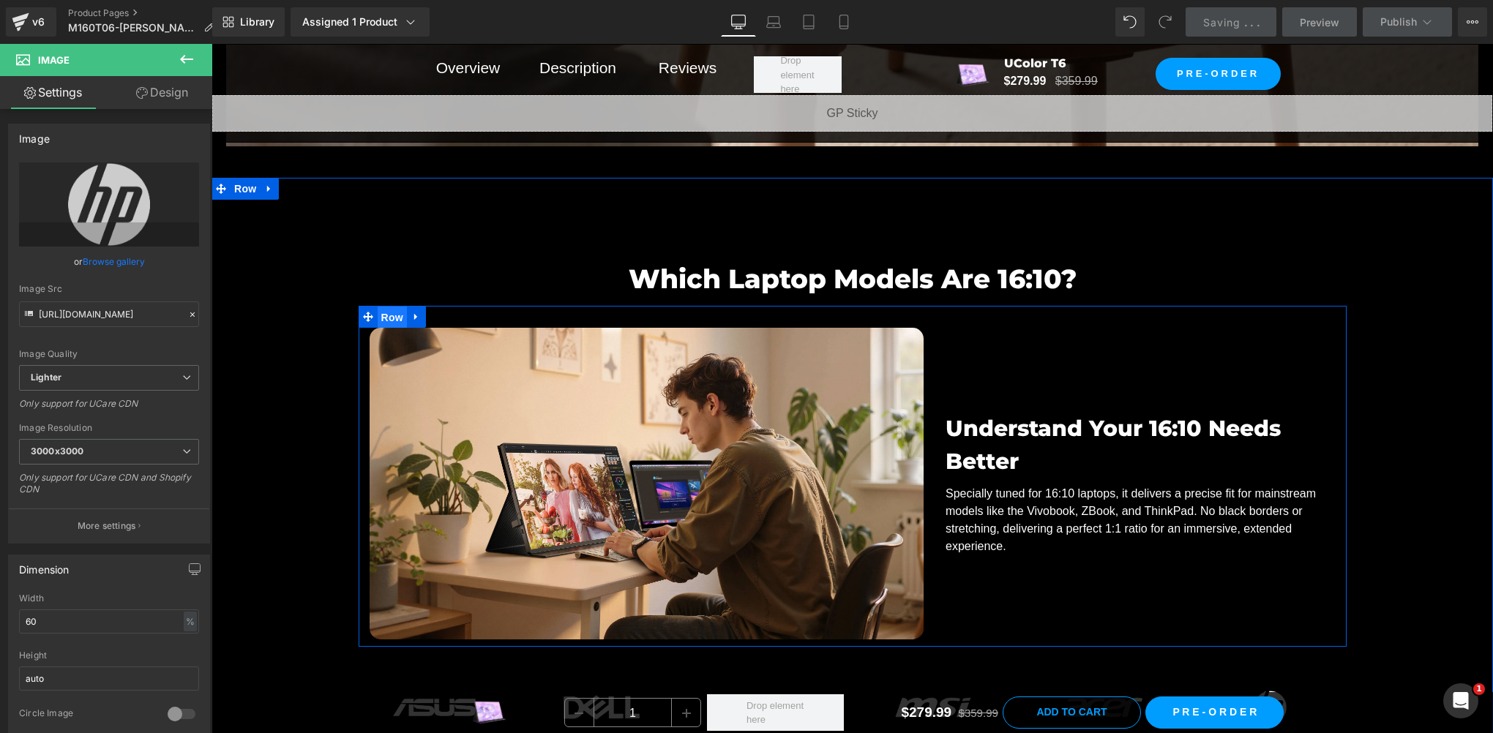
click at [386, 318] on span "Row" at bounding box center [392, 318] width 29 height 22
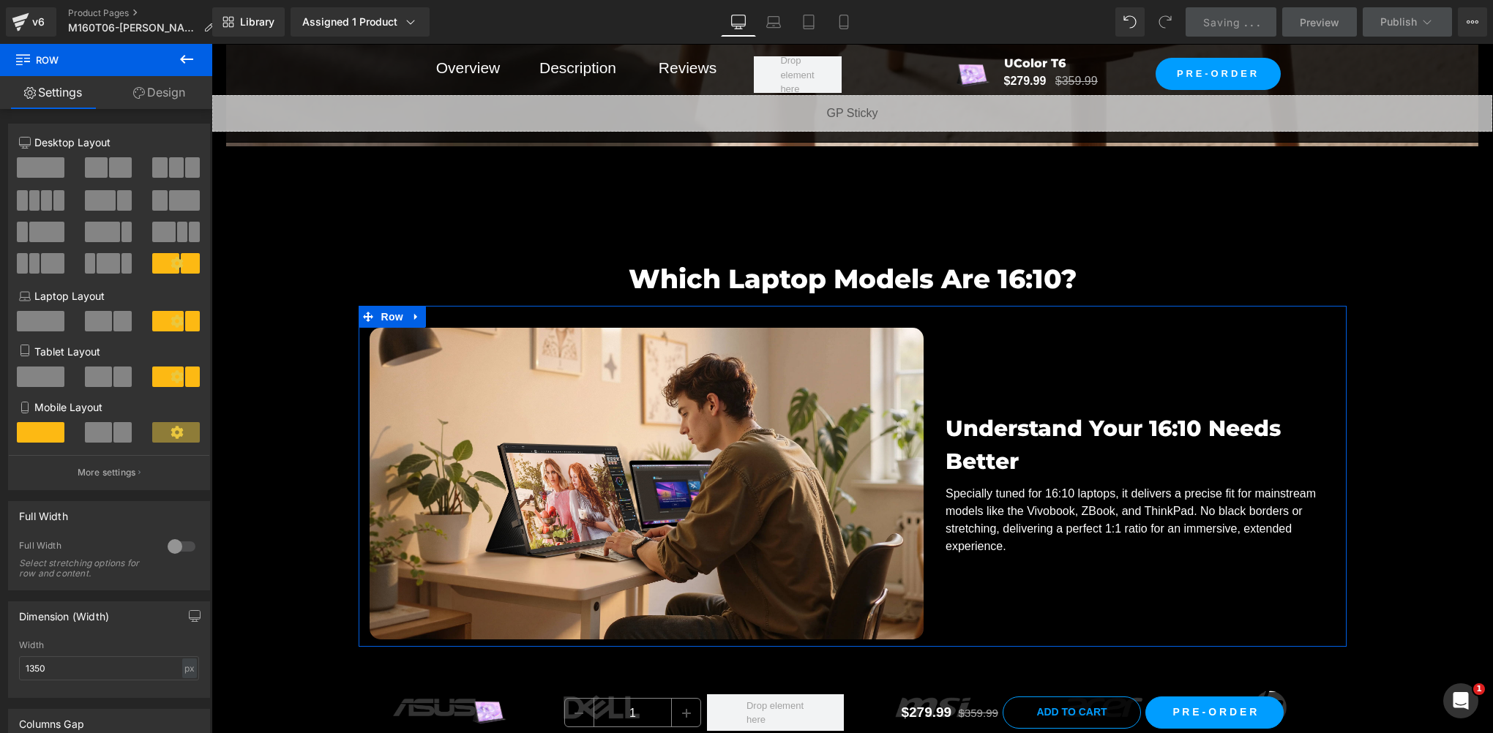
drag, startPoint x: 96, startPoint y: 472, endPoint x: 108, endPoint y: 446, distance: 28.2
click at [95, 472] on p "More settings" at bounding box center [107, 472] width 59 height 13
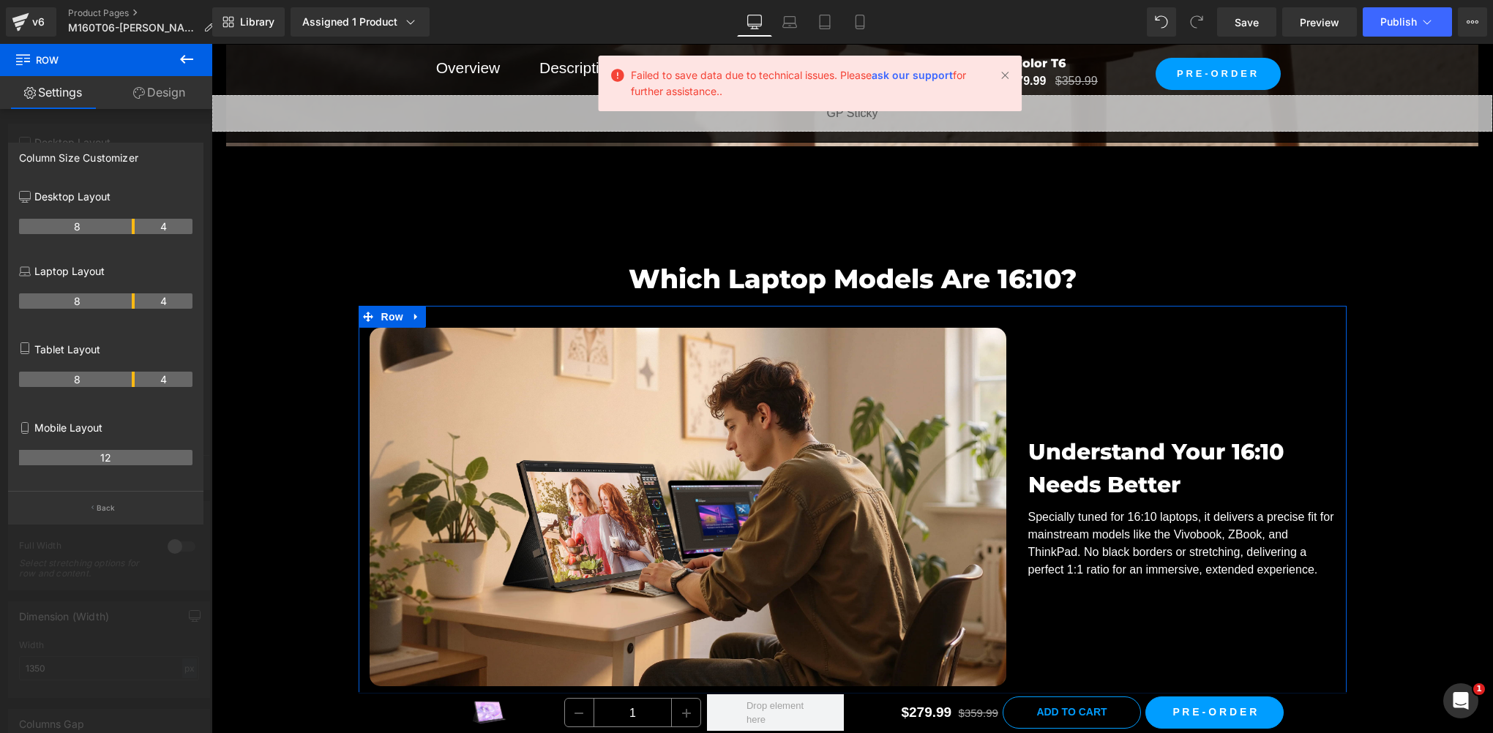
drag, startPoint x: 117, startPoint y: 225, endPoint x: 127, endPoint y: 224, distance: 9.6
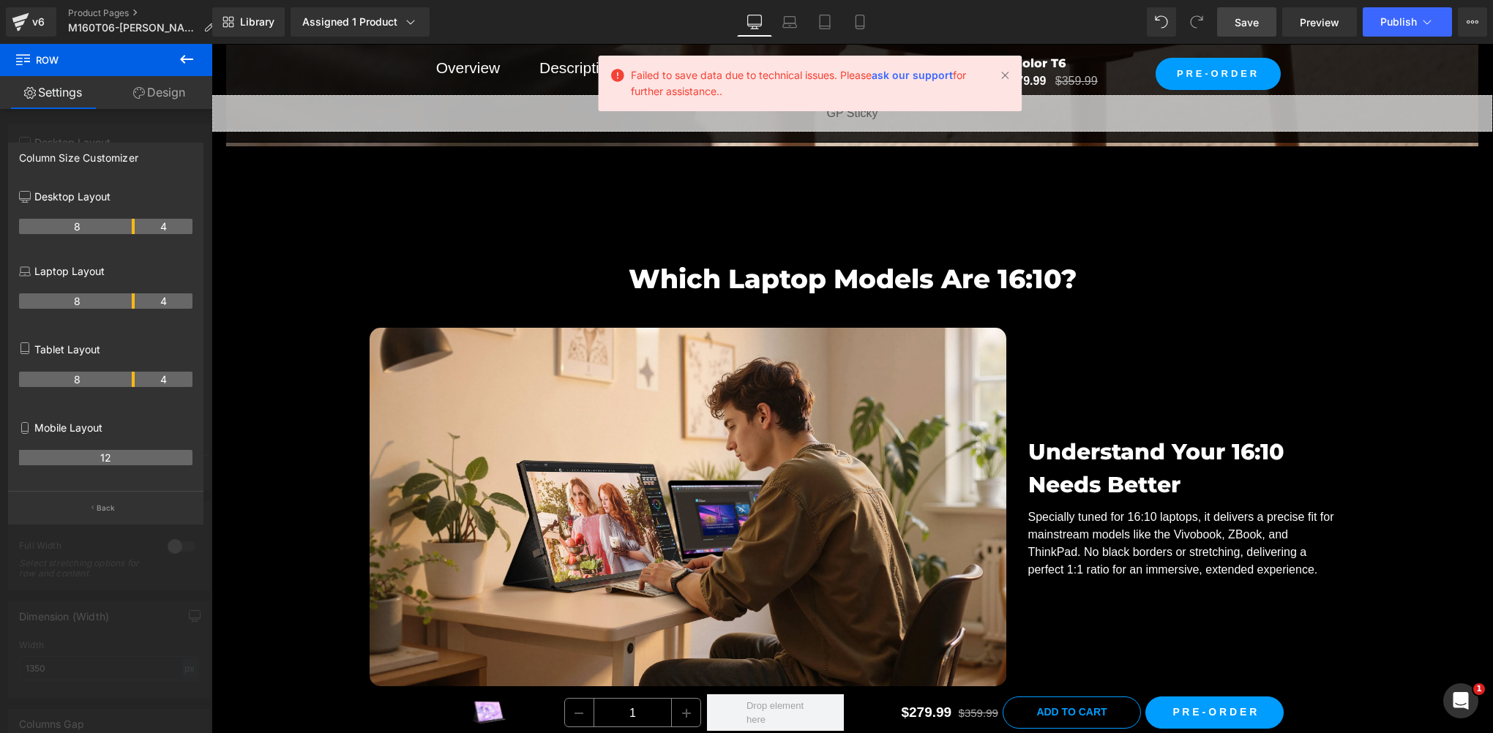
click at [1249, 27] on span "Save" at bounding box center [1246, 22] width 24 height 15
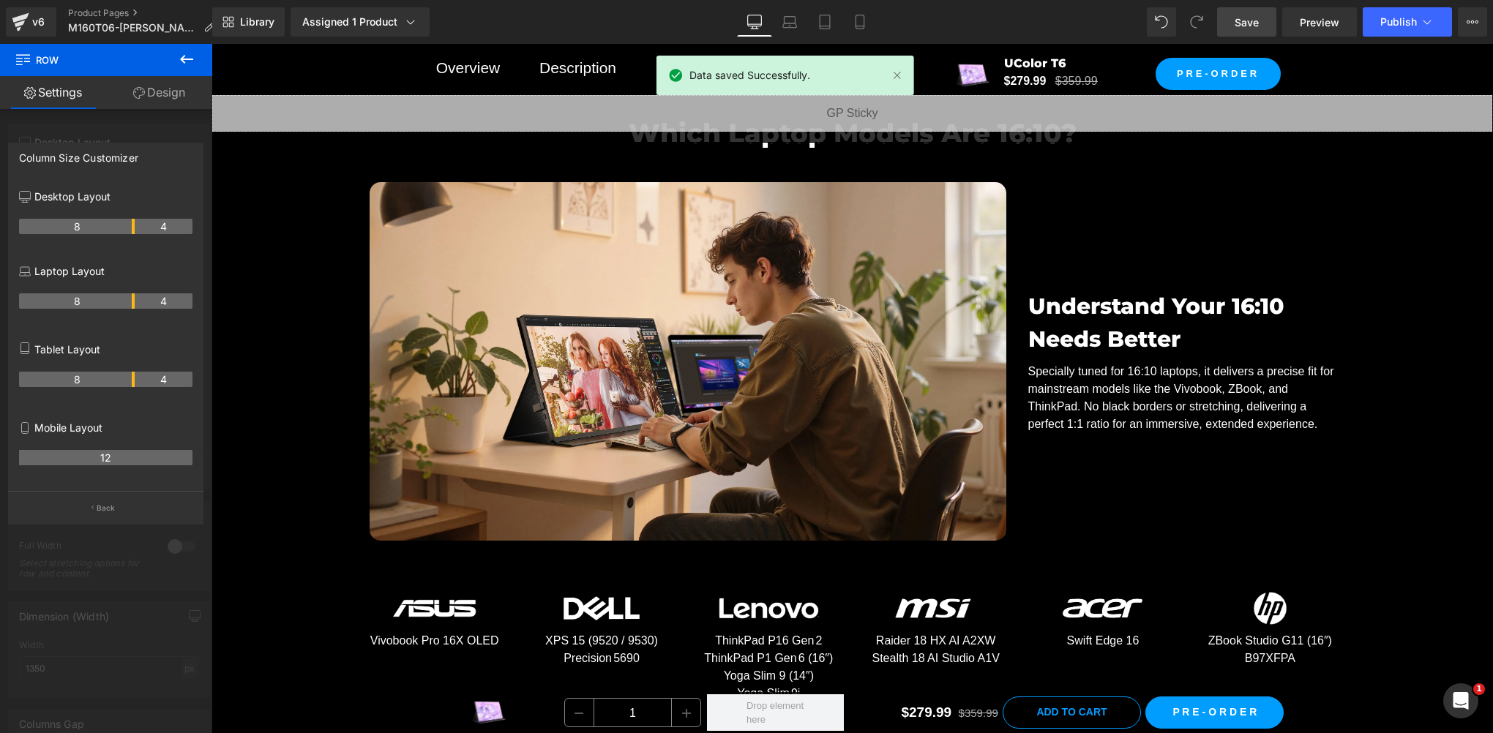
scroll to position [6824, 0]
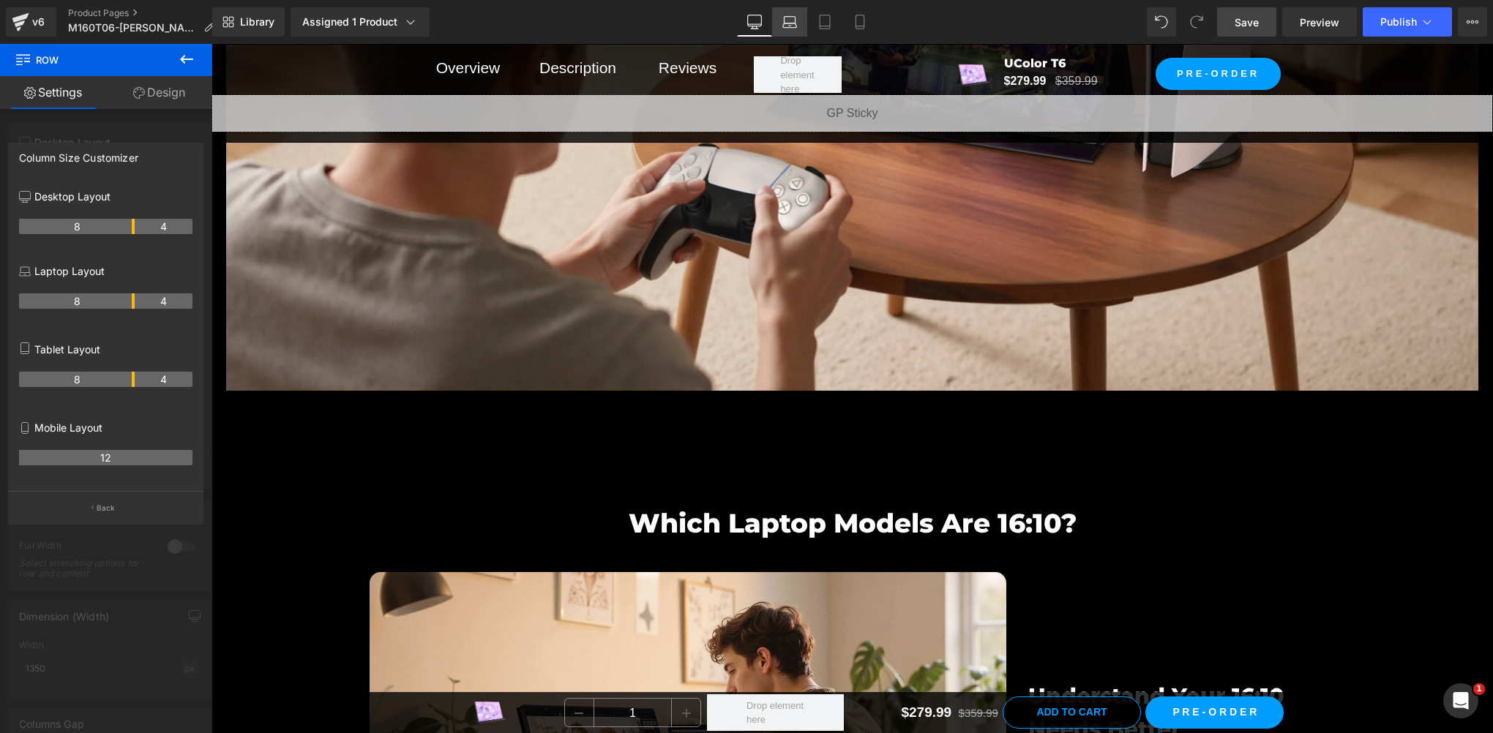
click at [795, 18] on icon at bounding box center [789, 22] width 15 height 15
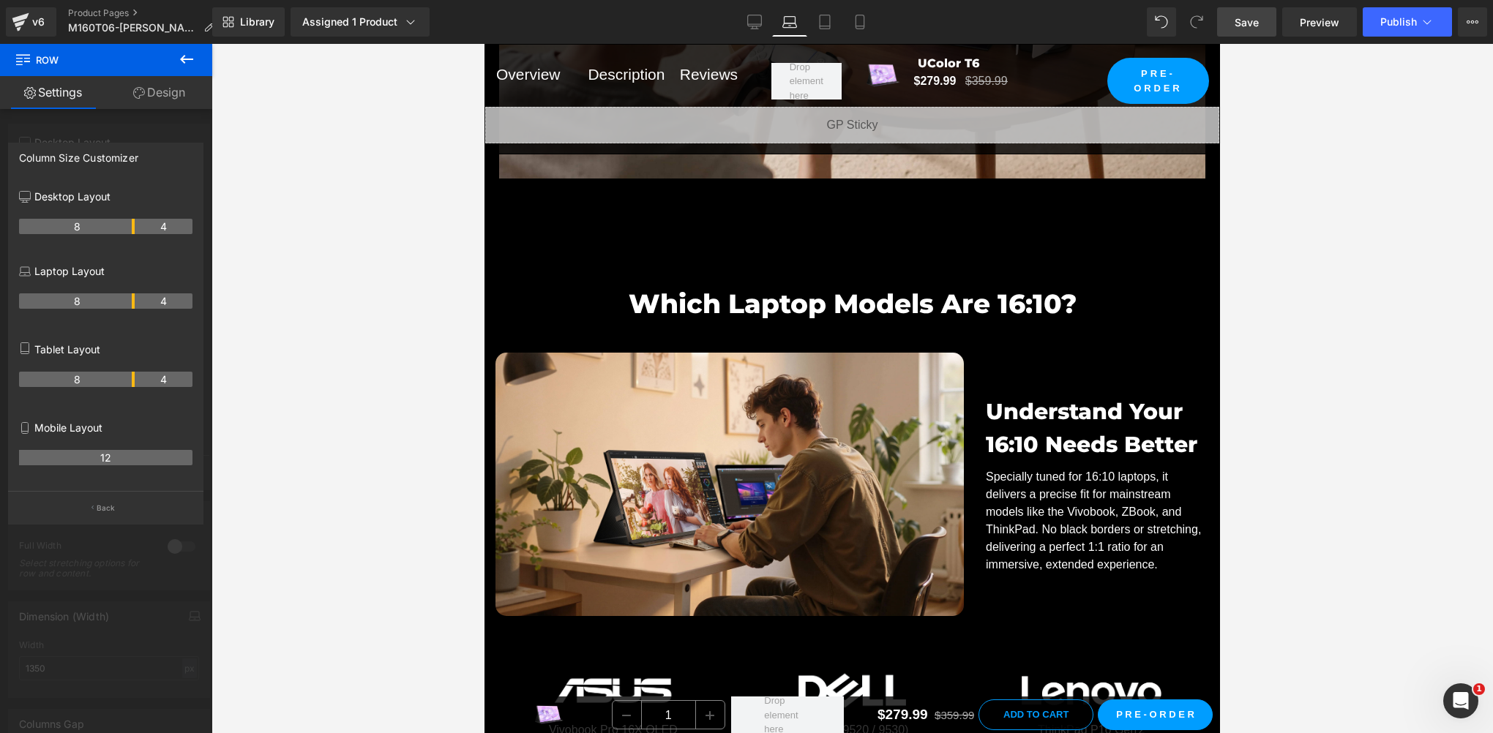
scroll to position [5722, 0]
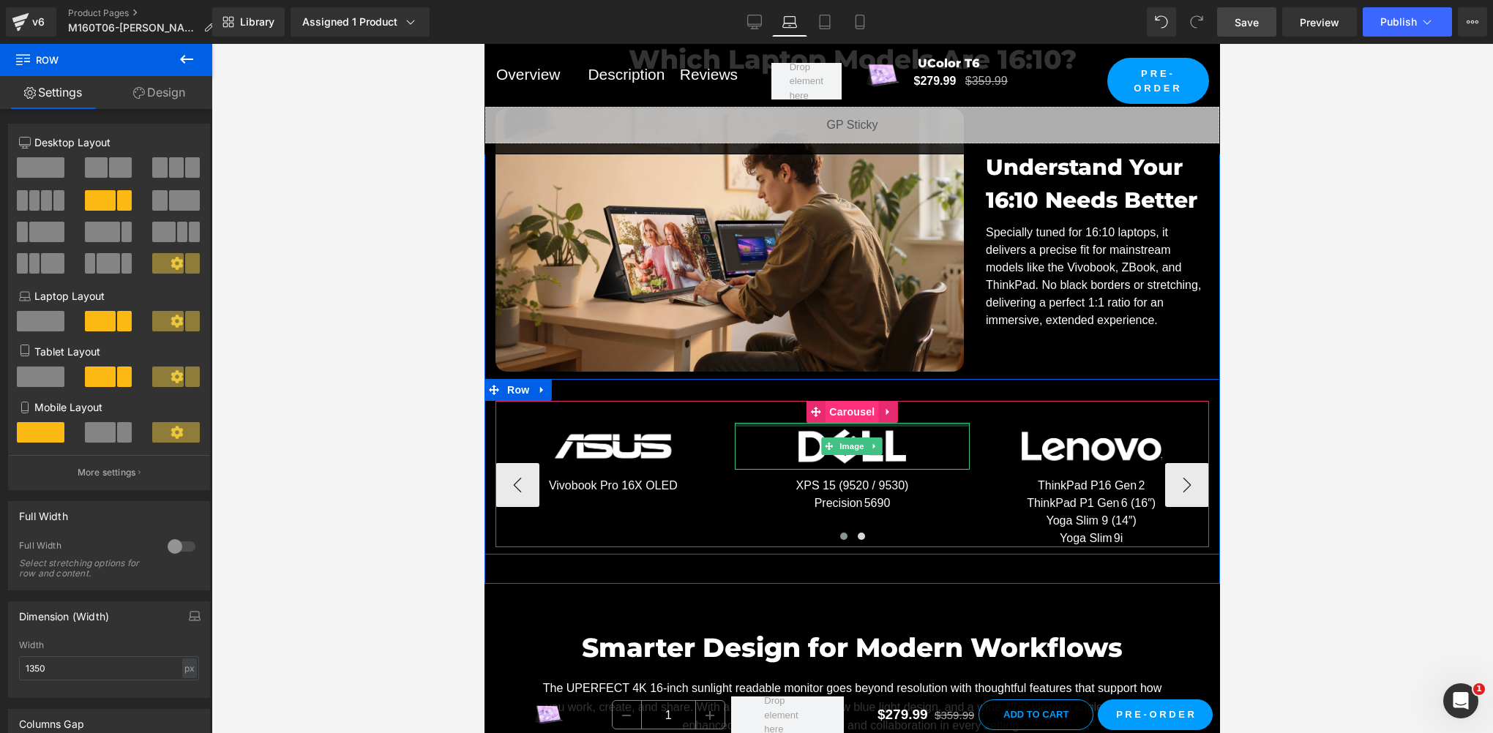
click at [842, 401] on span "Carousel" at bounding box center [851, 412] width 53 height 22
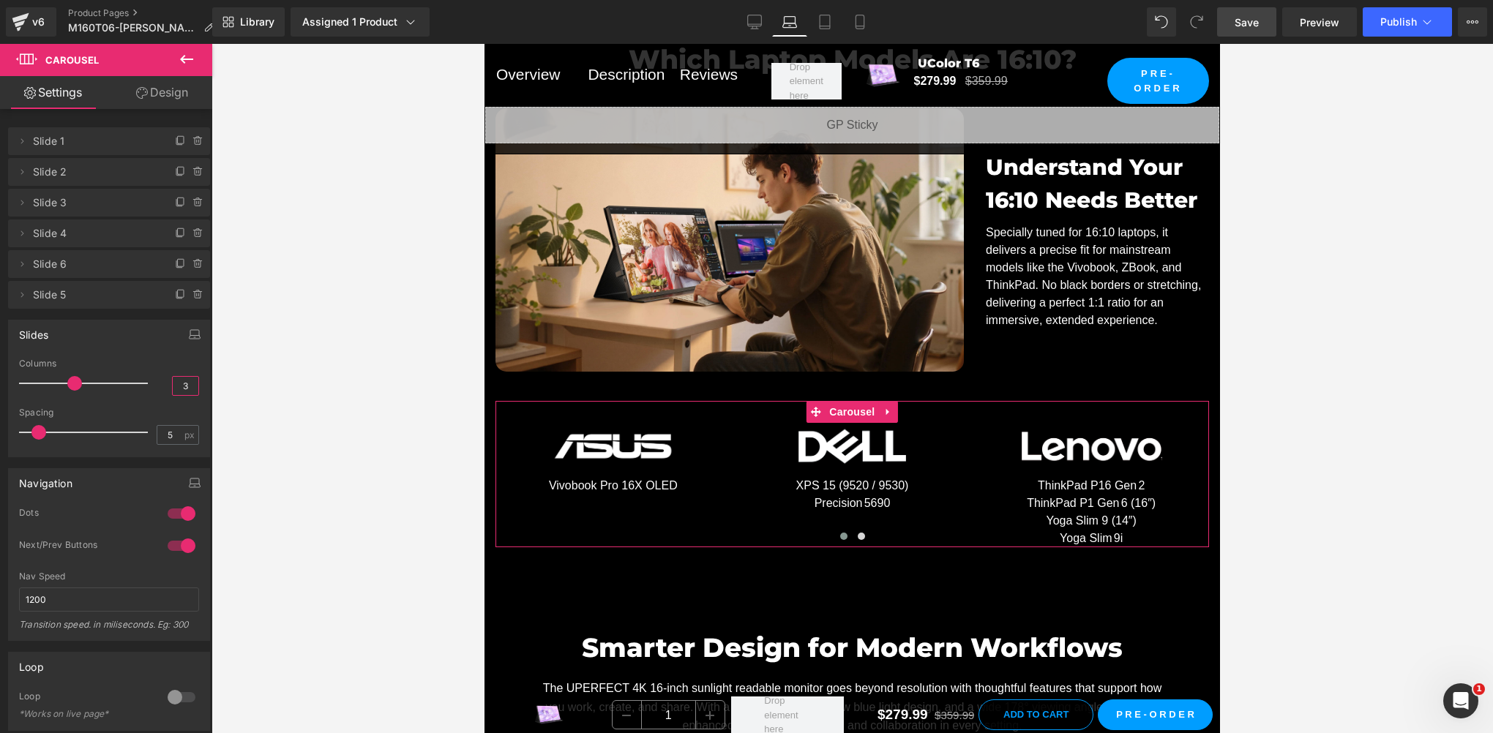
drag, startPoint x: 176, startPoint y: 388, endPoint x: 195, endPoint y: 384, distance: 19.4
click at [195, 384] on div "6 Columns 6 3 Columns 3 3 Columns 3 1 Columns 1 0px Spacing 0 px 5px Spacing 5 …" at bounding box center [109, 408] width 200 height 98
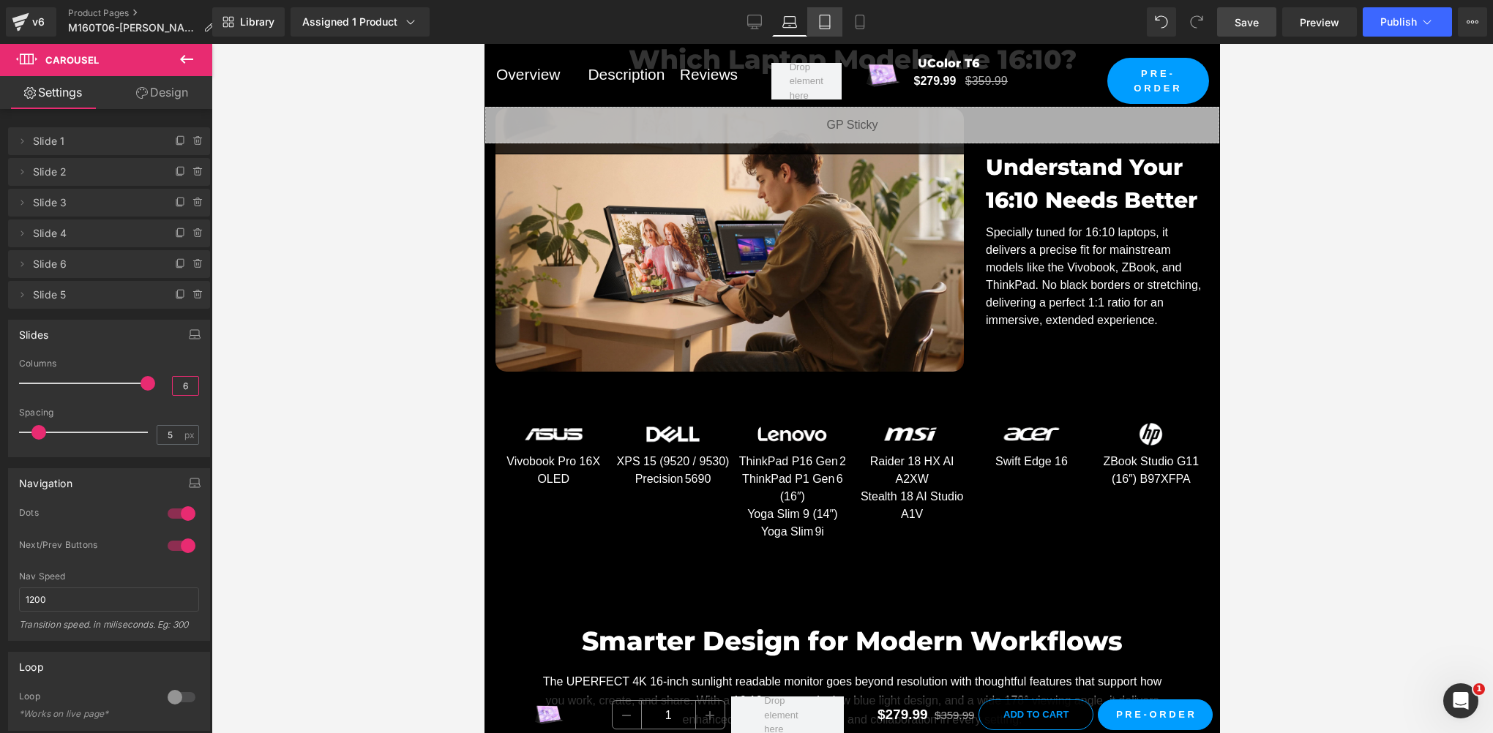
type input "6"
click at [830, 18] on icon at bounding box center [825, 22] width 10 height 14
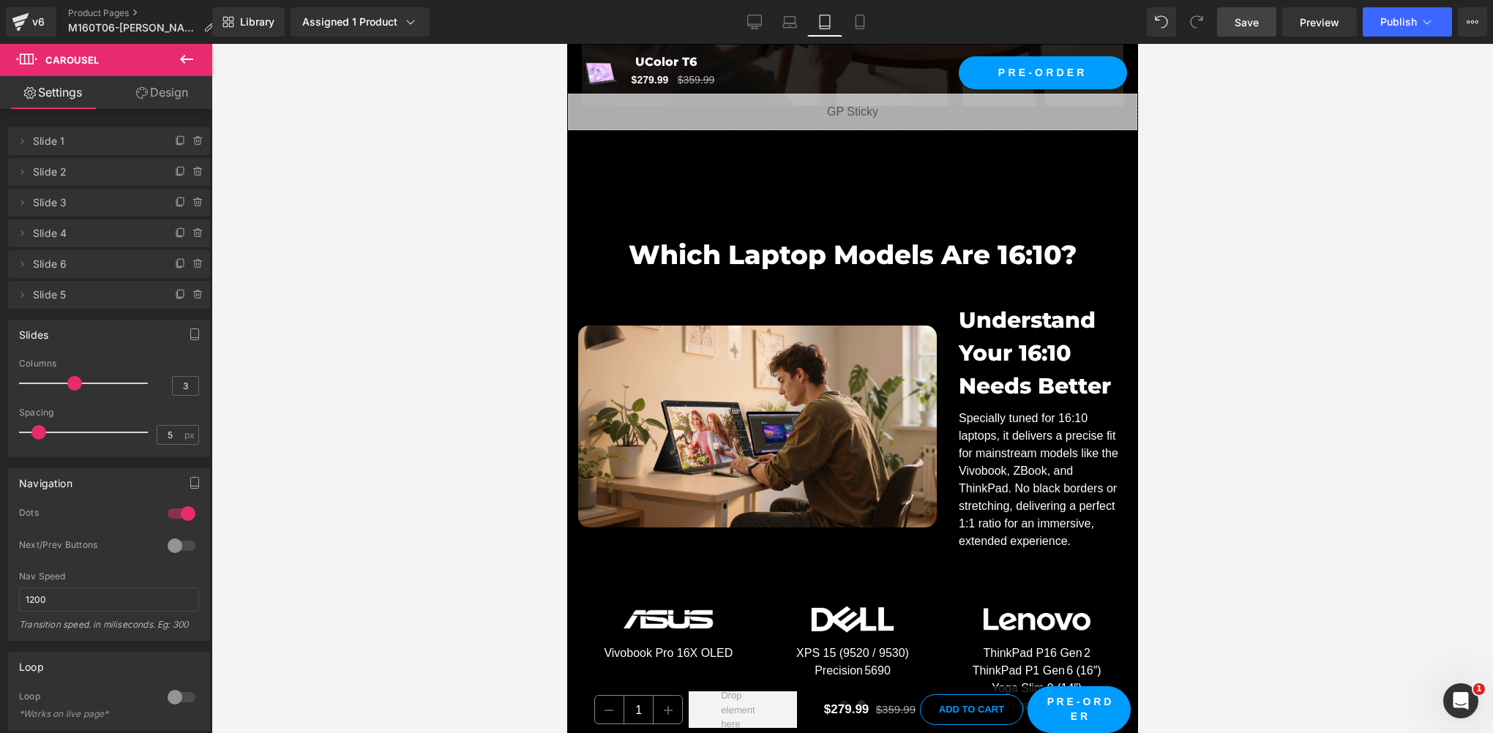
scroll to position [6128, 0]
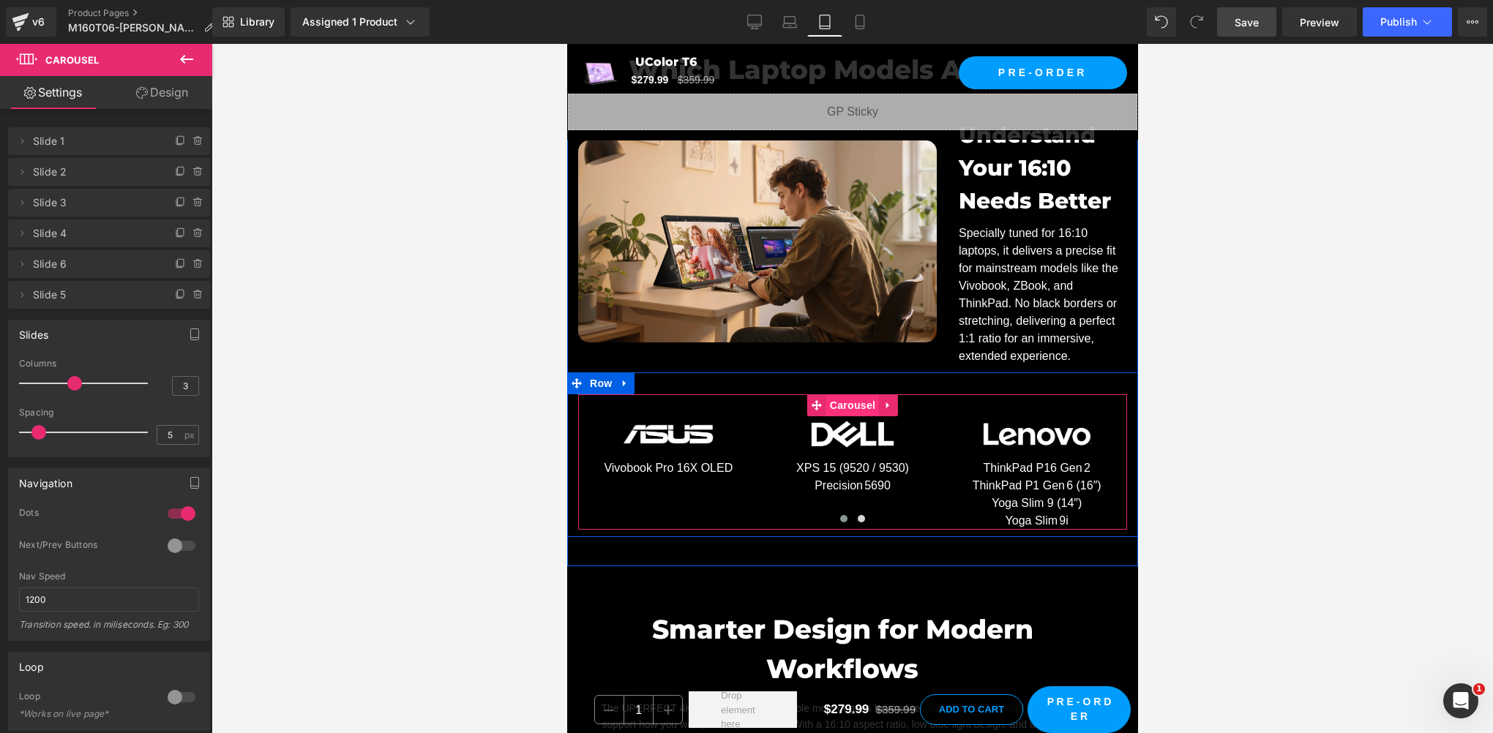
click at [845, 394] on span "Carousel" at bounding box center [851, 405] width 53 height 22
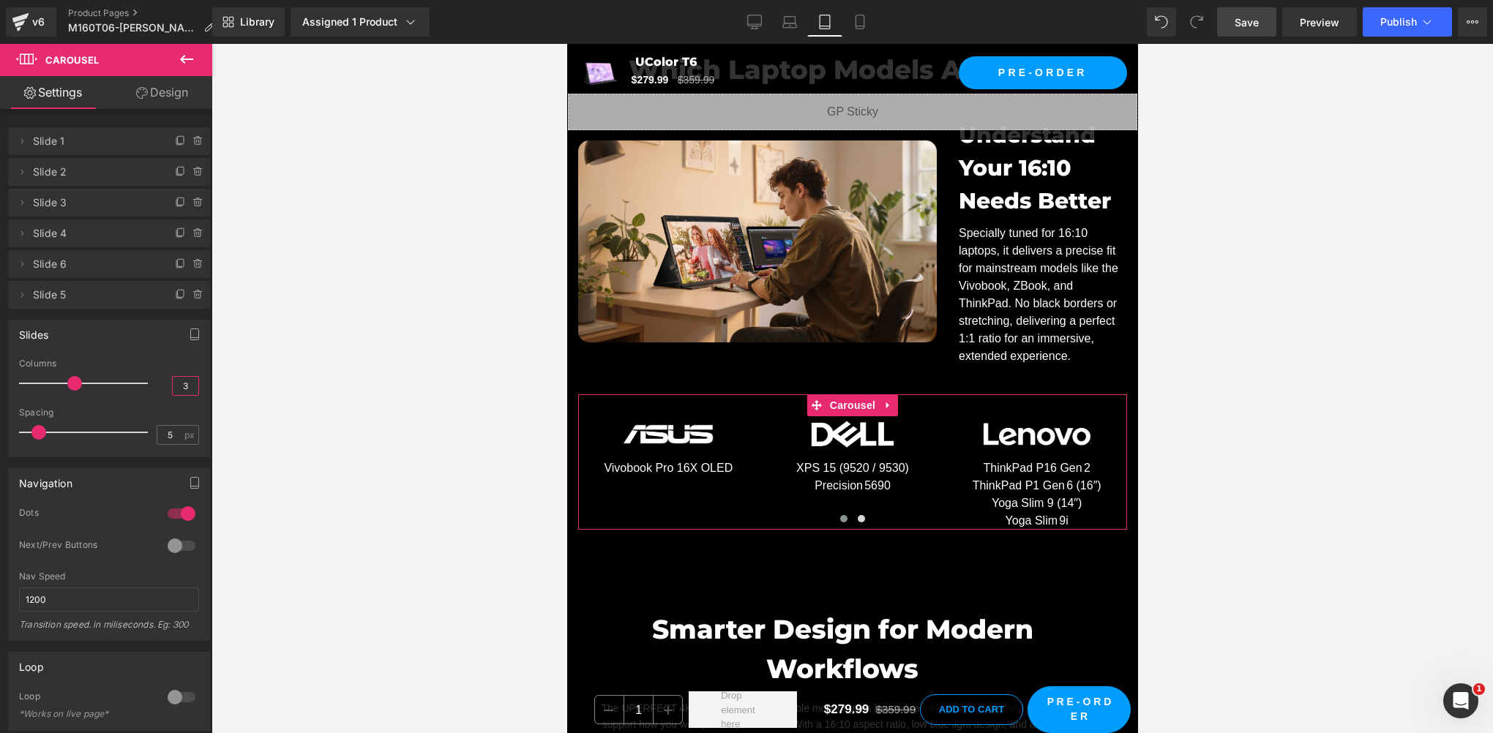
drag, startPoint x: 173, startPoint y: 383, endPoint x: 184, endPoint y: 383, distance: 10.3
click at [184, 383] on input "3" at bounding box center [186, 386] width 26 height 18
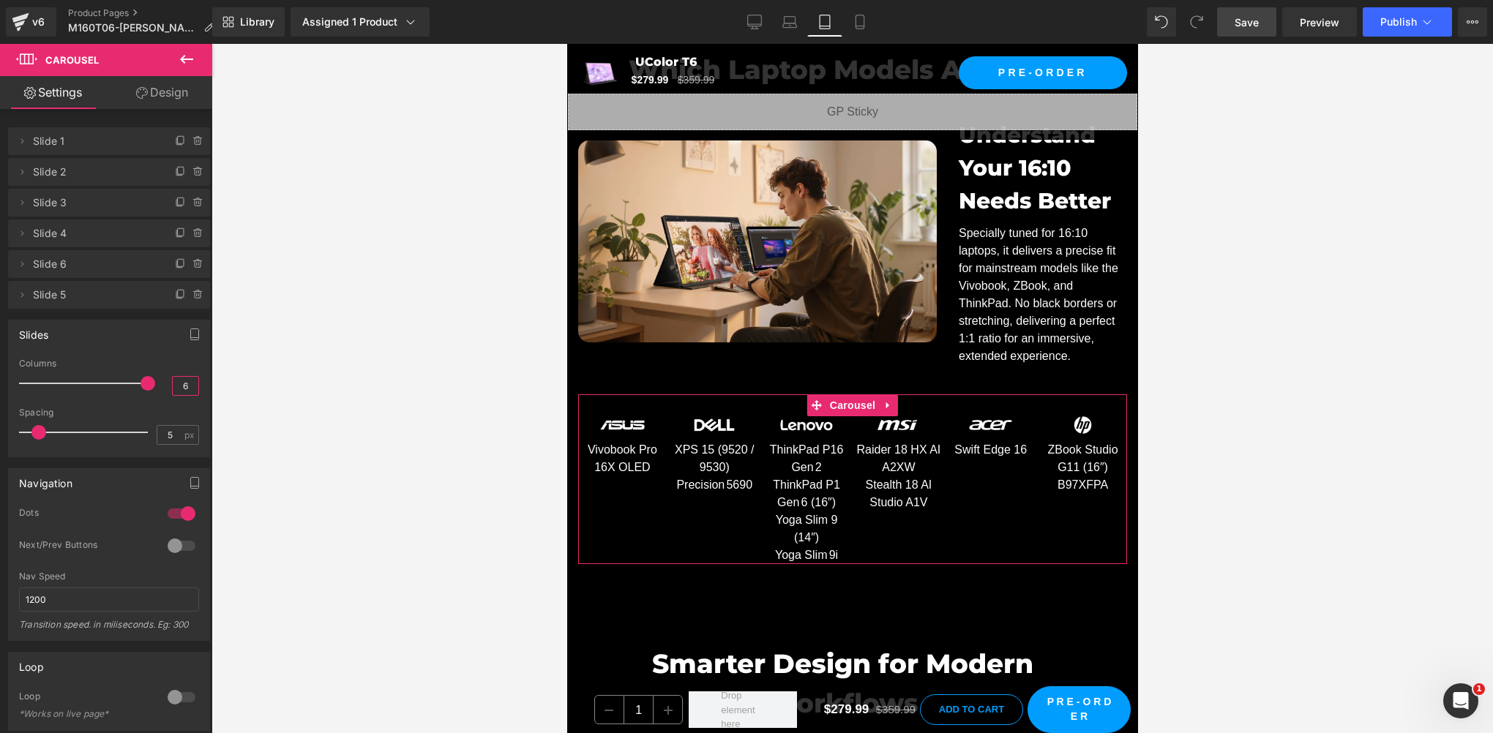
drag, startPoint x: 173, startPoint y: 386, endPoint x: 189, endPoint y: 381, distance: 16.7
click at [189, 381] on input "6" at bounding box center [186, 386] width 26 height 18
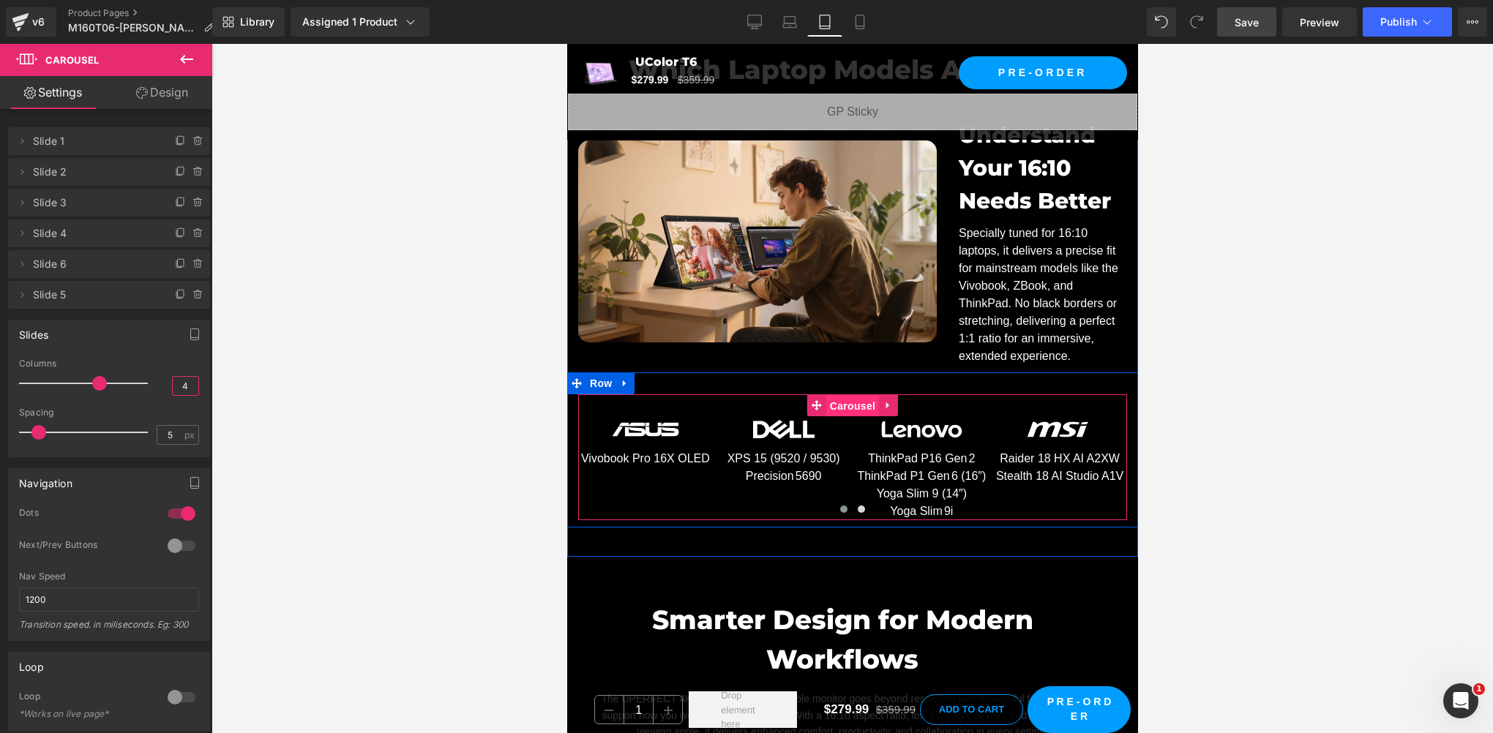
click at [853, 395] on span "Carousel" at bounding box center [851, 406] width 53 height 22
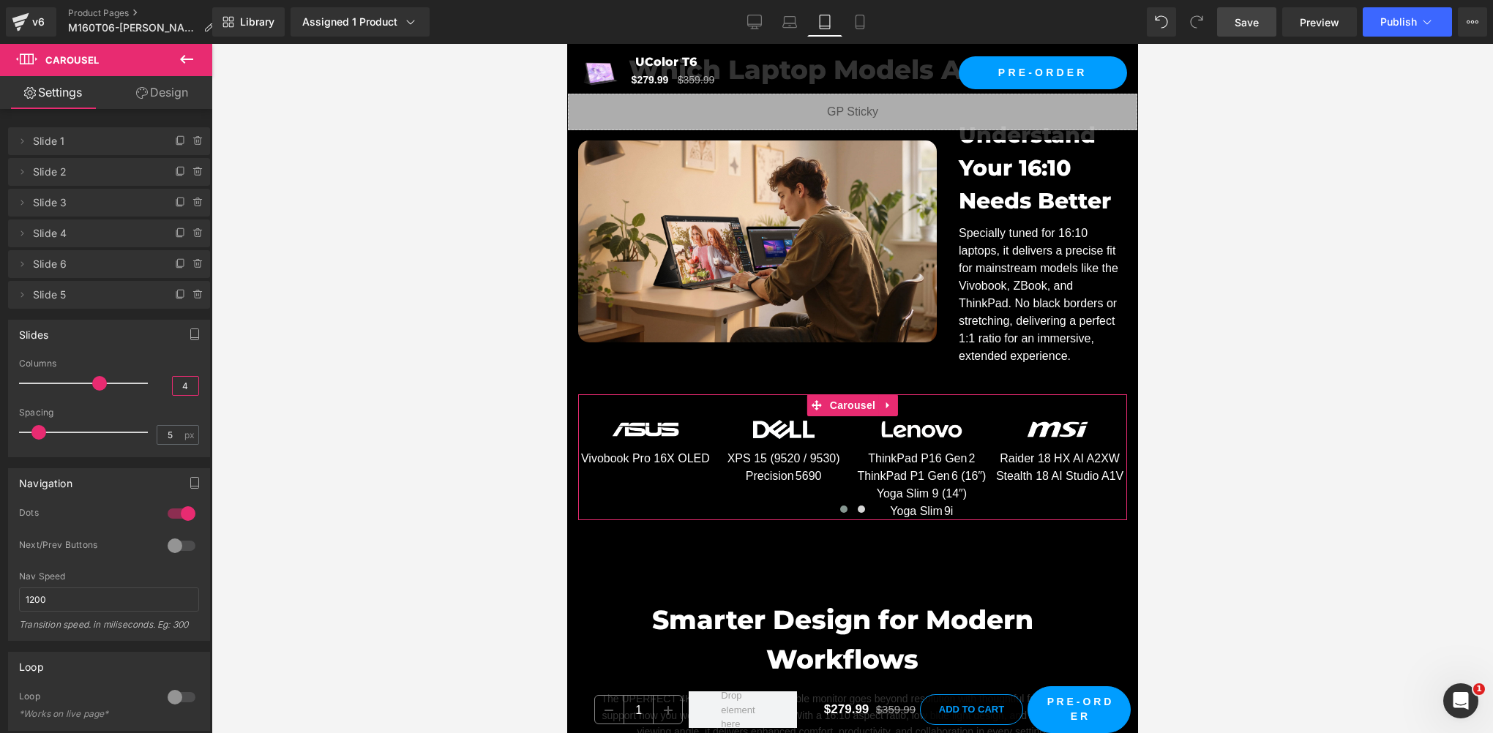
type input "4"
drag, startPoint x: 170, startPoint y: 540, endPoint x: 180, endPoint y: 528, distance: 15.6
click at [170, 540] on div at bounding box center [181, 545] width 35 height 23
click at [187, 511] on div at bounding box center [181, 513] width 35 height 23
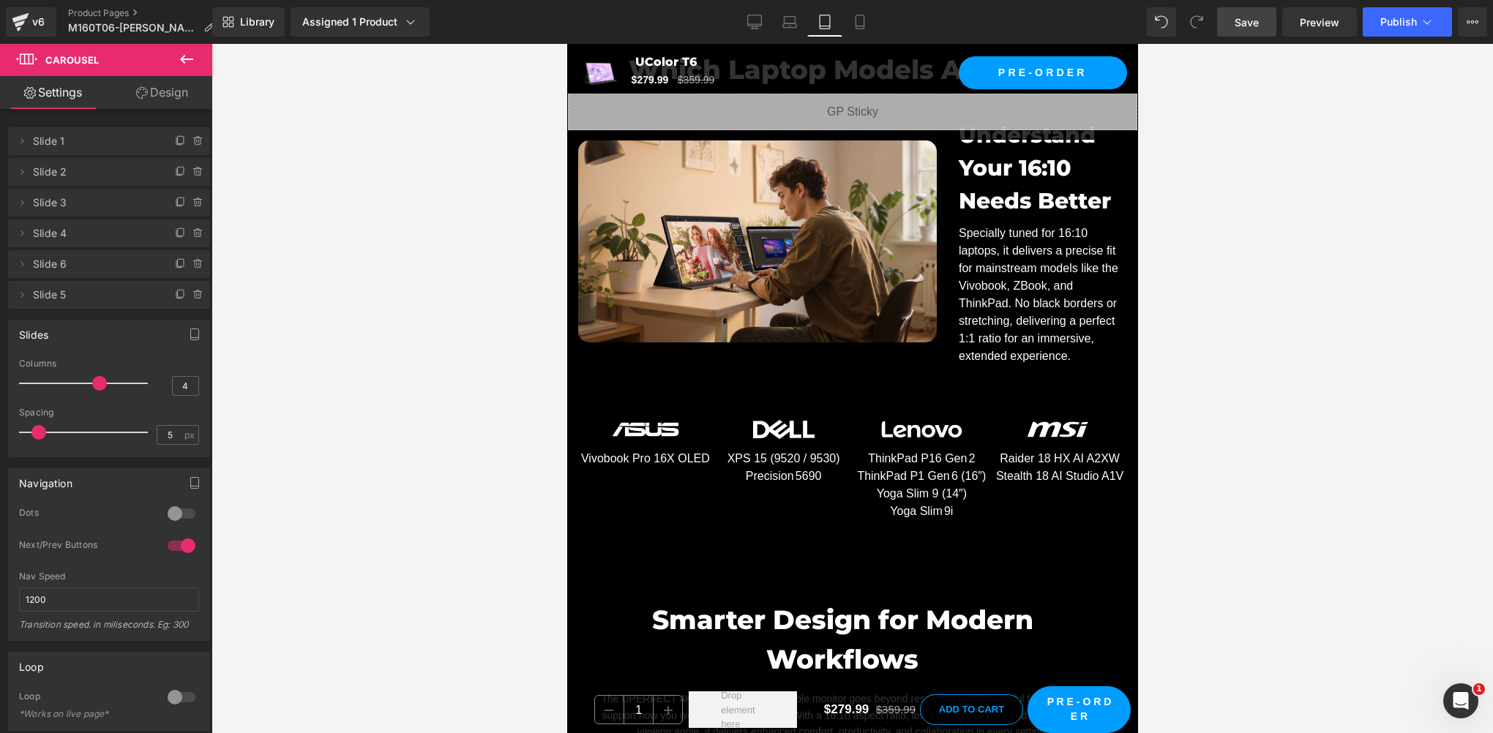
scroll to position [244, 0]
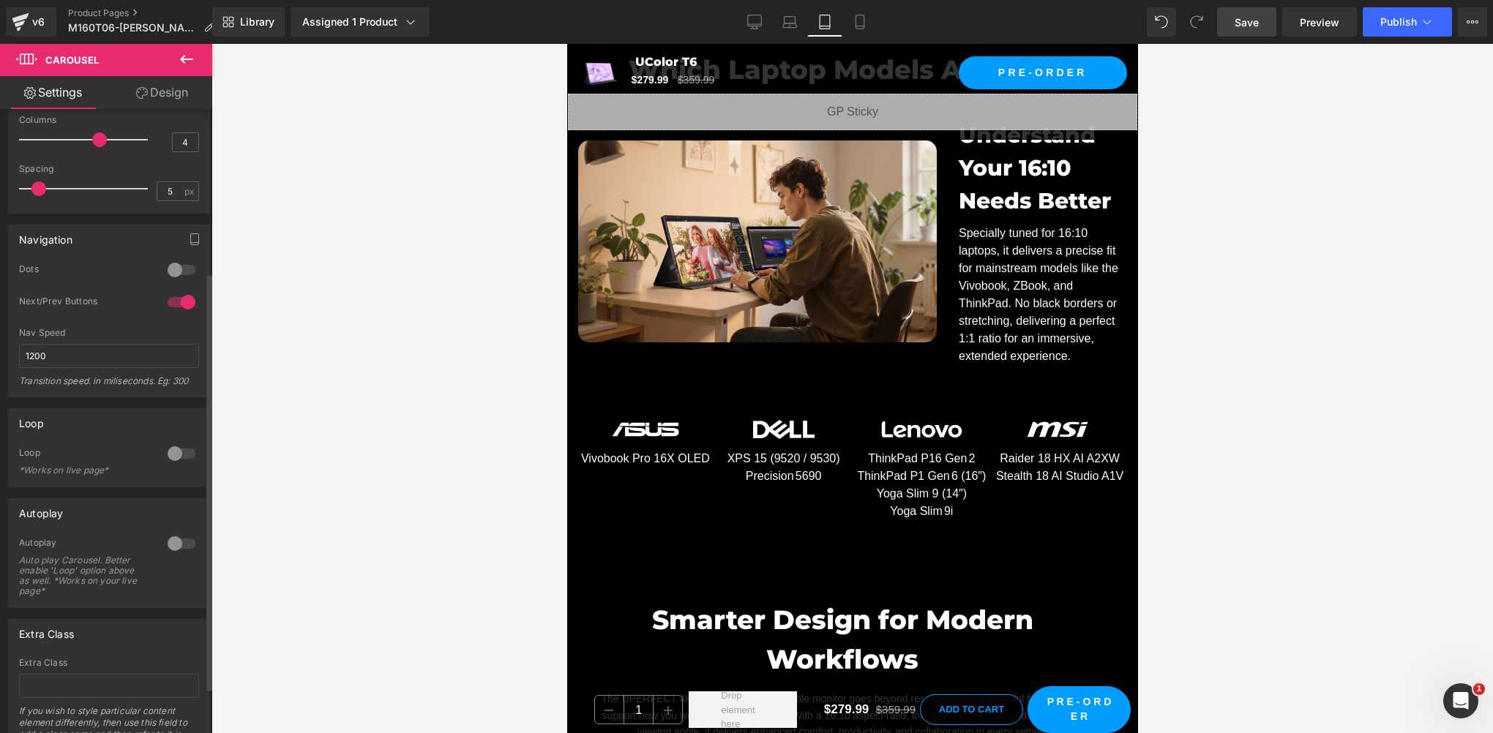
click at [164, 544] on div at bounding box center [181, 543] width 35 height 23
click at [180, 541] on div at bounding box center [181, 543] width 35 height 23
click at [192, 247] on button "button" at bounding box center [194, 239] width 23 height 28
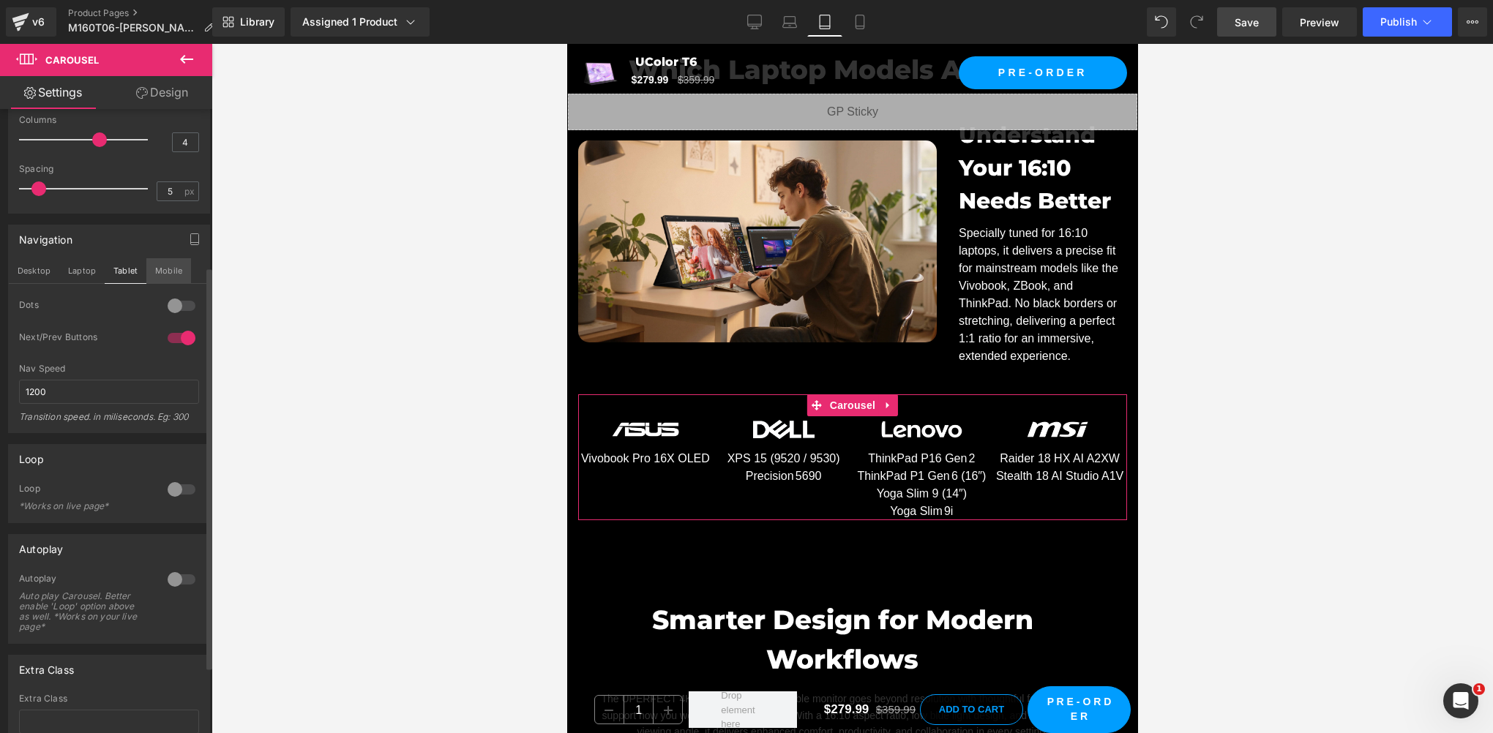
click at [170, 269] on button "Mobile" at bounding box center [168, 270] width 45 height 25
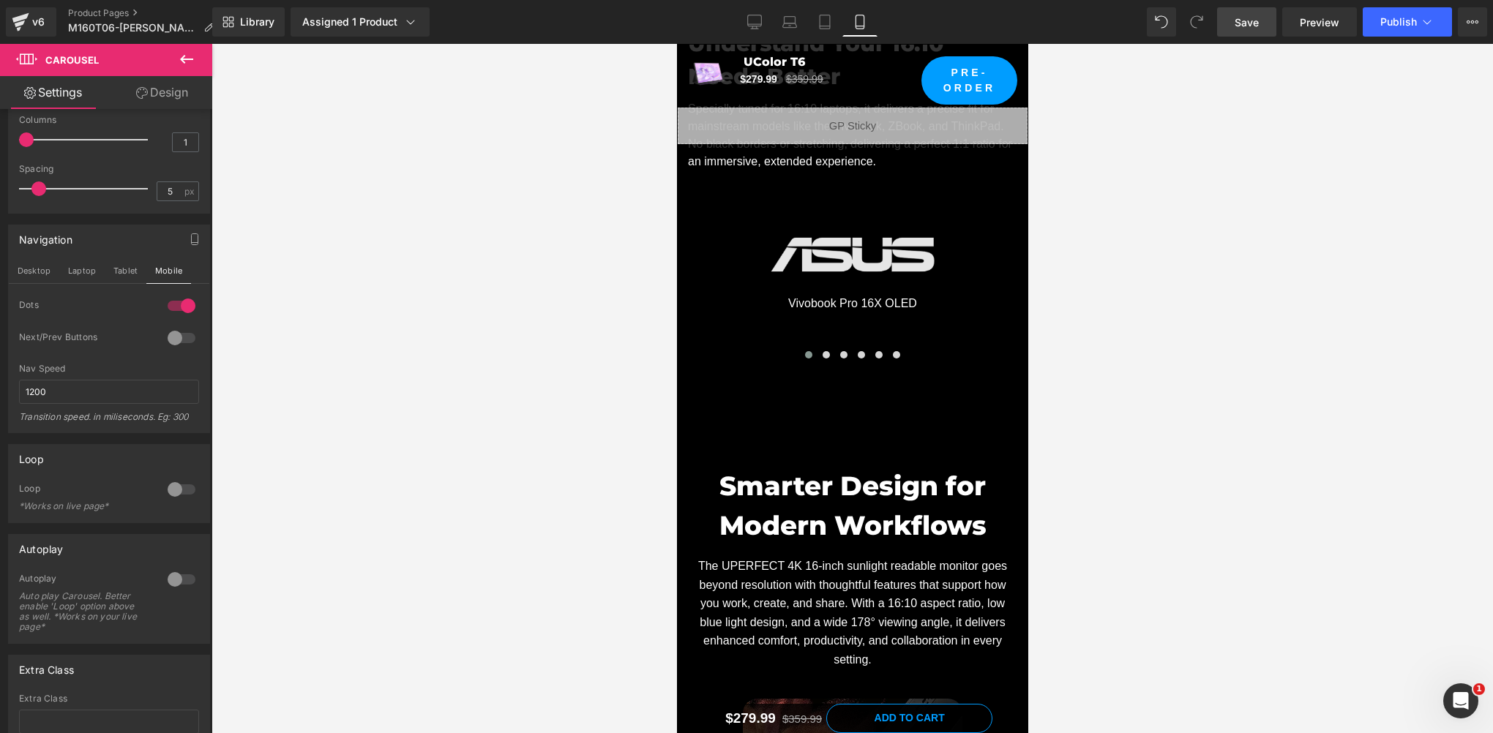
scroll to position [6603, 0]
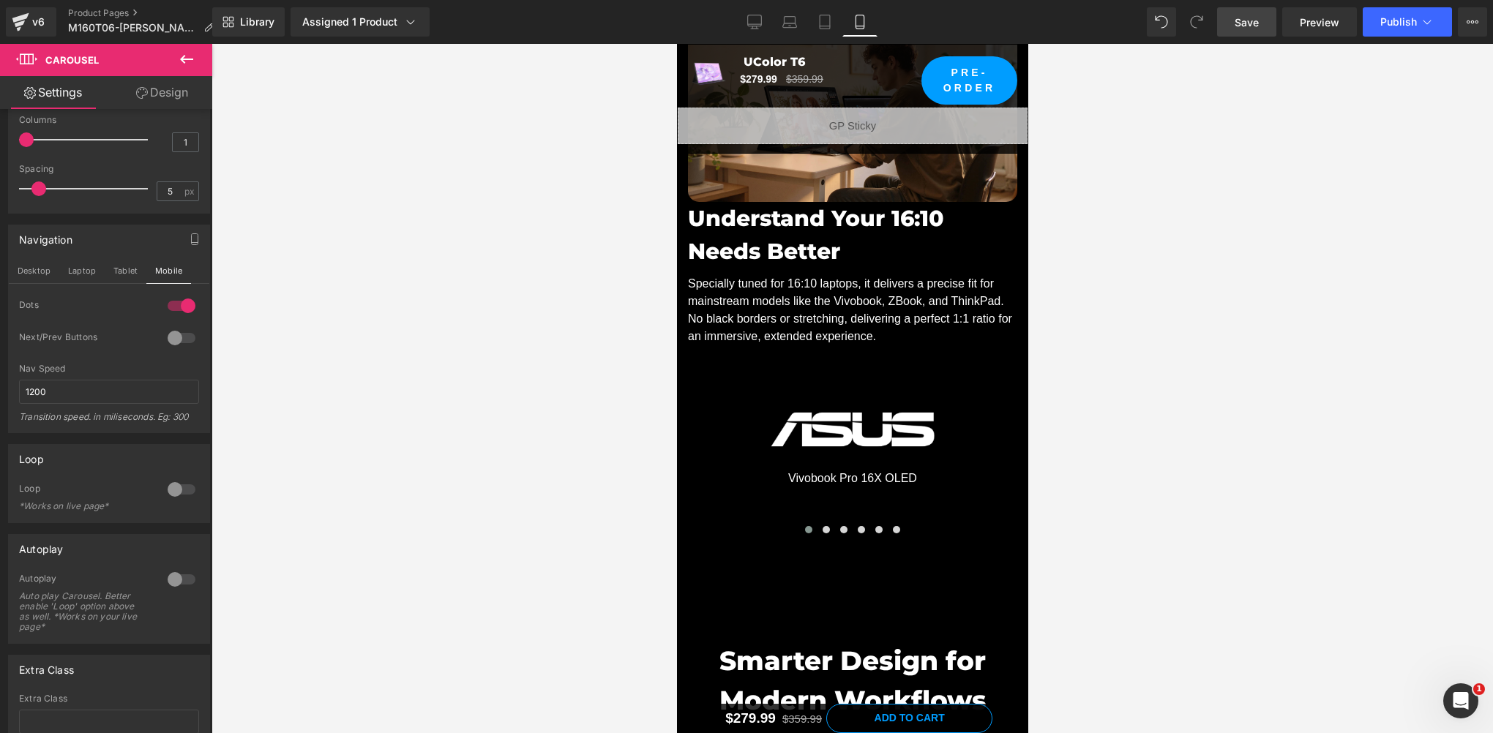
click at [940, 392] on span "Carousel" at bounding box center [961, 386] width 42 height 18
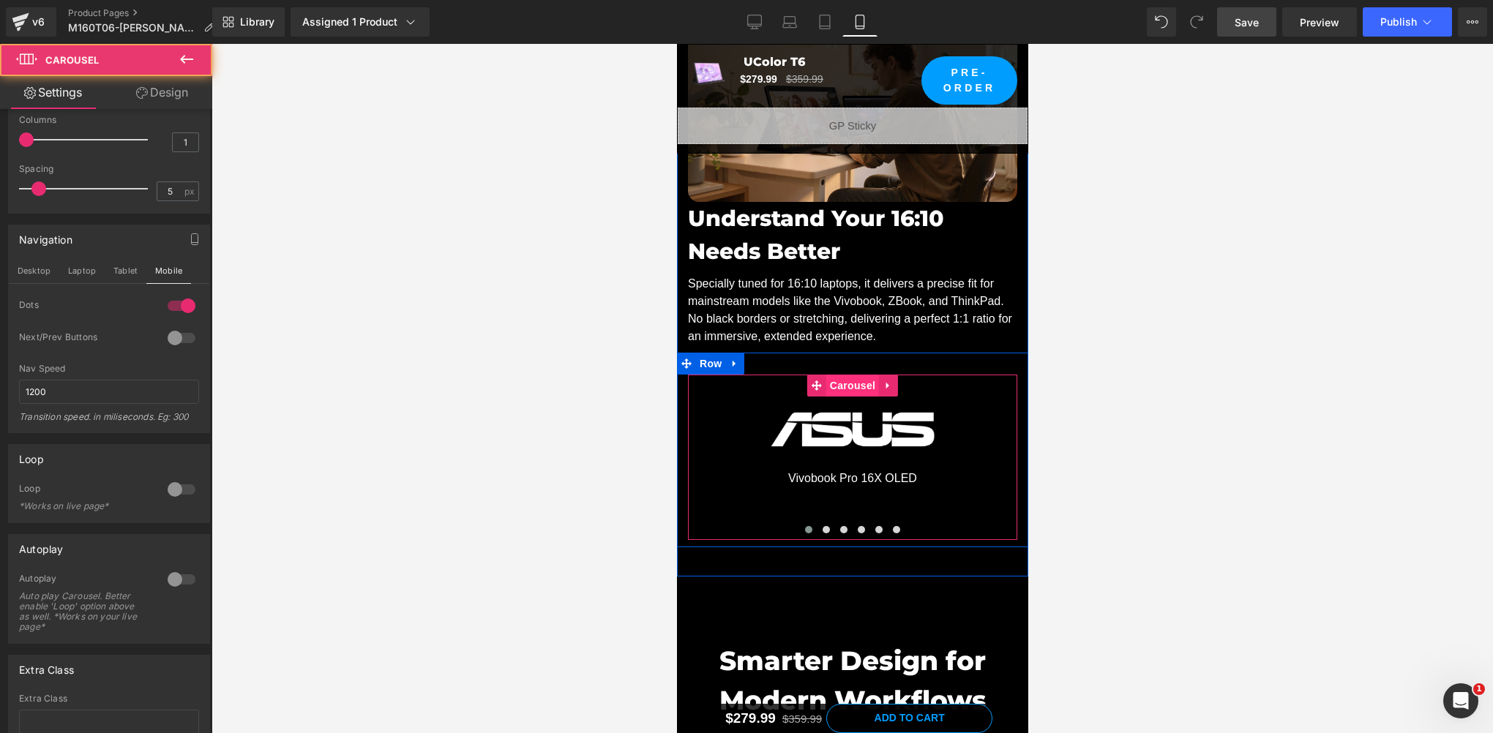
click at [847, 378] on span "Carousel" at bounding box center [851, 386] width 53 height 22
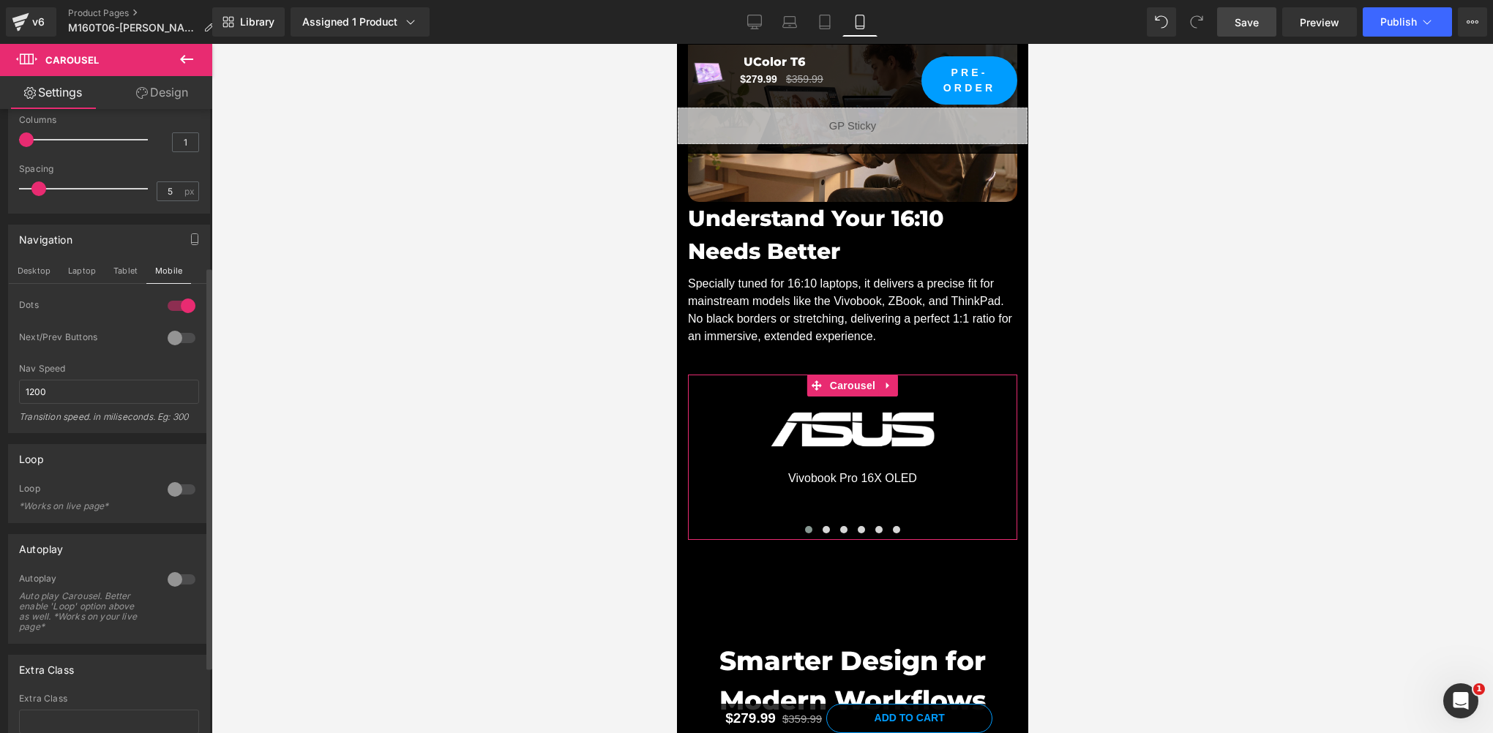
click at [173, 331] on div at bounding box center [181, 337] width 35 height 23
click at [183, 301] on div at bounding box center [181, 305] width 35 height 23
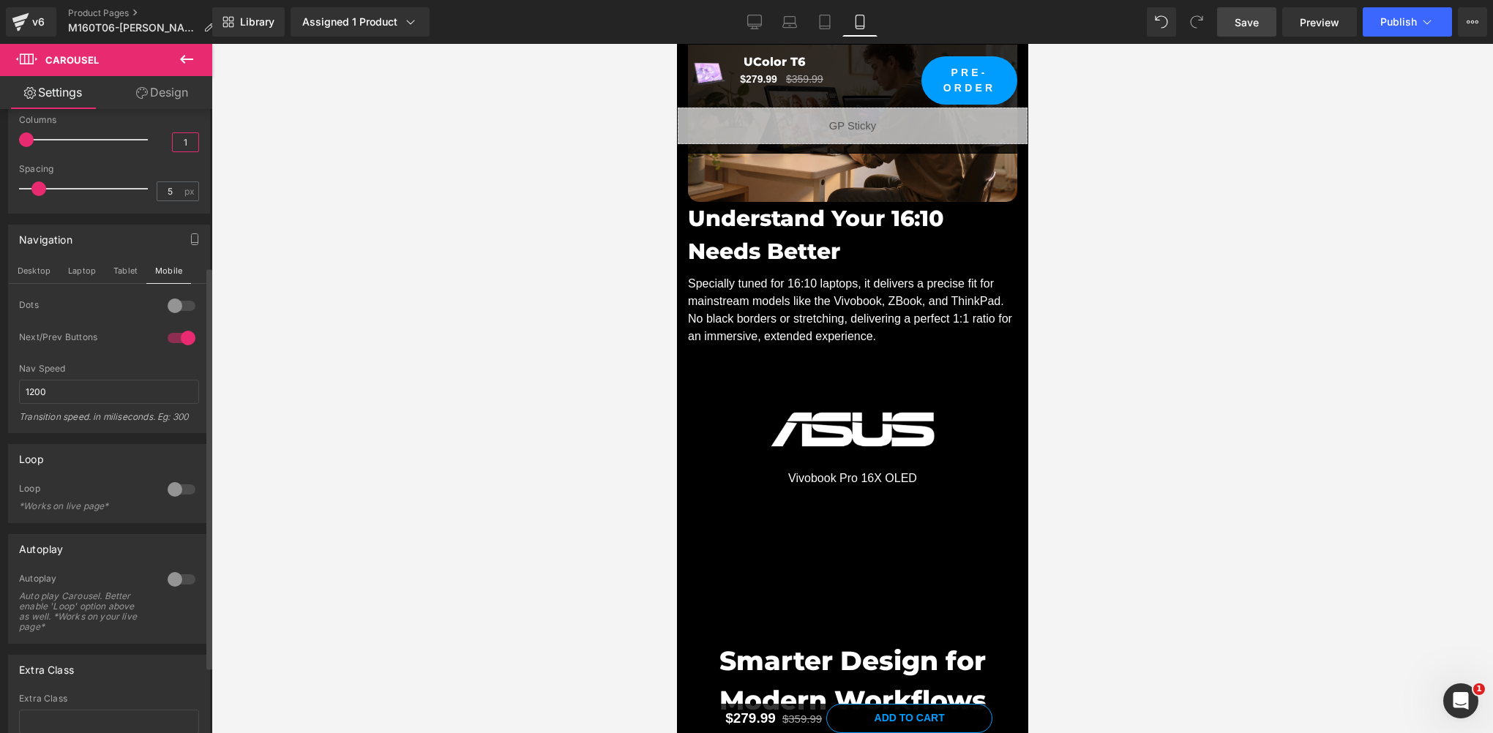
click at [176, 135] on input "1" at bounding box center [186, 142] width 26 height 18
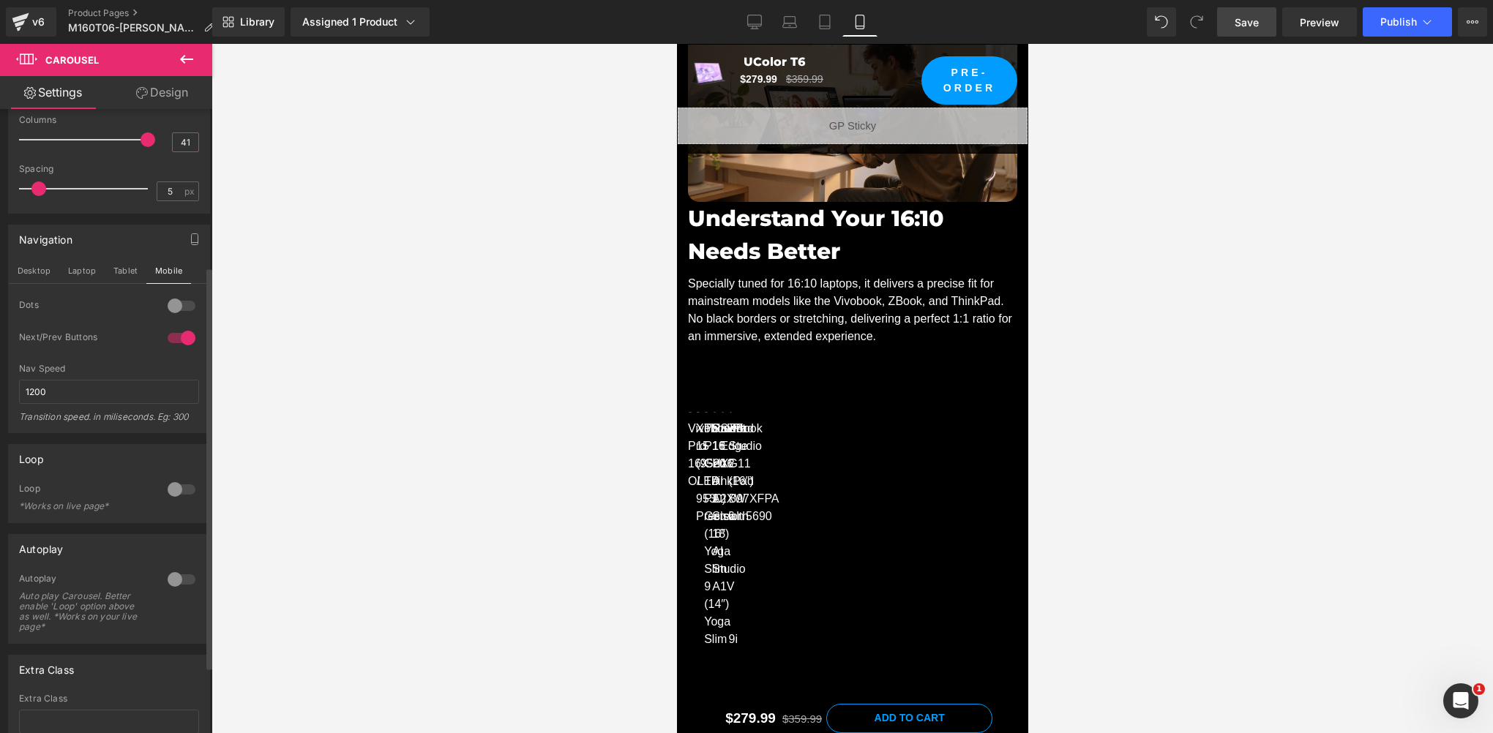
type input "1"
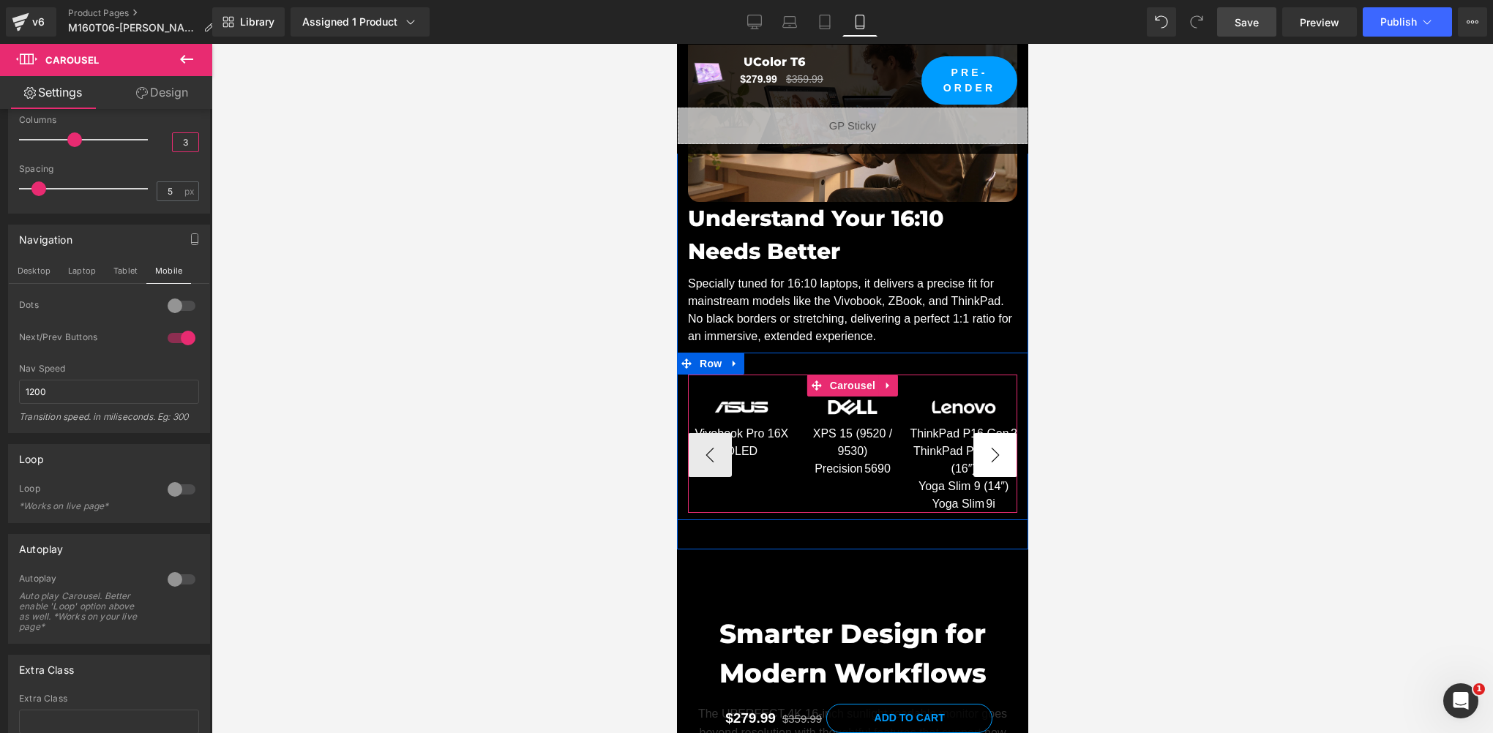
type input "3"
click at [988, 457] on button "›" at bounding box center [994, 455] width 44 height 44
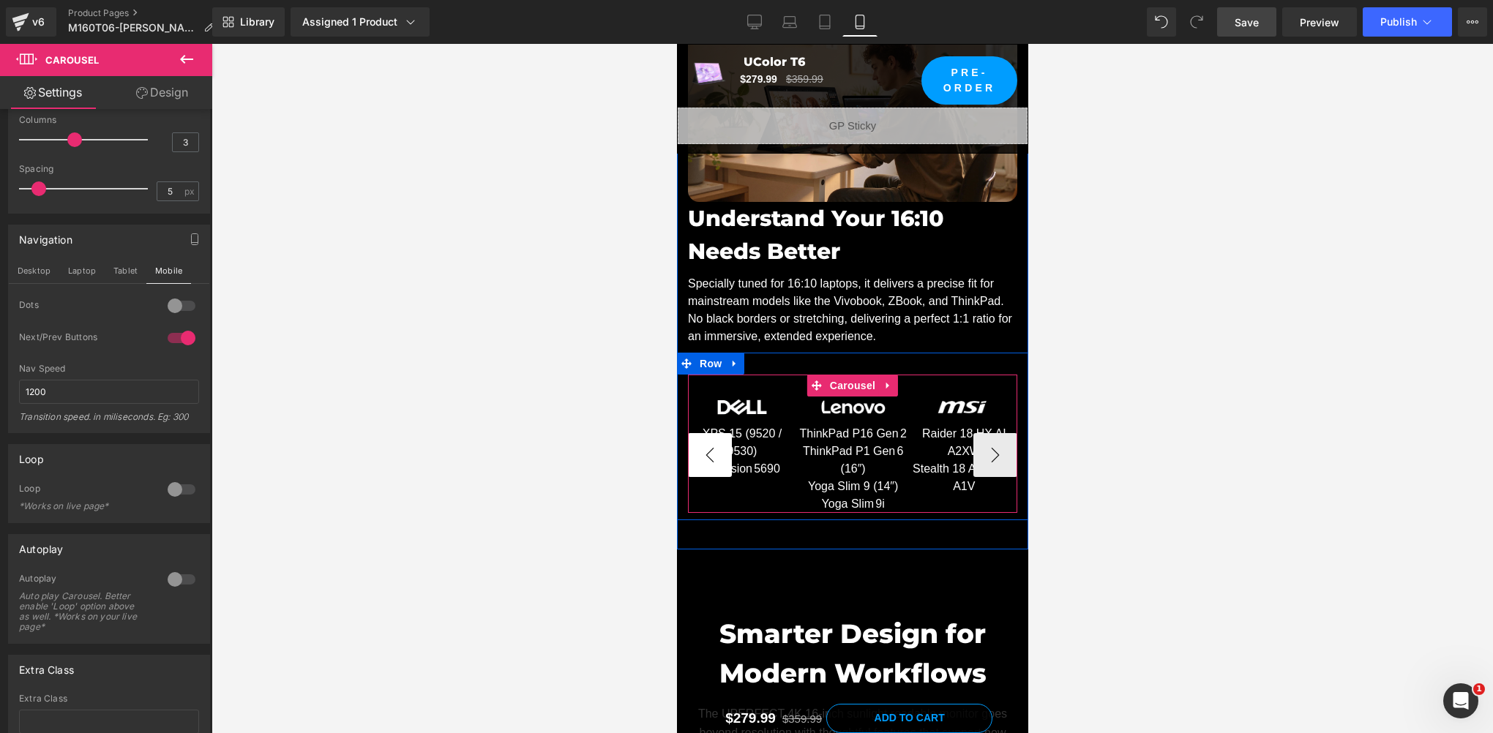
click at [699, 457] on button "‹" at bounding box center [709, 455] width 44 height 44
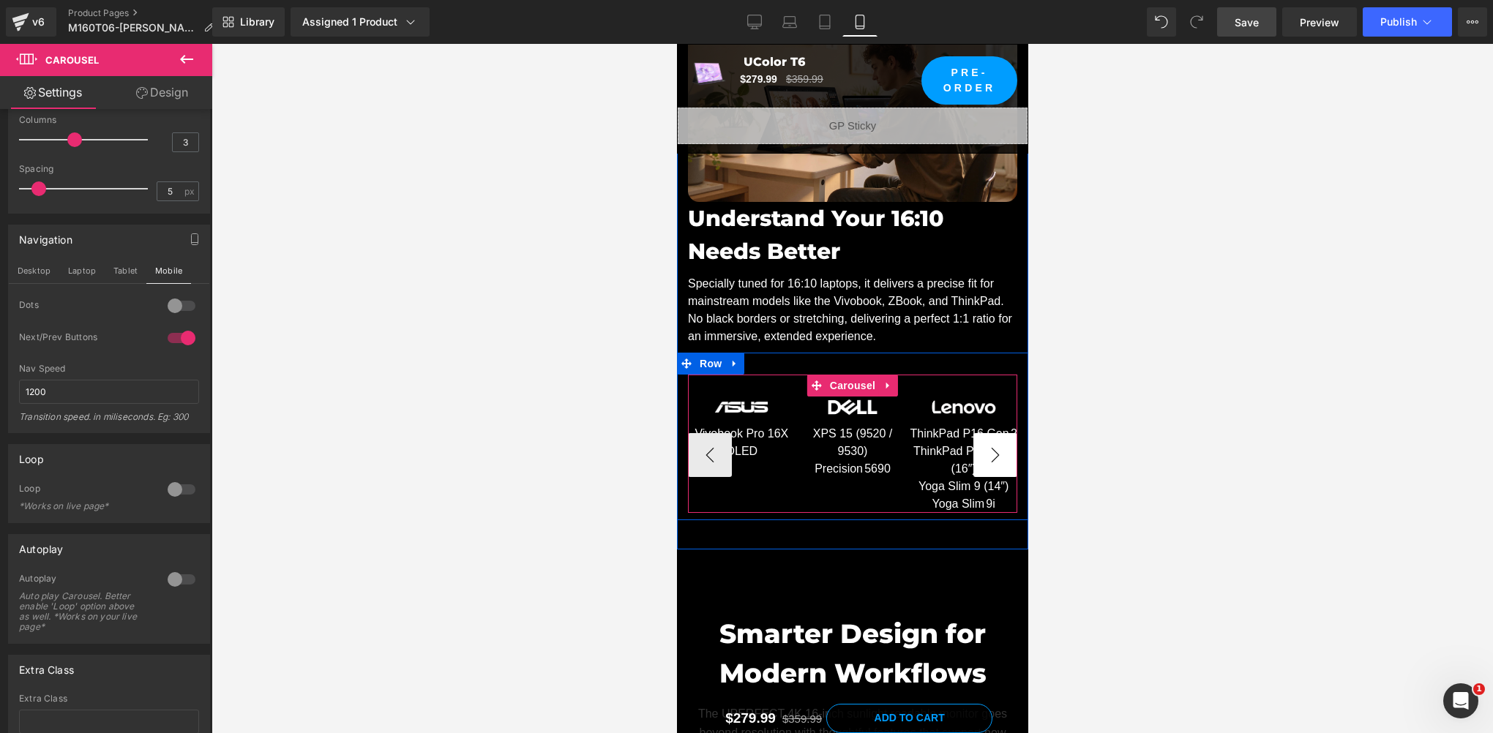
click at [981, 460] on button "›" at bounding box center [994, 455] width 44 height 44
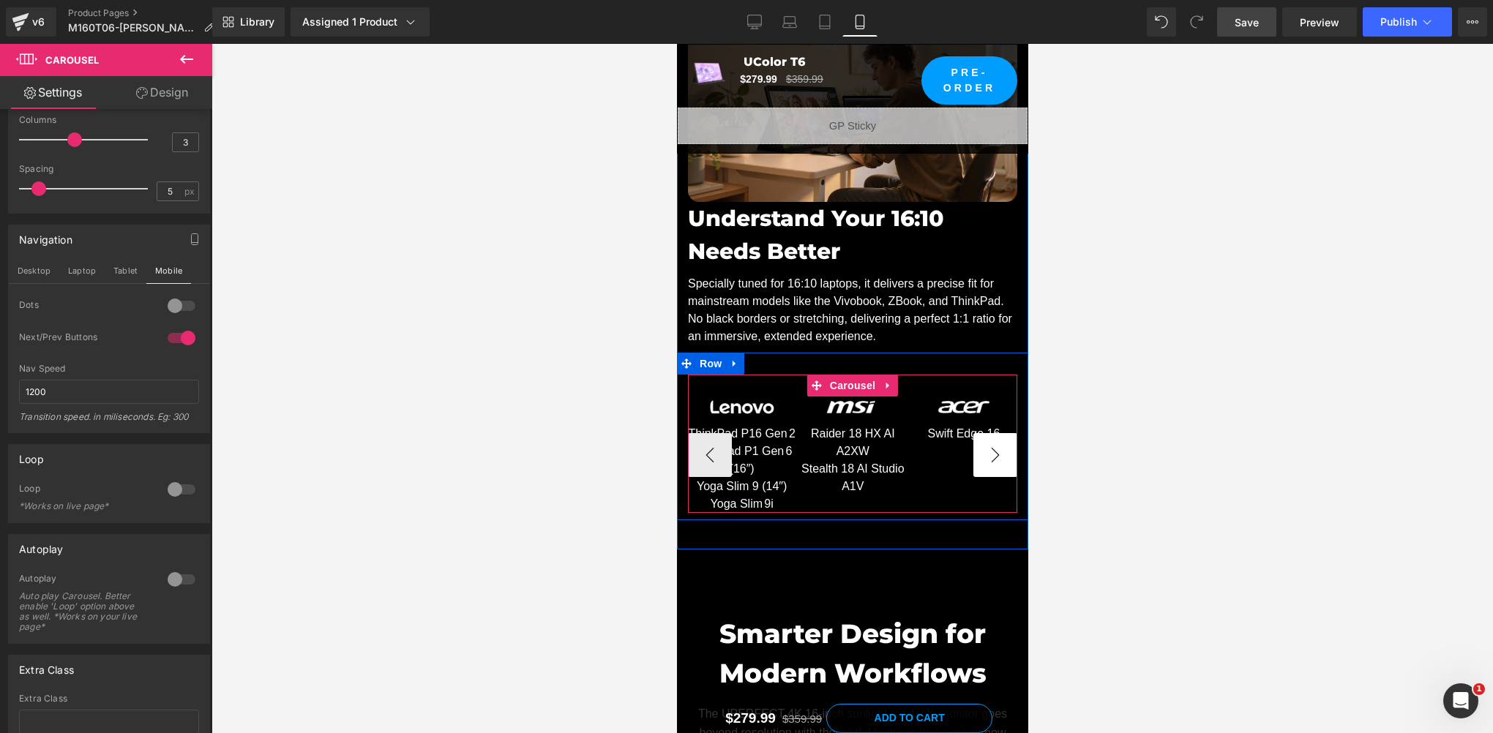
click at [981, 460] on button "›" at bounding box center [994, 455] width 44 height 44
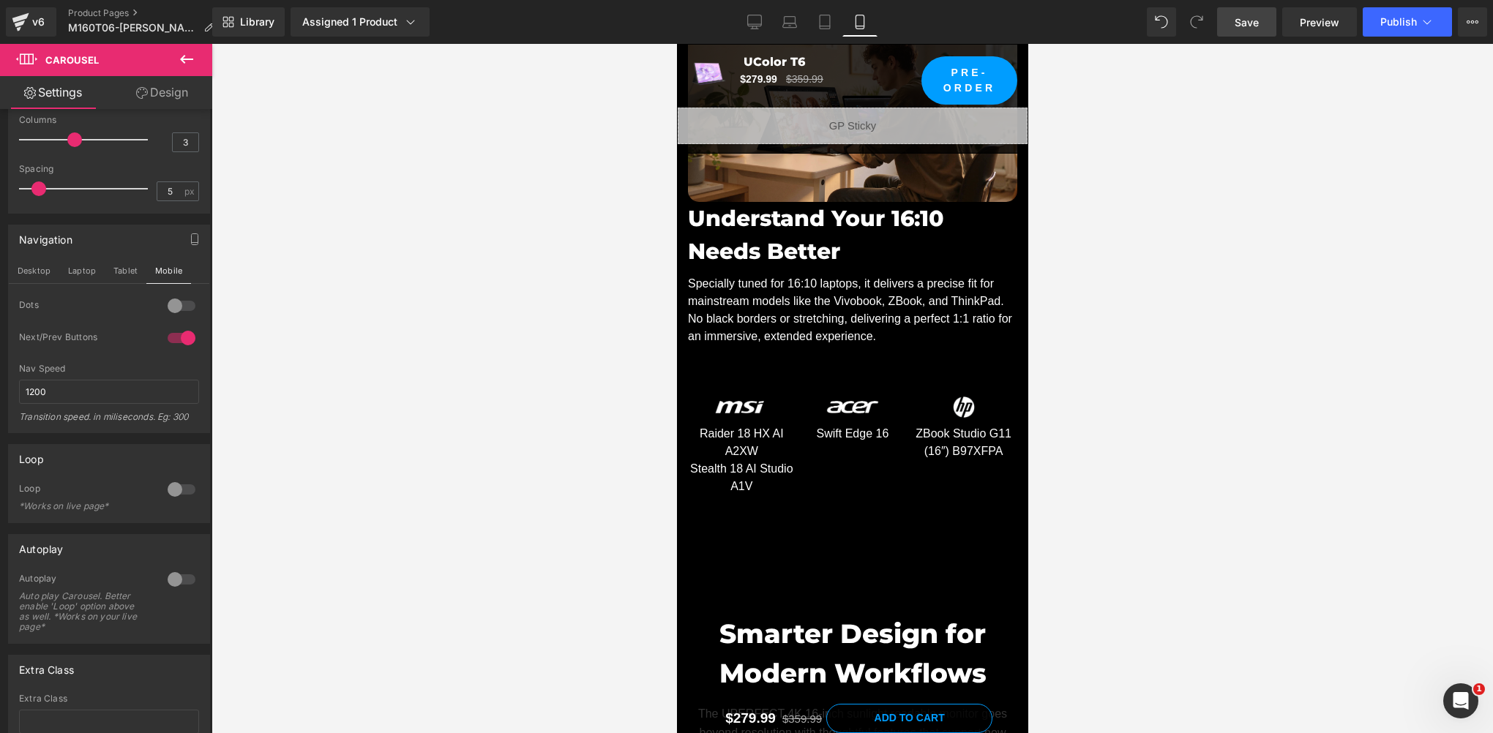
click at [1244, 15] on span "Save" at bounding box center [1246, 22] width 24 height 15
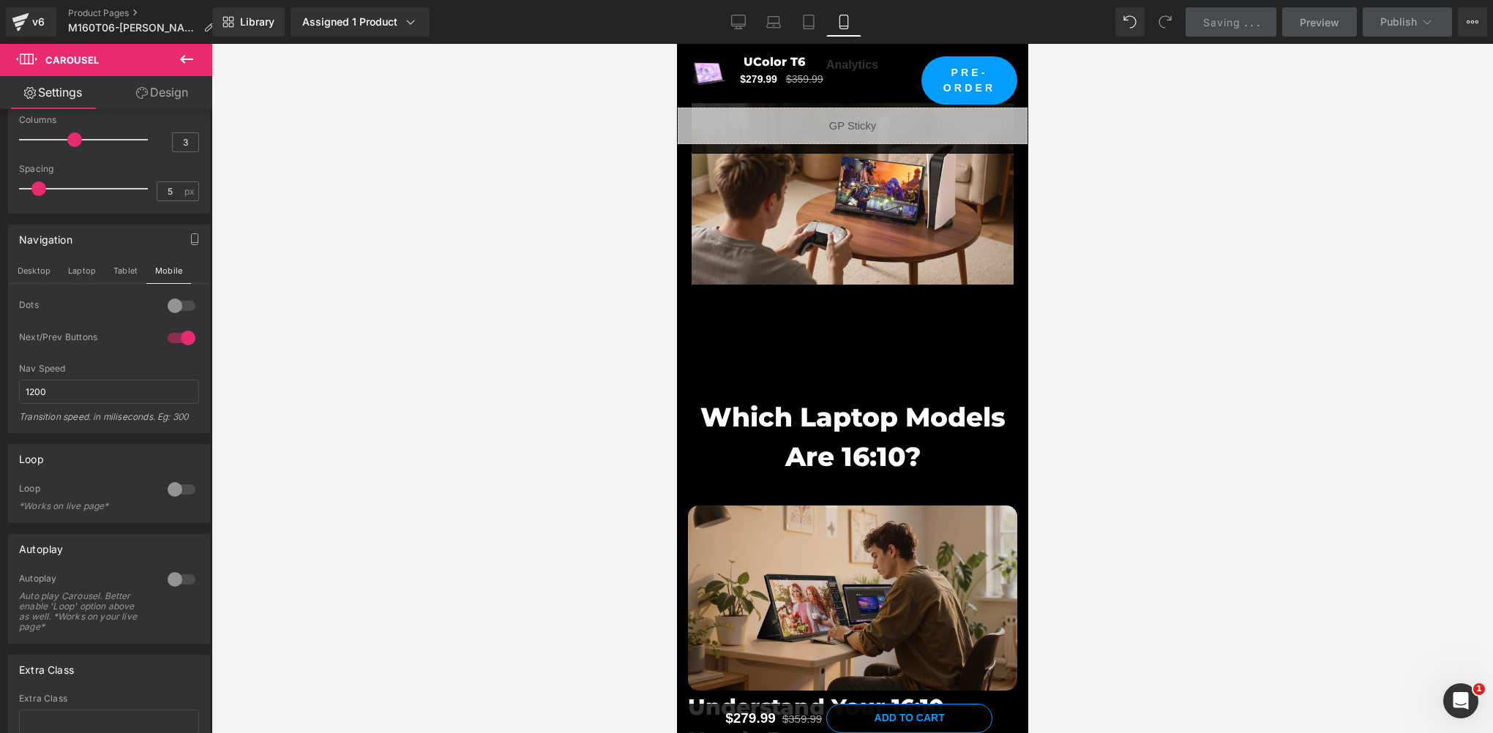
scroll to position [6359, 0]
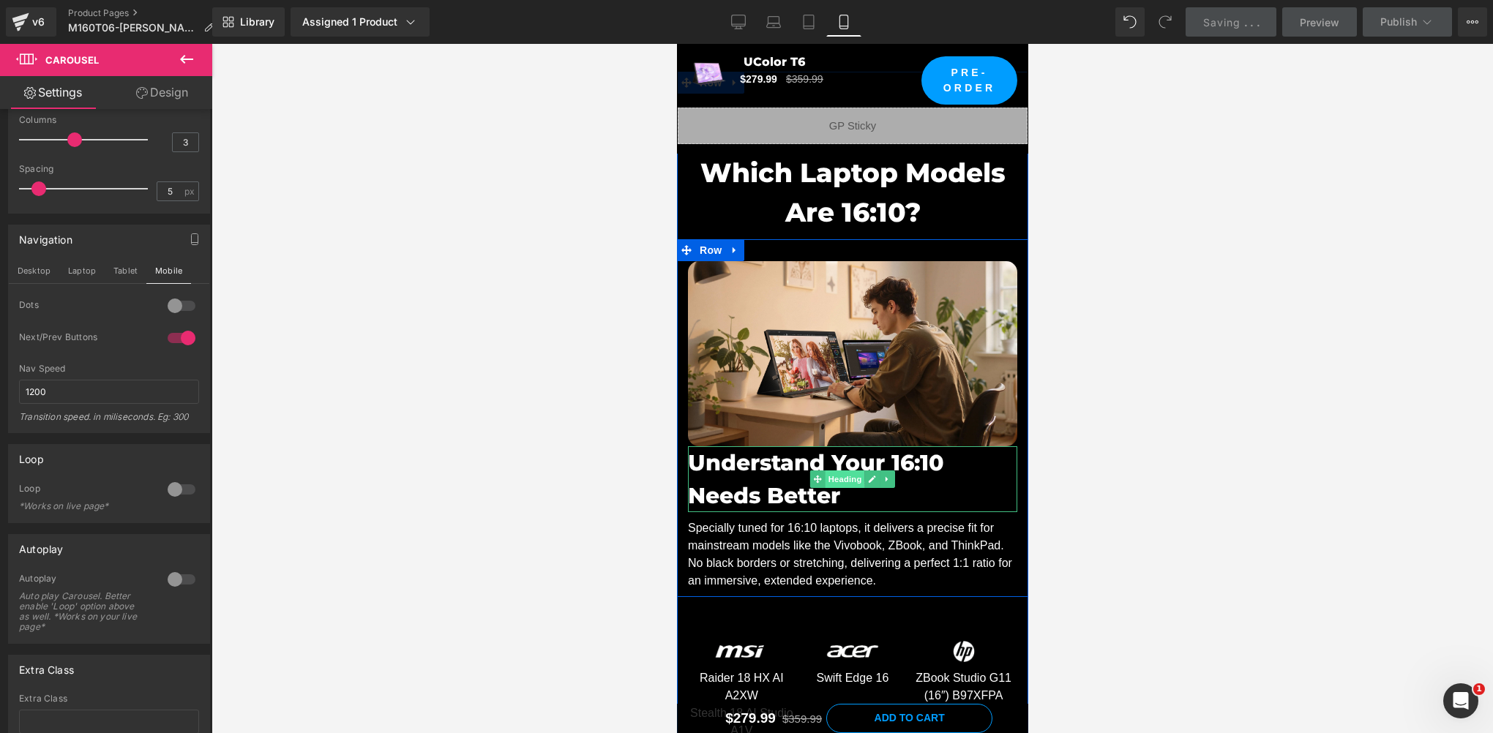
click at [844, 471] on span "Heading" at bounding box center [845, 480] width 40 height 18
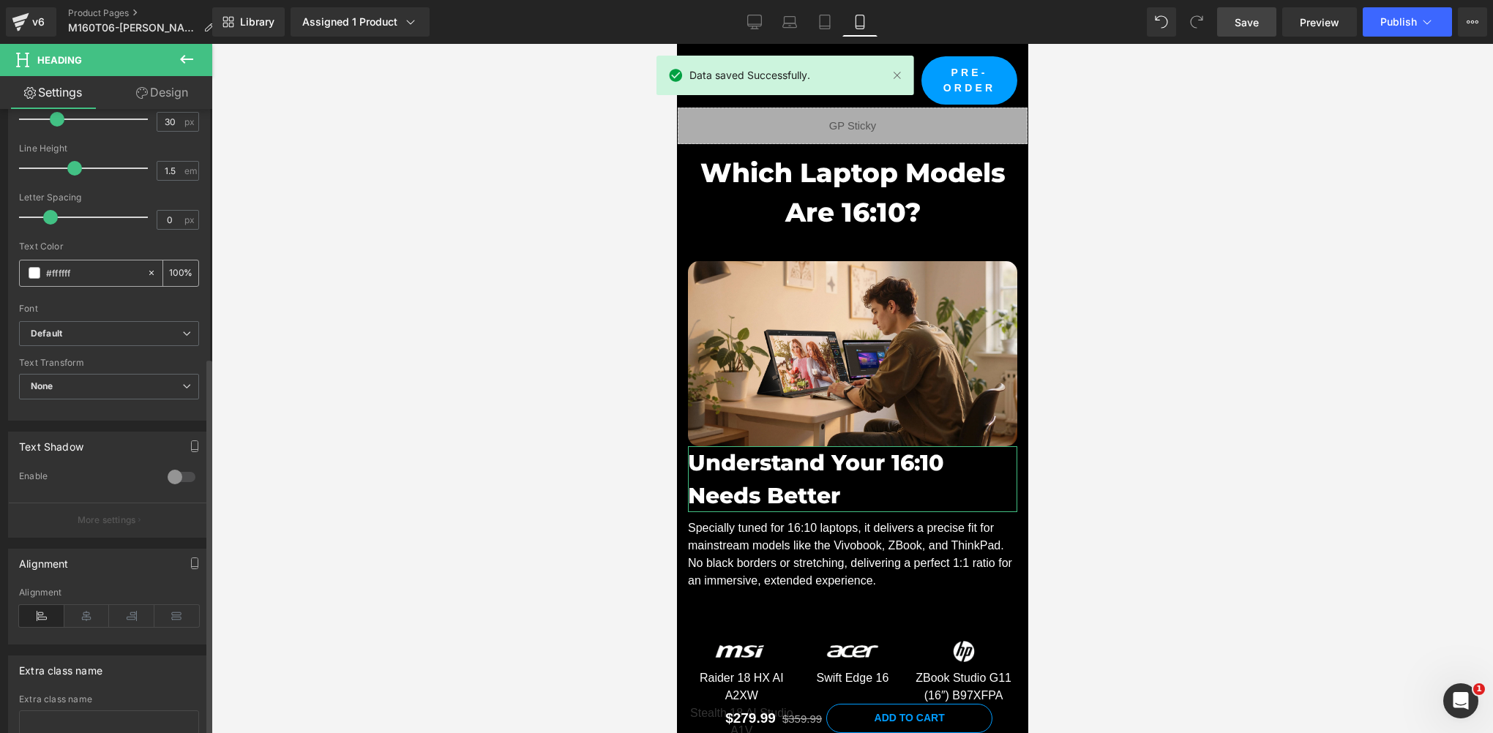
scroll to position [411, 0]
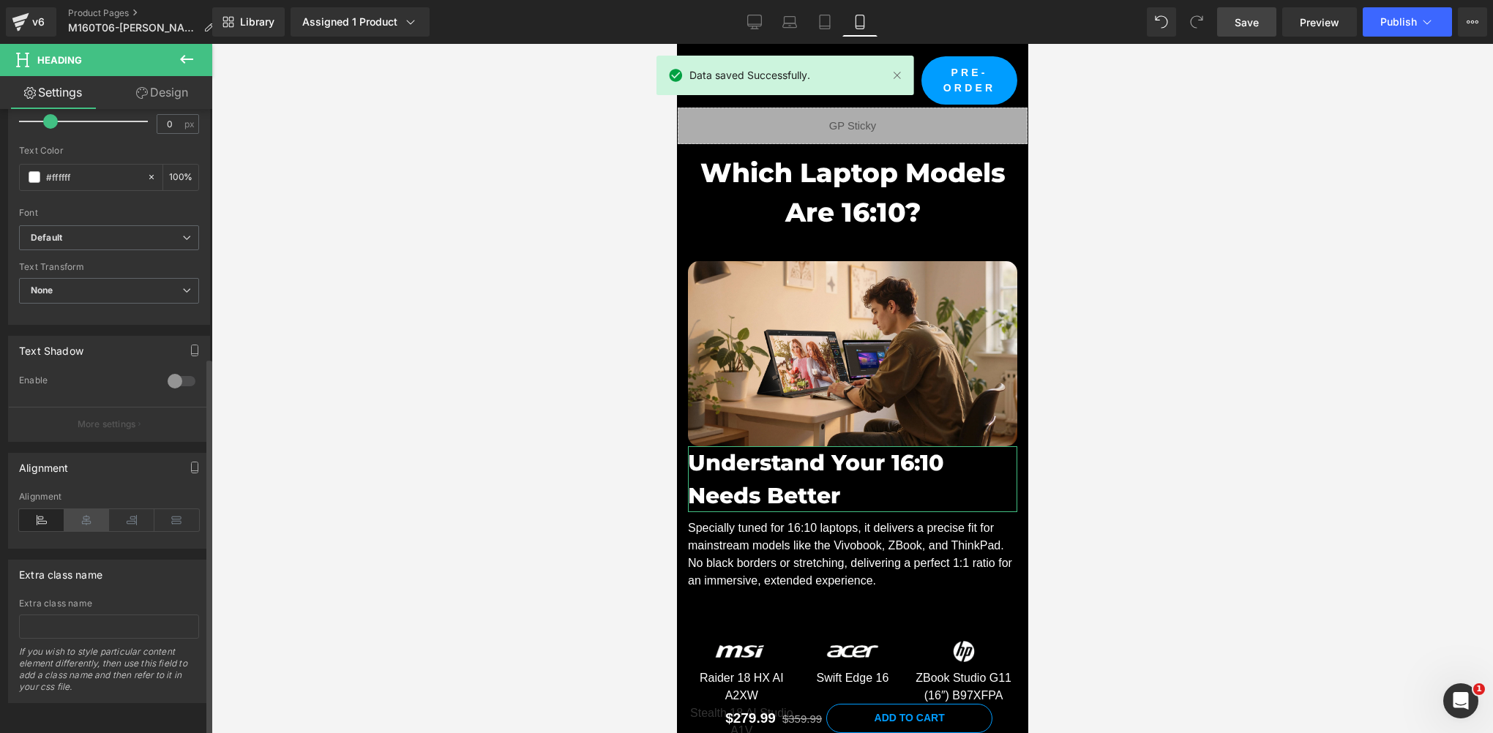
click at [86, 509] on icon at bounding box center [86, 520] width 45 height 22
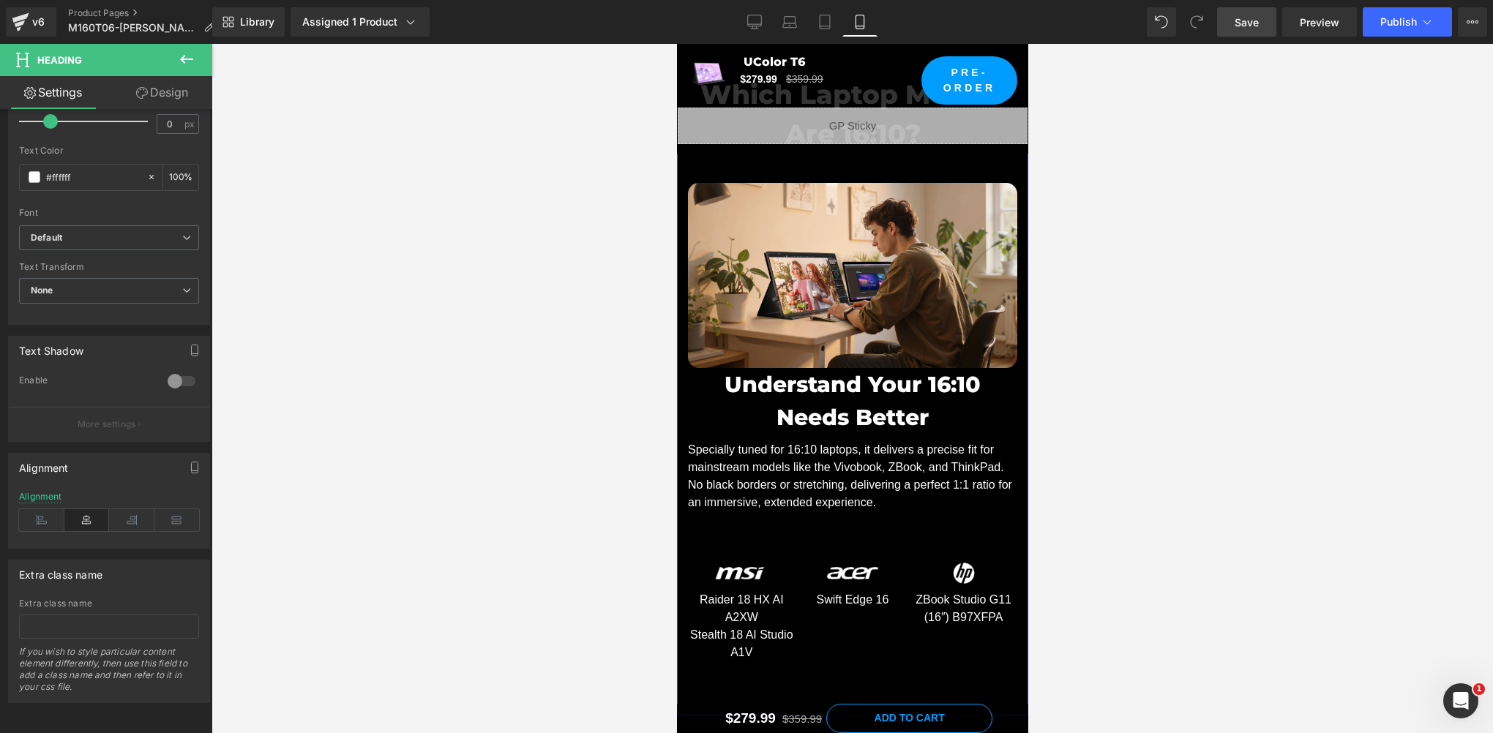
scroll to position [6359, 0]
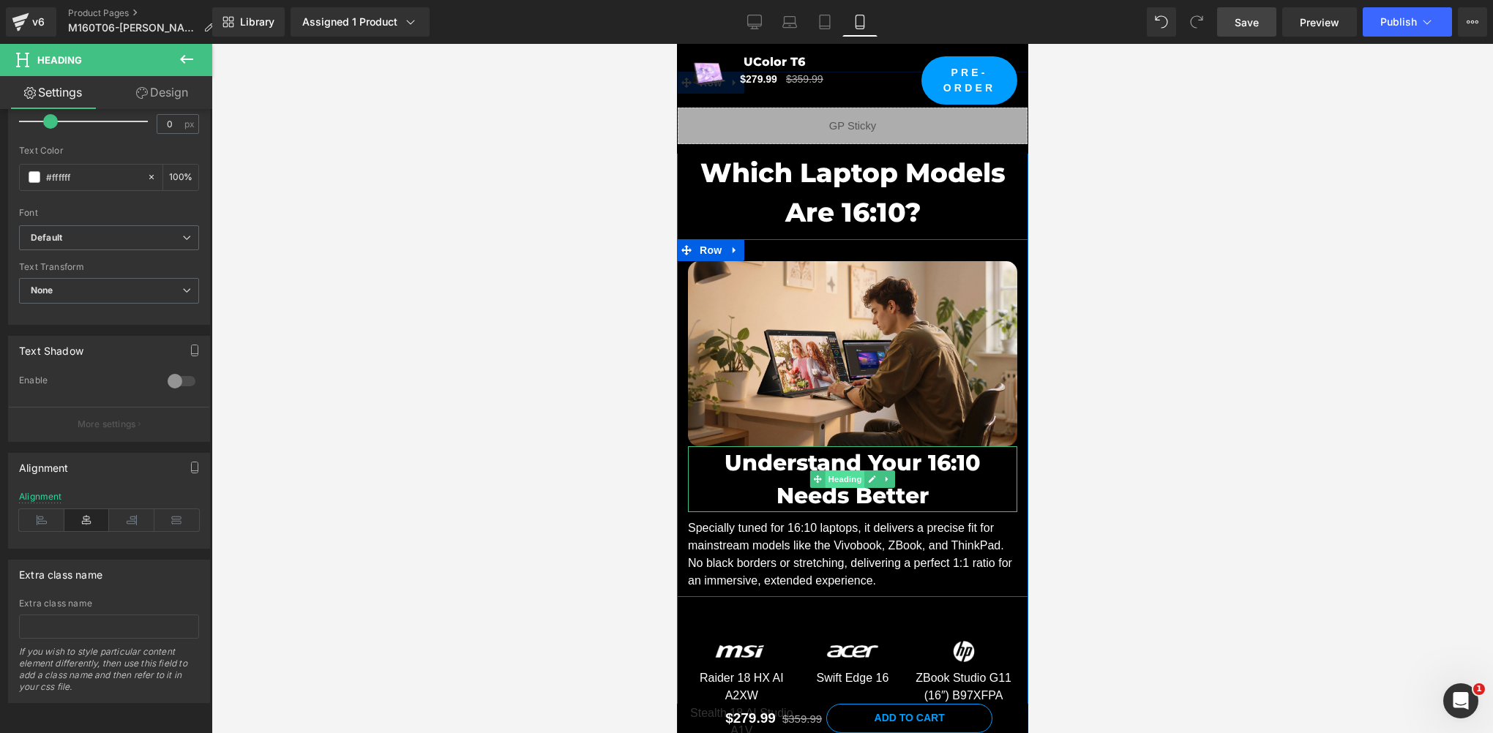
click at [835, 479] on span "Heading" at bounding box center [845, 480] width 40 height 18
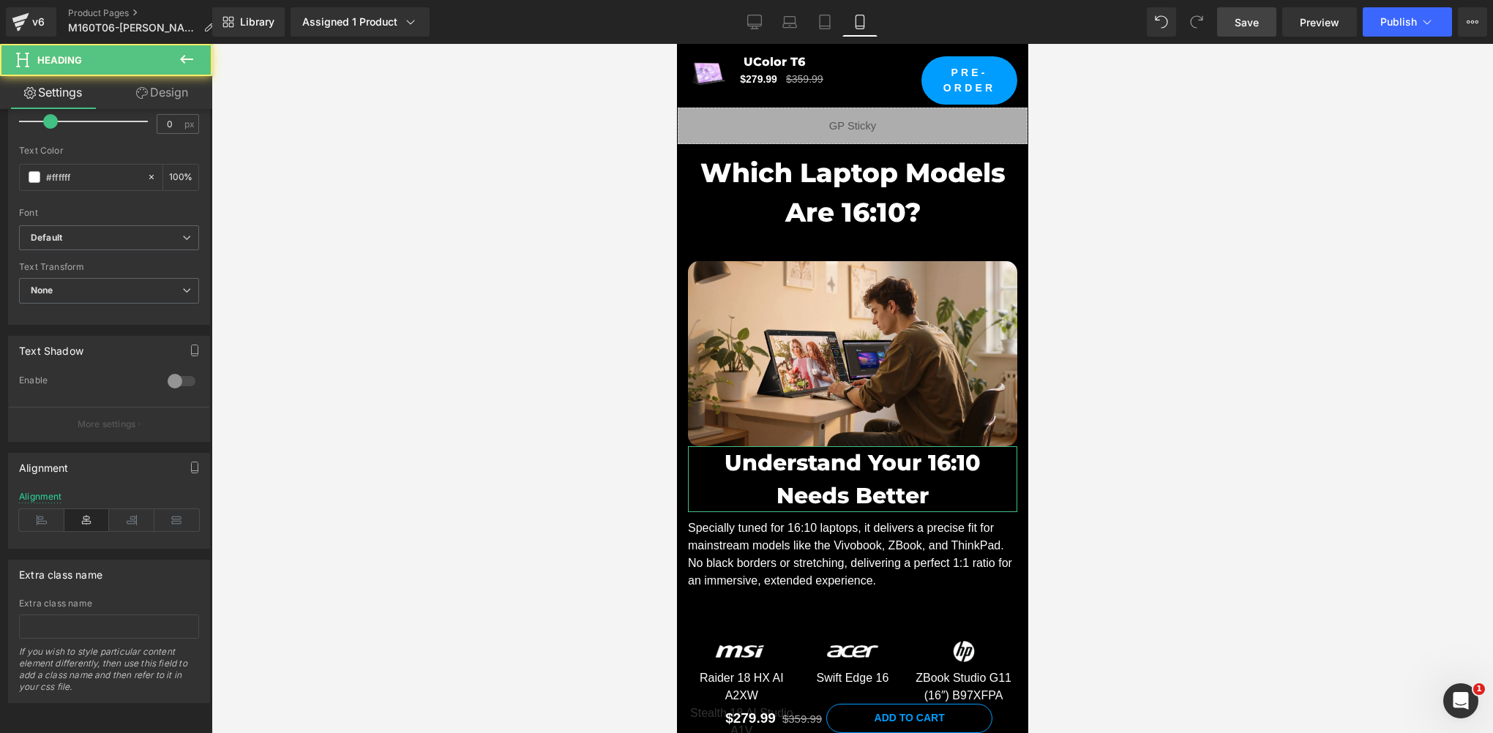
click at [179, 96] on link "Design" at bounding box center [162, 92] width 106 height 33
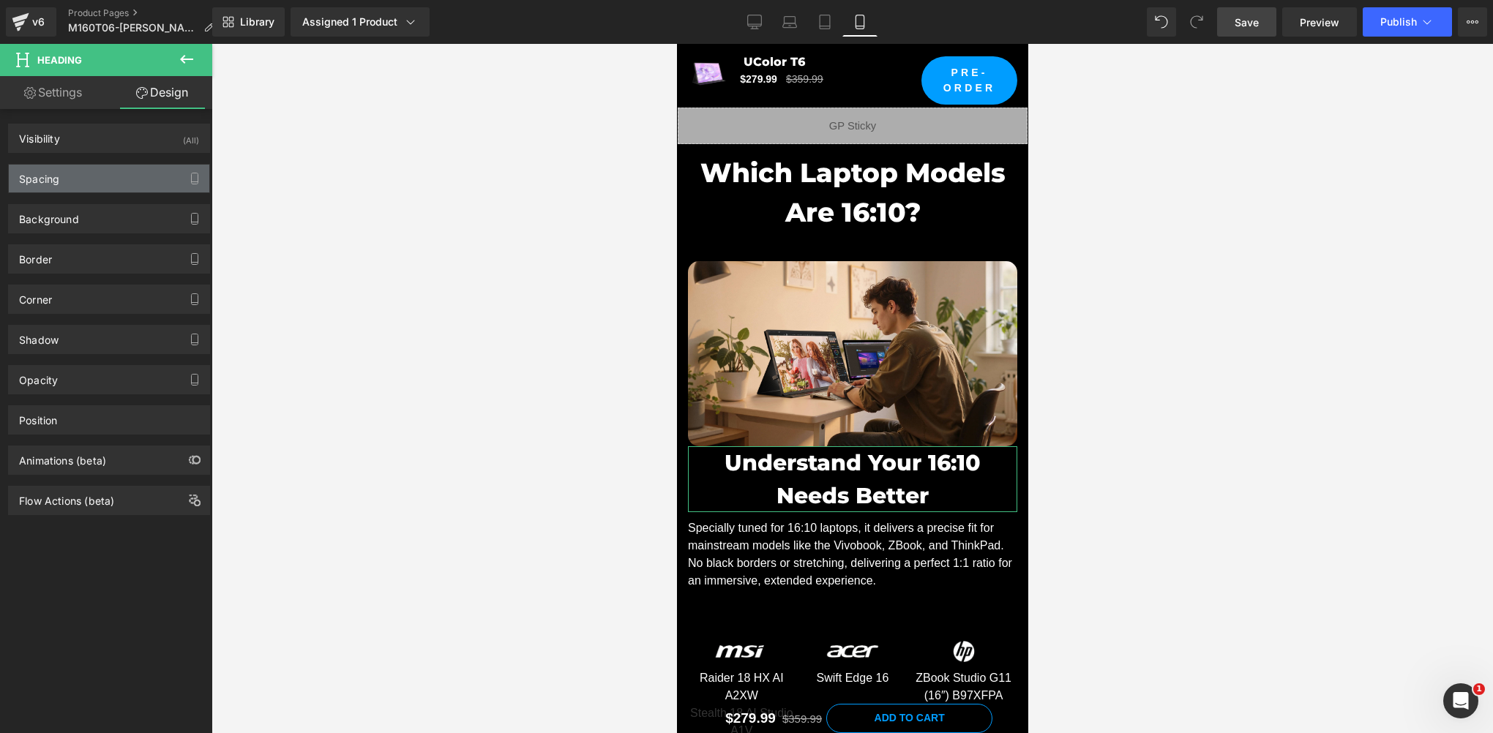
click at [91, 183] on div "Spacing" at bounding box center [109, 179] width 200 height 28
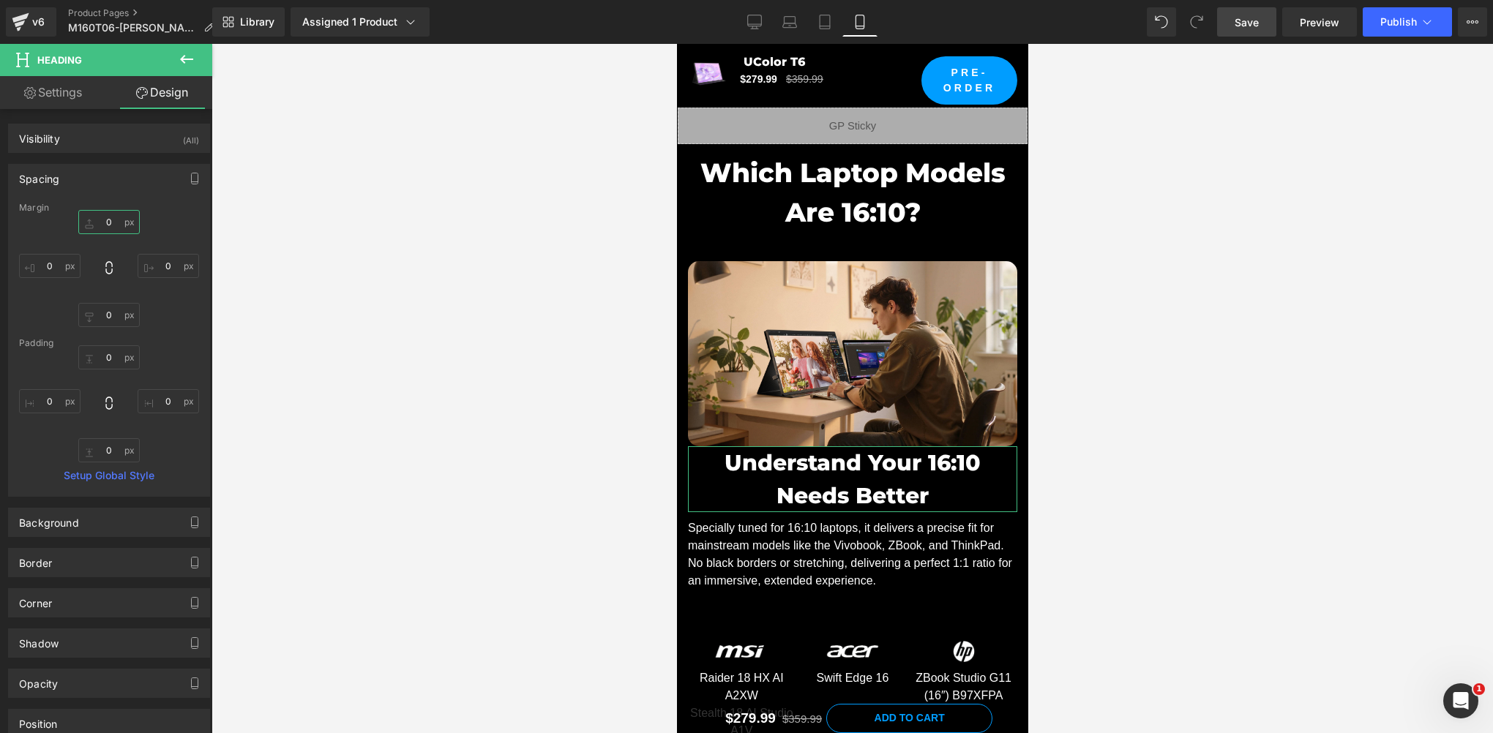
click at [106, 223] on input "0" at bounding box center [108, 222] width 61 height 24
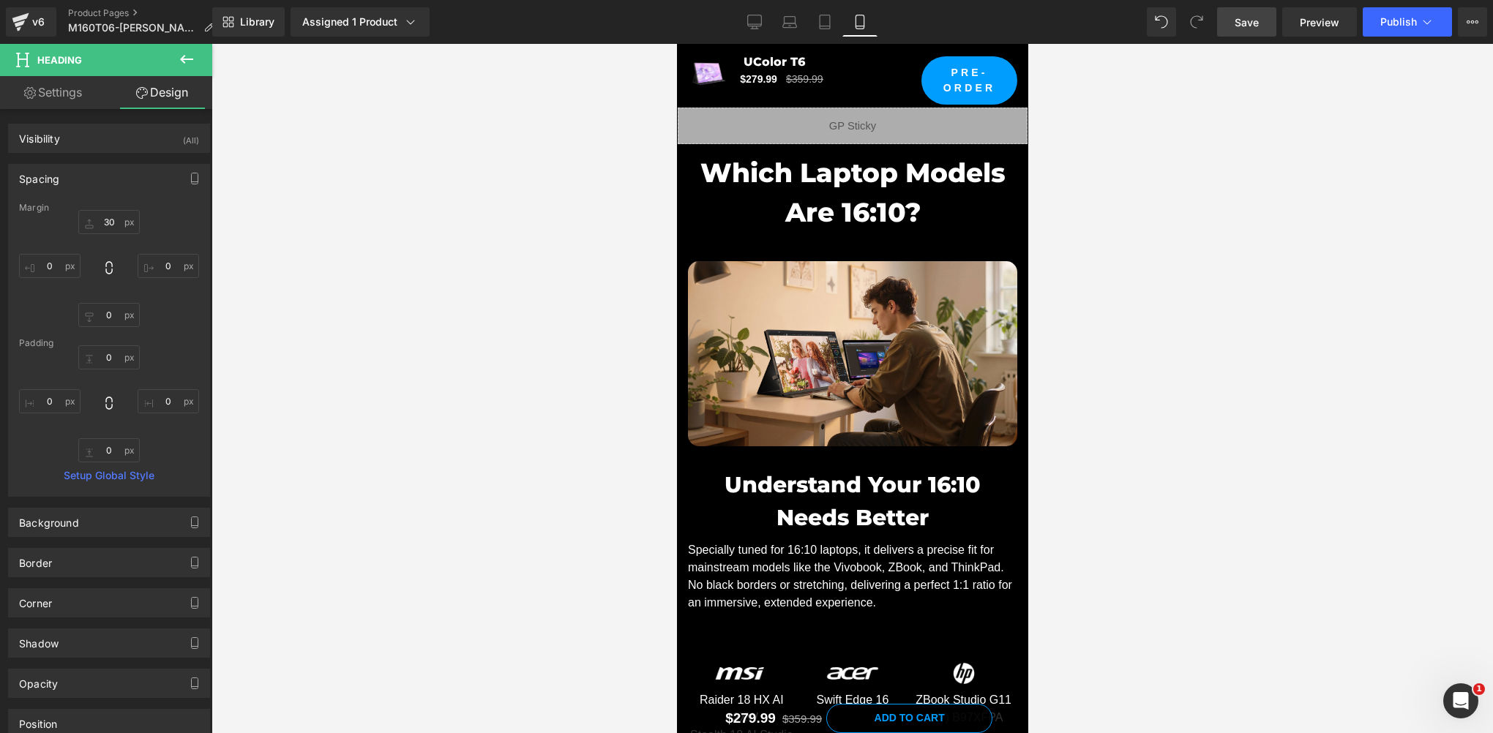
click at [1244, 30] on link "Save" at bounding box center [1246, 21] width 59 height 29
click at [836, 21] on link "Tablet" at bounding box center [824, 21] width 35 height 29
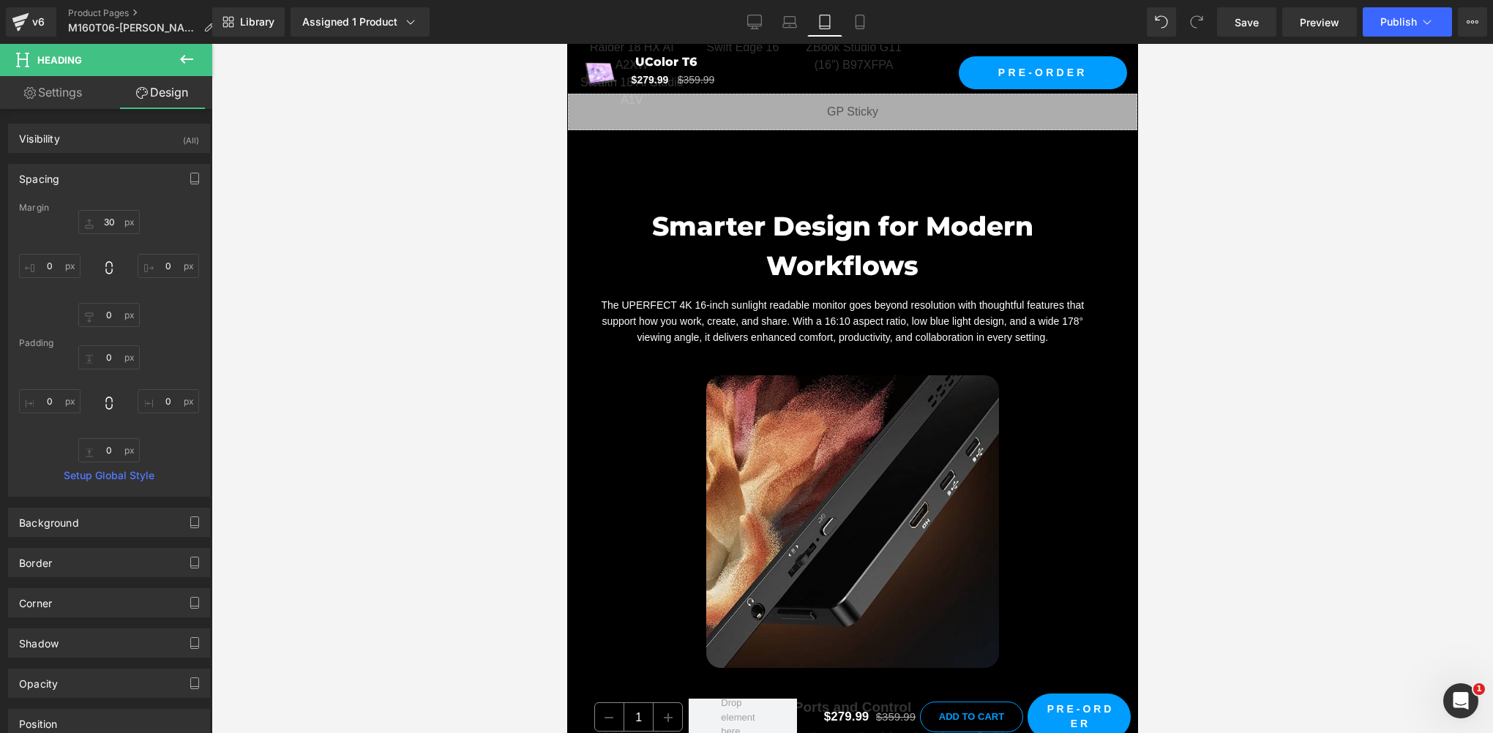
type input "0"
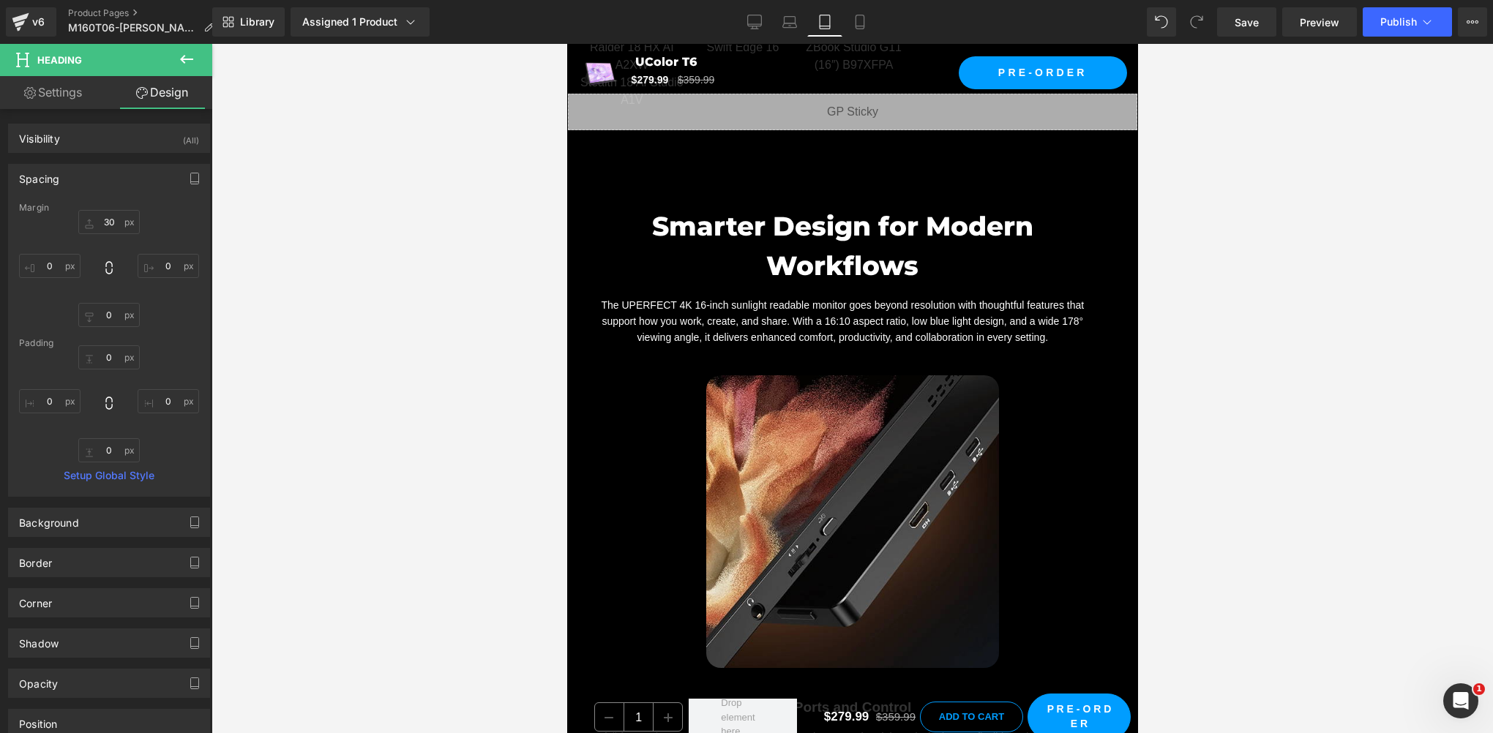
type input "0"
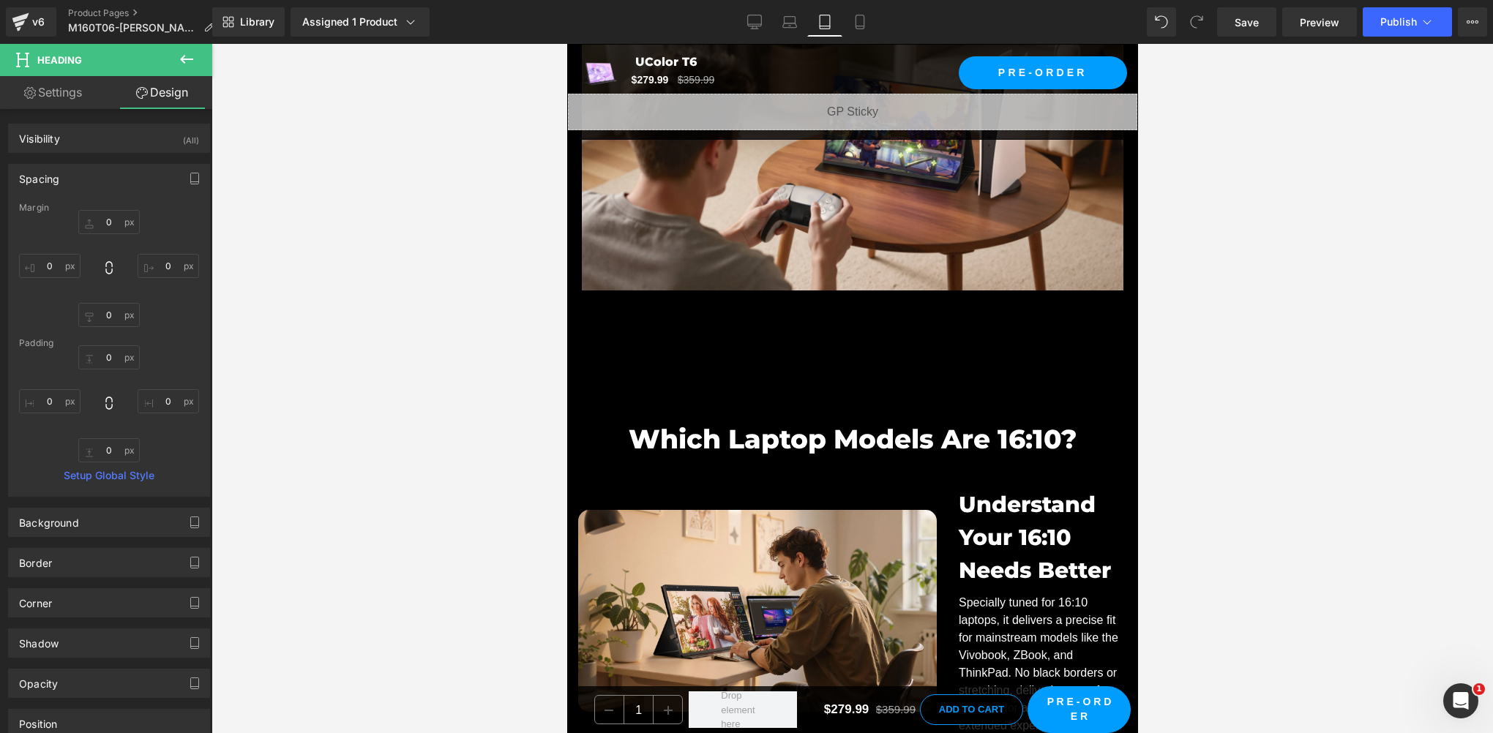
scroll to position [6003, 0]
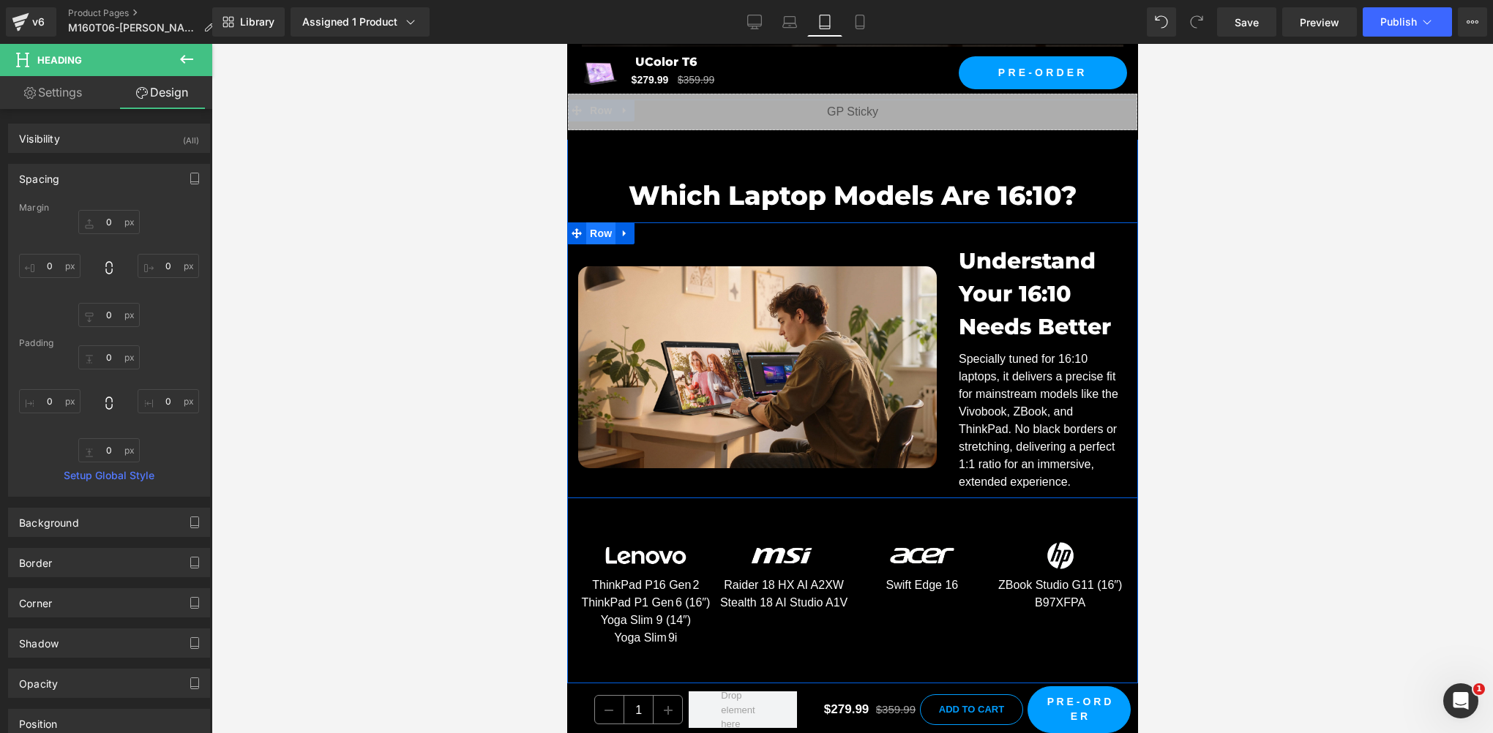
click at [593, 222] on span "Row" at bounding box center [599, 233] width 29 height 22
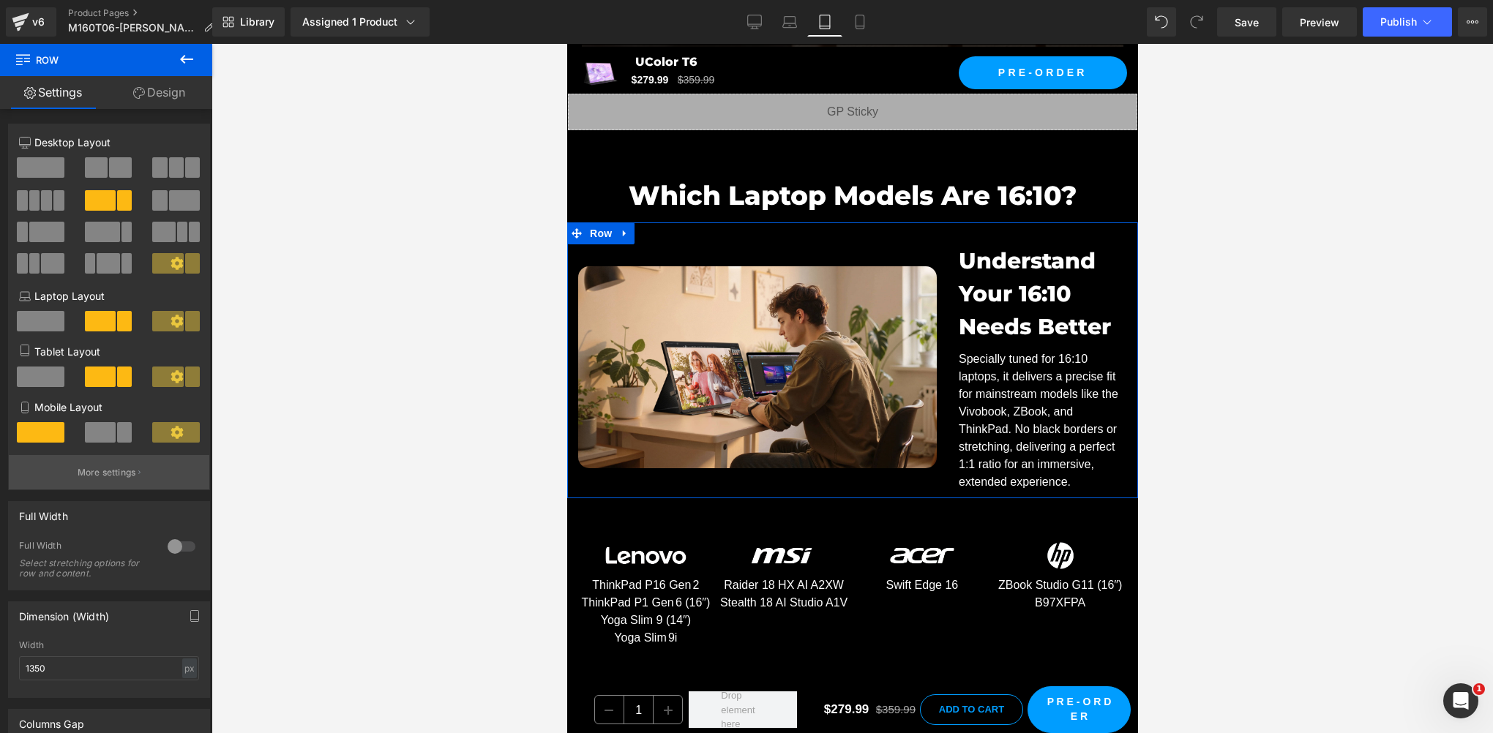
click at [106, 473] on p "More settings" at bounding box center [107, 472] width 59 height 13
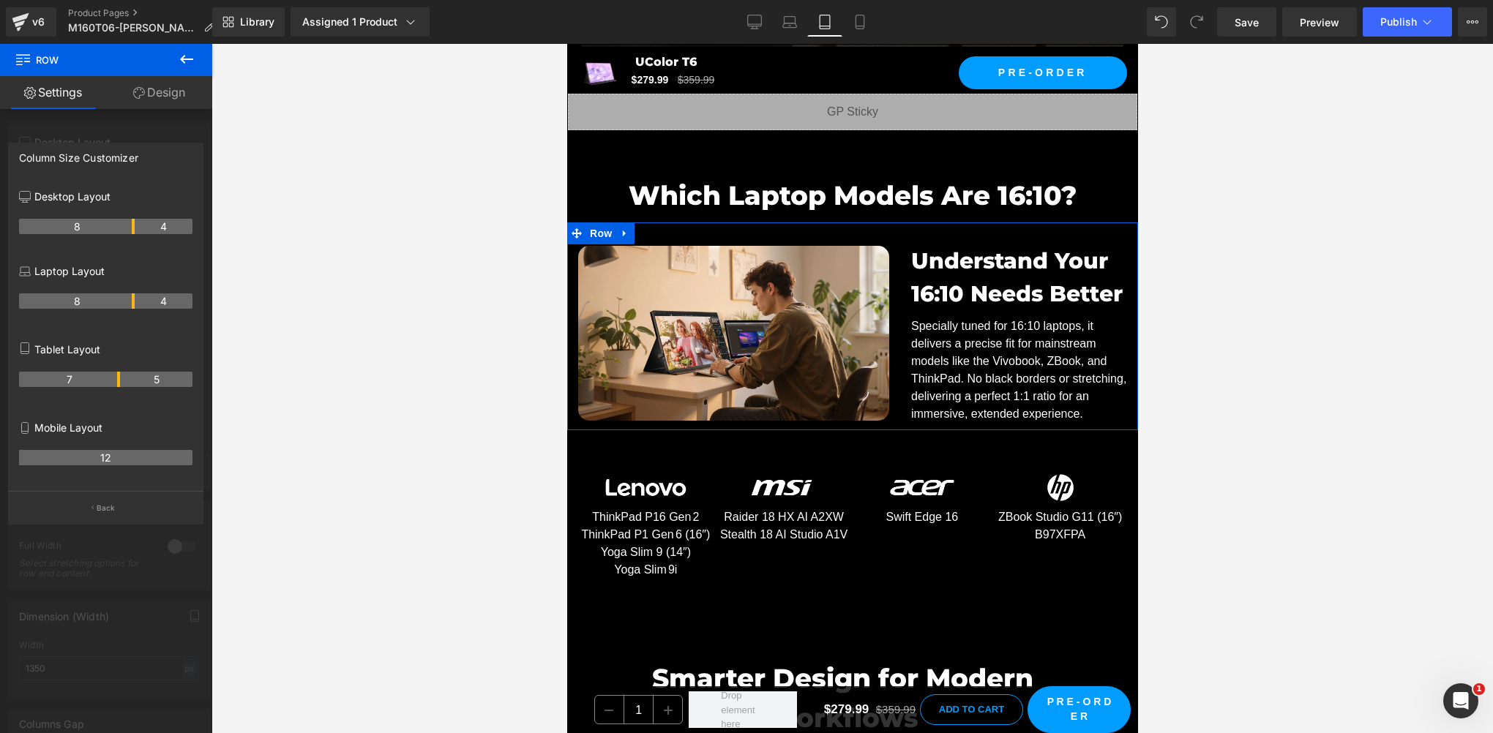
drag, startPoint x: 132, startPoint y: 381, endPoint x: 119, endPoint y: 379, distance: 13.4
click at [119, 379] on th "7" at bounding box center [69, 379] width 101 height 15
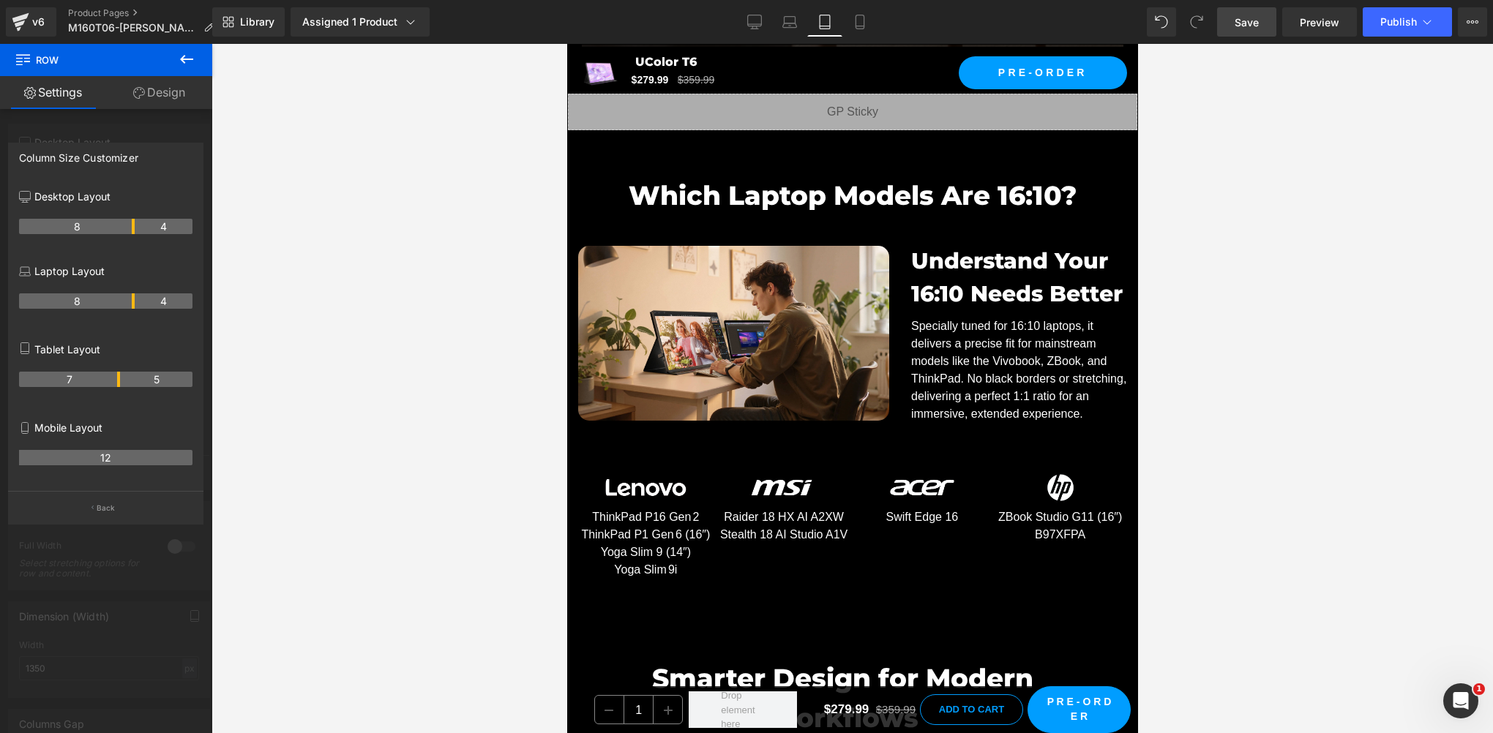
click at [1263, 23] on link "Save" at bounding box center [1246, 21] width 59 height 29
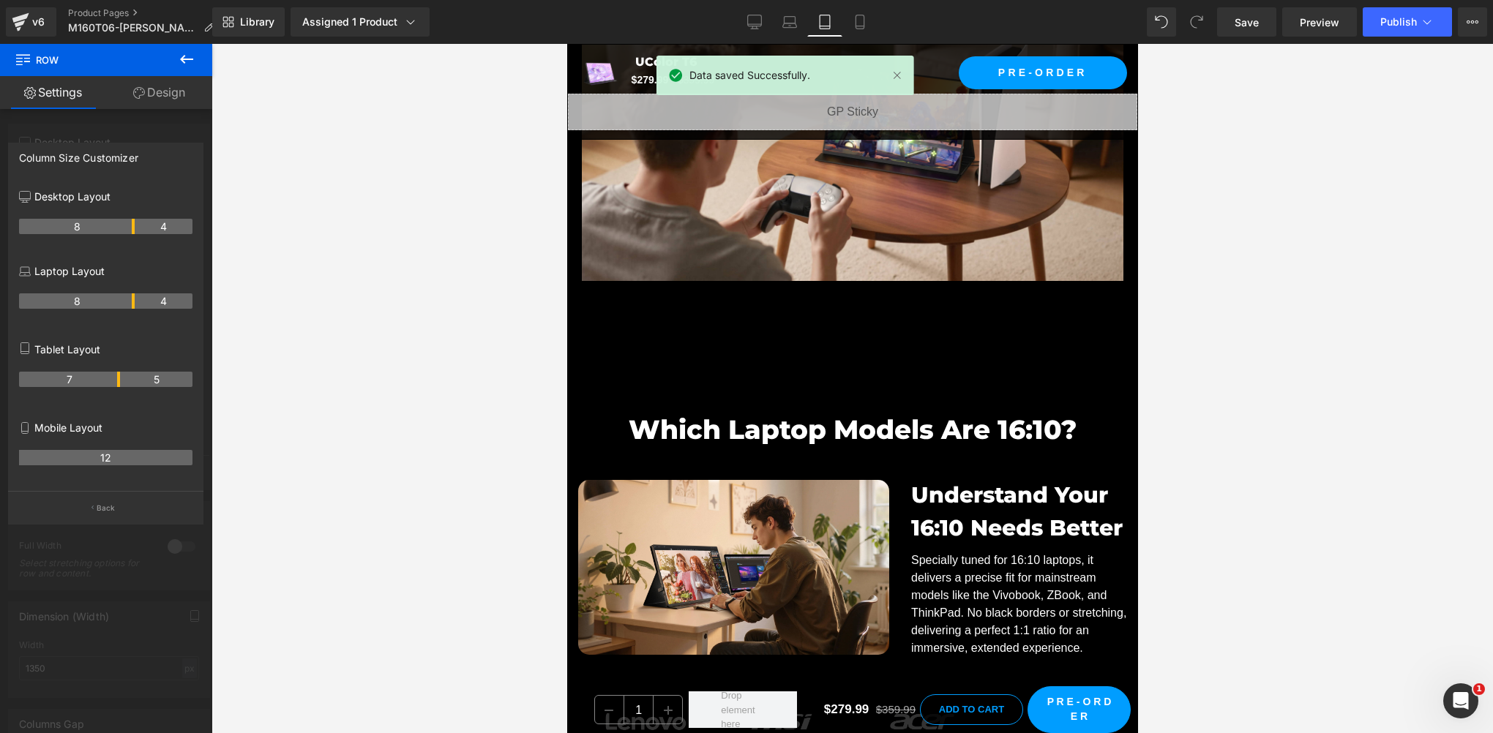
scroll to position [5760, 0]
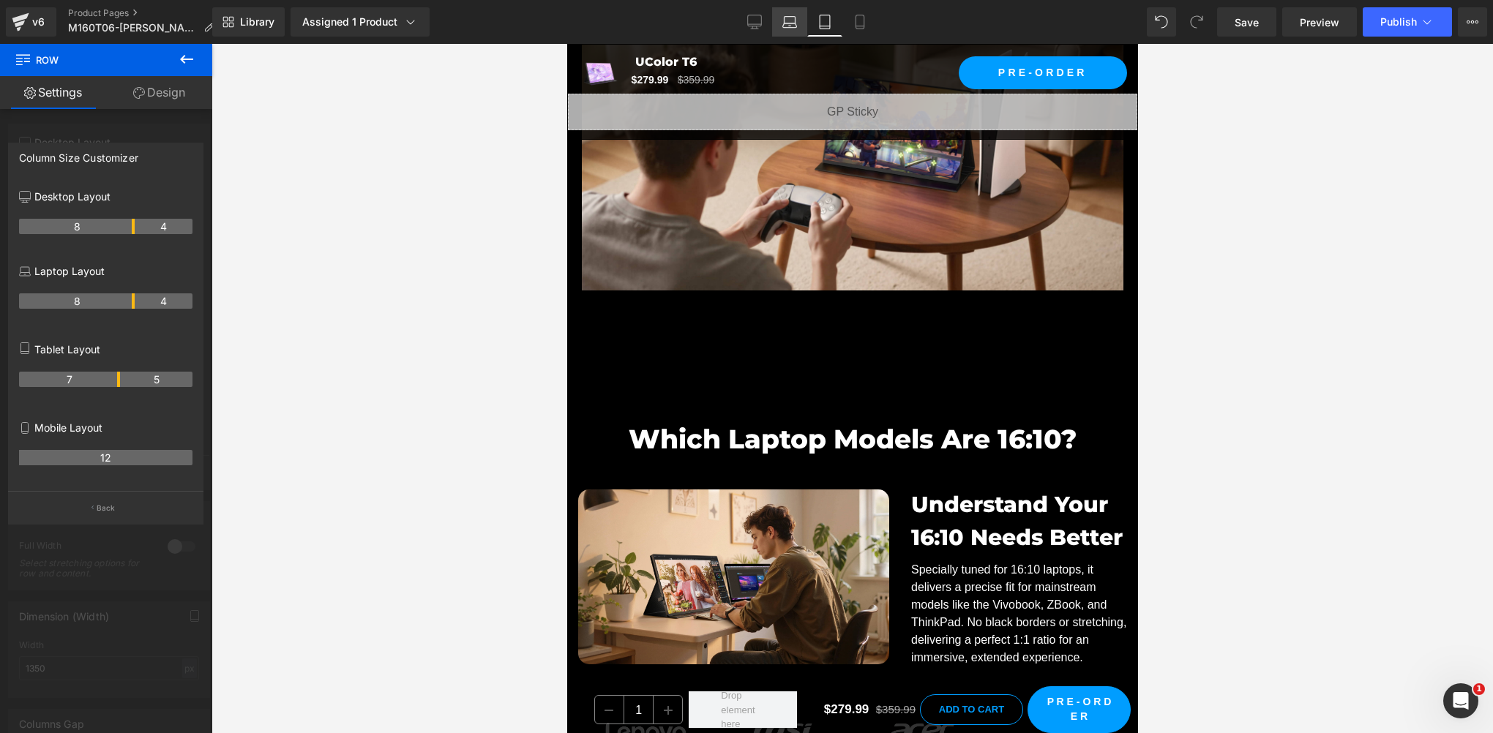
click at [785, 26] on icon at bounding box center [789, 22] width 15 height 15
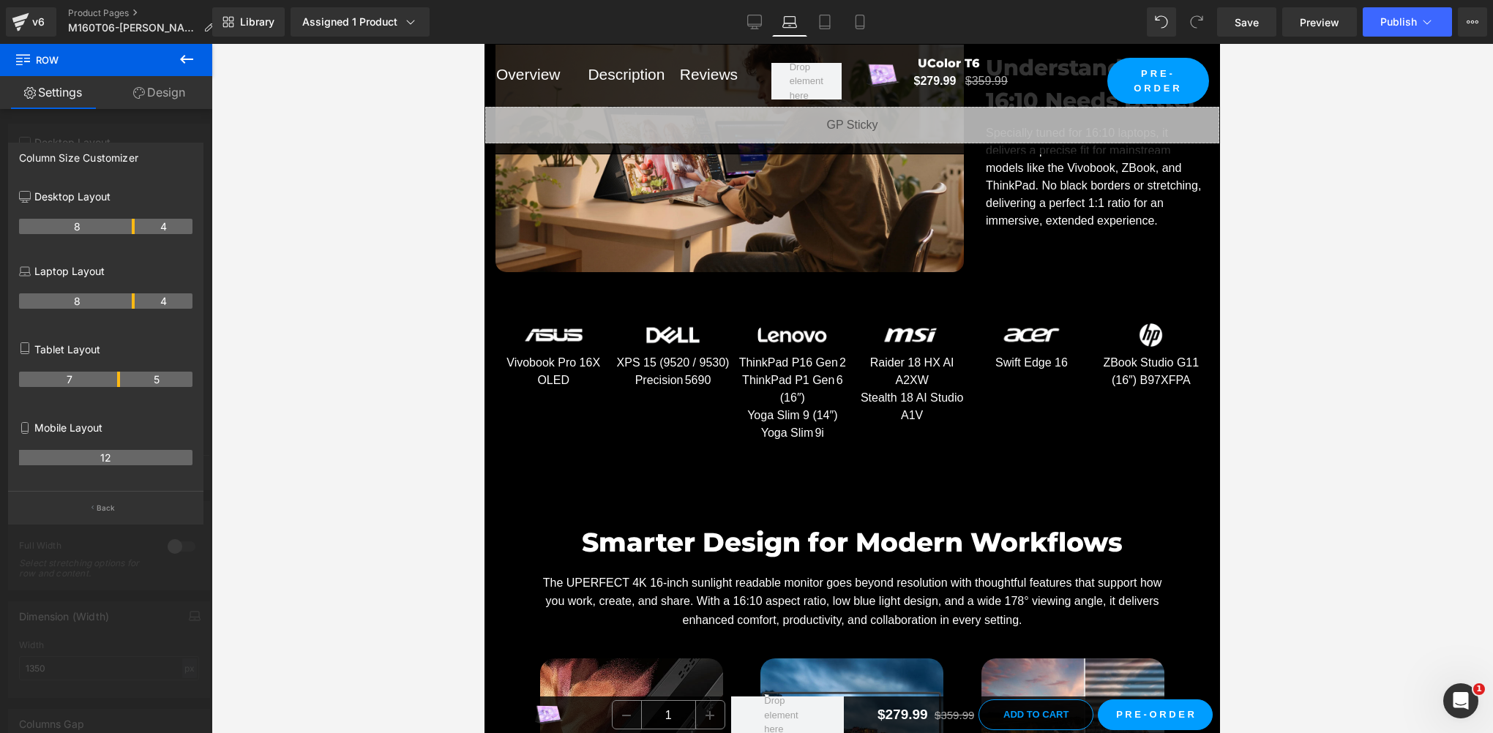
scroll to position [5579, 0]
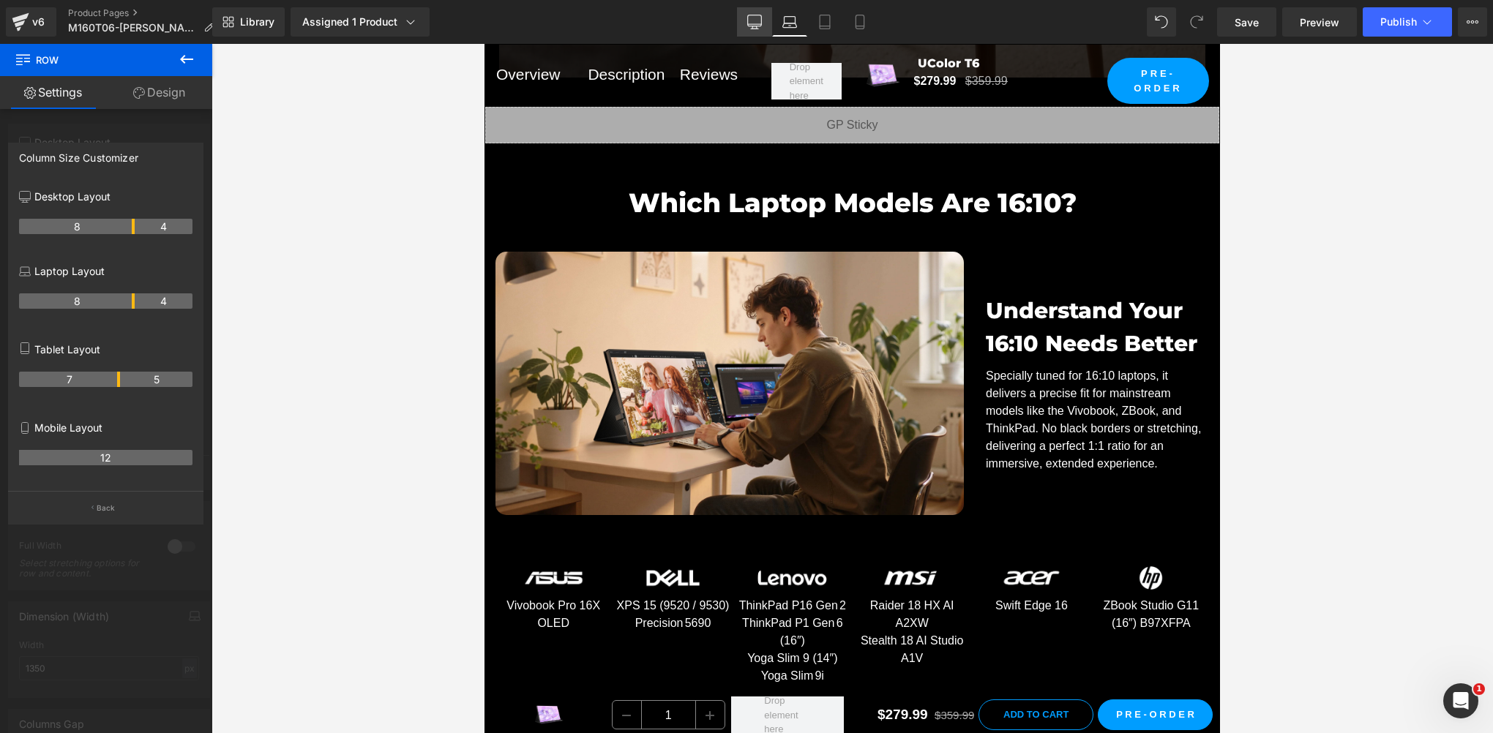
click at [757, 25] on icon at bounding box center [754, 22] width 15 height 15
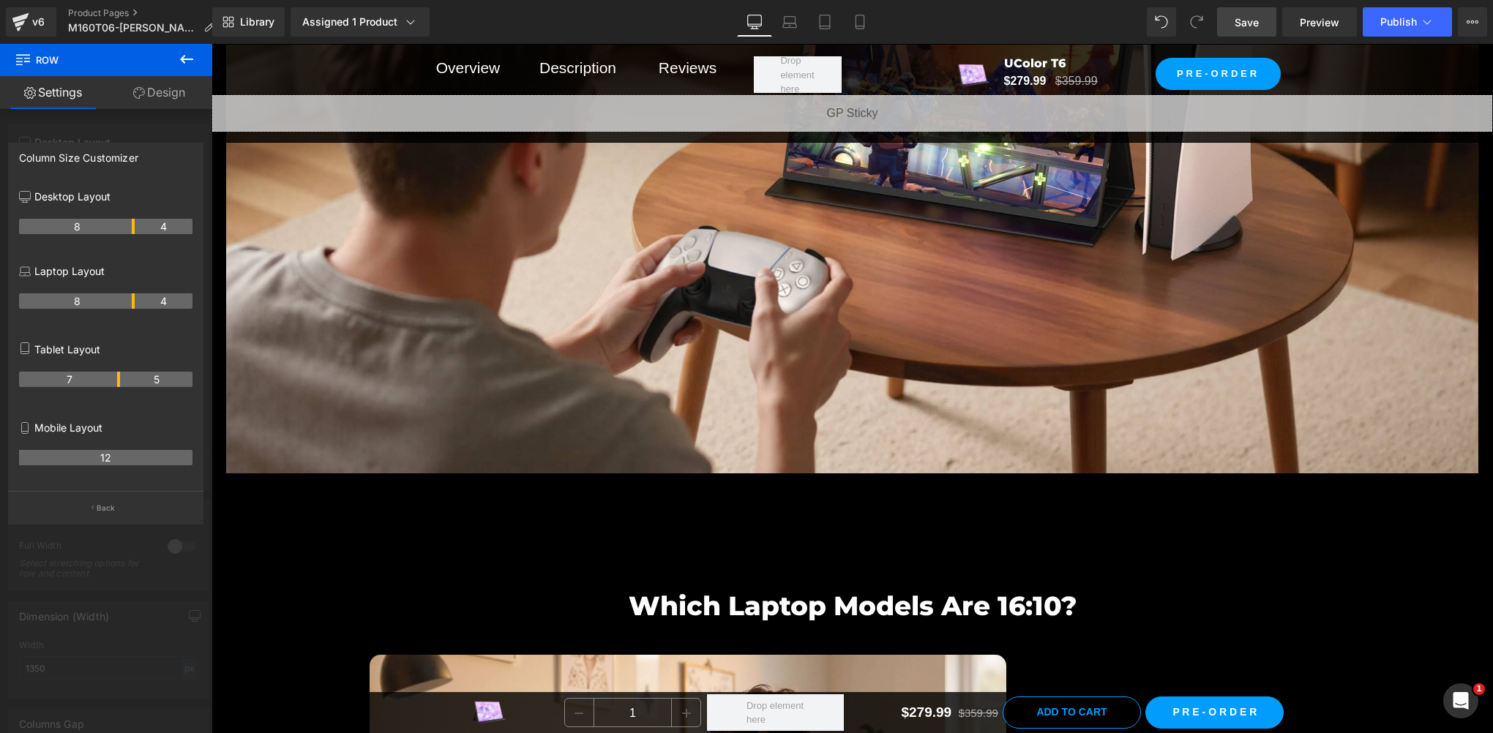
scroll to position [6679, 0]
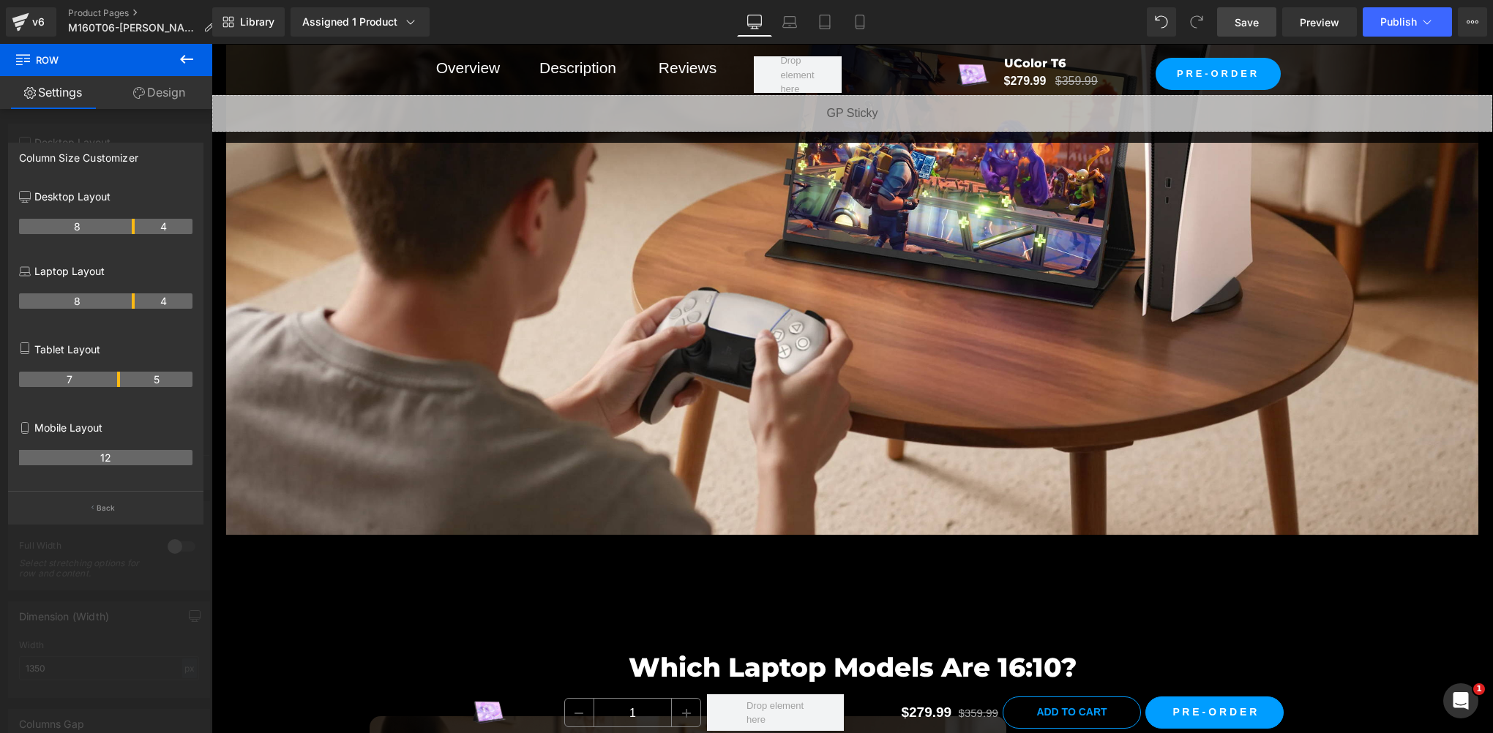
click at [1248, 22] on span "Save" at bounding box center [1246, 22] width 24 height 15
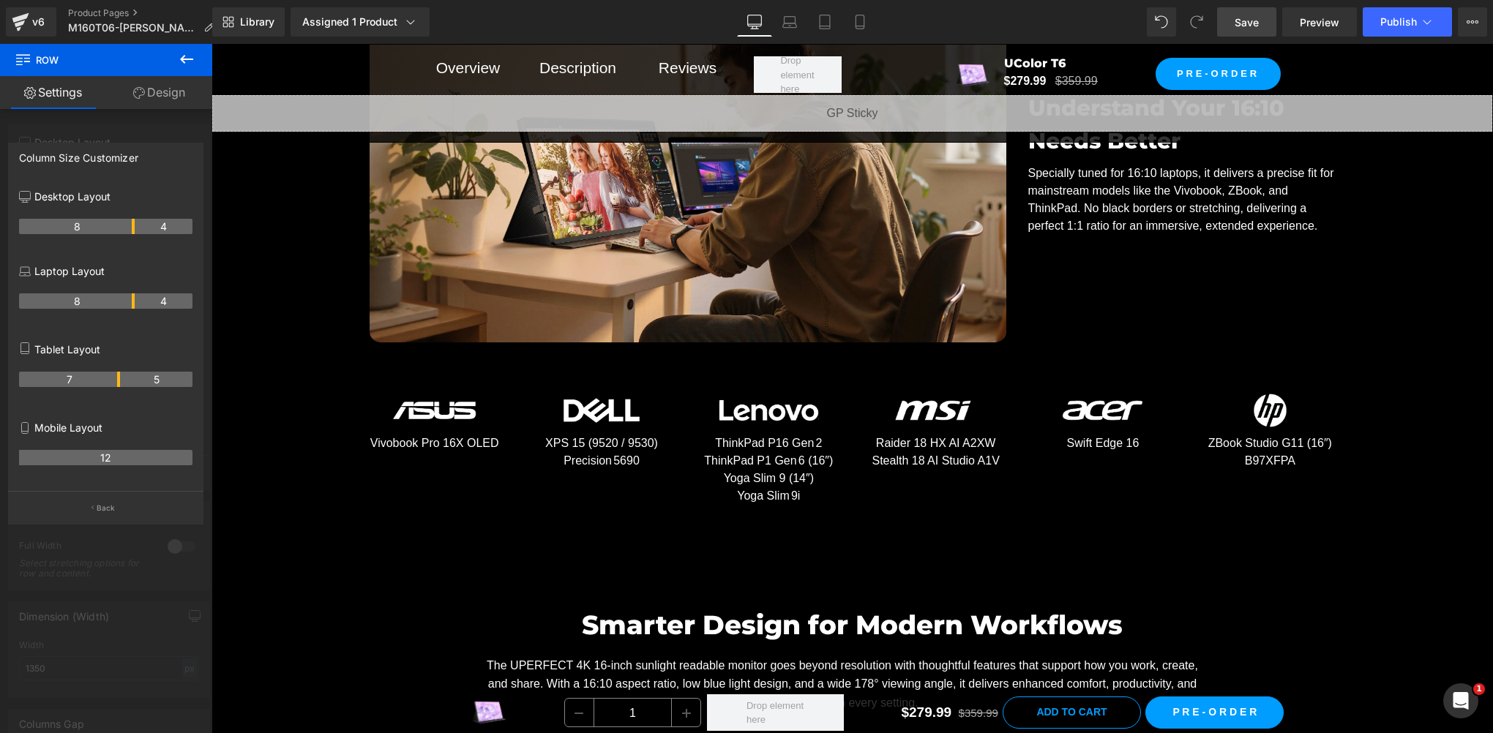
scroll to position [7167, 0]
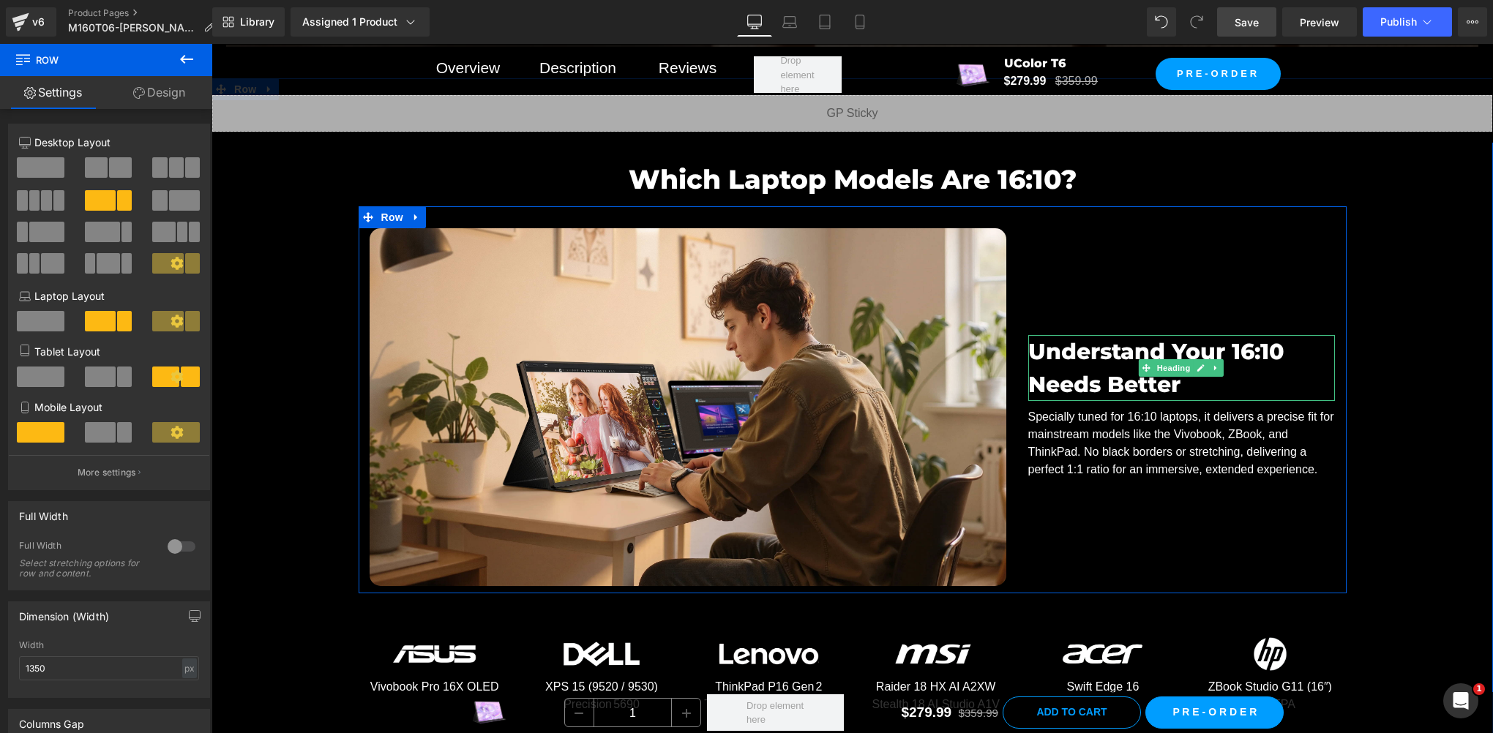
click at [1194, 387] on h1 "Understand Your 16:10 Needs Better" at bounding box center [1181, 368] width 307 height 66
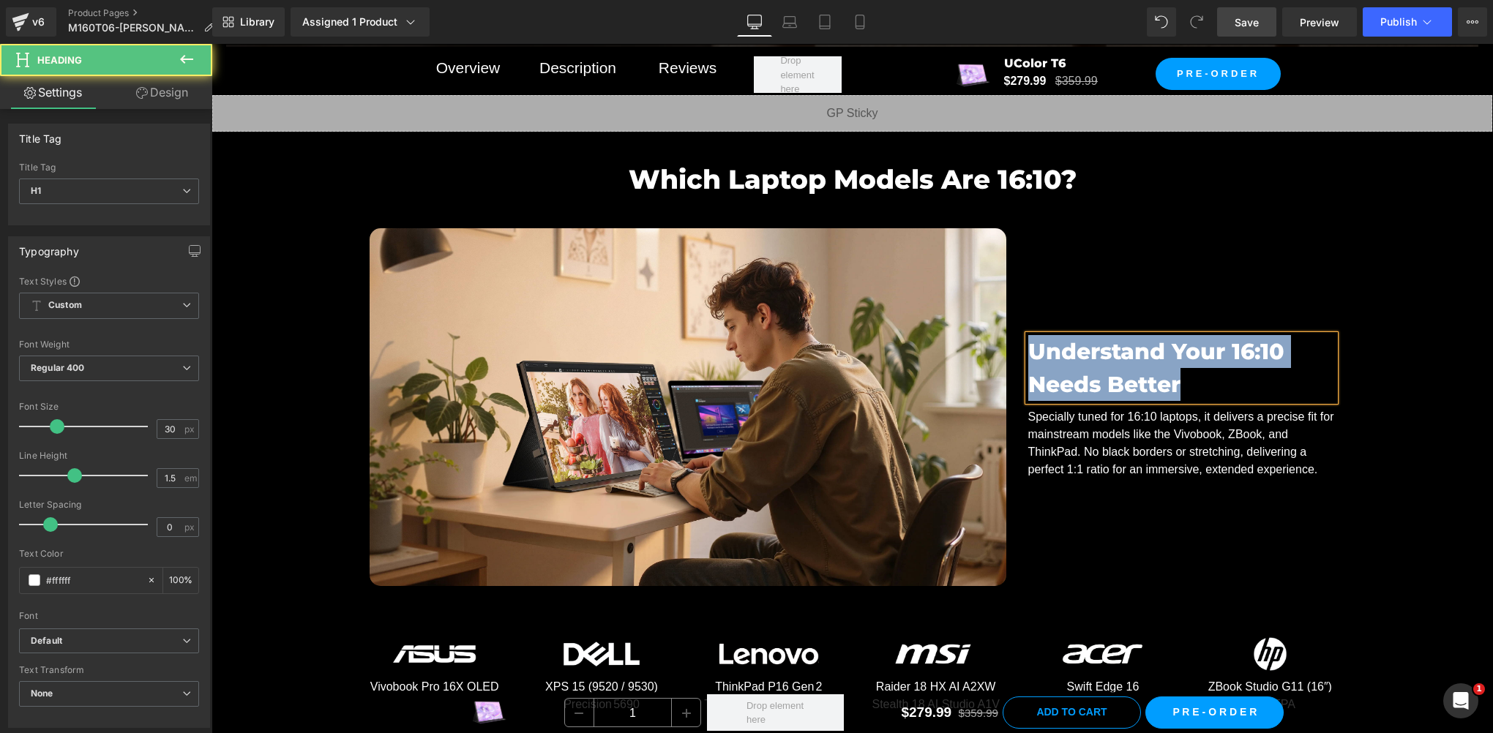
paste div
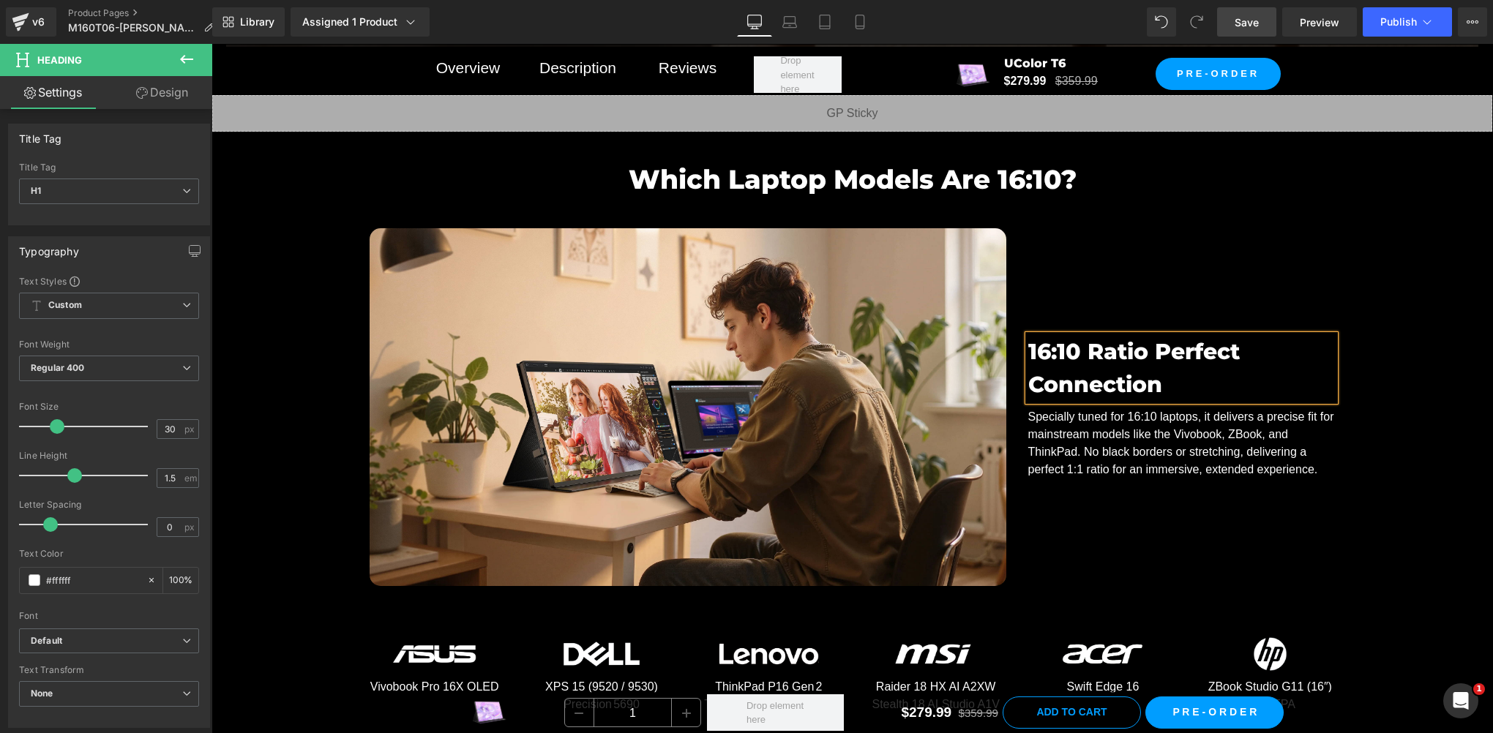
drag, startPoint x: 1248, startPoint y: 25, endPoint x: 1046, endPoint y: 449, distance: 469.7
click at [1248, 25] on span "Save" at bounding box center [1246, 22] width 24 height 15
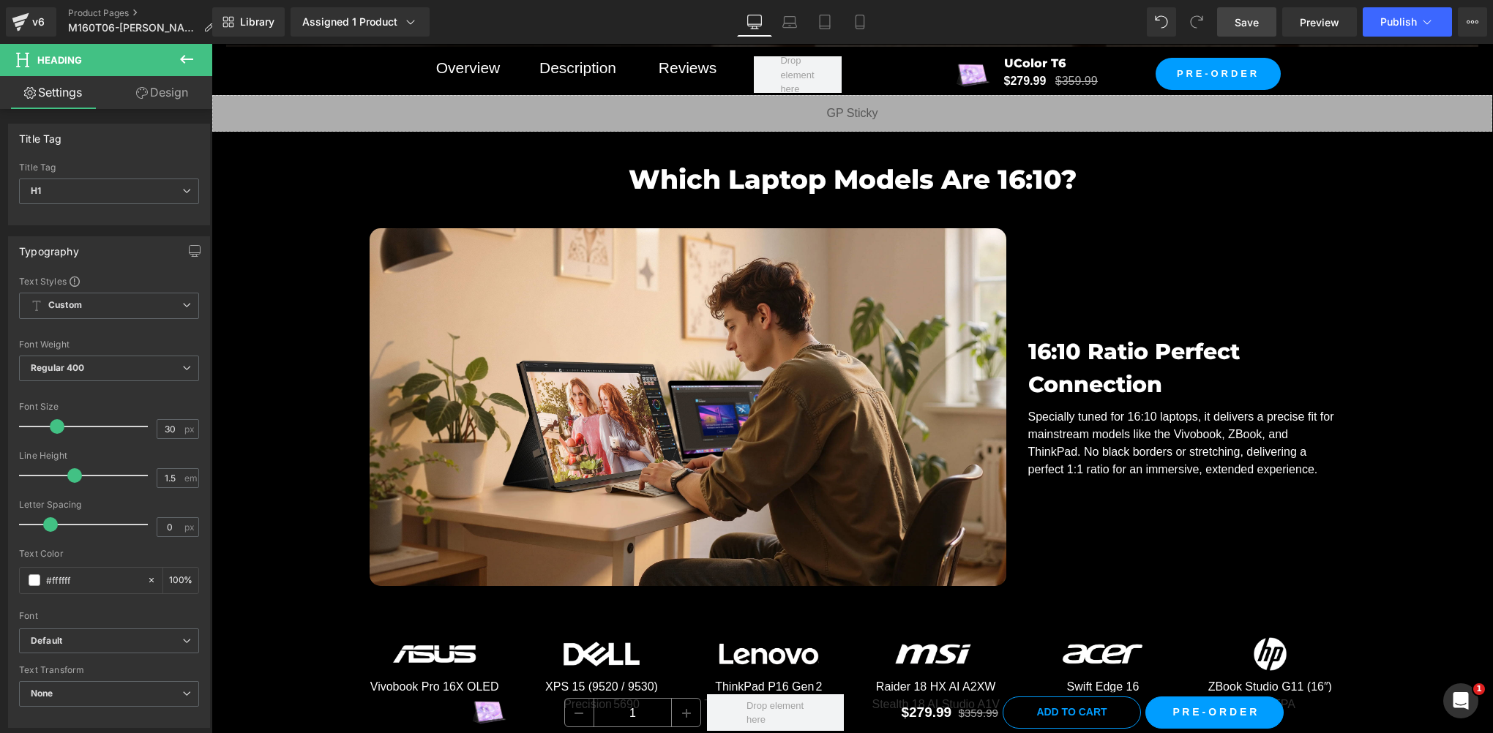
click at [1258, 15] on span "Save" at bounding box center [1246, 22] width 24 height 15
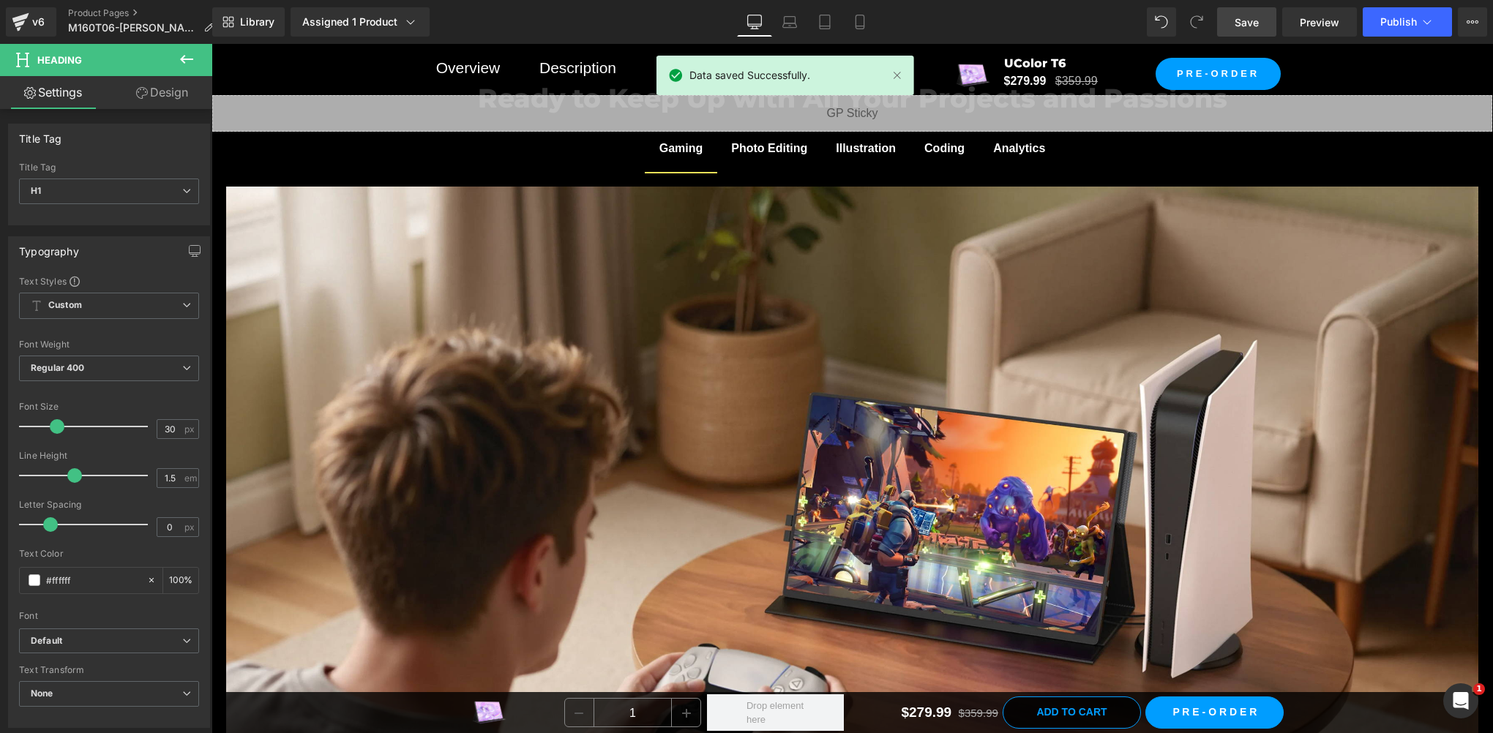
scroll to position [6191, 0]
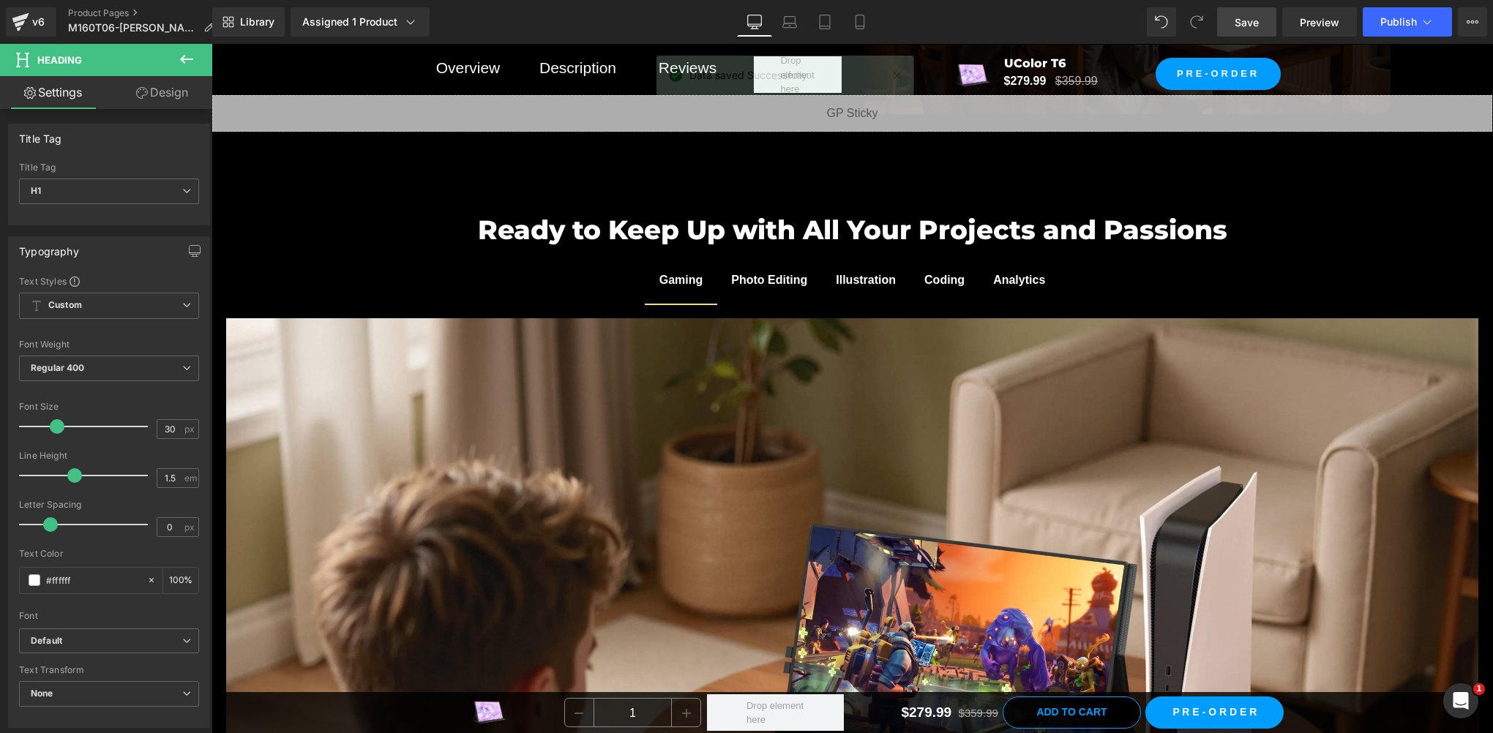
click at [1240, 23] on span "Save" at bounding box center [1246, 22] width 24 height 15
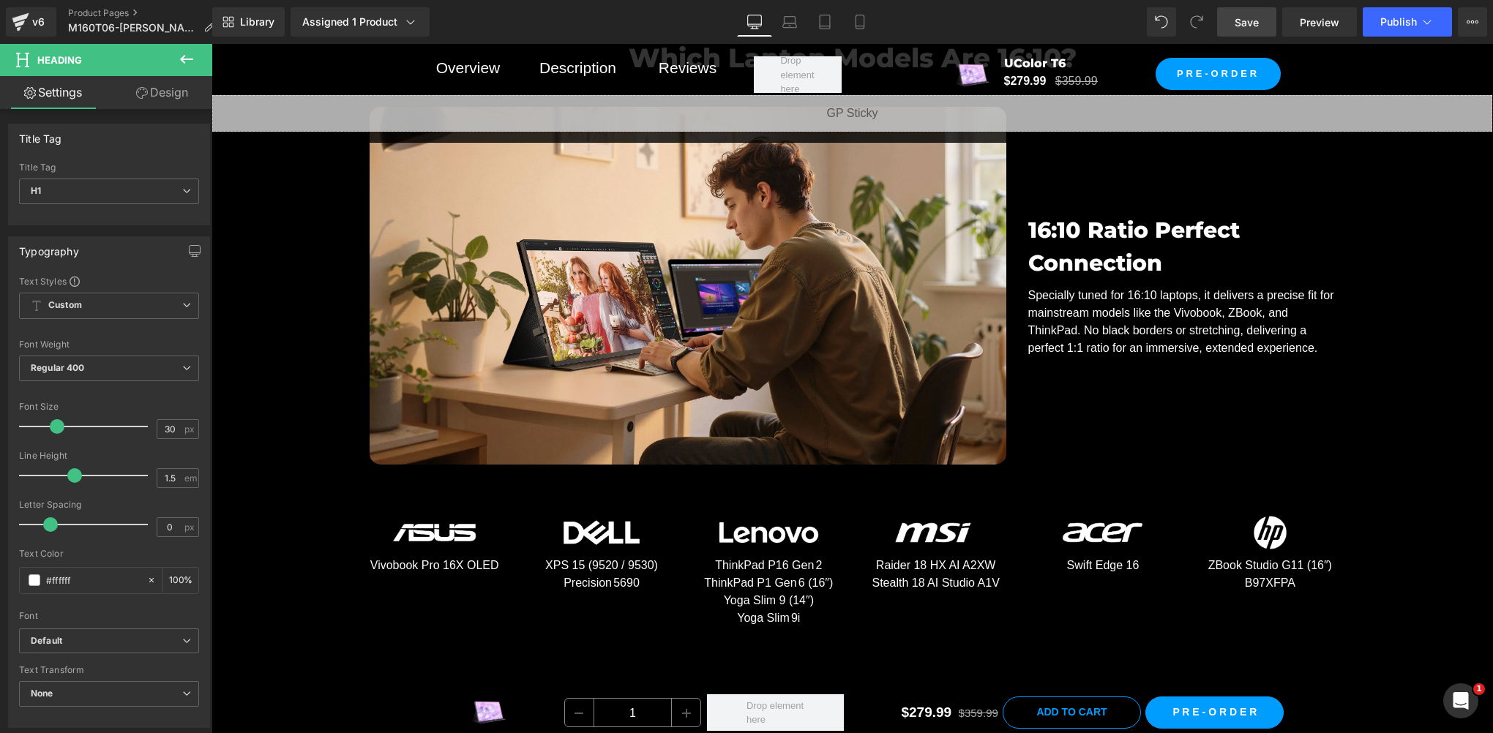
scroll to position [7167, 0]
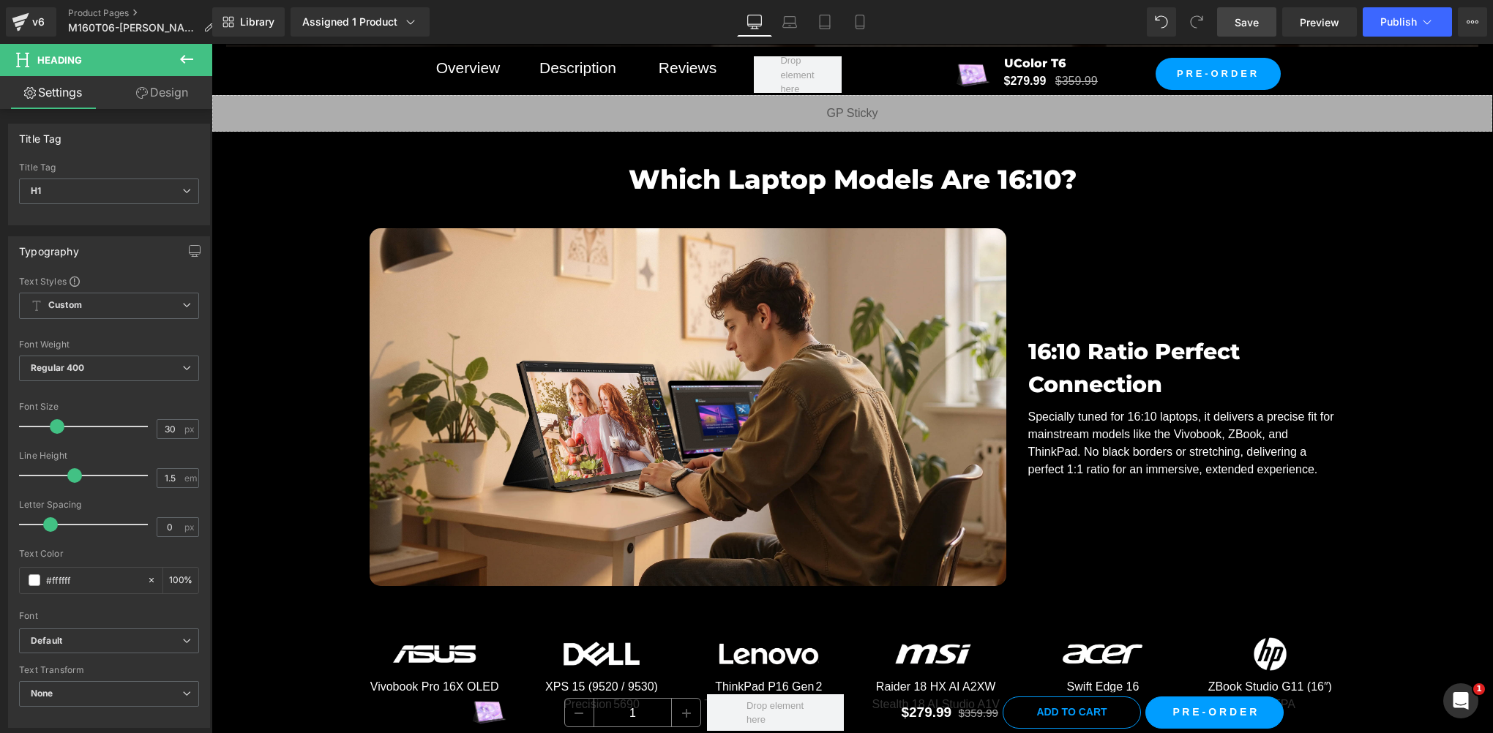
click at [1051, 408] on div "Specially tuned for 16:10 laptops, it delivers a precise fit for mainstream mod…" at bounding box center [1181, 443] width 307 height 70
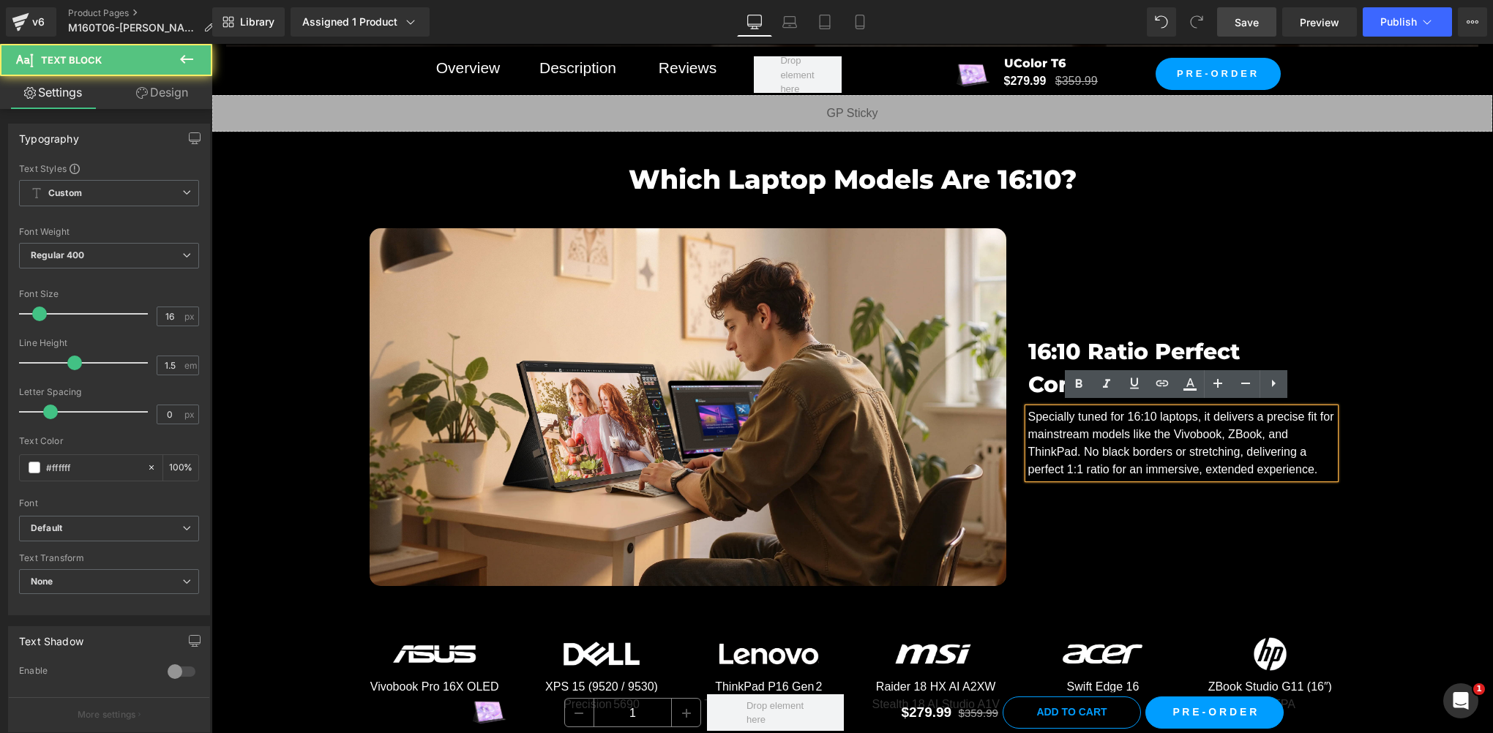
click at [1084, 443] on p "Specially tuned for 16:10 laptops, it delivers a precise fit for mainstream mod…" at bounding box center [1181, 443] width 307 height 70
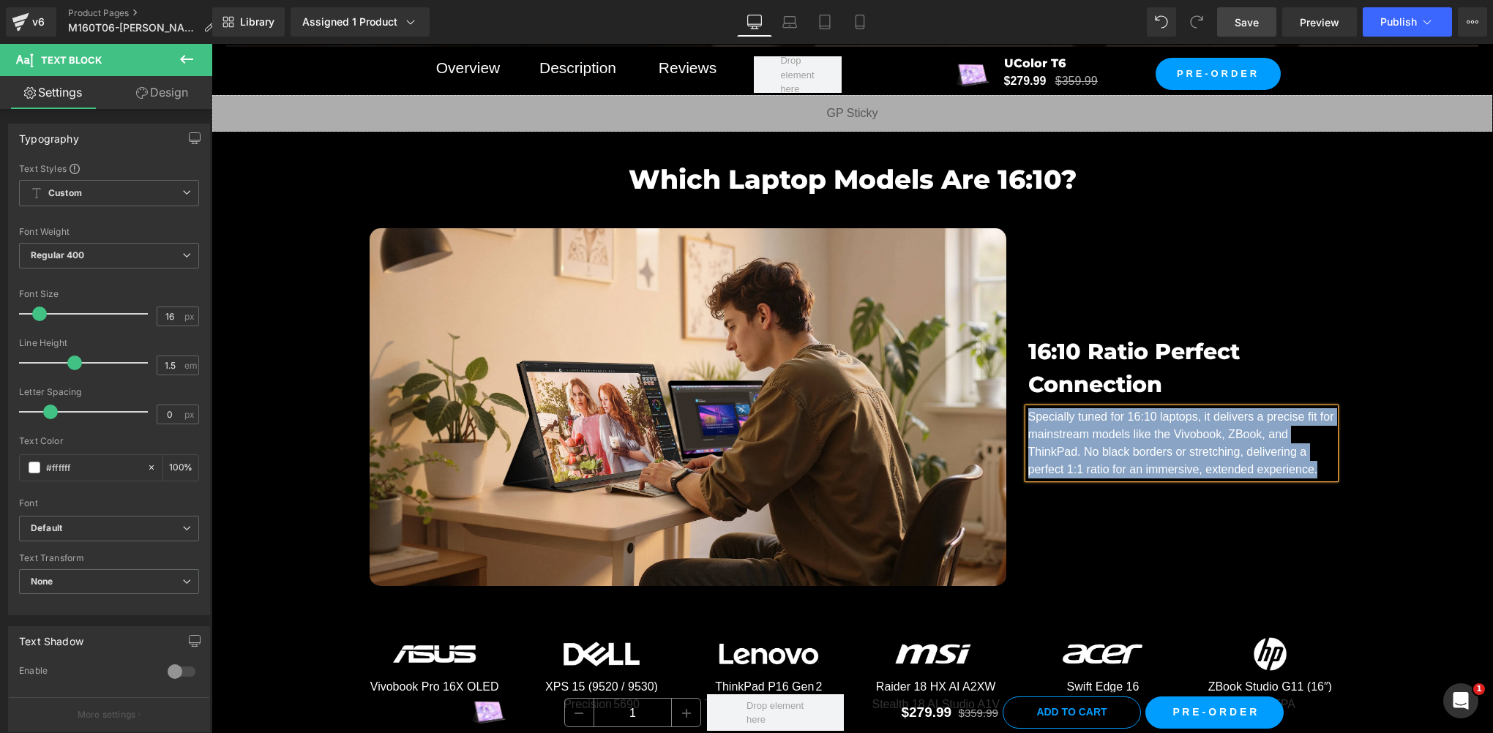
paste div
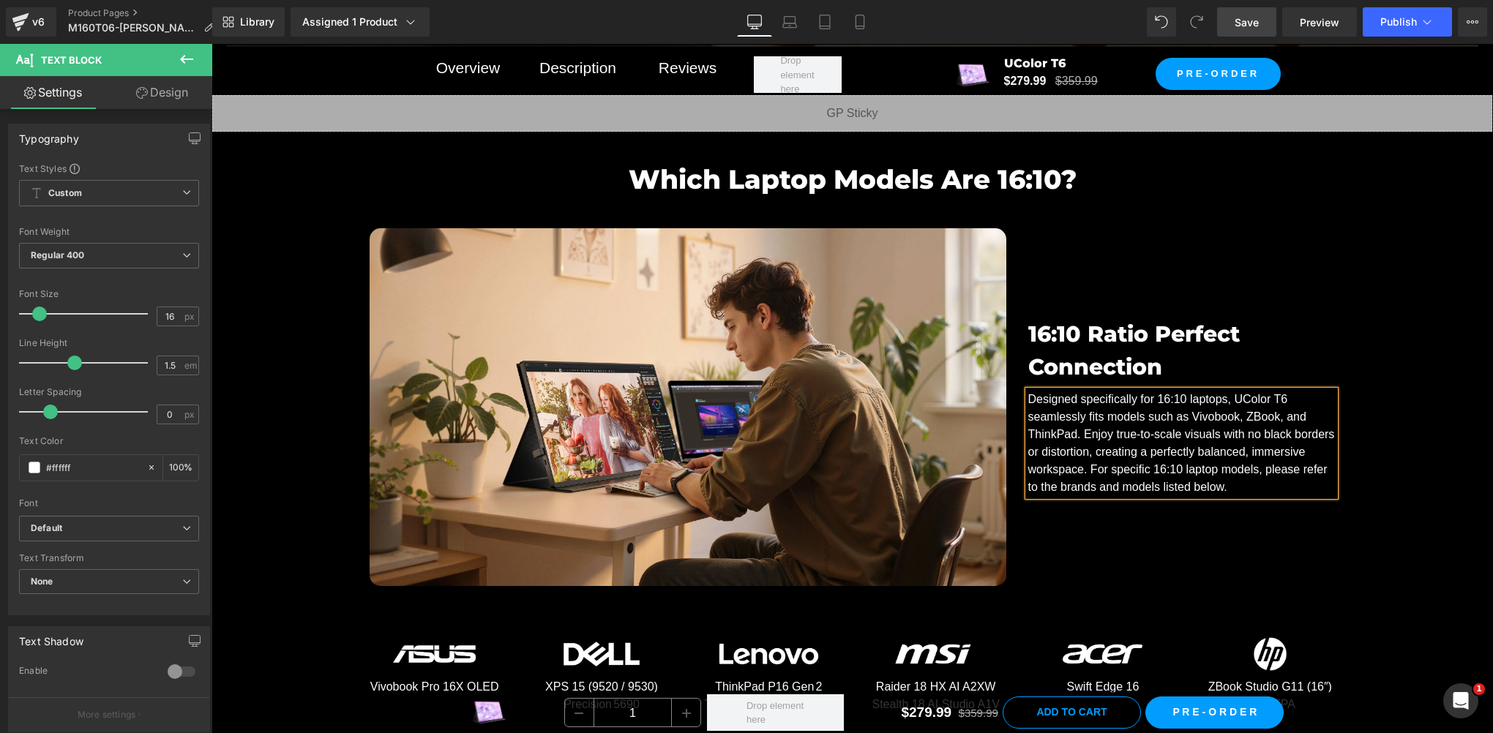
scroll to position [7149, 0]
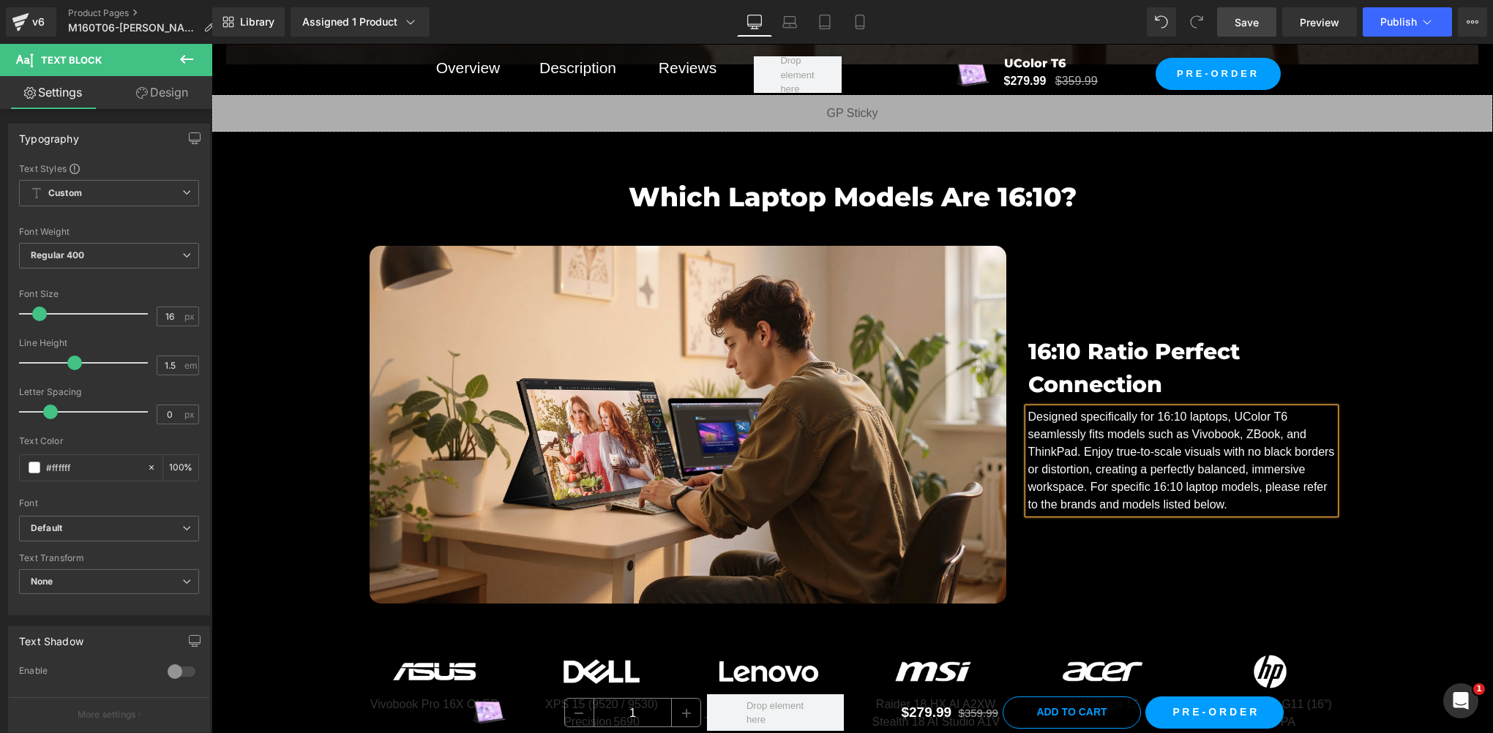
click at [1244, 18] on span "Save" at bounding box center [1246, 22] width 24 height 15
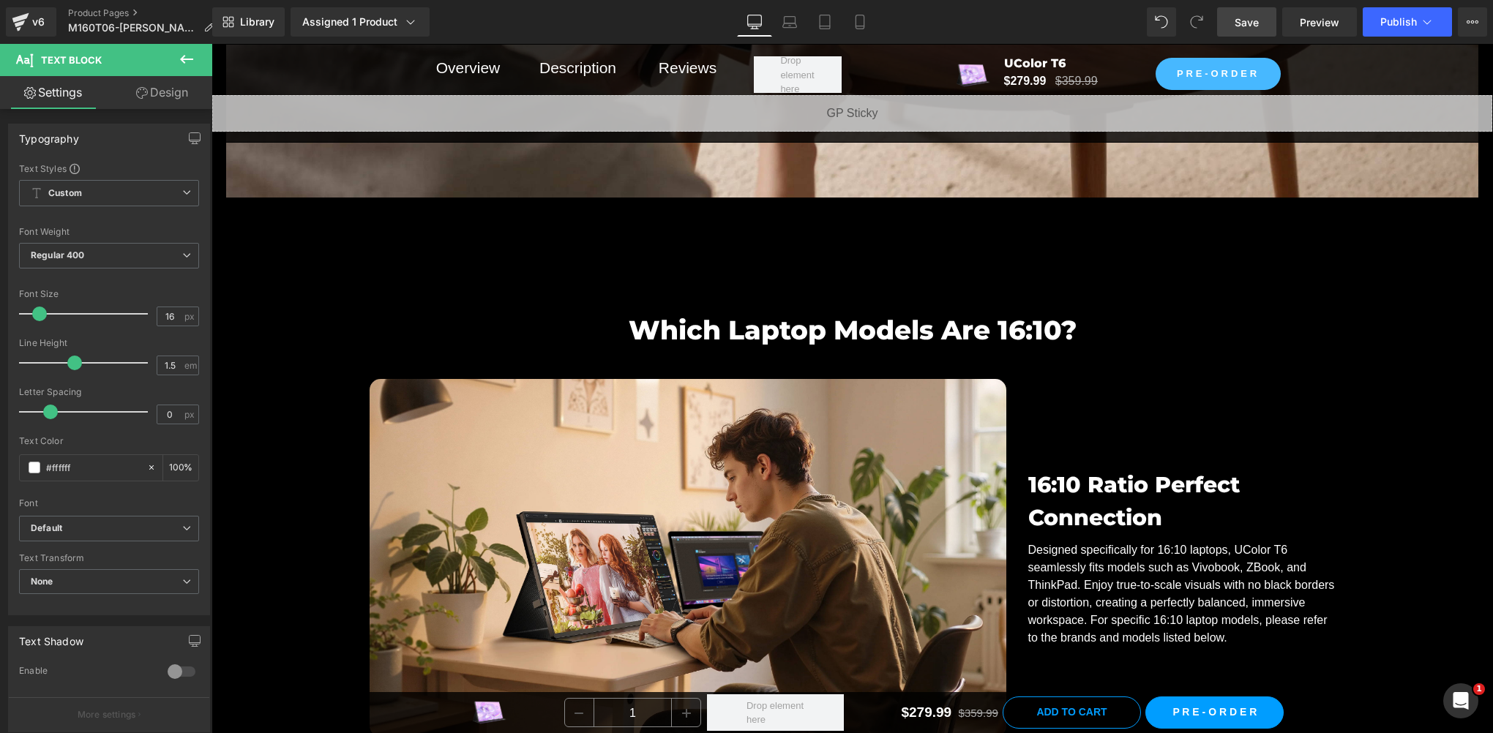
scroll to position [6905, 0]
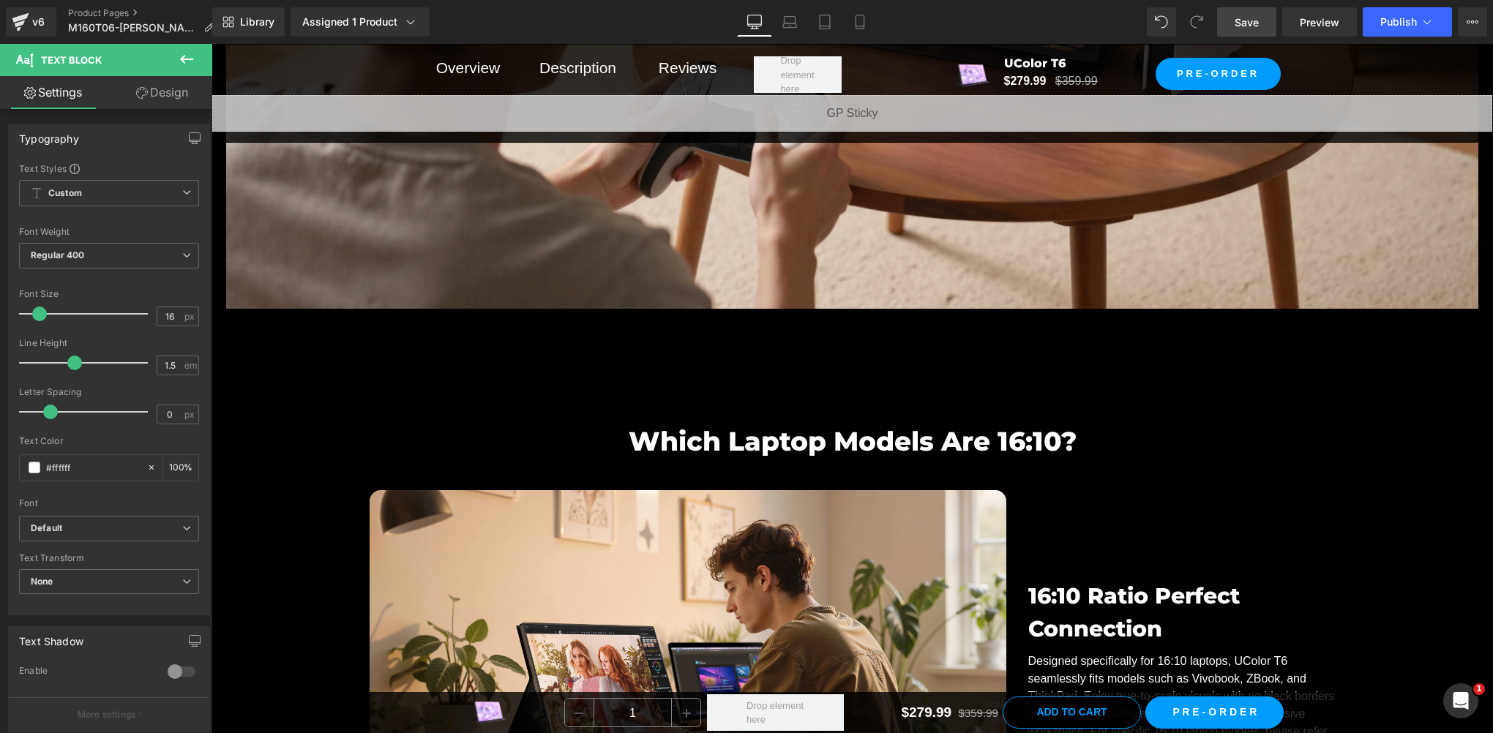
click at [1245, 25] on span "Save" at bounding box center [1246, 22] width 24 height 15
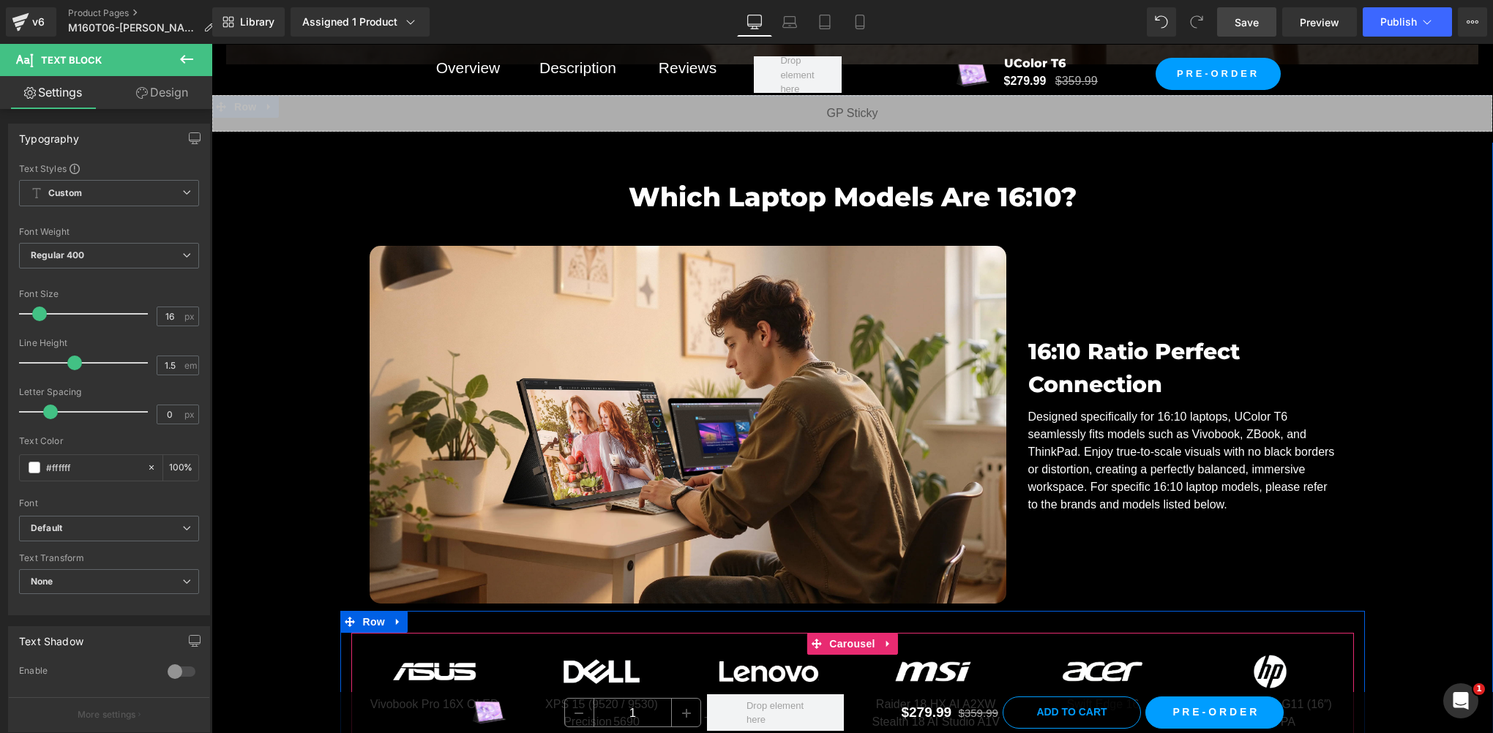
scroll to position [7393, 0]
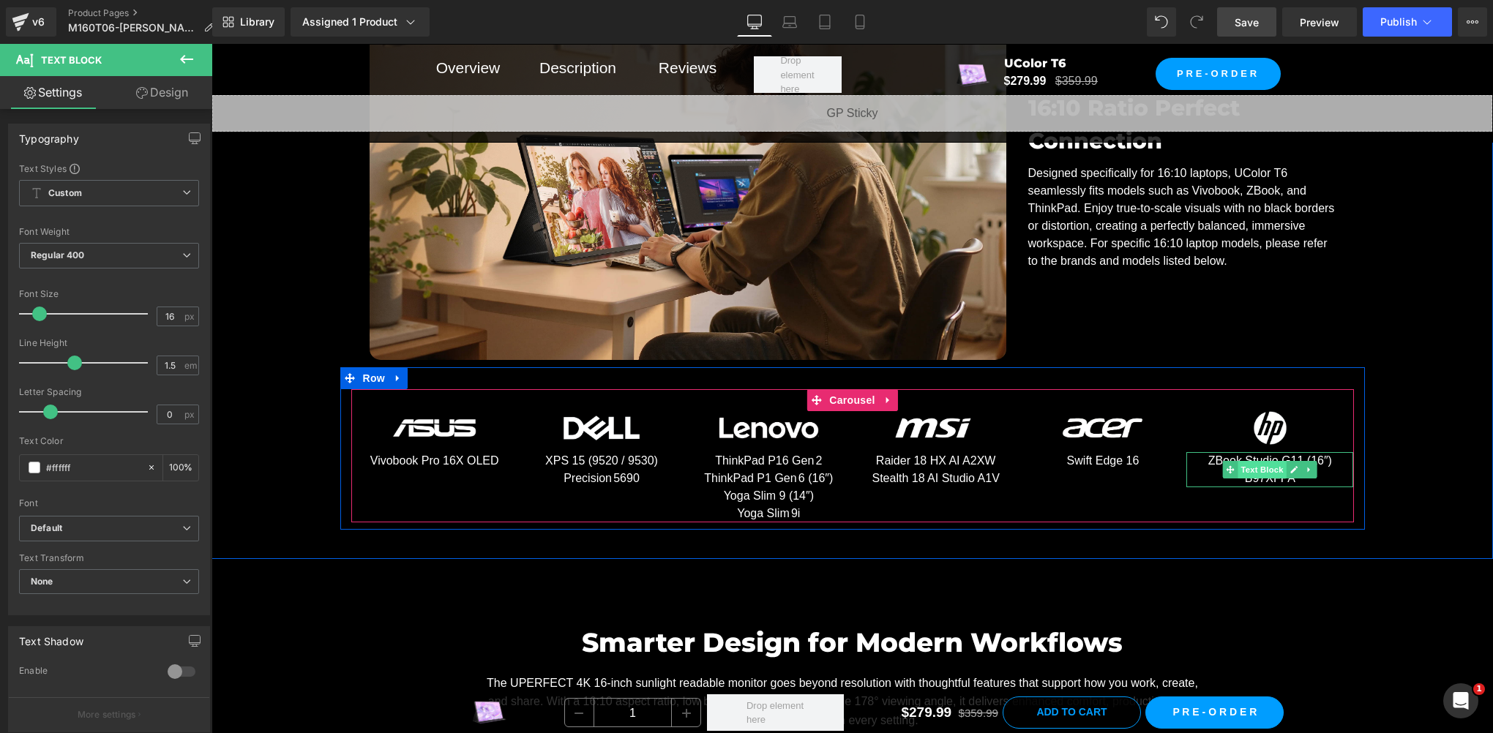
click at [1268, 468] on span "Text Block" at bounding box center [1262, 470] width 48 height 18
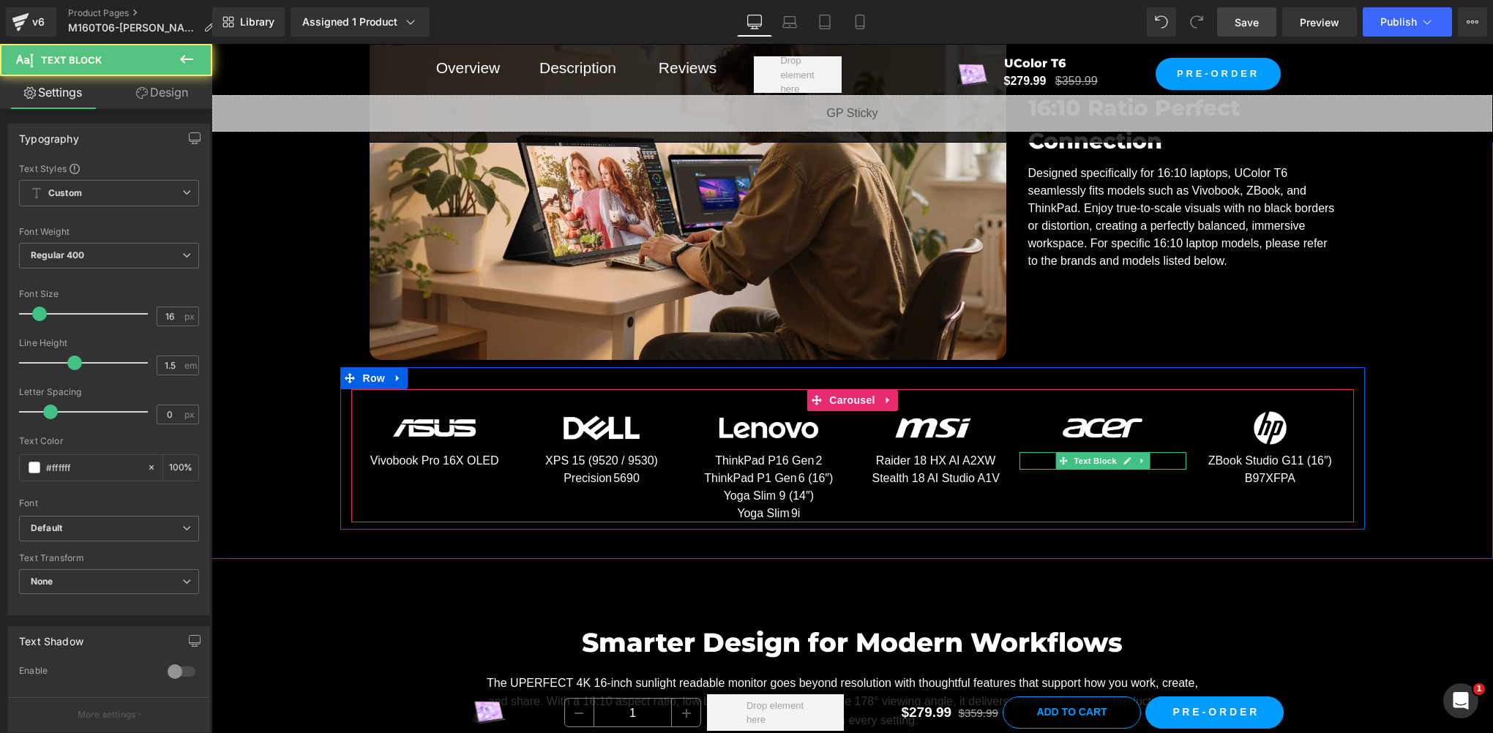
click at [1095, 460] on span "Text Block" at bounding box center [1095, 461] width 48 height 18
click at [918, 467] on span "Text Block" at bounding box center [928, 470] width 48 height 18
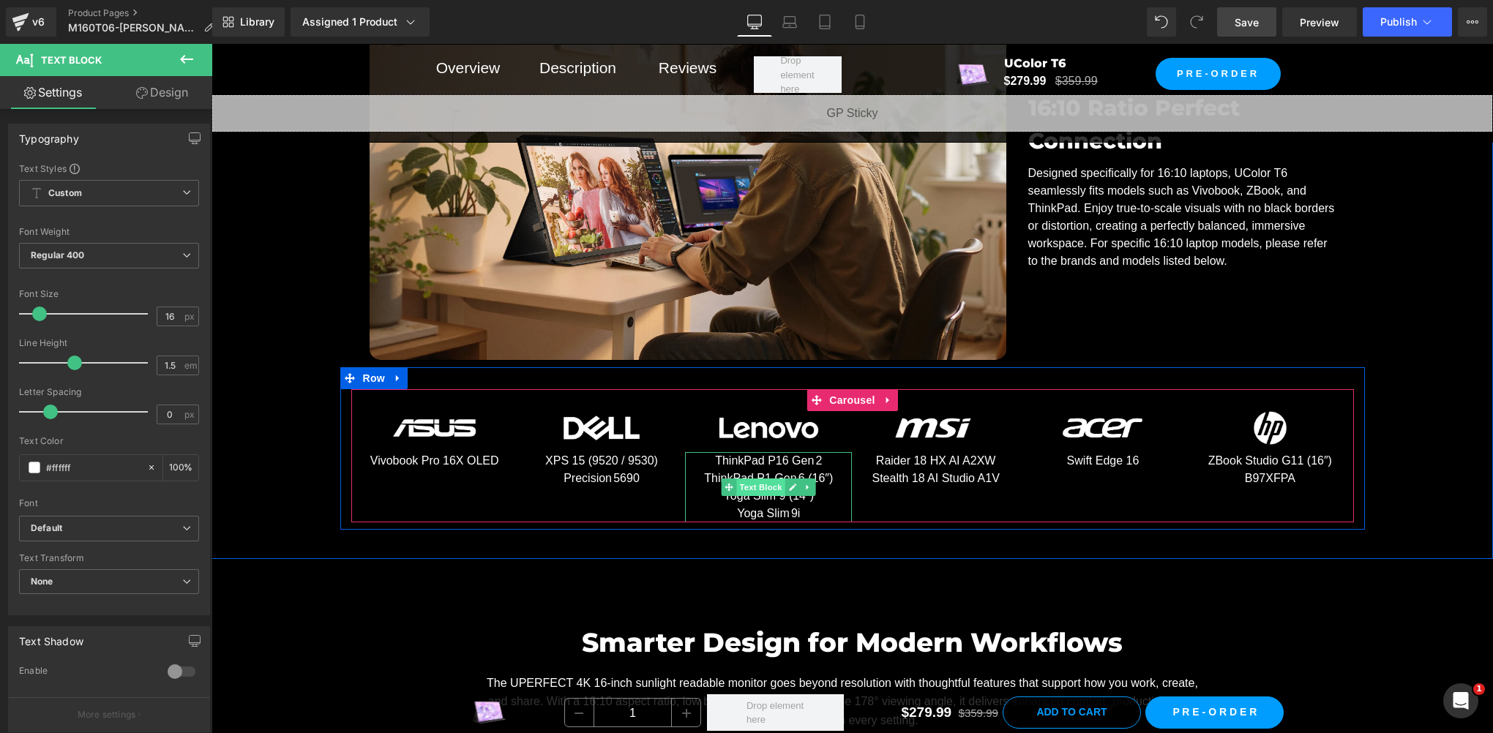
click at [745, 479] on span "Text Block" at bounding box center [761, 488] width 48 height 18
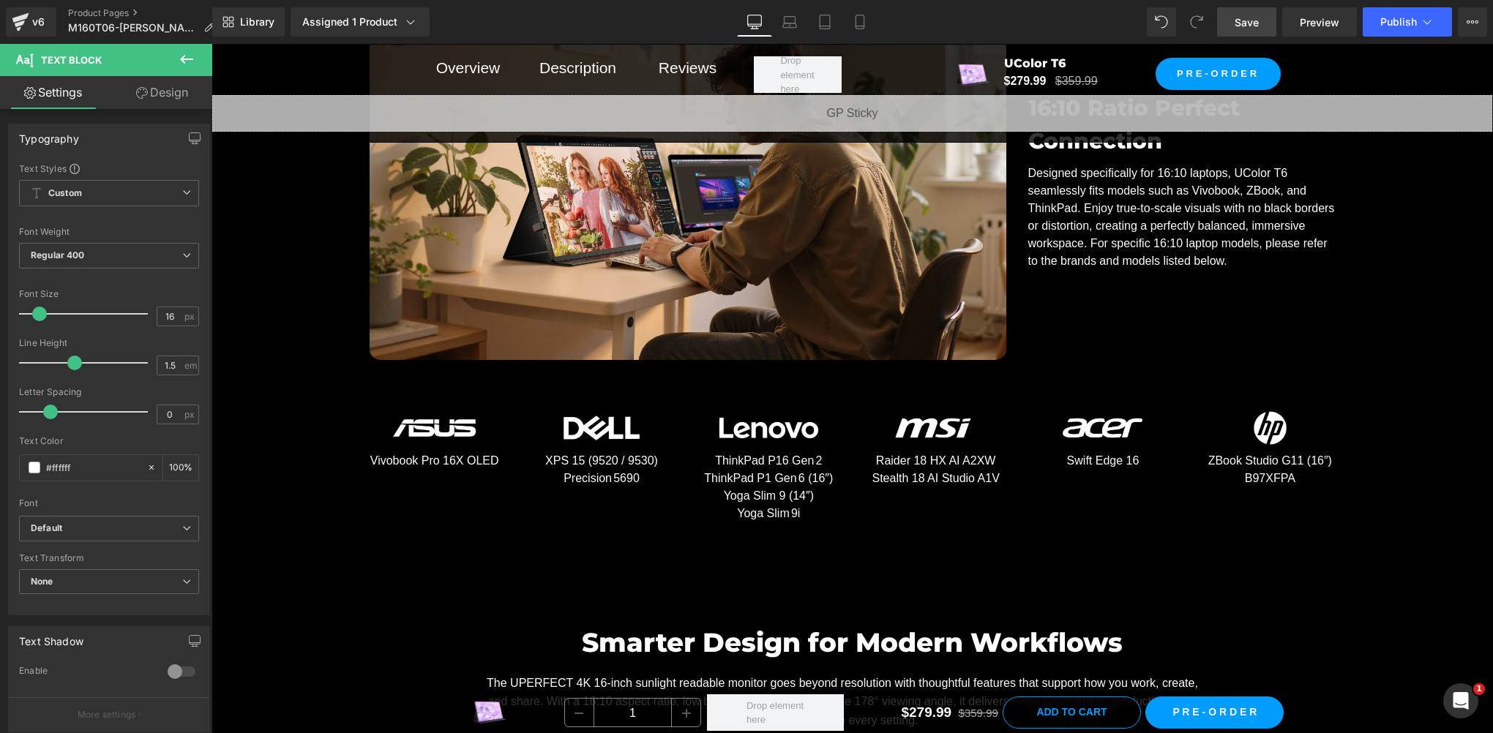
click at [1237, 19] on span "Save" at bounding box center [1246, 22] width 24 height 15
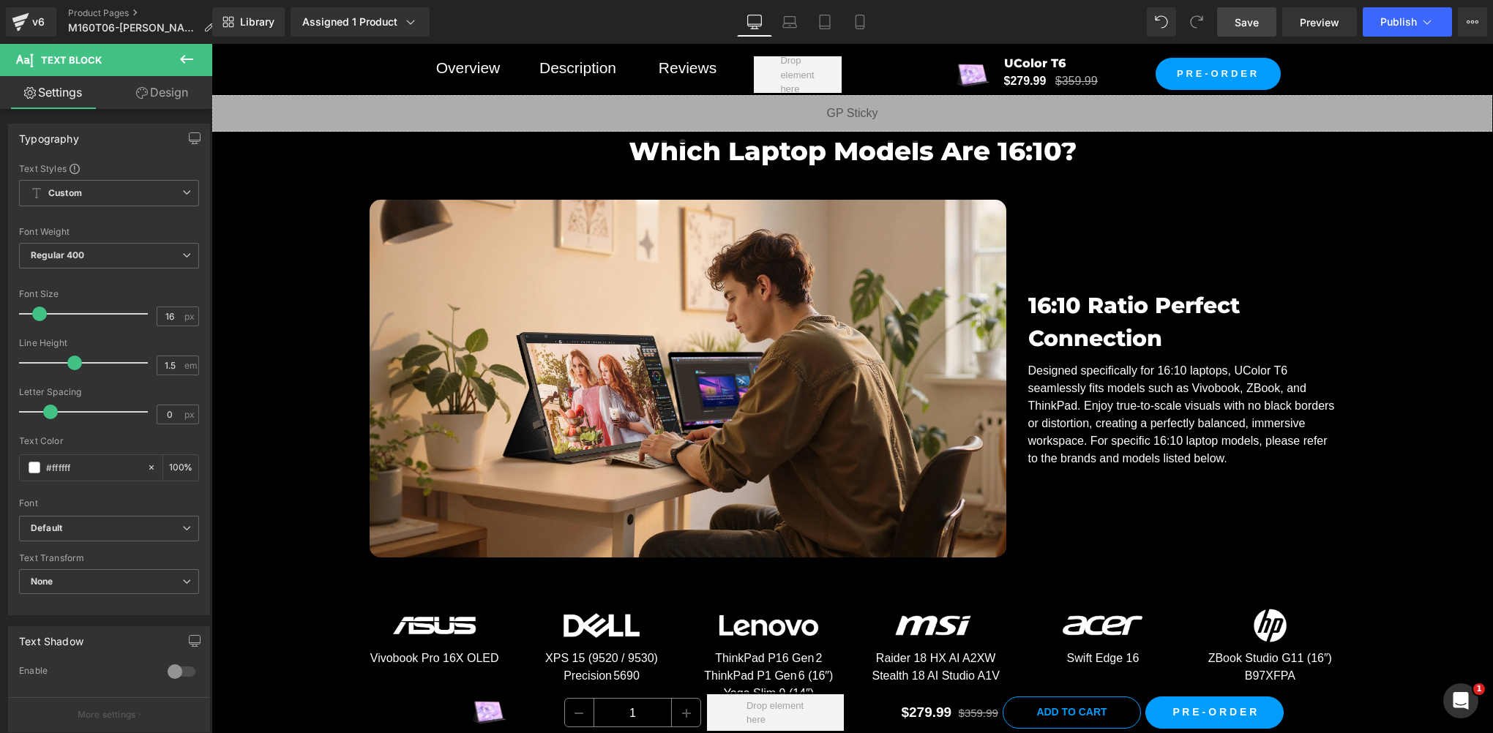
scroll to position [6905, 0]
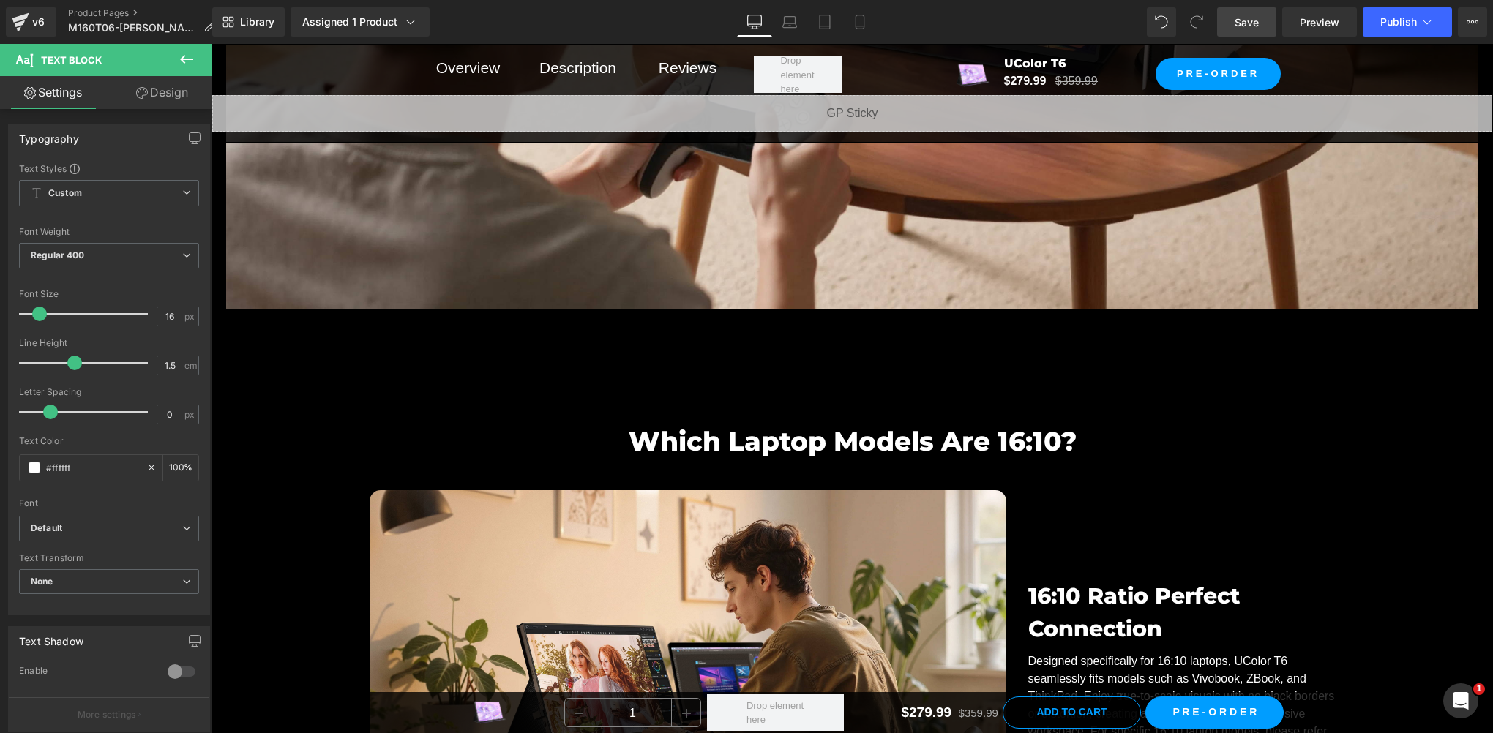
drag, startPoint x: 1253, startPoint y: 22, endPoint x: 234, endPoint y: 480, distance: 1117.5
click at [1253, 22] on span "Save" at bounding box center [1246, 22] width 24 height 15
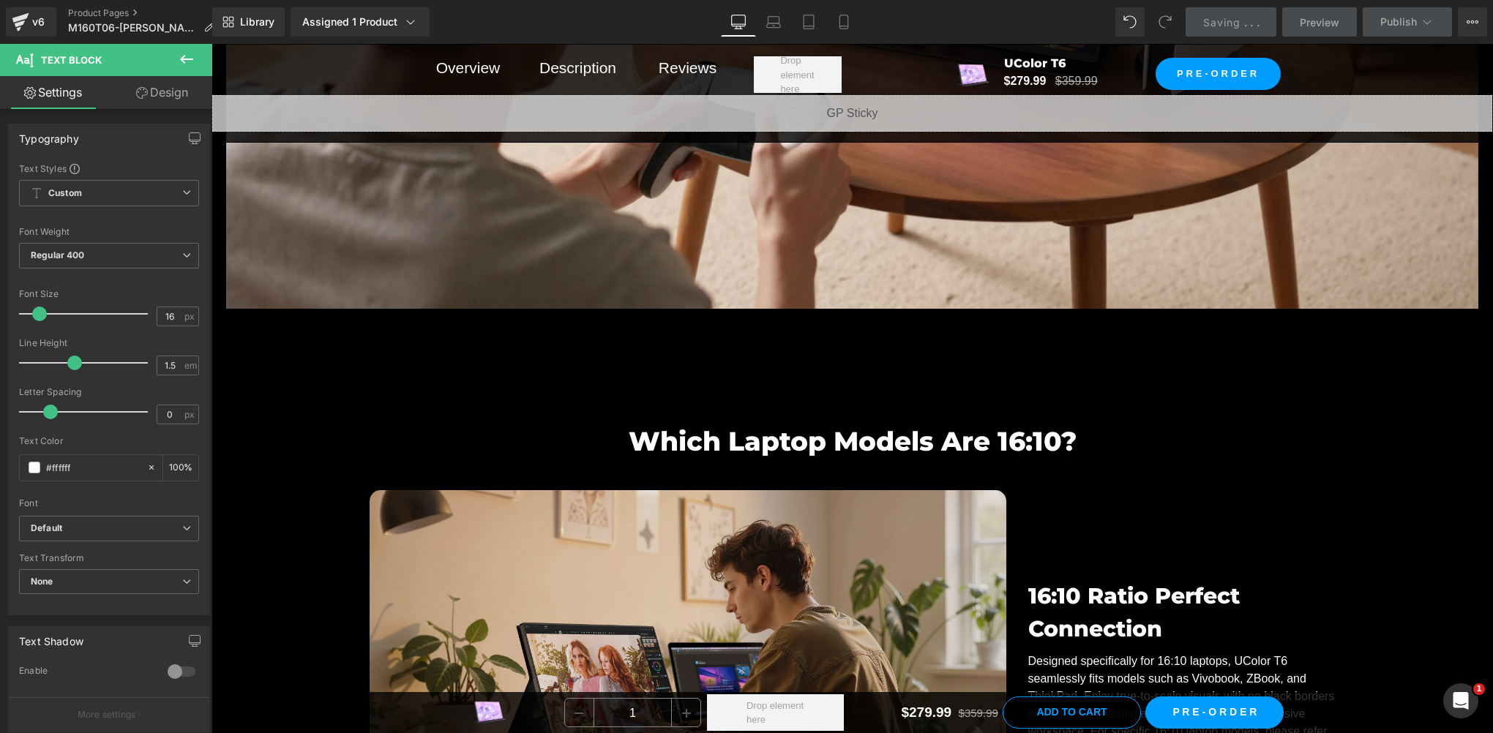
scroll to position [8613, 0]
